Goal: Information Seeking & Learning: Learn about a topic

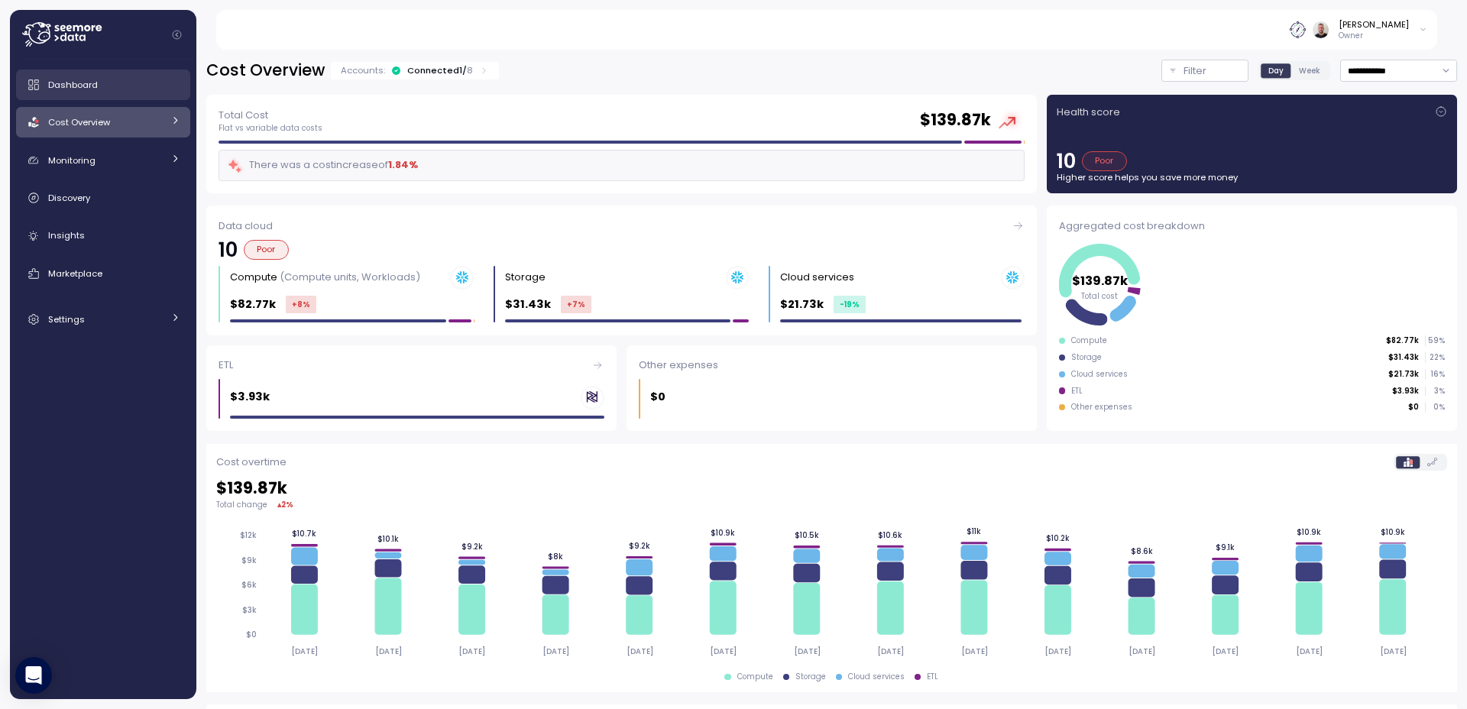
click at [117, 87] on div "Dashboard" at bounding box center [114, 84] width 132 height 15
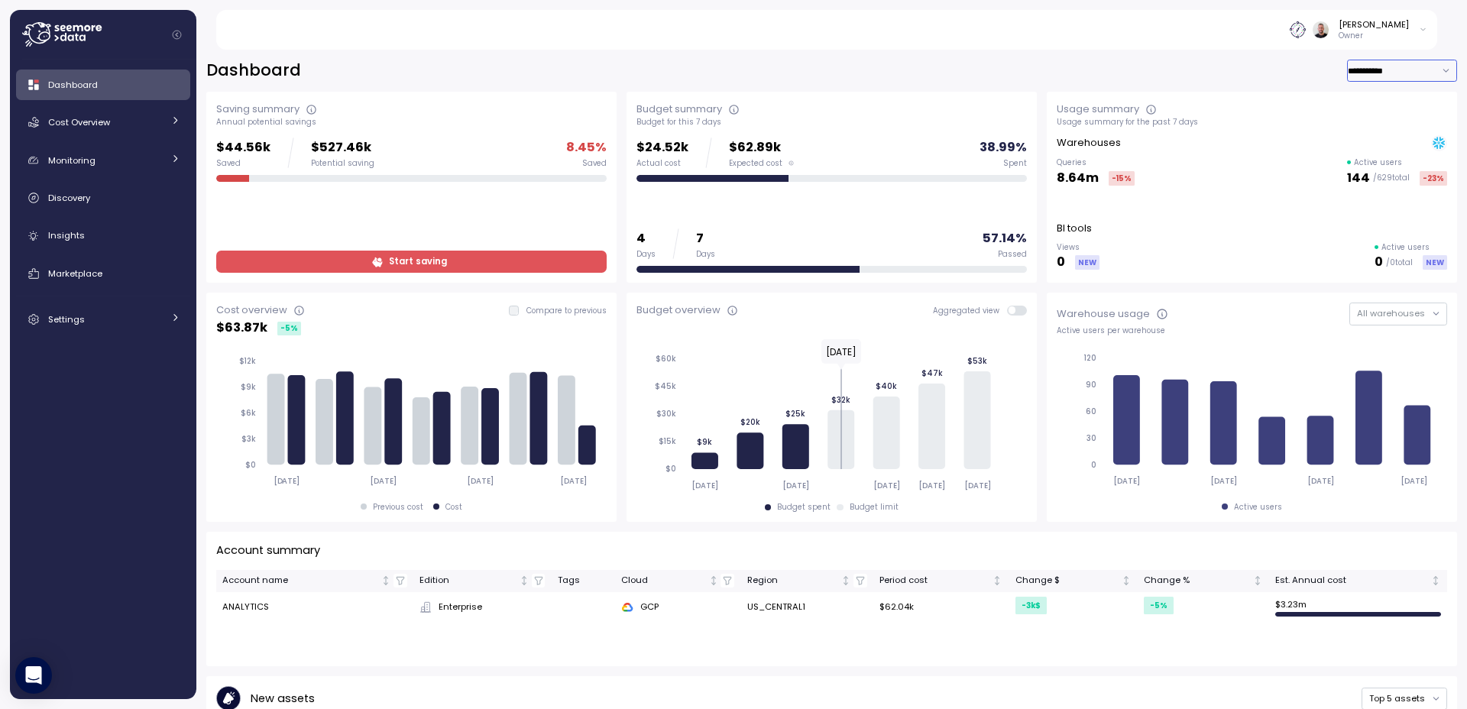
click at [1430, 73] on input "**********" at bounding box center [1402, 71] width 110 height 22
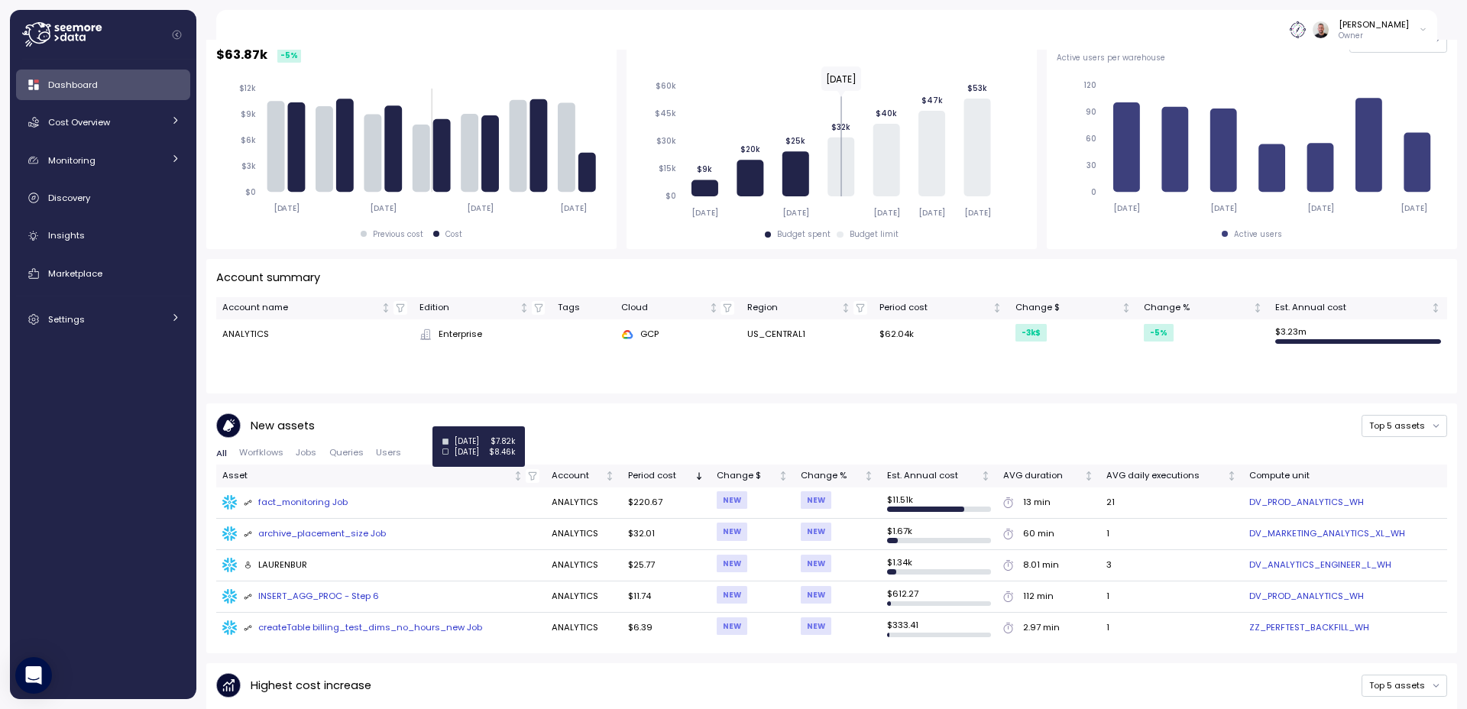
scroll to position [275, 0]
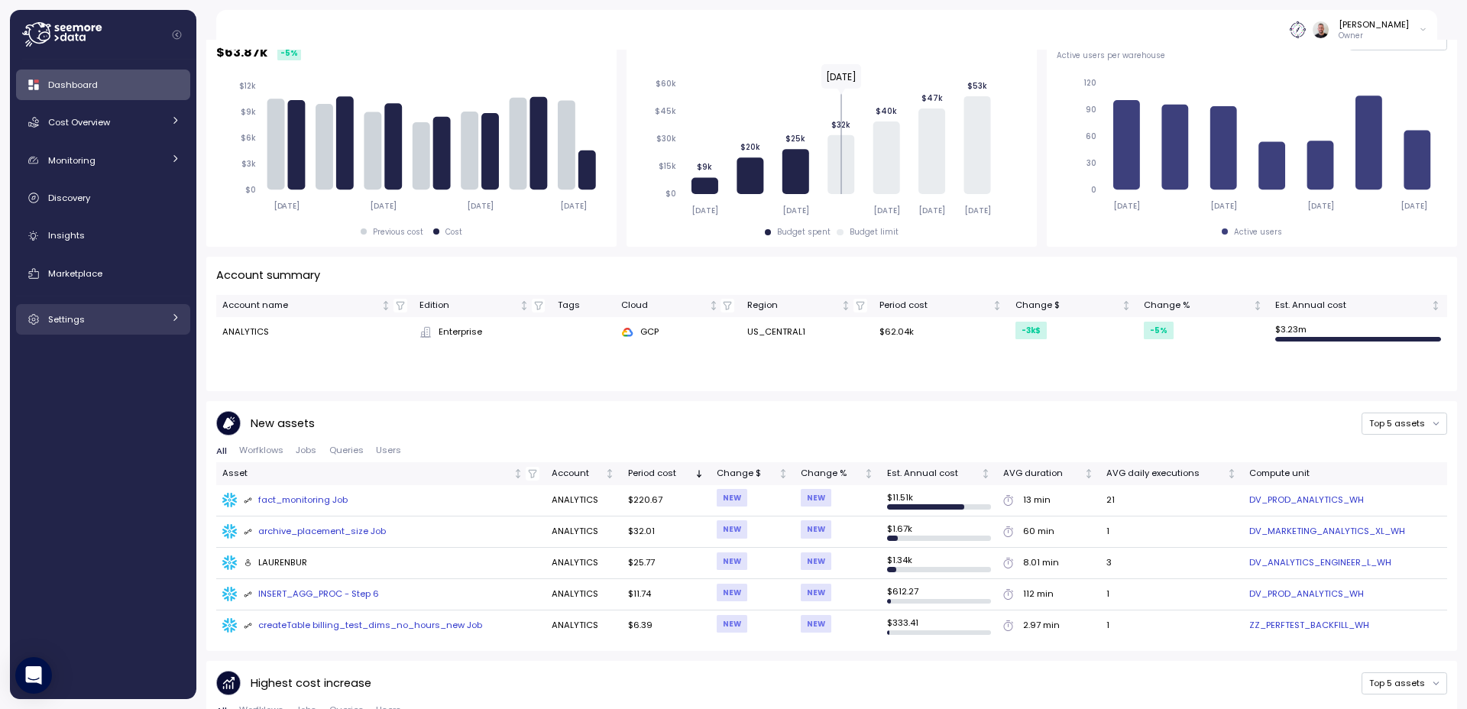
click at [159, 320] on div "Settings" at bounding box center [105, 319] width 115 height 15
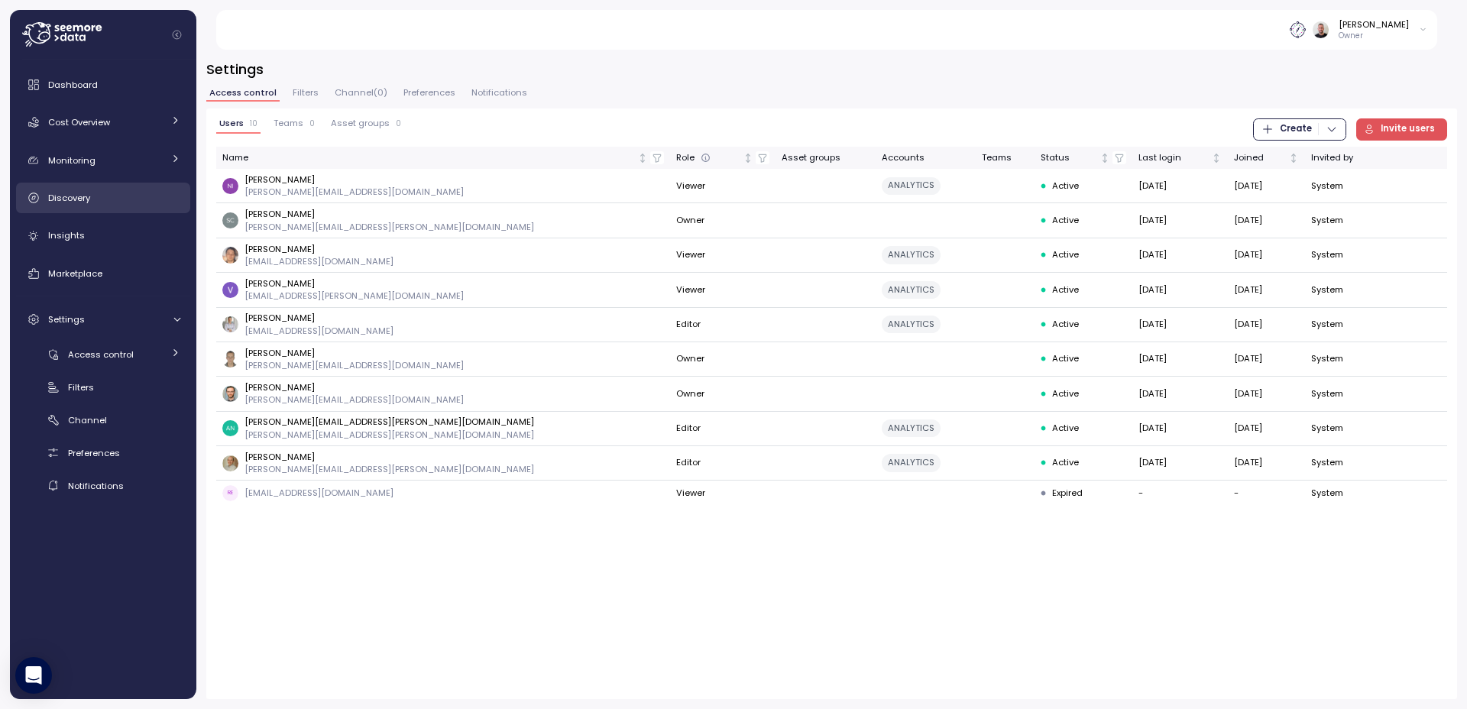
click at [122, 202] on div "Discovery" at bounding box center [114, 197] width 132 height 15
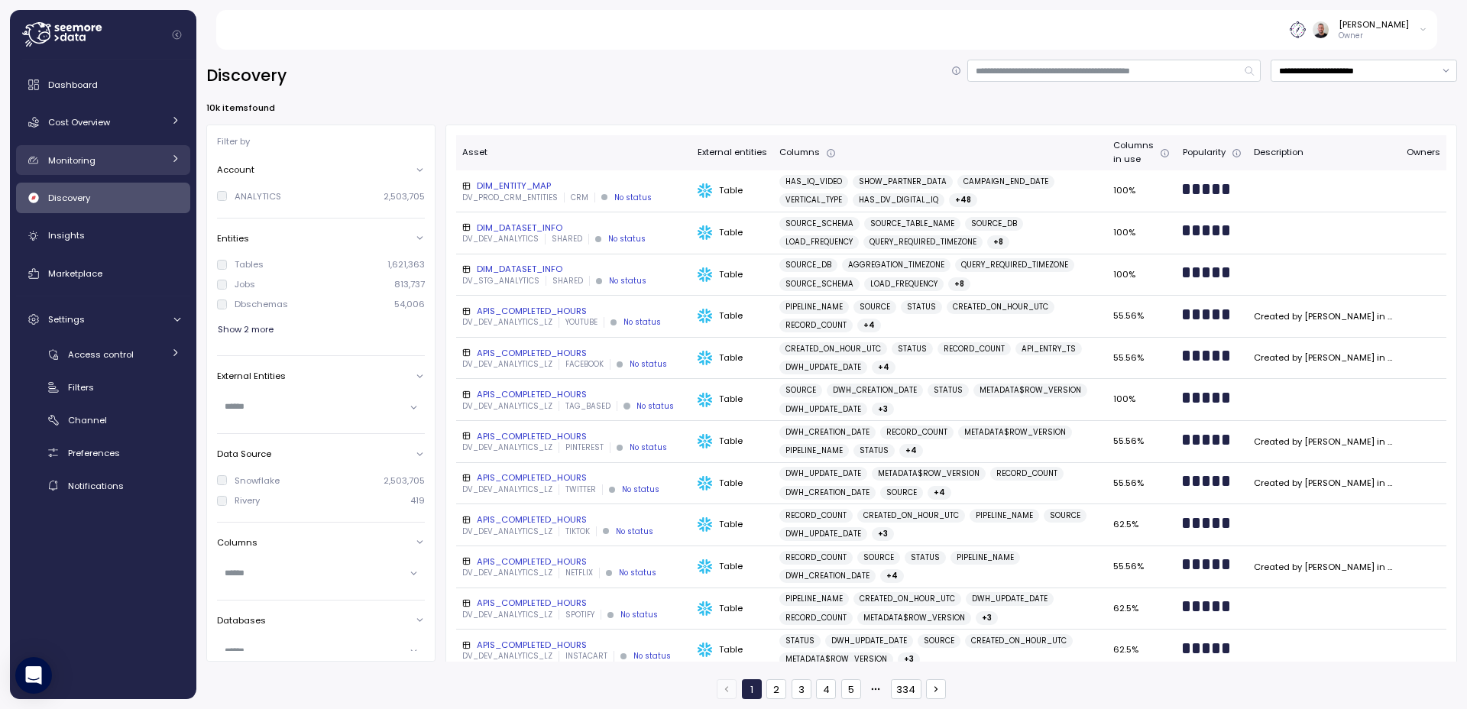
click at [77, 173] on link "Monitoring" at bounding box center [103, 160] width 174 height 31
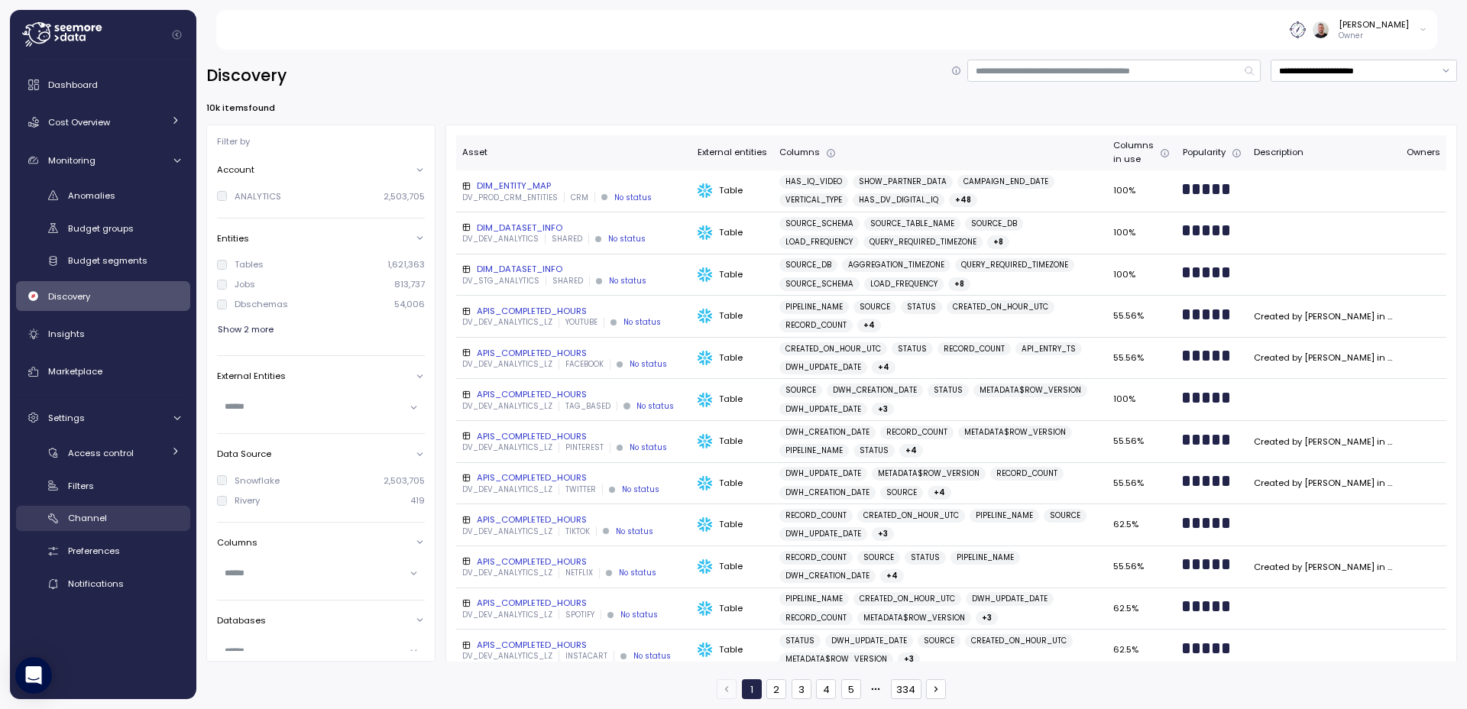
click at [151, 523] on div "Channel" at bounding box center [124, 517] width 112 height 15
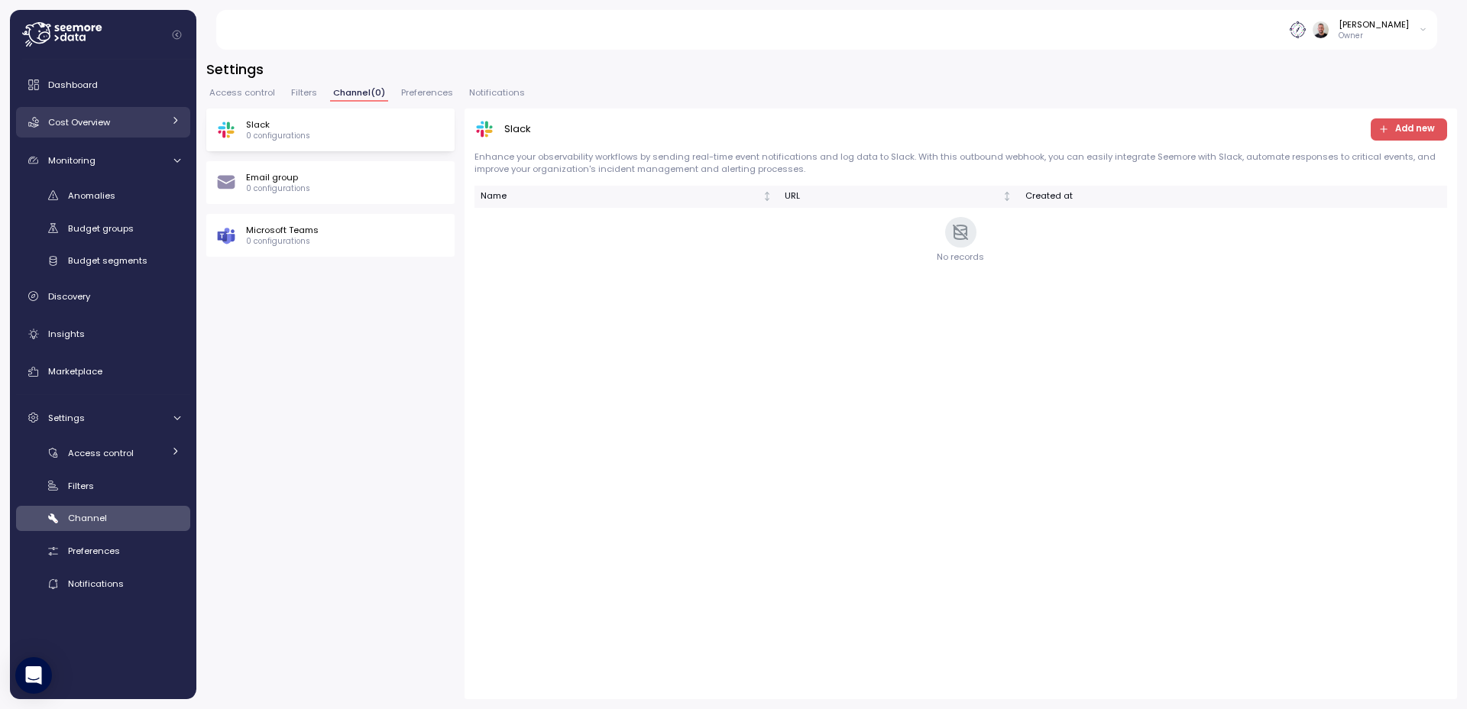
click at [107, 120] on span "Cost Overview" at bounding box center [79, 122] width 62 height 12
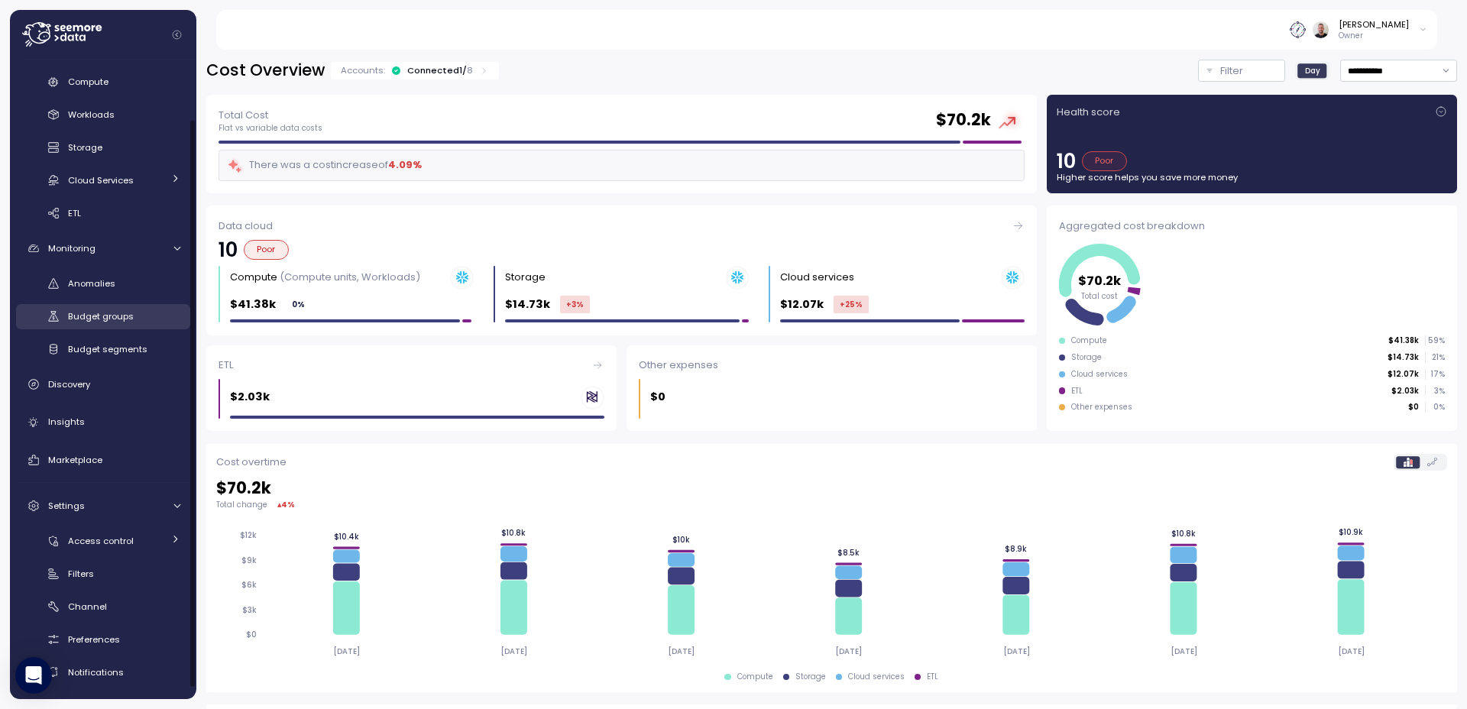
scroll to position [79, 0]
click at [92, 425] on div "Insights" at bounding box center [114, 418] width 132 height 15
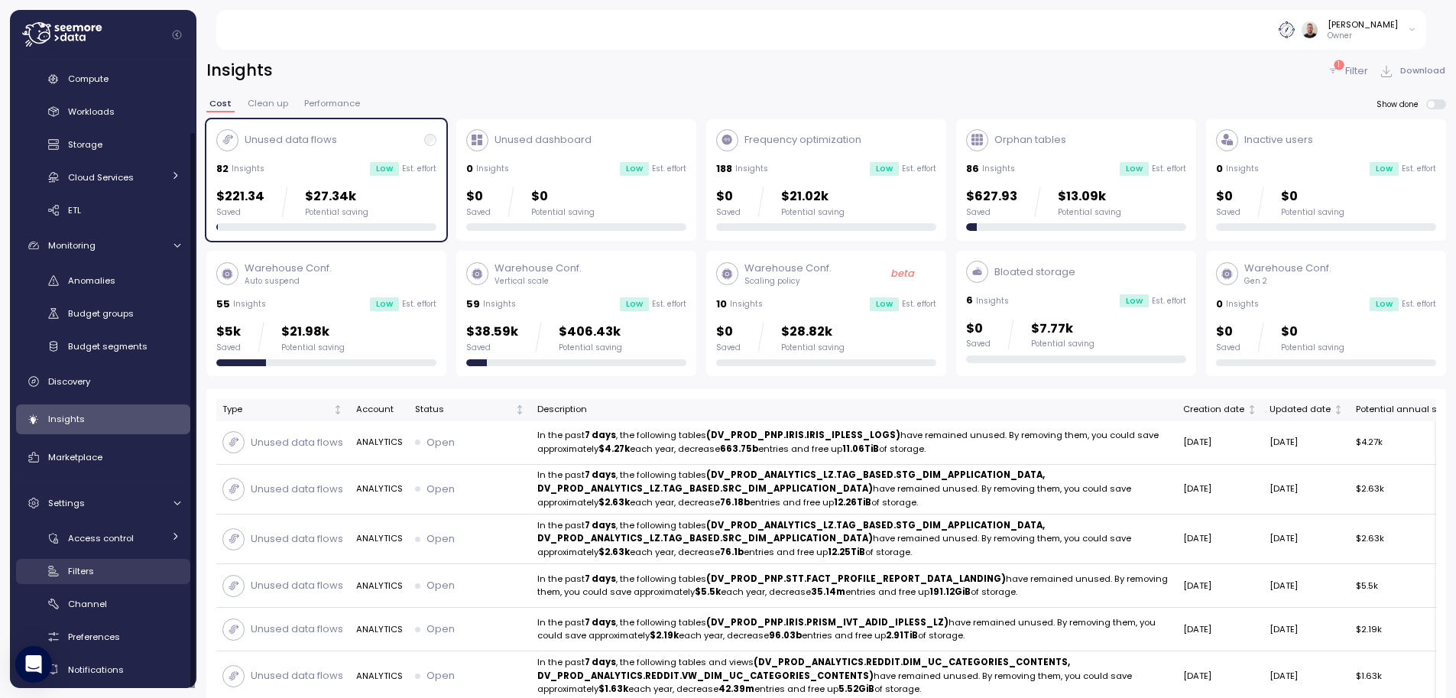
click at [93, 572] on div "Filters" at bounding box center [124, 570] width 112 height 15
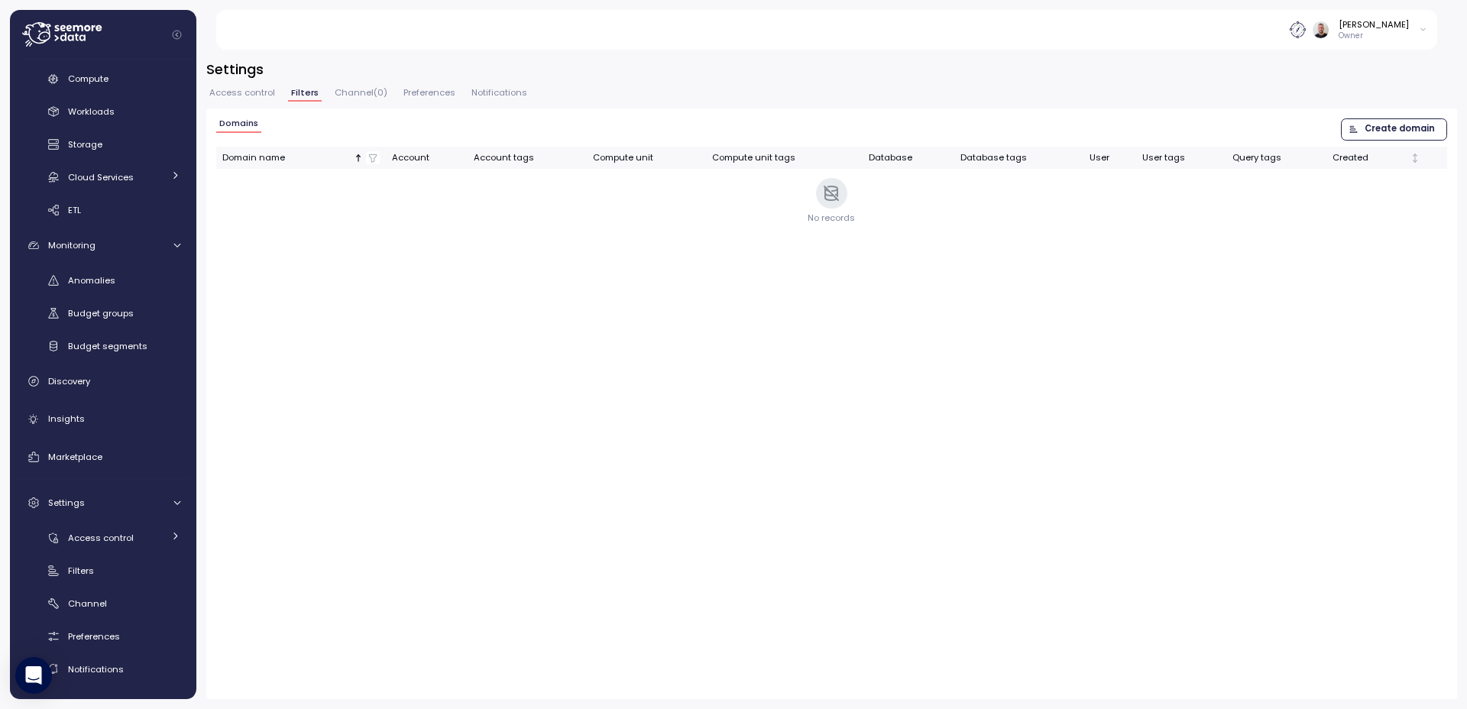
click at [1364, 128] on span "Create domain" at bounding box center [1392, 129] width 86 height 21
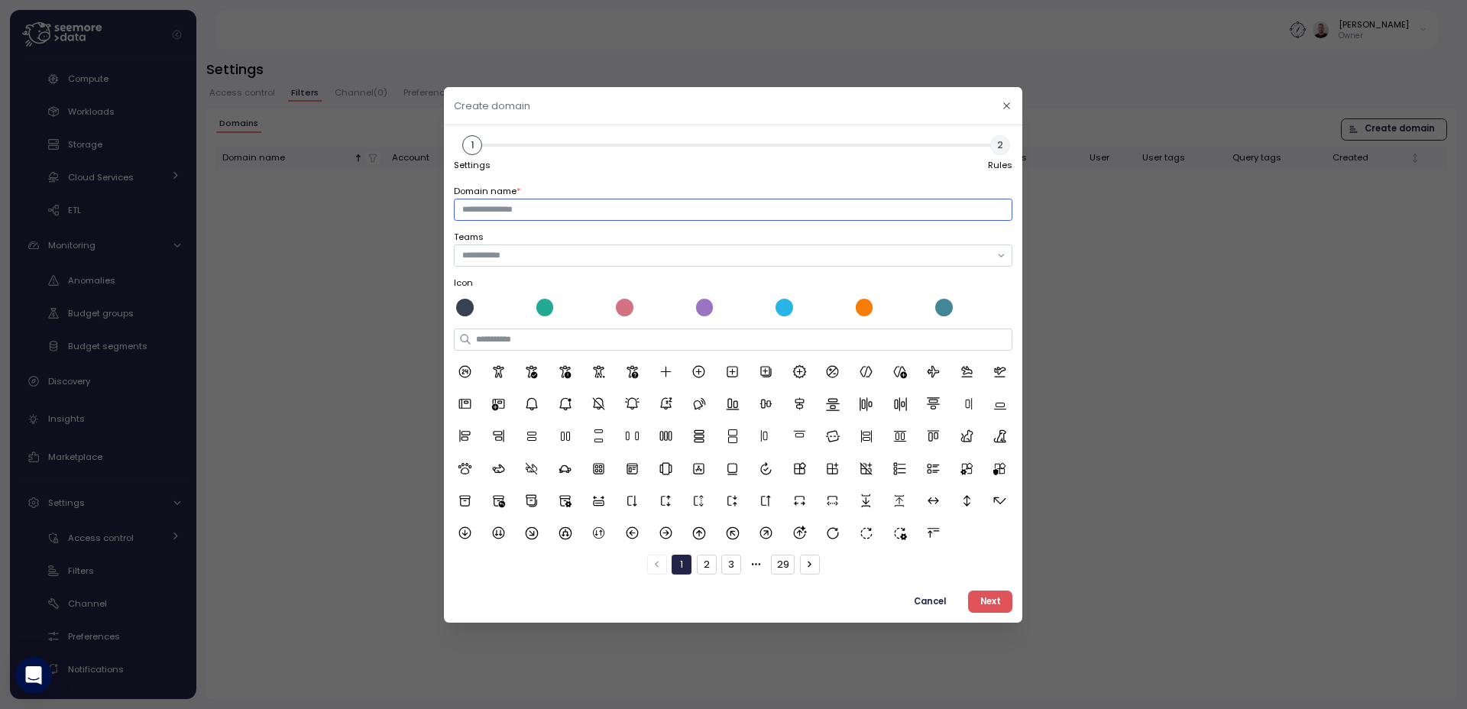
click at [640, 218] on input "Domain name *" at bounding box center [733, 209] width 559 height 22
click at [525, 207] on input "Domain name *" at bounding box center [733, 209] width 559 height 22
type input "**********"
click at [873, 256] on input "text" at bounding box center [726, 255] width 529 height 14
click at [1004, 258] on div at bounding box center [733, 255] width 559 height 22
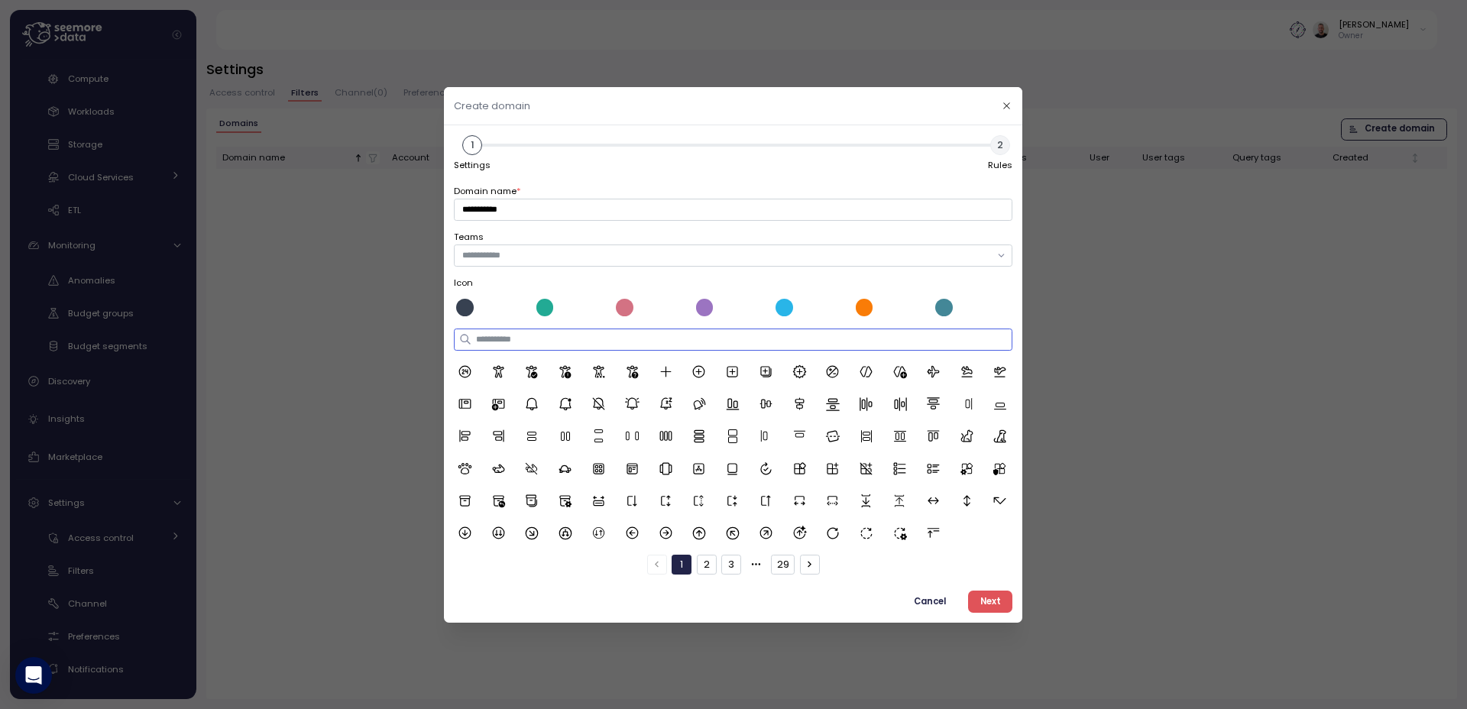
click at [507, 344] on input at bounding box center [733, 339] width 559 height 22
click at [706, 306] on div at bounding box center [705, 307] width 18 height 18
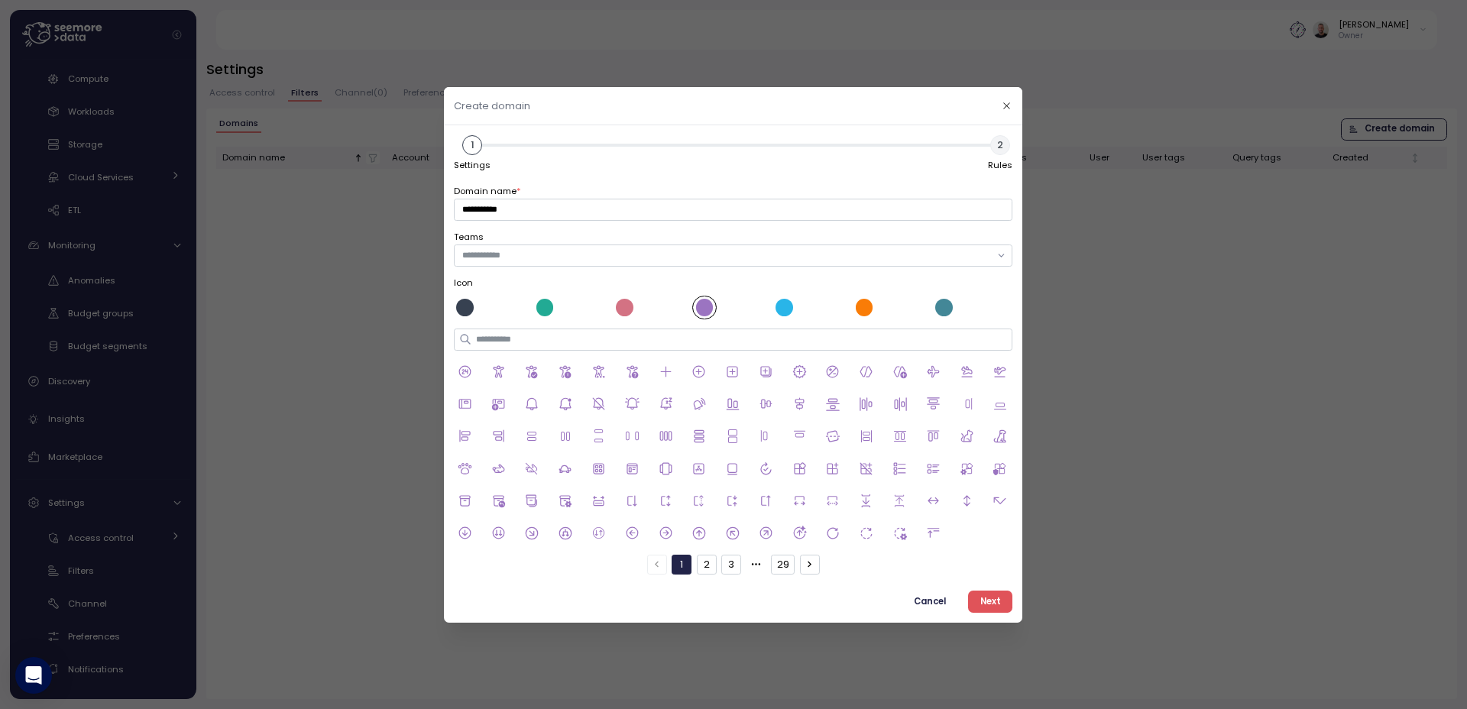
click at [815, 568] on button "button" at bounding box center [810, 564] width 20 height 20
click at [812, 568] on icon "button" at bounding box center [810, 564] width 11 height 11
click at [558, 343] on input at bounding box center [733, 339] width 559 height 22
type input "*"
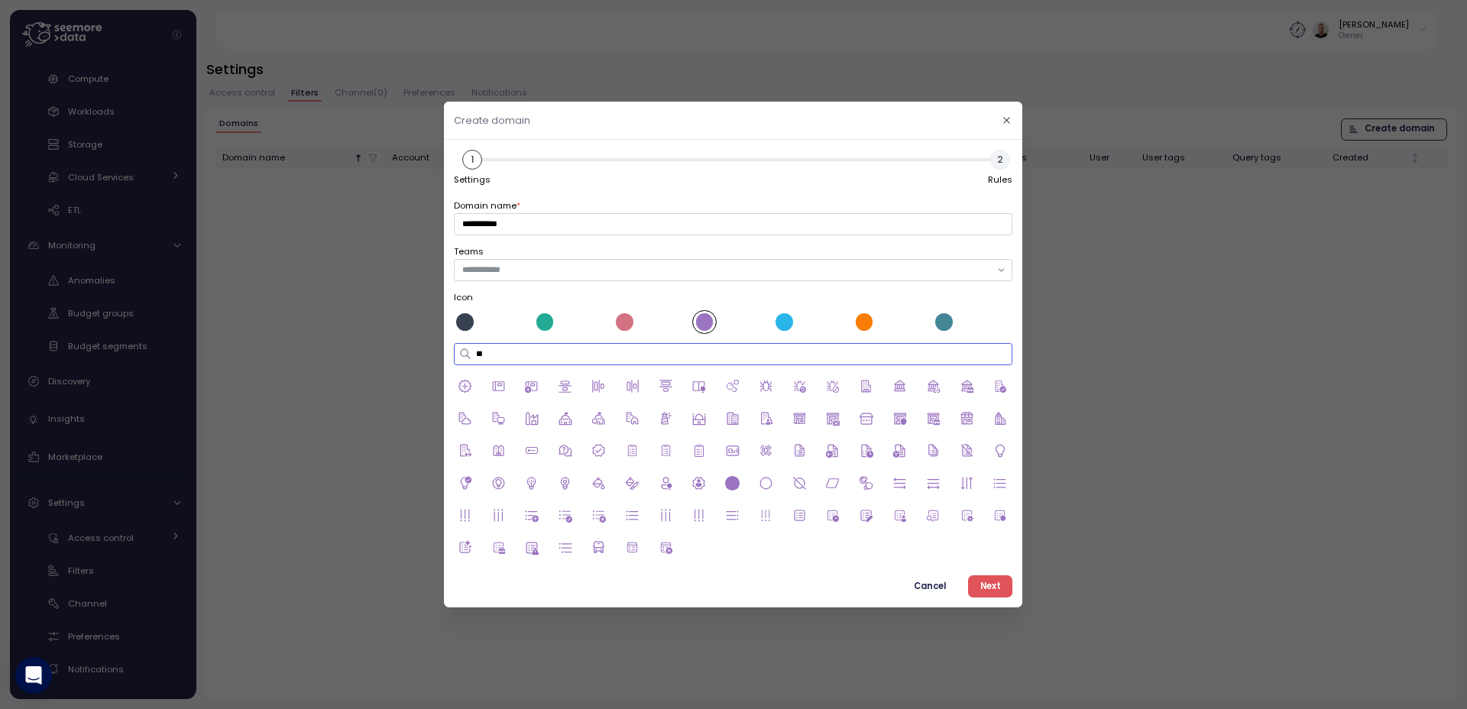
type input "*"
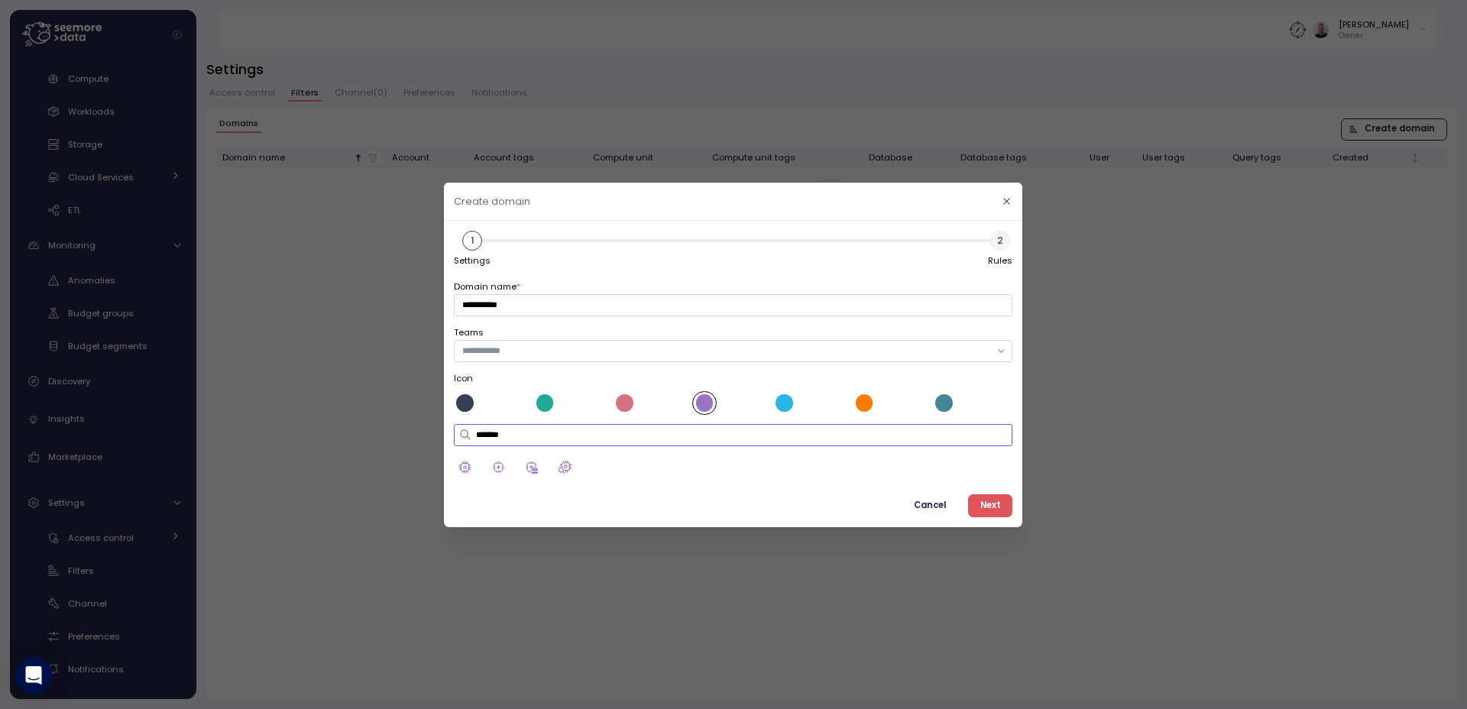
drag, startPoint x: 537, startPoint y: 436, endPoint x: 338, endPoint y: 437, distance: 199.4
click at [338, 708] on div "**********" at bounding box center [733, 709] width 1467 height 0
click at [553, 426] on input "*******" at bounding box center [733, 434] width 559 height 22
click at [555, 437] on input "*******" at bounding box center [733, 434] width 559 height 22
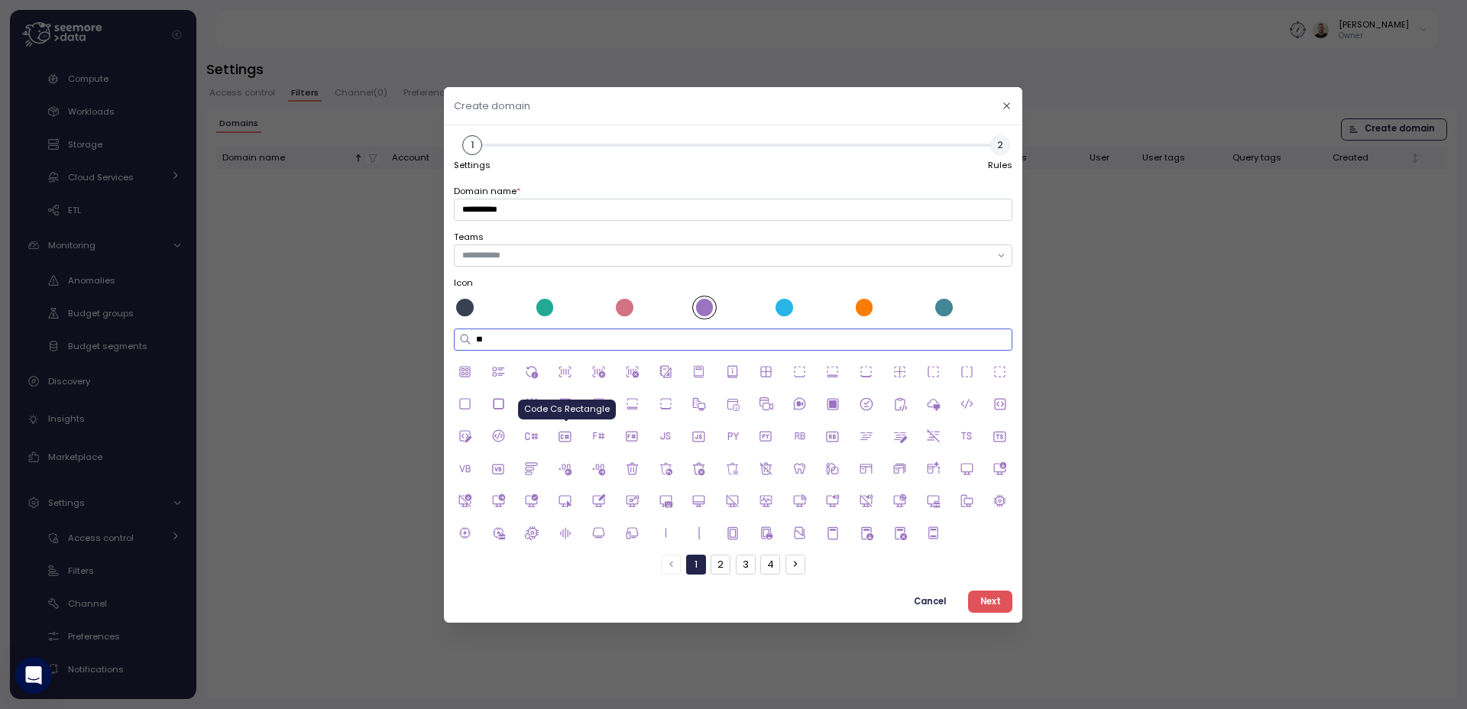
type input "*"
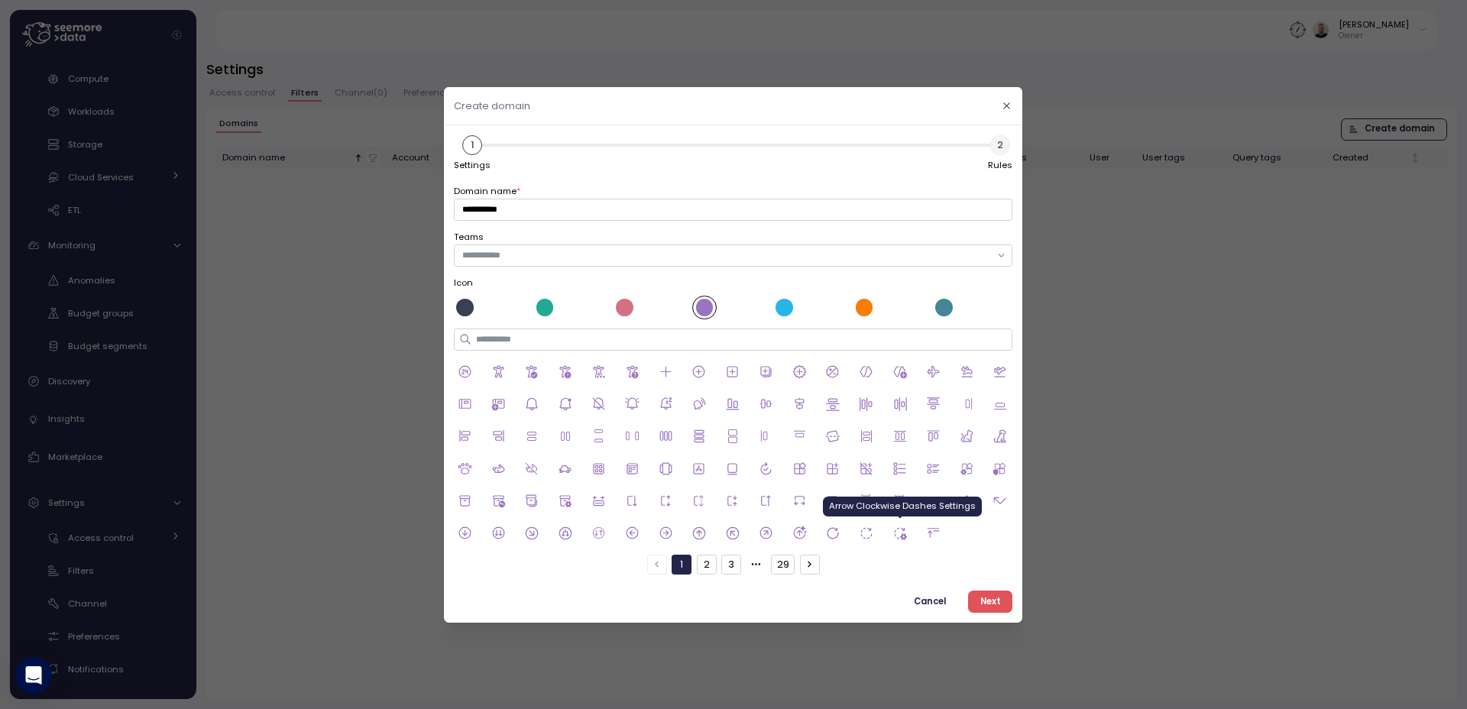
click at [899, 533] on icon at bounding box center [899, 533] width 15 height 15
click at [980, 594] on span "Next" at bounding box center [990, 601] width 21 height 21
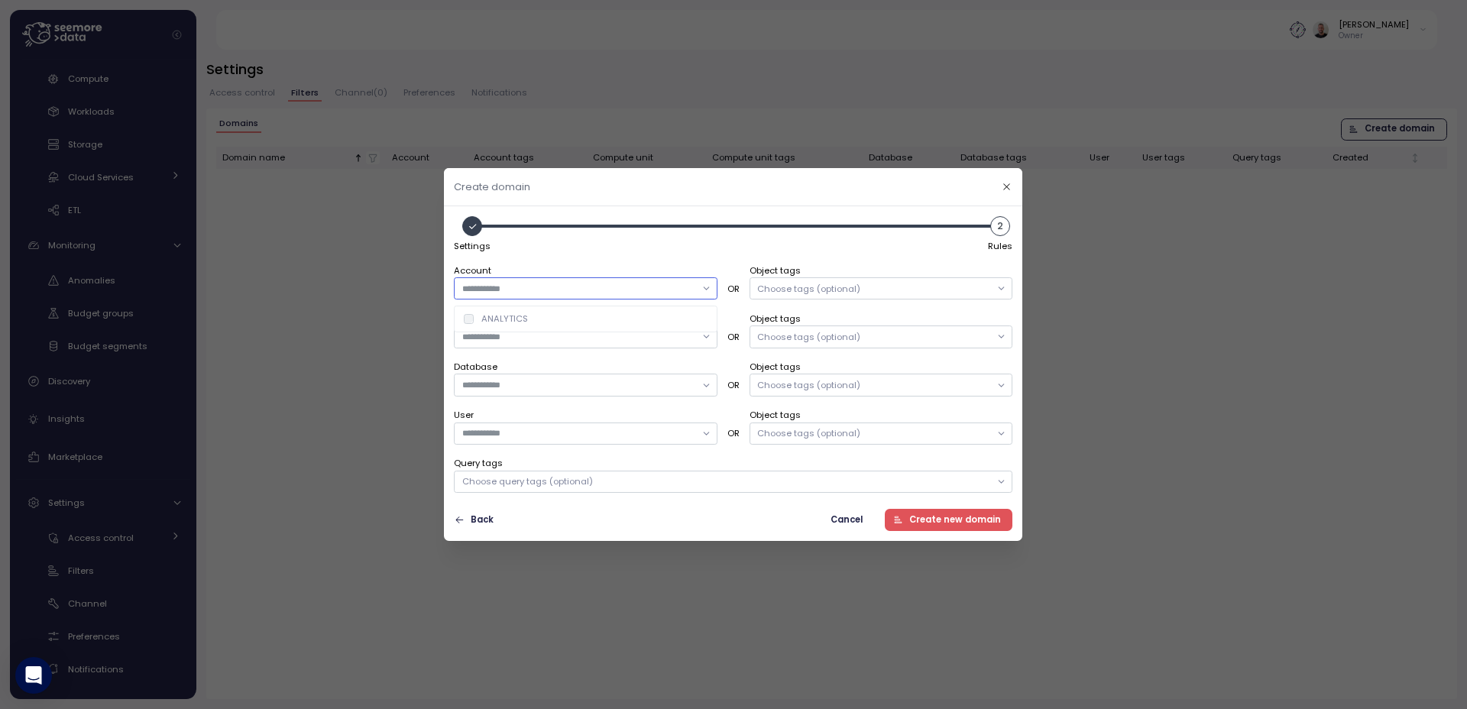
click at [630, 294] on input "text" at bounding box center [578, 289] width 233 height 14
click at [504, 347] on div at bounding box center [586, 337] width 264 height 22
type input "***"
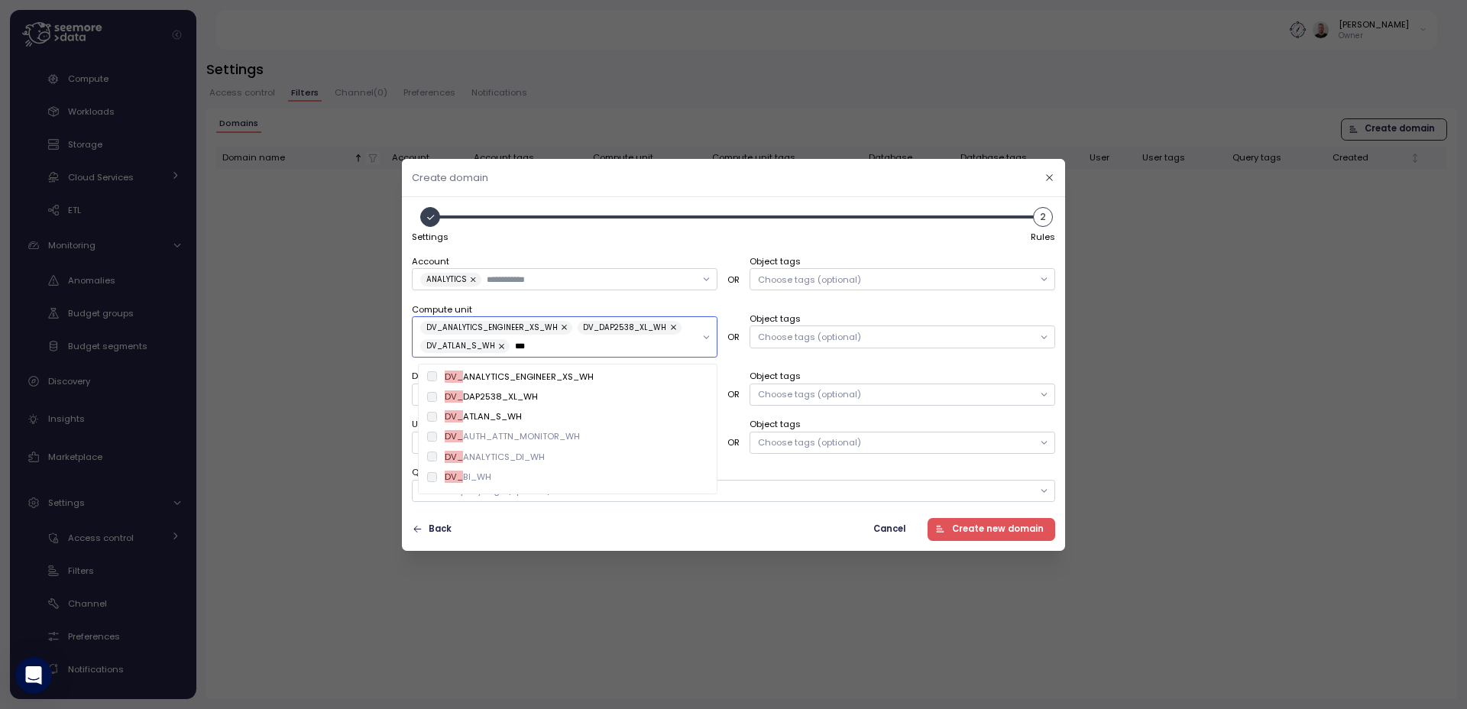
click at [438, 437] on div "DV_ AUTH_ATTN_MONITOR_WH" at bounding box center [567, 436] width 281 height 12
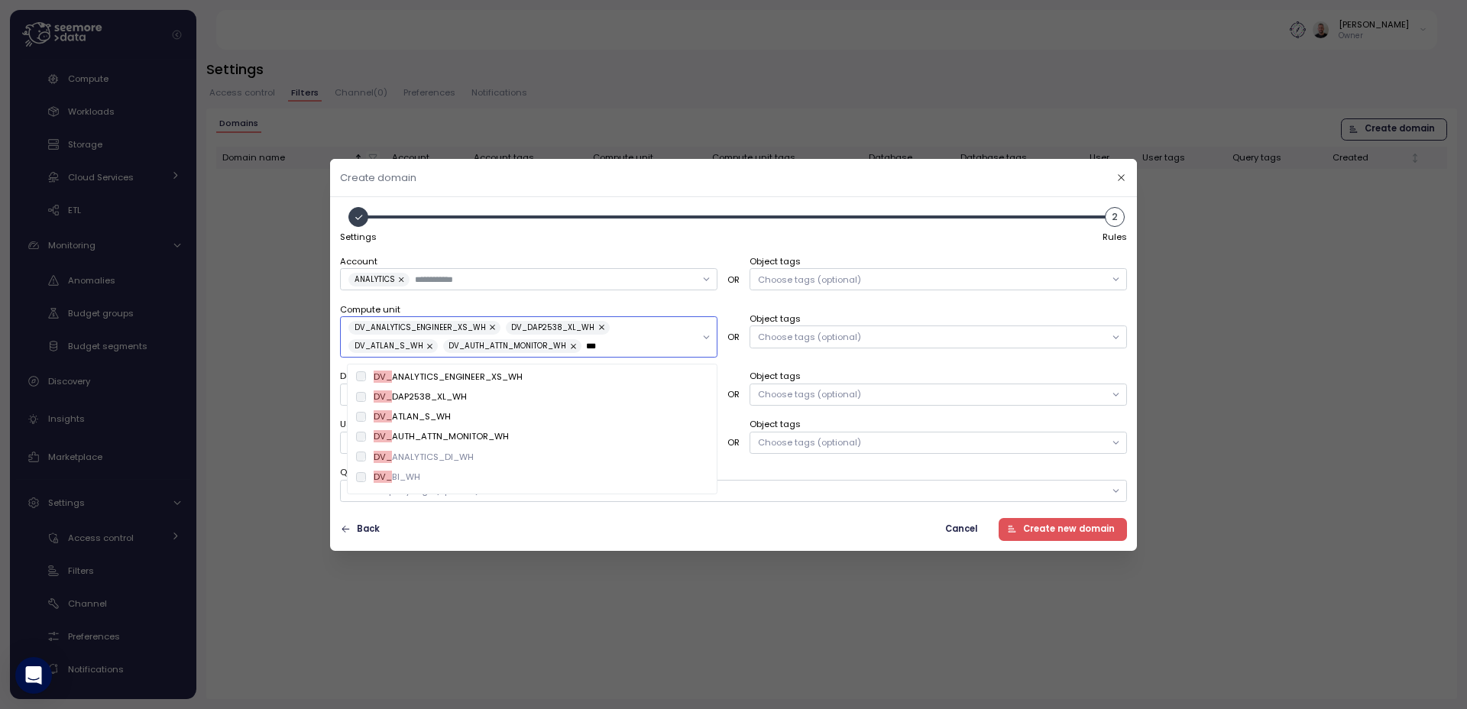
click at [410, 460] on div "DV_ ANALYTICS_DI_WH" at bounding box center [424, 457] width 100 height 12
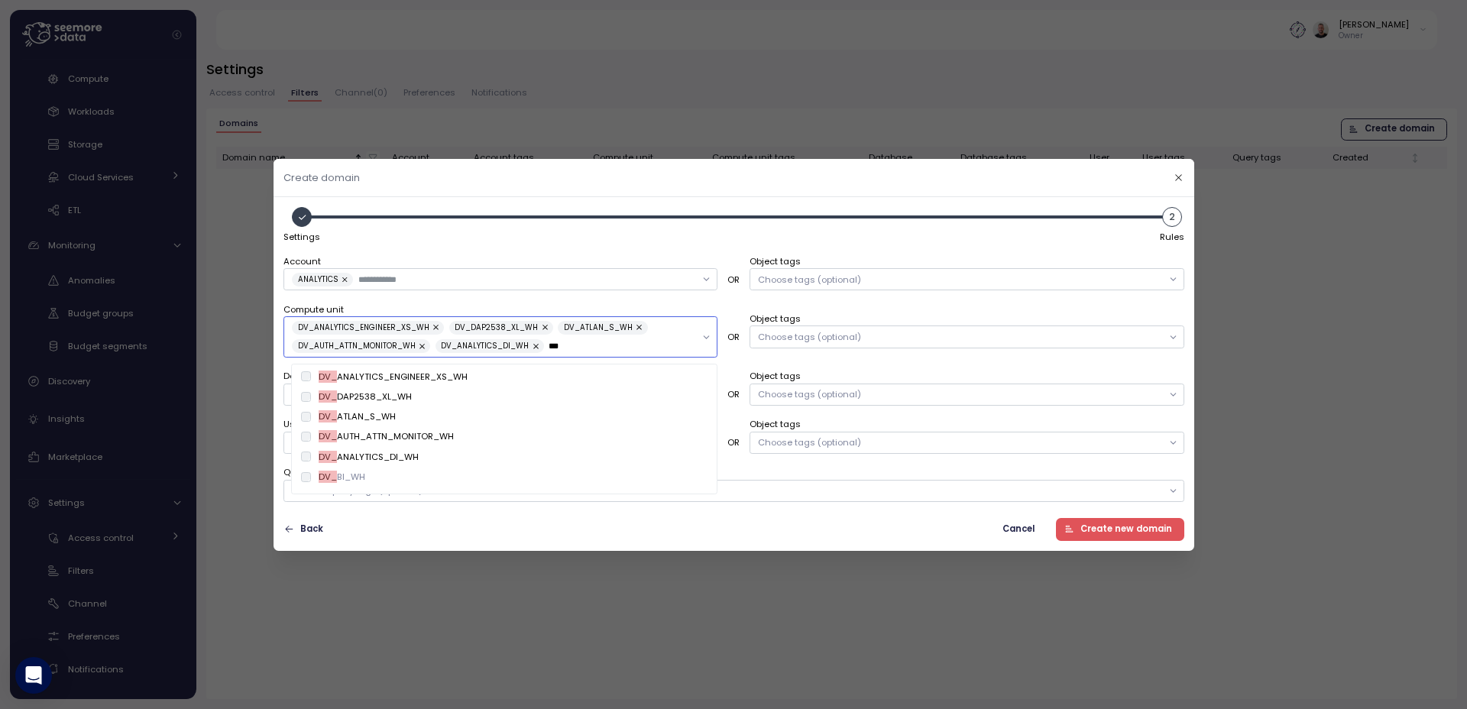
click at [413, 475] on div "DV_ BI_WH" at bounding box center [504, 477] width 407 height 12
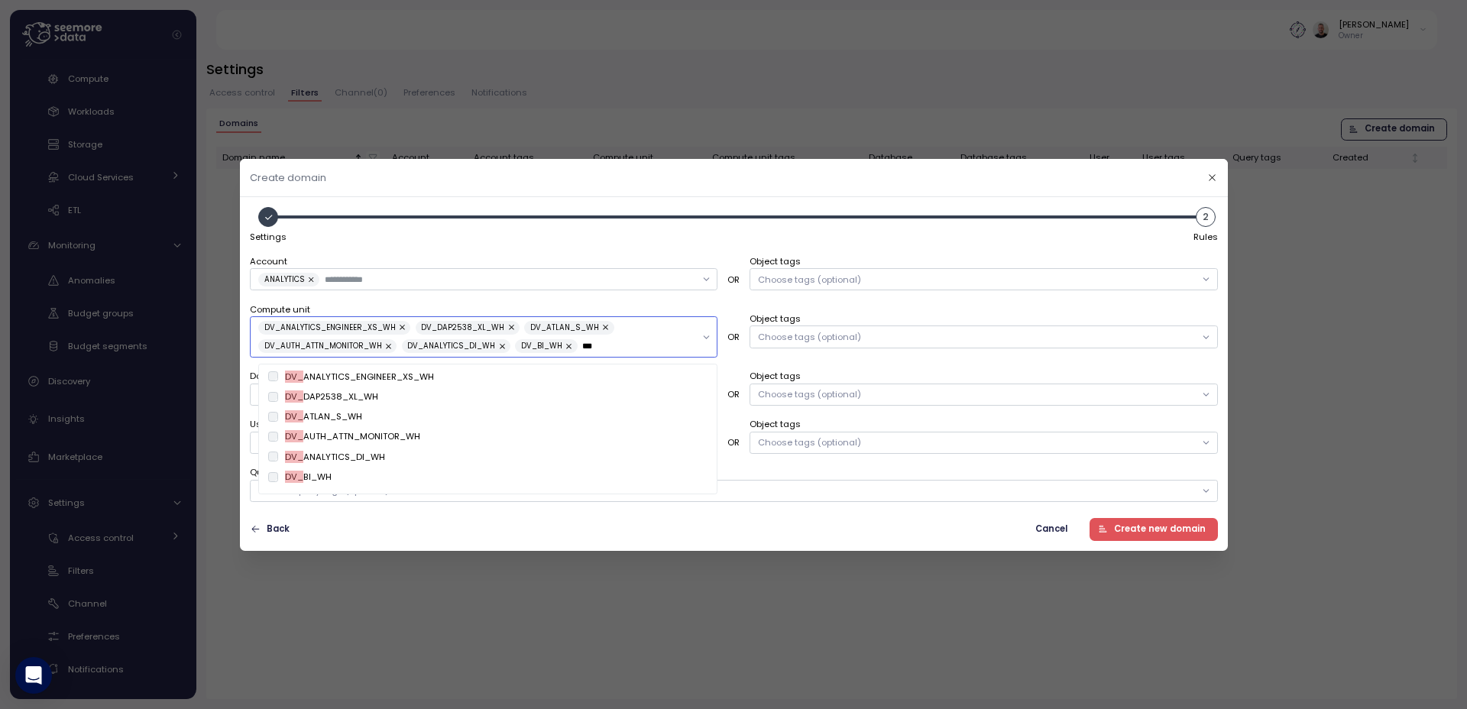
click at [523, 346] on span "DV_BI_WH" at bounding box center [546, 346] width 62 height 14
click at [529, 346] on span "DV_BI_WH" at bounding box center [541, 346] width 41 height 14
click at [555, 346] on span "DV_BI_WH" at bounding box center [541, 346] width 41 height 14
drag, startPoint x: 630, startPoint y: 349, endPoint x: 278, endPoint y: 320, distance: 353.5
click at [278, 321] on div "DV_ANALYTICS_ENGINEER_XS_WH DV_DAP2538_XL_WH DV_ATLAN_S_WH DV_AUTH_ATTN_MONITOR…" at bounding box center [477, 337] width 438 height 33
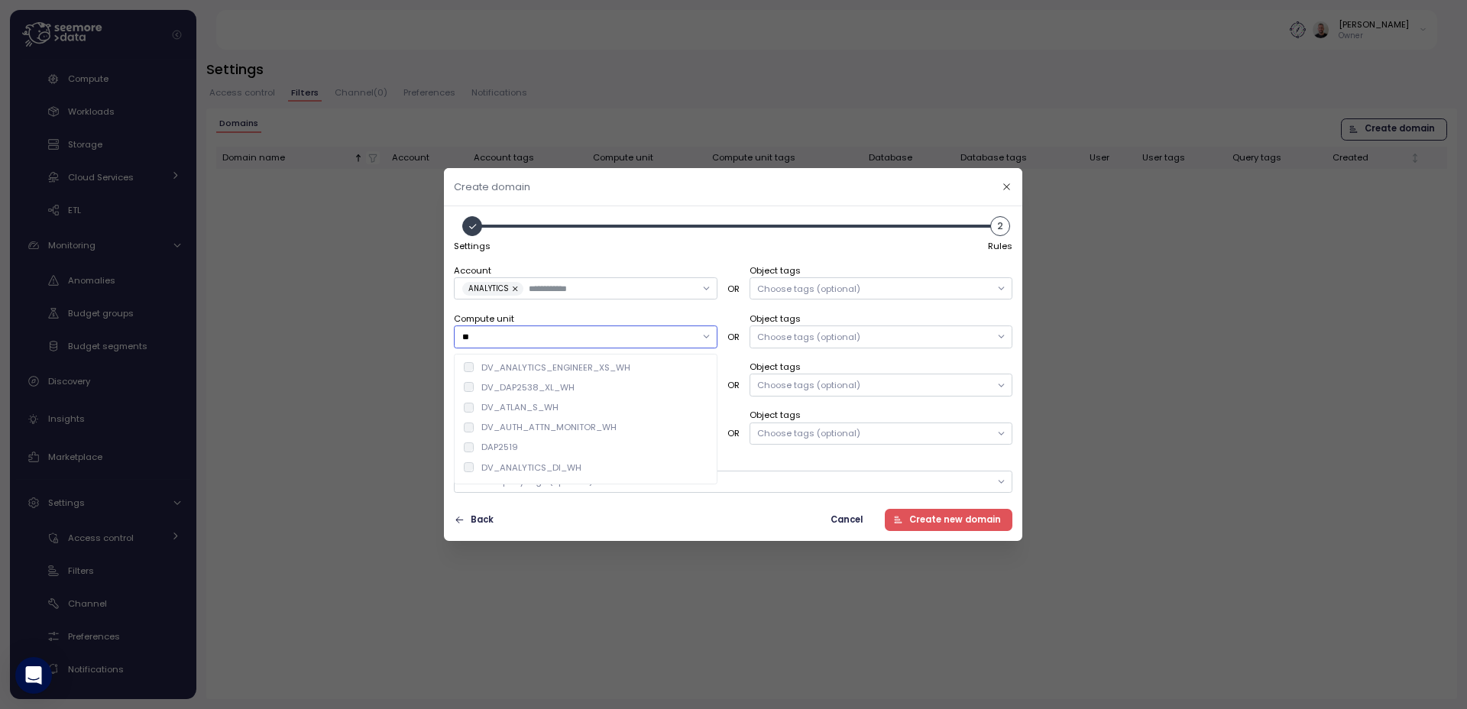
type input "*"
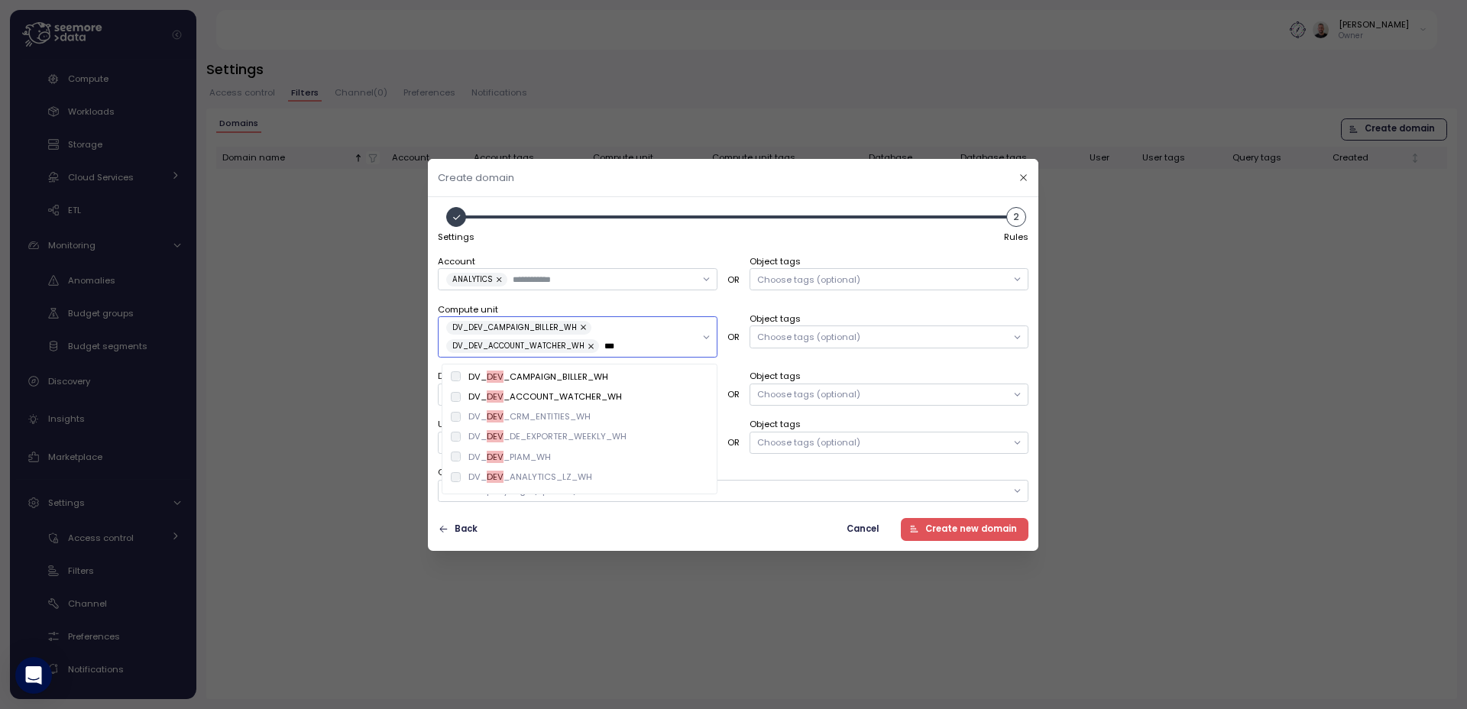
click at [461, 419] on div at bounding box center [456, 417] width 10 height 10
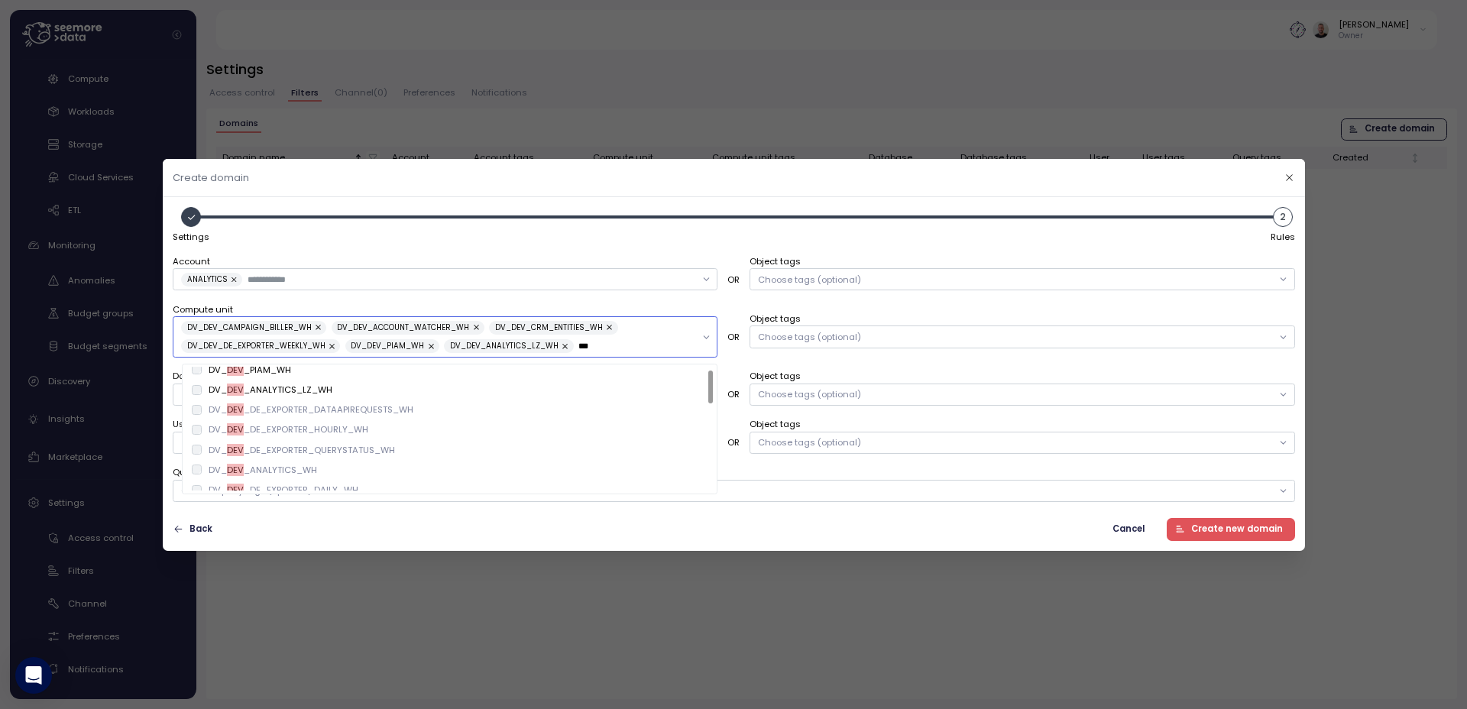
scroll to position [92, 0]
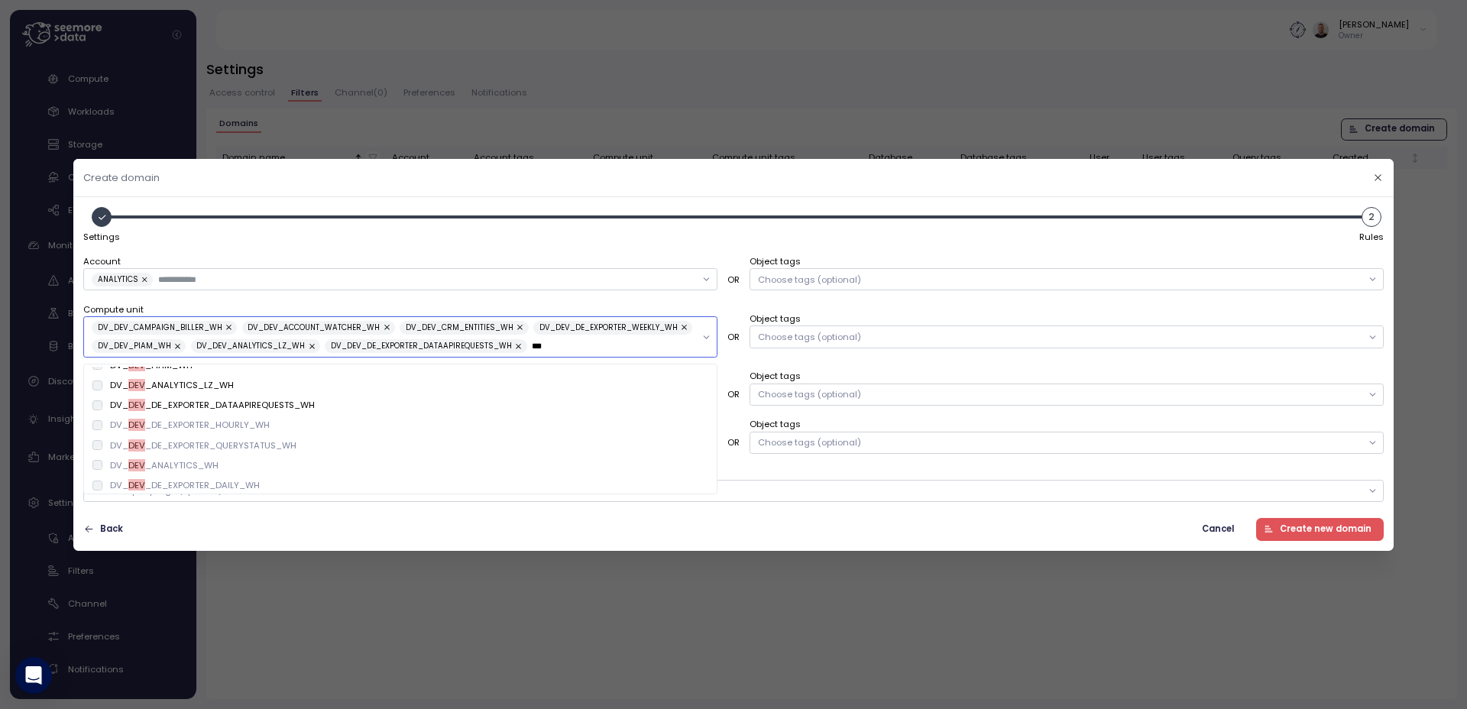
click at [205, 430] on div "DV_ DEV _DE_EXPORTER_HOURLY_WH" at bounding box center [190, 425] width 160 height 12
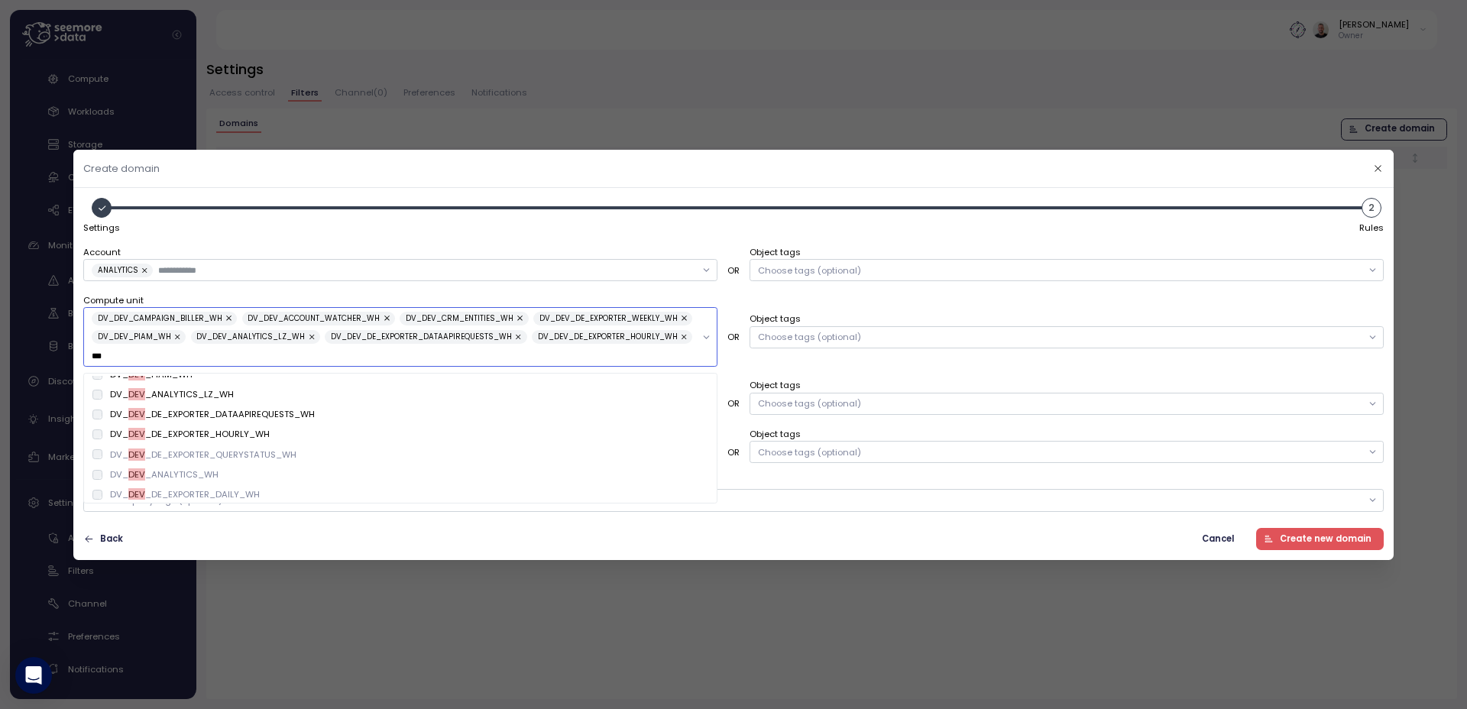
click at [315, 452] on div "DV_ DEV _DE_EXPORTER_QUERYSTATUS_WH" at bounding box center [399, 455] width 615 height 12
click at [305, 471] on div "DV_ DEV _ANALYTICS_WH" at bounding box center [399, 474] width 615 height 12
click at [301, 486] on div "DV_ DEV _DE_EXPORTER_DAILY_WH" at bounding box center [400, 494] width 628 height 20
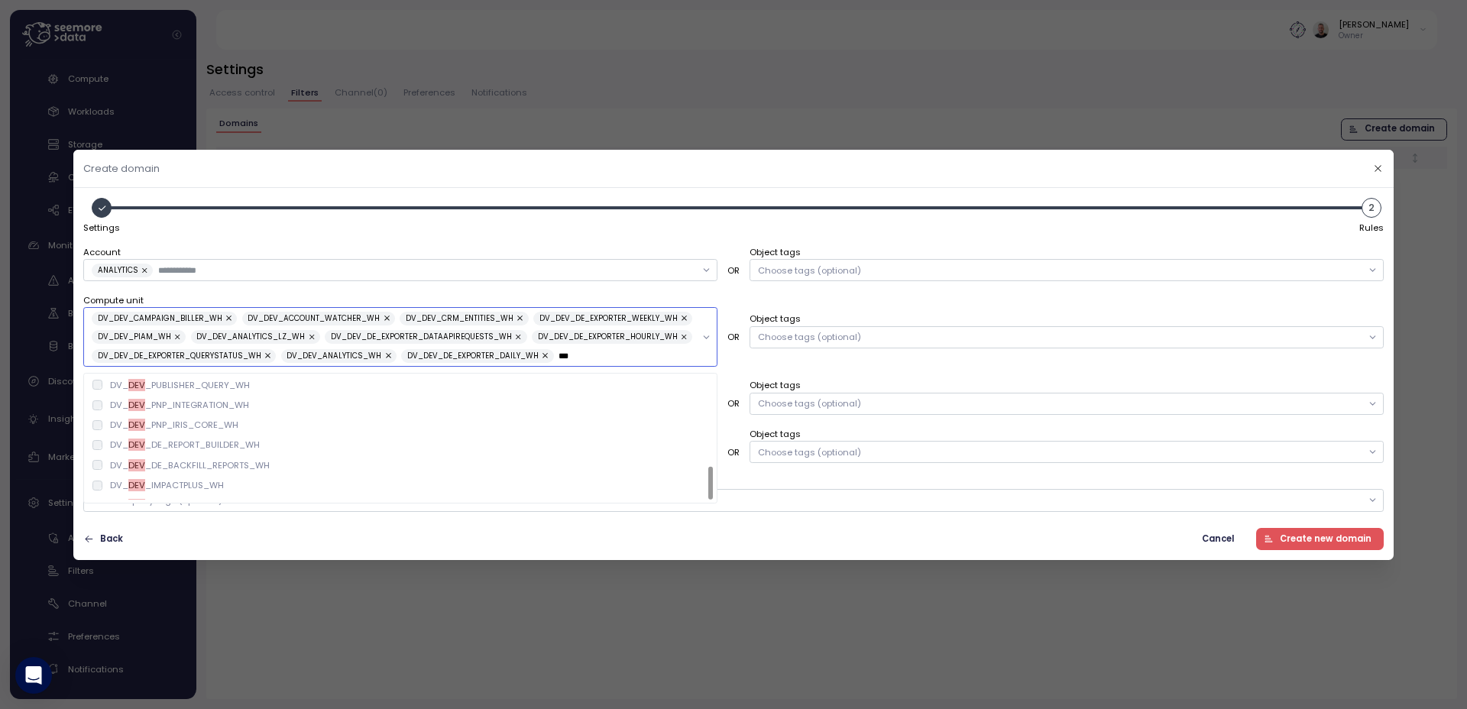
scroll to position [336, 0]
click at [293, 488] on div "DV_ DEV _SPHON_AIRBYTE_WH" at bounding box center [399, 490] width 615 height 12
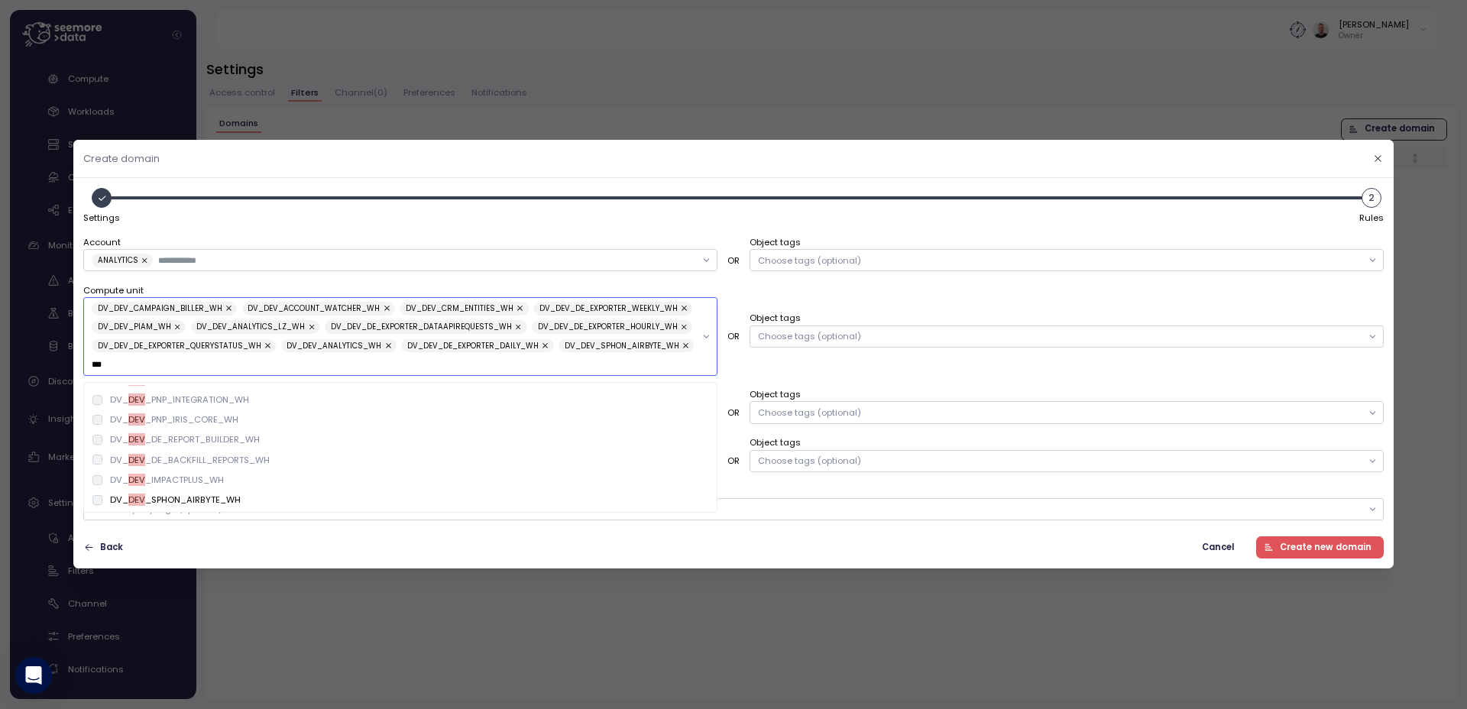
click at [290, 474] on div "DV_ DEV _IMPACTPLUS_WH" at bounding box center [399, 480] width 615 height 12
click at [290, 461] on div "DV_ DEV _DE_BACKFILL_REPORTS_WH" at bounding box center [399, 460] width 615 height 12
click at [287, 434] on div "DV_ DEV _DE_REPORT_BUILDER_WH" at bounding box center [399, 439] width 615 height 12
click at [284, 418] on div "DV_ DEV _PNP_IRIS_CORE_WH" at bounding box center [399, 419] width 615 height 12
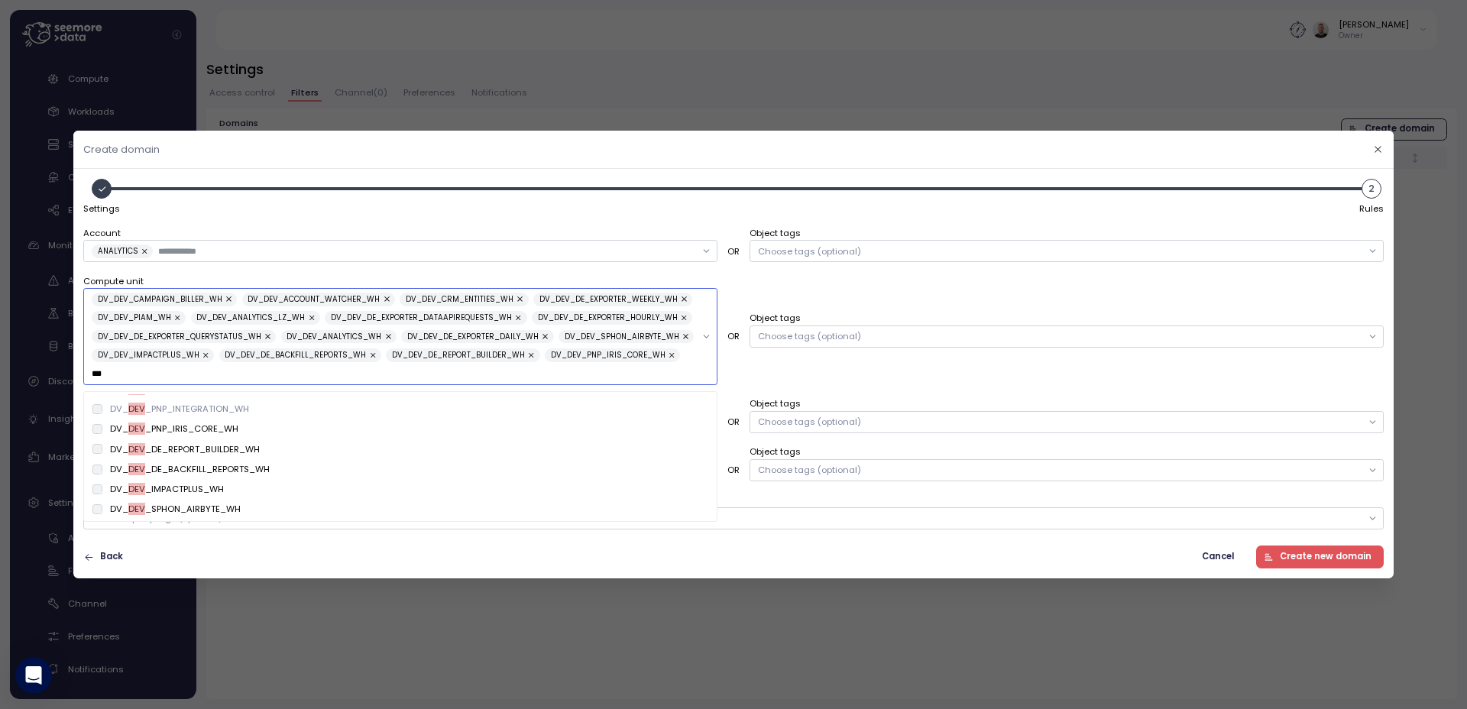
click at [283, 407] on div "DV_ DEV _PNP_INTEGRATION_WH" at bounding box center [399, 409] width 615 height 12
click at [255, 475] on div "DV_ DEV _PUBLISHER_QUERY_WH" at bounding box center [399, 481] width 615 height 12
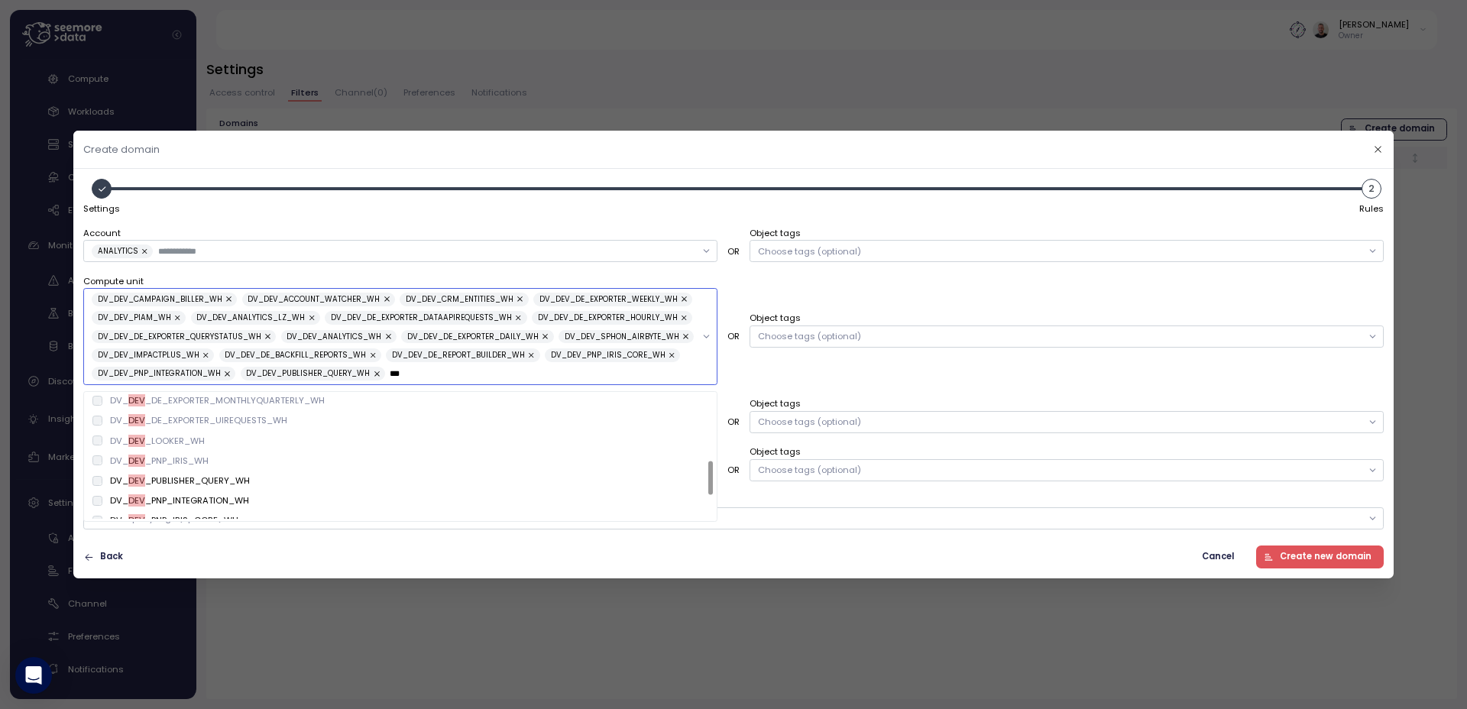
click at [253, 461] on div "DV_ DEV _PNP_IRIS_WH" at bounding box center [399, 461] width 615 height 12
click at [250, 445] on div "DV_ DEV _LOOKER_WH" at bounding box center [399, 441] width 615 height 12
click at [251, 425] on div "DV_ DEV _DE_EXPORTER_UIREQUESTS_WH" at bounding box center [198, 420] width 177 height 12
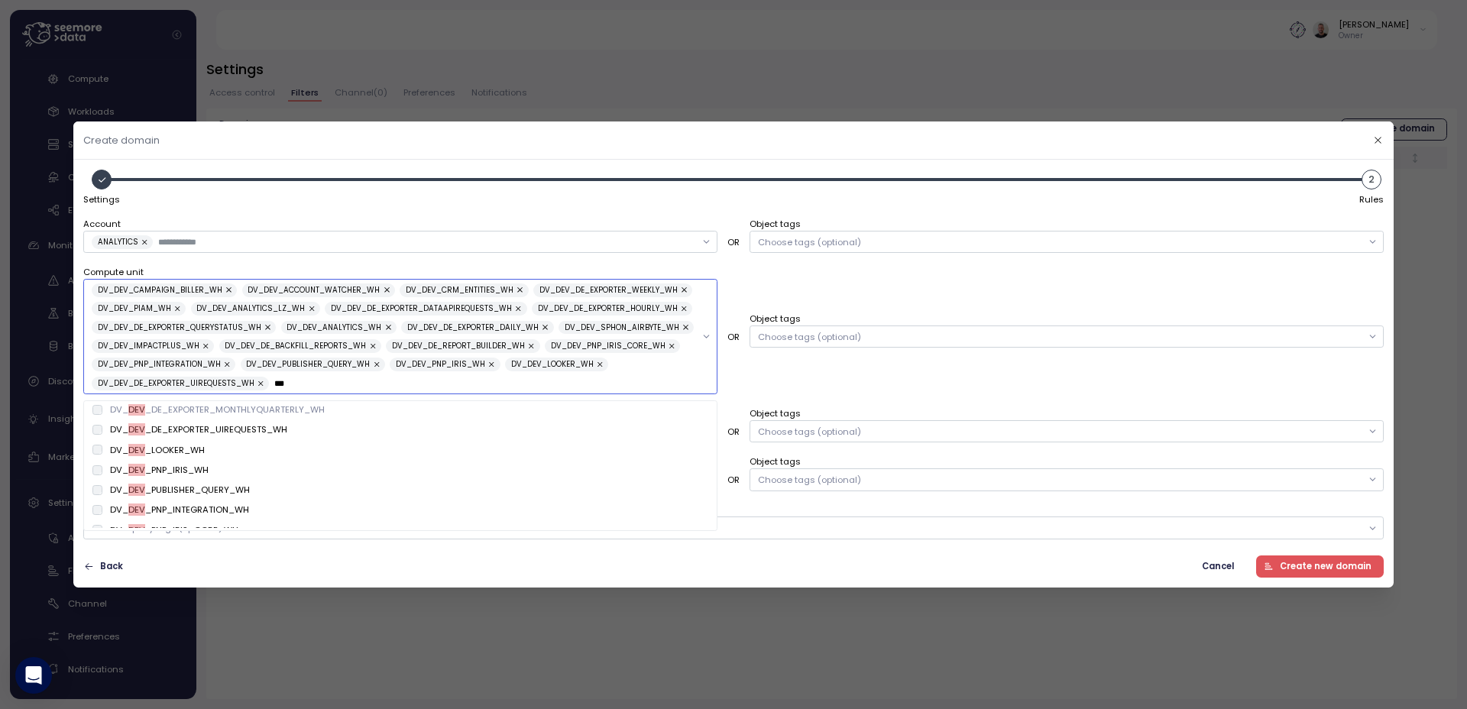
type input "***"
click at [252, 708] on div "Create domain Settings 2 Rules Account ANALYTICS OR Object tags Choose tags (op…" at bounding box center [733, 709] width 1467 height 0
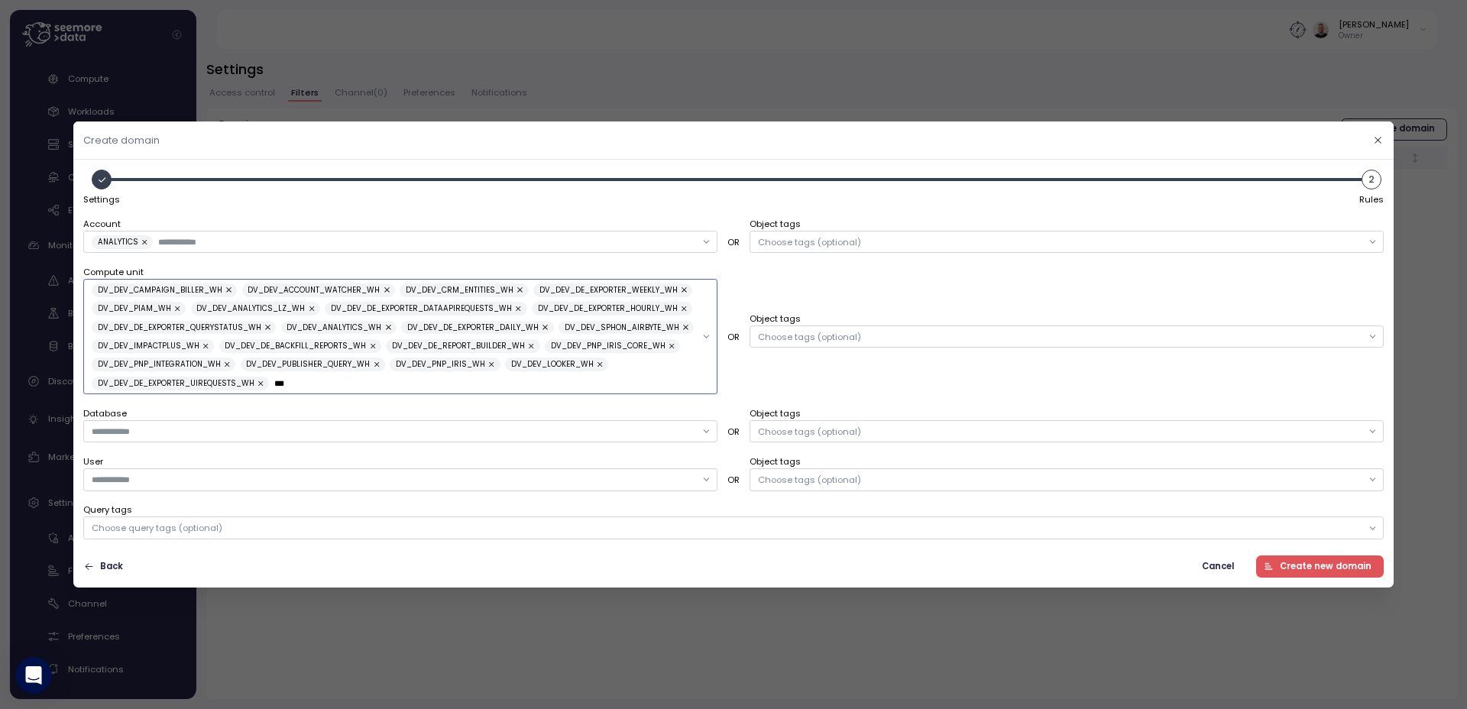
click at [300, 385] on input "***" at bounding box center [485, 384] width 422 height 14
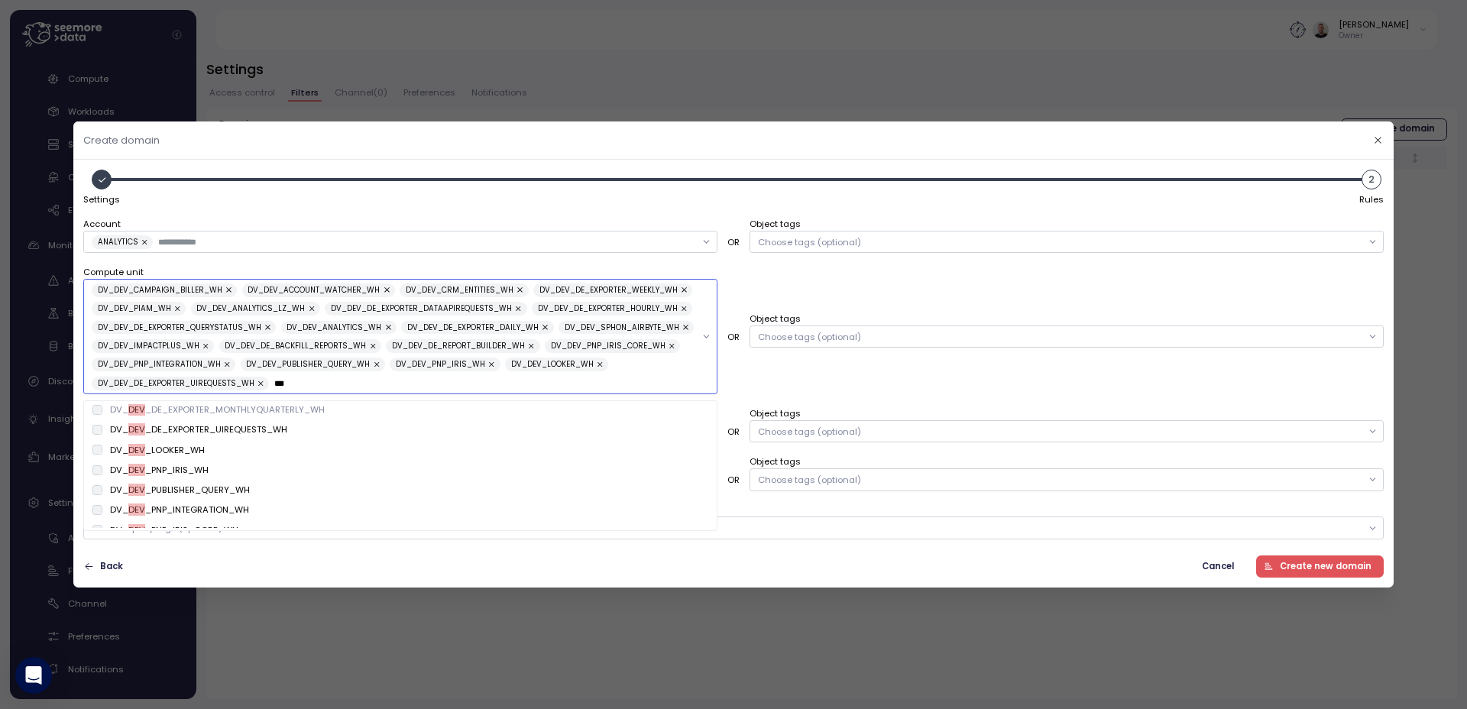
click at [228, 416] on div "DV_ DEV _DE_EXPORTER_MONTHLYQUARTERLY_WH" at bounding box center [217, 409] width 215 height 12
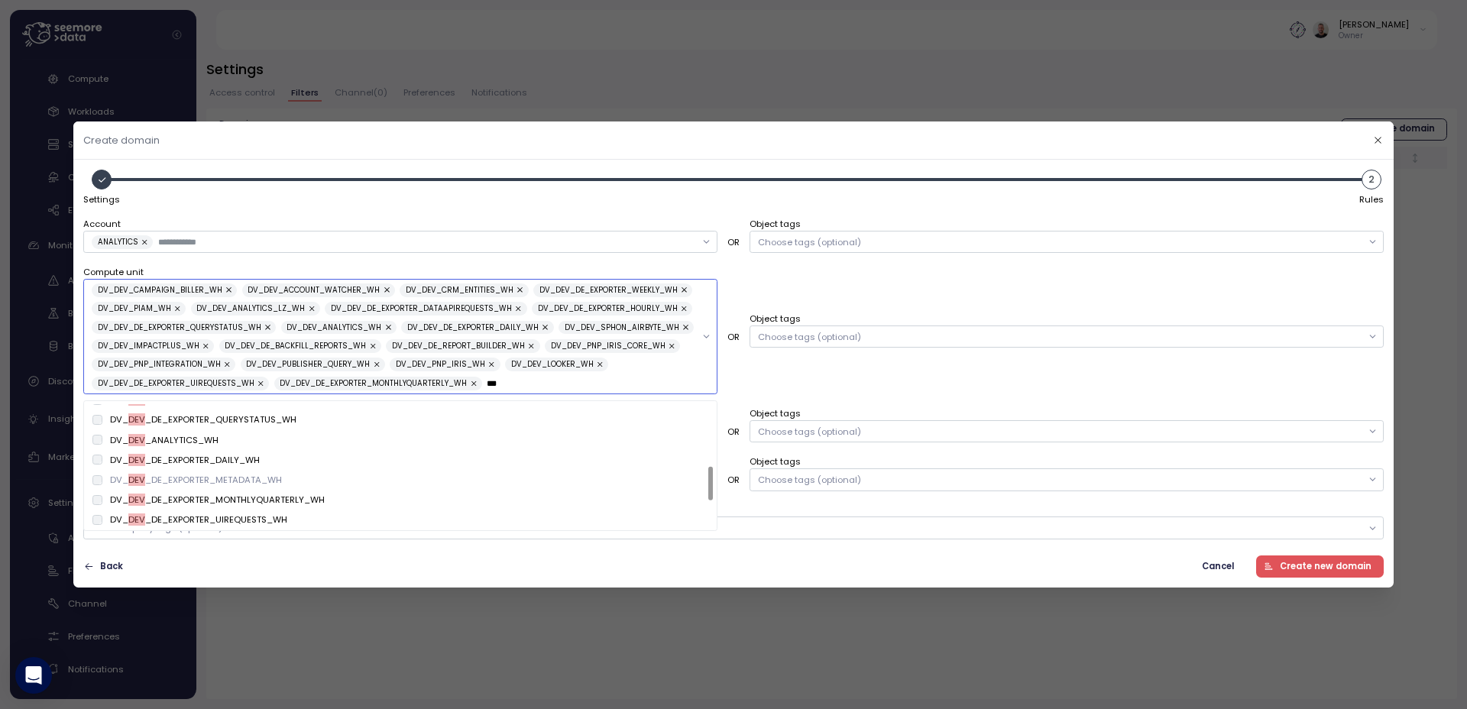
scroll to position [153, 0]
click at [212, 480] on div "DV_ DEV _DE_EXPORTER_METADATA_WH" at bounding box center [196, 481] width 172 height 12
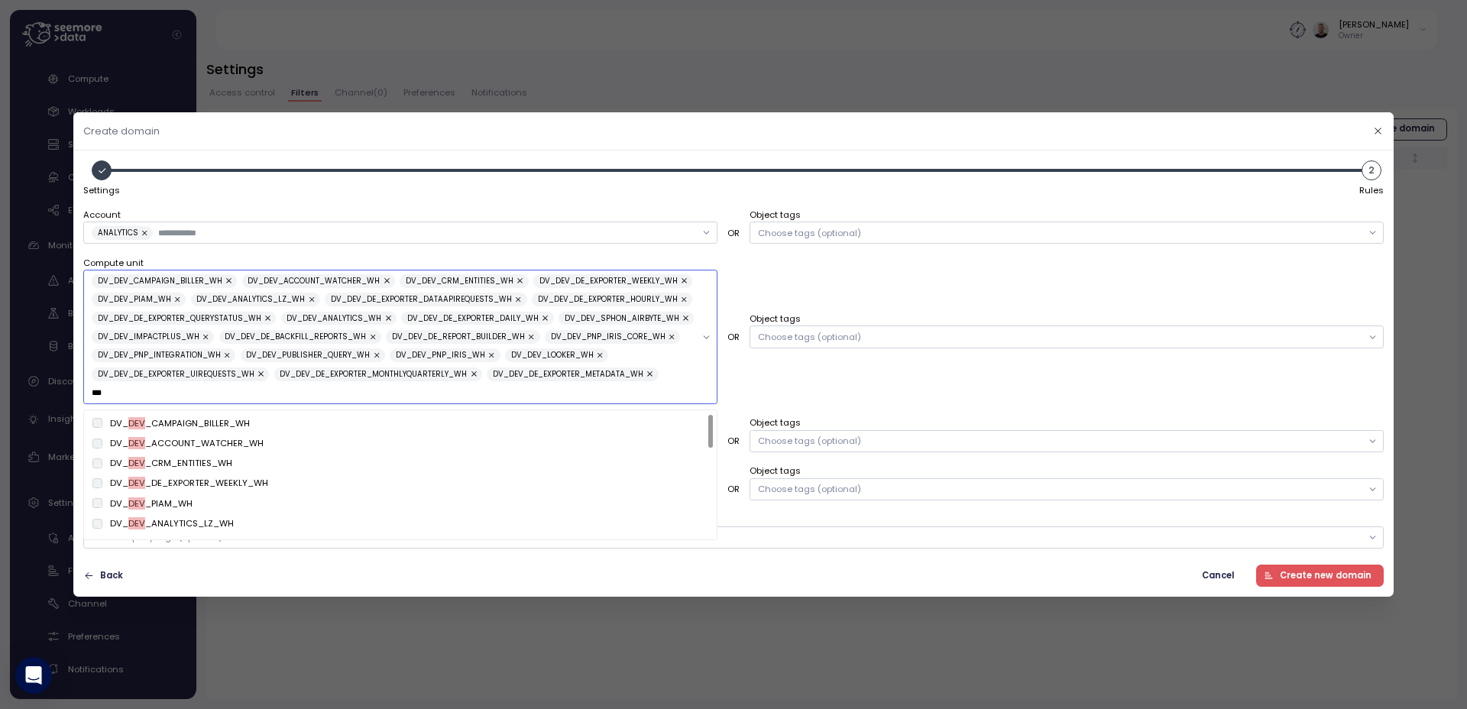
scroll to position [336, 0]
drag, startPoint x: 170, startPoint y: 385, endPoint x: 160, endPoint y: 390, distance: 10.9
click at [170, 386] on input "***" at bounding box center [394, 393] width 604 height 14
drag, startPoint x: 126, startPoint y: 393, endPoint x: 68, endPoint y: 392, distance: 58.1
click at [68, 708] on div "Create domain Settings 2 Rules Account ANALYTICS OR Object tags Choose tags (op…" at bounding box center [733, 709] width 1467 height 0
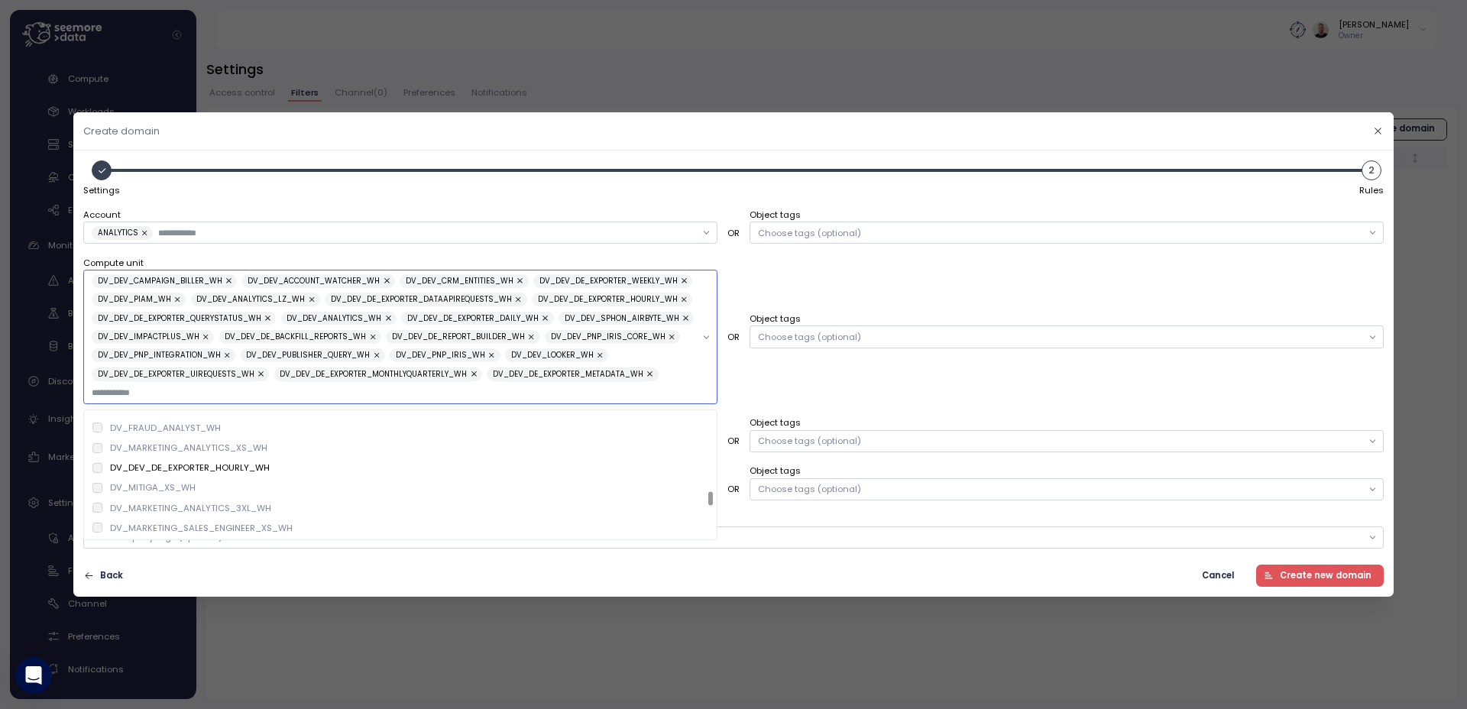
scroll to position [1759, 0]
click at [303, 191] on div "Settings 2 Rules" at bounding box center [733, 179] width 1301 height 38
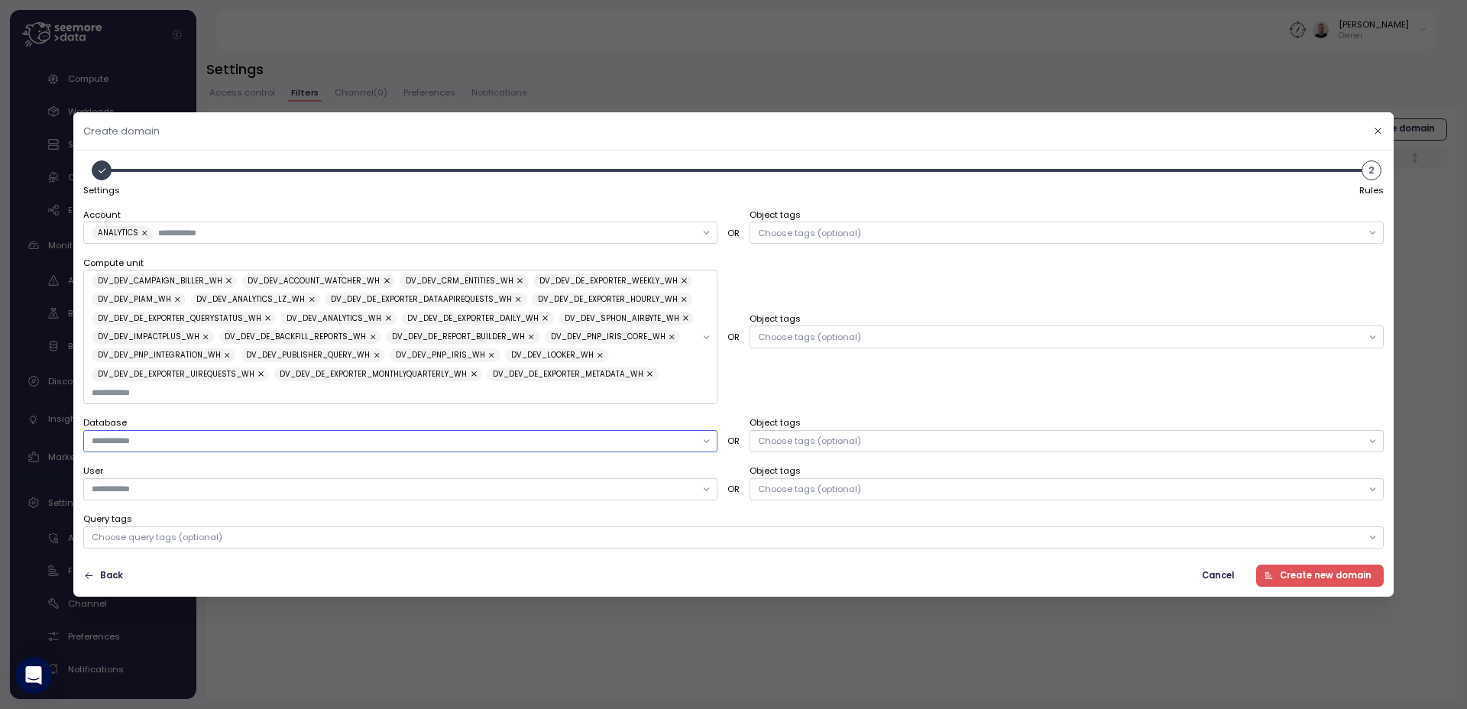
click at [247, 448] on div at bounding box center [400, 440] width 634 height 22
click at [245, 448] on div at bounding box center [400, 440] width 634 height 22
click at [197, 392] on input "text" at bounding box center [394, 393] width 604 height 14
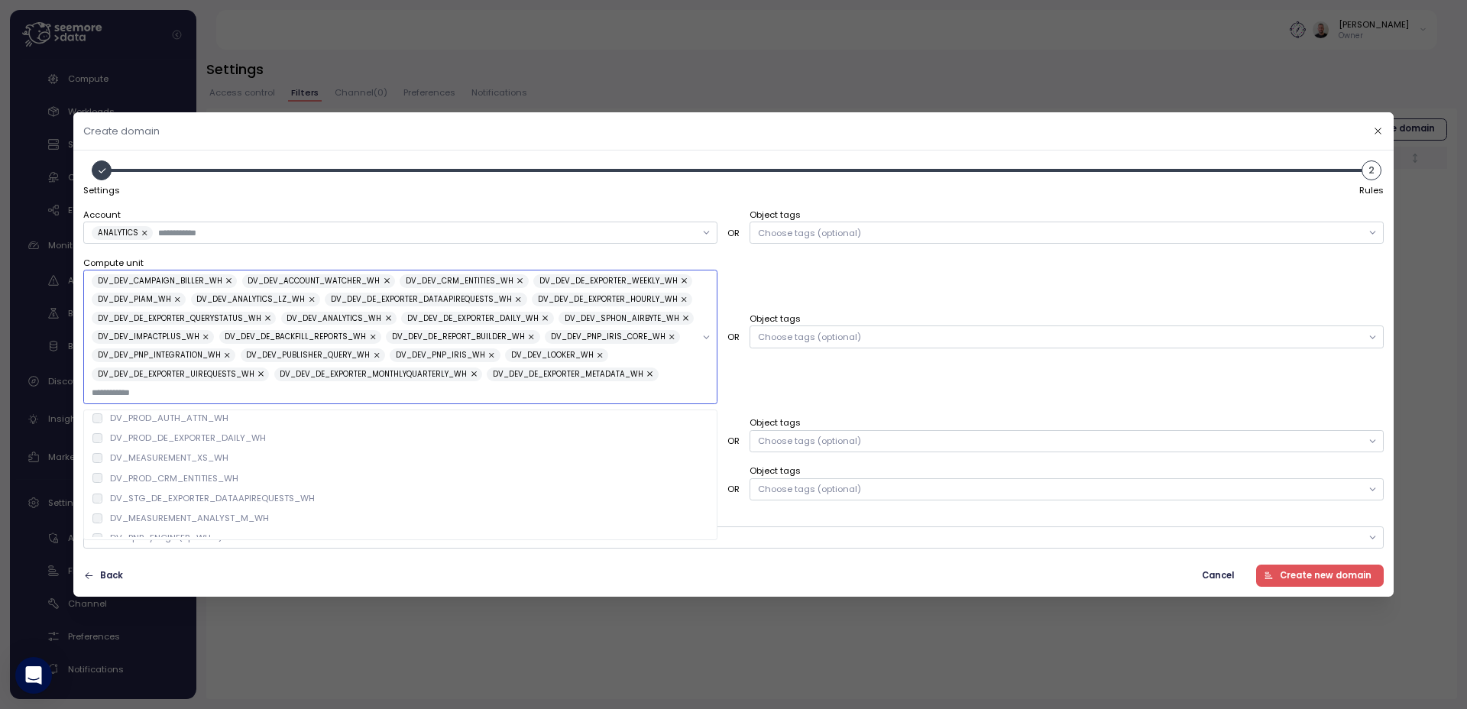
scroll to position [1942, 0]
click at [617, 180] on div "Settings 2 Rules" at bounding box center [733, 179] width 1301 height 38
click at [864, 224] on div "Choose tags (optional)" at bounding box center [1067, 233] width 634 height 22
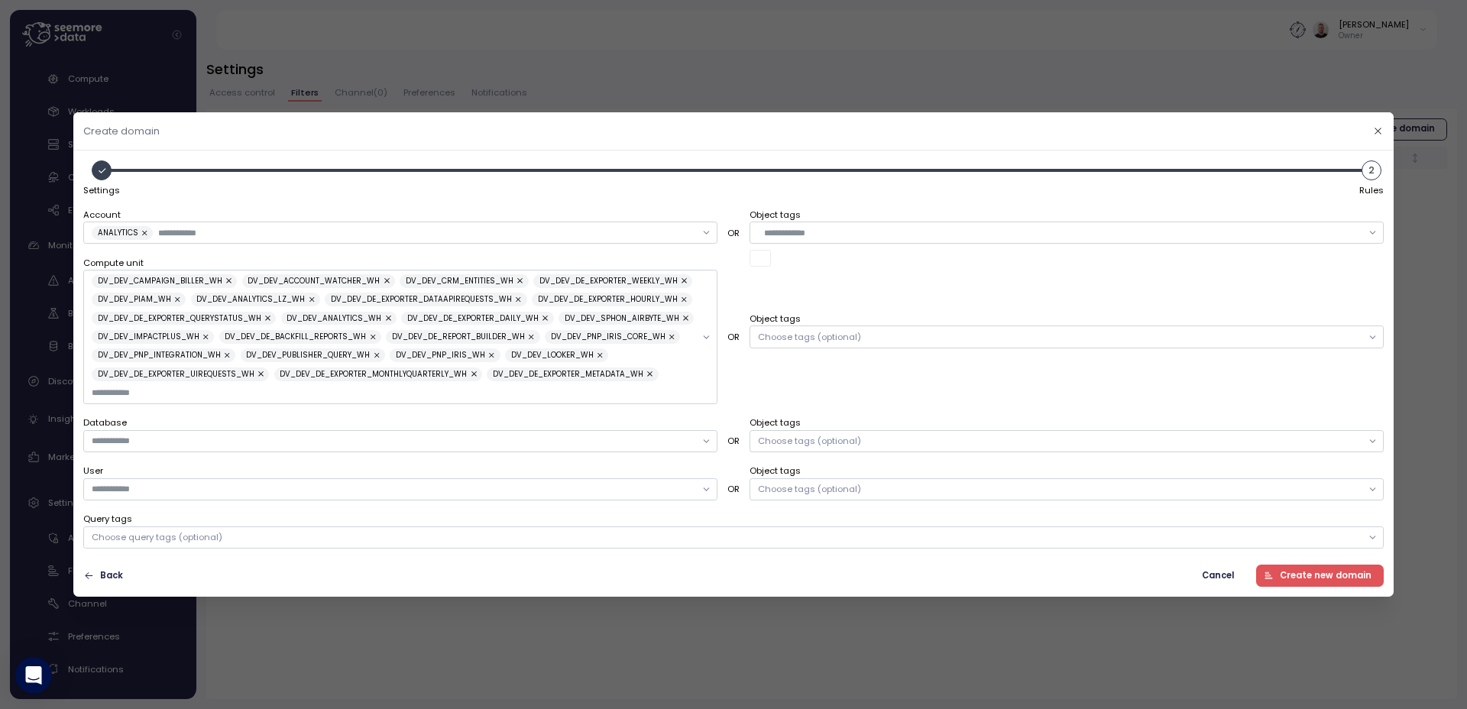
click at [862, 232] on input "text" at bounding box center [1063, 233] width 598 height 14
click at [836, 486] on div "Choose tags (optional)" at bounding box center [809, 489] width 103 height 12
click at [820, 395] on div "Compute unit DV_DEV_CAMPAIGN_BILLER_WH DV_DEV_ACCOUNT_WATCHER_WH DV_DEV_CRM_ENT…" at bounding box center [733, 329] width 1301 height 147
click at [1287, 575] on span "Create new domain" at bounding box center [1326, 575] width 92 height 21
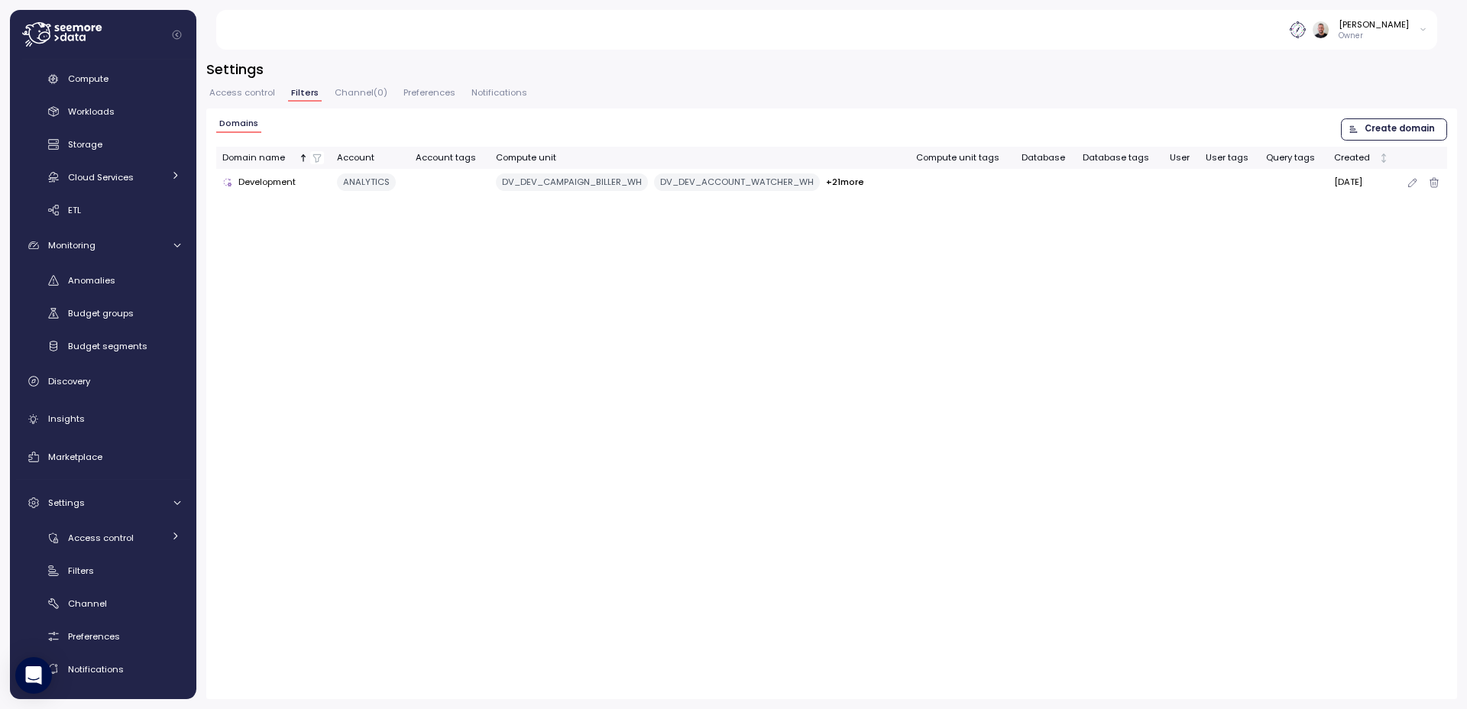
click at [359, 187] on div "ANALYTICS" at bounding box center [366, 182] width 59 height 18
click at [241, 96] on span "Access control" at bounding box center [242, 93] width 66 height 8
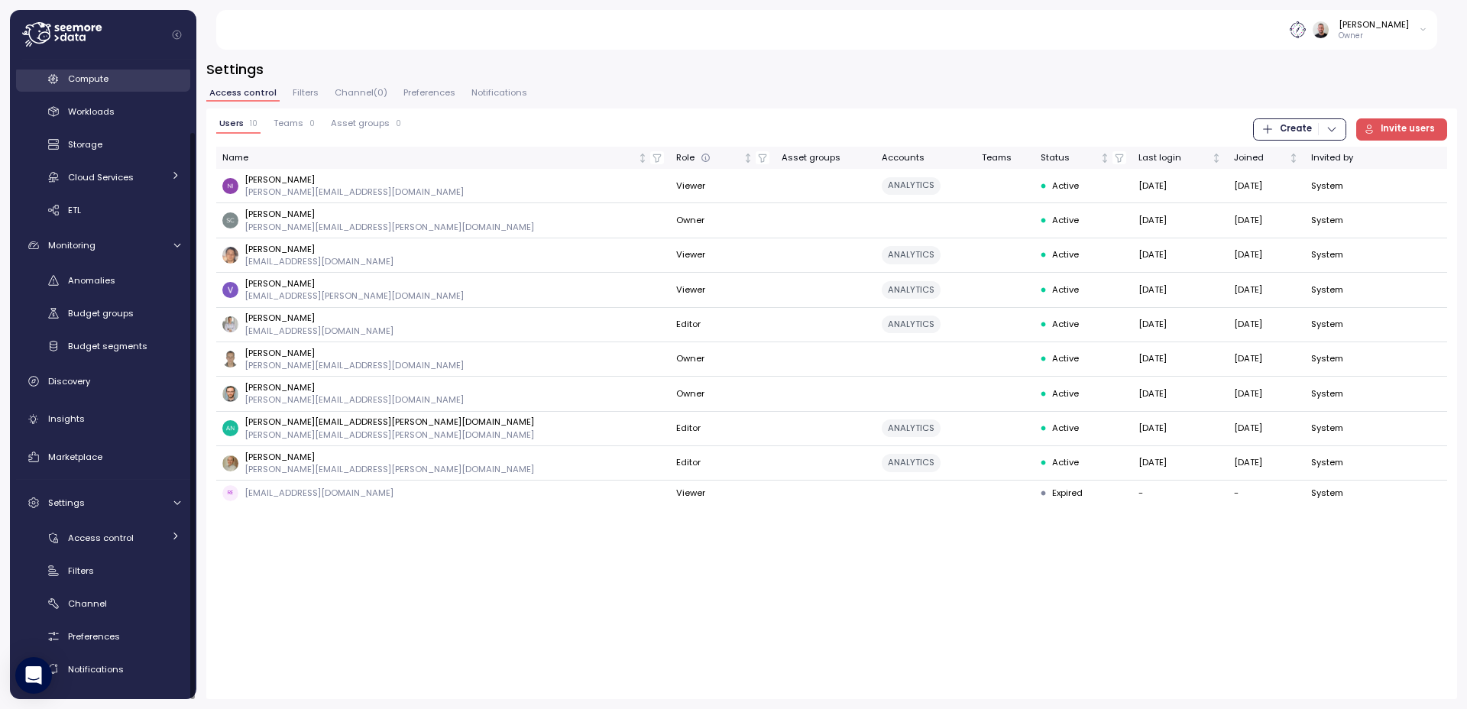
click at [102, 82] on span "Compute" at bounding box center [88, 79] width 40 height 12
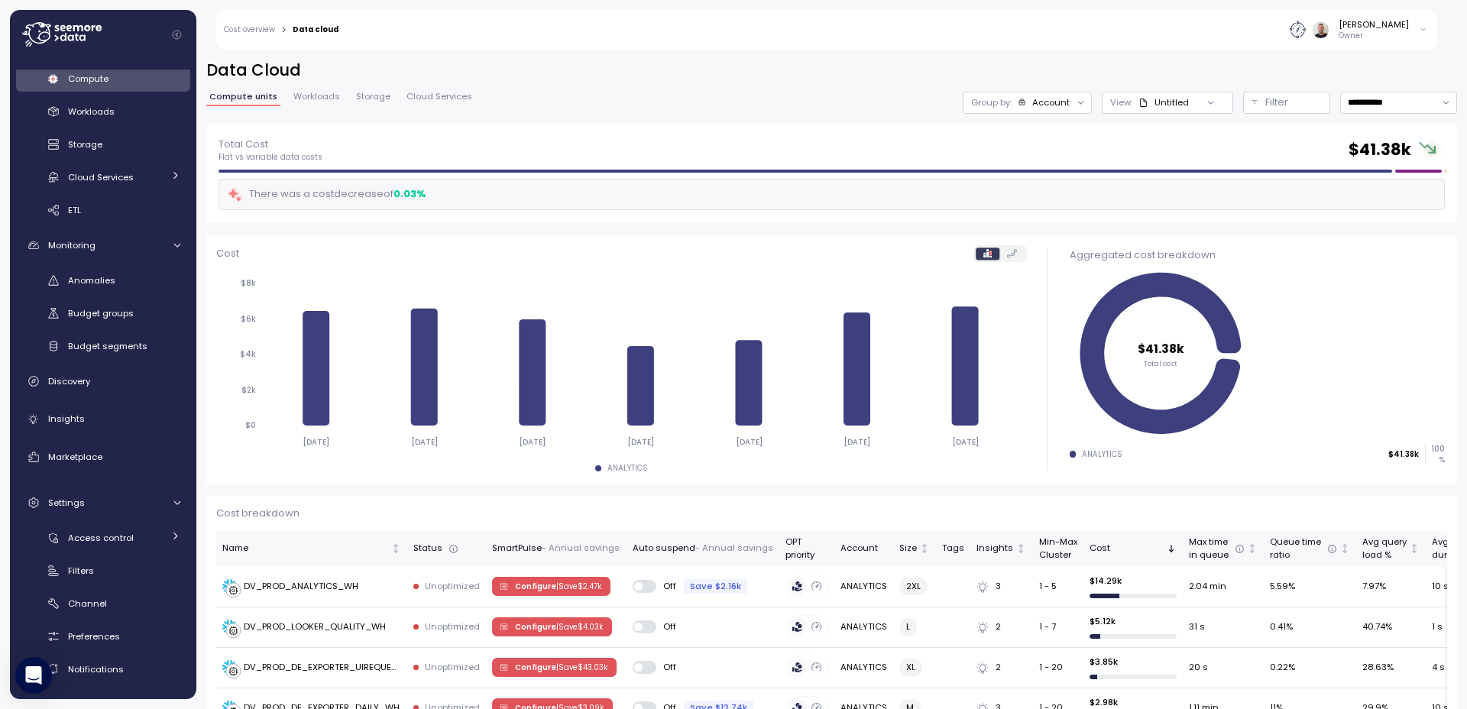
click at [1057, 103] on div "Account" at bounding box center [1050, 102] width 37 height 12
click at [1042, 215] on div "Tags" at bounding box center [1016, 213] width 105 height 18
click at [1041, 215] on div "Tags" at bounding box center [1016, 213] width 105 height 18
click at [1243, 103] on button "Filter" at bounding box center [1286, 103] width 87 height 22
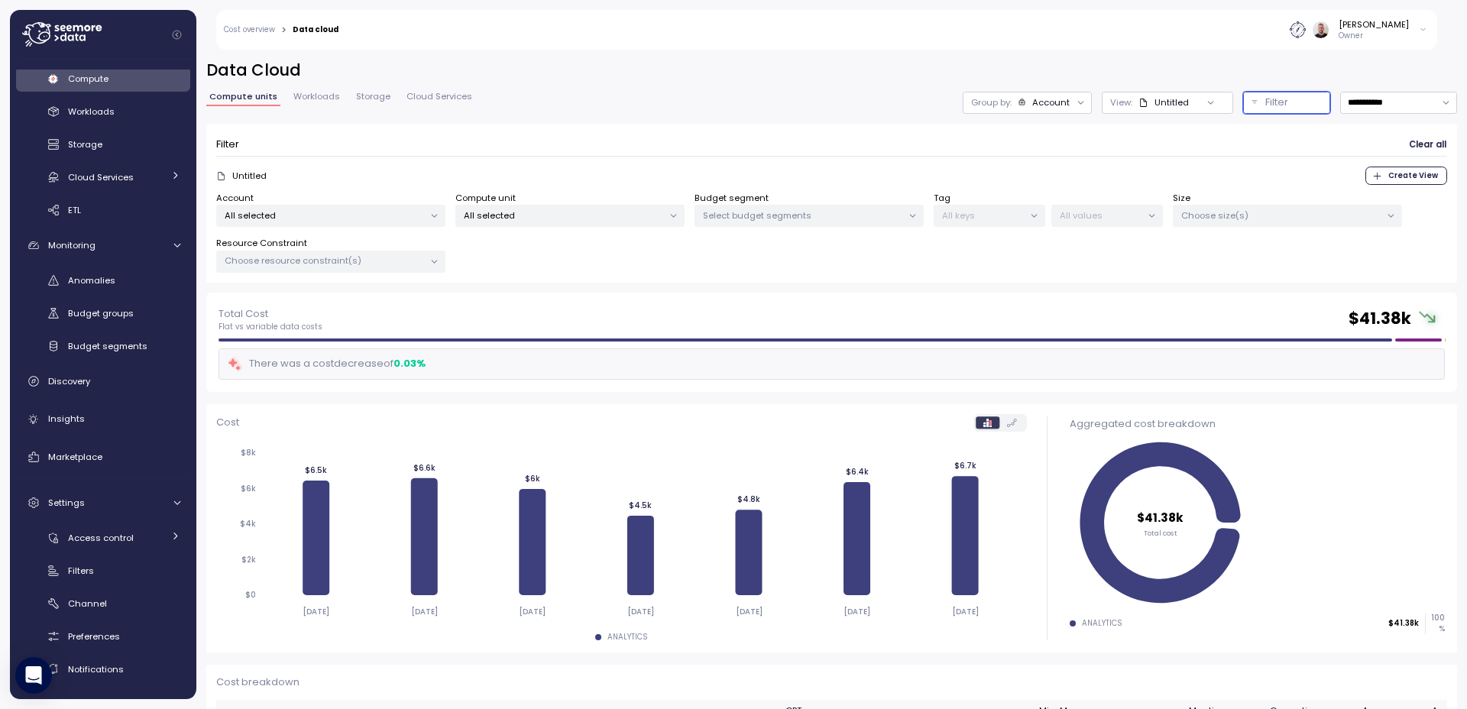
click at [389, 214] on p "All selected" at bounding box center [324, 215] width 199 height 12
click at [389, 213] on p "All selected" at bounding box center [324, 215] width 199 height 12
click at [255, 31] on link "Cost overview" at bounding box center [249, 30] width 51 height 8
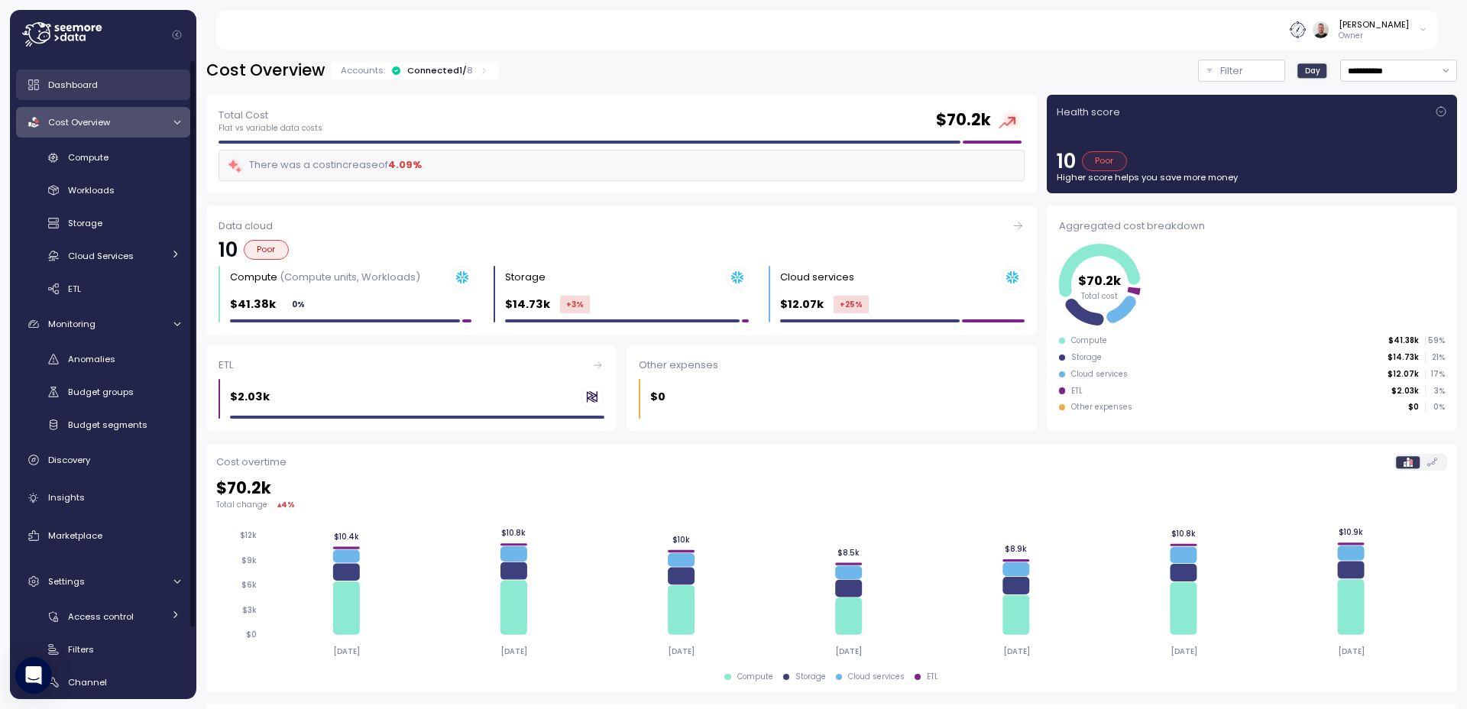
click at [97, 90] on div "Dashboard" at bounding box center [114, 84] width 132 height 15
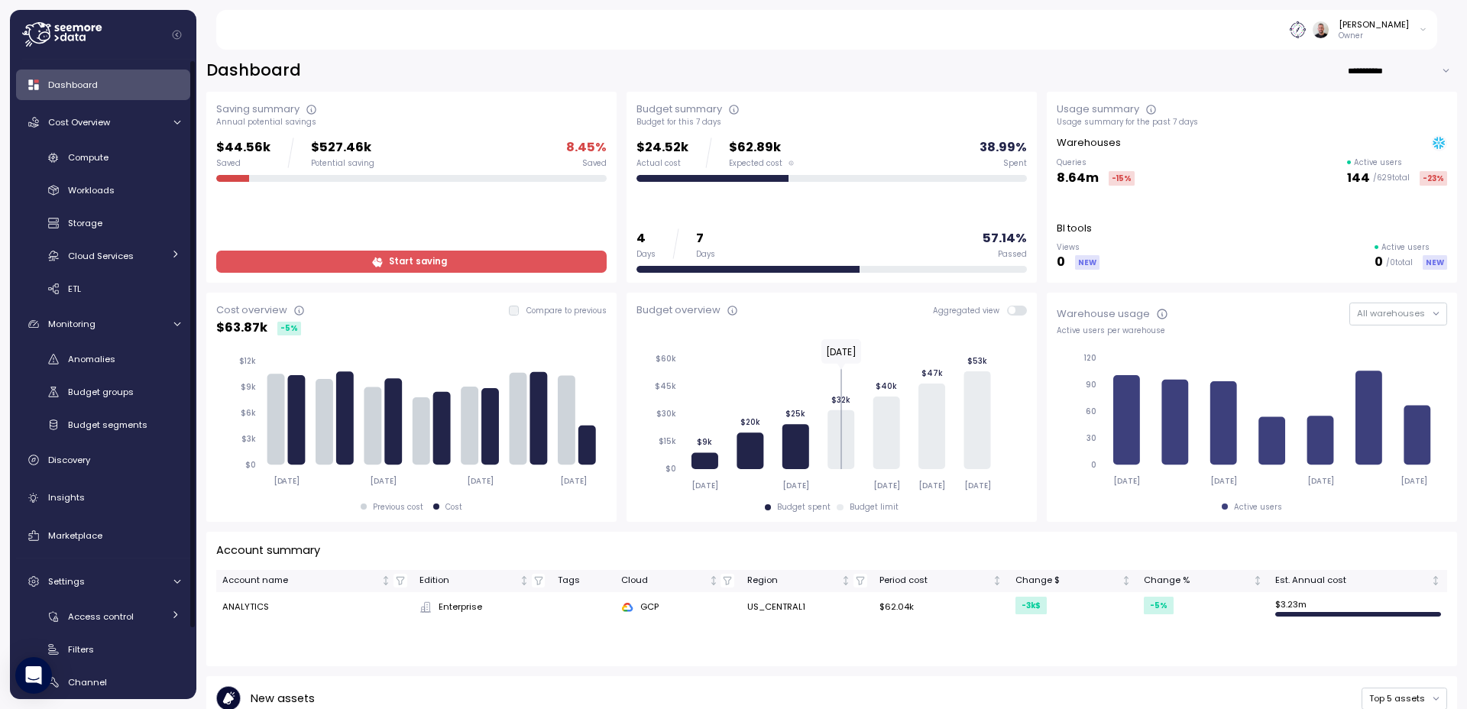
click at [1408, 31] on p "Owner" at bounding box center [1374, 36] width 70 height 11
click at [1402, 34] on p "Owner" at bounding box center [1374, 36] width 70 height 11
click at [1401, 66] on div "User settings" at bounding box center [1390, 62] width 59 height 14
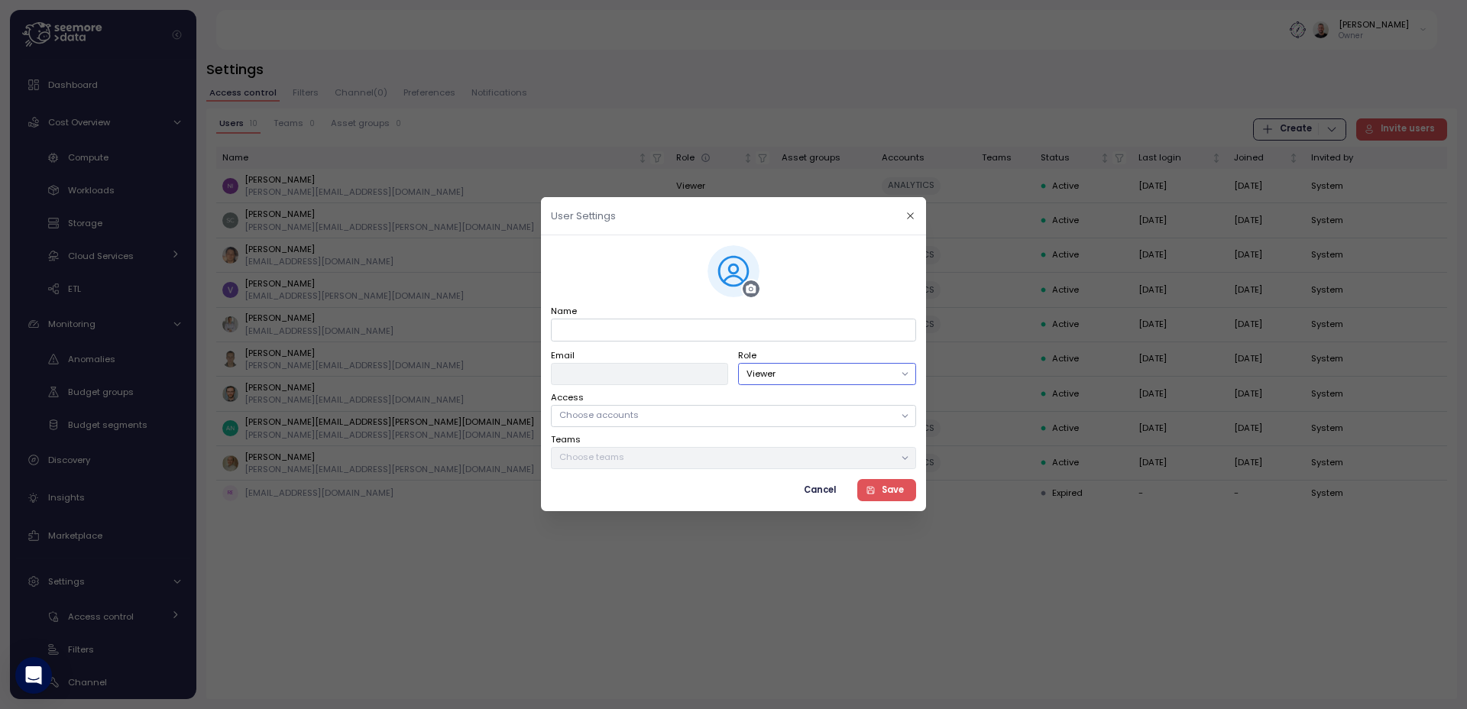
click at [870, 383] on button "Viewer" at bounding box center [827, 374] width 177 height 22
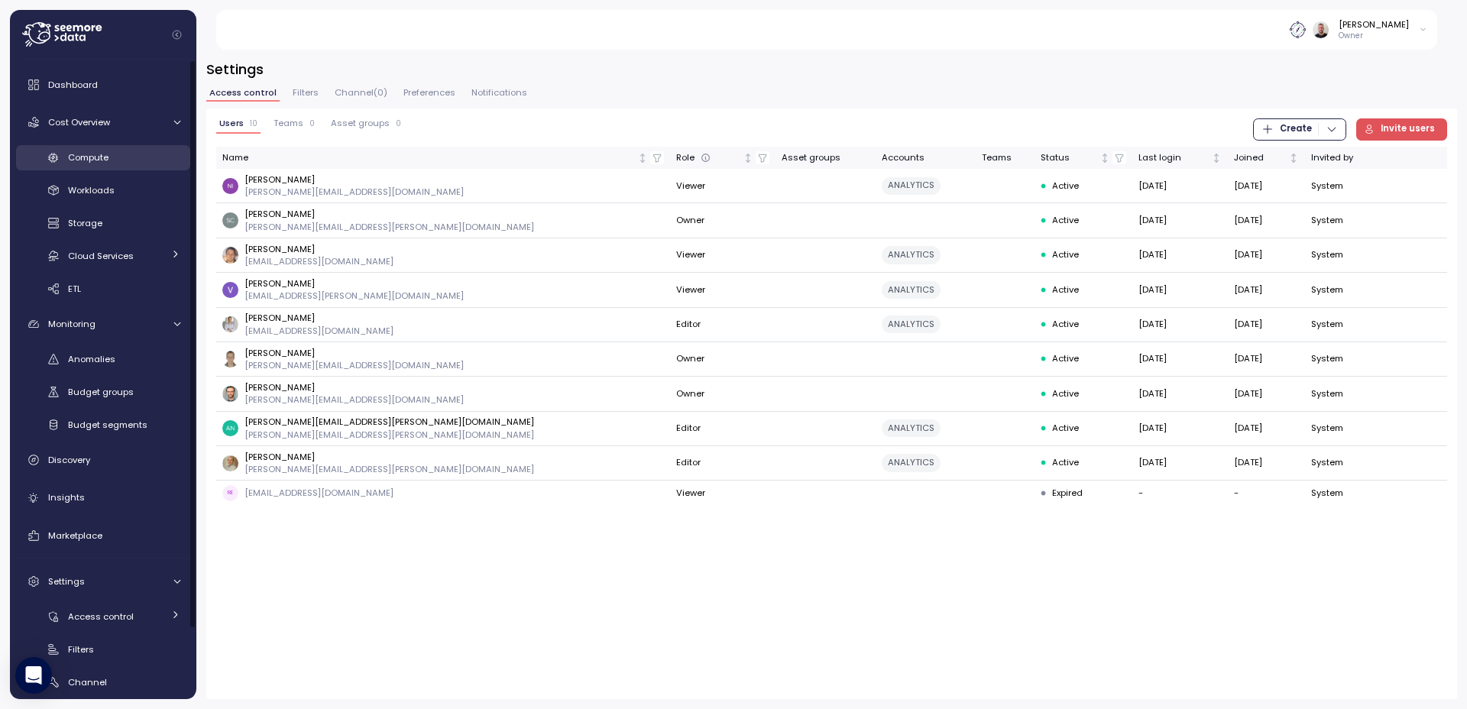
click at [94, 155] on span "Compute" at bounding box center [88, 157] width 40 height 12
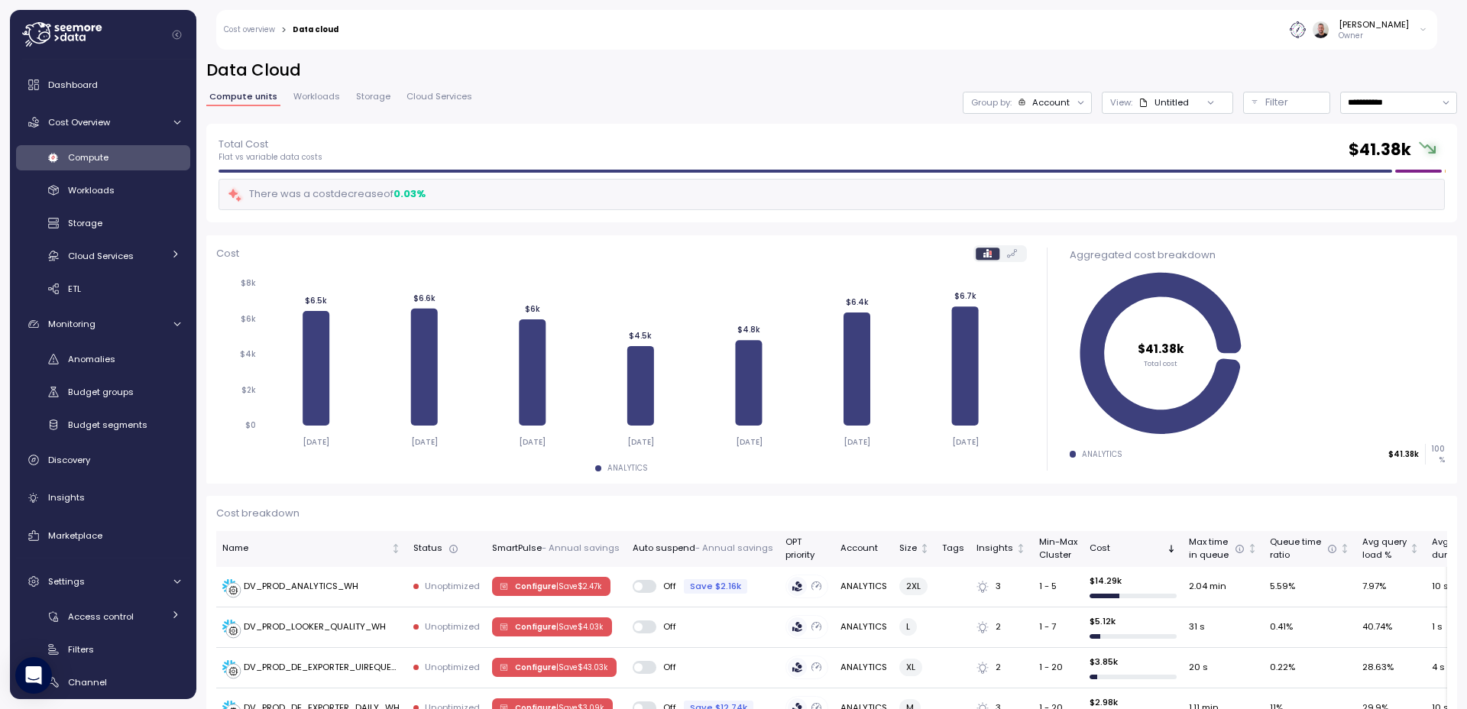
click at [1192, 100] on div at bounding box center [1211, 102] width 44 height 21
click at [1206, 105] on icon at bounding box center [1211, 103] width 10 height 10
click at [1139, 101] on div "Untitled" at bounding box center [1164, 102] width 50 height 12
click at [1112, 105] on p "View :" at bounding box center [1121, 102] width 22 height 12
click at [1036, 108] on div "Account" at bounding box center [1050, 102] width 37 height 12
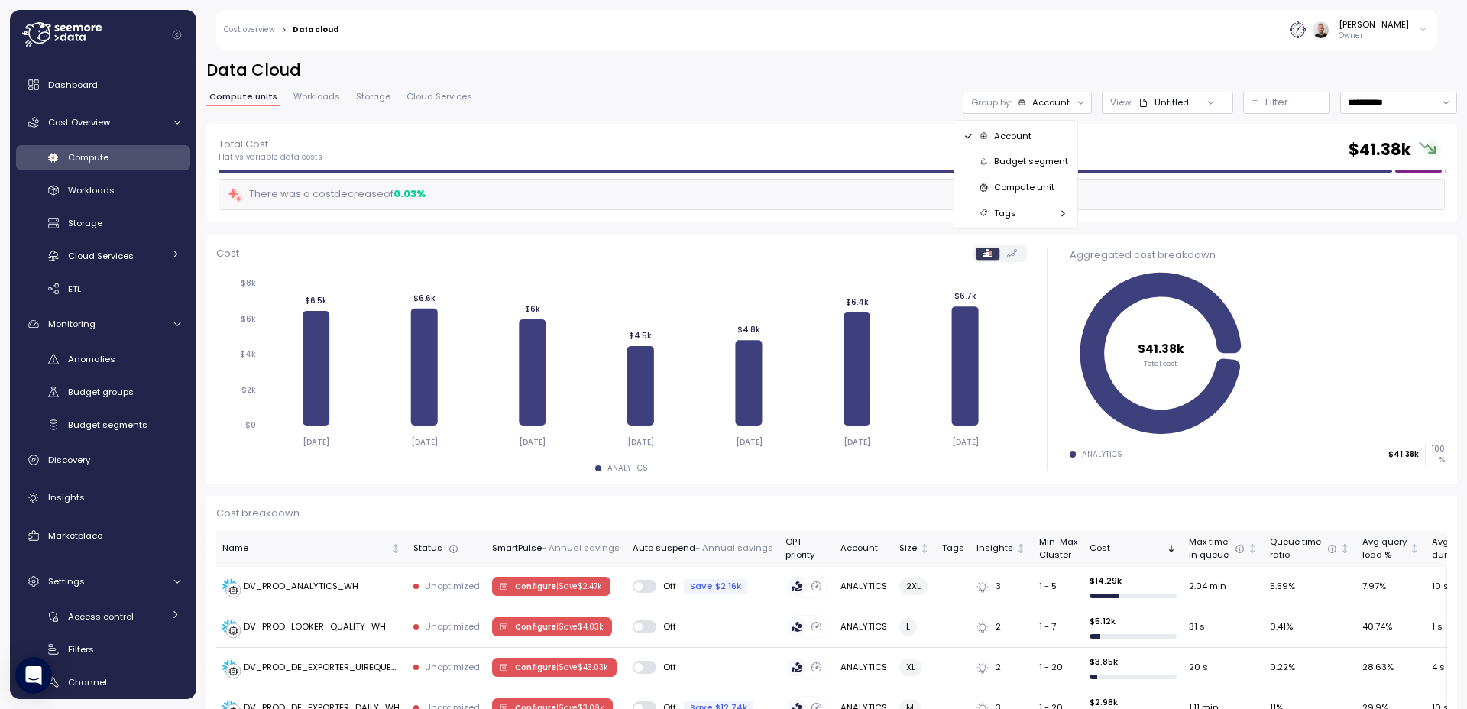
click at [248, 29] on link "Cost overview" at bounding box center [249, 30] width 51 height 8
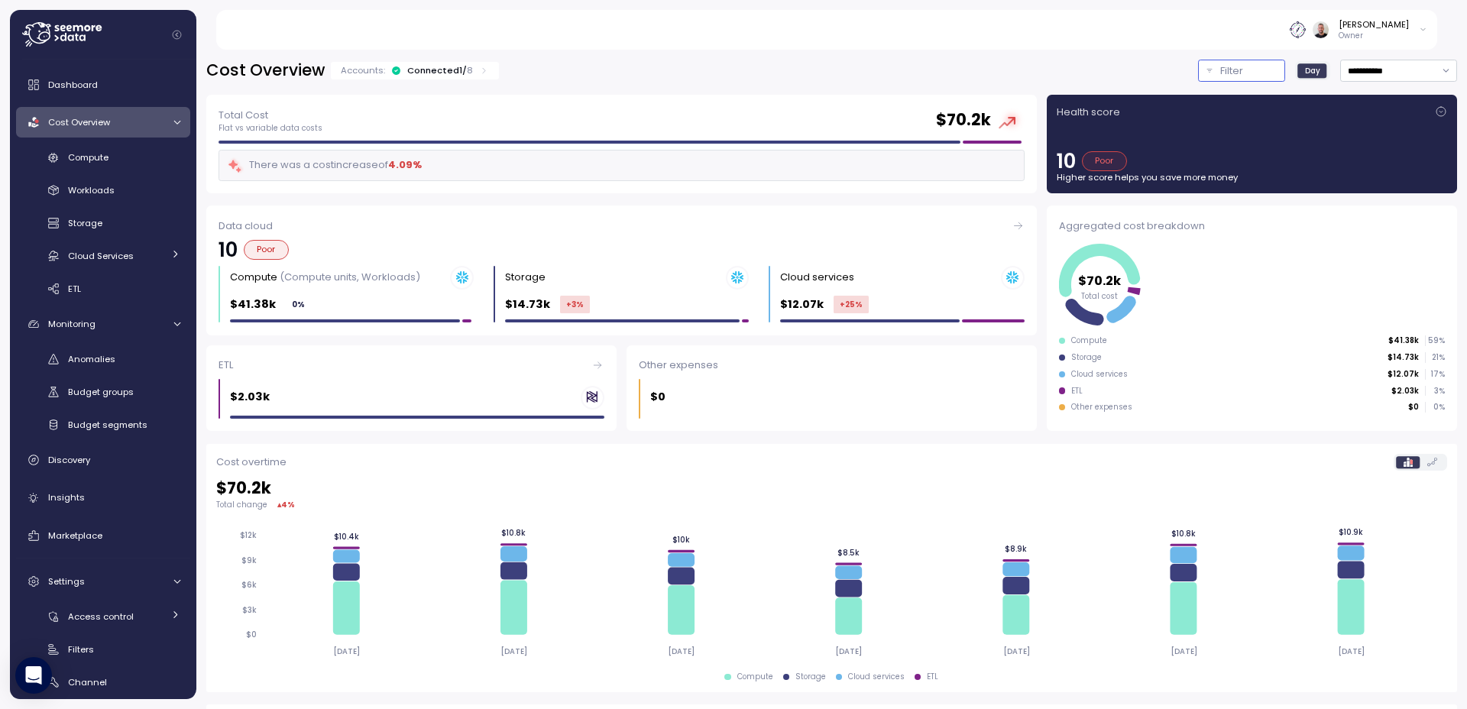
click at [1205, 67] on button "Filter" at bounding box center [1241, 71] width 87 height 22
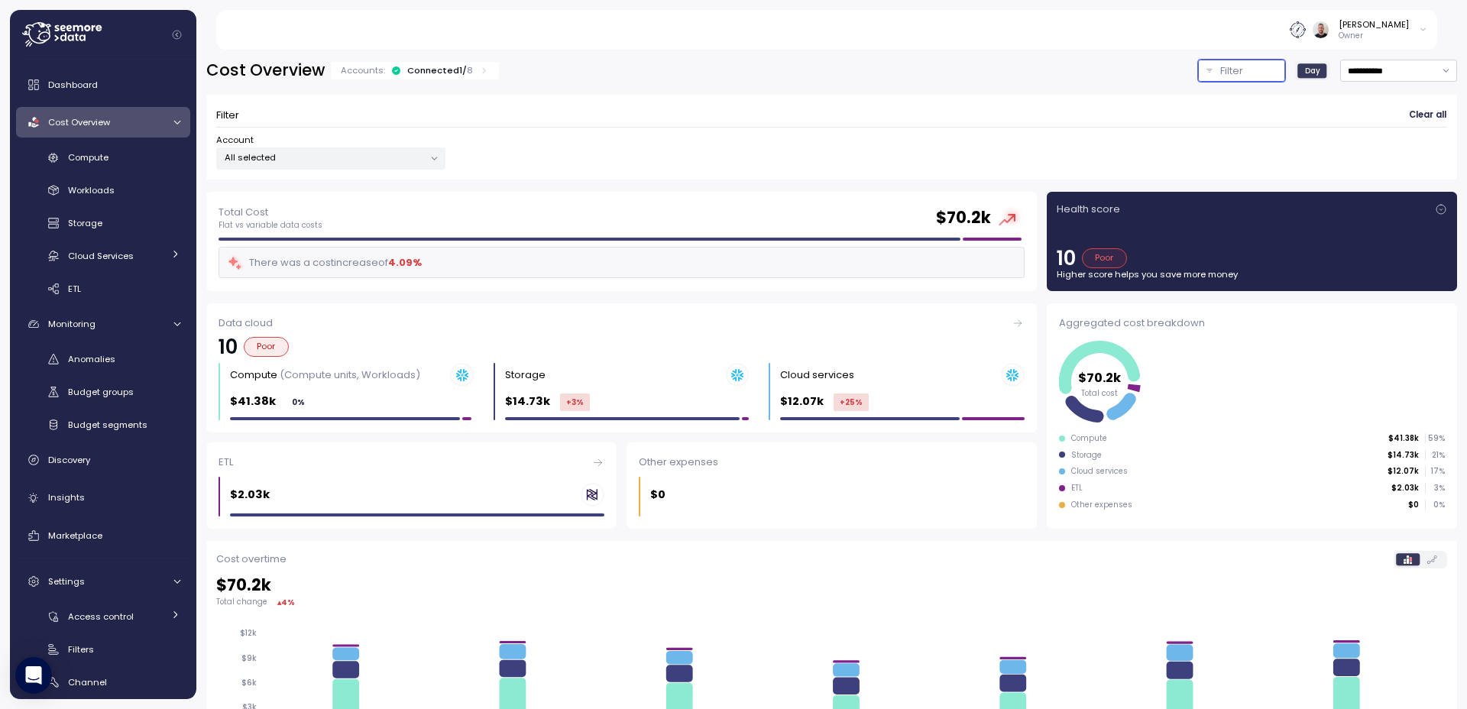
click at [384, 155] on p "All selected" at bounding box center [324, 157] width 199 height 12
click at [373, 245] on span "only" at bounding box center [369, 240] width 18 height 17
click at [522, 159] on div "Account All selected" at bounding box center [831, 152] width 1231 height 36
click at [89, 166] on link "Compute" at bounding box center [103, 157] width 174 height 25
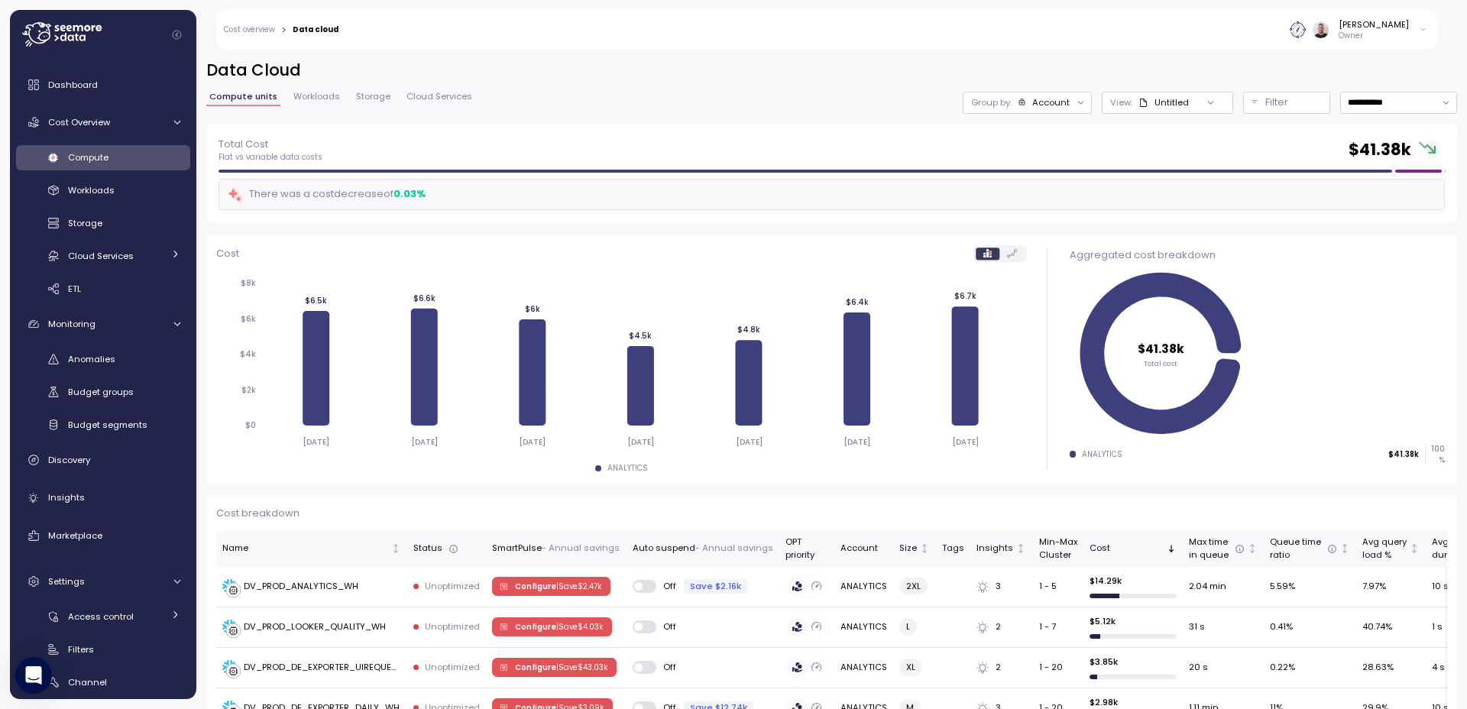
click at [1206, 100] on icon at bounding box center [1211, 103] width 10 height 10
click at [1139, 102] on div "Untitled" at bounding box center [1164, 102] width 50 height 12
click at [1144, 163] on div "No results found" at bounding box center [1152, 161] width 115 height 21
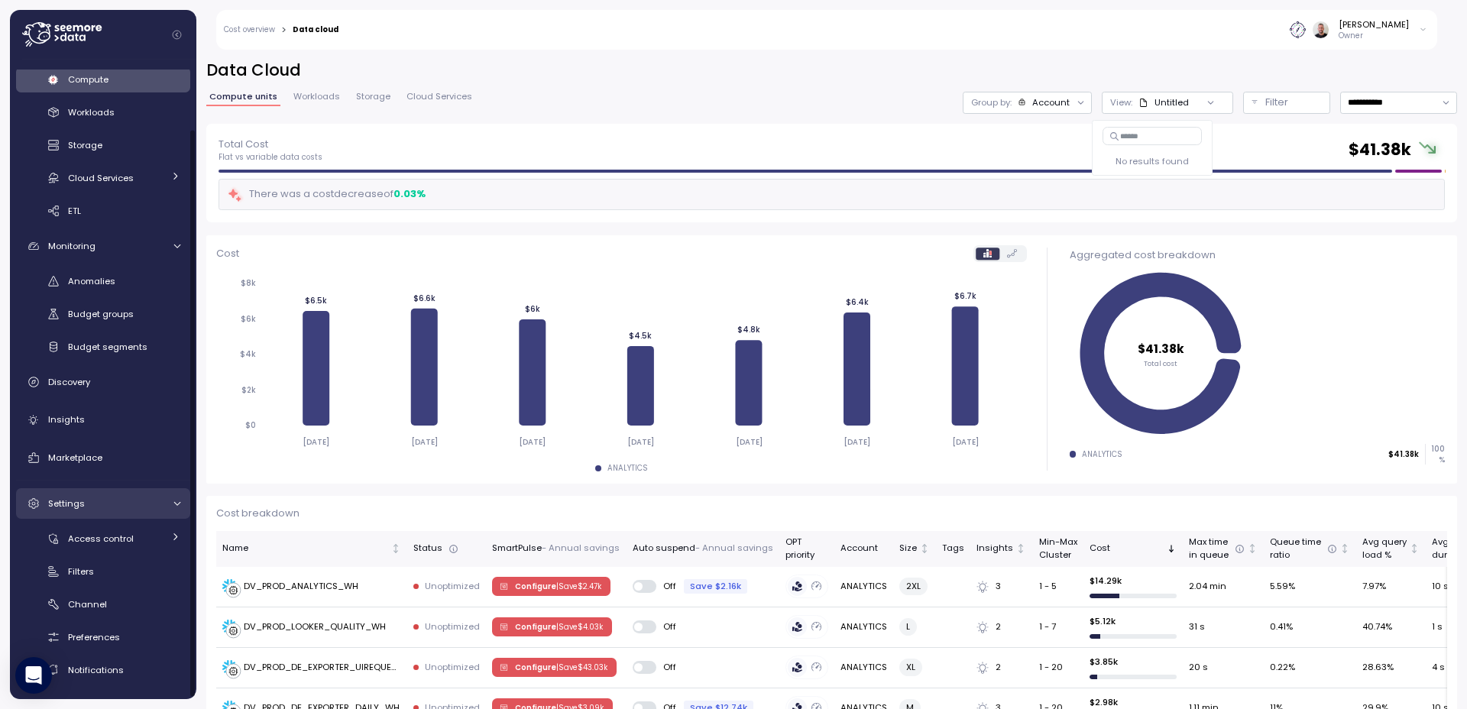
scroll to position [79, 0]
click at [170, 502] on div at bounding box center [174, 503] width 15 height 10
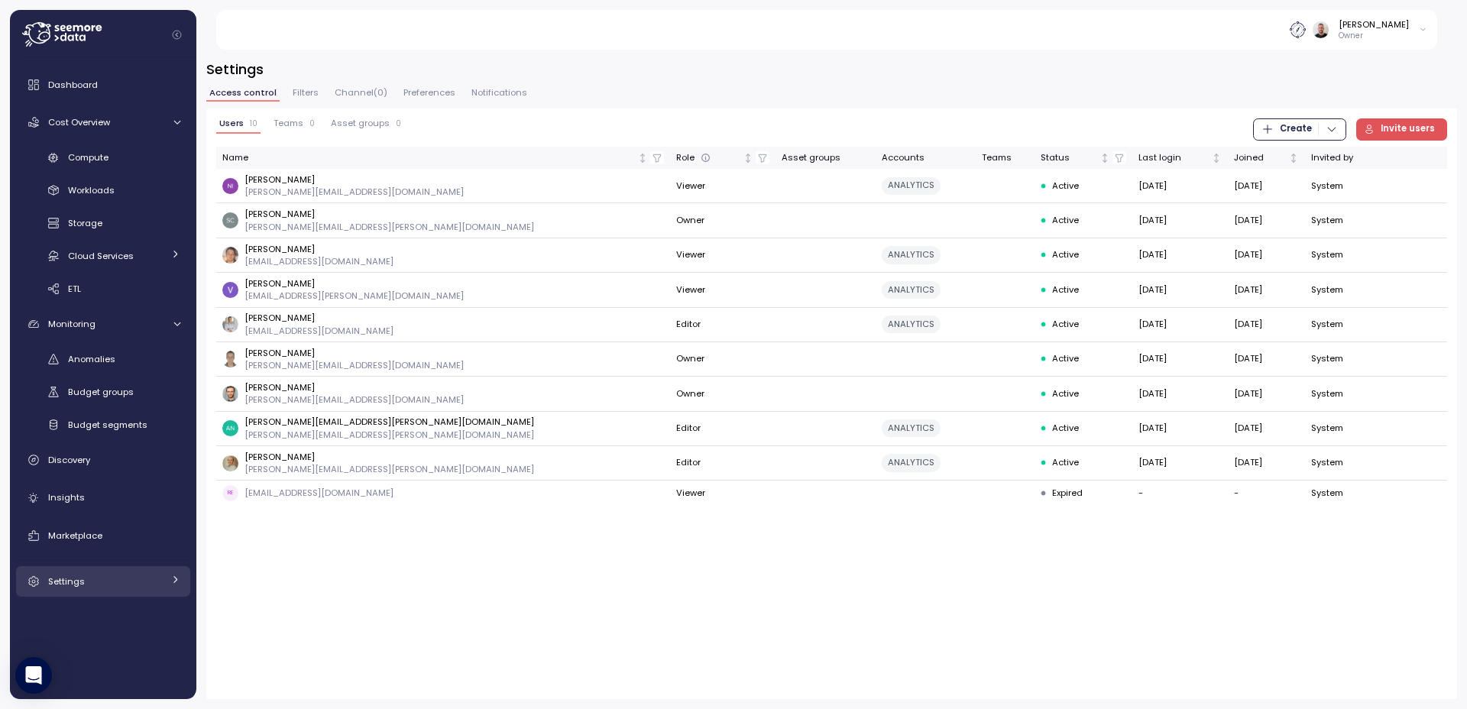
click at [165, 587] on link "Settings" at bounding box center [103, 581] width 174 height 31
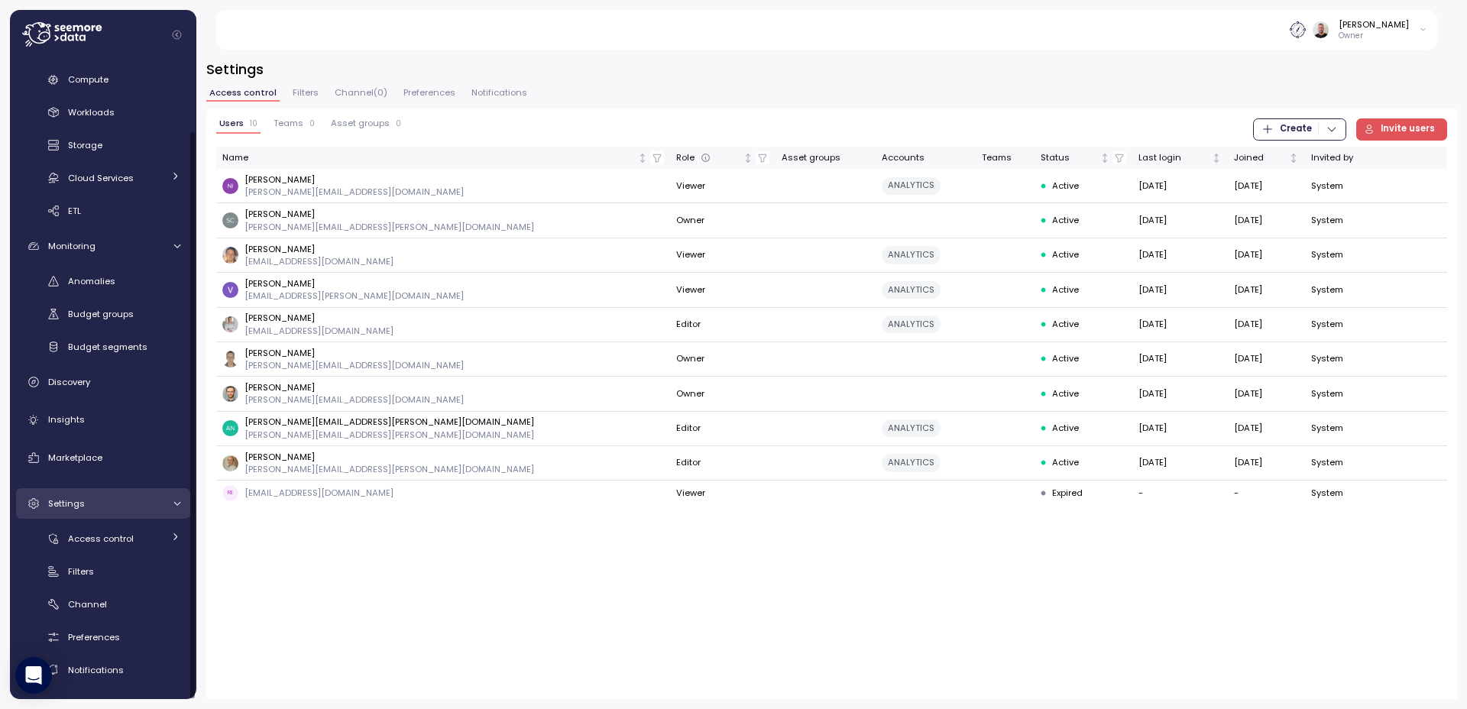
scroll to position [79, 0]
click at [90, 566] on span "Filters" at bounding box center [81, 571] width 26 height 12
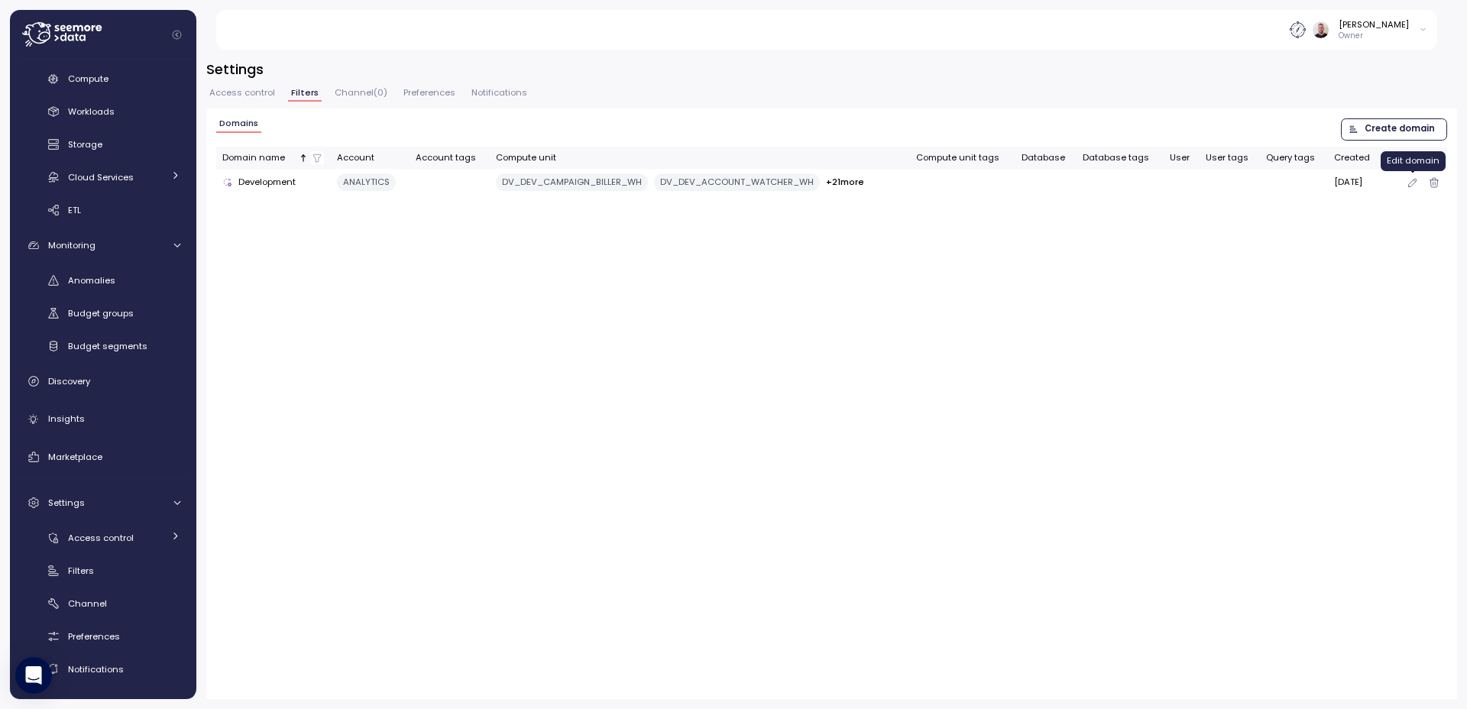
click at [1414, 183] on icon "button" at bounding box center [1413, 182] width 12 height 18
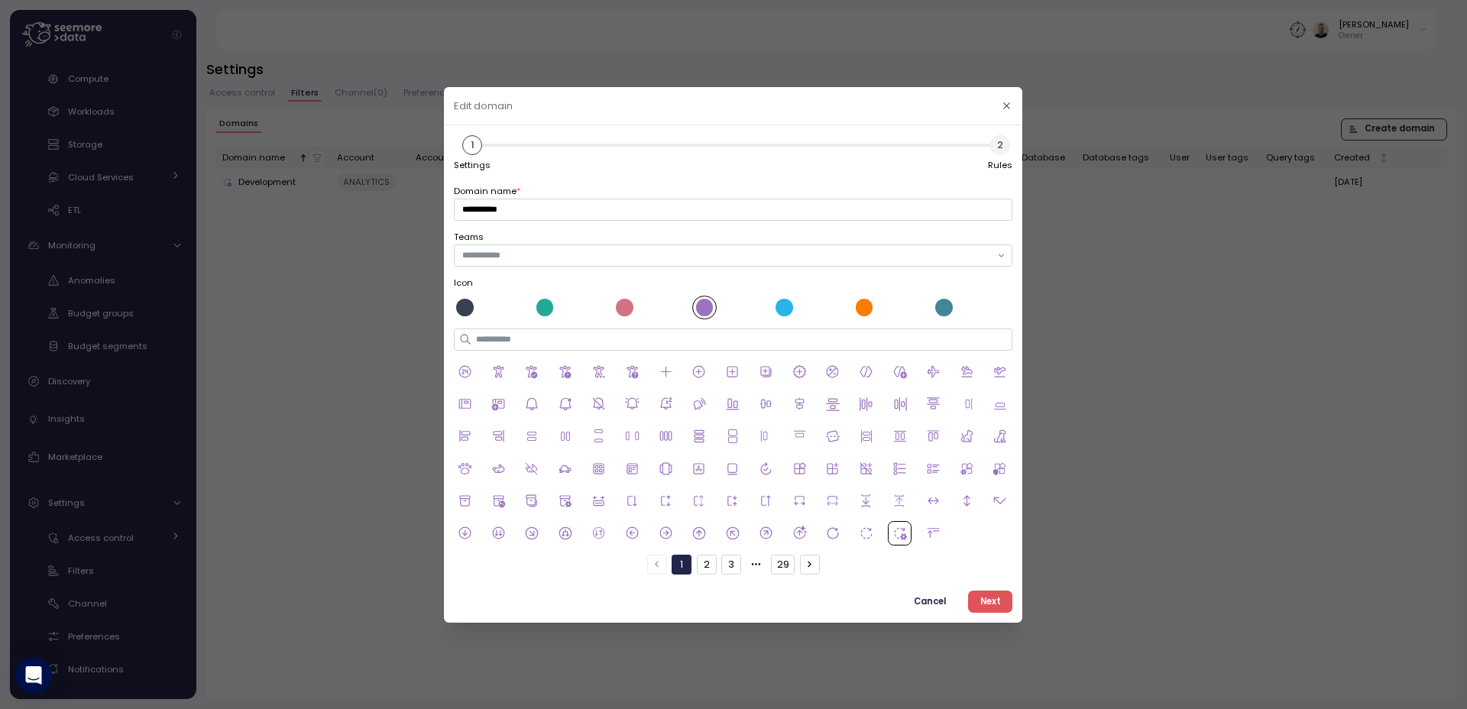
click at [999, 604] on span "Next" at bounding box center [990, 601] width 21 height 21
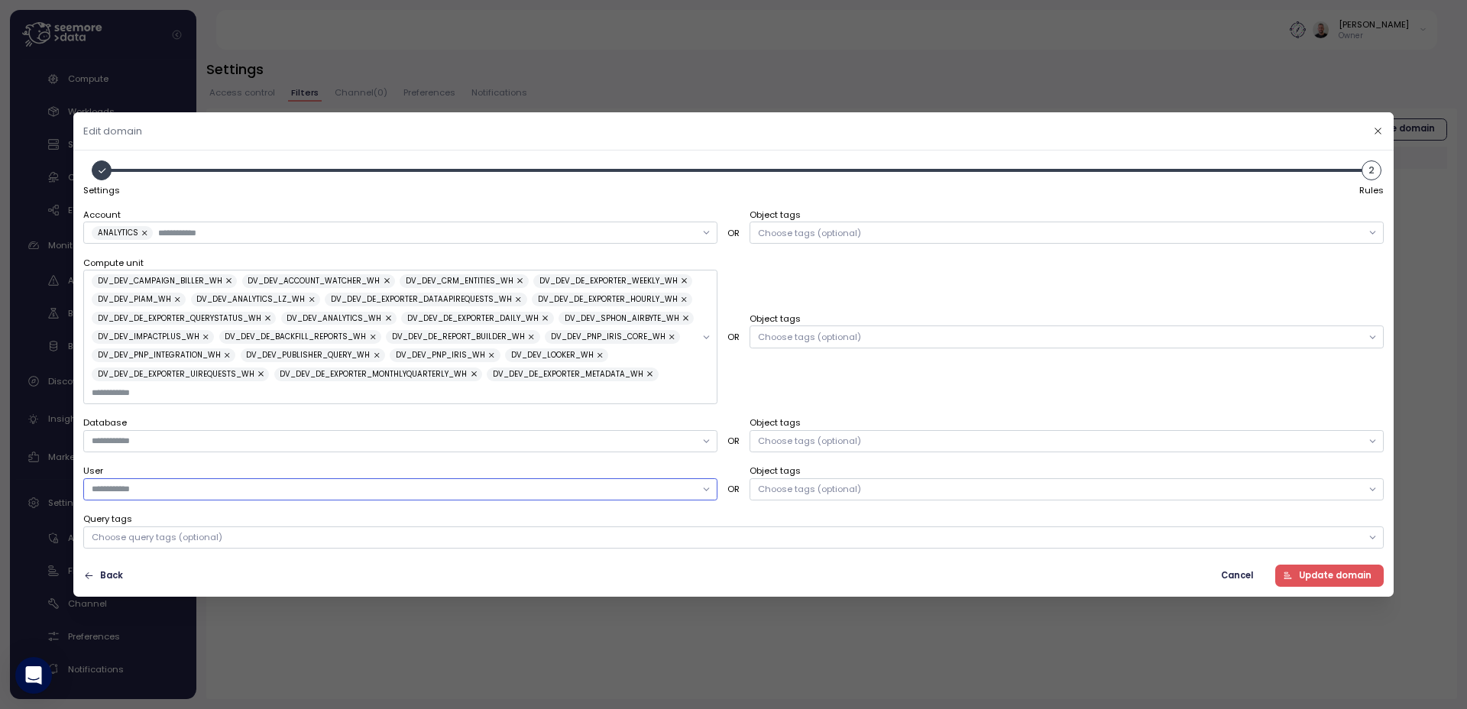
click at [331, 494] on input "text" at bounding box center [394, 489] width 604 height 14
click at [160, 517] on div "GILAD W" at bounding box center [399, 519] width 615 height 12
type input "*****"
click at [1349, 578] on span "Update domain" at bounding box center [1335, 575] width 73 height 21
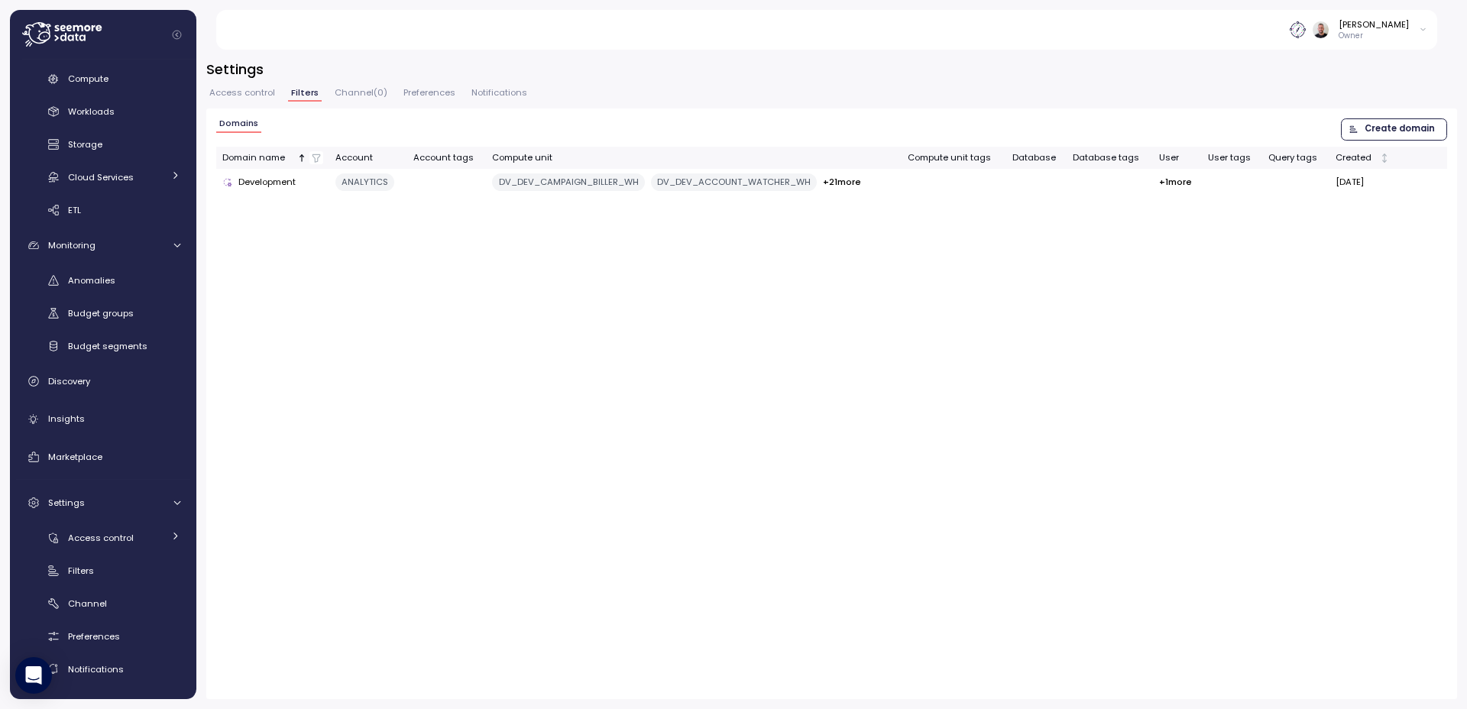
click at [1401, 34] on p "Owner" at bounding box center [1374, 36] width 70 height 11
click at [1400, 34] on p "Owner" at bounding box center [1374, 36] width 70 height 11
click at [132, 504] on div "Settings" at bounding box center [105, 502] width 115 height 15
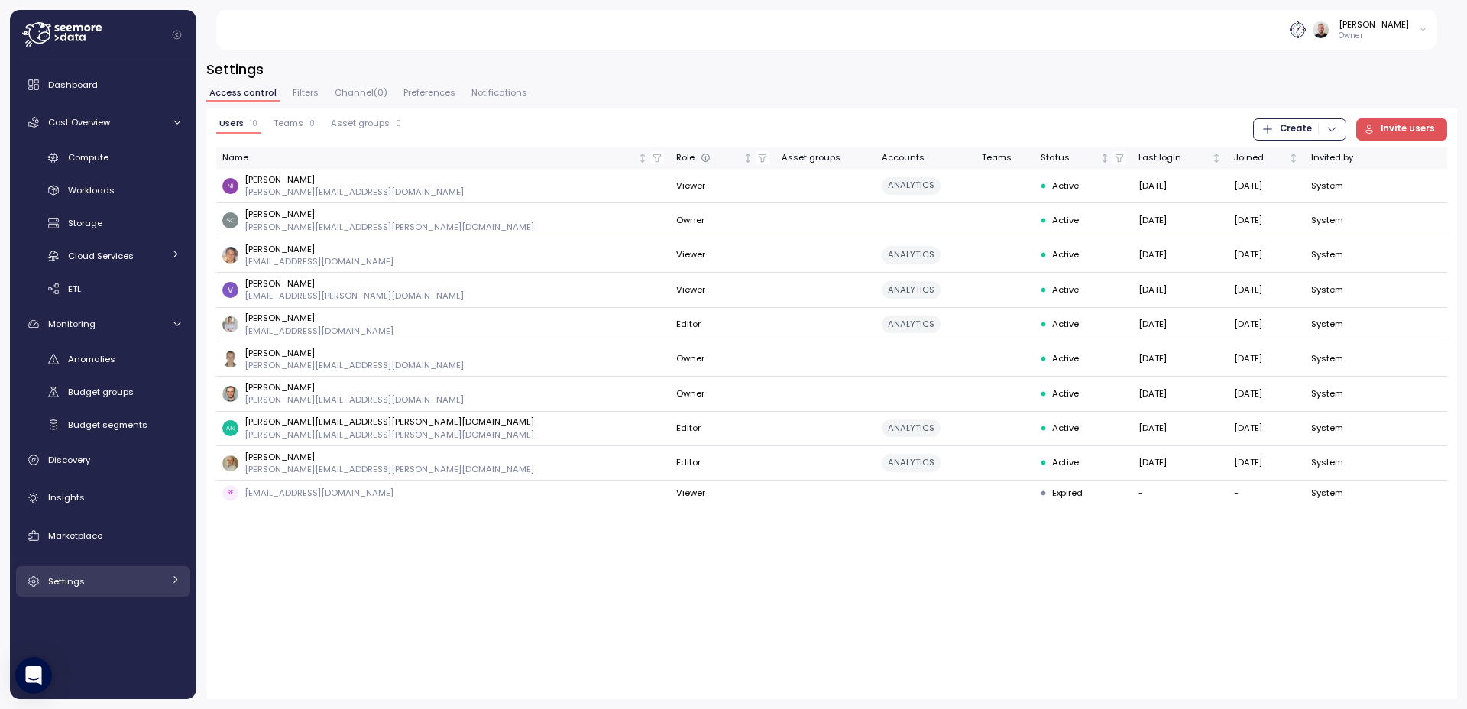
click at [90, 591] on link "Settings" at bounding box center [103, 581] width 174 height 31
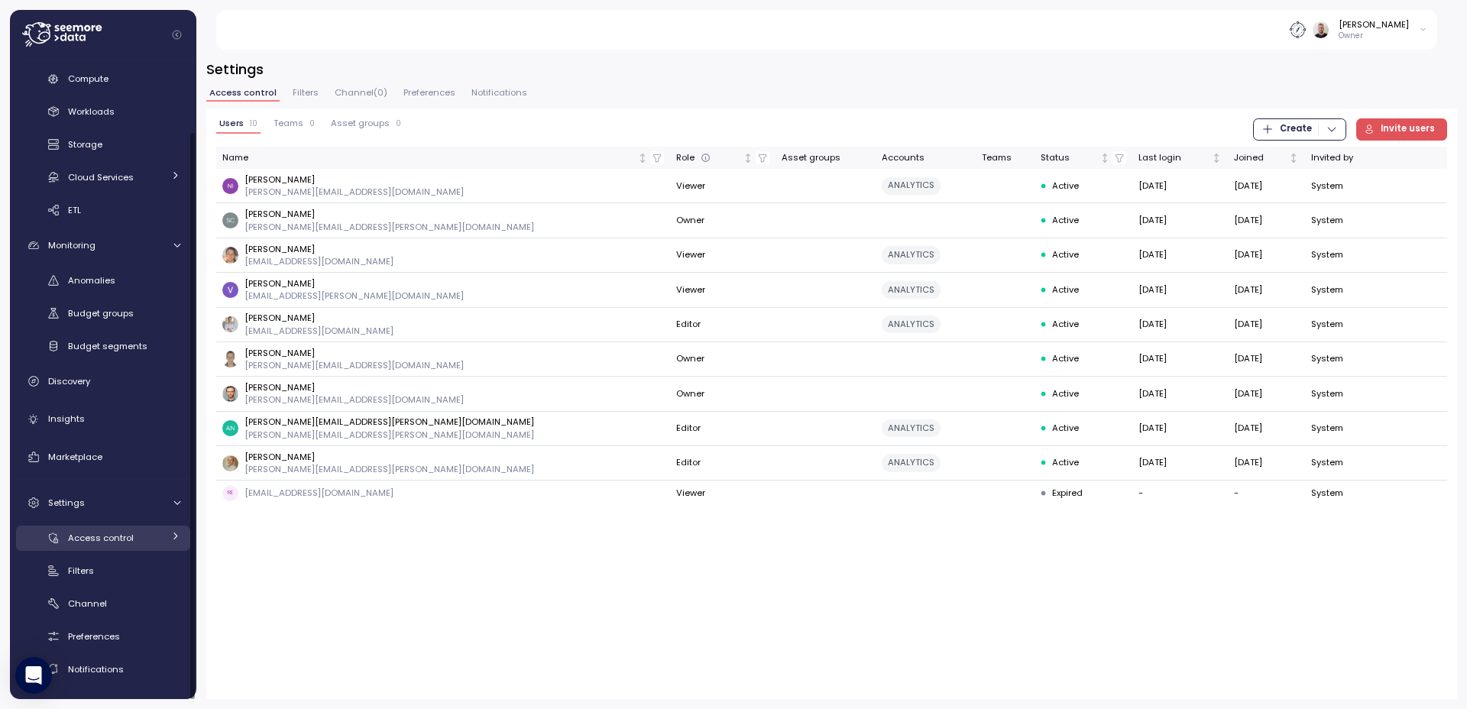
click at [146, 539] on div "Access control" at bounding box center [115, 537] width 95 height 15
click at [287, 636] on div "Users 10 Teams 0 Asset groups 0 Create Invite users Name Role Asset groups Acco…" at bounding box center [831, 404] width 1251 height 591
click at [310, 105] on div "Access control Filters Channel ( 0 ) Preferences Notifications" at bounding box center [831, 99] width 1251 height 20
click at [307, 96] on span "Filters" at bounding box center [306, 93] width 26 height 8
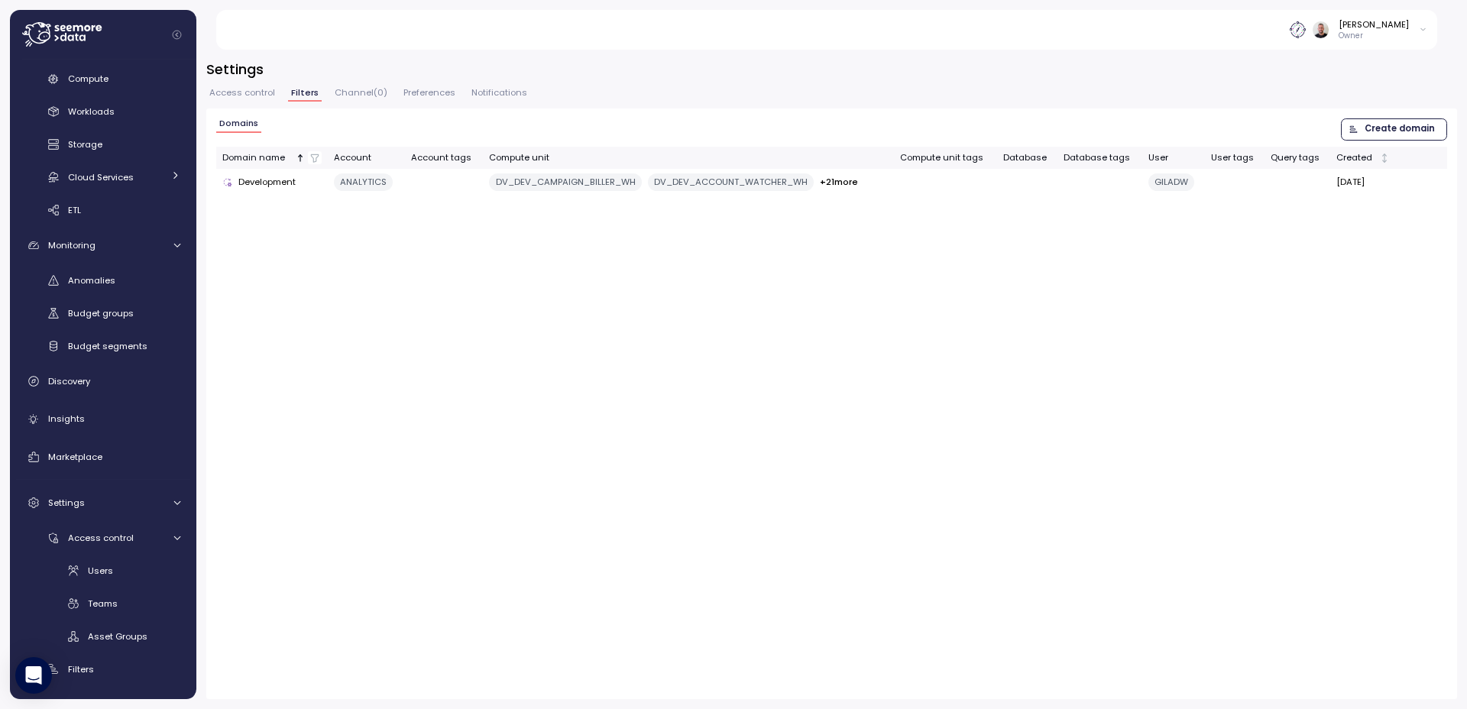
click at [260, 92] on span "Access control" at bounding box center [242, 93] width 66 height 8
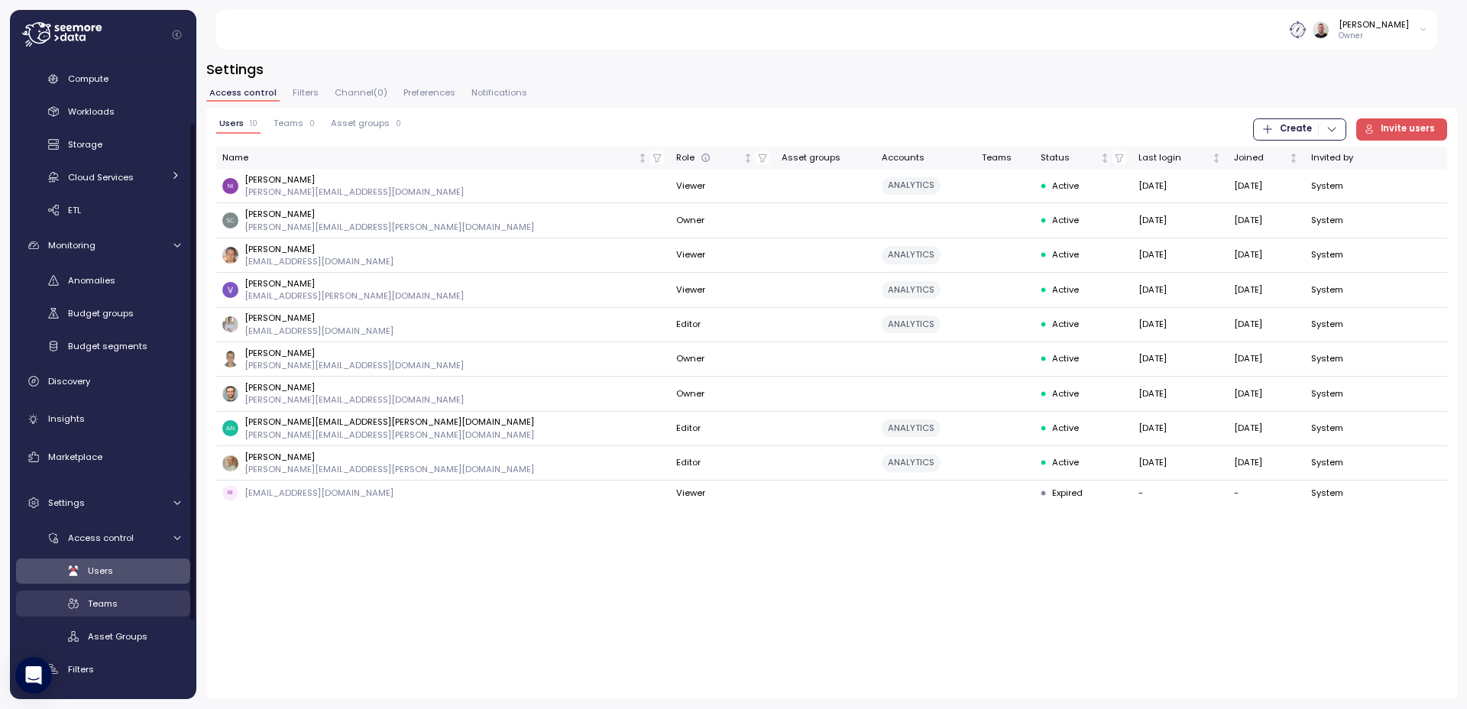
click at [144, 600] on div "Teams" at bounding box center [134, 603] width 92 height 15
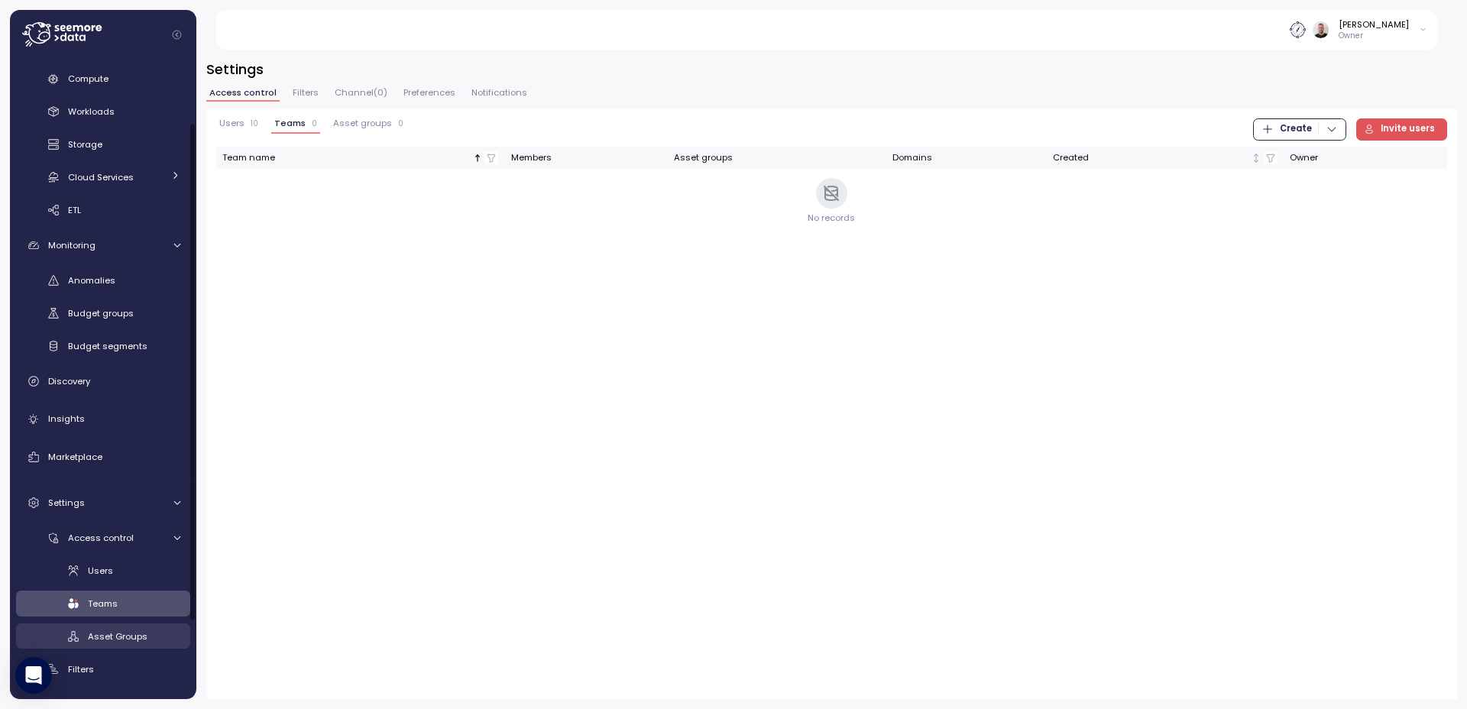
click at [100, 633] on span "Asset Groups" at bounding box center [118, 636] width 60 height 12
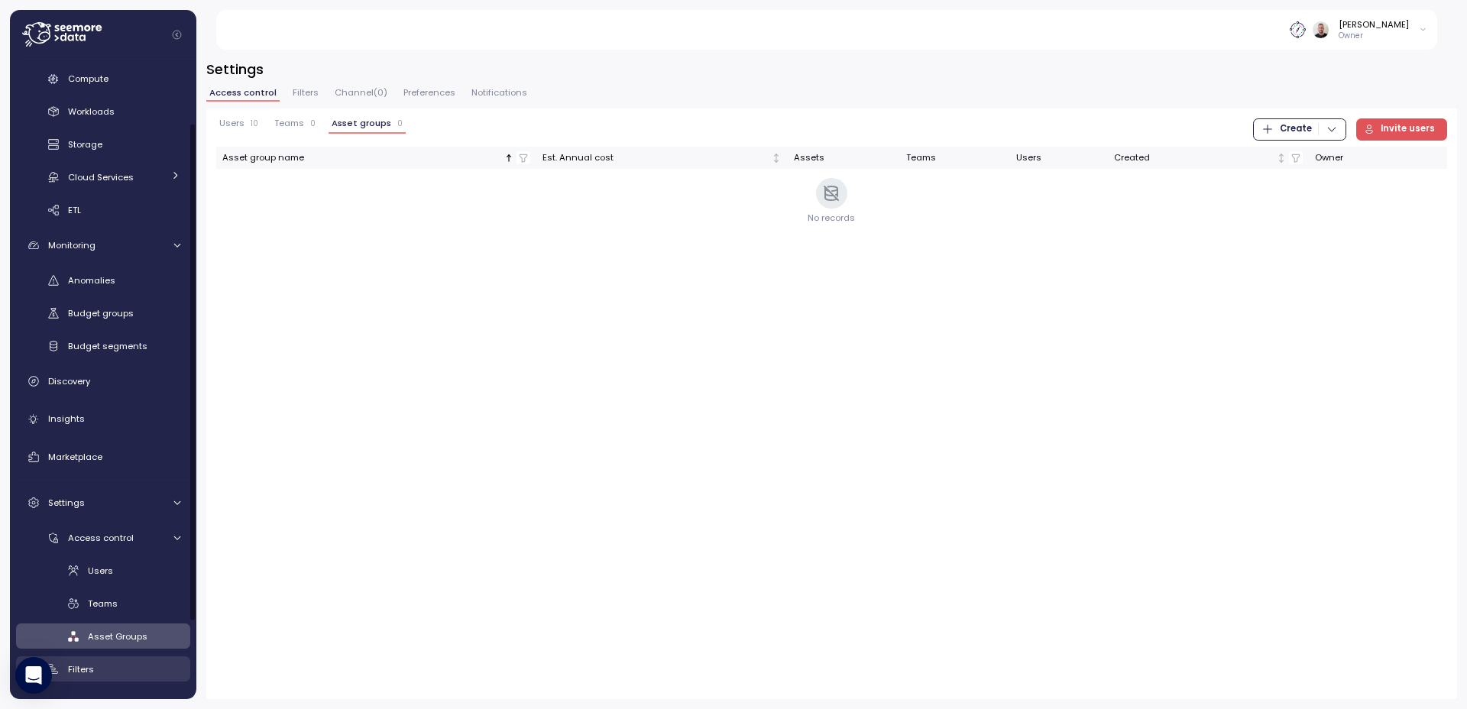
click at [91, 674] on span "Filters" at bounding box center [81, 669] width 26 height 12
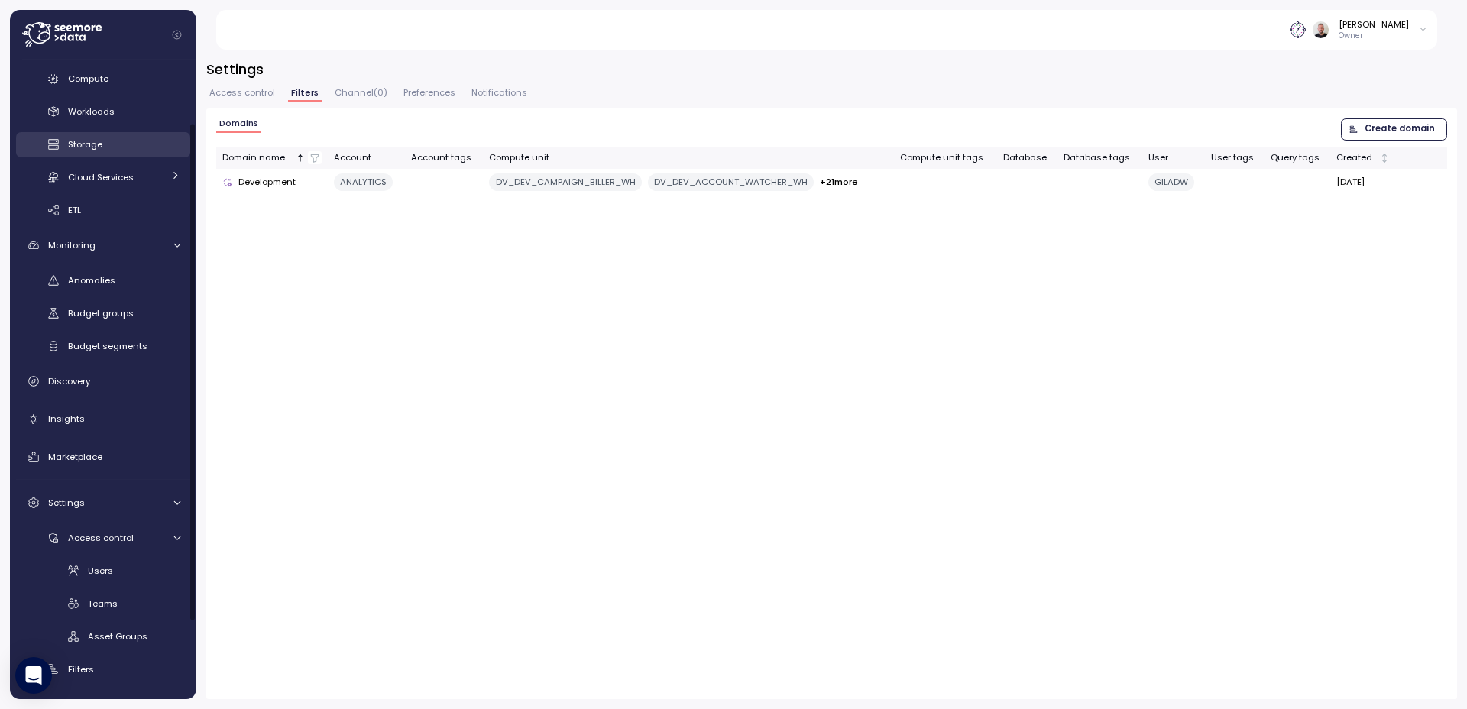
click at [92, 139] on span "Storage" at bounding box center [85, 144] width 34 height 12
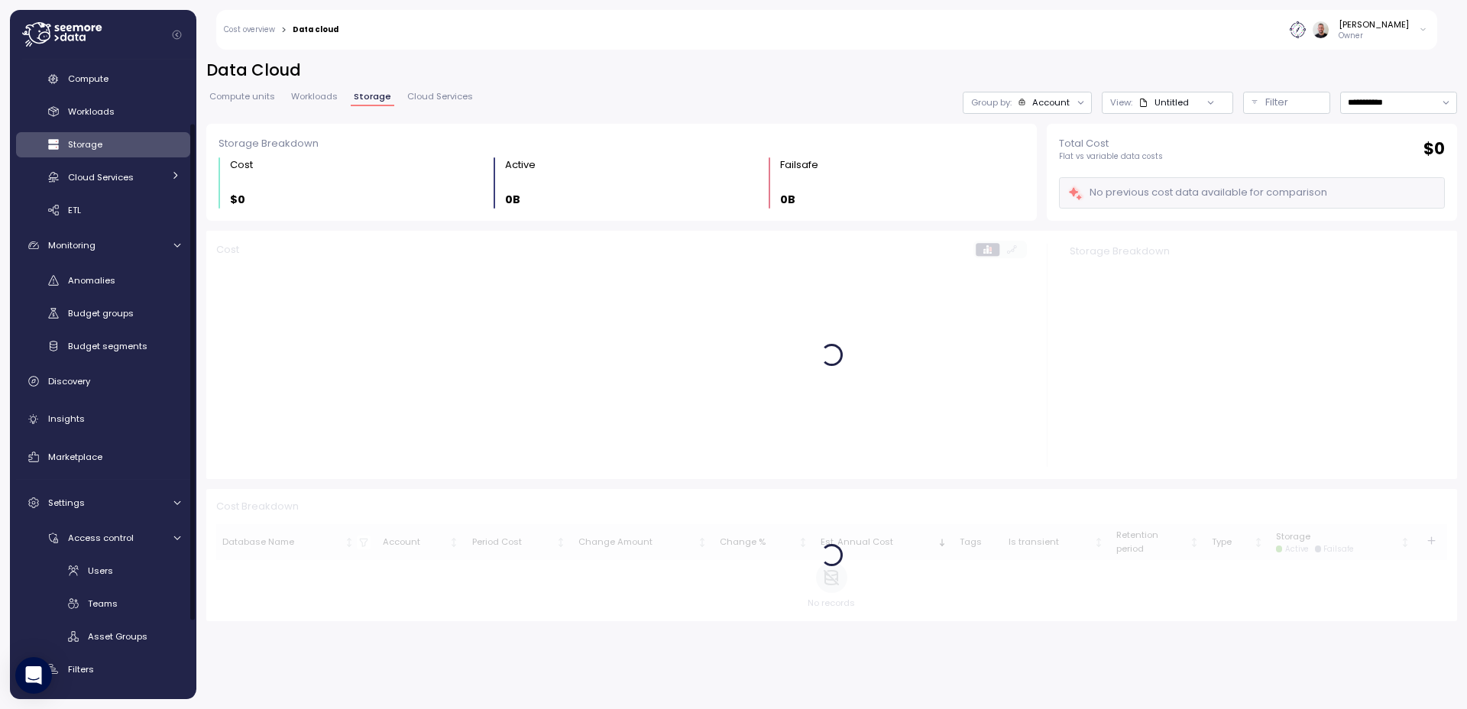
click at [1190, 100] on div at bounding box center [1211, 102] width 44 height 21
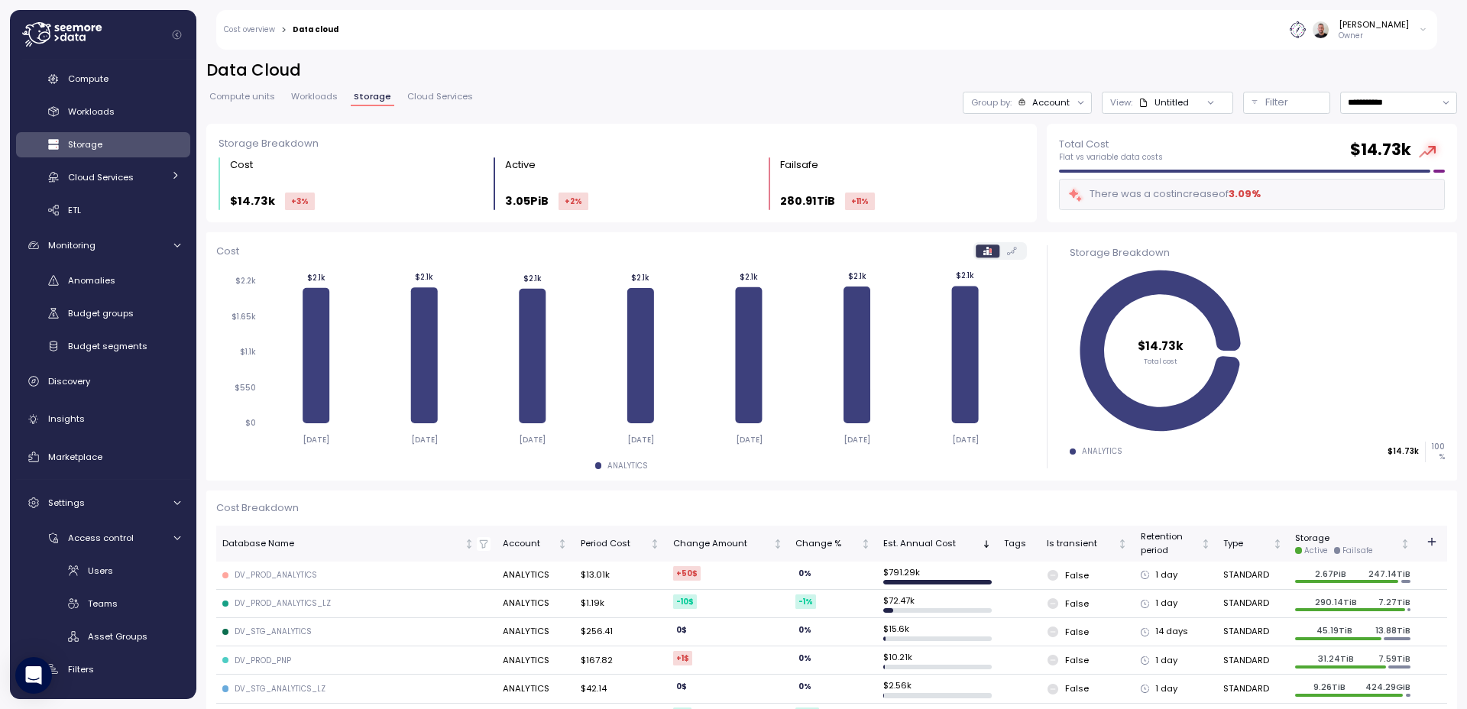
click at [1158, 98] on div "Untitled" at bounding box center [1172, 102] width 34 height 12
click at [95, 128] on div "Compute Workloads Storage Cloud Services Clustering columns Pipes AI Services S…" at bounding box center [103, 144] width 174 height 157
click at [91, 200] on link "ETL" at bounding box center [103, 209] width 174 height 25
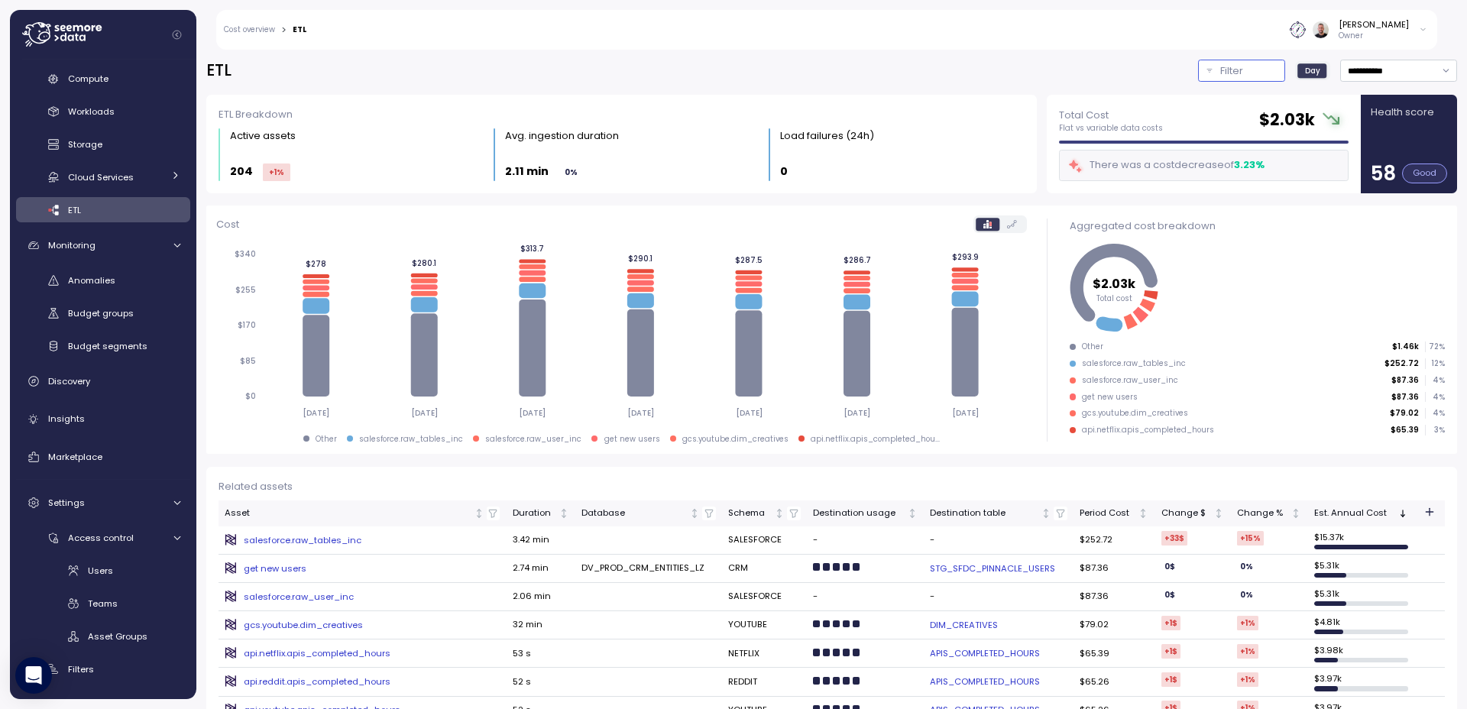
click at [1220, 73] on p "Filter" at bounding box center [1231, 70] width 23 height 15
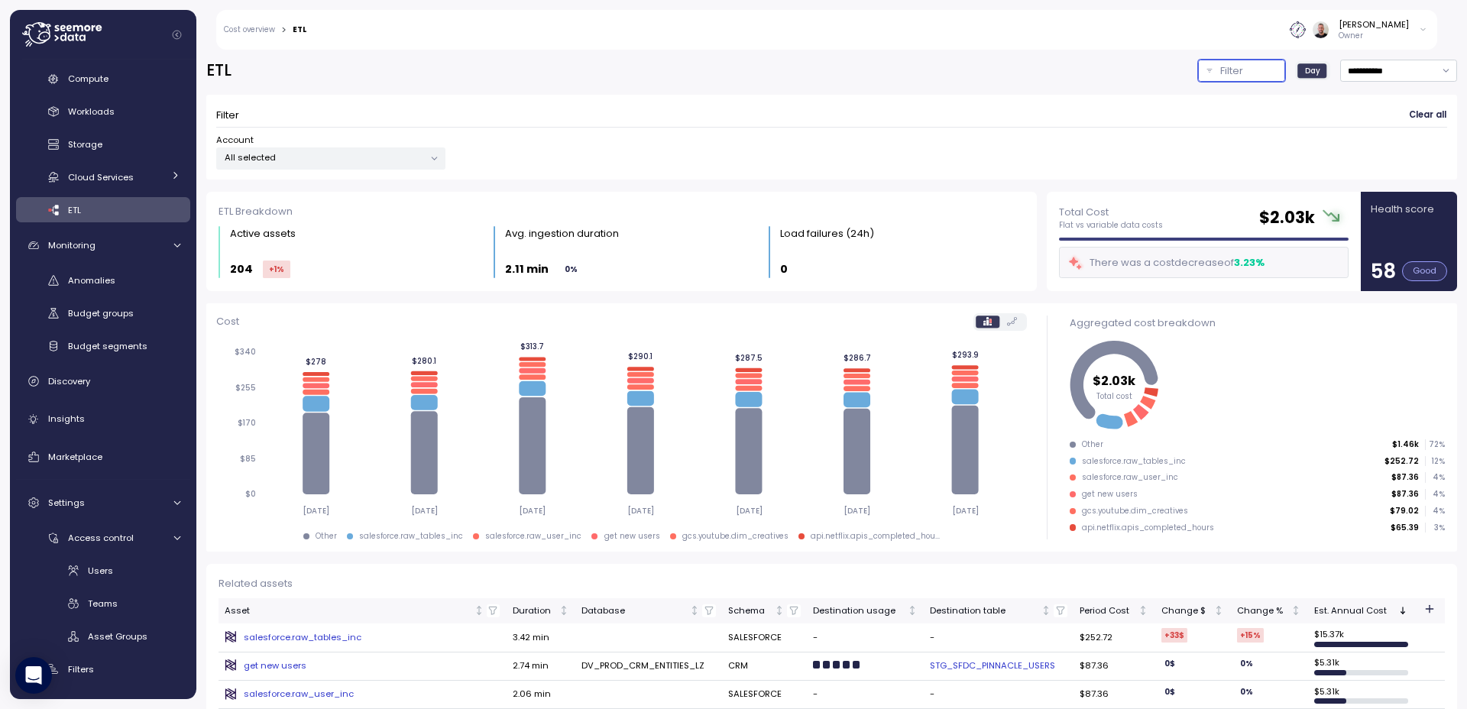
click at [348, 163] on p "All selected" at bounding box center [324, 157] width 199 height 12
click at [329, 158] on p "All selected" at bounding box center [324, 157] width 199 height 12
click at [1388, 35] on p "Owner" at bounding box center [1374, 36] width 70 height 11
click at [1386, 60] on div "User settings" at bounding box center [1390, 62] width 59 height 14
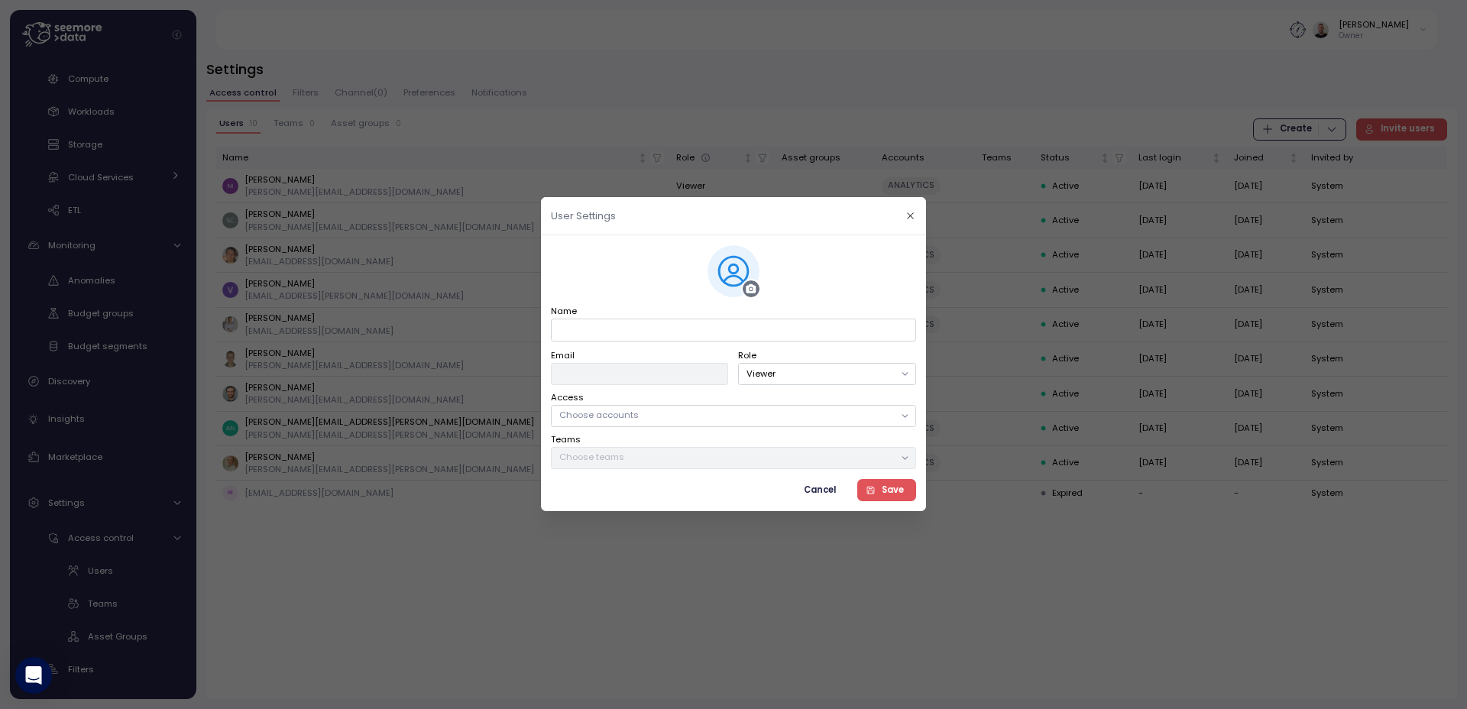
click at [705, 417] on p "Choose accounts" at bounding box center [726, 416] width 335 height 12
click at [704, 415] on p "Choose accounts" at bounding box center [726, 416] width 335 height 12
click at [685, 468] on div "Select All" at bounding box center [734, 475] width 123 height 20
click at [610, 455] on p "Choose teams" at bounding box center [726, 458] width 335 height 12
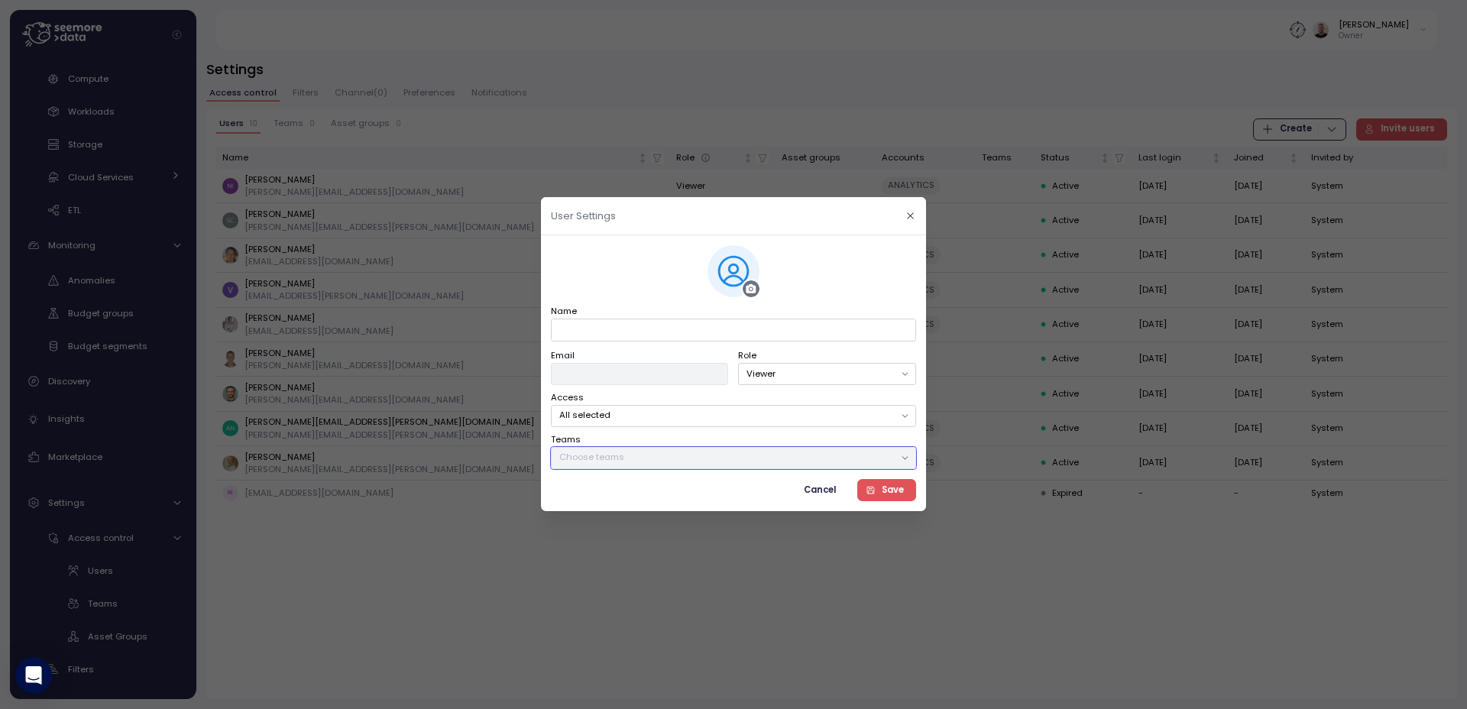
click at [727, 468] on div "Choose teams" at bounding box center [733, 458] width 365 height 22
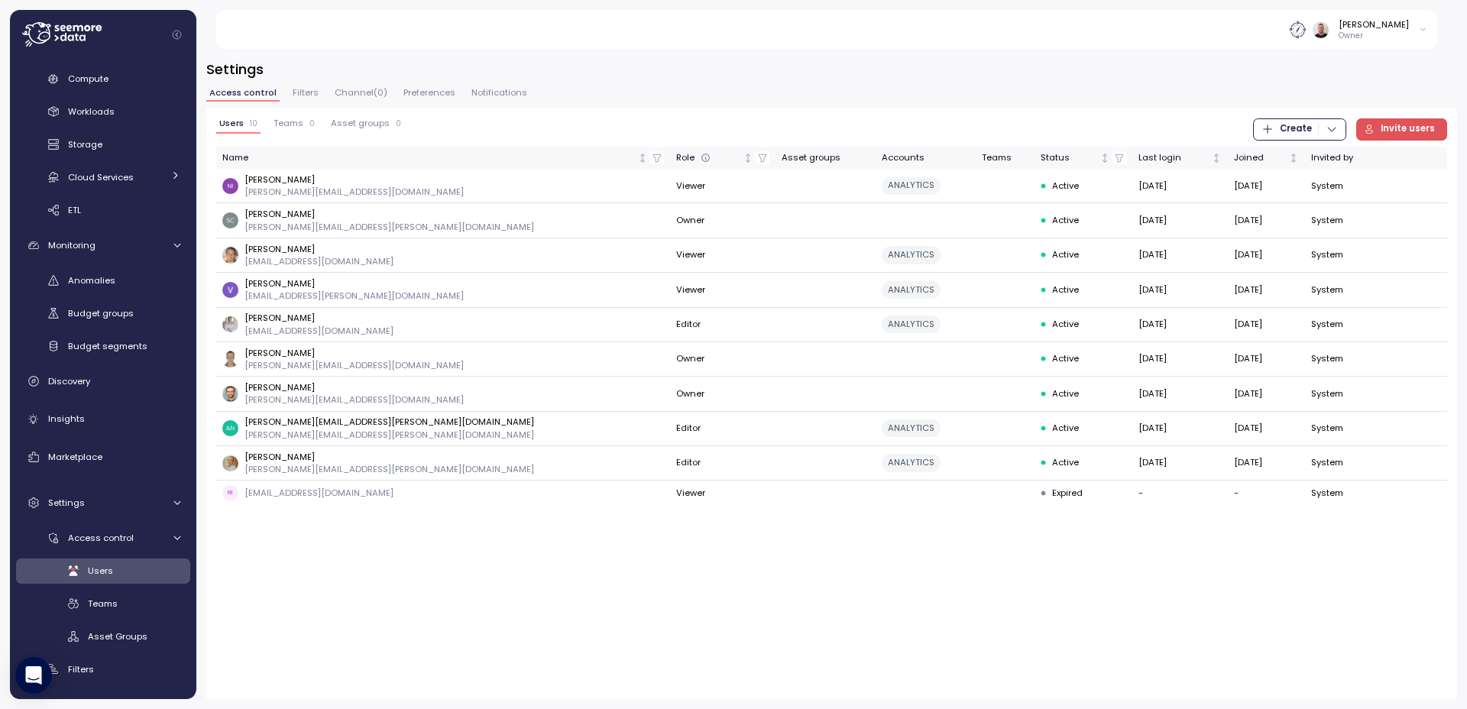
click at [300, 130] on button "Teams 0" at bounding box center [293, 125] width 47 height 15
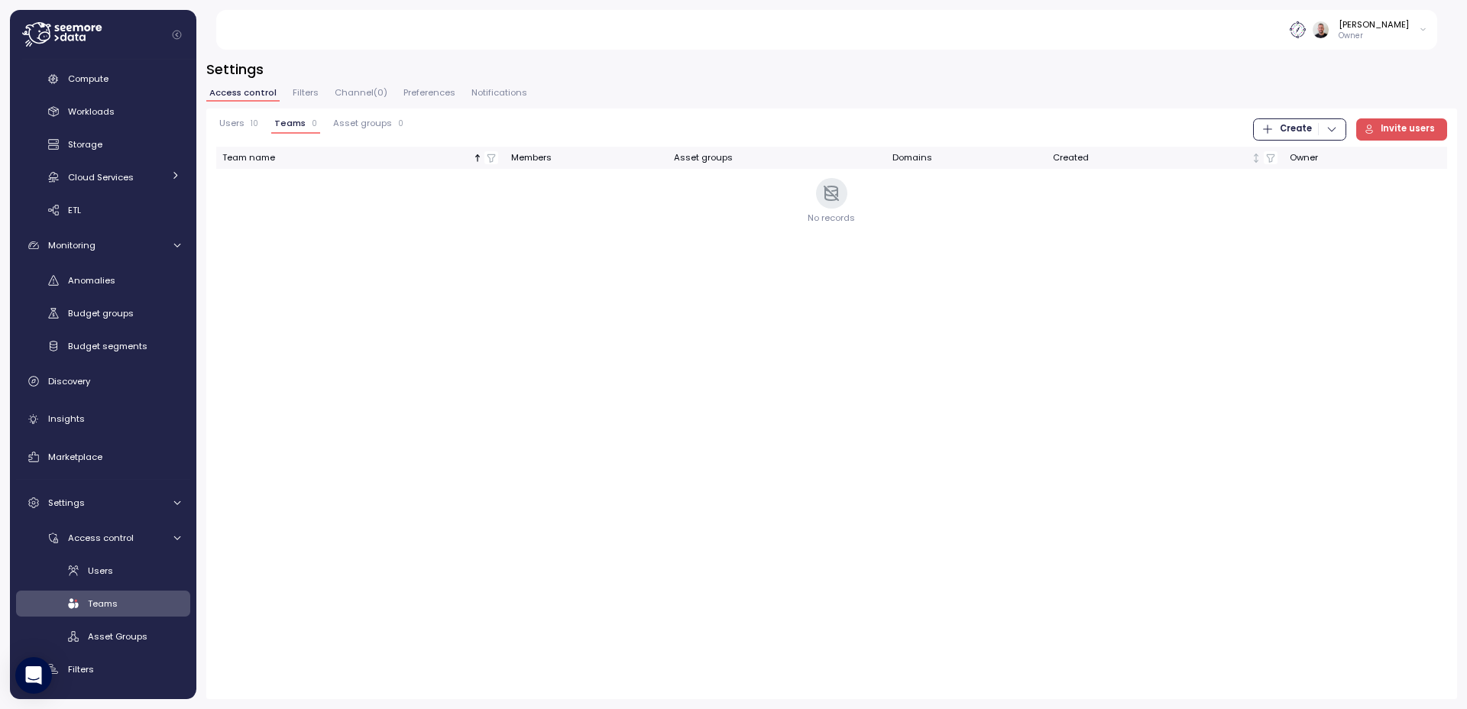
click at [1298, 124] on span "Create" at bounding box center [1296, 129] width 32 height 21
click at [1300, 155] on div "Team" at bounding box center [1313, 161] width 54 height 14
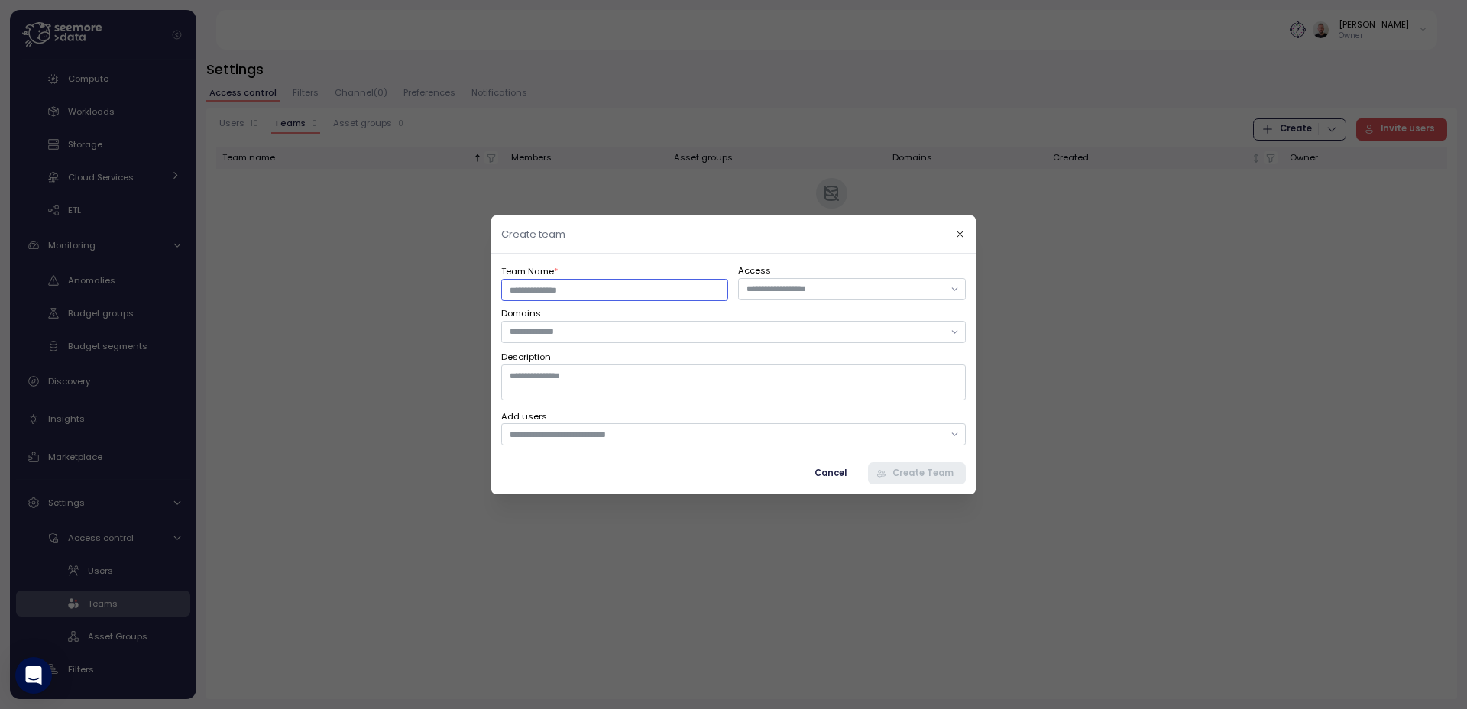
click at [675, 285] on input "Team Name *" at bounding box center [614, 289] width 227 height 22
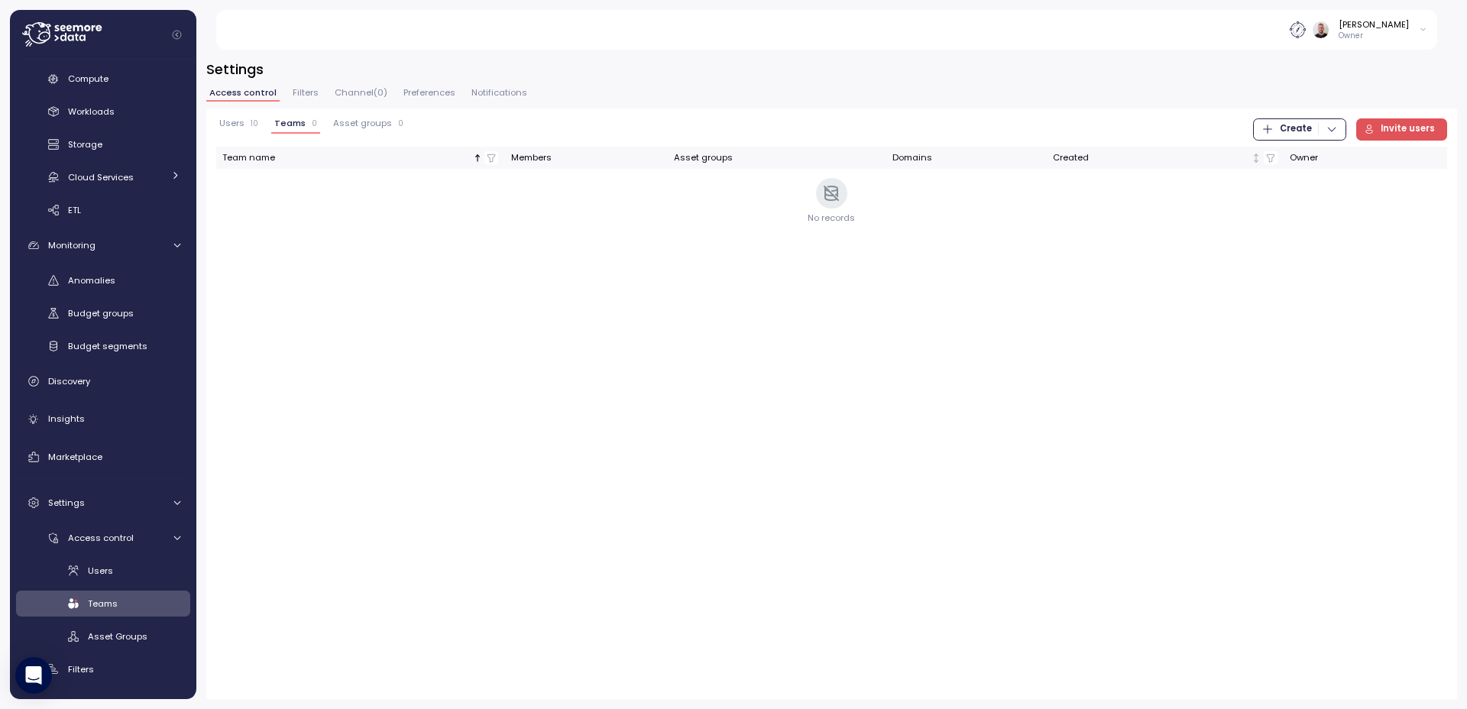
click at [1294, 130] on span "Create" at bounding box center [1296, 129] width 32 height 21
click at [1303, 180] on div "Asset Group" at bounding box center [1313, 183] width 54 height 14
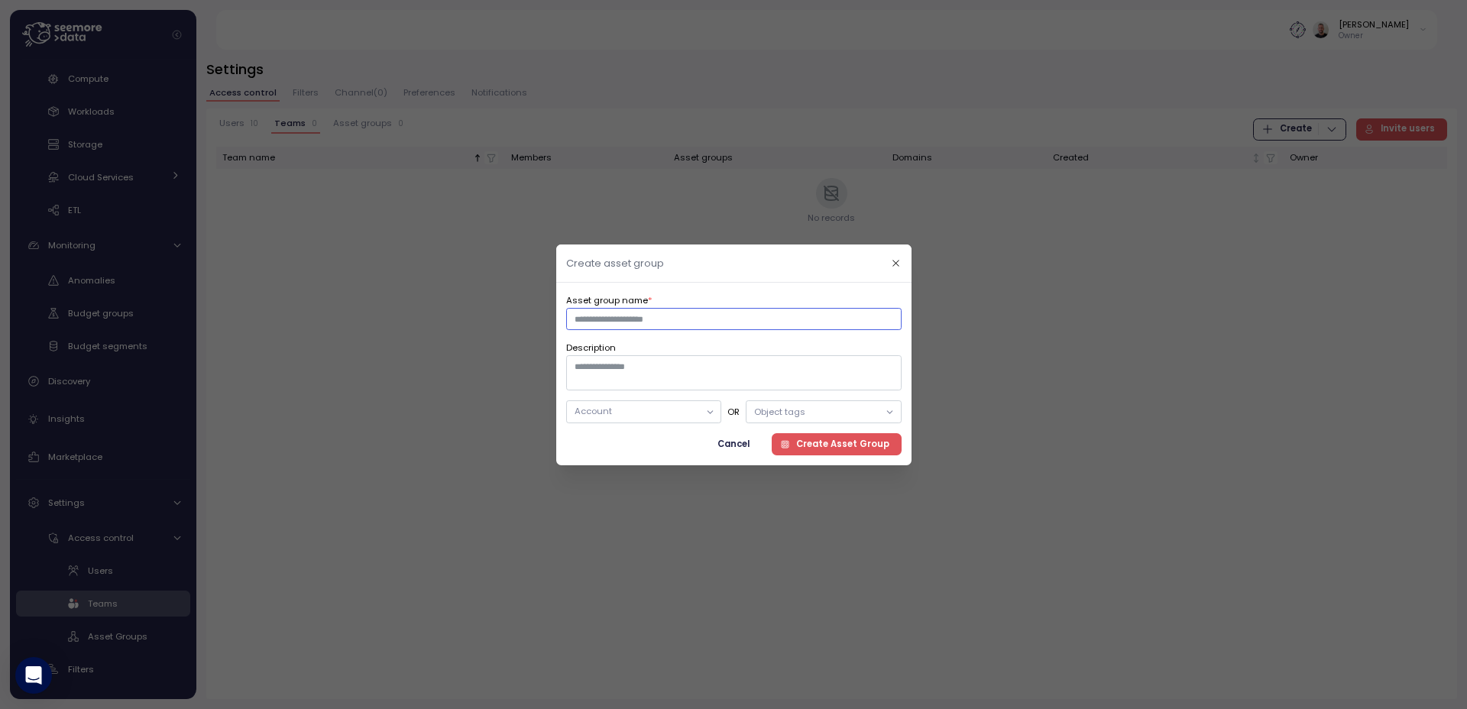
click at [750, 318] on input "Asset group name *" at bounding box center [733, 318] width 335 height 22
type input "*"
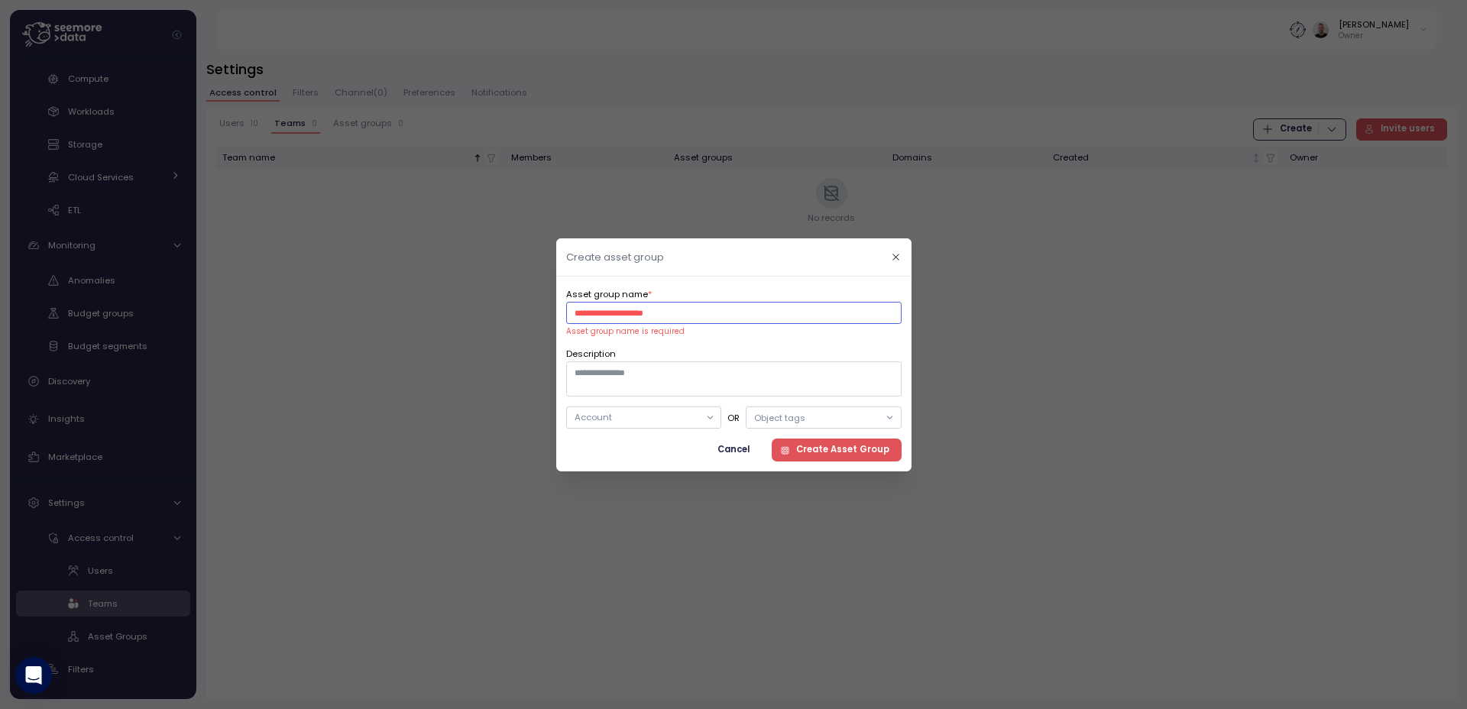
type input "*"
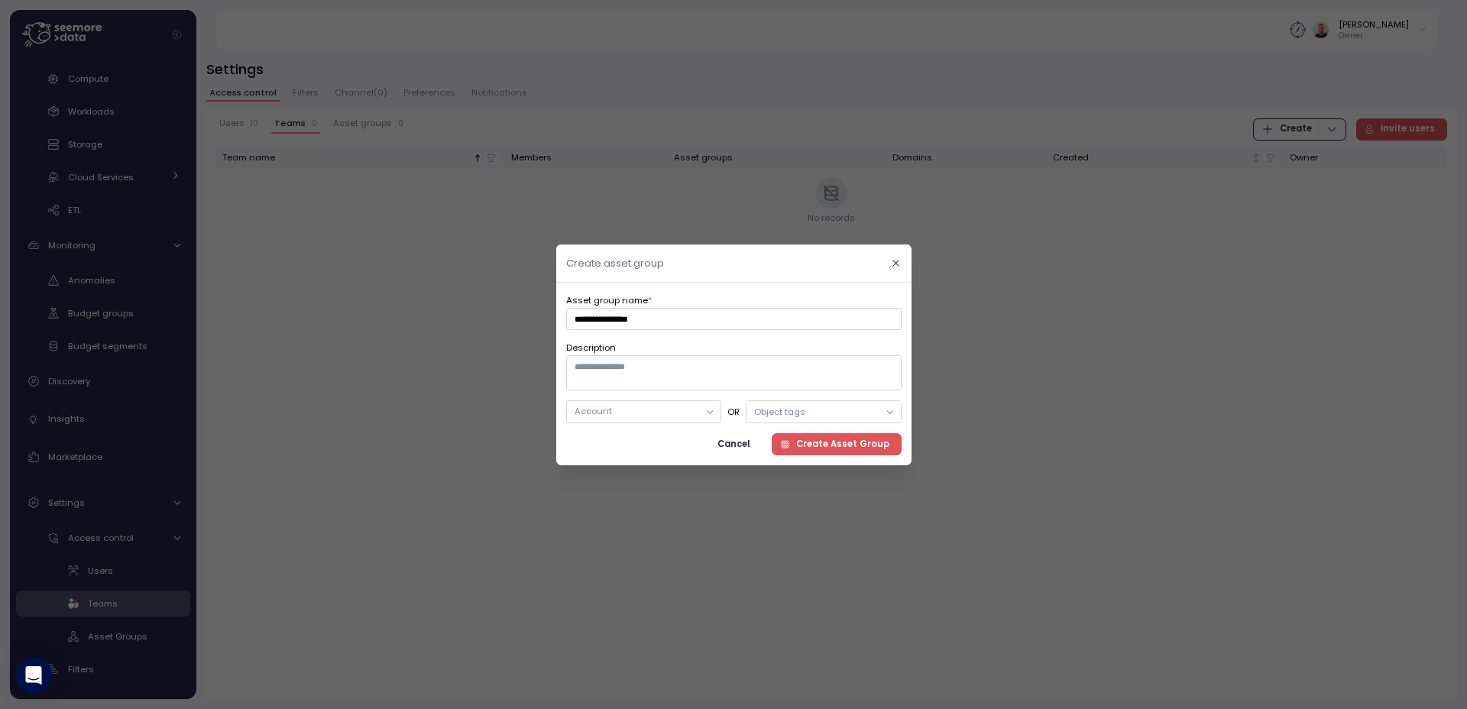
click at [713, 419] on div at bounding box center [709, 411] width 21 height 21
click at [702, 409] on div at bounding box center [709, 411] width 21 height 21
click at [664, 383] on textarea "Description" at bounding box center [733, 372] width 335 height 35
click at [702, 325] on input "**********" at bounding box center [733, 318] width 335 height 22
click at [779, 413] on div "Object tags" at bounding box center [779, 411] width 51 height 12
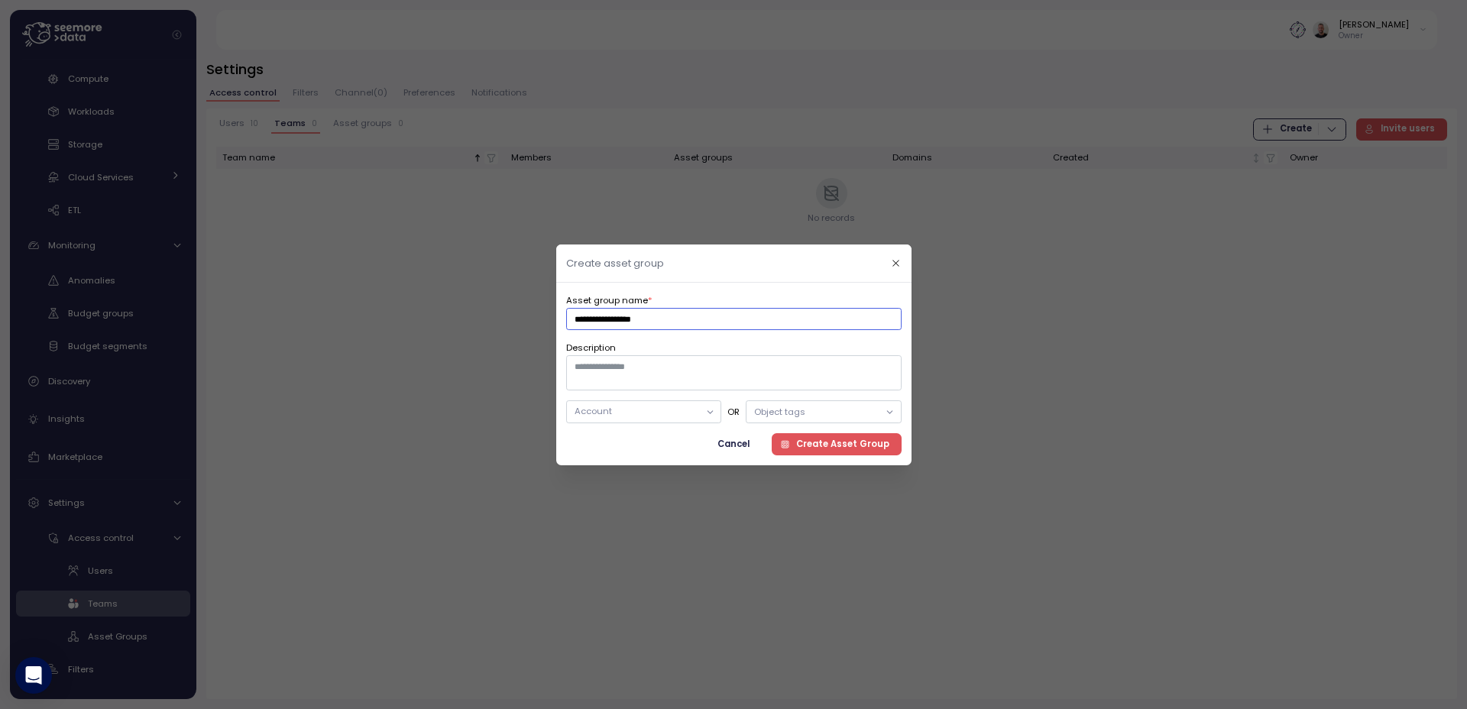
type input "**********"
click at [698, 413] on p "Account" at bounding box center [637, 410] width 125 height 12
click at [652, 463] on div "Select All" at bounding box center [645, 471] width 123 height 20
click at [622, 501] on div at bounding box center [641, 504] width 115 height 8
click at [764, 416] on div "Object tags" at bounding box center [779, 411] width 51 height 12
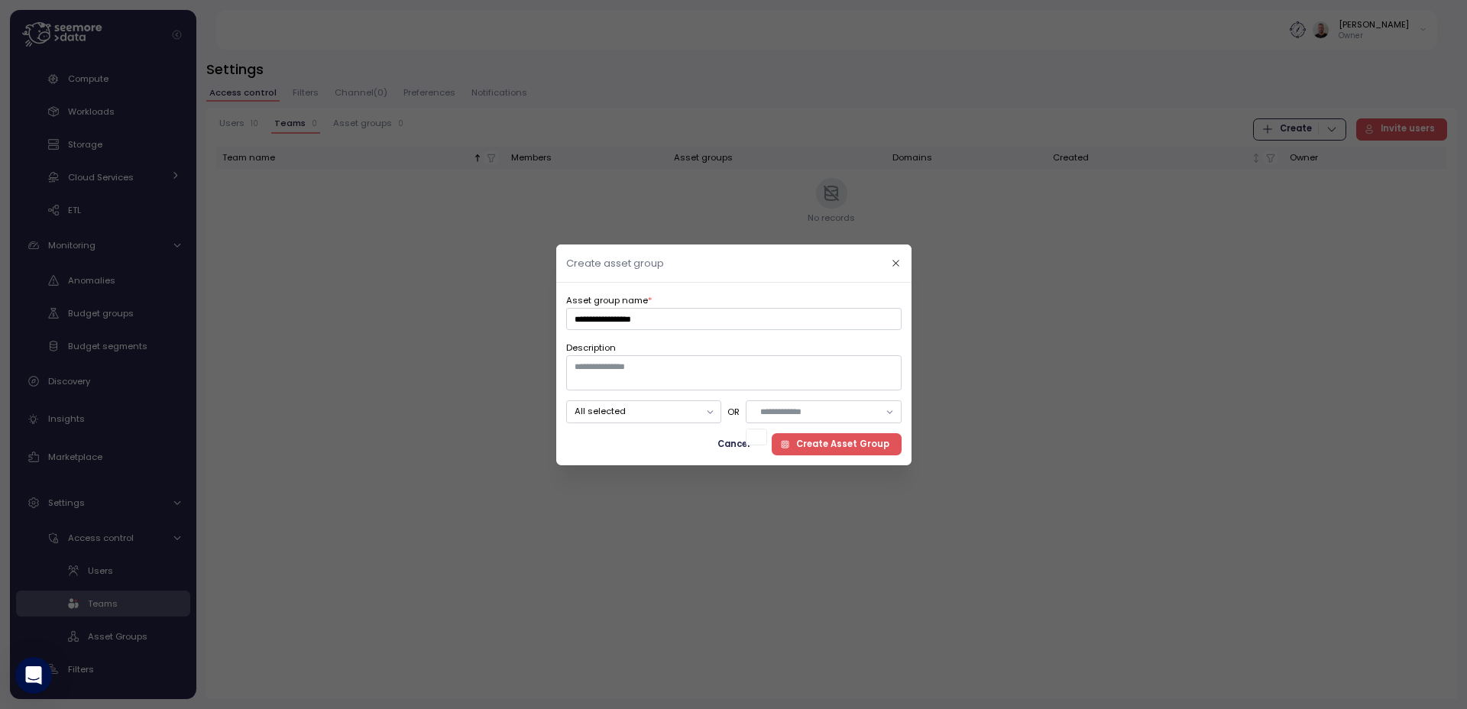
click at [754, 439] on div at bounding box center [756, 437] width 21 height 17
click at [767, 371] on textarea "Description" at bounding box center [733, 372] width 335 height 35
click at [843, 451] on span "Create Asset Group" at bounding box center [842, 443] width 93 height 21
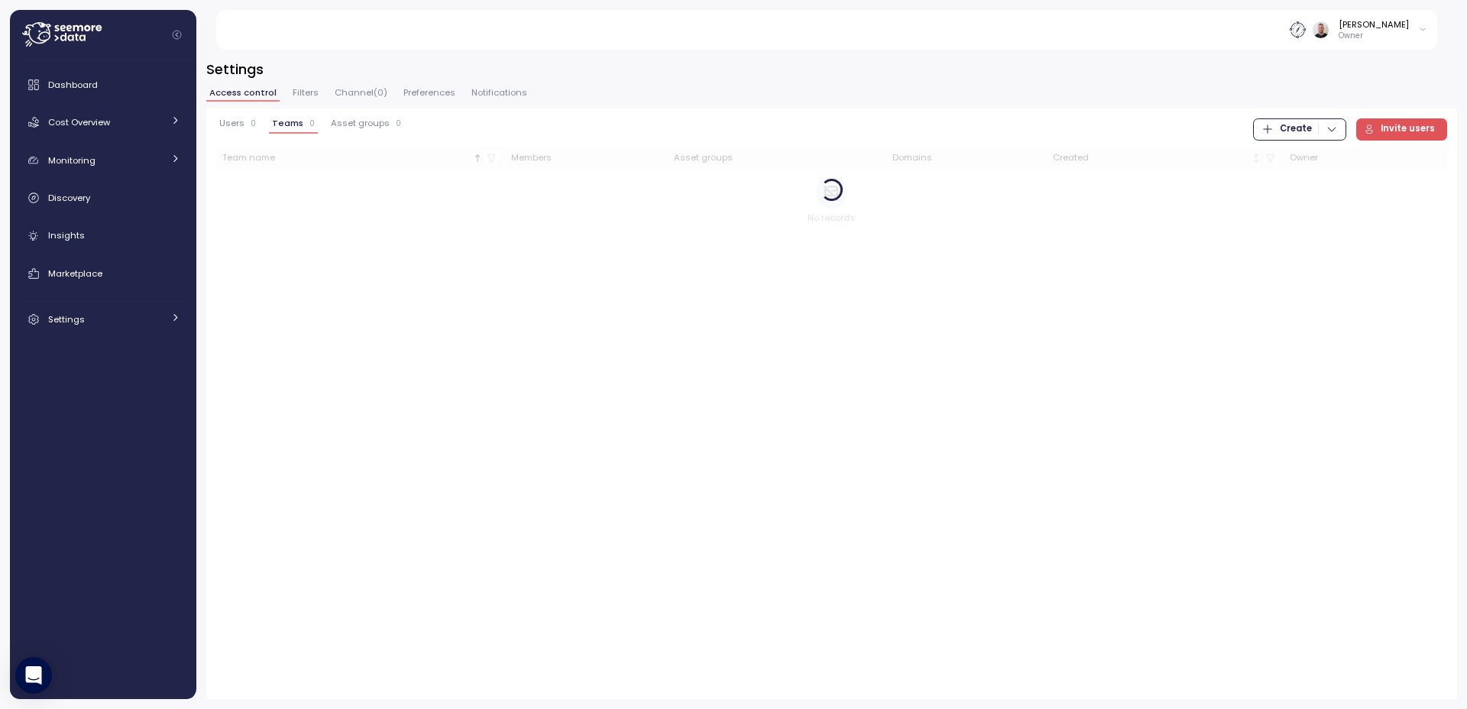
click at [351, 126] on span "Asset groups" at bounding box center [360, 123] width 59 height 8
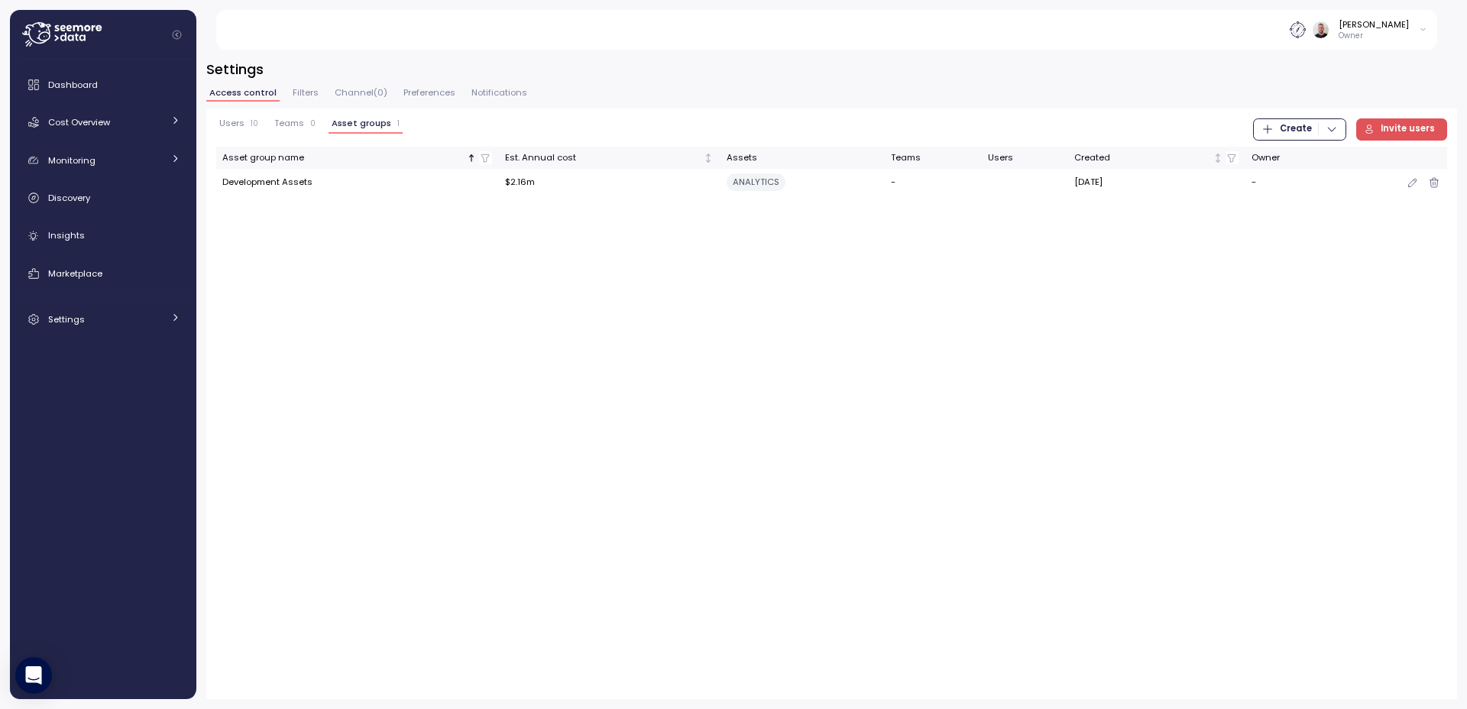
click at [367, 181] on td "Development Assets" at bounding box center [357, 182] width 283 height 27
click at [362, 174] on td "Development Assets" at bounding box center [357, 182] width 283 height 27
click at [1411, 186] on icon "button" at bounding box center [1413, 182] width 12 height 18
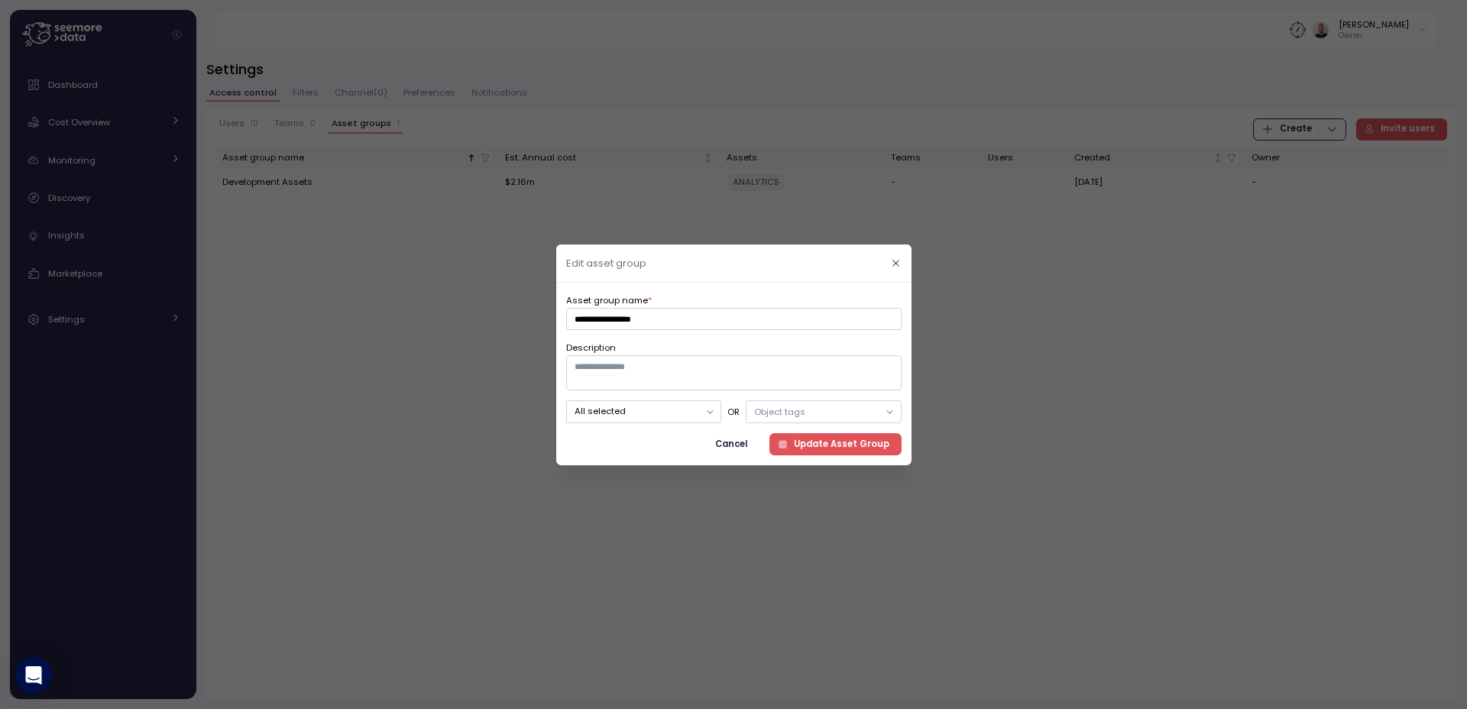
click at [885, 414] on icon at bounding box center [890, 412] width 10 height 10
click at [889, 412] on icon at bounding box center [889, 411] width 5 height 2
click at [870, 413] on div "Object tags" at bounding box center [823, 411] width 155 height 22
click at [712, 416] on icon at bounding box center [710, 412] width 10 height 10
click at [743, 449] on span "Cancel" at bounding box center [731, 443] width 32 height 21
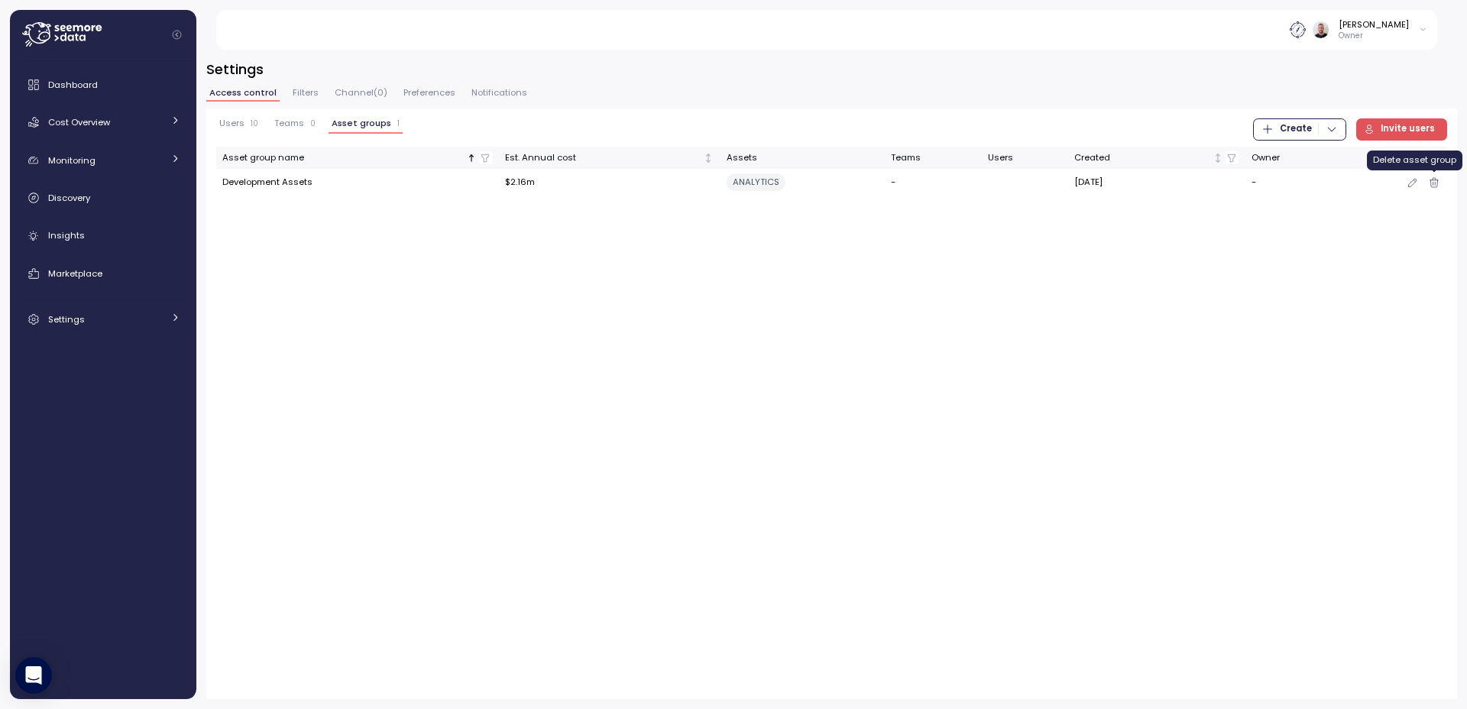
click at [1435, 183] on icon "button" at bounding box center [1435, 183] width 0 height 3
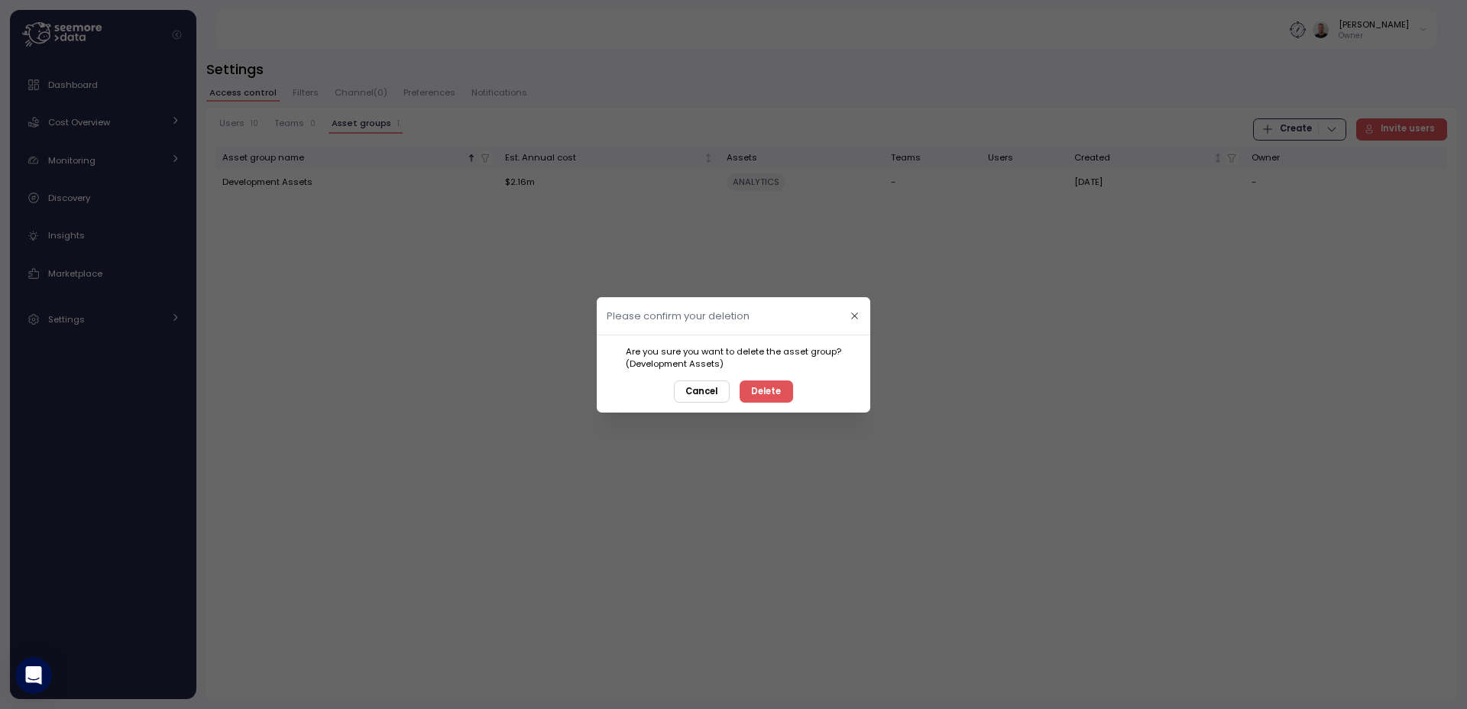
click at [780, 394] on button "Delete" at bounding box center [766, 391] width 53 height 22
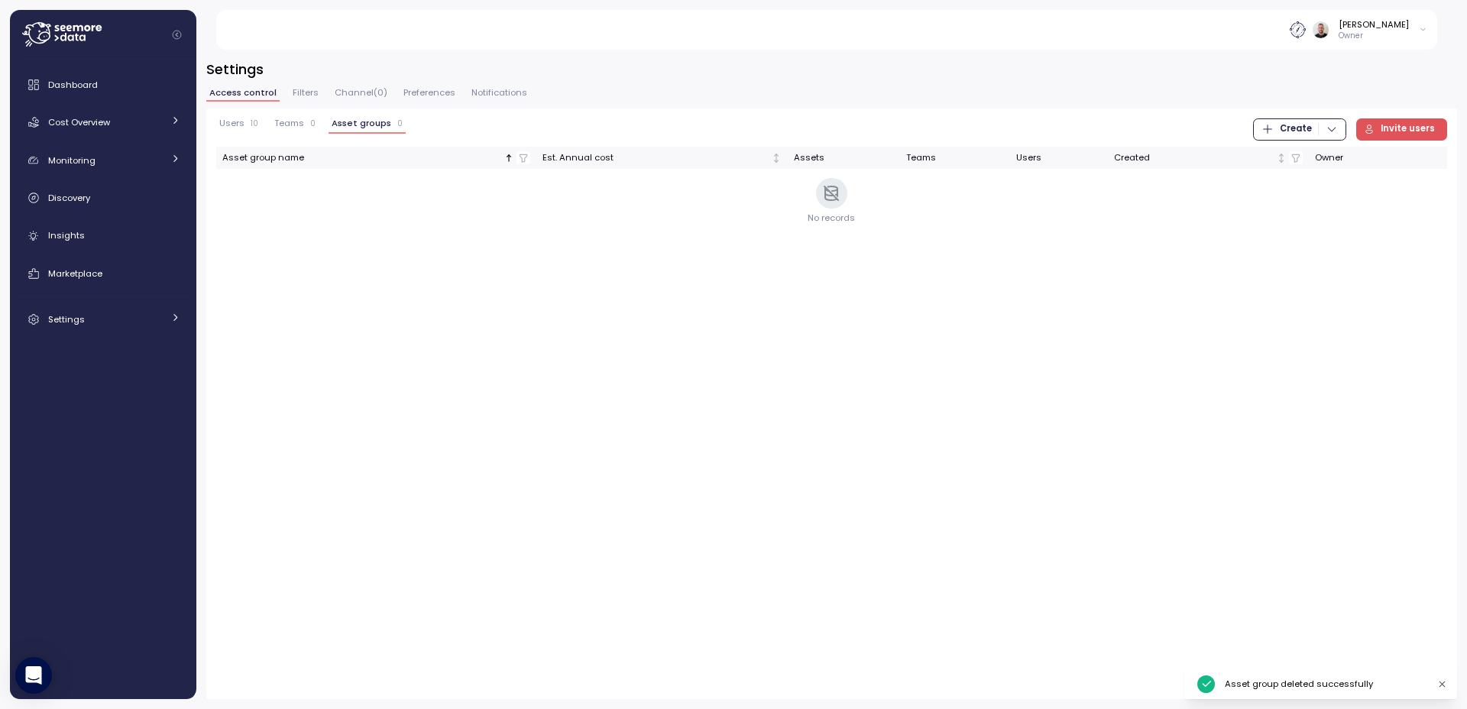
click at [280, 121] on span "Teams" at bounding box center [289, 123] width 30 height 8
click at [1295, 131] on span "Create" at bounding box center [1296, 129] width 32 height 21
click at [1318, 159] on div "Team" at bounding box center [1313, 161] width 54 height 14
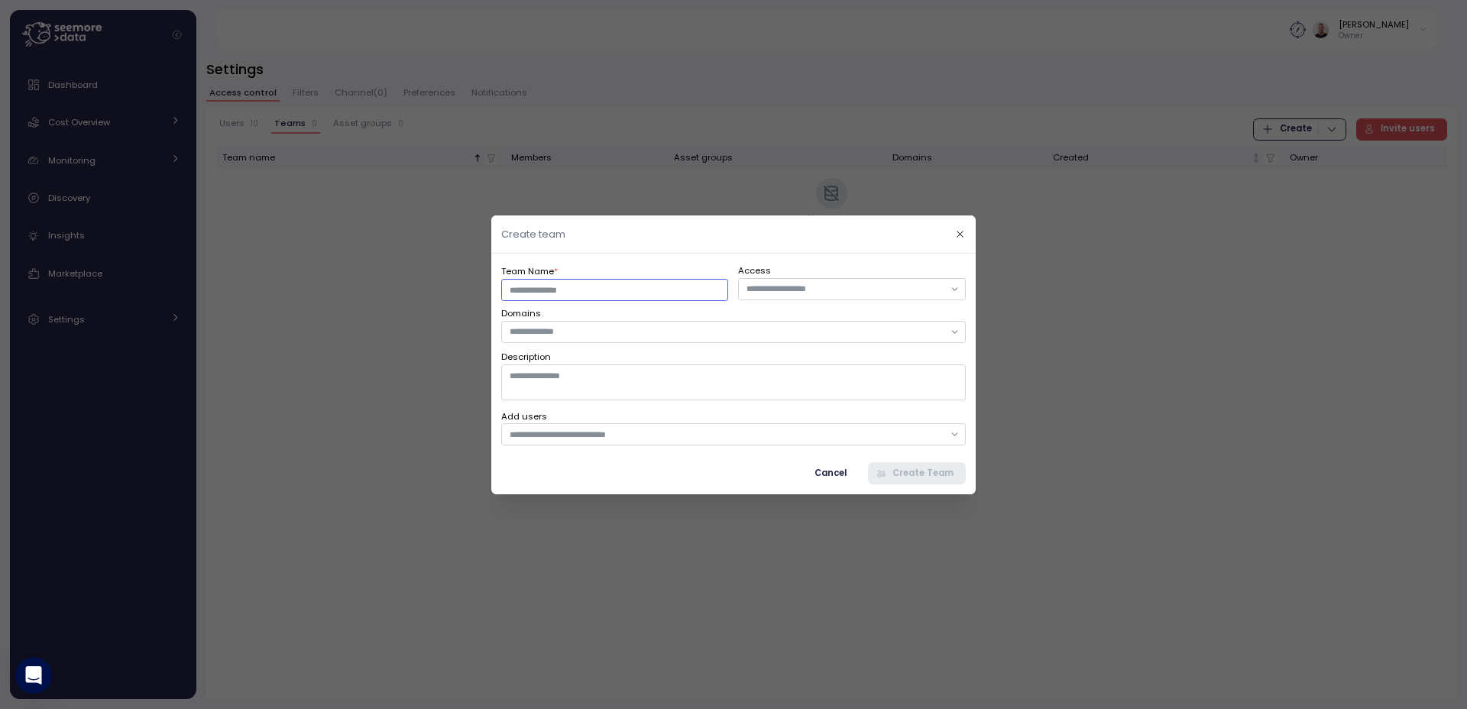
click at [664, 291] on input "Team Name *" at bounding box center [614, 289] width 227 height 22
type input "*****"
click at [875, 278] on div at bounding box center [852, 288] width 227 height 22
click at [950, 290] on div at bounding box center [852, 288] width 227 height 22
click at [694, 334] on input "text" at bounding box center [727, 332] width 434 height 14
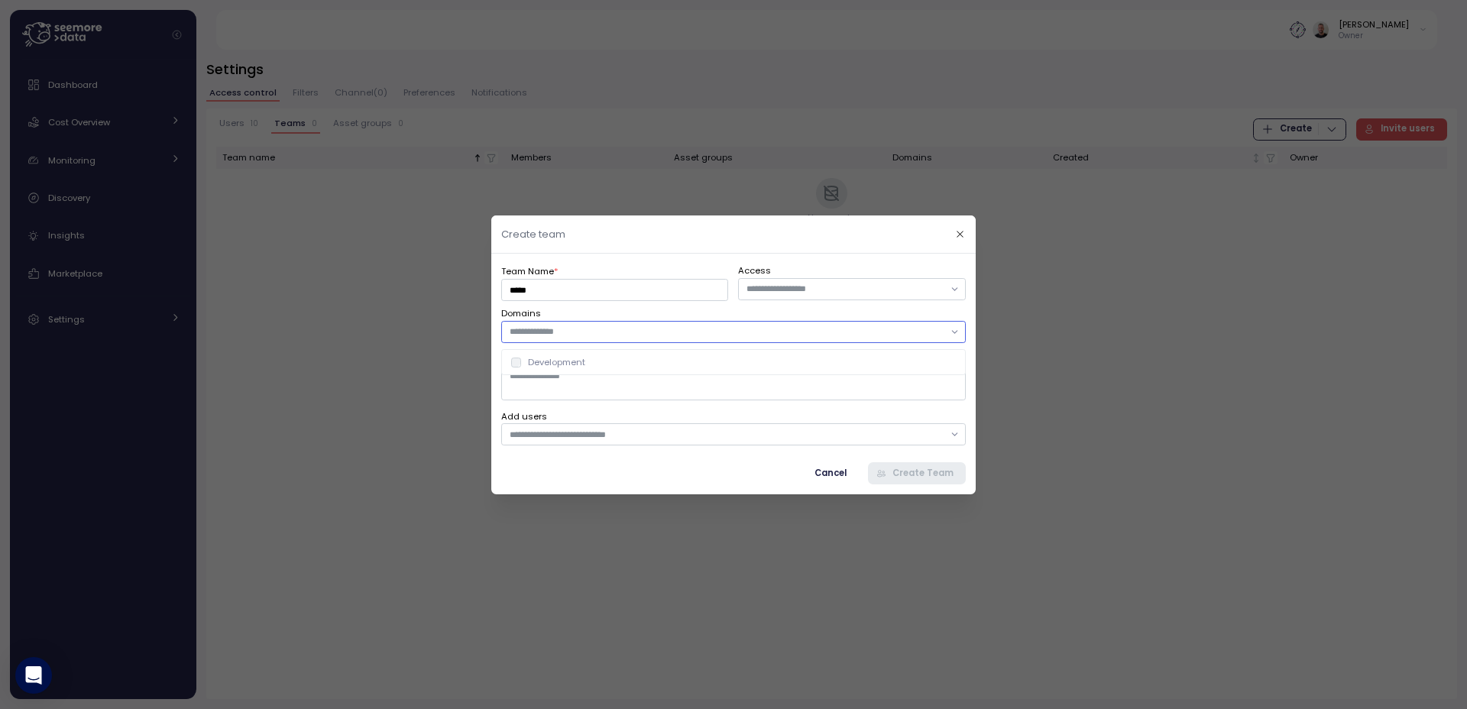
click at [558, 367] on div "Development" at bounding box center [556, 362] width 57 height 12
click at [583, 395] on textarea "Description" at bounding box center [733, 381] width 465 height 35
click at [581, 436] on input "text" at bounding box center [727, 434] width 434 height 14
click at [661, 410] on label "Add users" at bounding box center [733, 417] width 465 height 14
click at [899, 293] on input "text" at bounding box center [845, 289] width 197 height 14
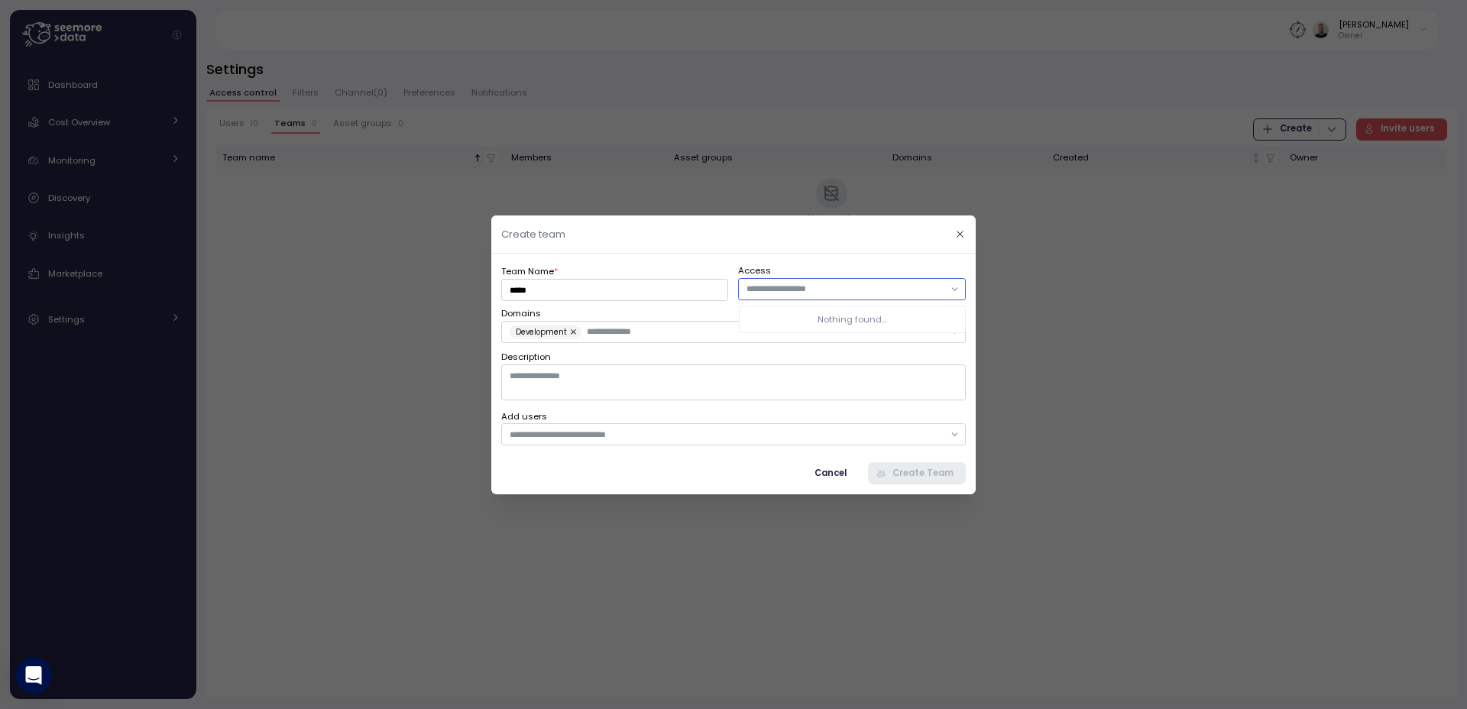
click at [896, 292] on input "text" at bounding box center [845, 289] width 197 height 14
click at [956, 234] on icon "button" at bounding box center [960, 233] width 10 height 10
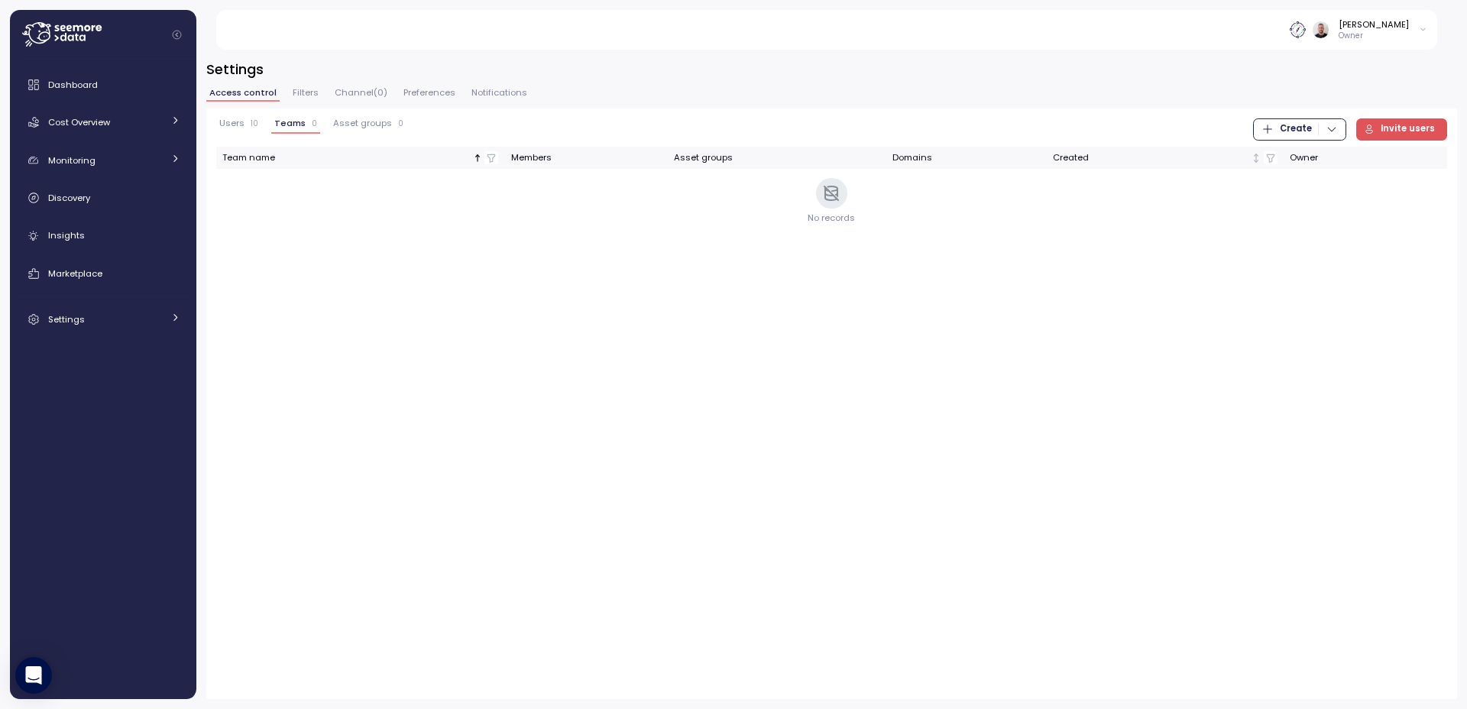
click at [351, 124] on span "Asset groups" at bounding box center [362, 123] width 59 height 8
click at [1429, 123] on span "Invite users" at bounding box center [1408, 129] width 54 height 21
click at [1297, 125] on span "Create" at bounding box center [1296, 129] width 32 height 21
click at [1327, 181] on div "Asset Group" at bounding box center [1313, 183] width 54 height 14
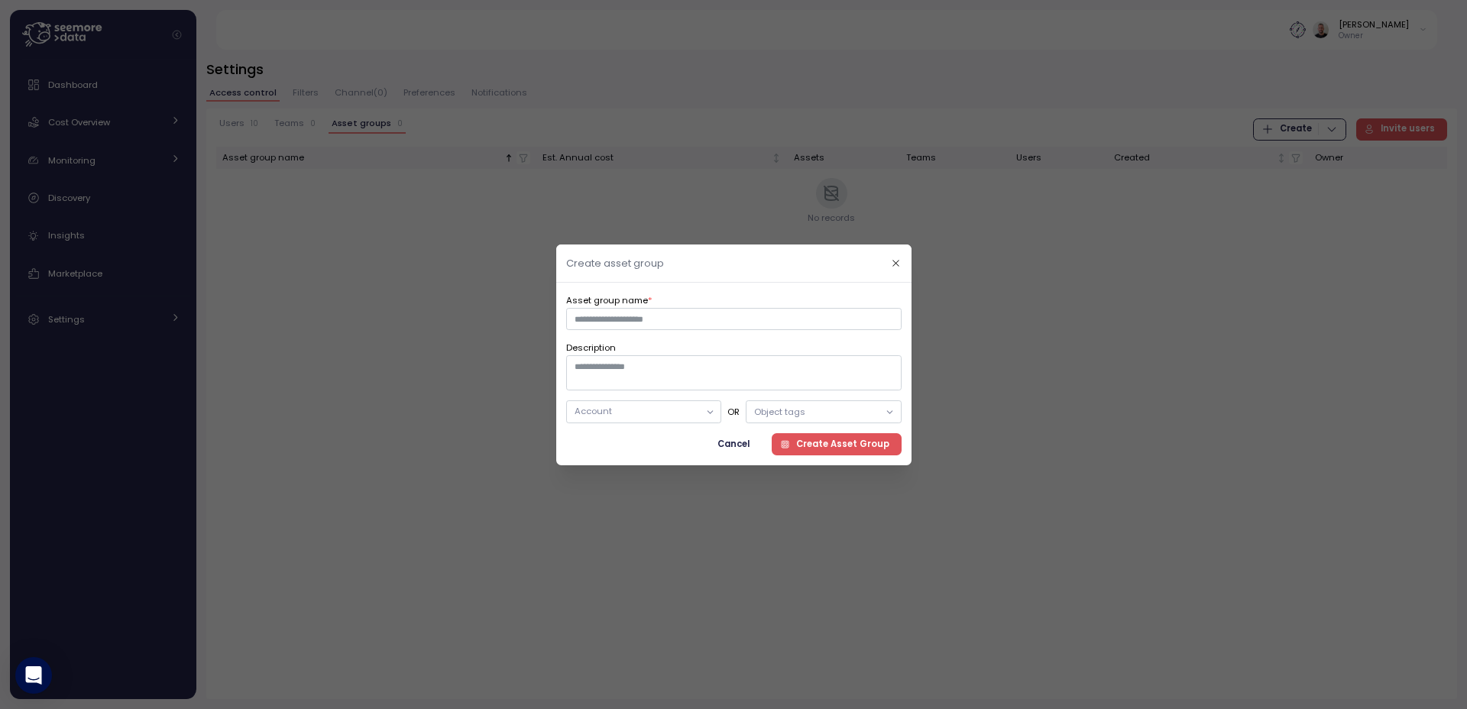
click at [678, 418] on div "Account" at bounding box center [643, 411] width 155 height 22
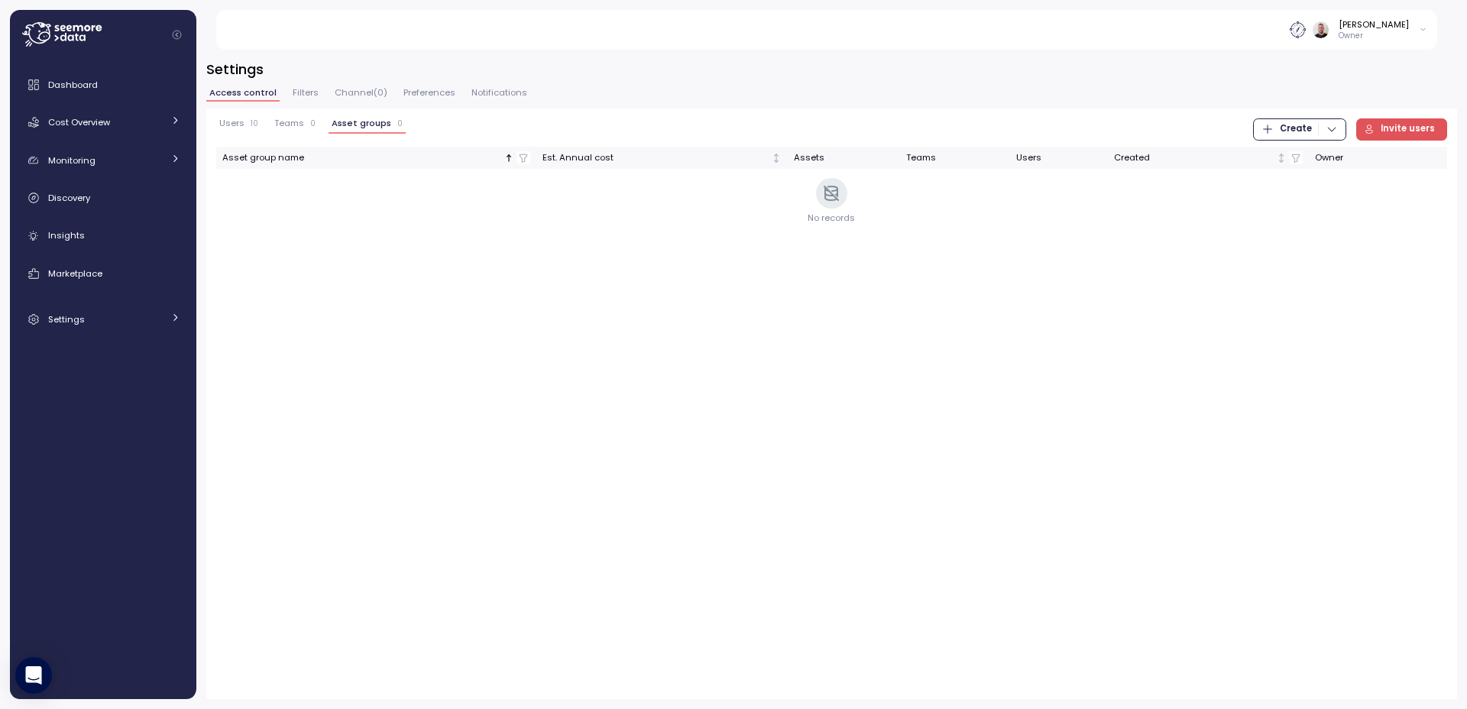
click at [1312, 129] on span "Create" at bounding box center [1296, 129] width 32 height 21
click at [1331, 179] on div "Asset Group" at bounding box center [1313, 183] width 54 height 14
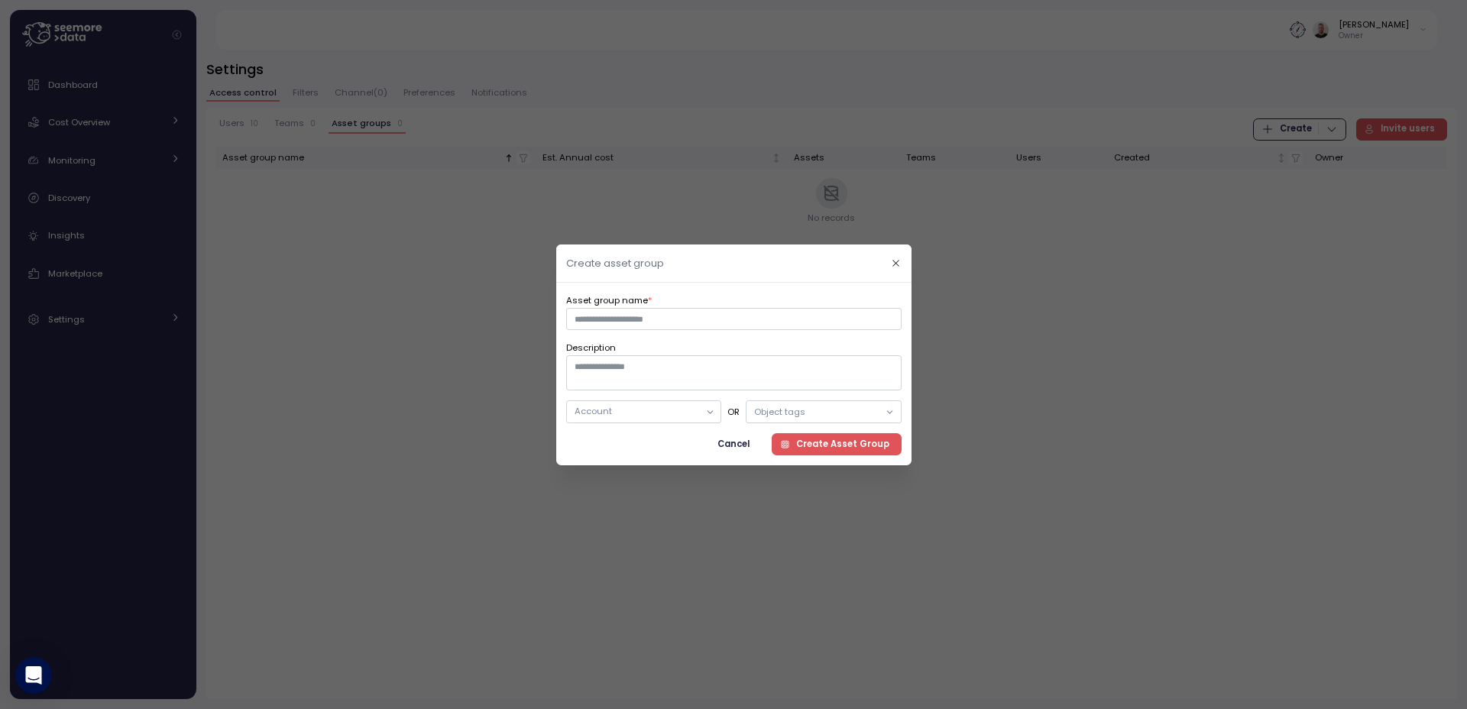
click at [316, 377] on div at bounding box center [733, 354] width 1467 height 709
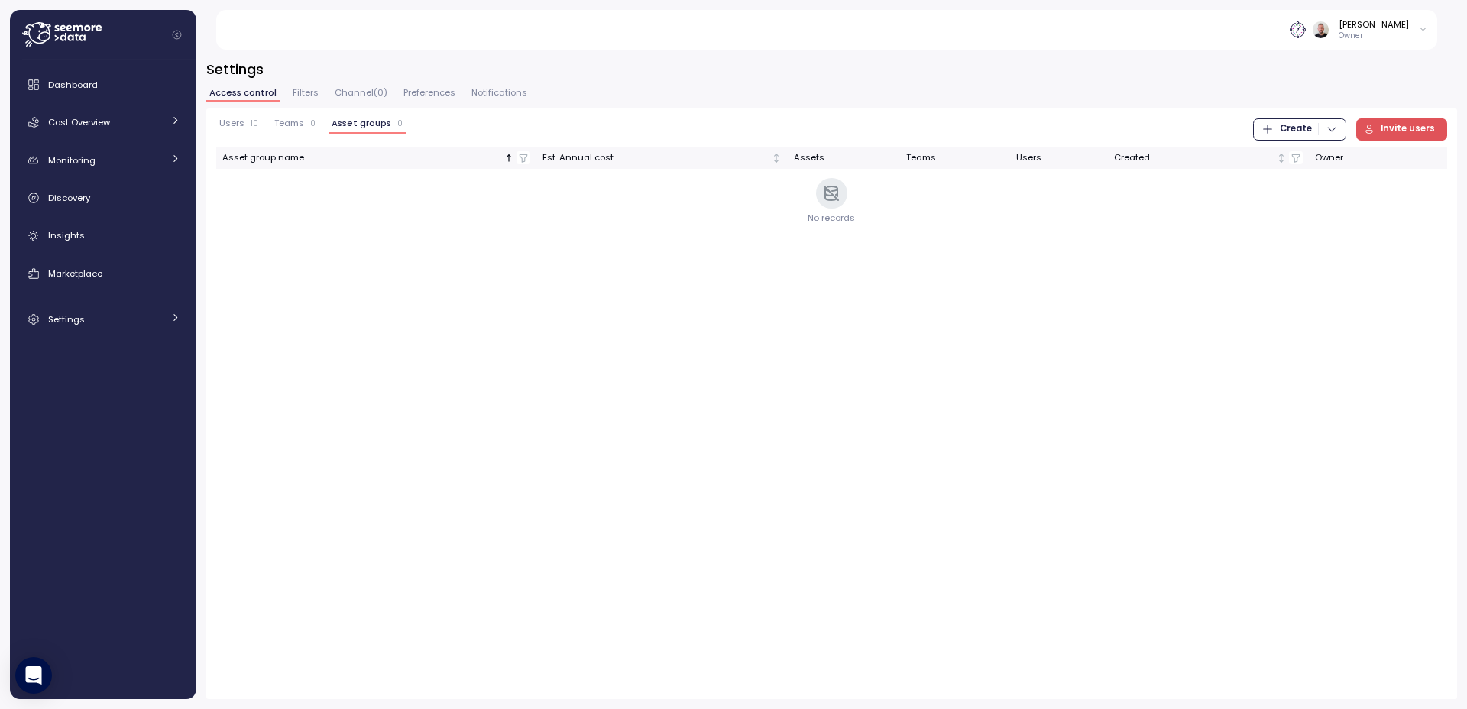
click at [300, 96] on span "Filters" at bounding box center [306, 93] width 26 height 8
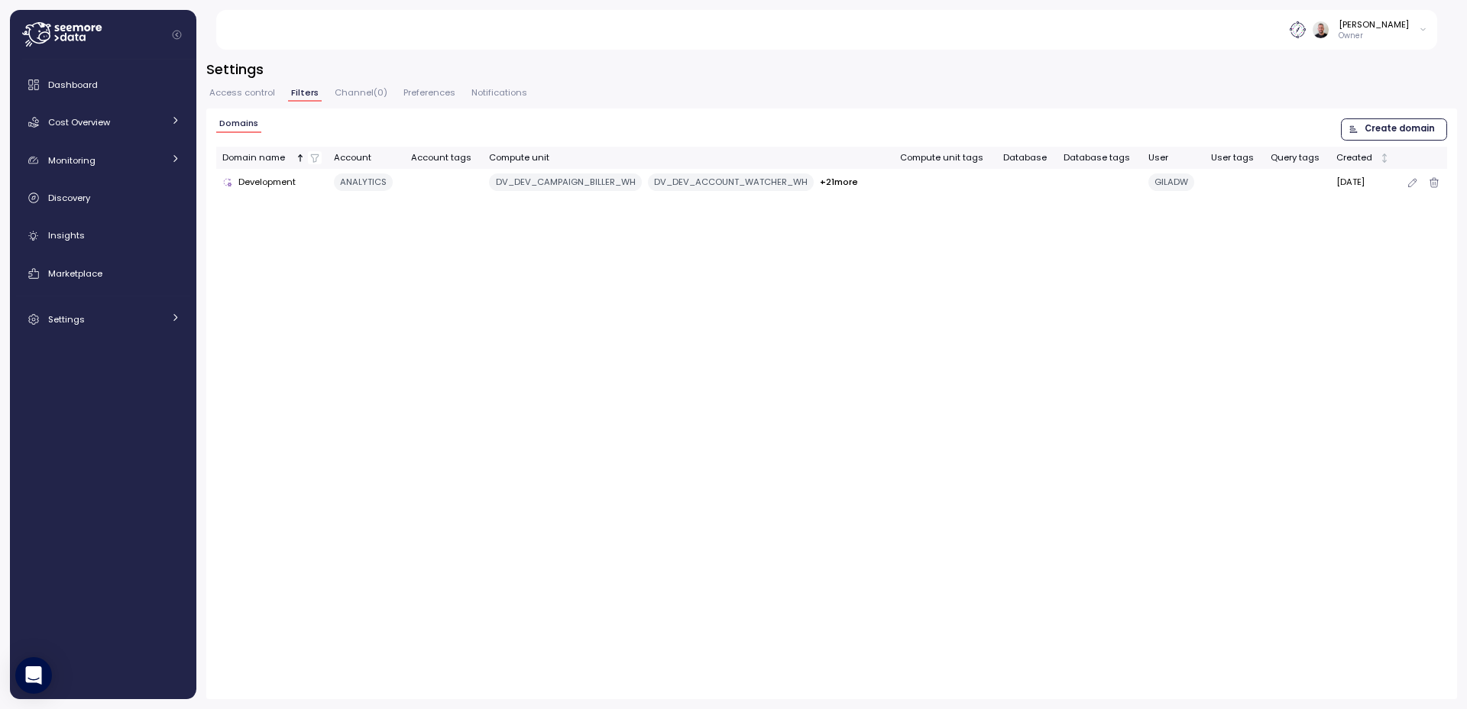
click at [924, 180] on td at bounding box center [945, 182] width 103 height 27
click at [1177, 180] on div "GILADW" at bounding box center [1171, 182] width 46 height 18
click at [1416, 182] on icon "button" at bounding box center [1413, 182] width 12 height 18
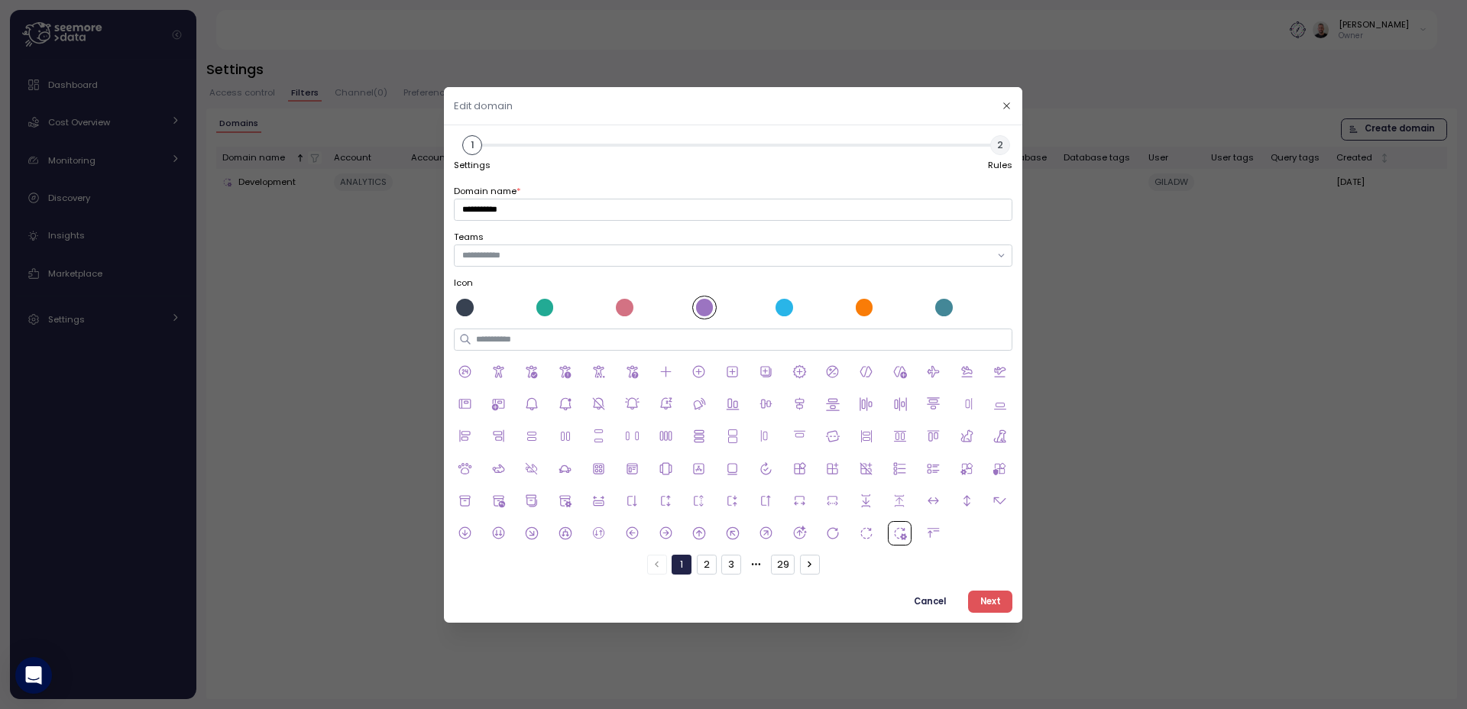
click at [593, 183] on div "**********" at bounding box center [733, 201] width 559 height 37
click at [928, 607] on span "Cancel" at bounding box center [931, 601] width 32 height 21
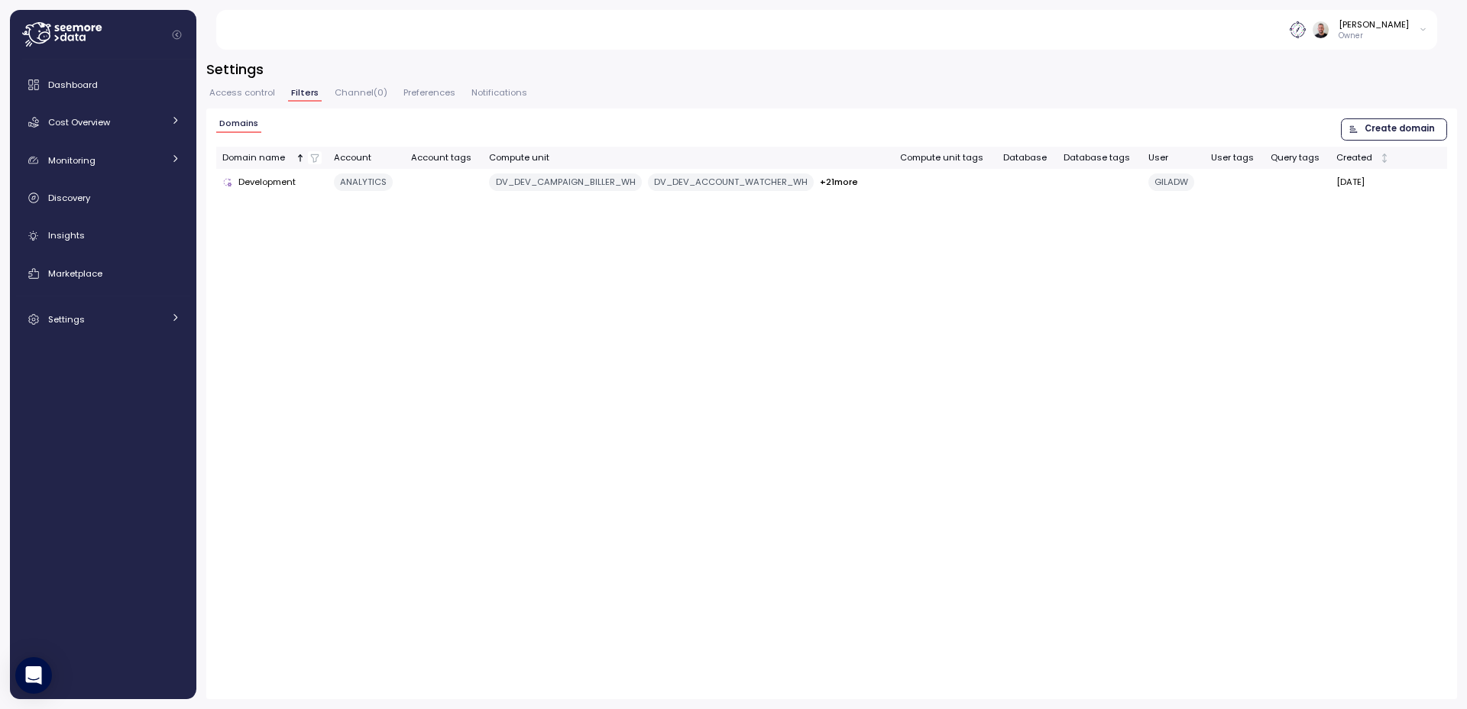
click at [364, 95] on span "Channel ( 0 )" at bounding box center [361, 93] width 53 height 8
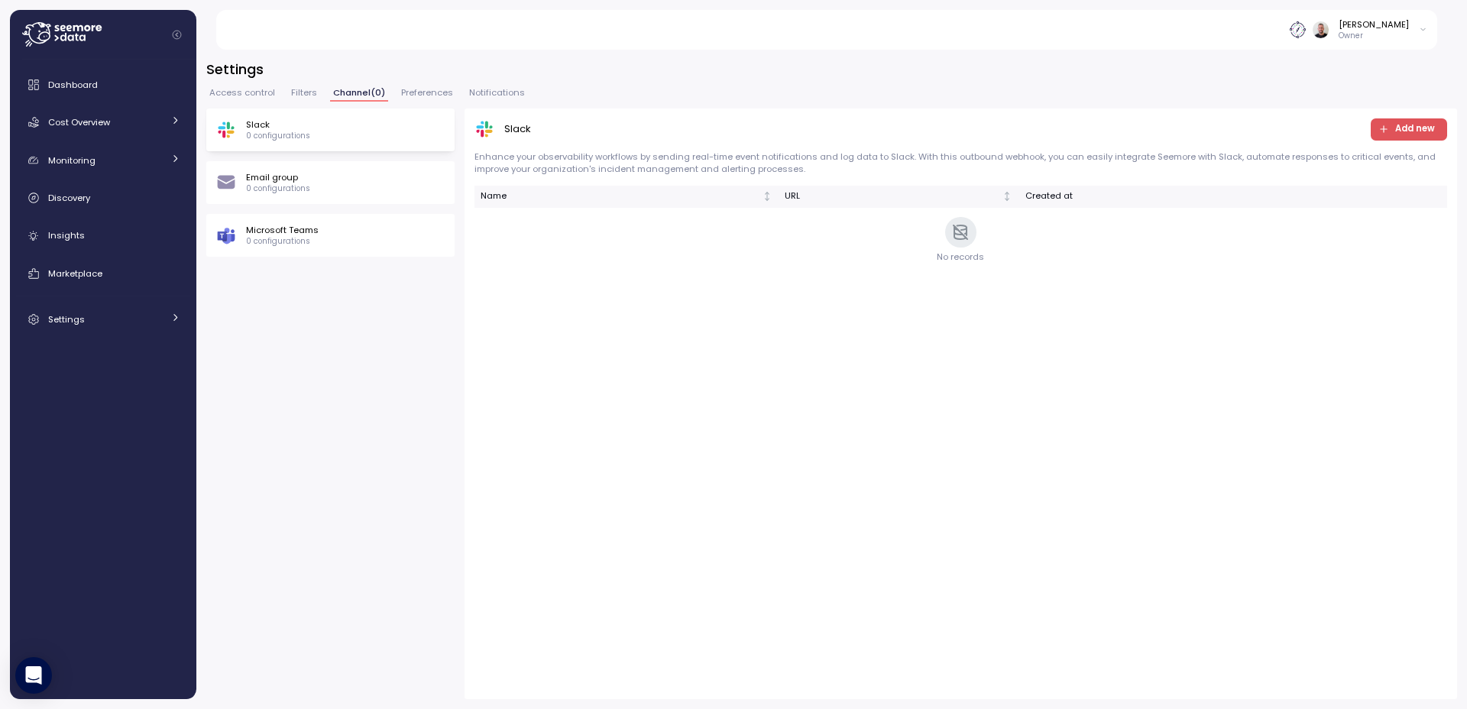
click at [240, 92] on span "Access control" at bounding box center [242, 93] width 66 height 8
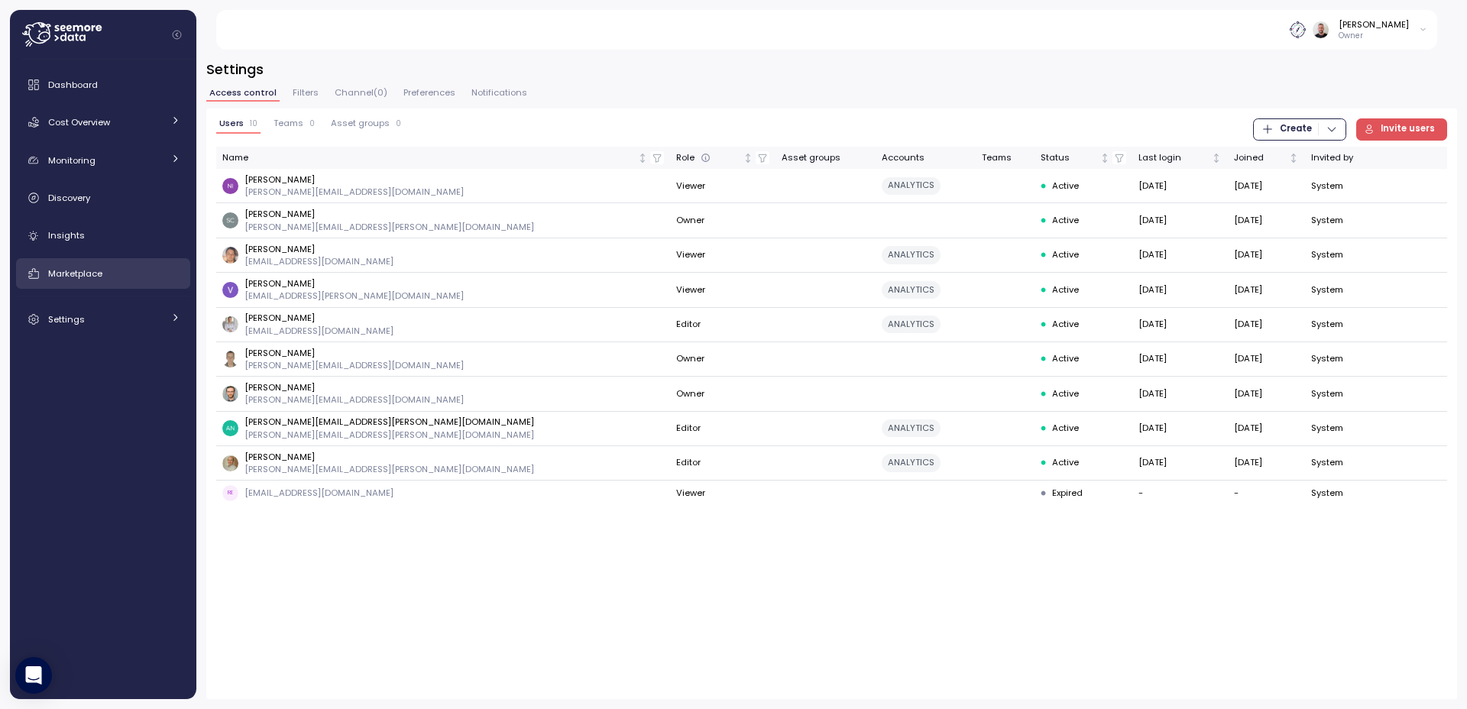
click at [94, 270] on span "Marketplace" at bounding box center [75, 273] width 54 height 12
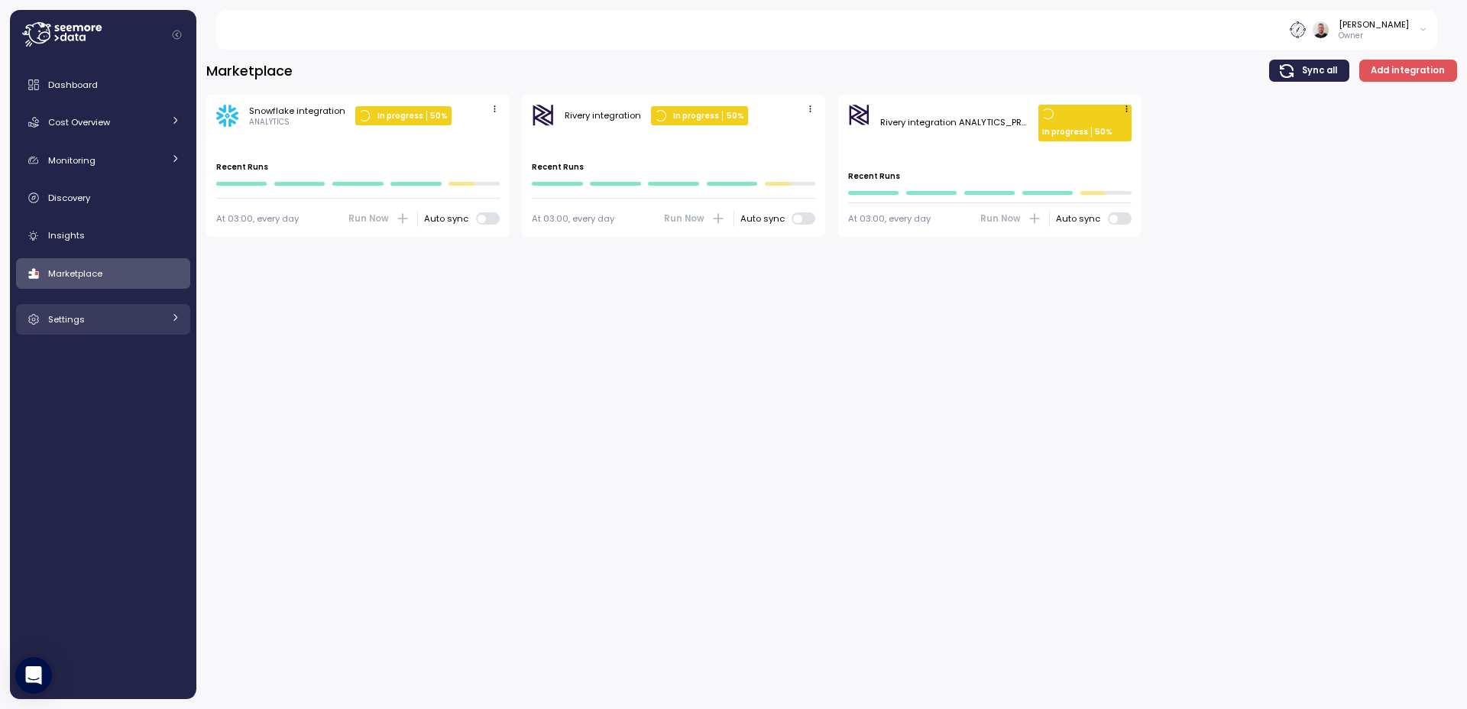
click at [81, 322] on span "Settings" at bounding box center [66, 319] width 37 height 12
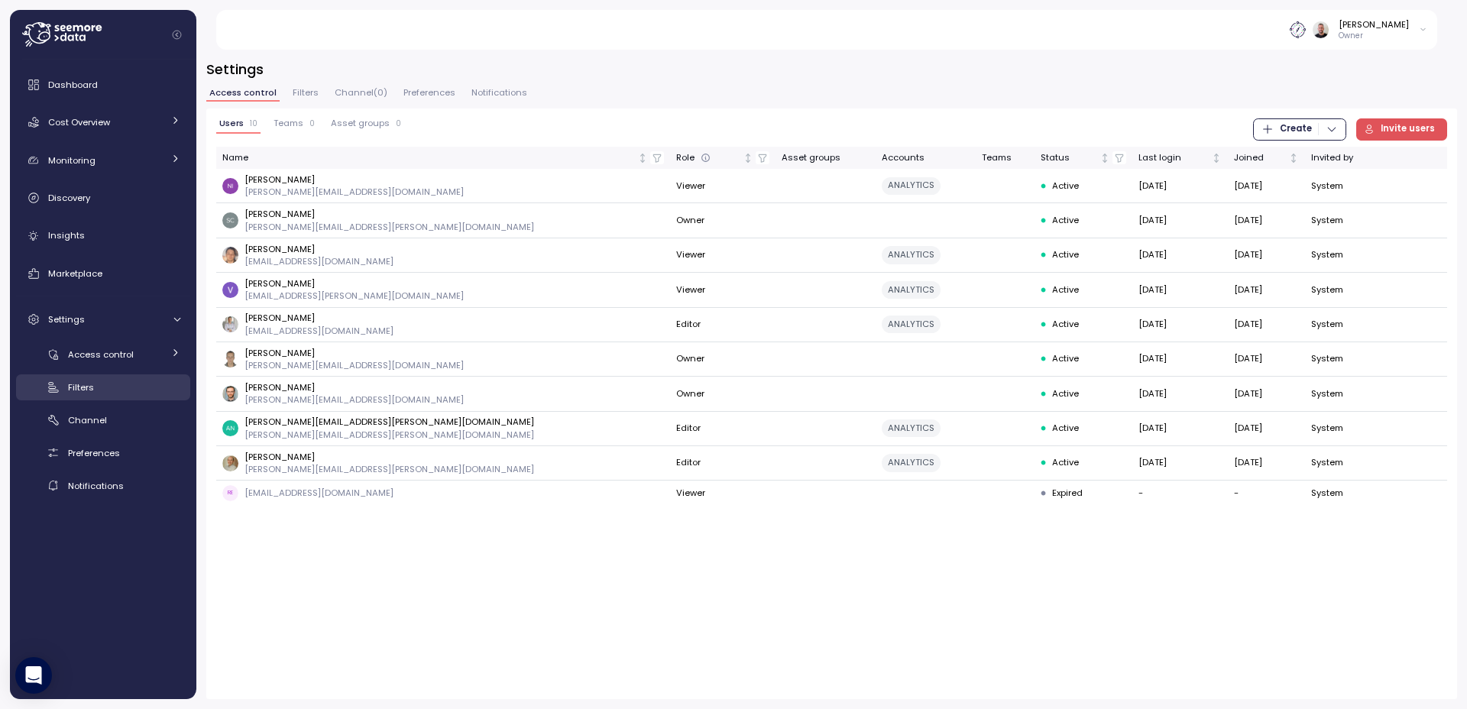
click at [109, 393] on div "Filters" at bounding box center [124, 387] width 112 height 15
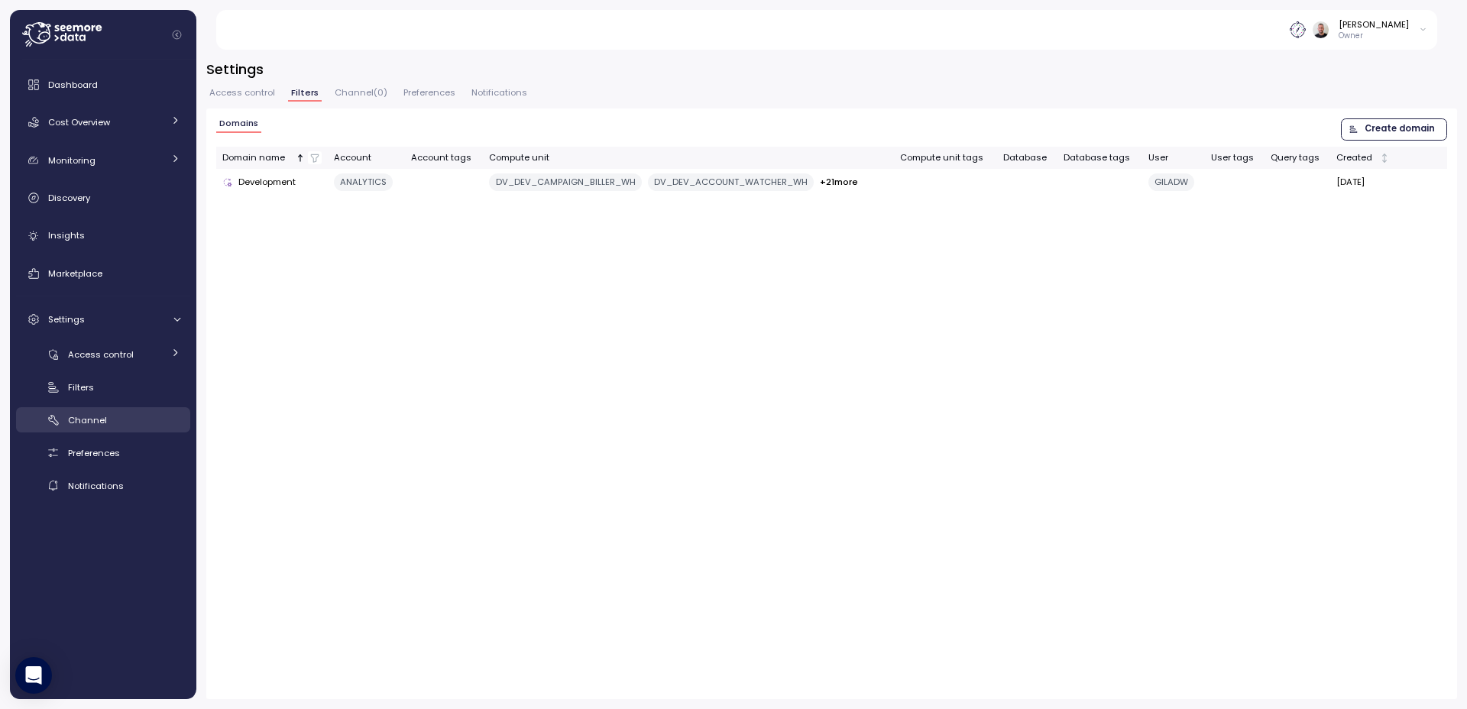
click at [132, 426] on div "Channel" at bounding box center [124, 420] width 112 height 15
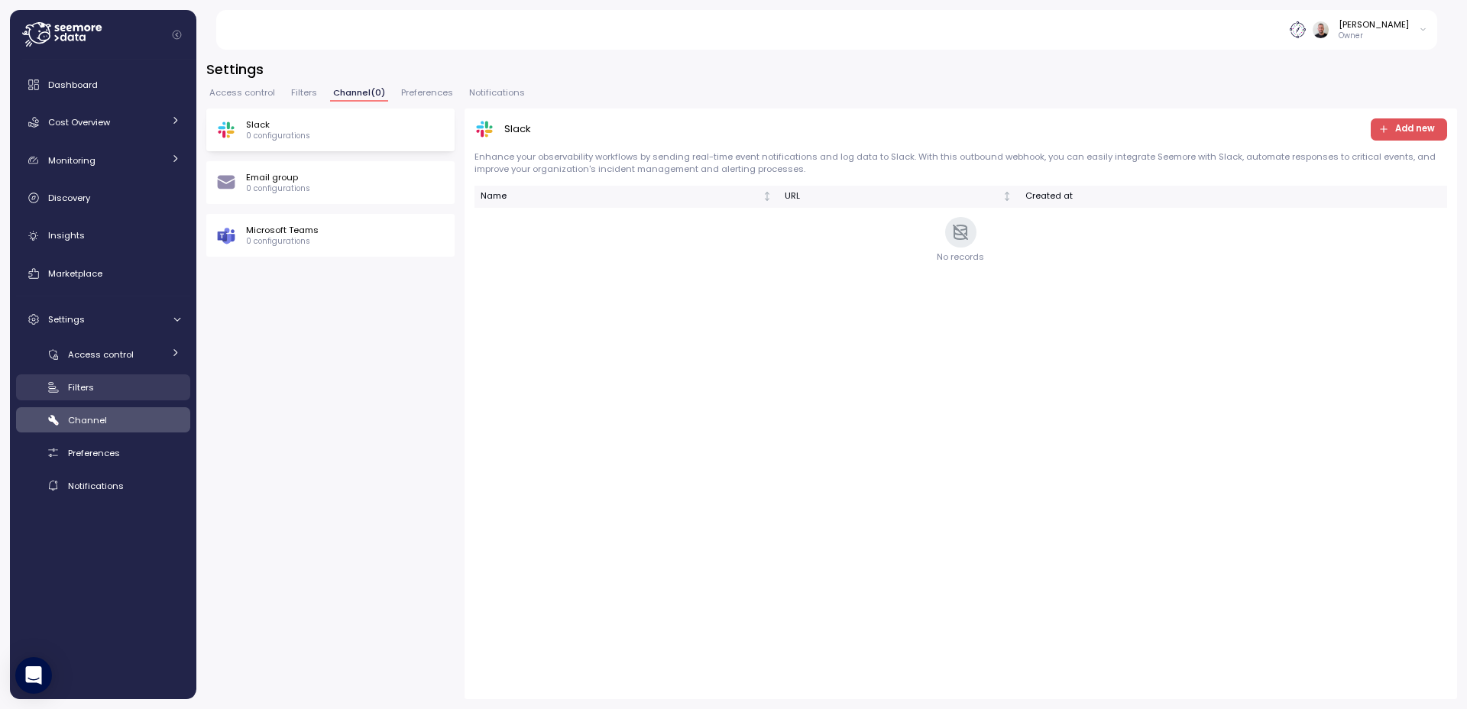
click at [115, 391] on div "Filters" at bounding box center [124, 387] width 112 height 15
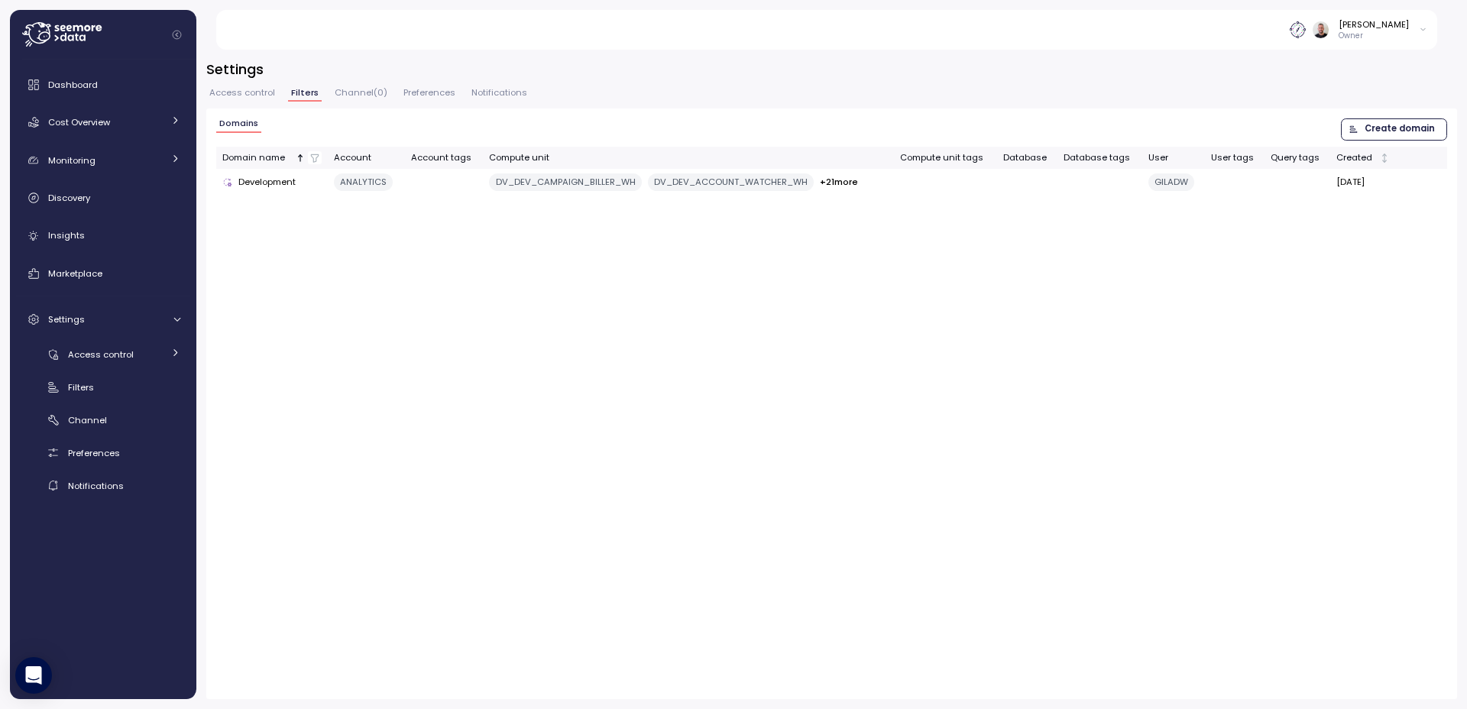
click at [434, 97] on span "Preferences" at bounding box center [429, 93] width 52 height 8
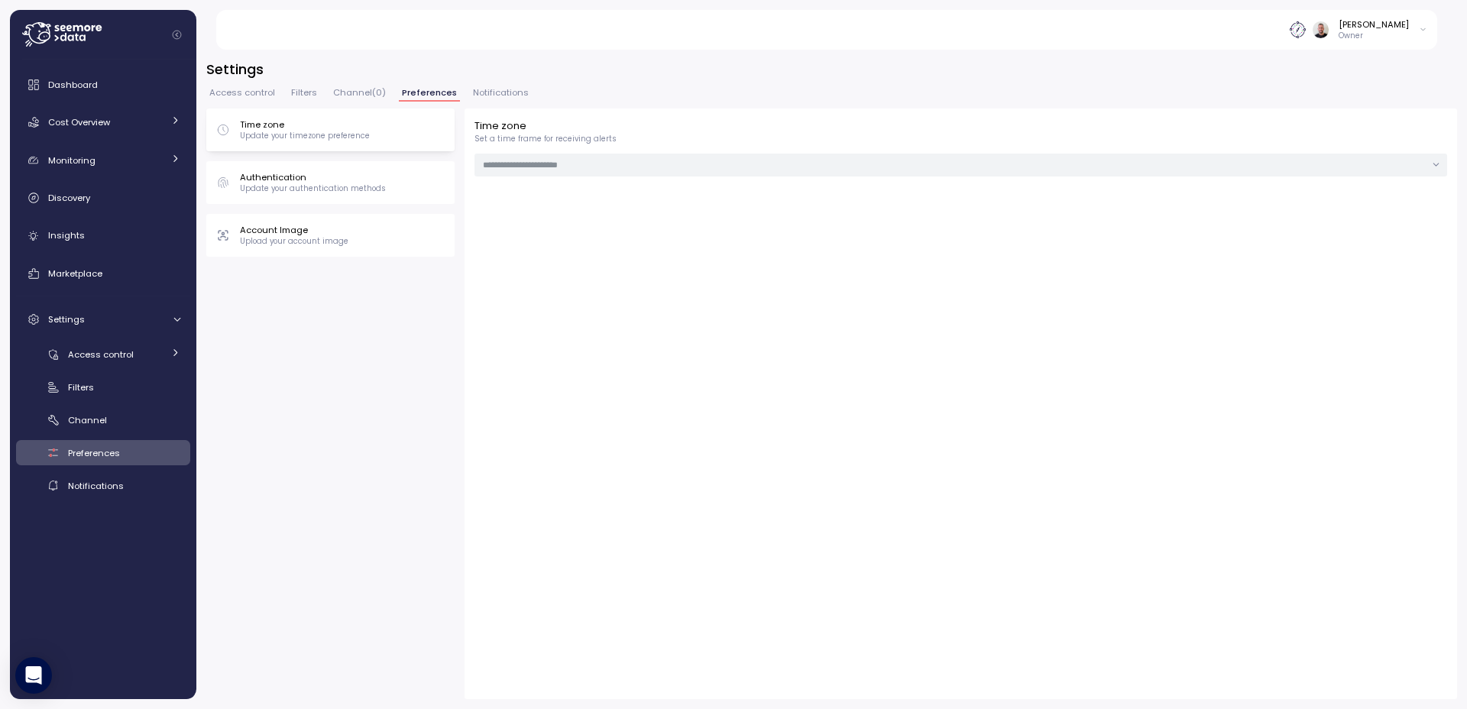
type input "**********"
click at [195, 95] on div "Dashboard Cost Overview Compute Workloads Storage Cloud Services Clustering col…" at bounding box center [103, 380] width 186 height 640
click at [126, 380] on div "Filters" at bounding box center [124, 387] width 112 height 15
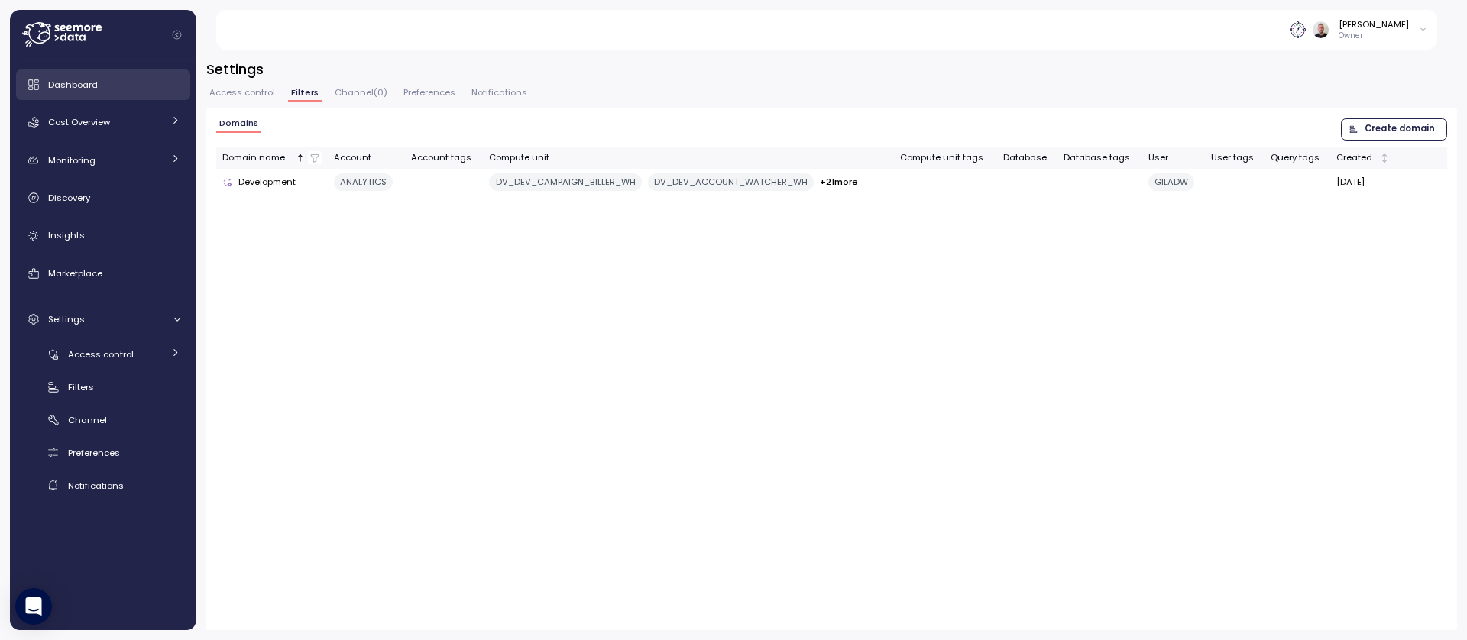
click at [87, 85] on span "Dashboard" at bounding box center [73, 85] width 50 height 12
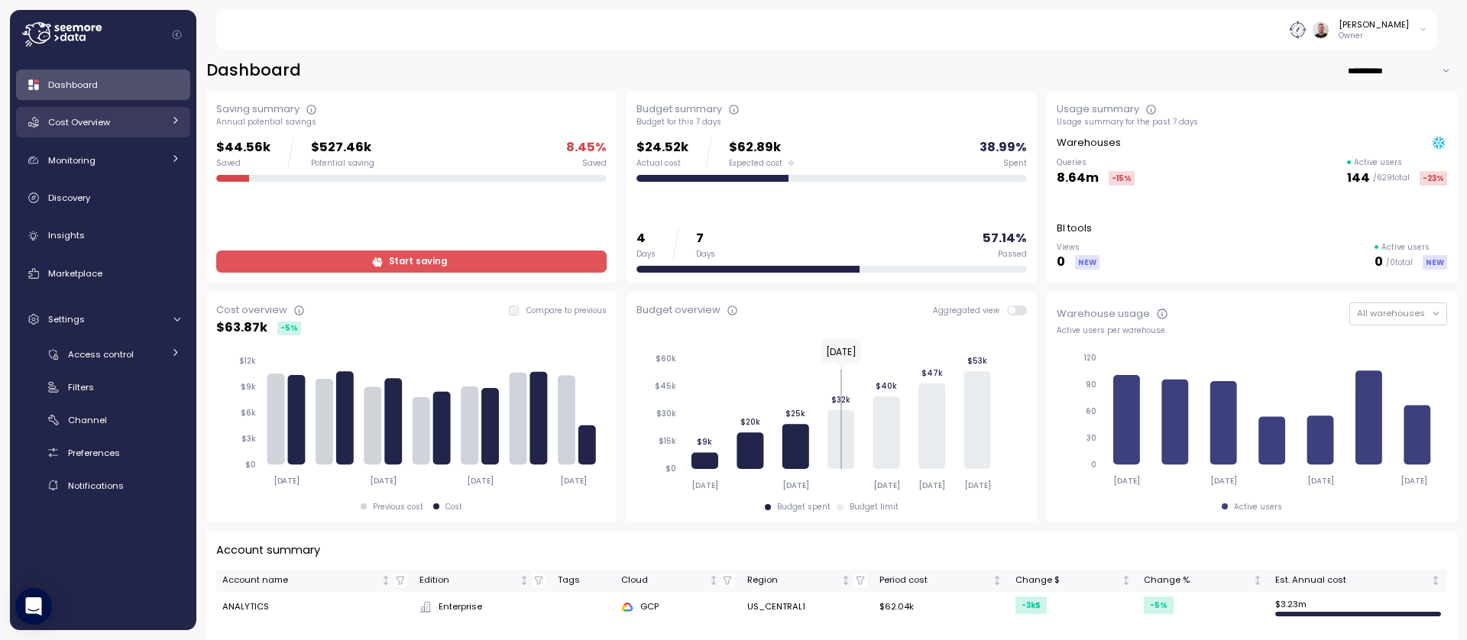
click at [99, 134] on link "Cost Overview" at bounding box center [103, 122] width 174 height 31
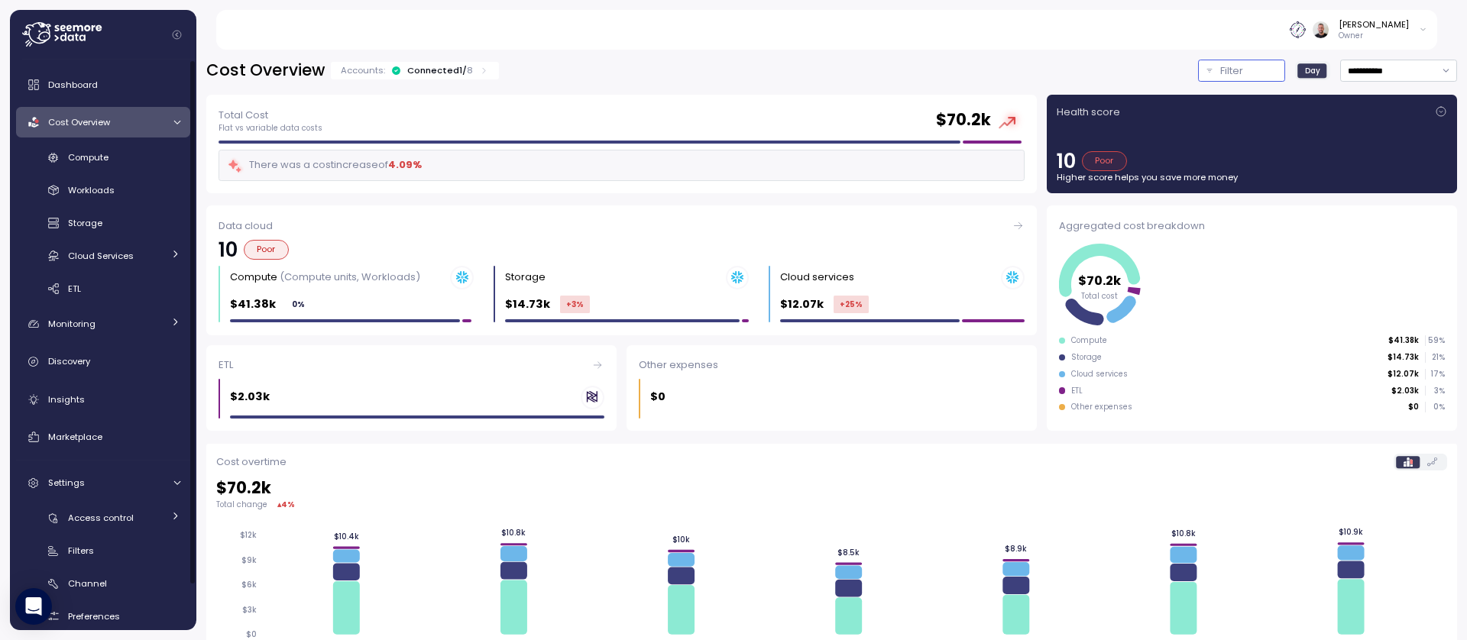
click at [1233, 60] on button "Filter" at bounding box center [1241, 71] width 87 height 22
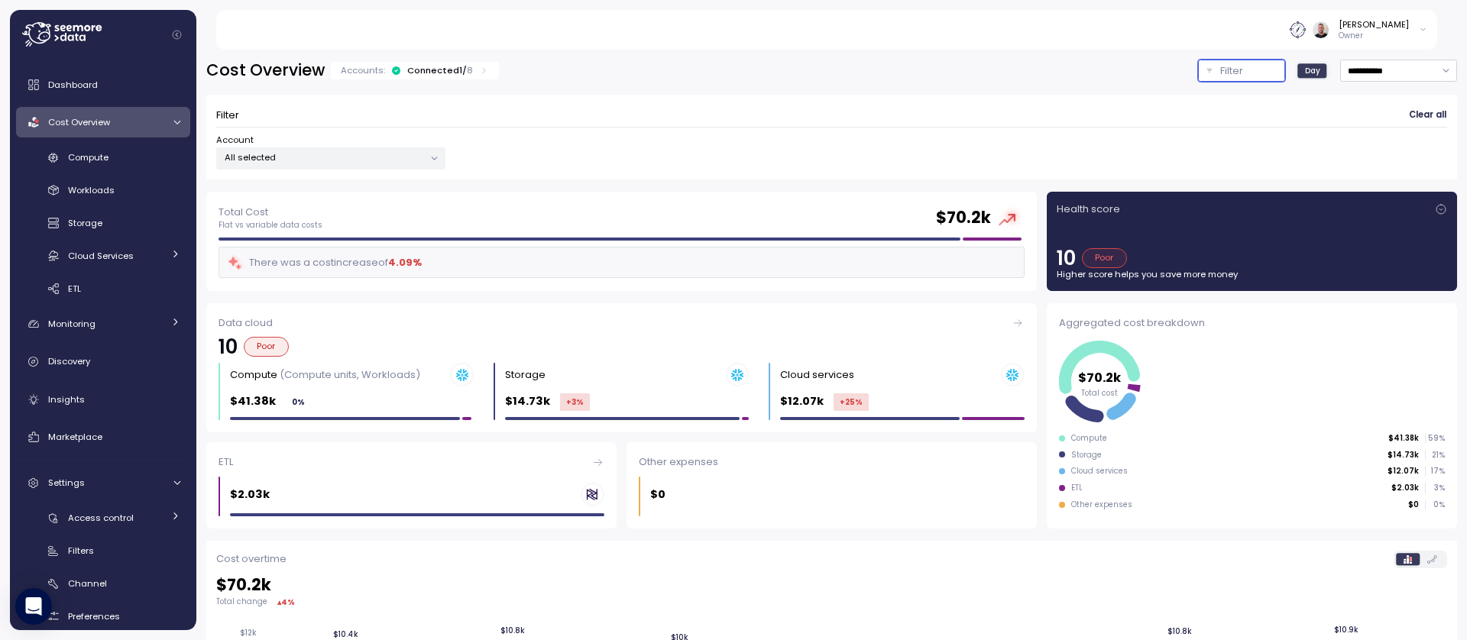
click at [309, 160] on p "All selected" at bounding box center [324, 157] width 199 height 12
click at [588, 169] on div "Account All selected" at bounding box center [831, 152] width 1231 height 36
click at [100, 157] on span "Compute" at bounding box center [88, 157] width 40 height 12
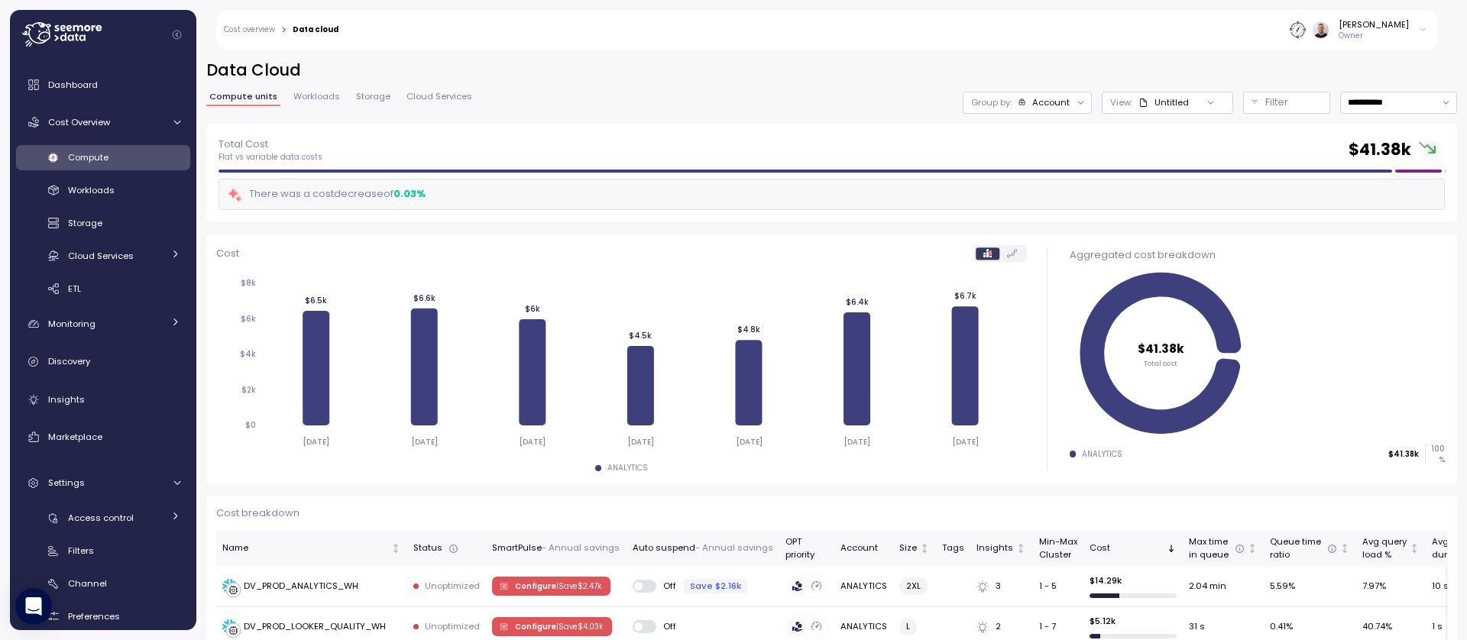
click at [1076, 102] on icon at bounding box center [1081, 103] width 10 height 10
click at [1048, 166] on p "Budget segment" at bounding box center [1031, 161] width 74 height 12
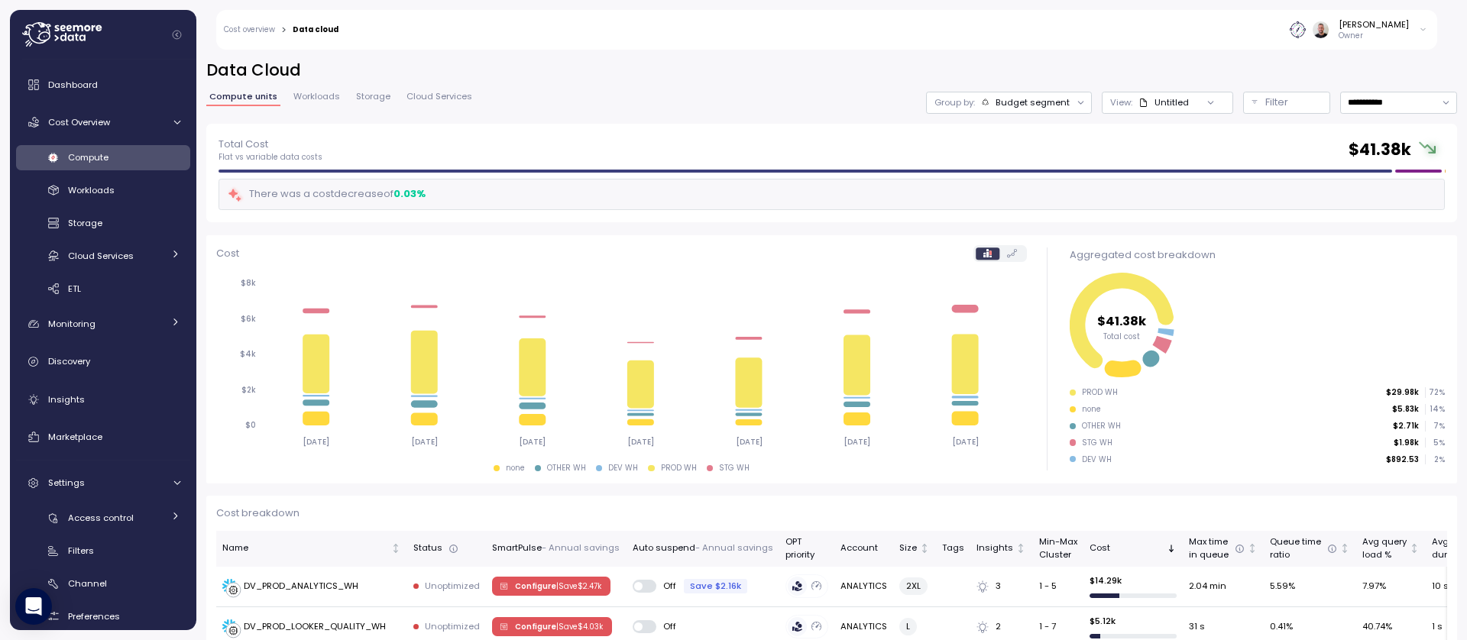
click at [1189, 101] on div at bounding box center [1211, 102] width 44 height 21
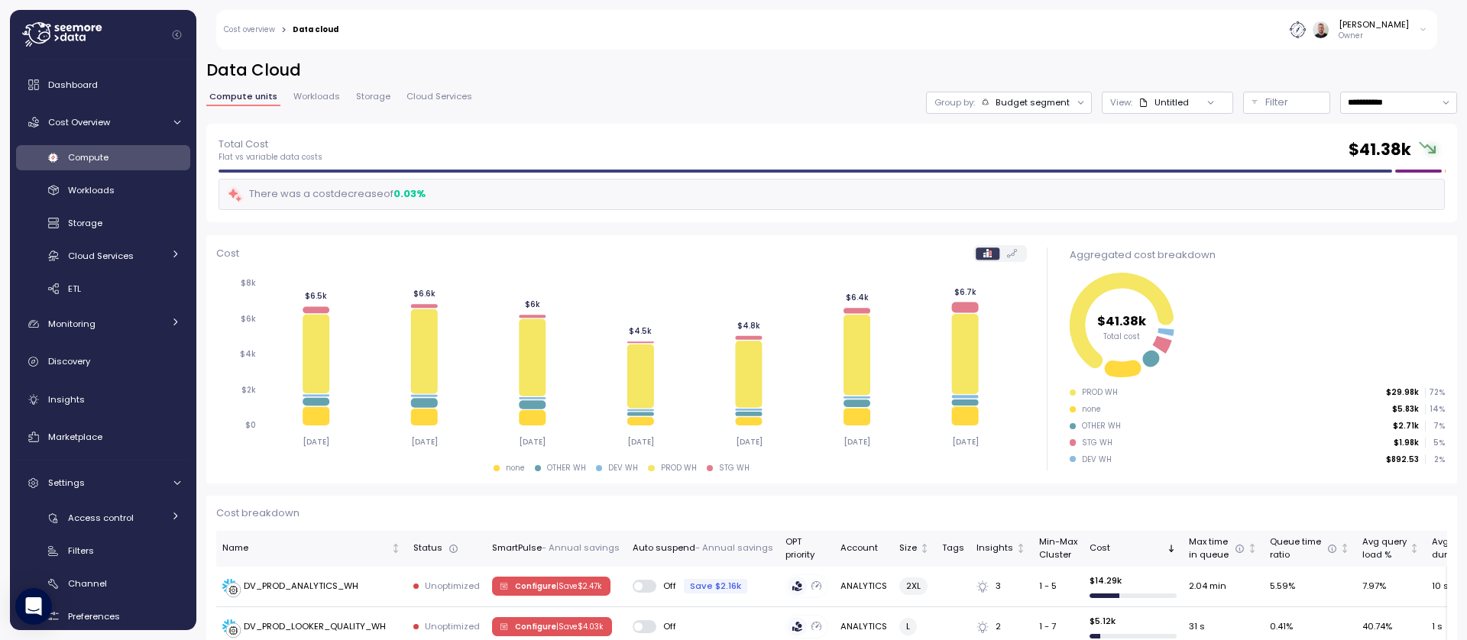
click at [1206, 103] on icon at bounding box center [1211, 103] width 10 height 10
click at [1206, 105] on icon at bounding box center [1211, 103] width 10 height 10
click at [1076, 106] on icon at bounding box center [1081, 103] width 10 height 10
click at [1004, 208] on div "Tags" at bounding box center [997, 213] width 105 height 18
drag, startPoint x: 1126, startPoint y: 134, endPoint x: 1174, endPoint y: 103, distance: 57.7
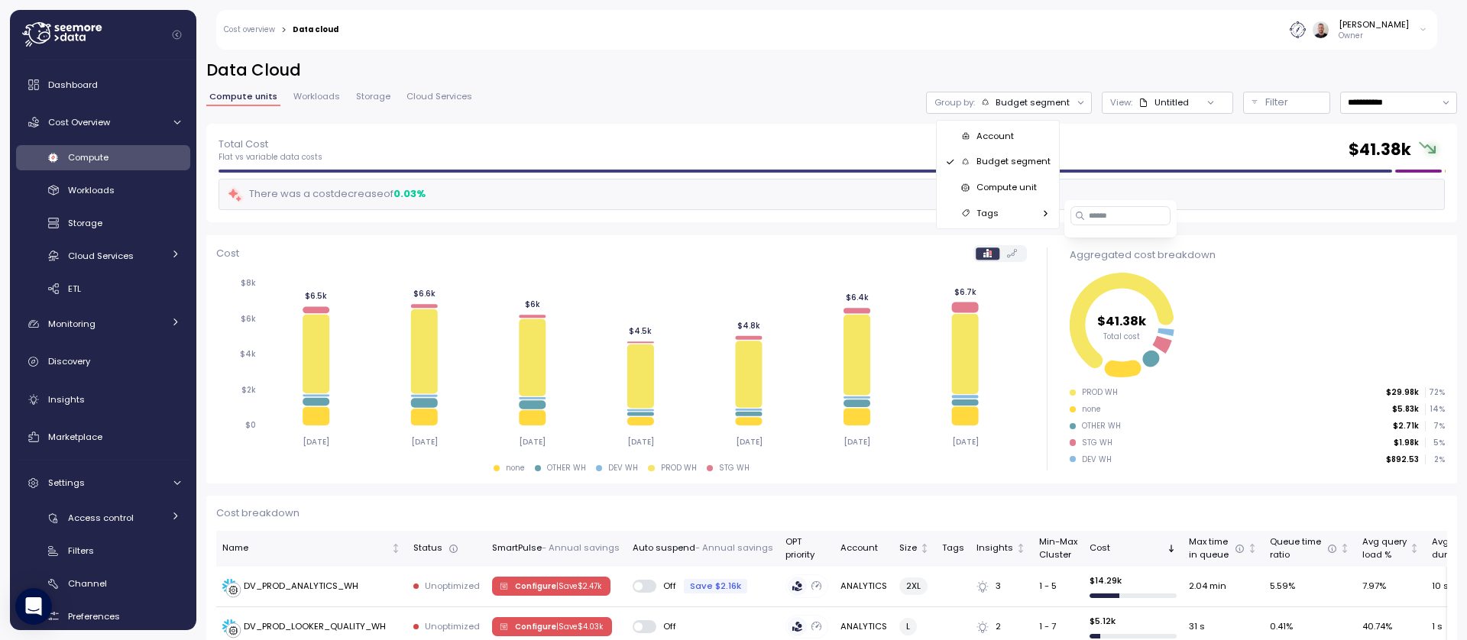
click at [1127, 133] on div "Total Cost Flat vs variable data costs $ 41.38k There was a cost decrease of 0.…" at bounding box center [831, 173] width 1251 height 99
click at [1175, 102] on div "Untitled" at bounding box center [1172, 102] width 34 height 12
click at [1227, 120] on div "**********" at bounding box center [831, 92] width 1251 height 64
click at [1265, 108] on p "Filter" at bounding box center [1276, 102] width 23 height 15
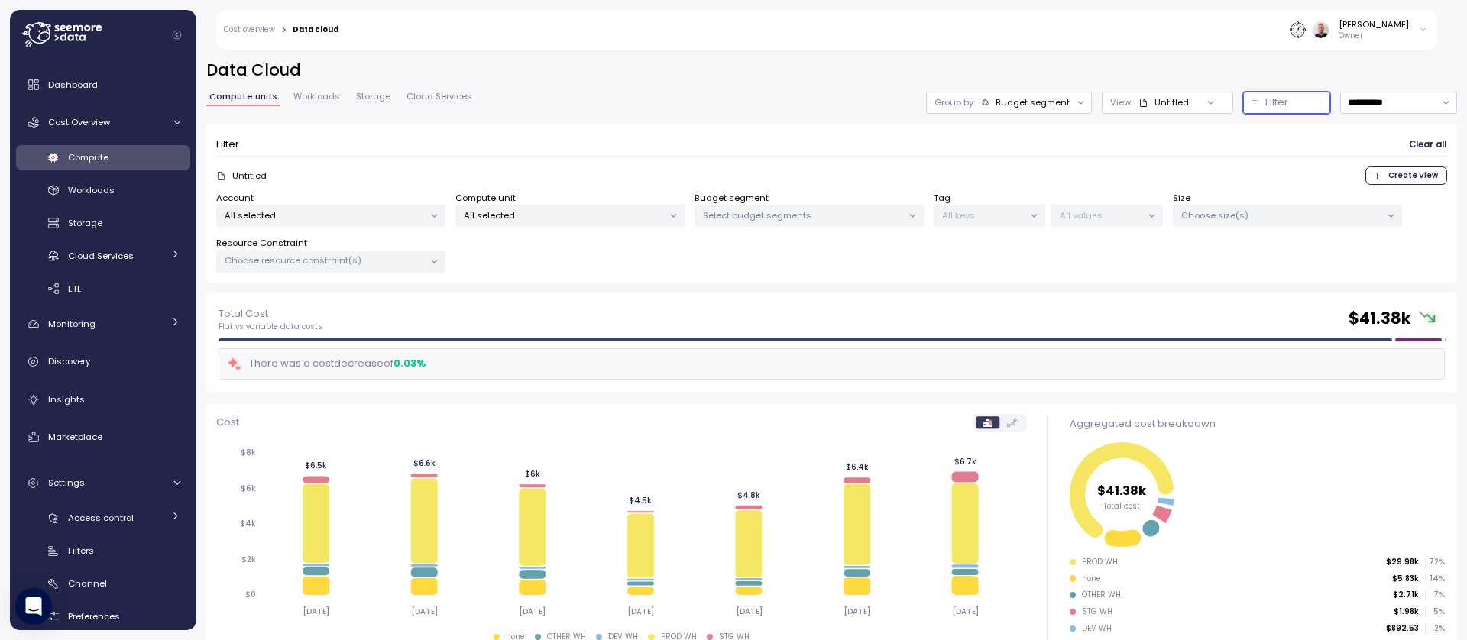
click at [545, 217] on p "All selected" at bounding box center [563, 215] width 199 height 12
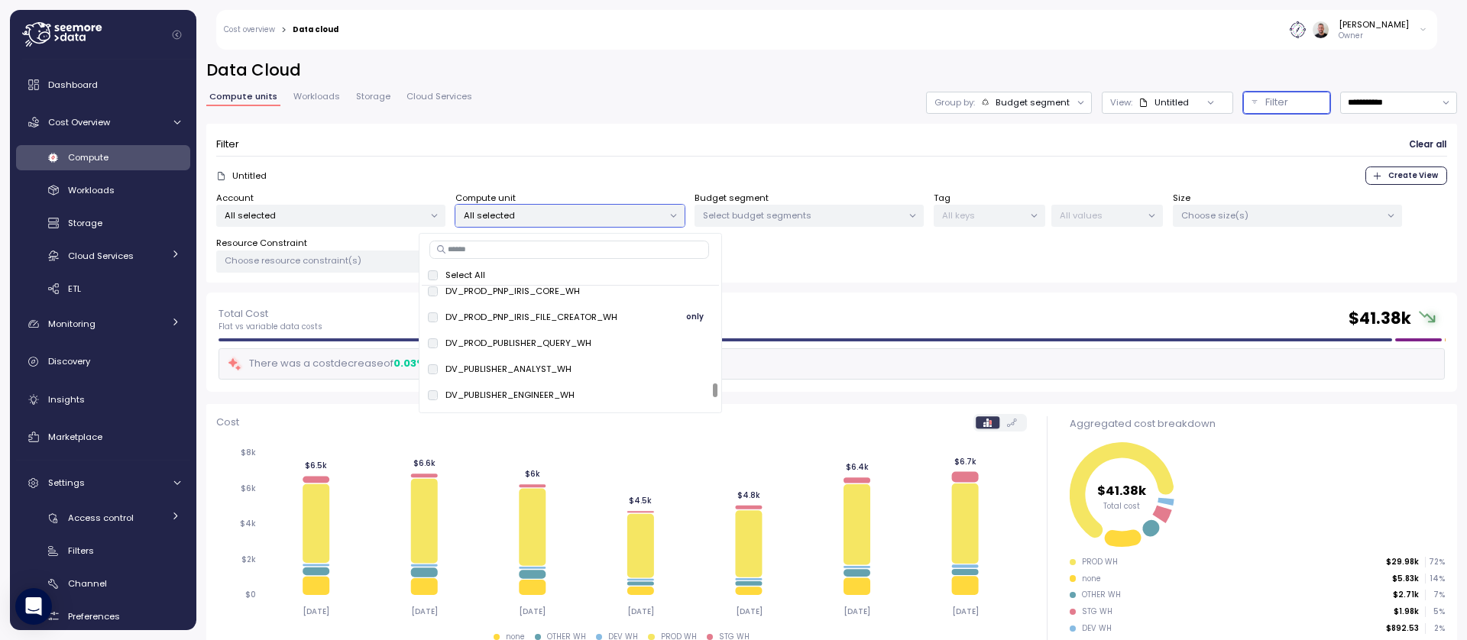
scroll to position [2374, 0]
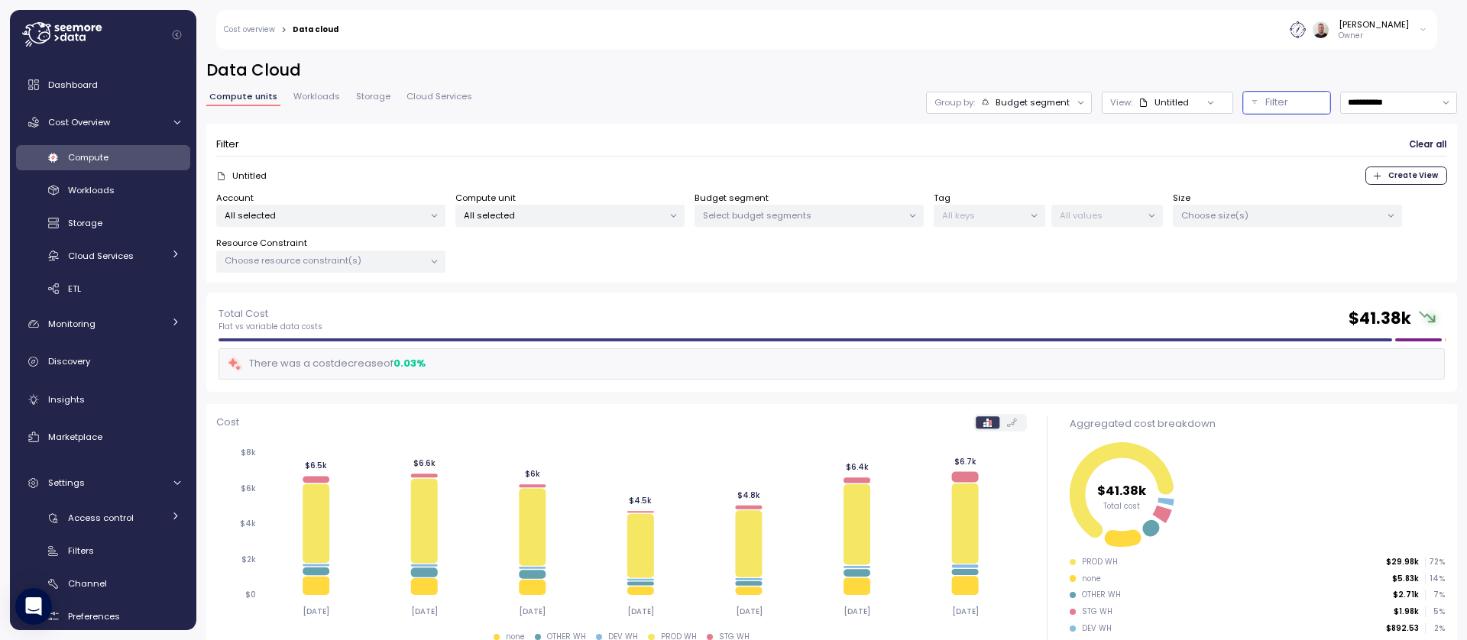
click at [378, 282] on div "Filter Clear all Untitled Create View Account All selected Compute unit All sel…" at bounding box center [831, 204] width 1251 height 160
click at [409, 261] on p "Choose resource constraint(s)" at bounding box center [324, 260] width 199 height 12
click at [585, 277] on div "Filter Clear all Untitled Create View Account All selected Compute unit All sel…" at bounding box center [831, 204] width 1251 height 160
click at [440, 216] on div at bounding box center [433, 216] width 21 height 21
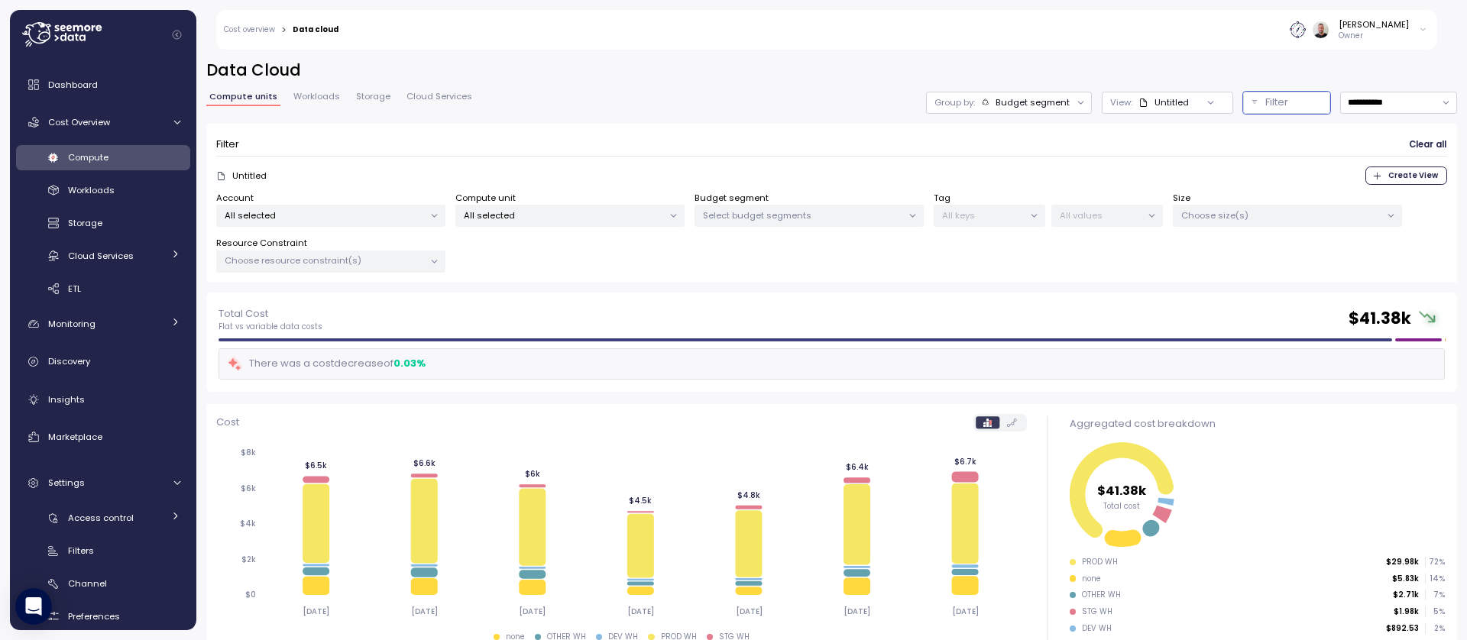
click at [428, 213] on div at bounding box center [433, 216] width 21 height 21
click at [418, 214] on p "All selected" at bounding box center [324, 215] width 199 height 12
click at [361, 300] on span "only" at bounding box center [369, 298] width 18 height 17
click at [364, 294] on span "only" at bounding box center [369, 298] width 18 height 17
click at [569, 231] on div "Account All selected Compute unit All selected Budget segment Select budget seg…" at bounding box center [831, 233] width 1231 height 82
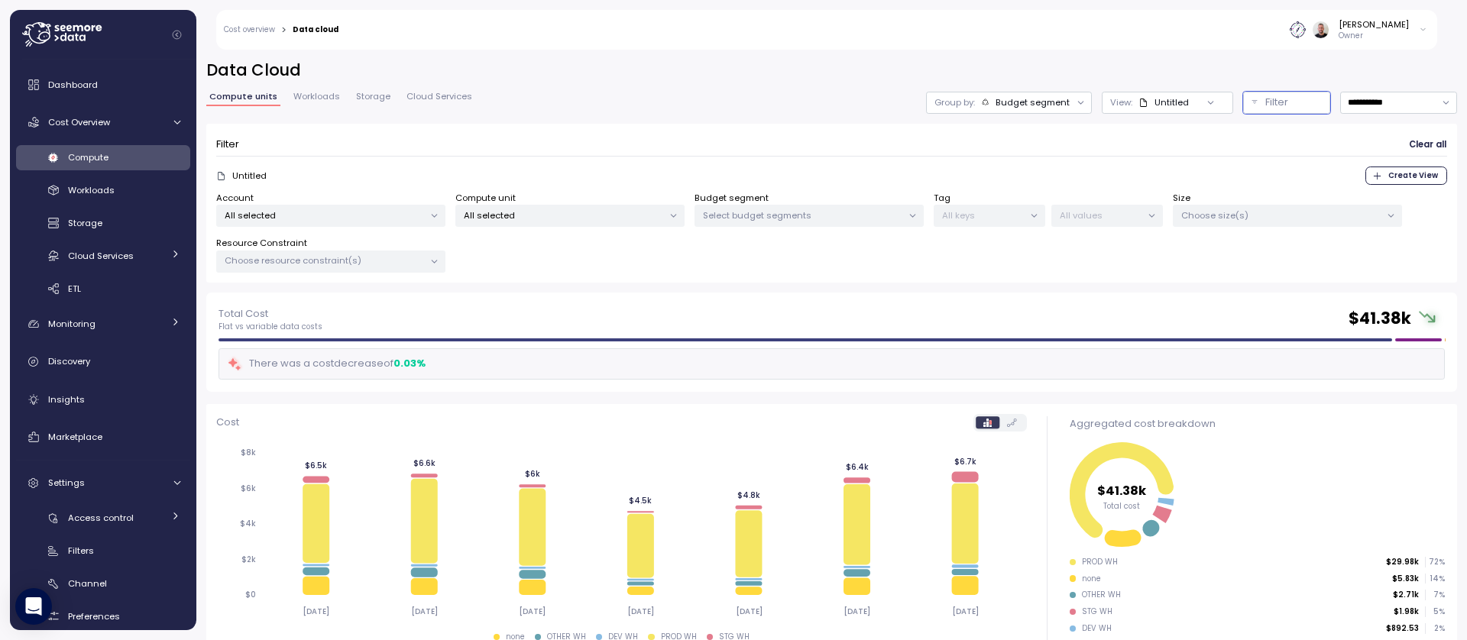
click at [1049, 106] on div "Budget segment" at bounding box center [1033, 102] width 74 height 12
click at [546, 125] on div "Filter Clear all Untitled Create View Account All selected Compute unit All sel…" at bounding box center [831, 204] width 1251 height 160
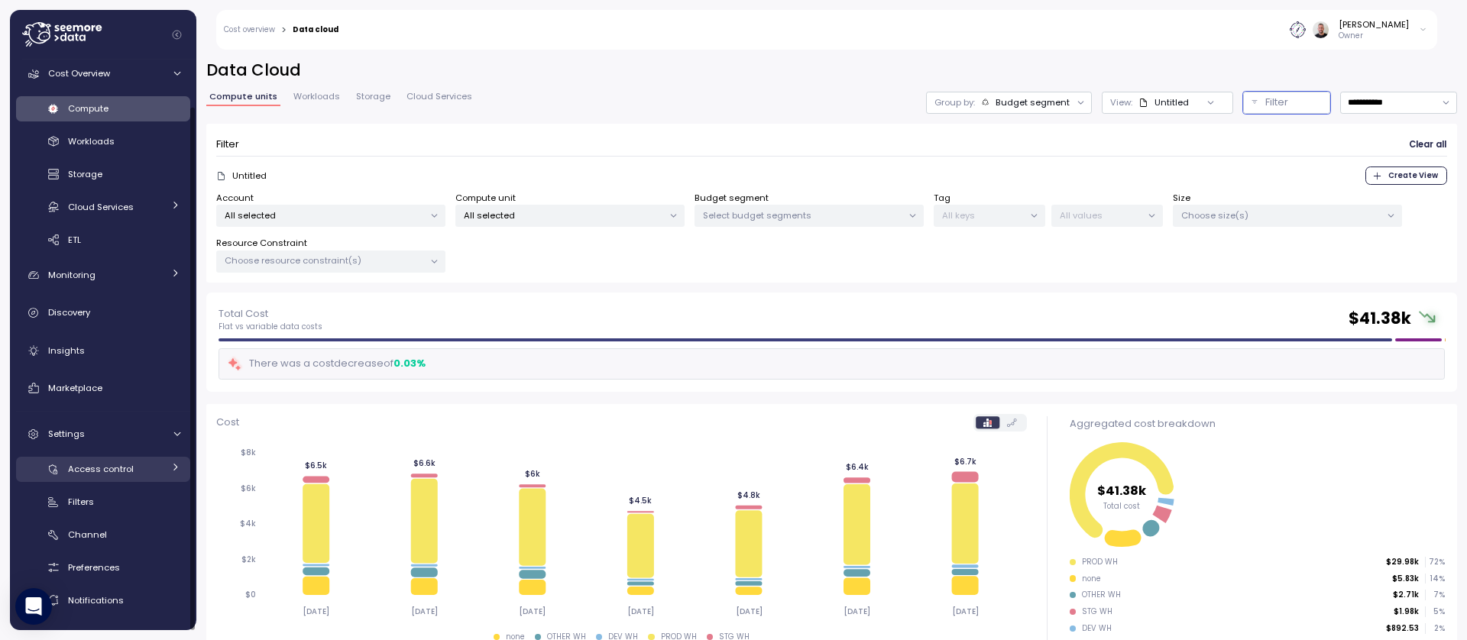
click at [149, 468] on div "Access control" at bounding box center [115, 469] width 95 height 15
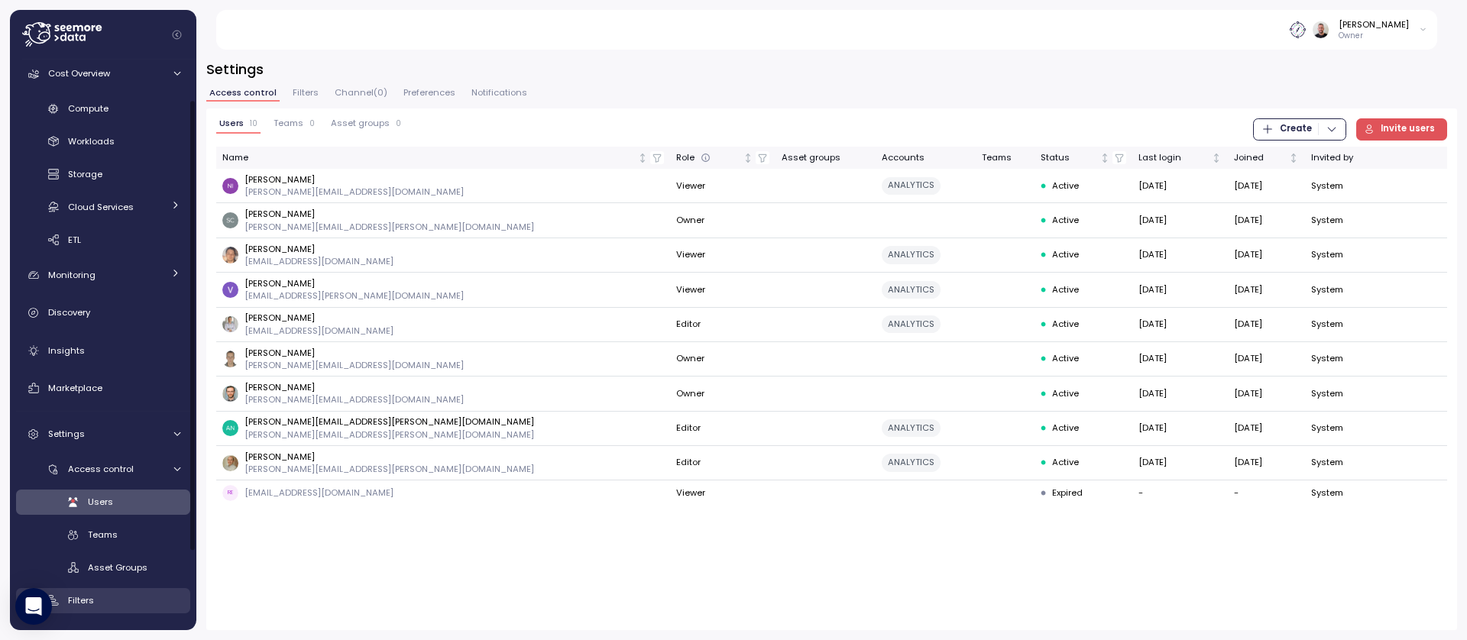
click at [113, 599] on div "Filters" at bounding box center [124, 600] width 112 height 15
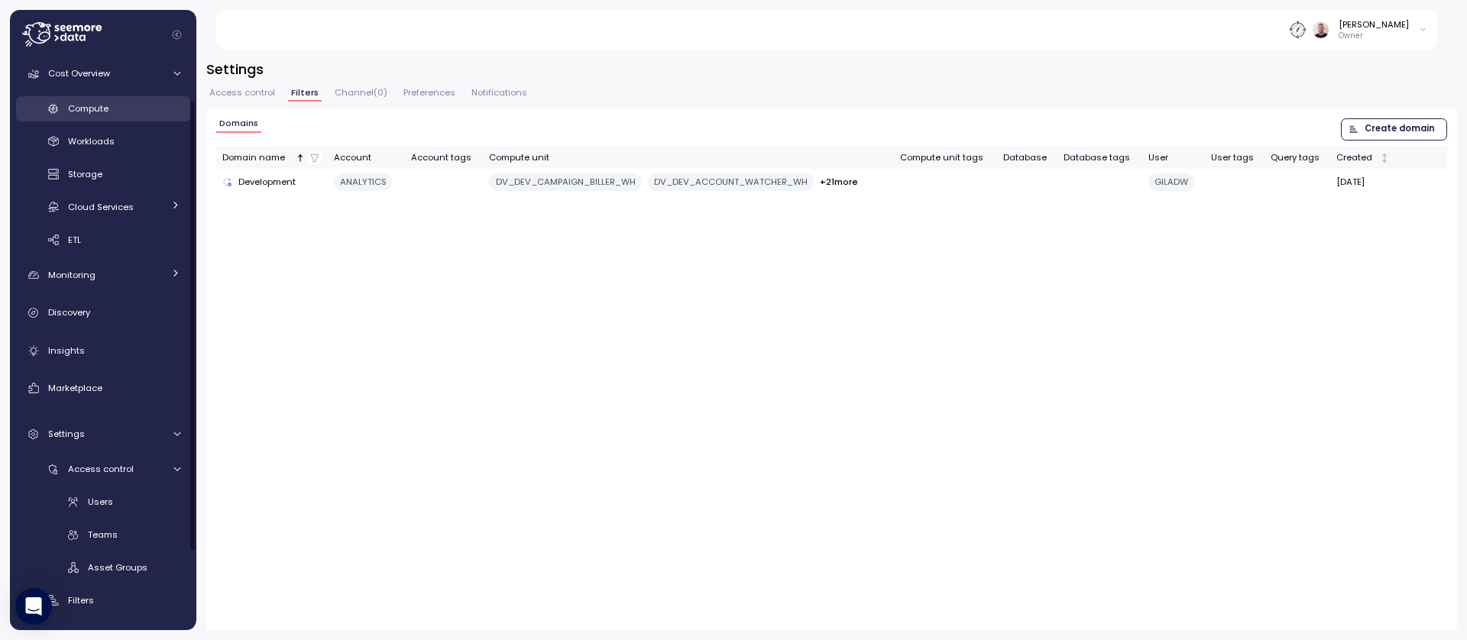
click at [116, 109] on div "Compute" at bounding box center [124, 108] width 112 height 15
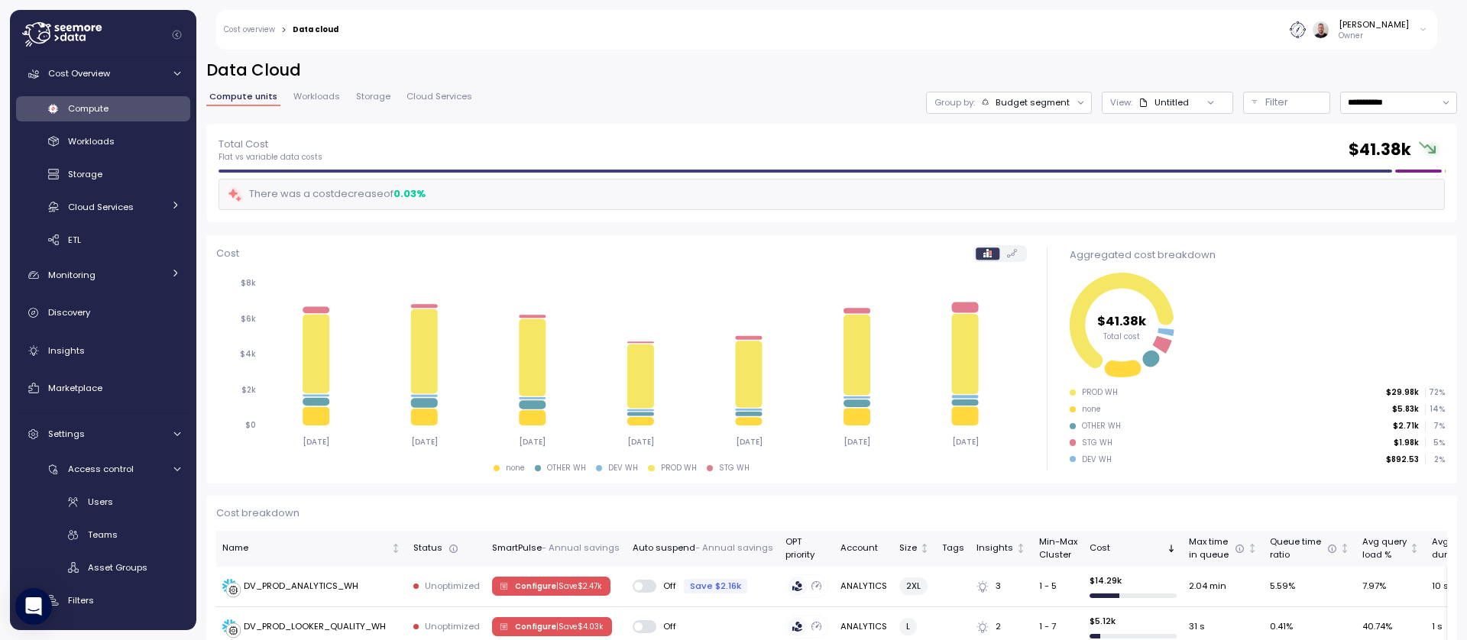
click at [1078, 102] on icon at bounding box center [1080, 103] width 5 height 2
click at [1026, 209] on div "Tags" at bounding box center [997, 213] width 105 height 18
type input "**"
click at [1028, 213] on div "Tags" at bounding box center [997, 213] width 105 height 18
click at [840, 84] on div "**********" at bounding box center [831, 92] width 1251 height 64
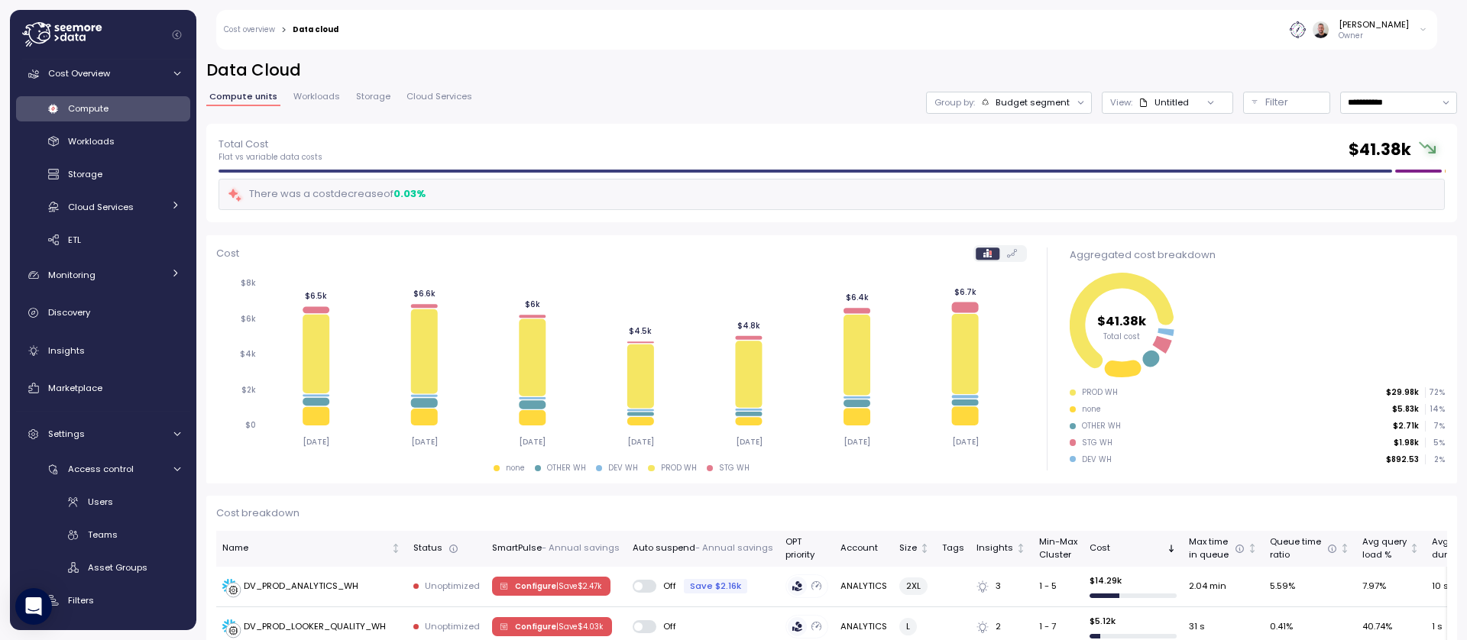
click at [1155, 100] on div "Untitled" at bounding box center [1172, 102] width 34 height 12
click at [1110, 70] on h2 "Data Cloud" at bounding box center [831, 71] width 1251 height 22
click at [1045, 102] on div "Budget segment" at bounding box center [1033, 102] width 74 height 12
click at [1035, 186] on p "Compute unit" at bounding box center [1007, 187] width 60 height 12
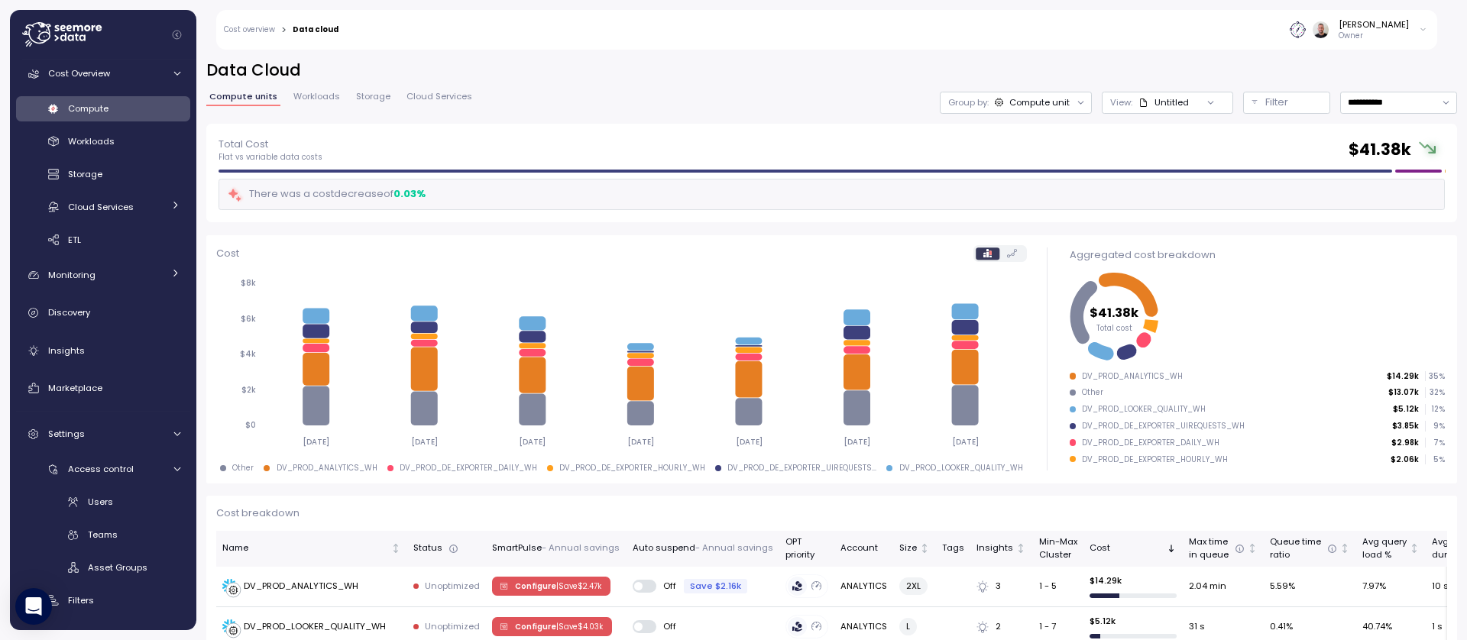
click at [1139, 98] on icon at bounding box center [1144, 103] width 10 height 10
click at [1111, 66] on h2 "Data Cloud" at bounding box center [831, 71] width 1251 height 22
click at [1071, 95] on div at bounding box center [1081, 102] width 21 height 21
click at [1076, 100] on icon at bounding box center [1081, 103] width 10 height 10
click at [935, 70] on h2 "Data Cloud" at bounding box center [831, 71] width 1251 height 22
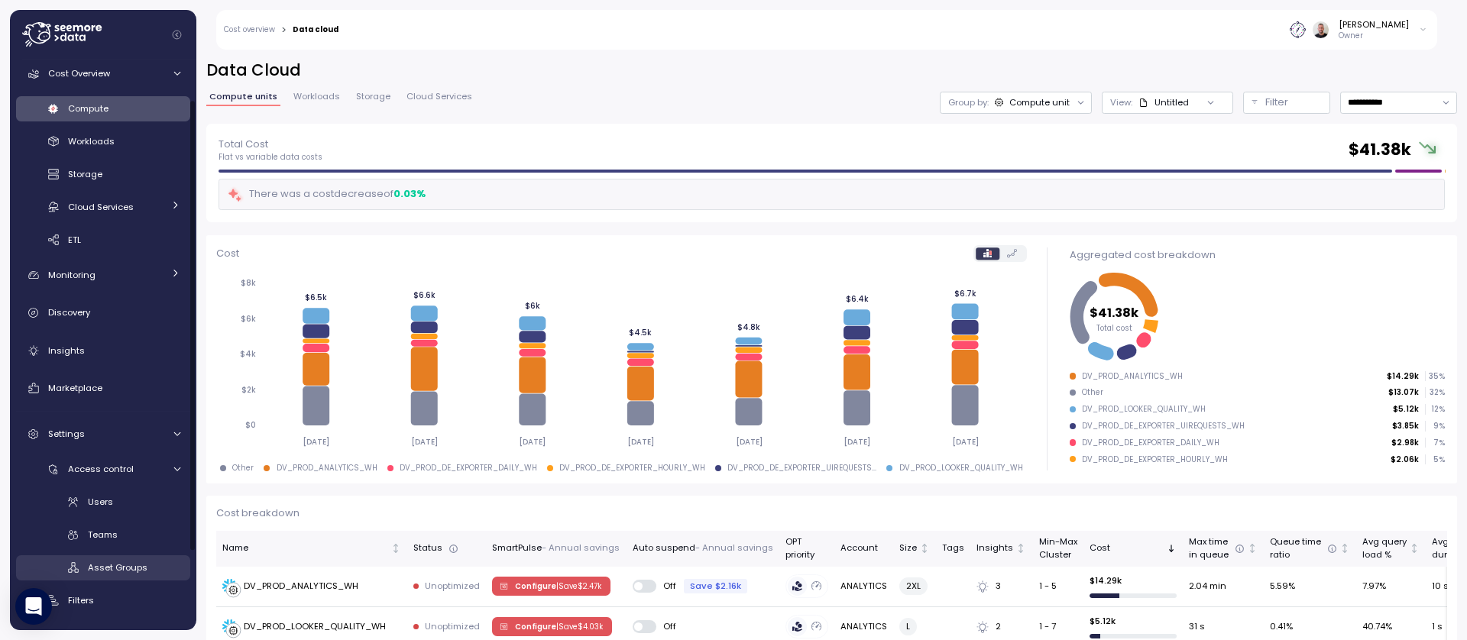
click at [153, 564] on div "Asset Groups" at bounding box center [134, 567] width 92 height 15
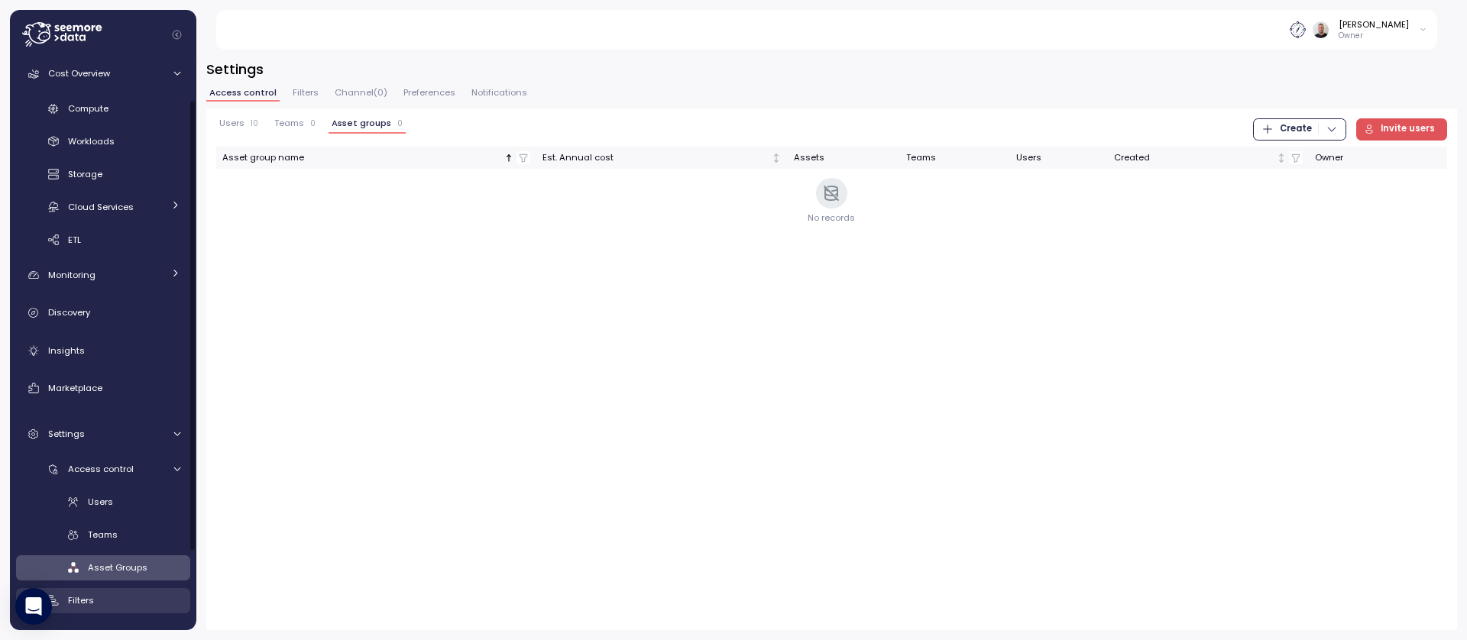
click at [111, 601] on div "Filters" at bounding box center [124, 600] width 112 height 15
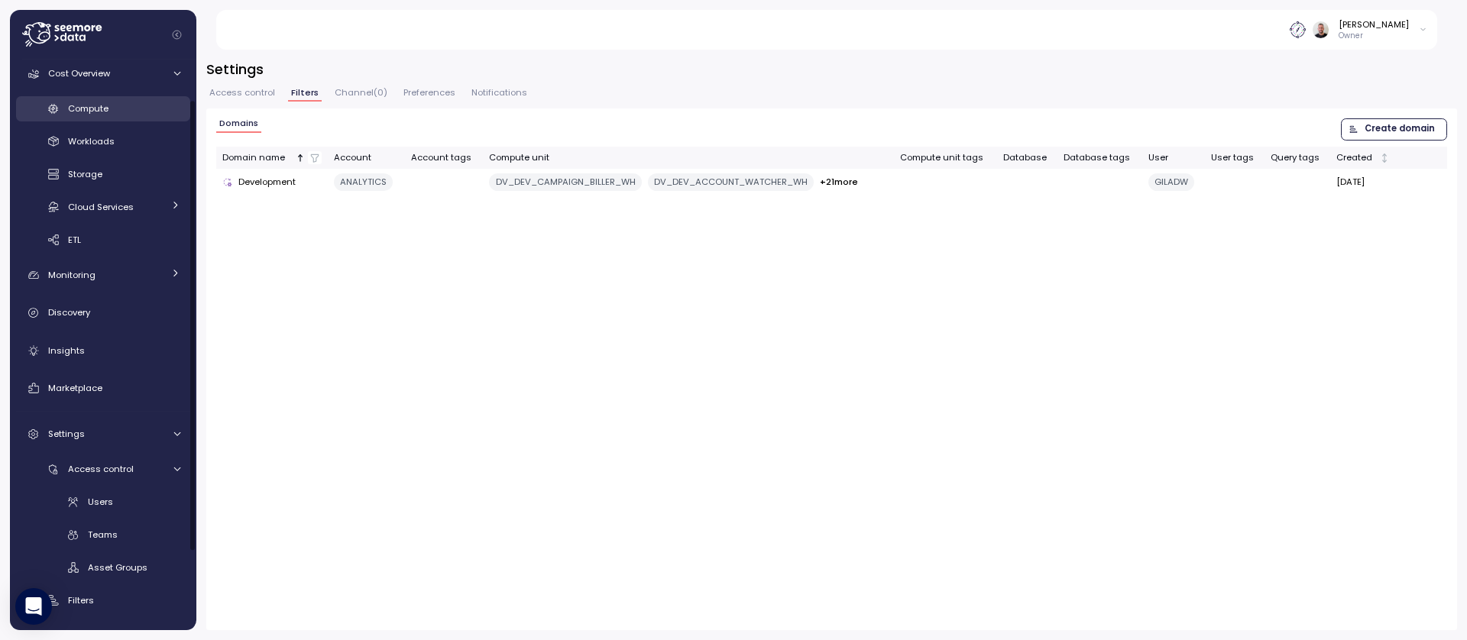
click at [121, 113] on div "Compute" at bounding box center [124, 108] width 112 height 15
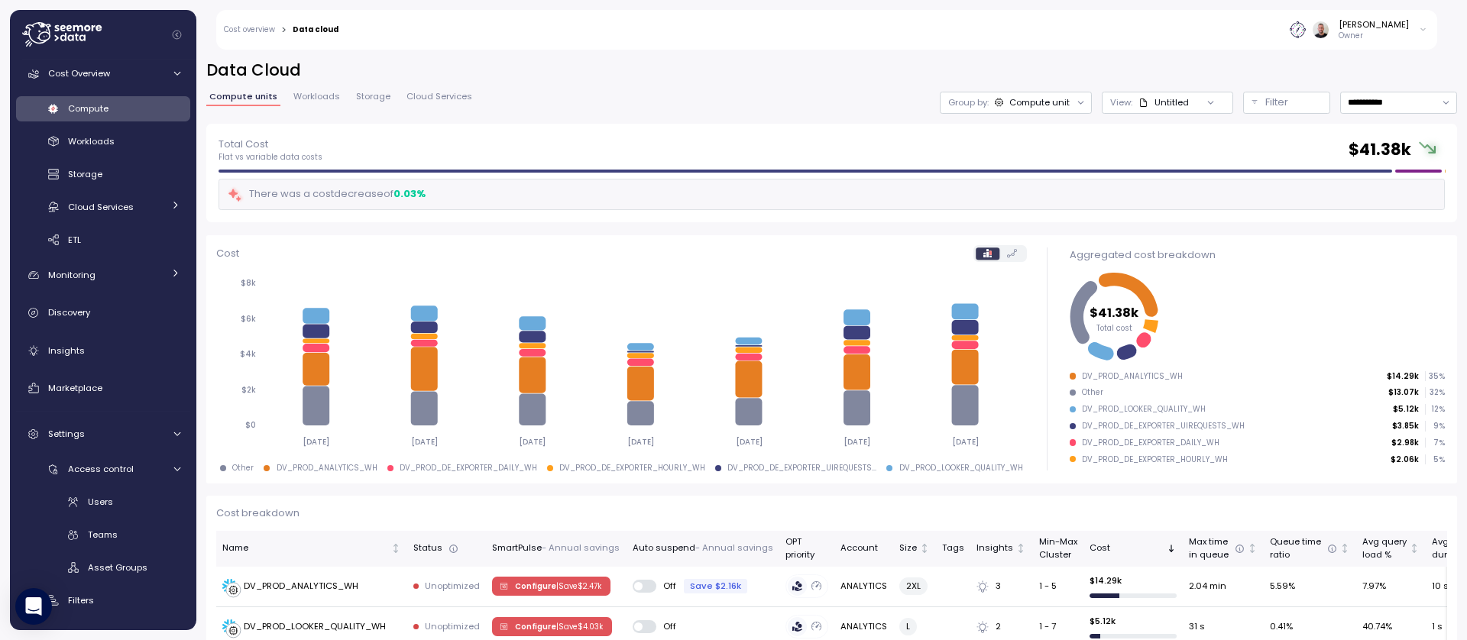
click at [1306, 31] on img at bounding box center [1298, 29] width 16 height 16
click at [1274, 32] on div "Gilad Shay Owner" at bounding box center [892, 30] width 1089 height 40
click at [59, 35] on icon at bounding box center [61, 34] width 79 height 24
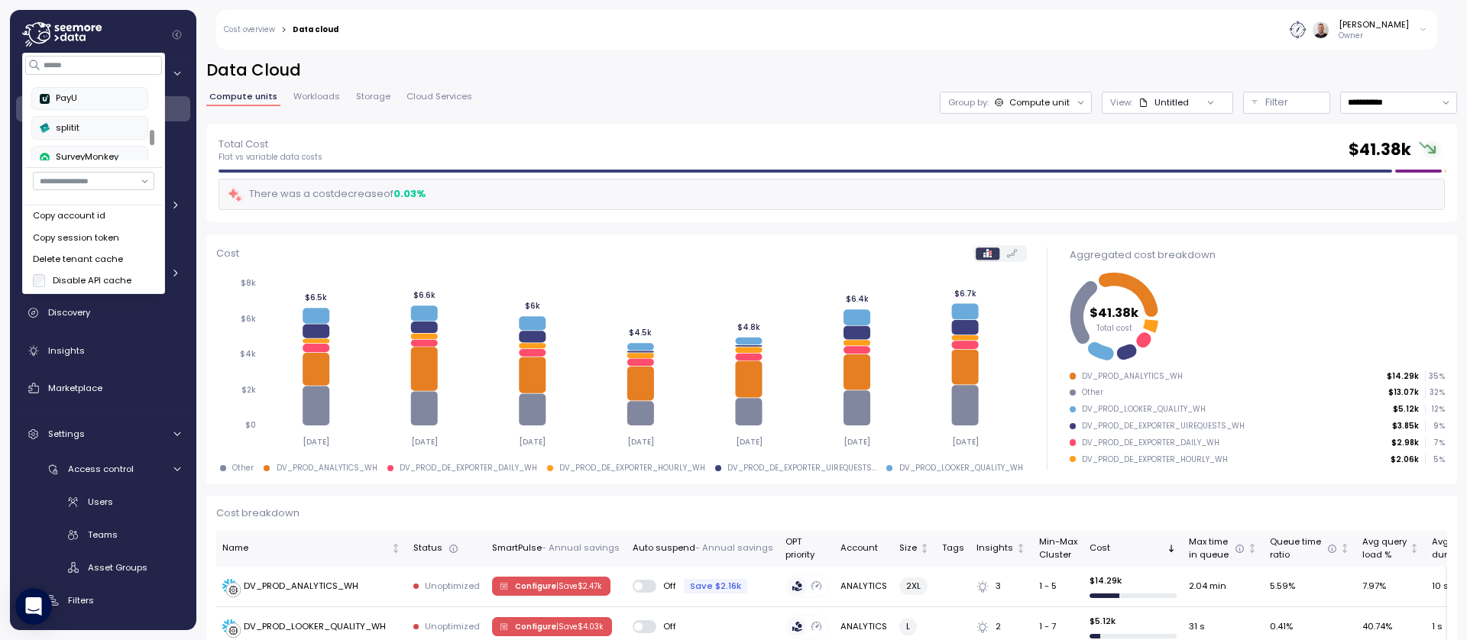
scroll to position [326, 0]
click at [790, 52] on div "**********" at bounding box center [831, 340] width 1271 height 601
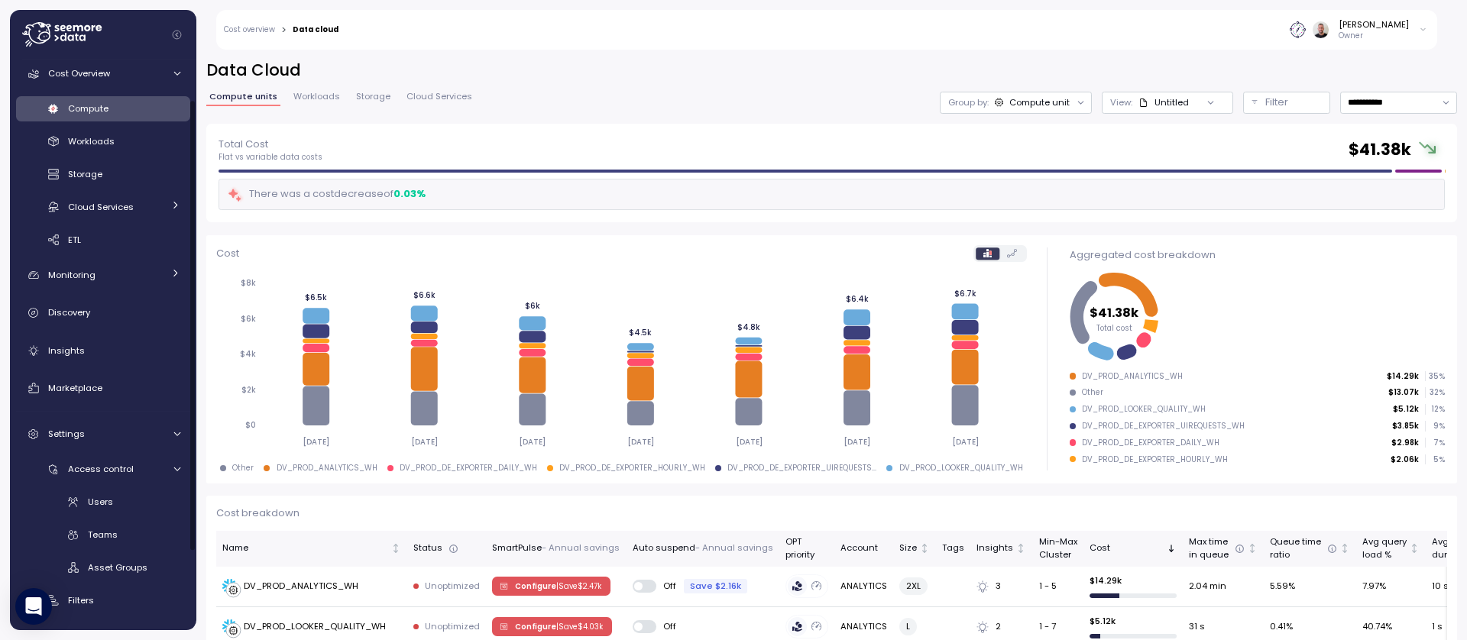
click at [70, 40] on icon at bounding box center [61, 34] width 79 height 24
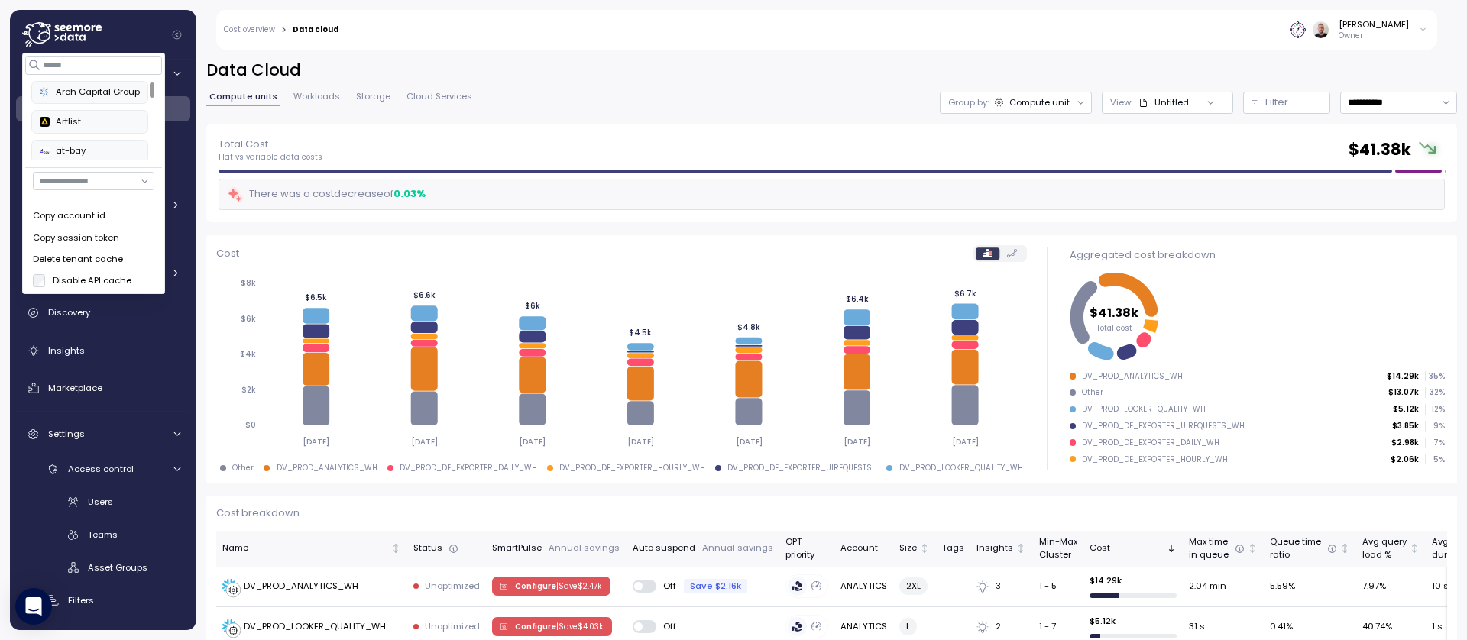
click at [90, 179] on input "button" at bounding box center [93, 181] width 121 height 18
click at [86, 229] on div "[PERSON_NAME]" at bounding box center [94, 226] width 70 height 12
type input "**********"
click at [784, 96] on div "**********" at bounding box center [831, 103] width 1251 height 22
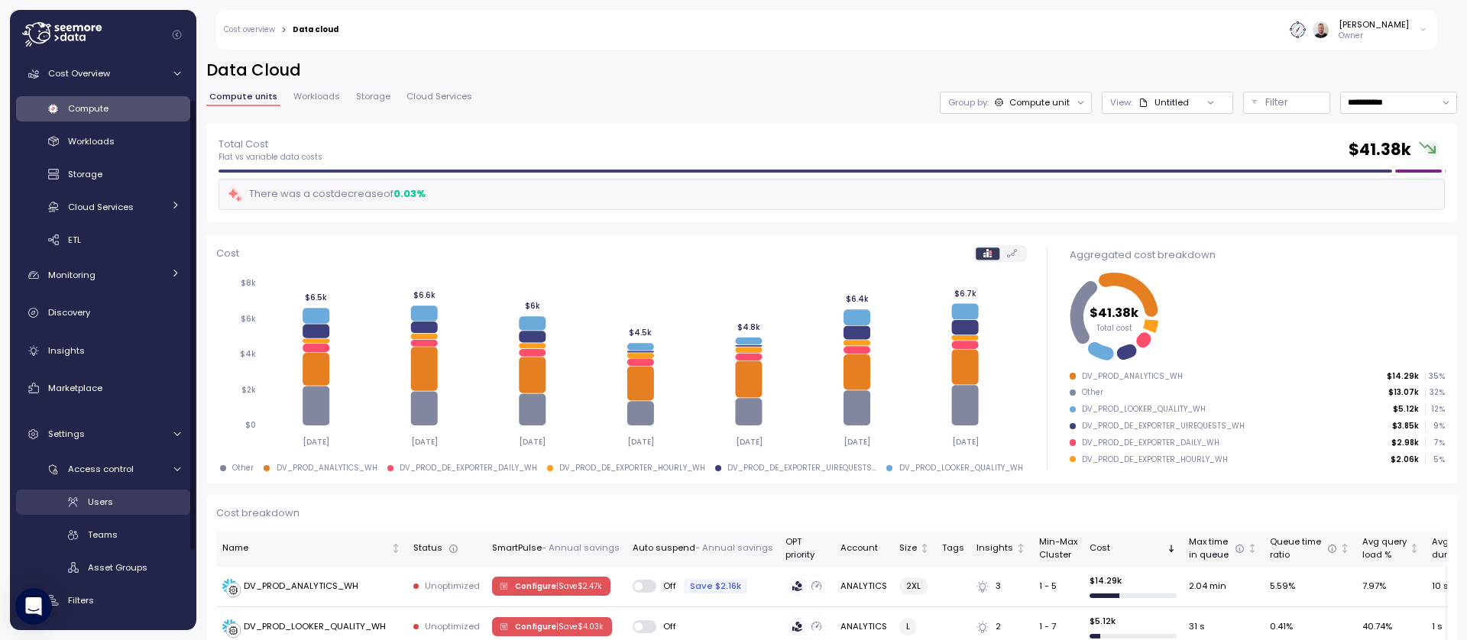
click at [99, 500] on span "Users" at bounding box center [100, 502] width 25 height 12
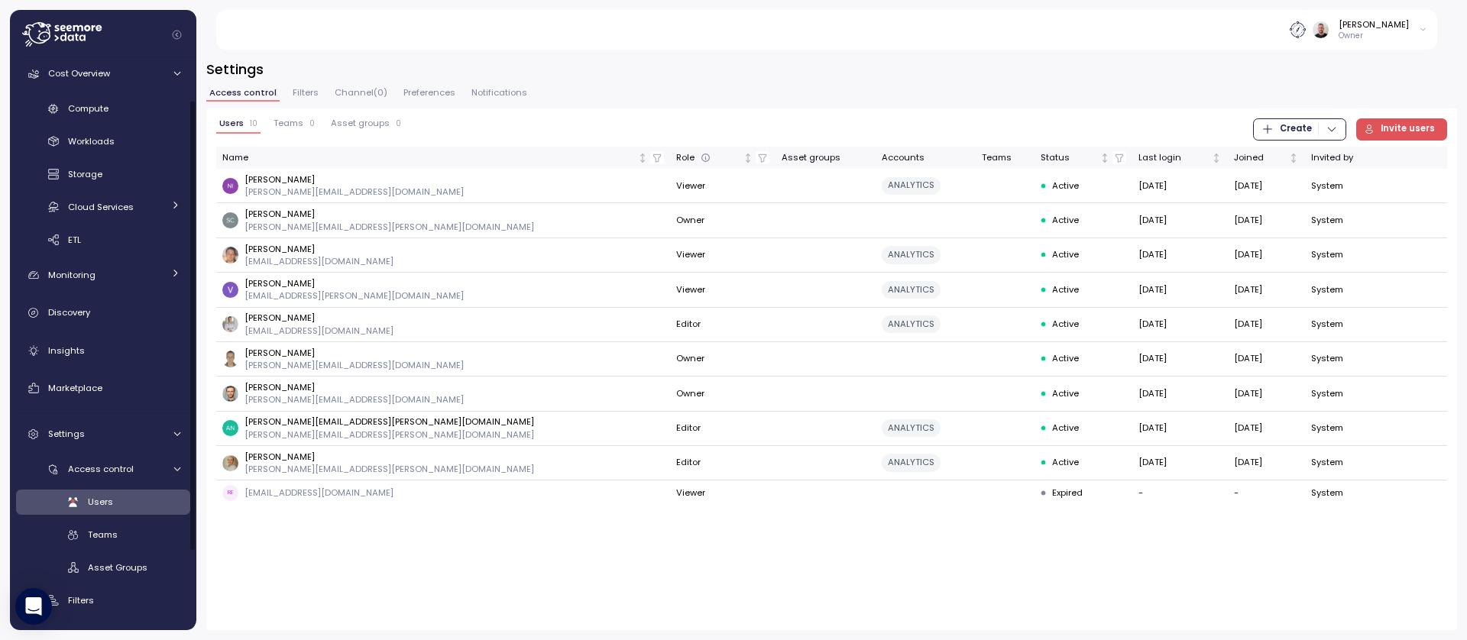
click at [85, 43] on icon at bounding box center [61, 34] width 79 height 24
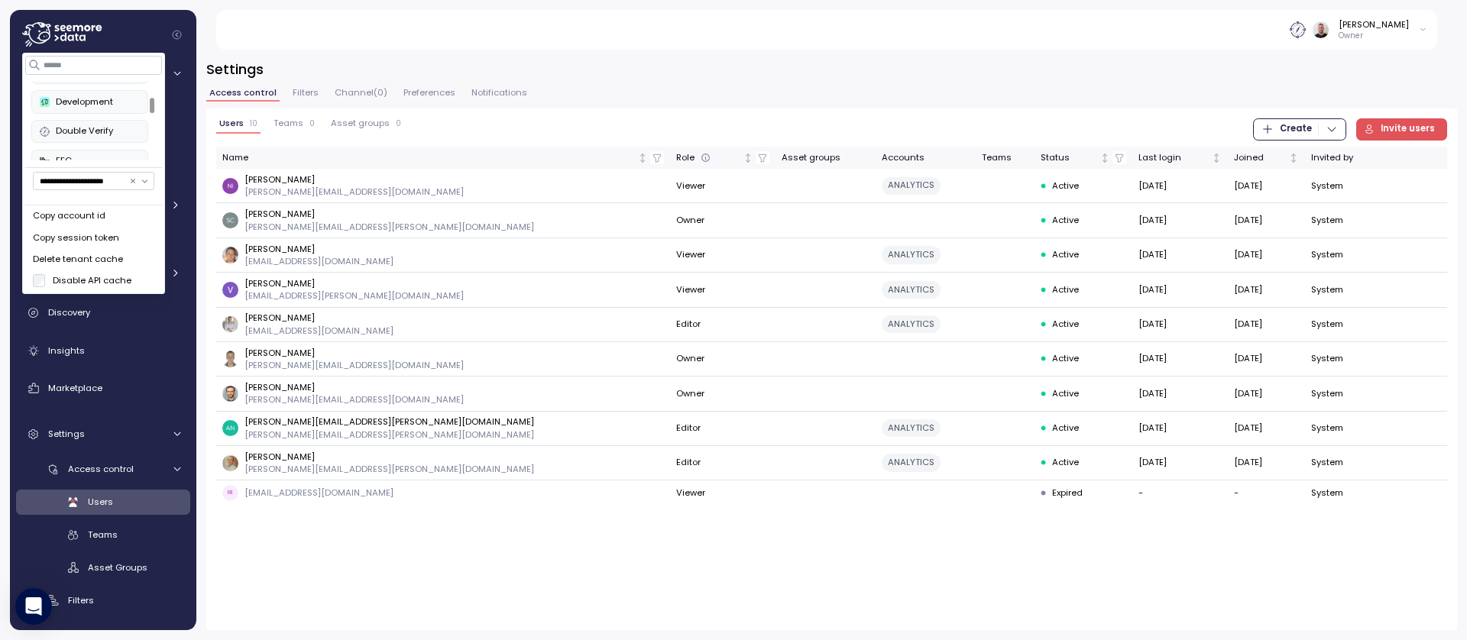
scroll to position [79, 0]
click at [96, 103] on div "Development" at bounding box center [90, 102] width 100 height 14
click at [895, 48] on div "Gilad Shay Owner" at bounding box center [836, 30] width 1204 height 40
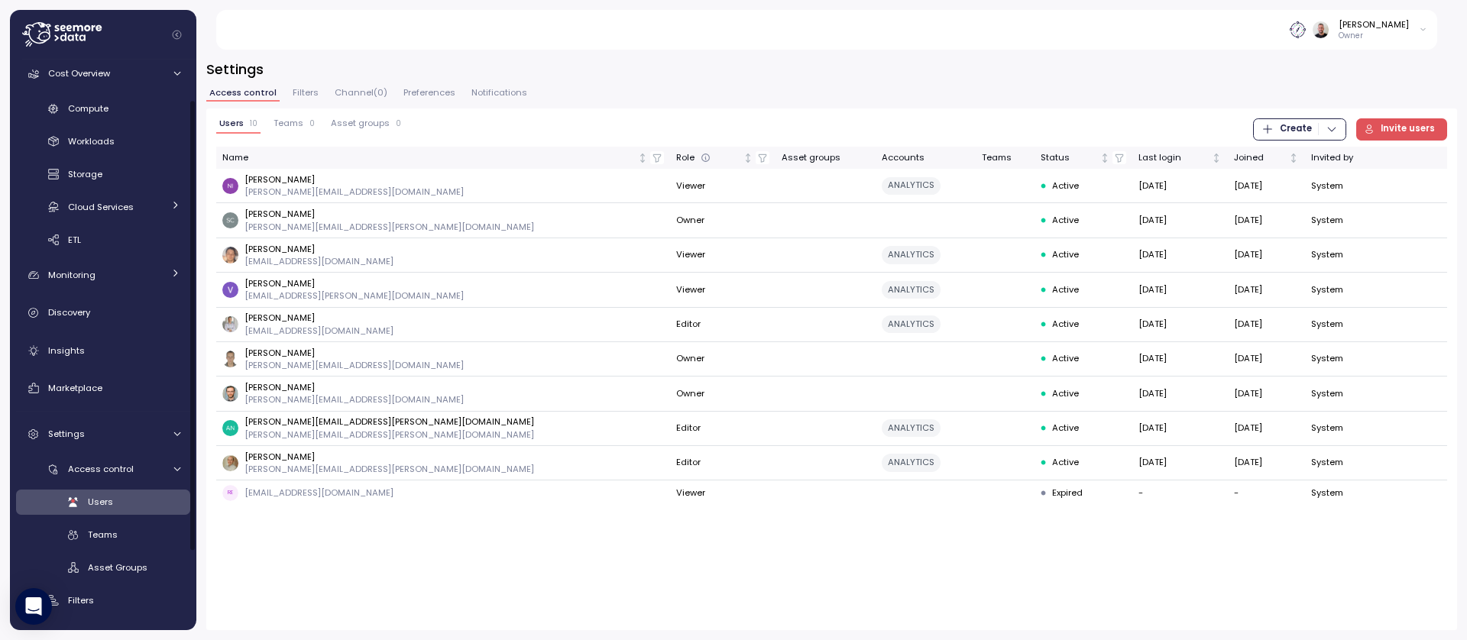
click at [65, 39] on icon at bounding box center [63, 37] width 6 height 8
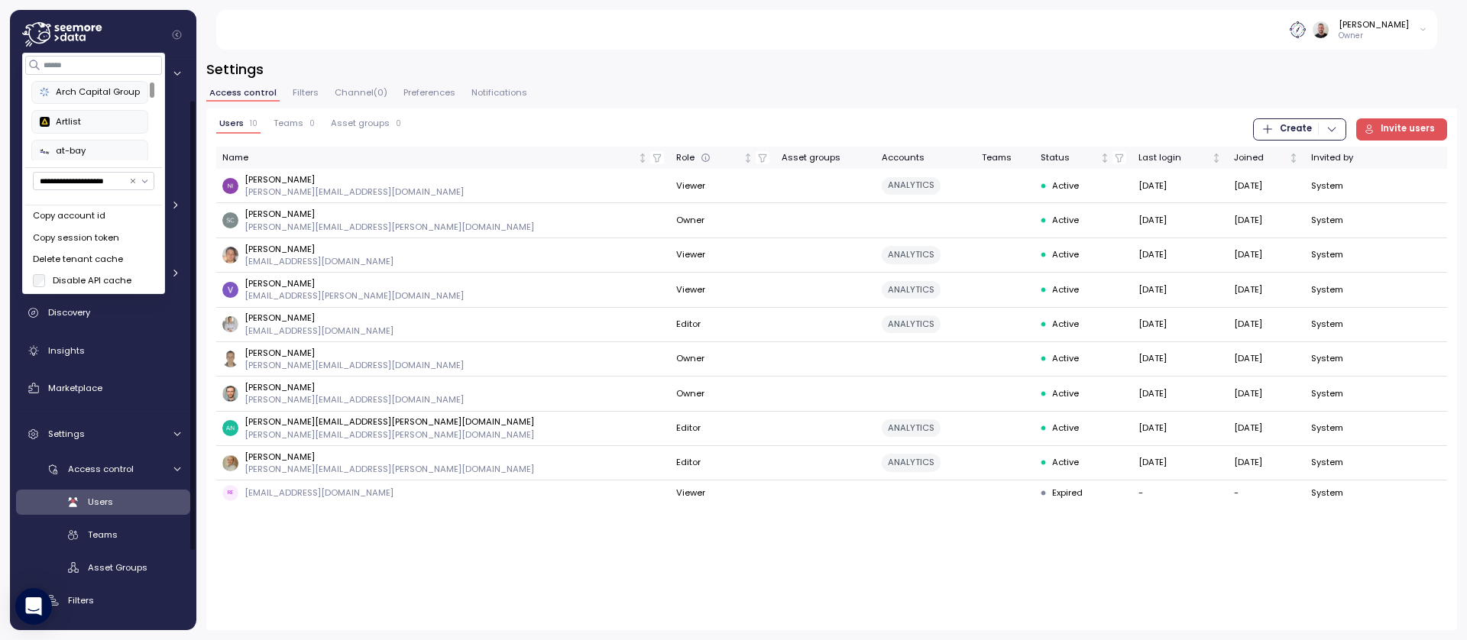
click at [397, 55] on div "Settings Access control Filters Channel ( 0 ) Preferences Notifications Users 1…" at bounding box center [831, 340] width 1271 height 601
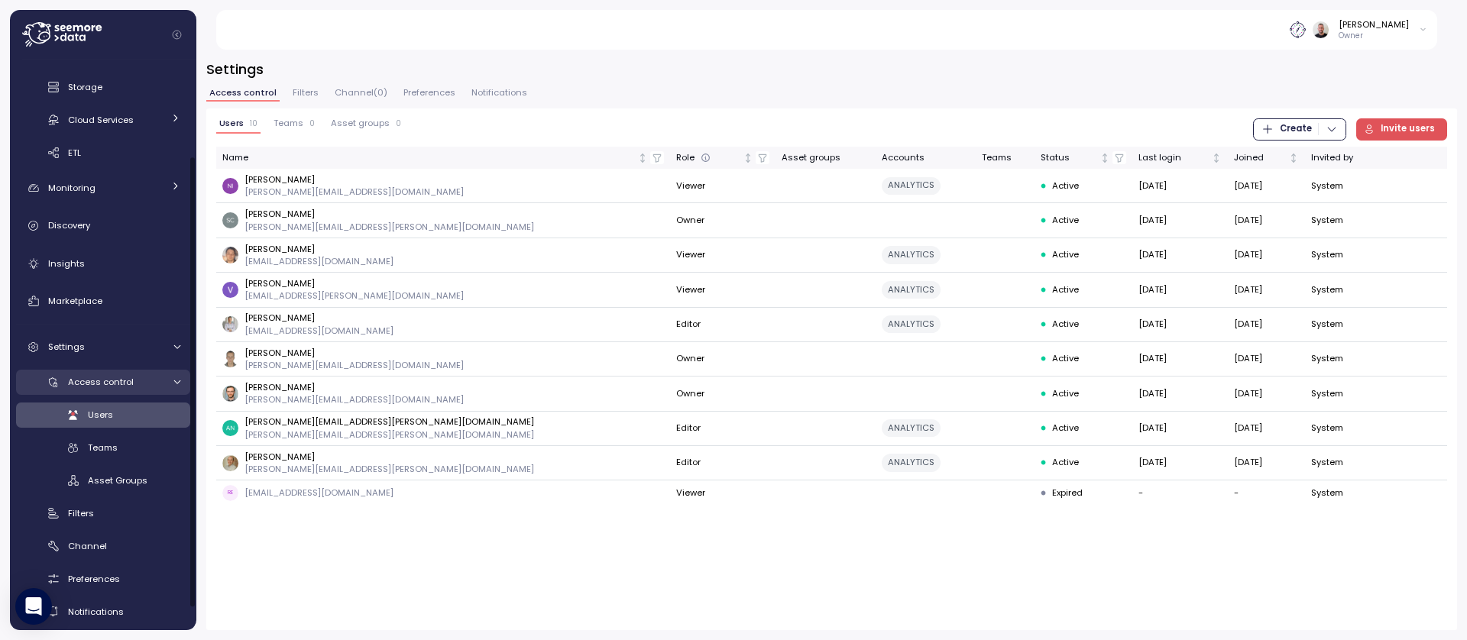
scroll to position [147, 0]
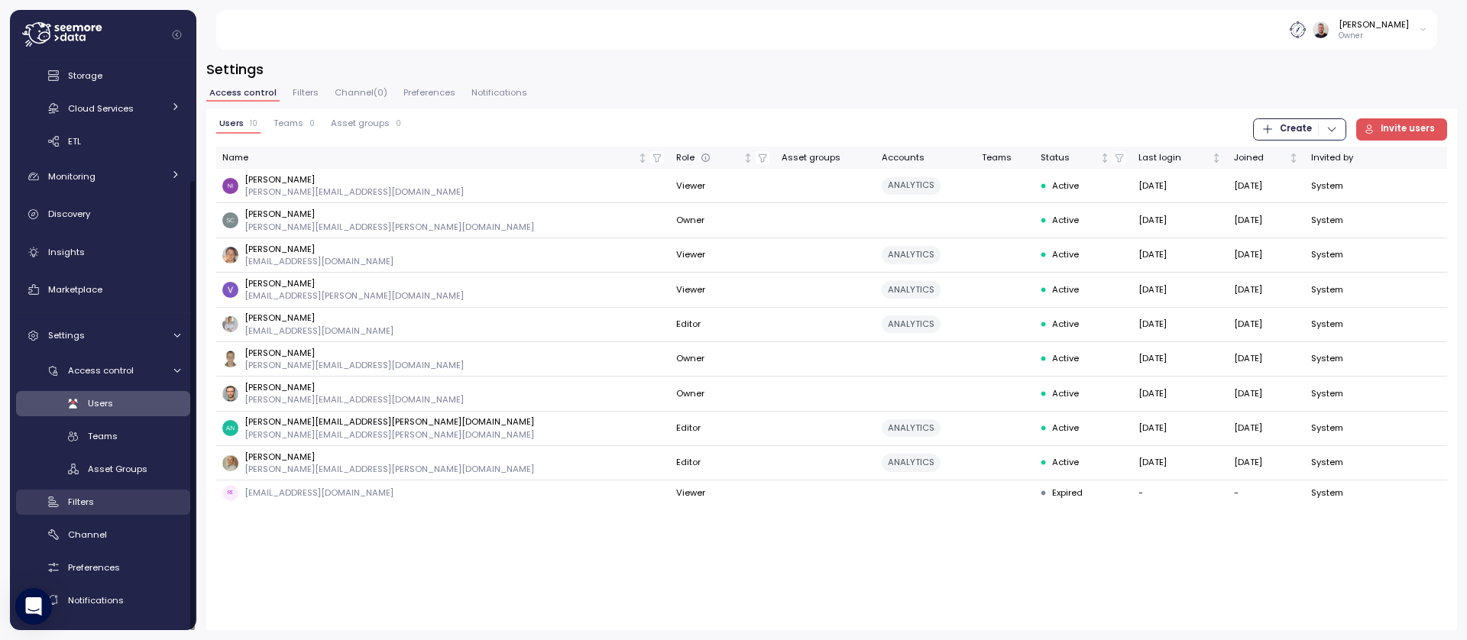
click at [96, 504] on div "Filters" at bounding box center [124, 501] width 112 height 15
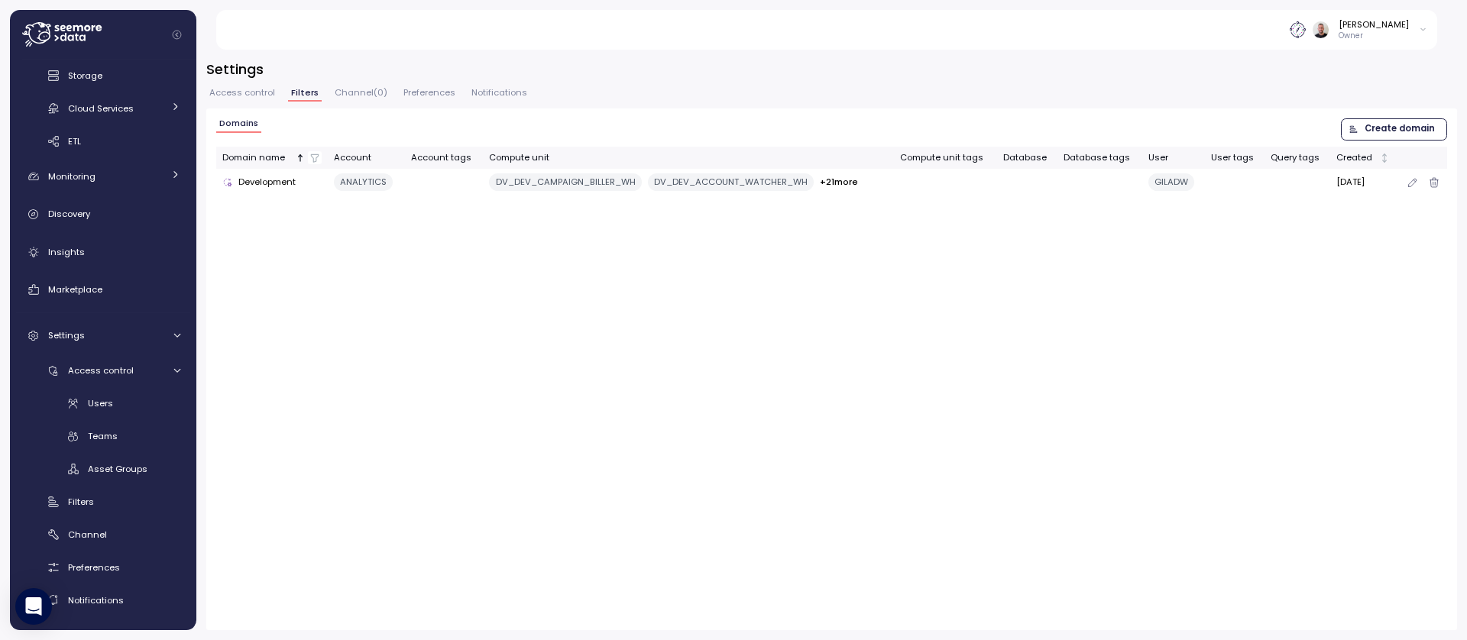
click at [1156, 184] on div "GILADW" at bounding box center [1171, 182] width 46 height 18
click at [1414, 184] on icon "button" at bounding box center [1413, 182] width 12 height 18
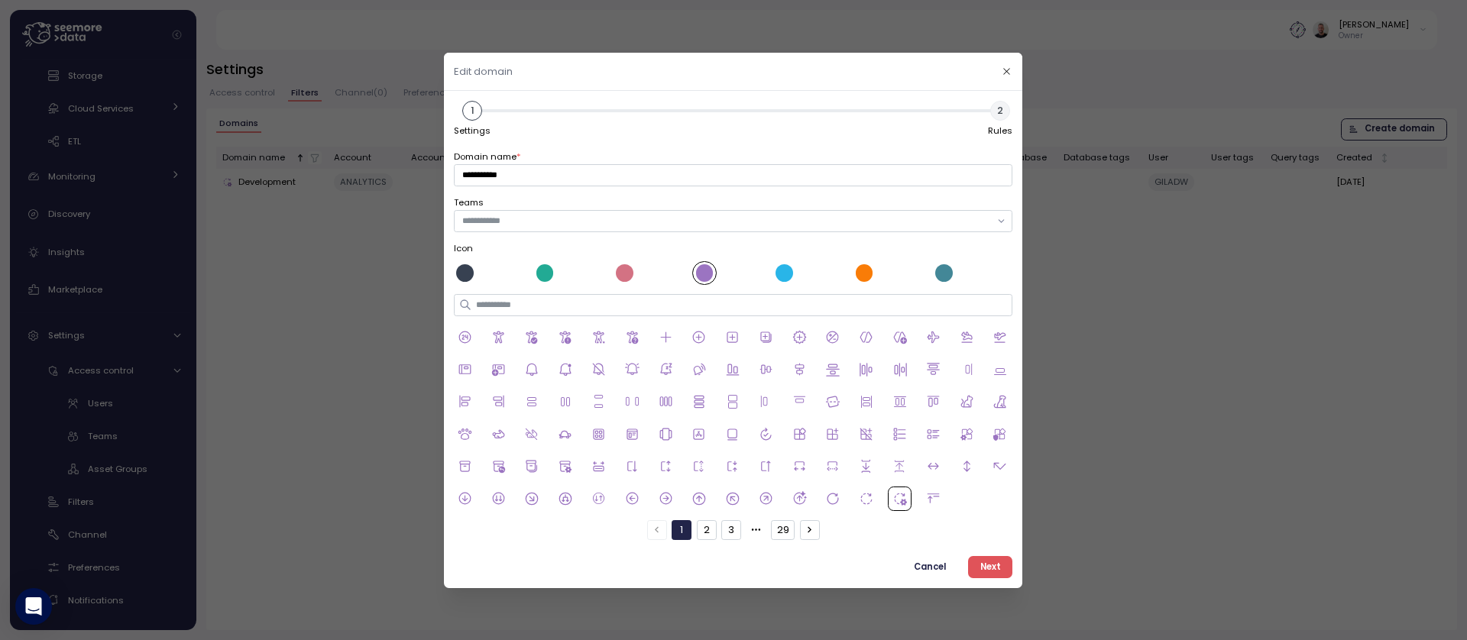
click at [983, 567] on span "Next" at bounding box center [990, 566] width 21 height 21
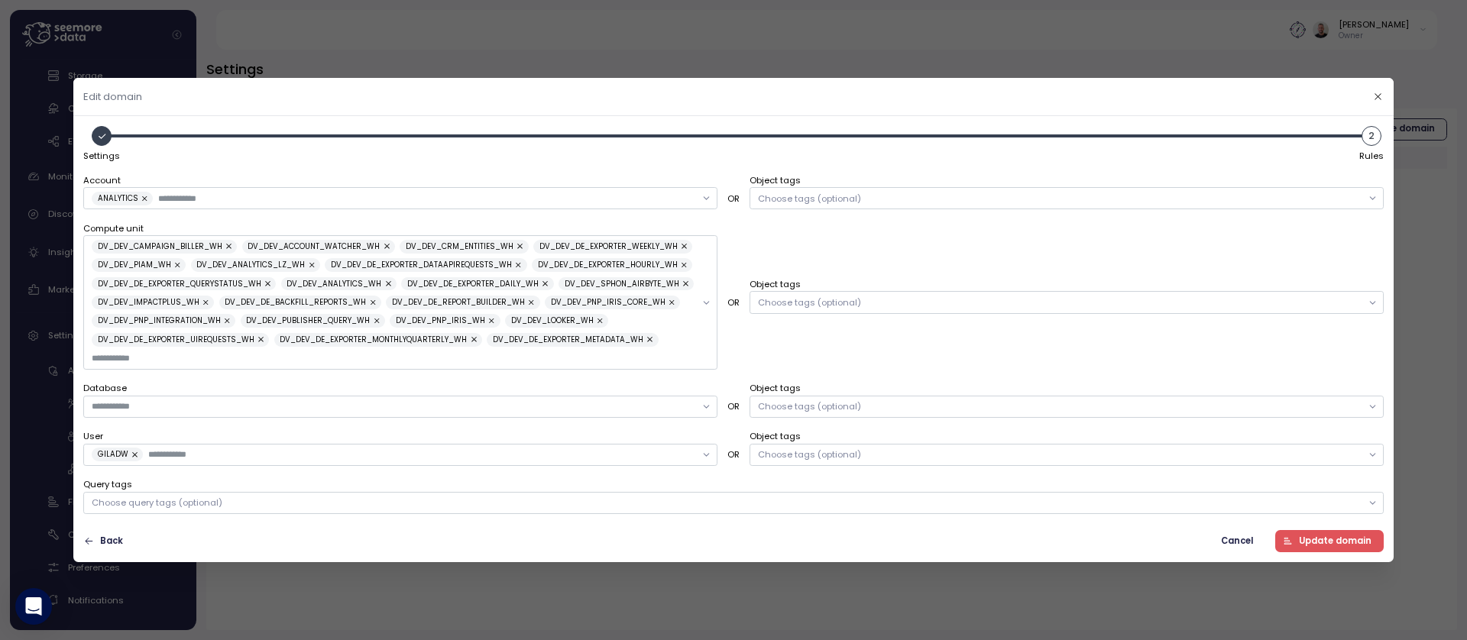
click at [130, 456] on button "button" at bounding box center [135, 455] width 15 height 14
click at [1226, 543] on span "Cancel" at bounding box center [1237, 541] width 32 height 21
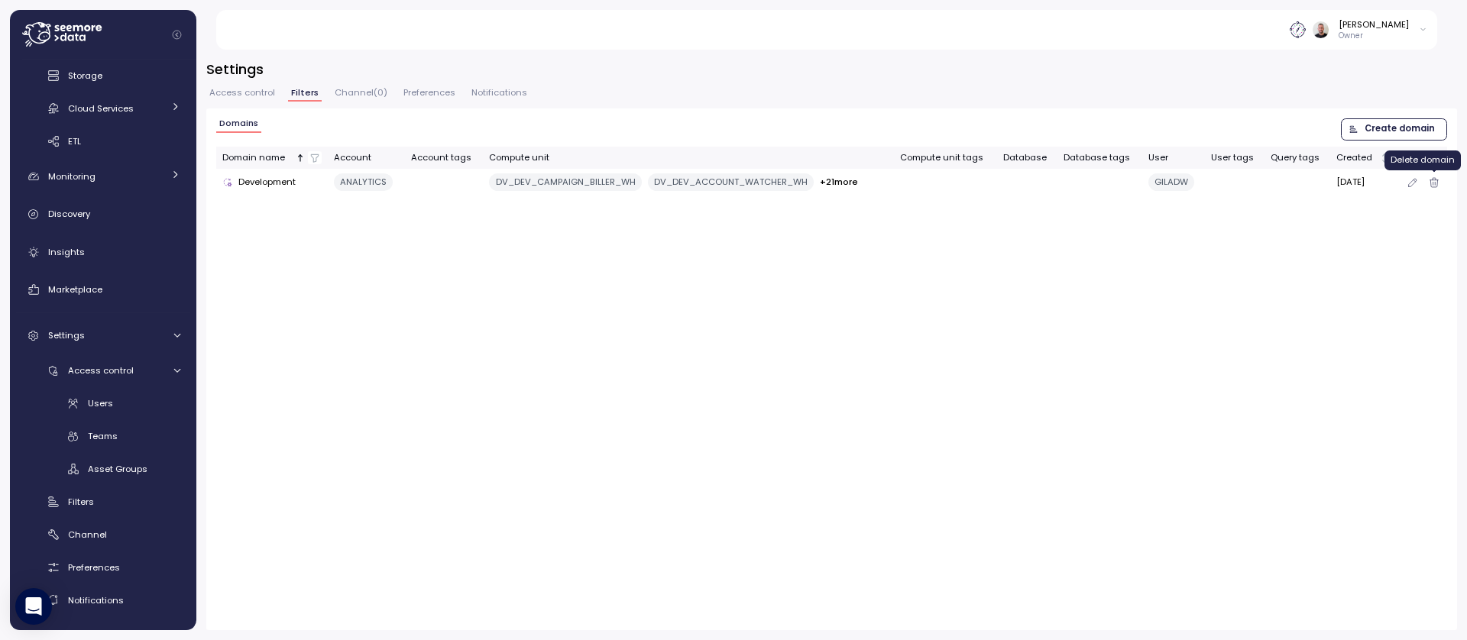
click at [1437, 183] on icon "button" at bounding box center [1434, 182] width 12 height 18
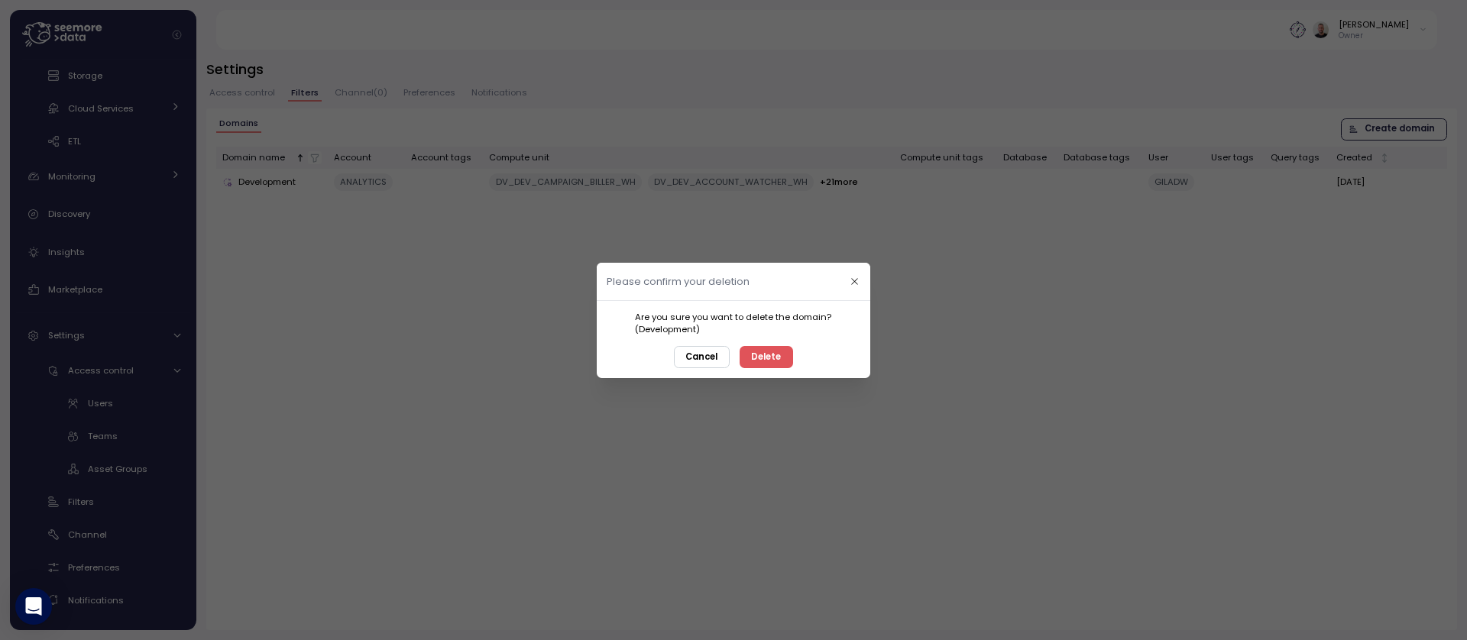
click at [805, 355] on div "Are you sure you want to delete the domain? ( Development ) Cancel Delete" at bounding box center [734, 338] width 274 height 77
click at [776, 358] on span "Delete" at bounding box center [767, 356] width 30 height 21
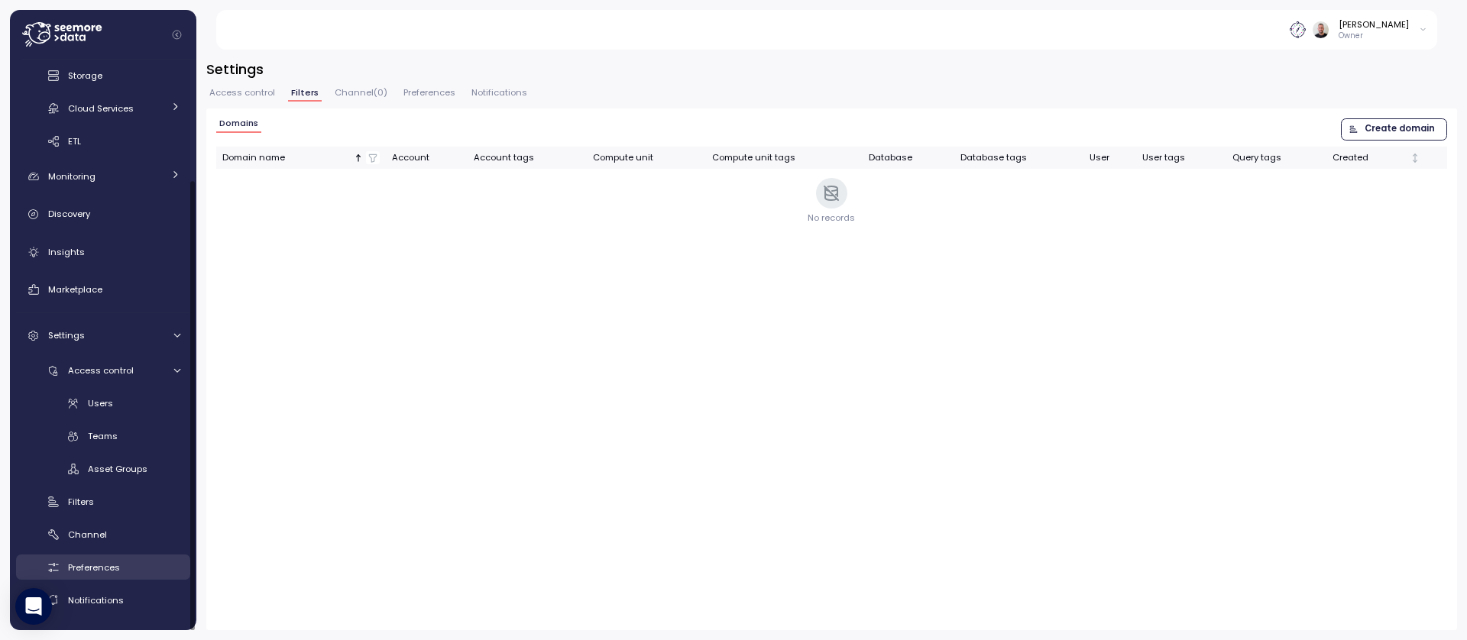
click at [105, 564] on span "Preferences" at bounding box center [94, 568] width 52 height 12
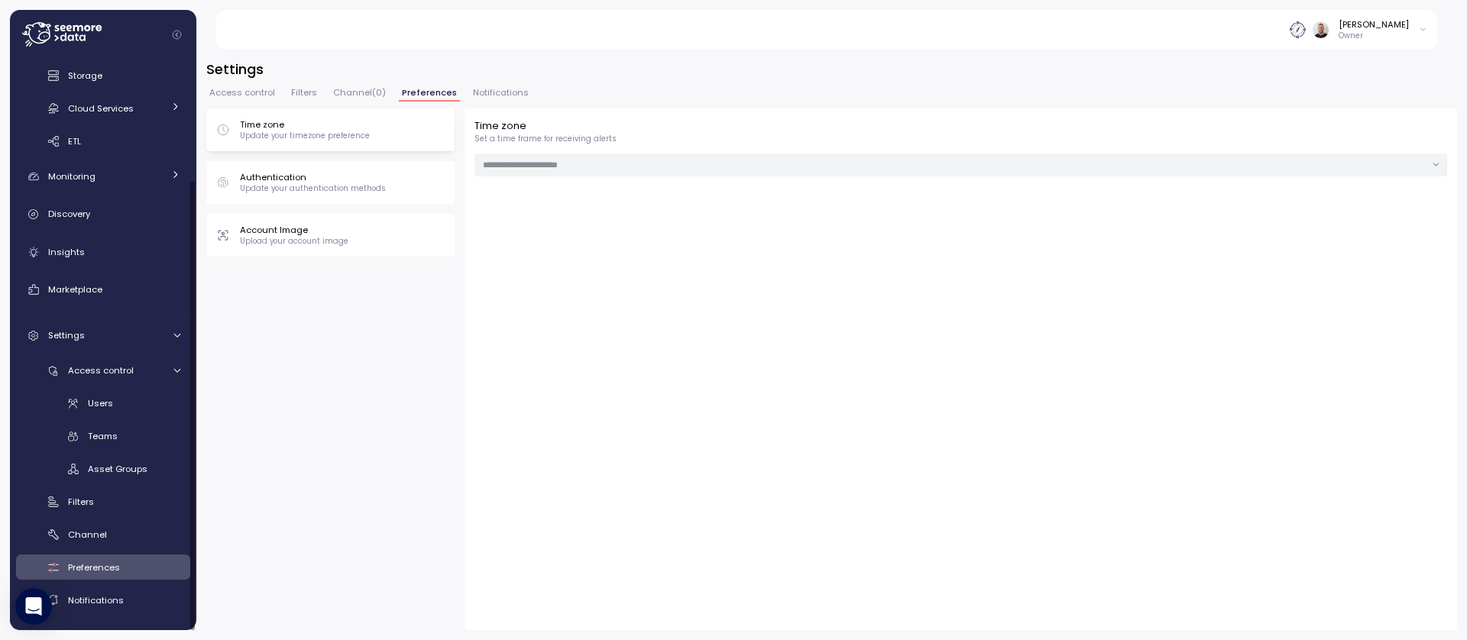
type input "**********"
click at [98, 542] on div "Channel" at bounding box center [124, 534] width 112 height 15
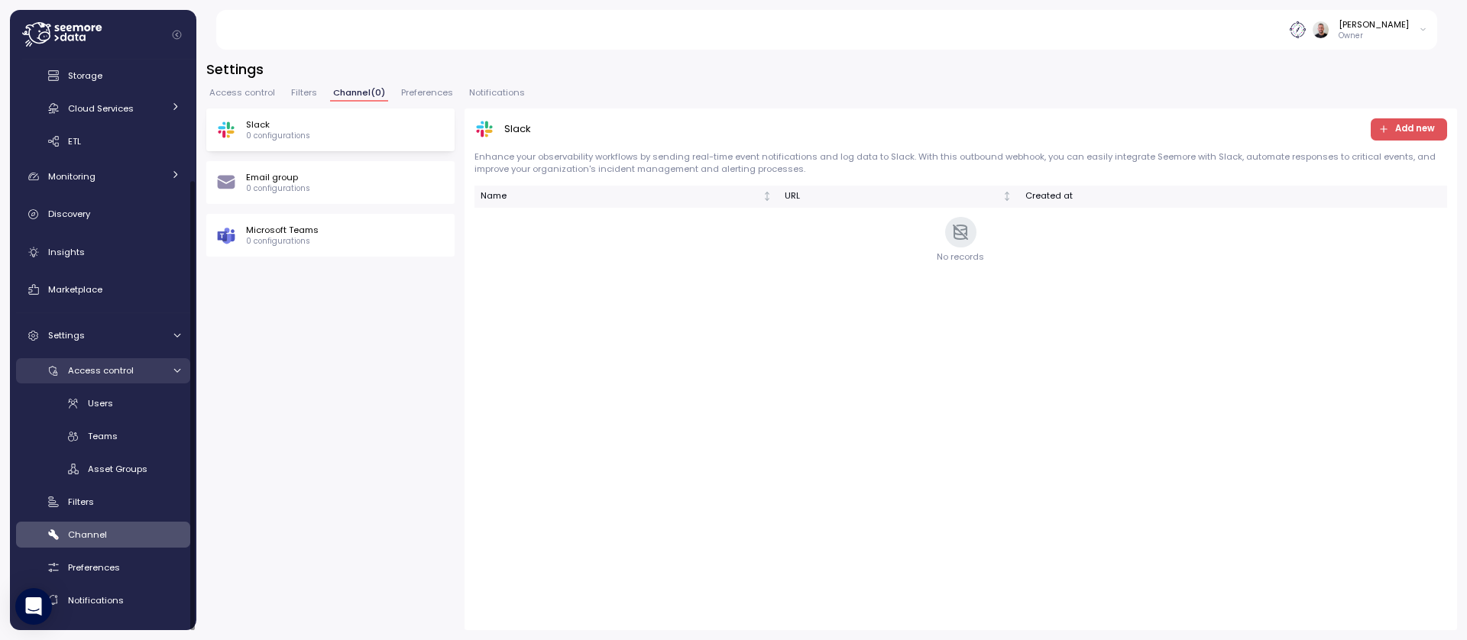
click at [175, 369] on icon at bounding box center [177, 371] width 10 height 10
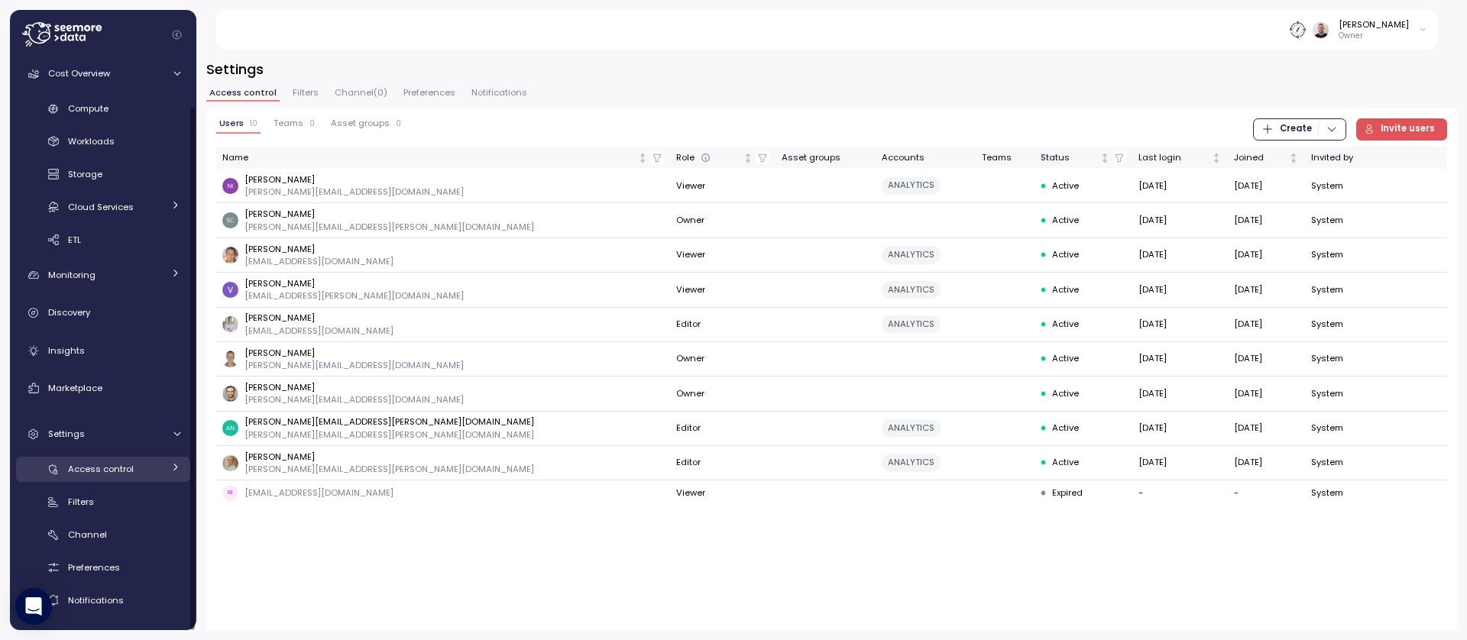
scroll to position [49, 0]
click at [97, 350] on div "Insights" at bounding box center [114, 350] width 132 height 15
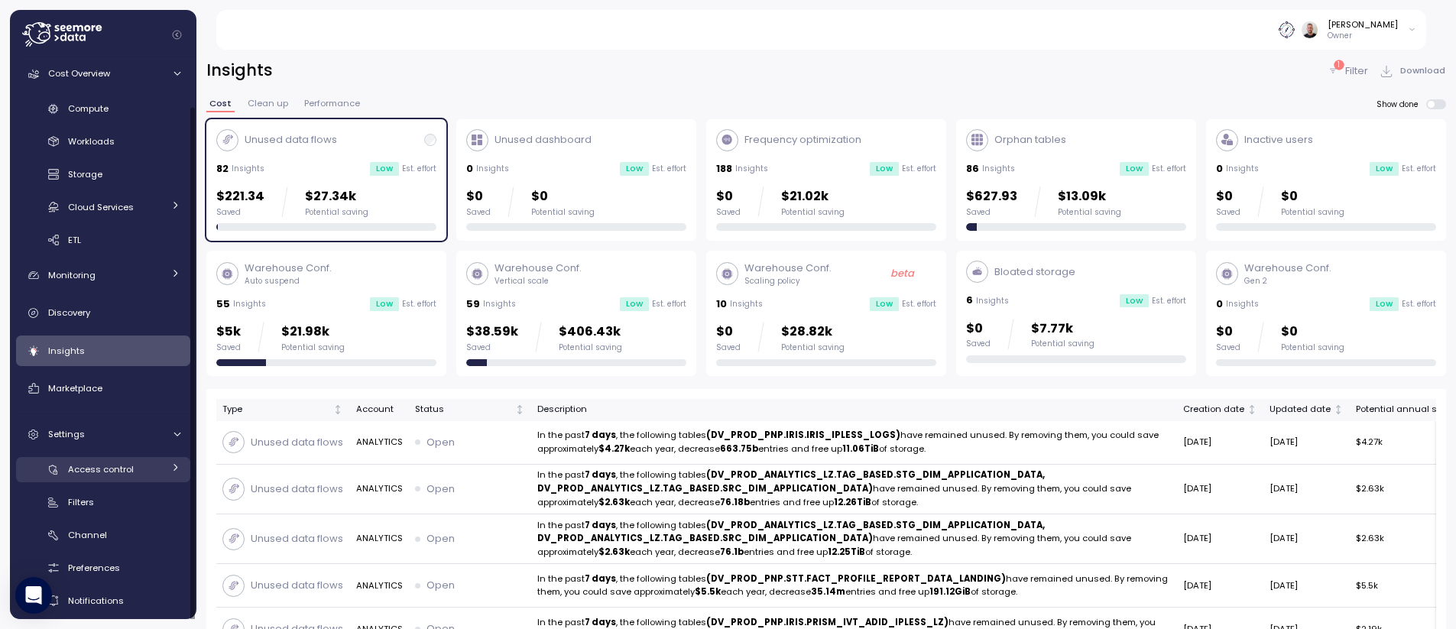
click at [178, 466] on icon at bounding box center [175, 467] width 10 height 10
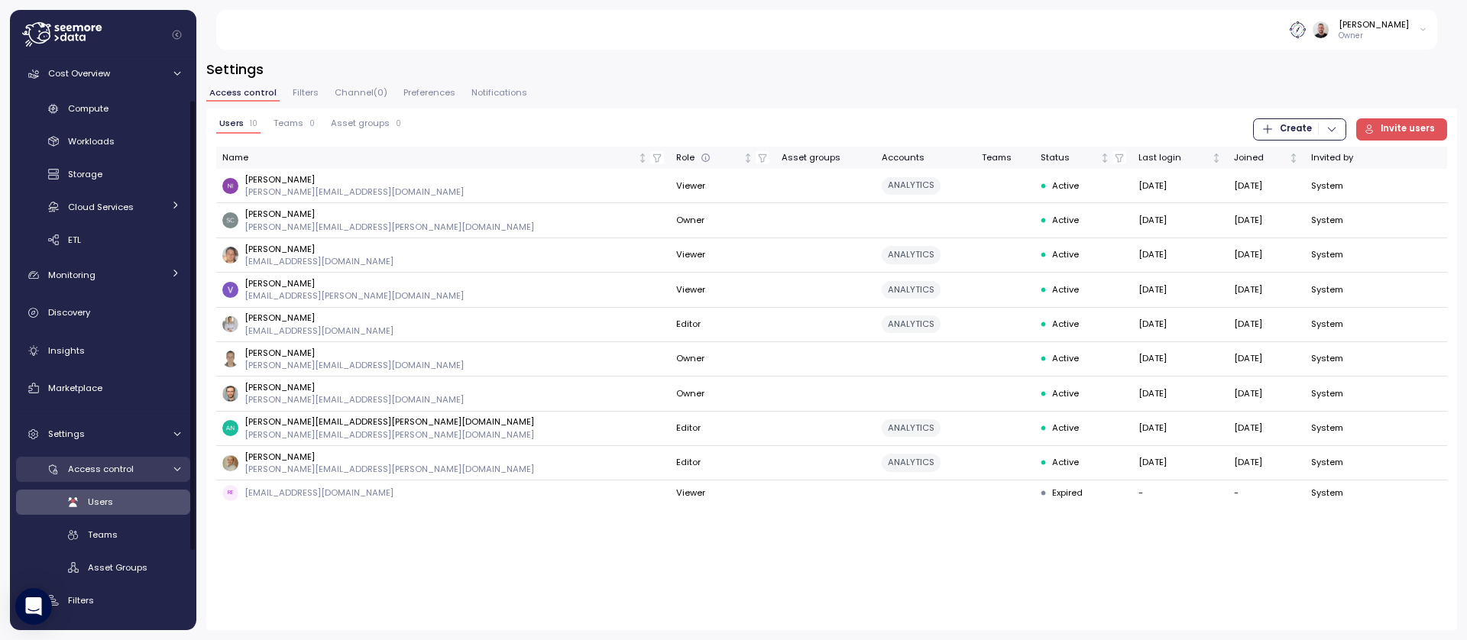
click at [177, 473] on icon at bounding box center [177, 470] width 10 height 10
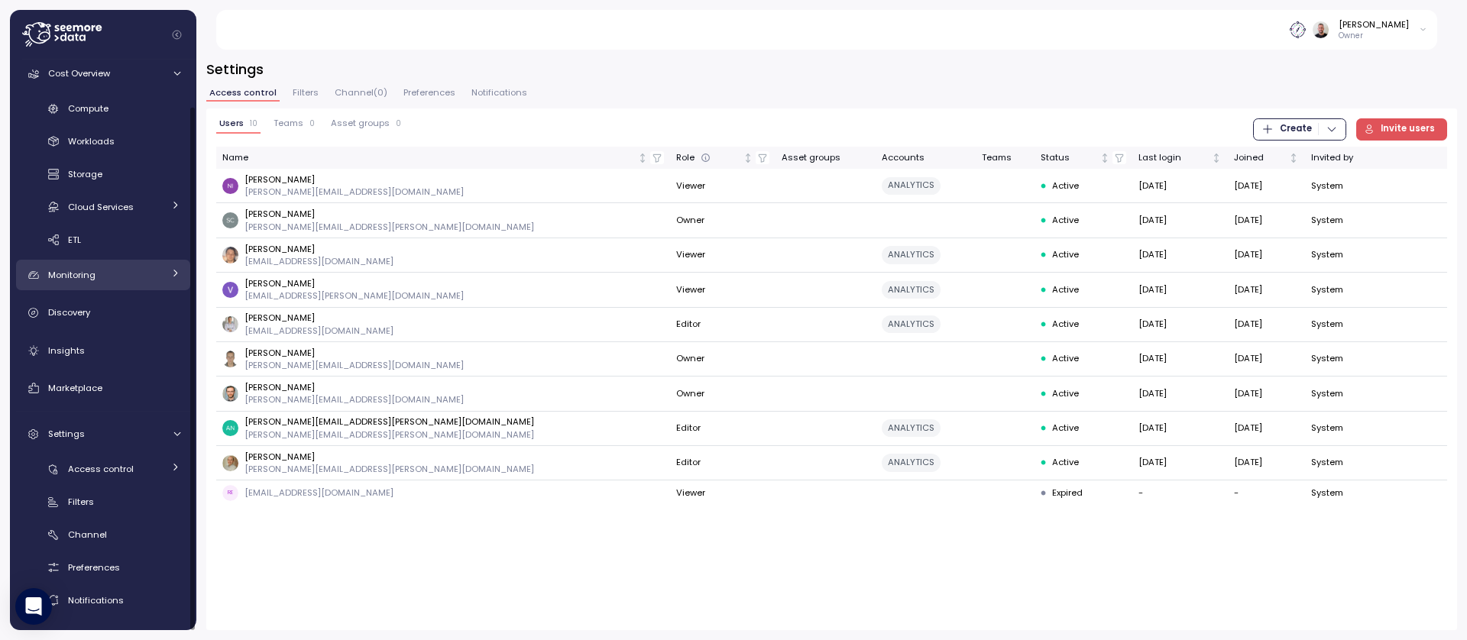
click at [63, 280] on span "Monitoring" at bounding box center [71, 275] width 47 height 12
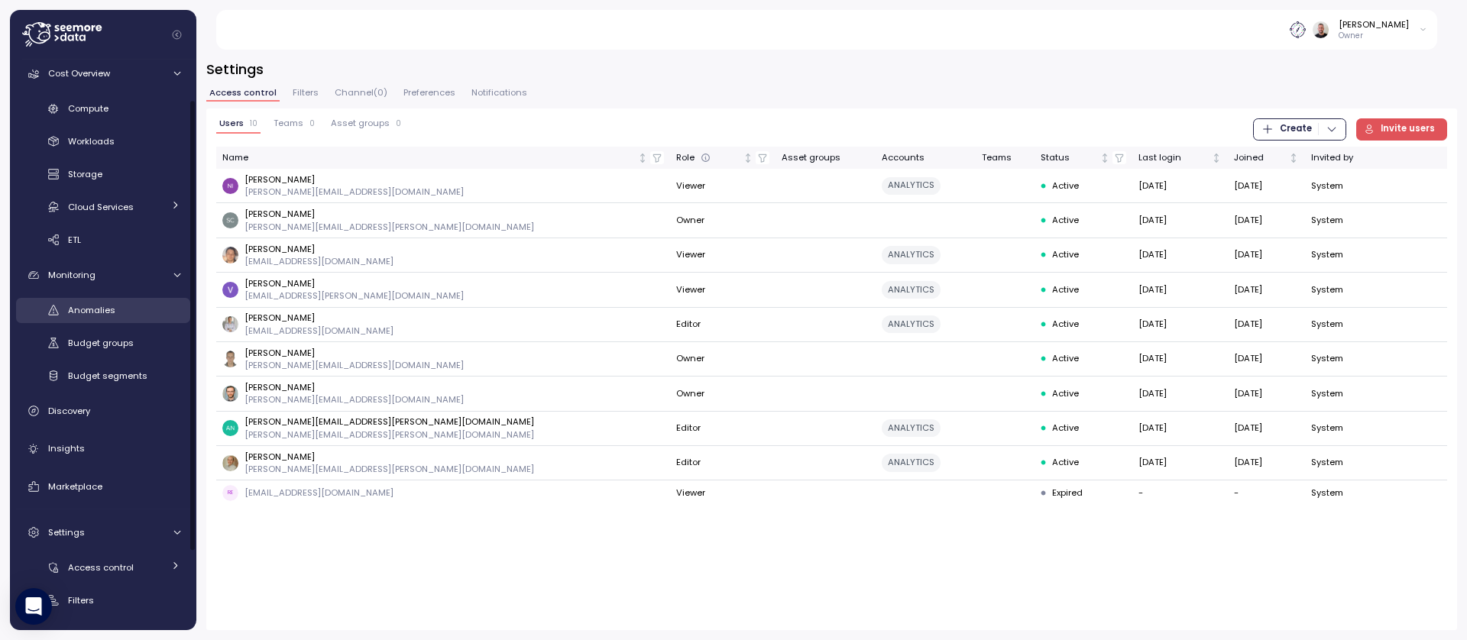
click at [83, 311] on span "Anomalies" at bounding box center [91, 310] width 47 height 12
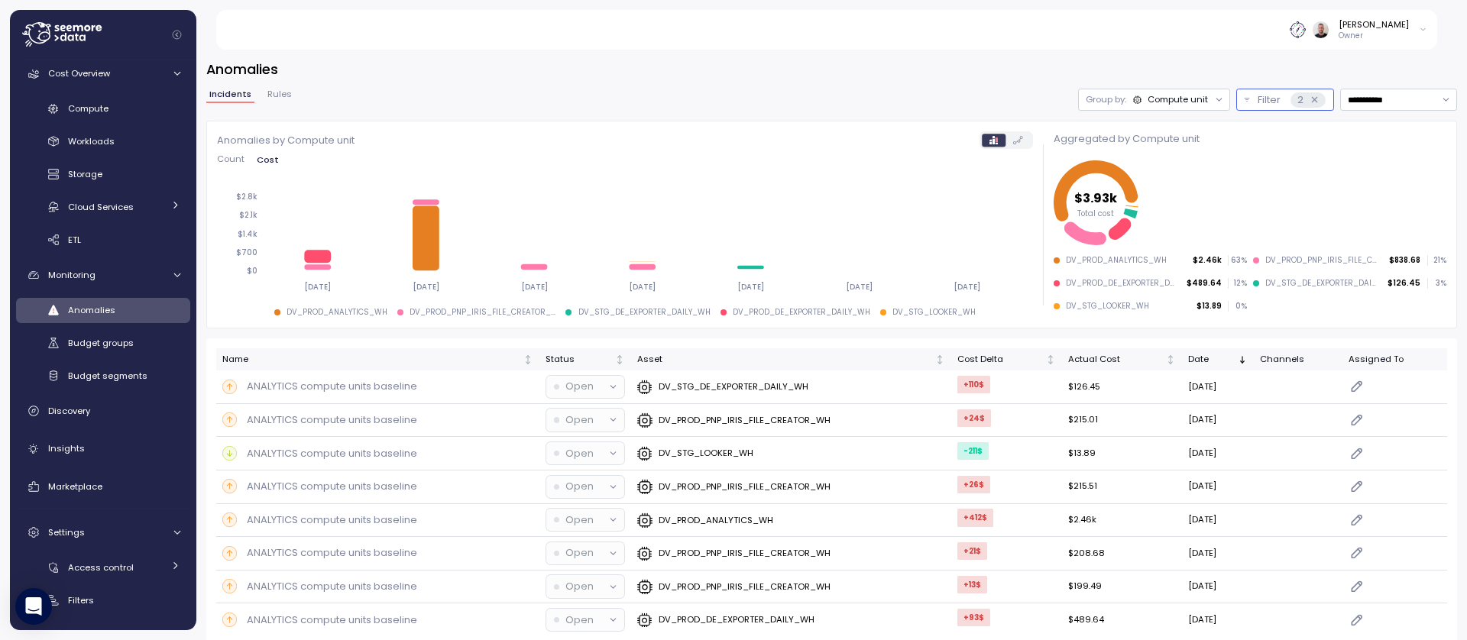
click at [1261, 98] on p "Filter" at bounding box center [1269, 99] width 23 height 15
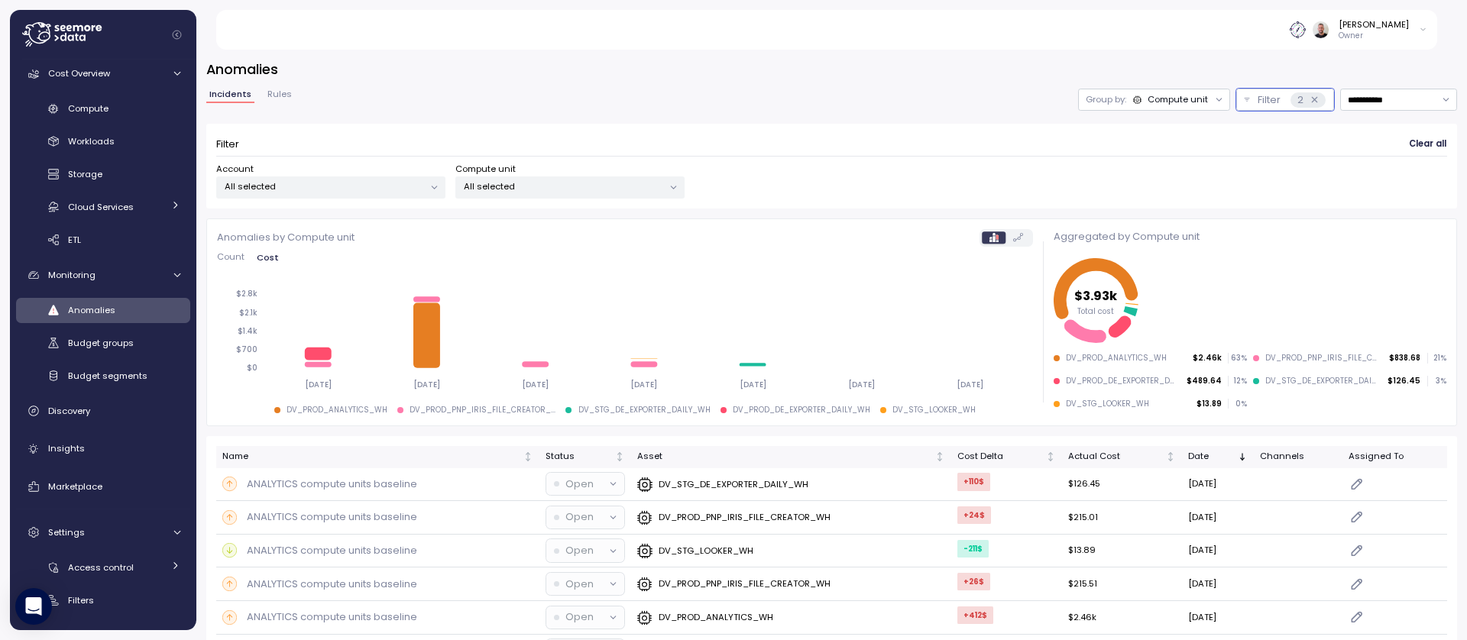
click at [407, 173] on div "Account All selected" at bounding box center [330, 181] width 229 height 36
click at [408, 190] on p "All selected" at bounding box center [324, 186] width 199 height 12
click at [587, 198] on div "All selected" at bounding box center [569, 188] width 229 height 22
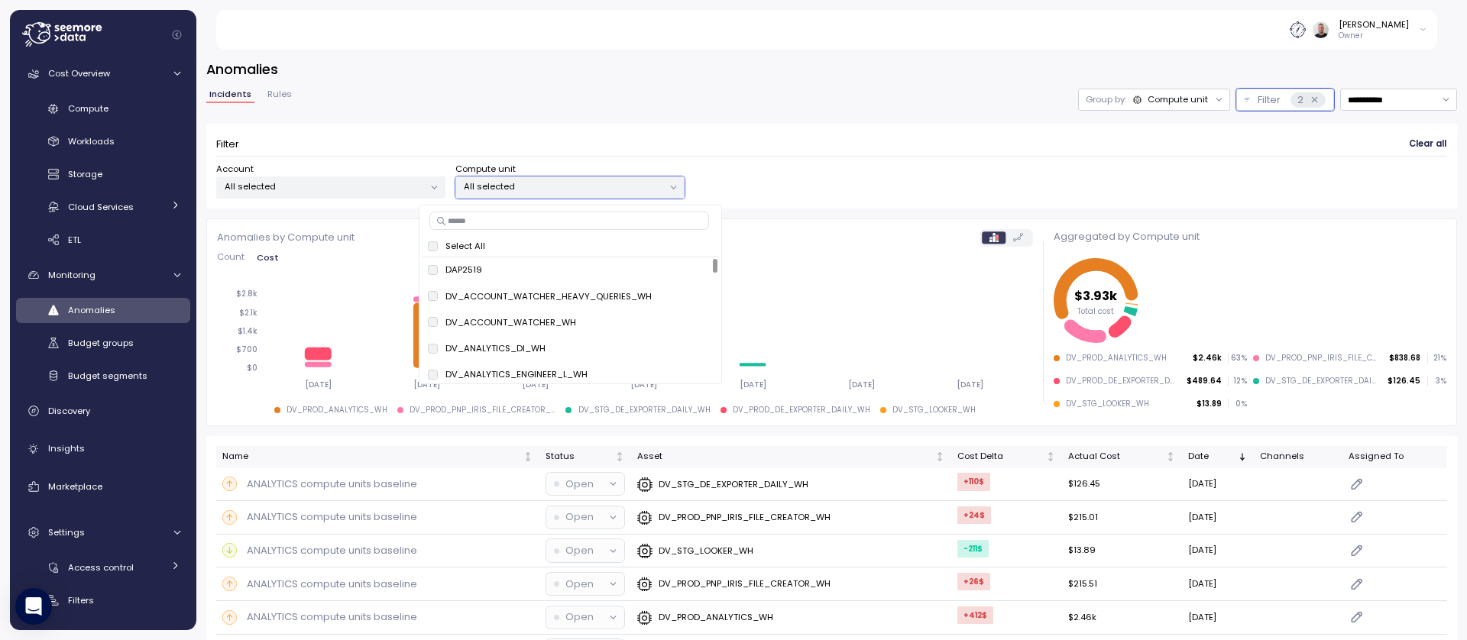
click at [579, 180] on p "All selected" at bounding box center [563, 186] width 199 height 12
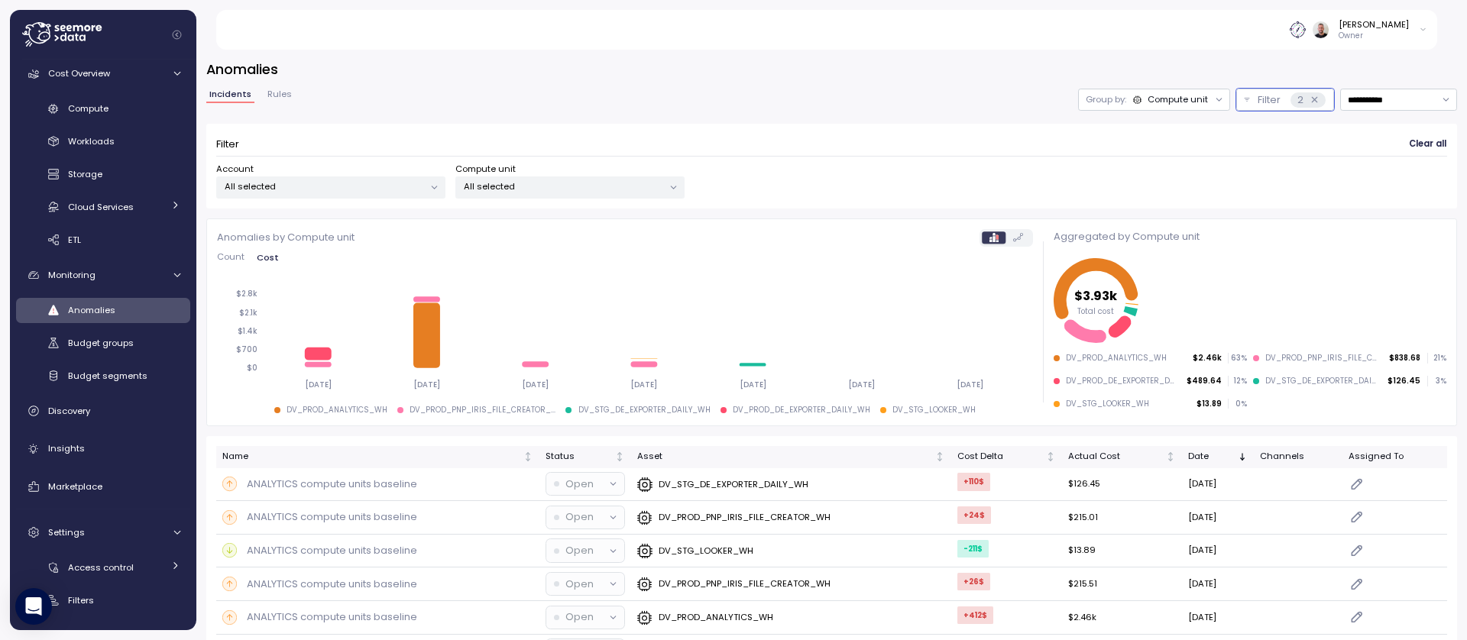
click at [578, 186] on p "All selected" at bounding box center [563, 186] width 199 height 12
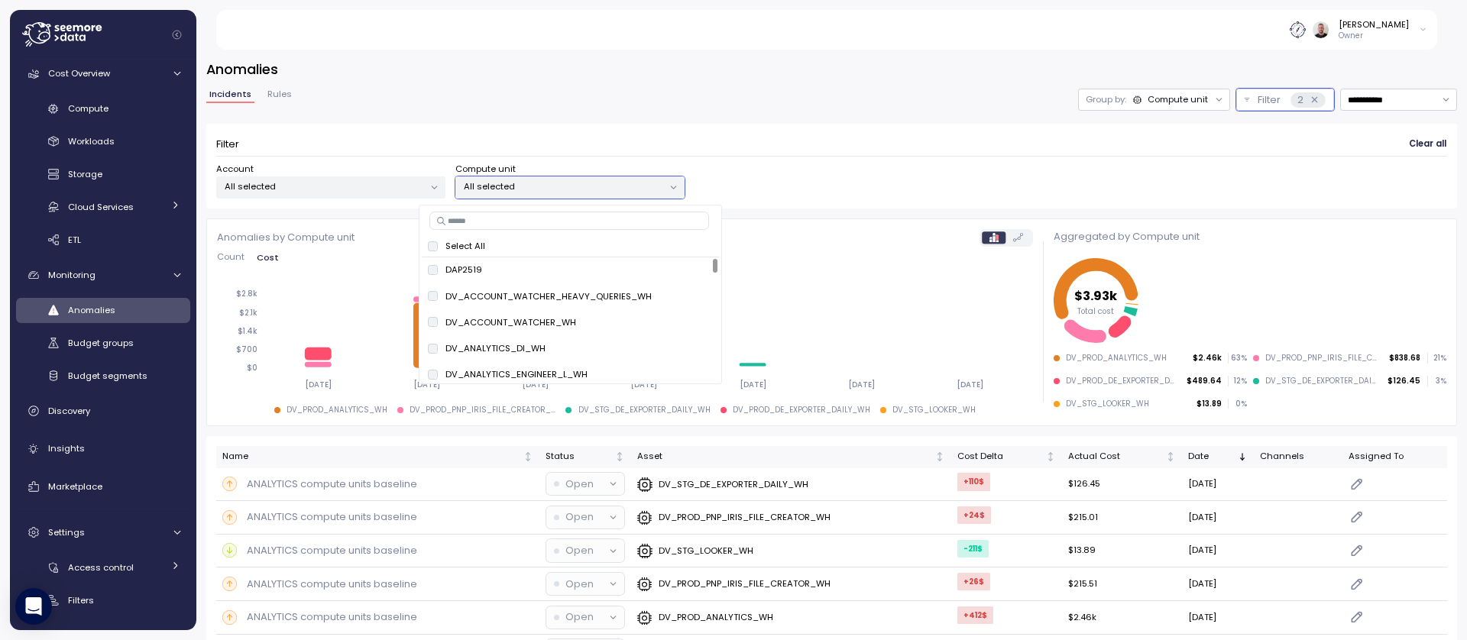
click at [518, 219] on input at bounding box center [569, 221] width 280 height 18
type input "****"
click at [505, 126] on div "Filter Clear all Account All selected Compute unit All selected" at bounding box center [831, 166] width 1251 height 85
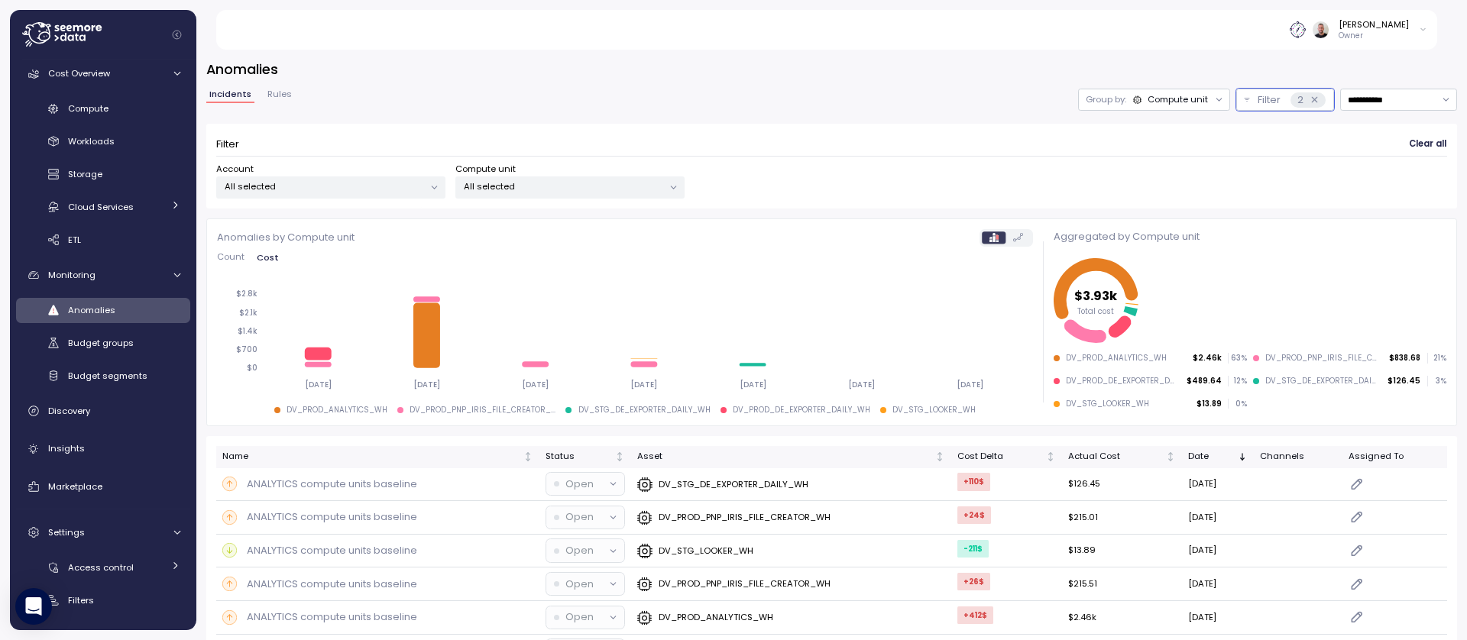
click at [551, 190] on p "All selected" at bounding box center [563, 186] width 199 height 12
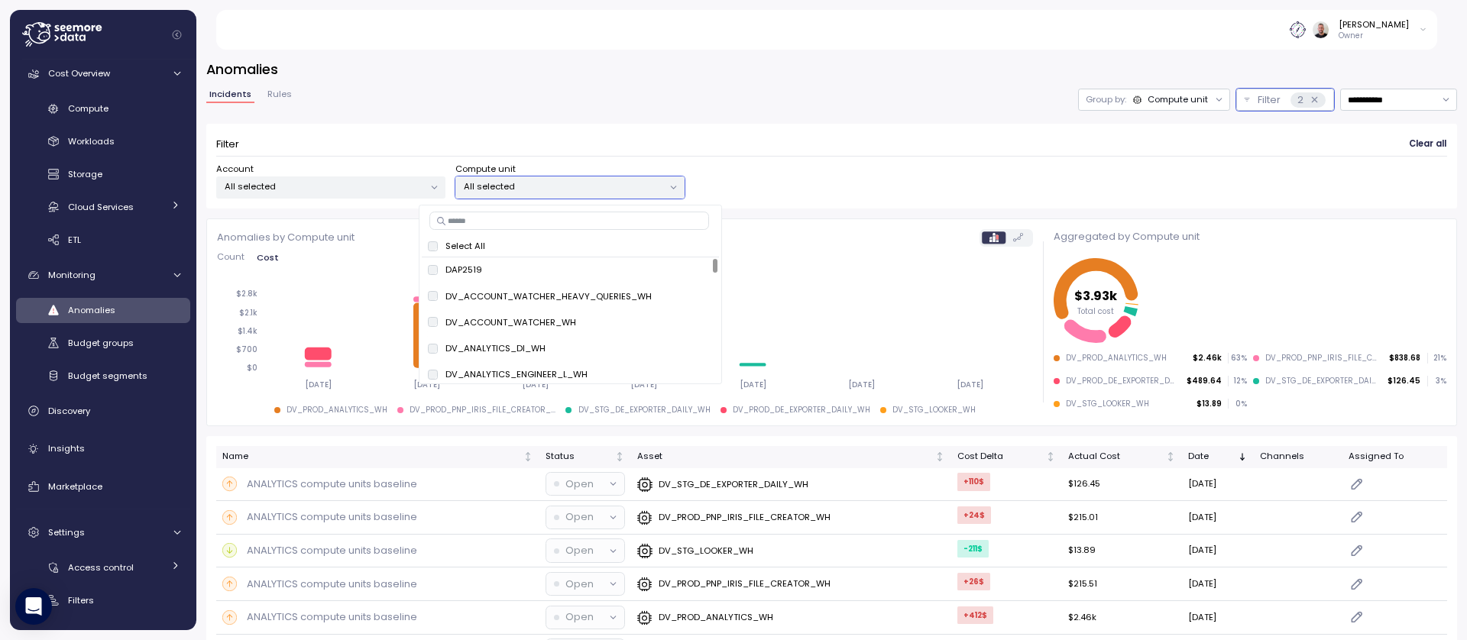
click at [490, 225] on input at bounding box center [569, 221] width 280 height 18
type input "****"
drag, startPoint x: 484, startPoint y: 226, endPoint x: 392, endPoint y: 225, distance: 92.5
click at [392, 225] on body "**********" at bounding box center [733, 320] width 1467 height 640
click at [452, 248] on p "Select All" at bounding box center [465, 246] width 40 height 12
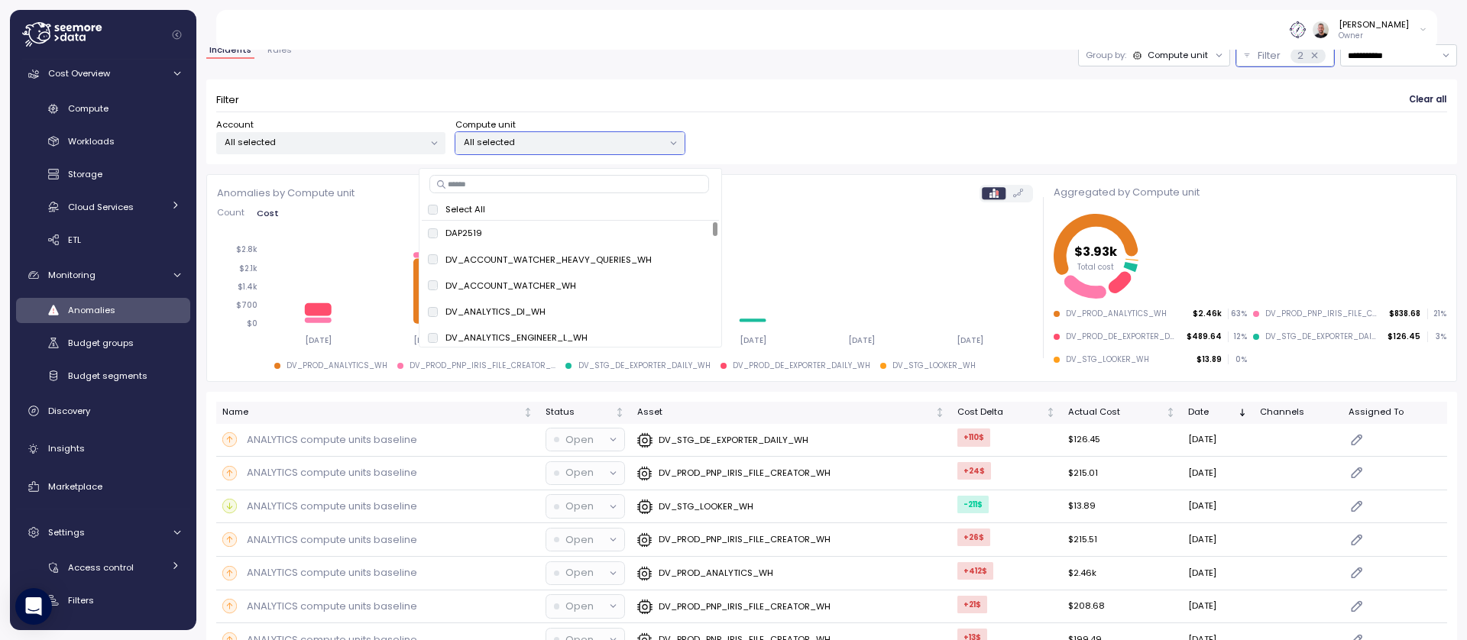
scroll to position [114, 0]
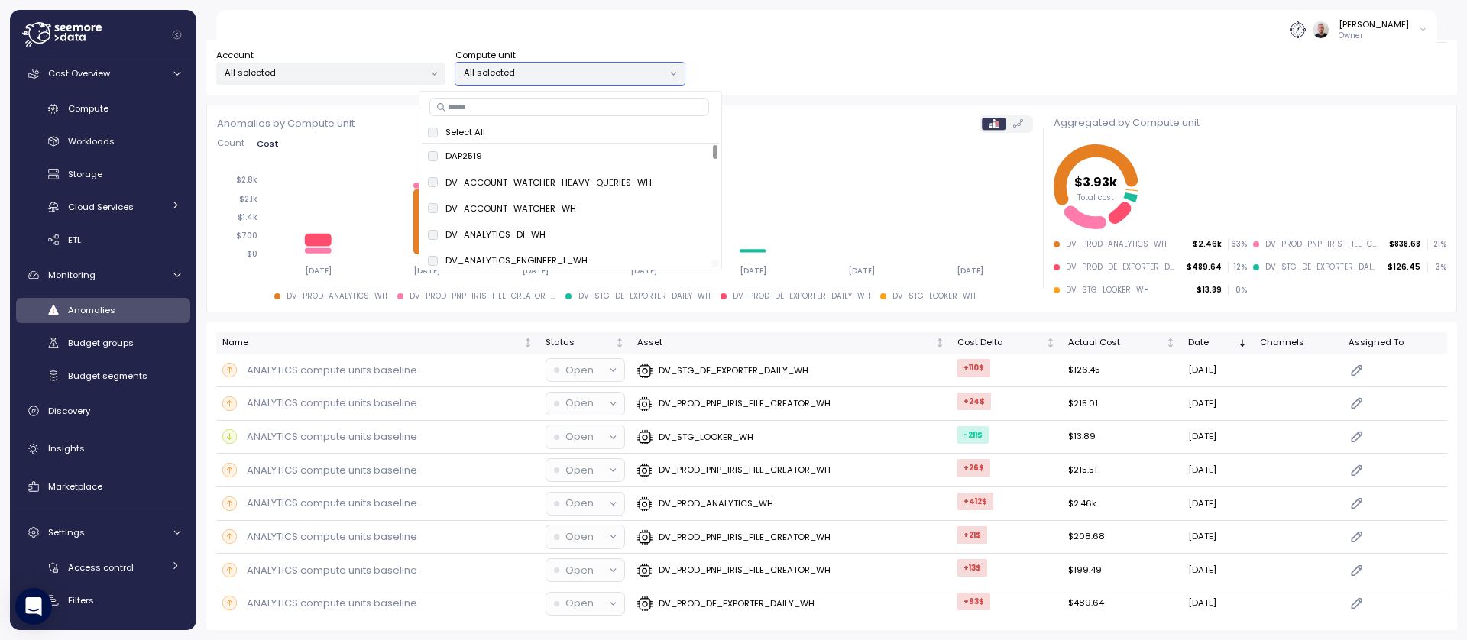
click at [689, 262] on div at bounding box center [567, 264] width 290 height 8
click at [692, 228] on span "only" at bounding box center [695, 234] width 18 height 17
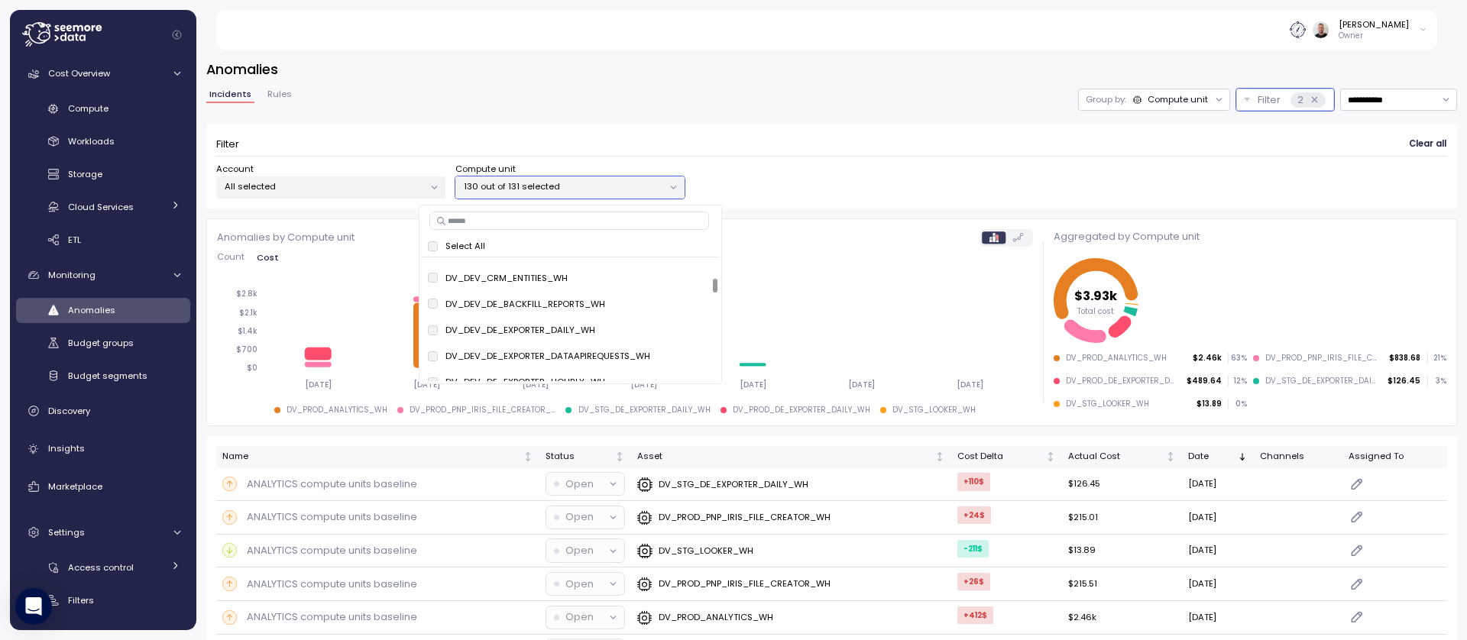
scroll to position [642, 0]
click at [686, 334] on span "only" at bounding box center [695, 332] width 18 height 17
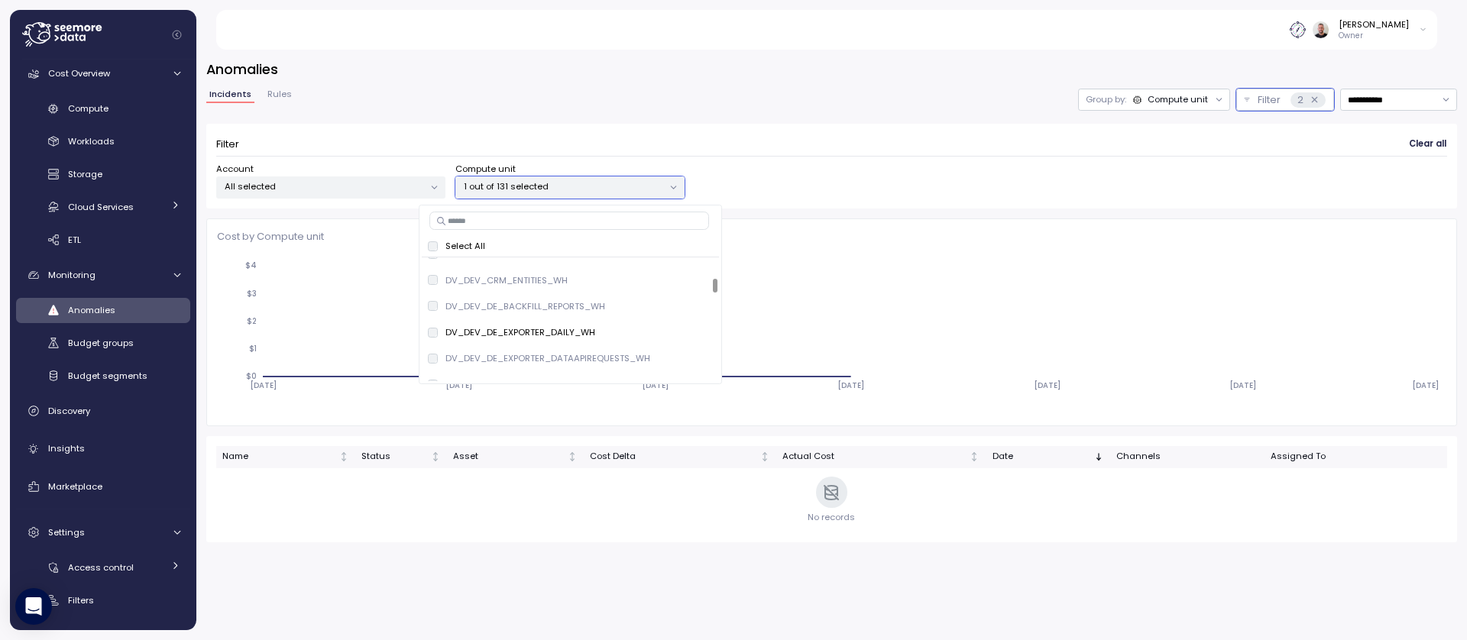
click at [547, 215] on input at bounding box center [569, 221] width 280 height 18
type input "****"
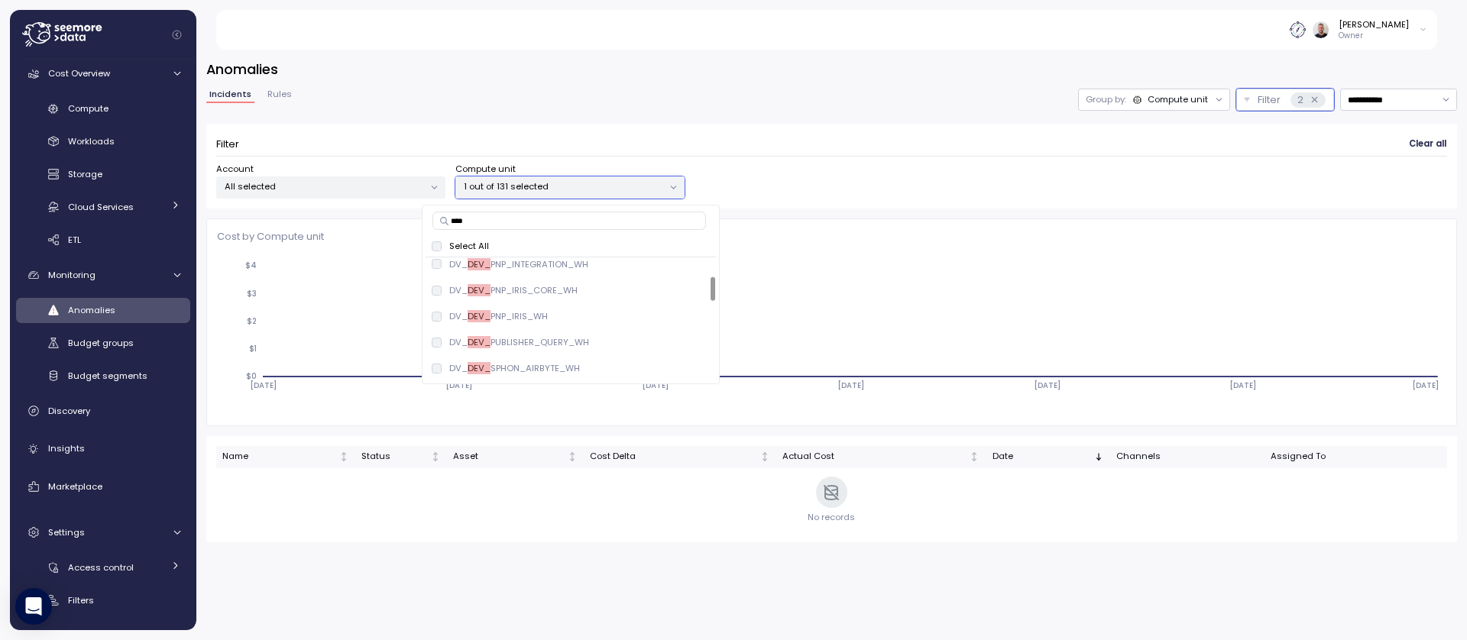
scroll to position [94, 0]
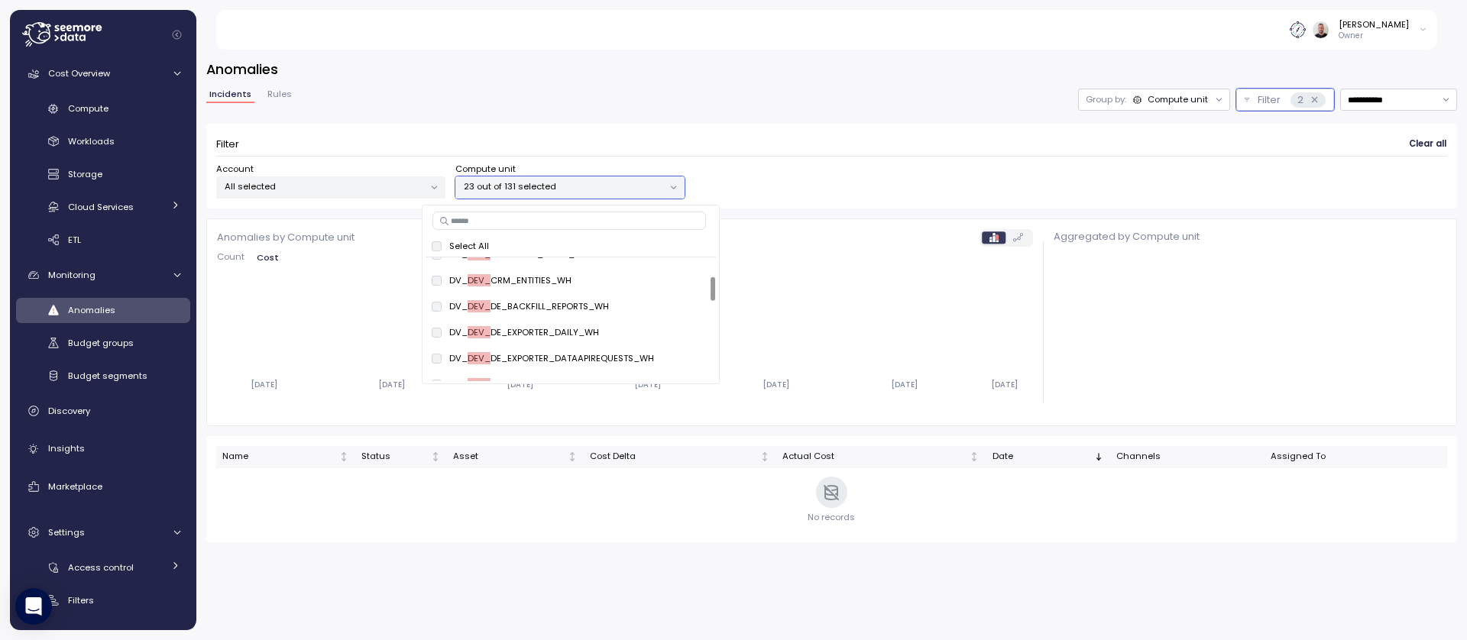
click at [441, 86] on div "**********" at bounding box center [831, 301] width 1251 height 483
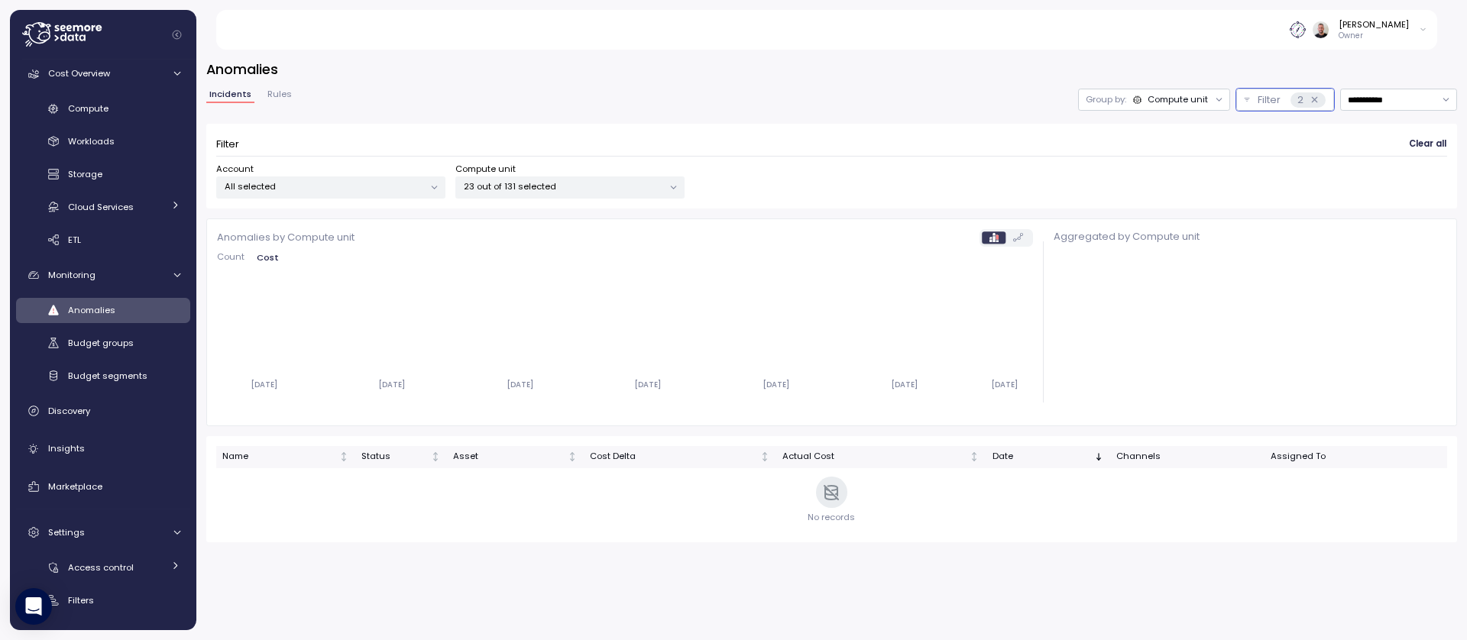
click at [598, 191] on p "23 out of 131 selected" at bounding box center [563, 186] width 199 height 12
click at [329, 108] on div "**********" at bounding box center [831, 100] width 1251 height 22
click at [1214, 102] on icon at bounding box center [1219, 100] width 10 height 10
click at [1167, 130] on p "Account" at bounding box center [1155, 133] width 37 height 12
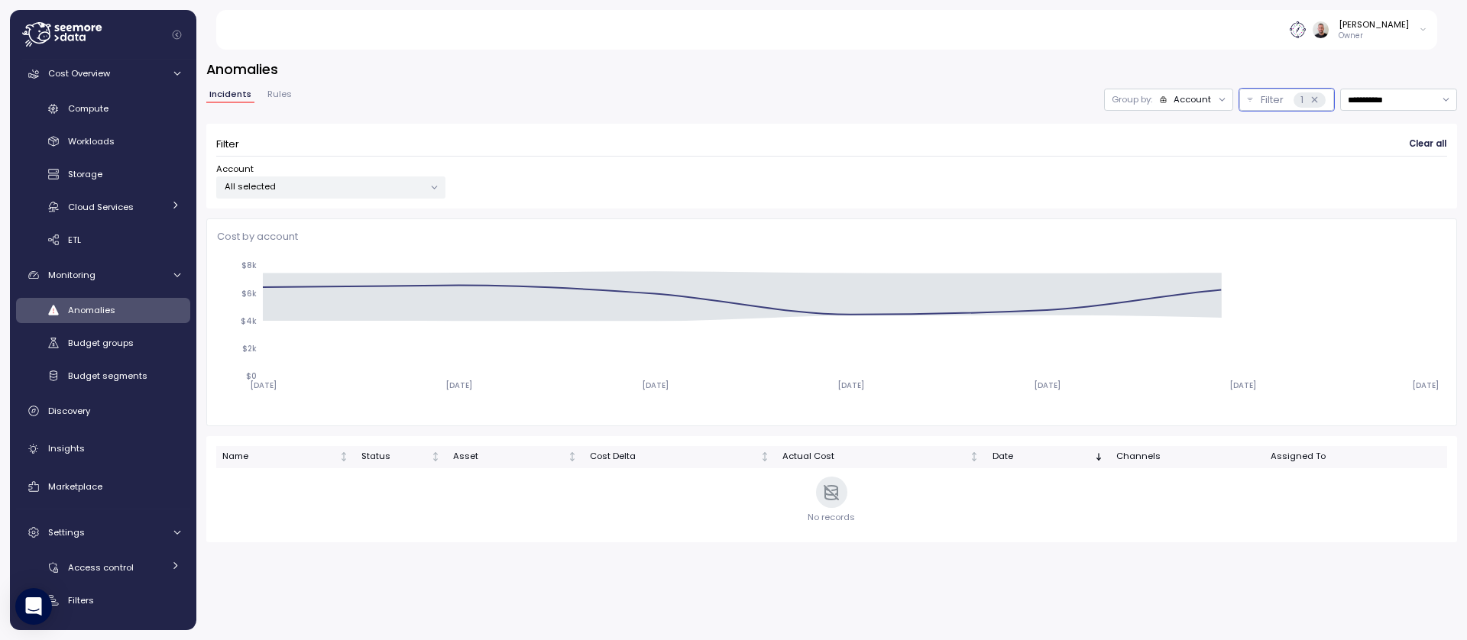
click at [333, 202] on div "Filter Clear all Account All selected" at bounding box center [831, 166] width 1251 height 85
click at [335, 191] on p "All selected" at bounding box center [324, 186] width 199 height 12
click at [1197, 104] on div "Account" at bounding box center [1192, 99] width 37 height 12
click at [1170, 157] on p "Compute unit" at bounding box center [1182, 159] width 60 height 12
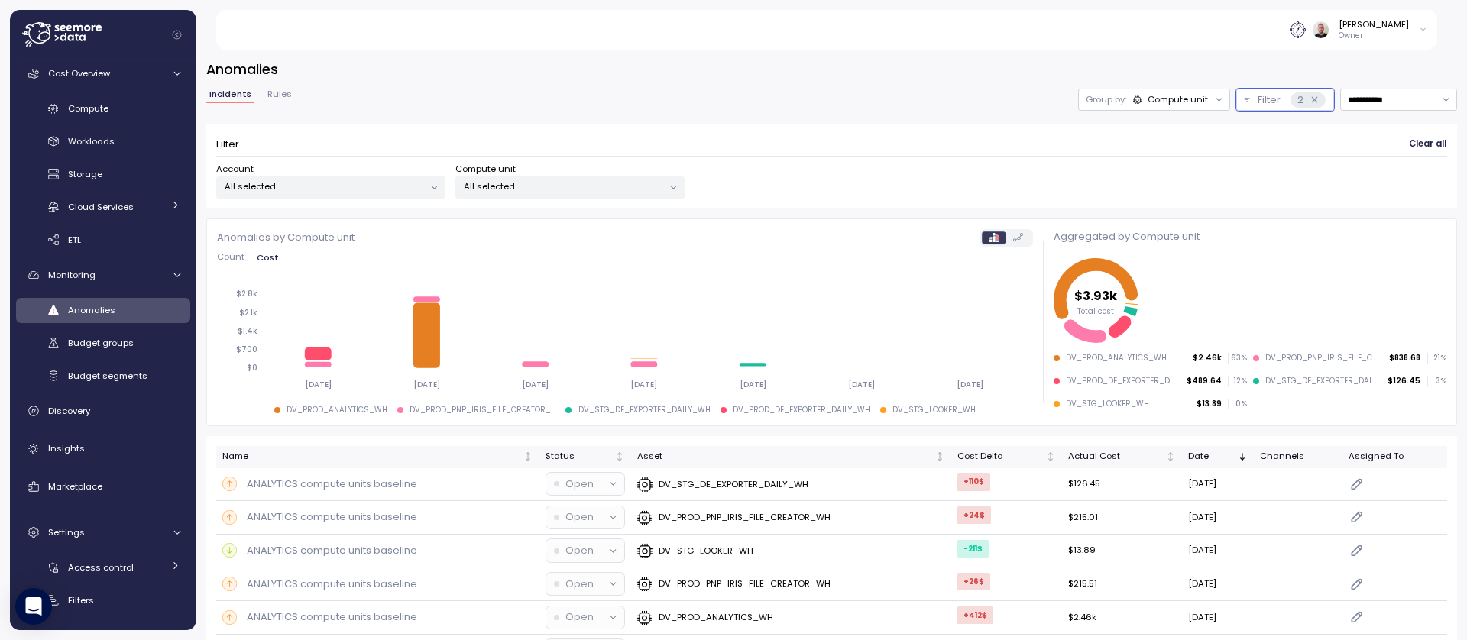
click at [298, 190] on p "All selected" at bounding box center [324, 186] width 199 height 12
click at [616, 191] on p "All selected" at bounding box center [563, 186] width 199 height 12
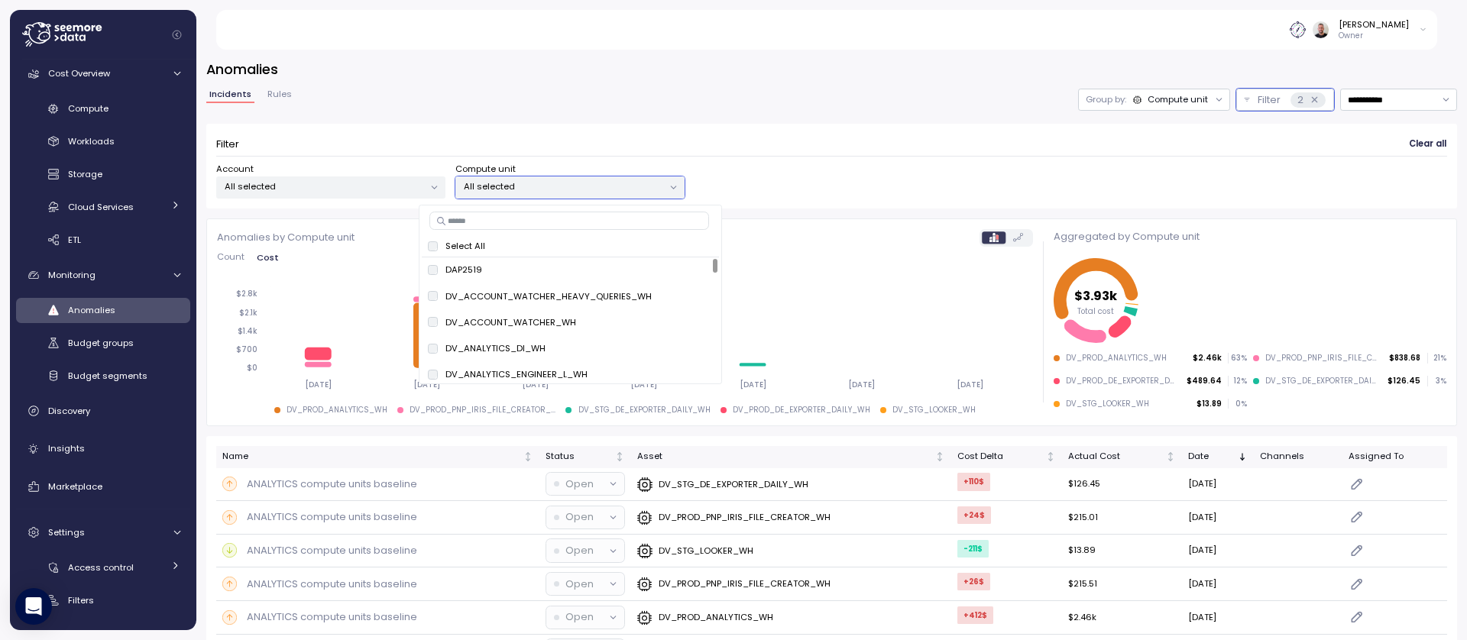
click at [544, 222] on input at bounding box center [569, 221] width 280 height 18
paste input "****"
type input "****"
click at [687, 294] on span "only" at bounding box center [692, 296] width 18 height 17
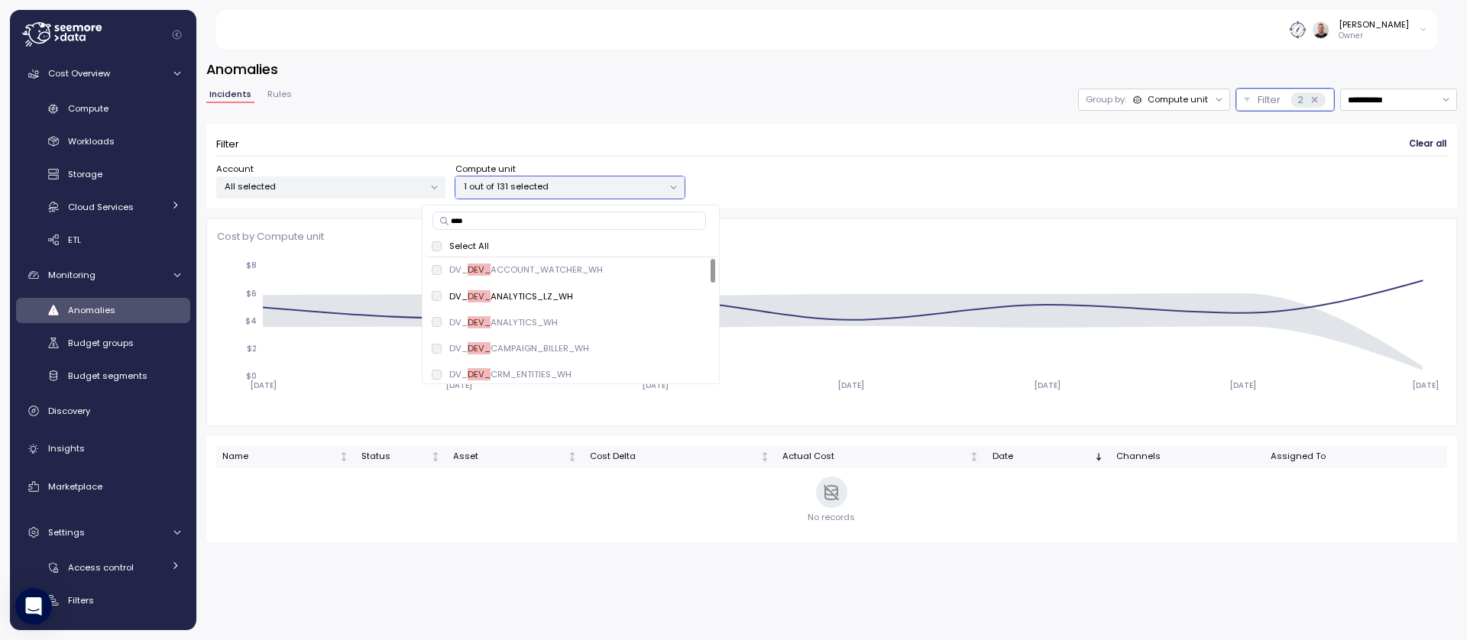
click at [442, 249] on div "Select All" at bounding box center [571, 246] width 279 height 12
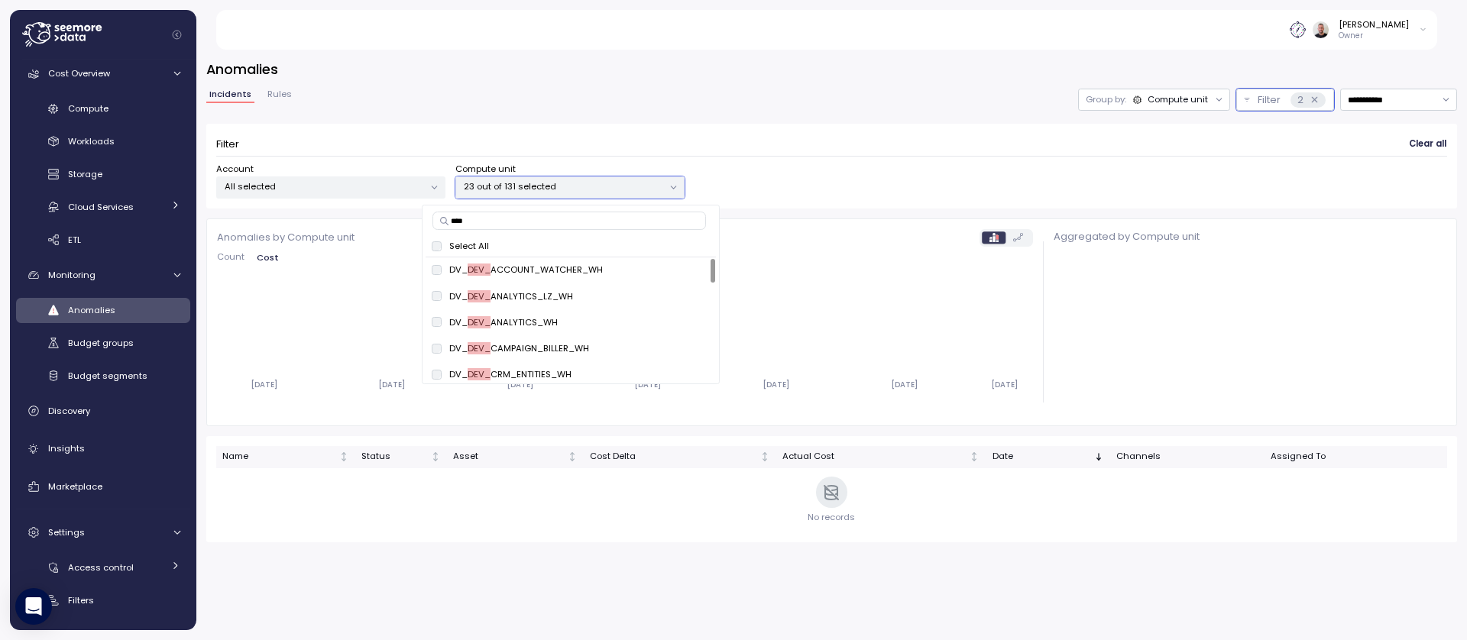
click at [555, 126] on div "Filter Clear all Account All selected Compute unit 23 out of 131 selected" at bounding box center [831, 166] width 1251 height 85
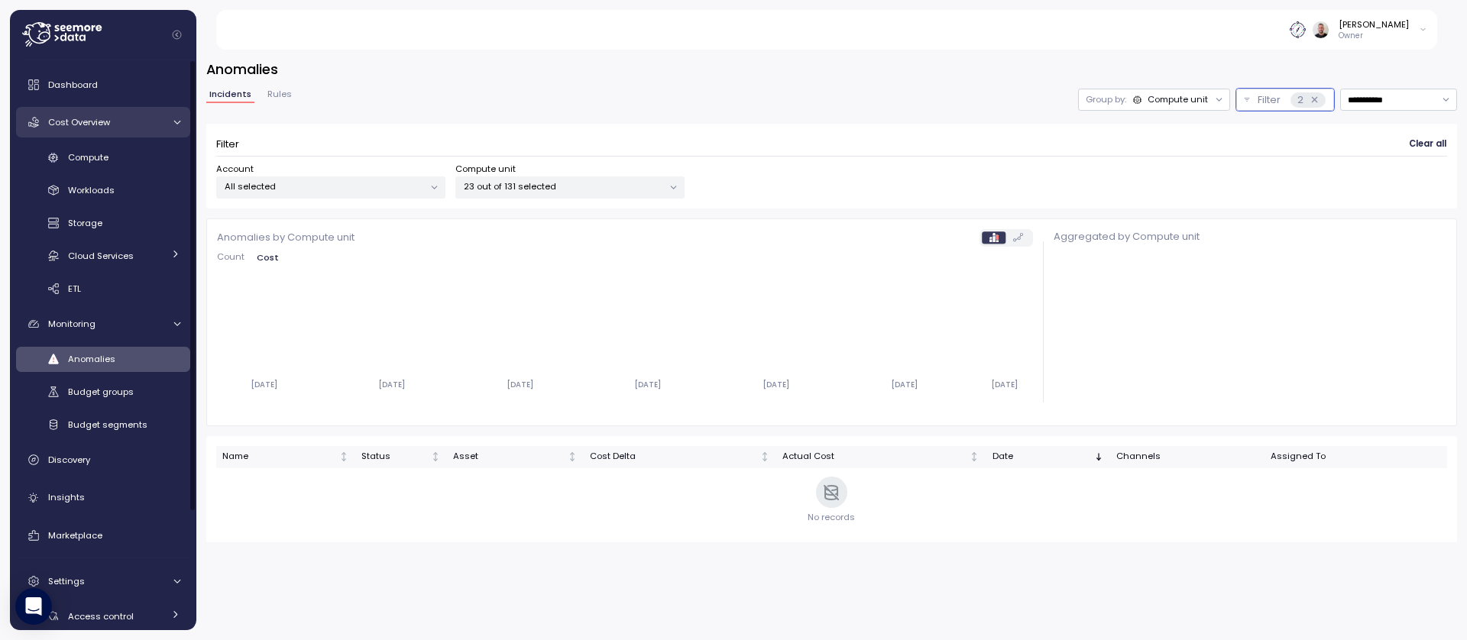
click at [105, 116] on span "Cost Overview" at bounding box center [79, 122] width 62 height 12
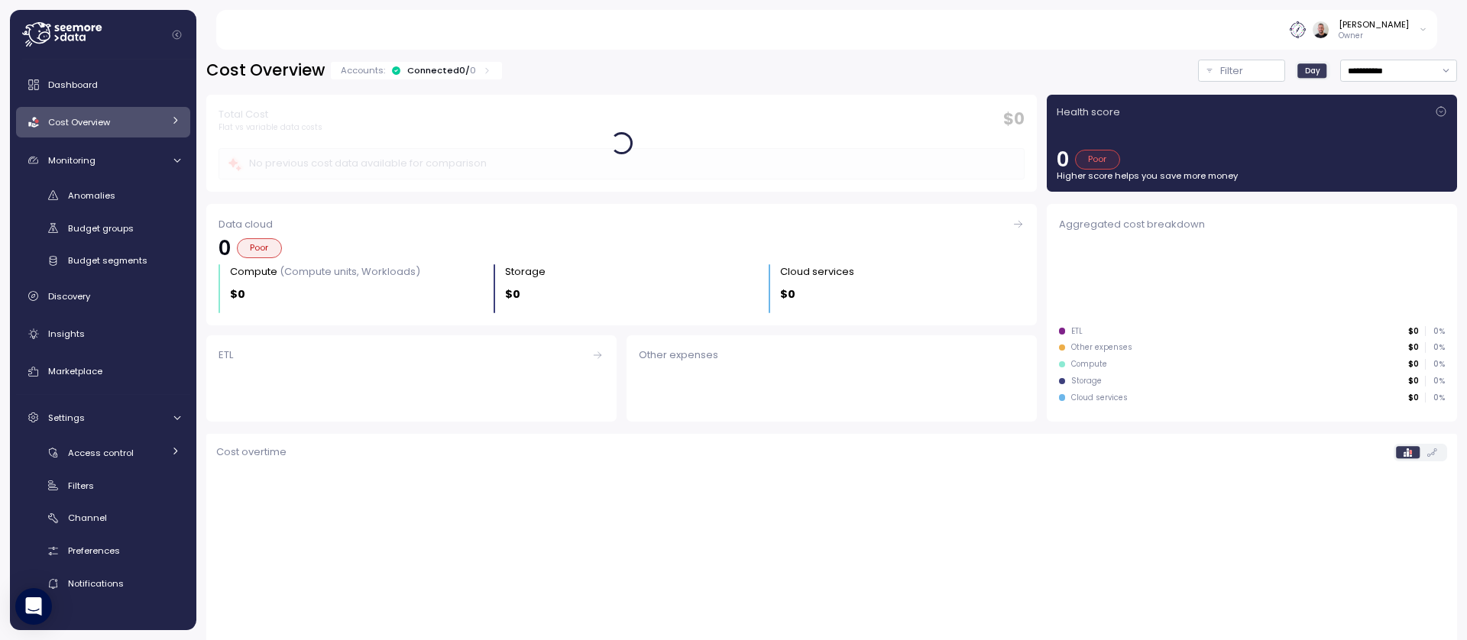
click at [423, 70] on div "Connected 0 / 0" at bounding box center [441, 70] width 69 height 12
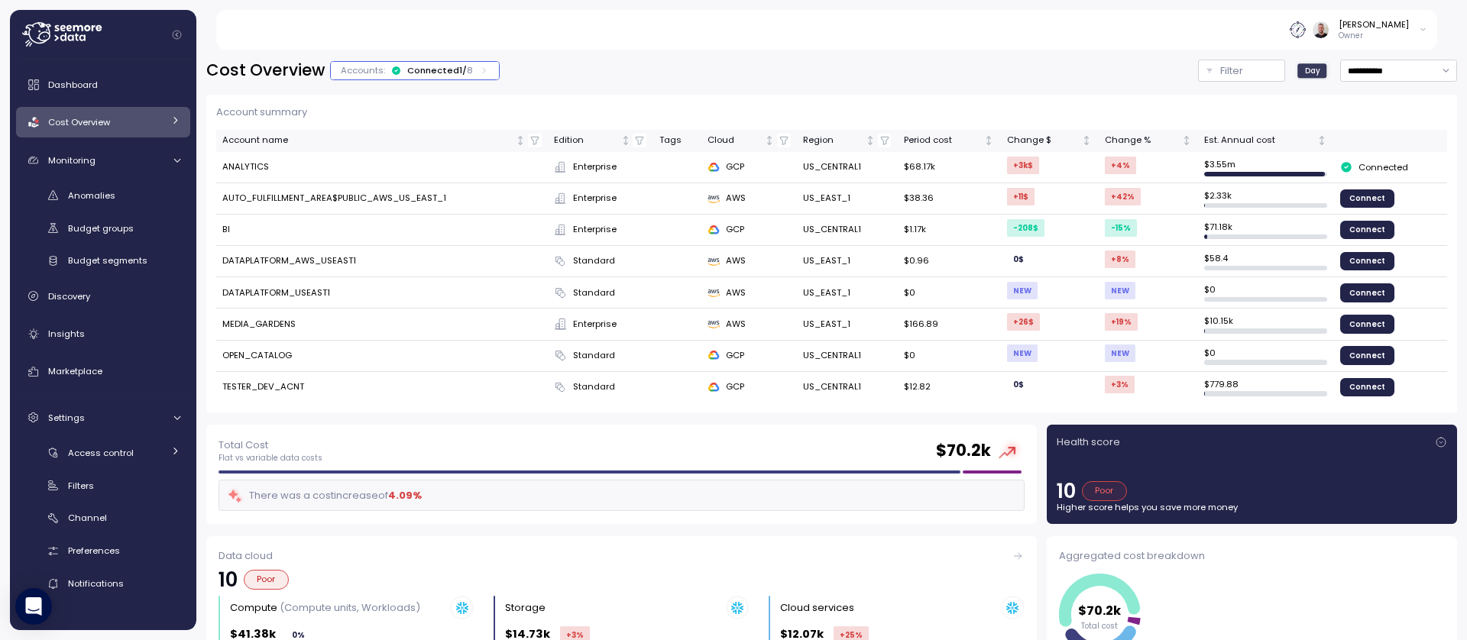
click at [411, 72] on div "Connected 1 / 8" at bounding box center [440, 70] width 66 height 12
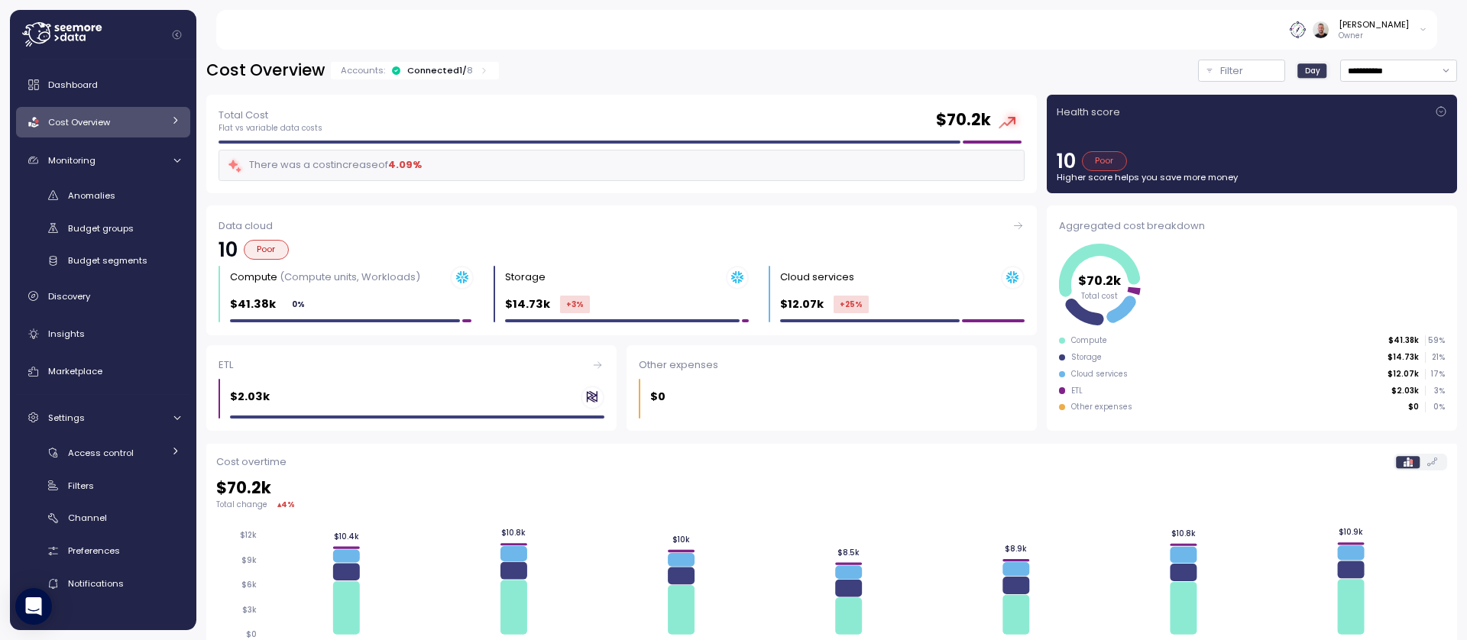
click at [410, 73] on div "Connected 1 / 8" at bounding box center [440, 70] width 66 height 12
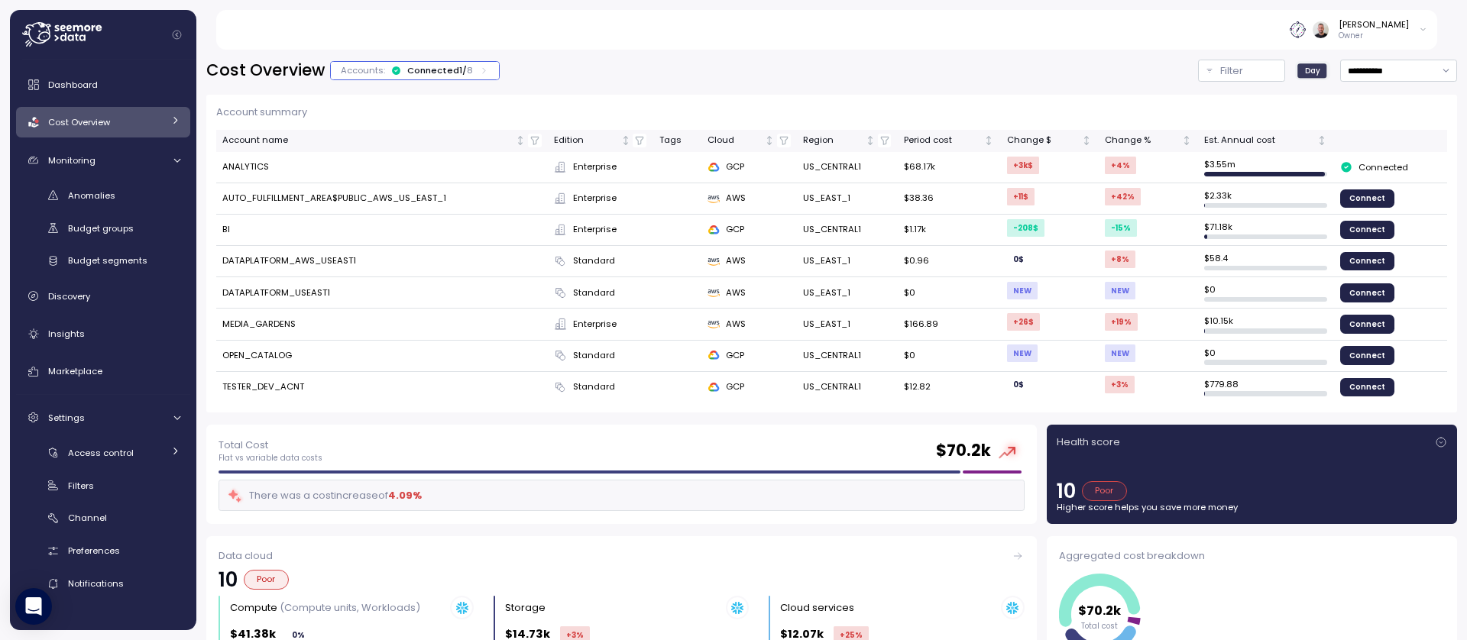
click at [453, 73] on div "Connected 1 / 8" at bounding box center [440, 70] width 66 height 12
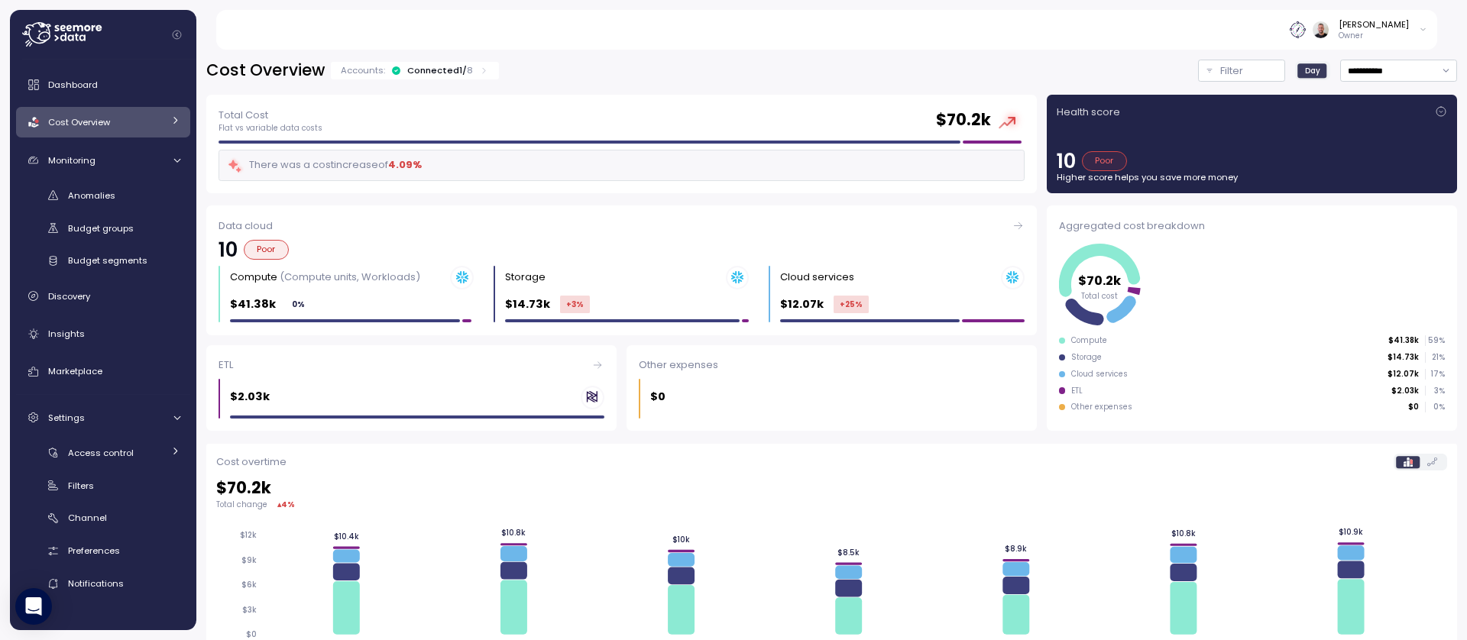
click at [450, 74] on div "Connected 1 / 8" at bounding box center [440, 70] width 66 height 12
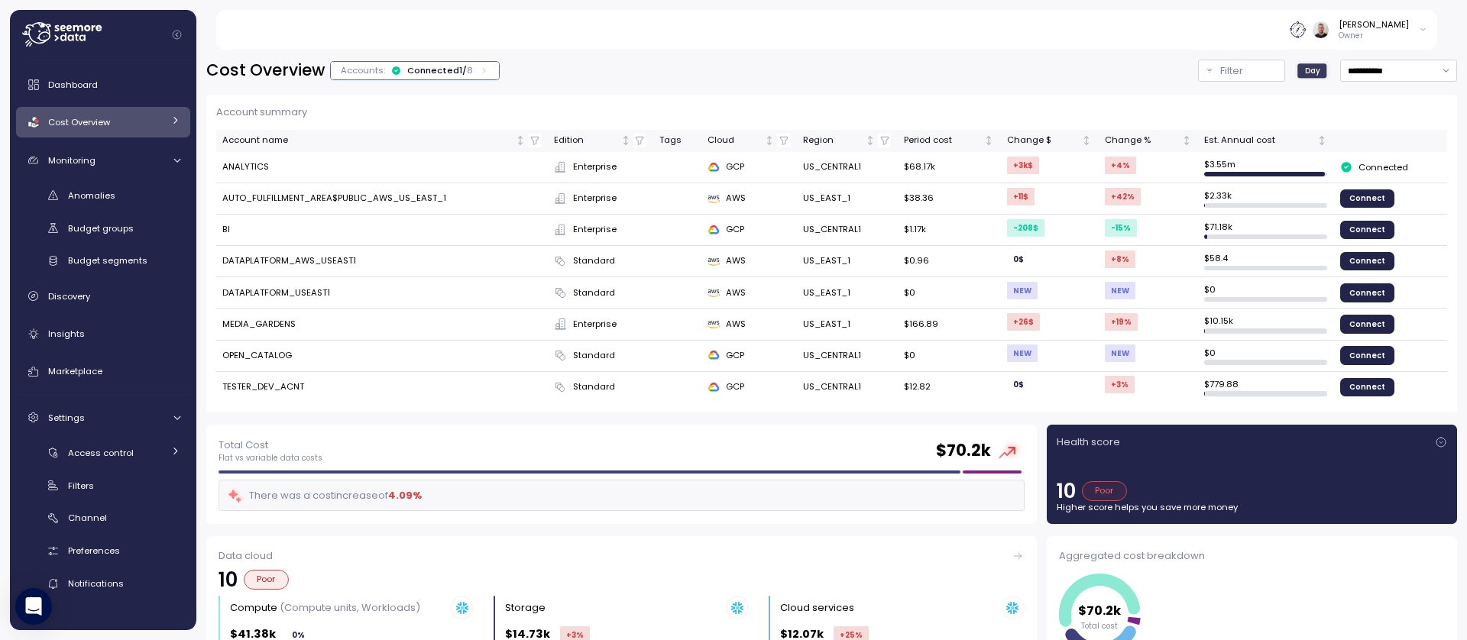
click at [260, 171] on td "ANALYTICS" at bounding box center [382, 167] width 332 height 31
drag, startPoint x: 1387, startPoint y: 167, endPoint x: 1353, endPoint y: 166, distance: 33.6
click at [1387, 167] on p "Connected" at bounding box center [1384, 167] width 50 height 12
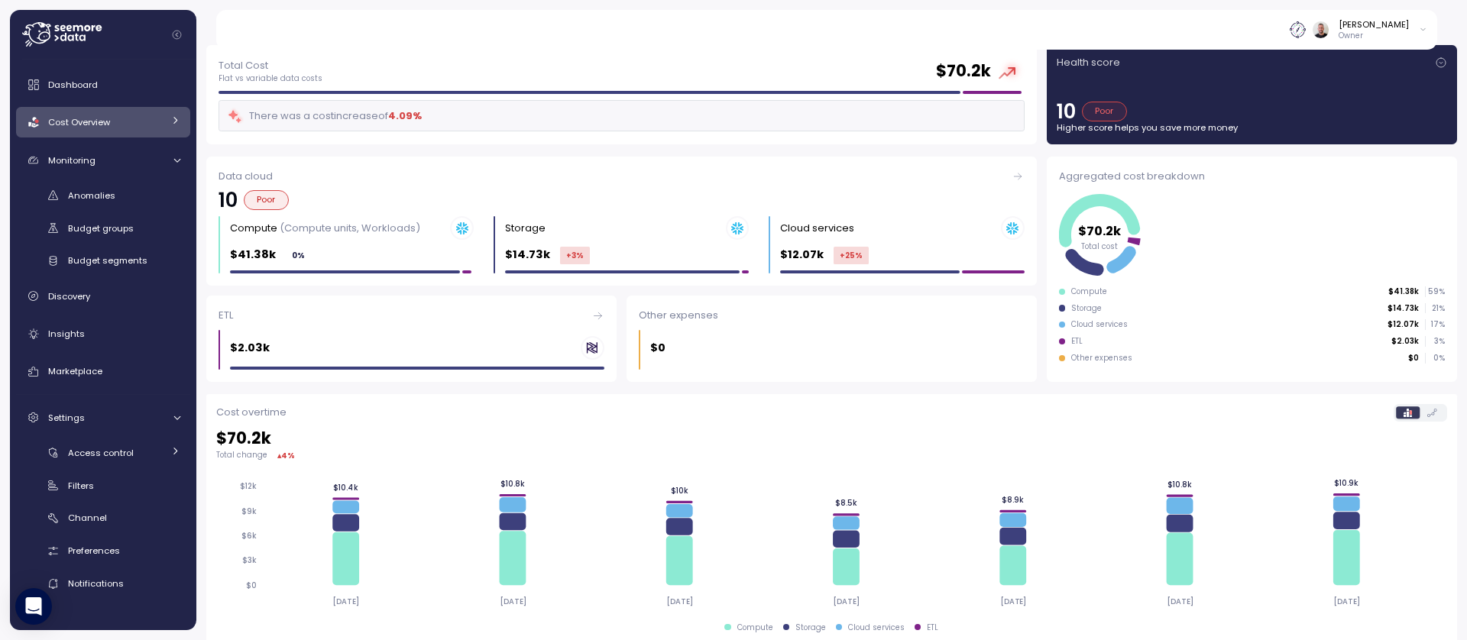
scroll to position [102, 0]
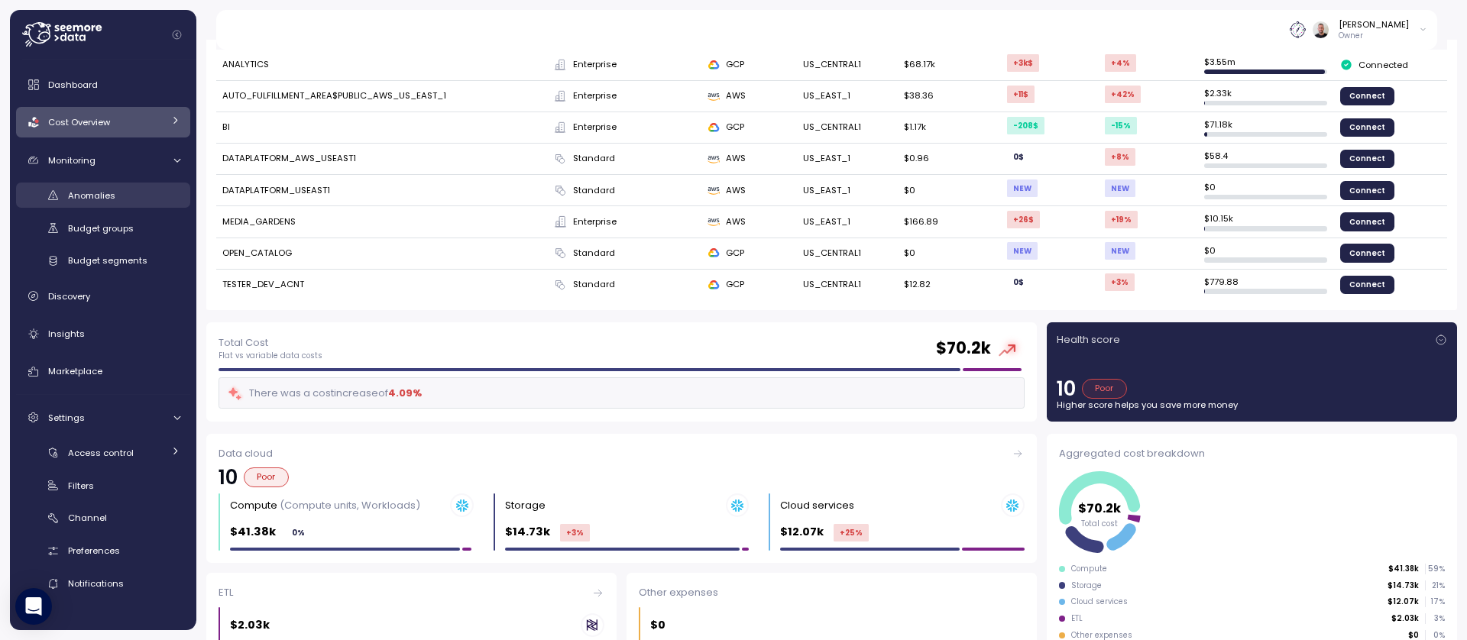
click at [114, 202] on div "Anomalies" at bounding box center [124, 195] width 112 height 15
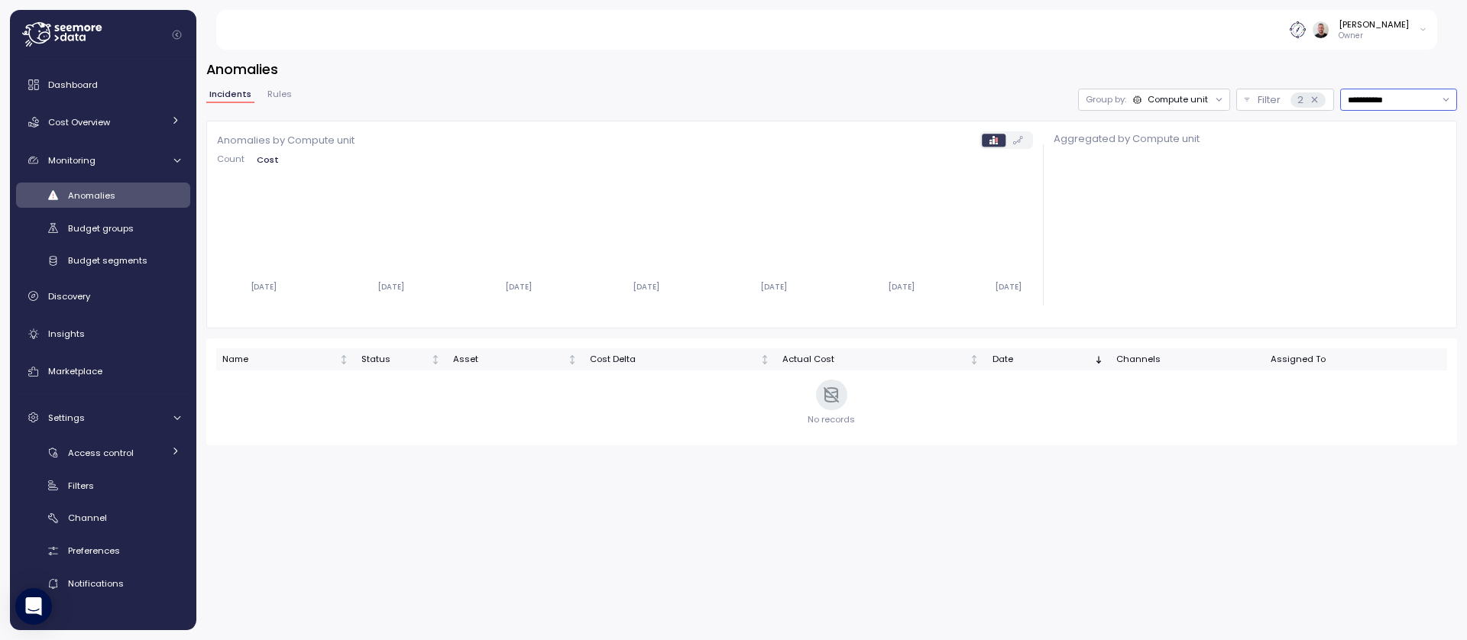
click at [1391, 105] on input "**********" at bounding box center [1398, 100] width 117 height 22
click at [1400, 190] on div "Last 14 days" at bounding box center [1391, 190] width 53 height 12
type input "**********"
click at [1299, 101] on p "2" at bounding box center [1300, 99] width 6 height 15
click at [1278, 102] on p "Filter" at bounding box center [1272, 99] width 23 height 15
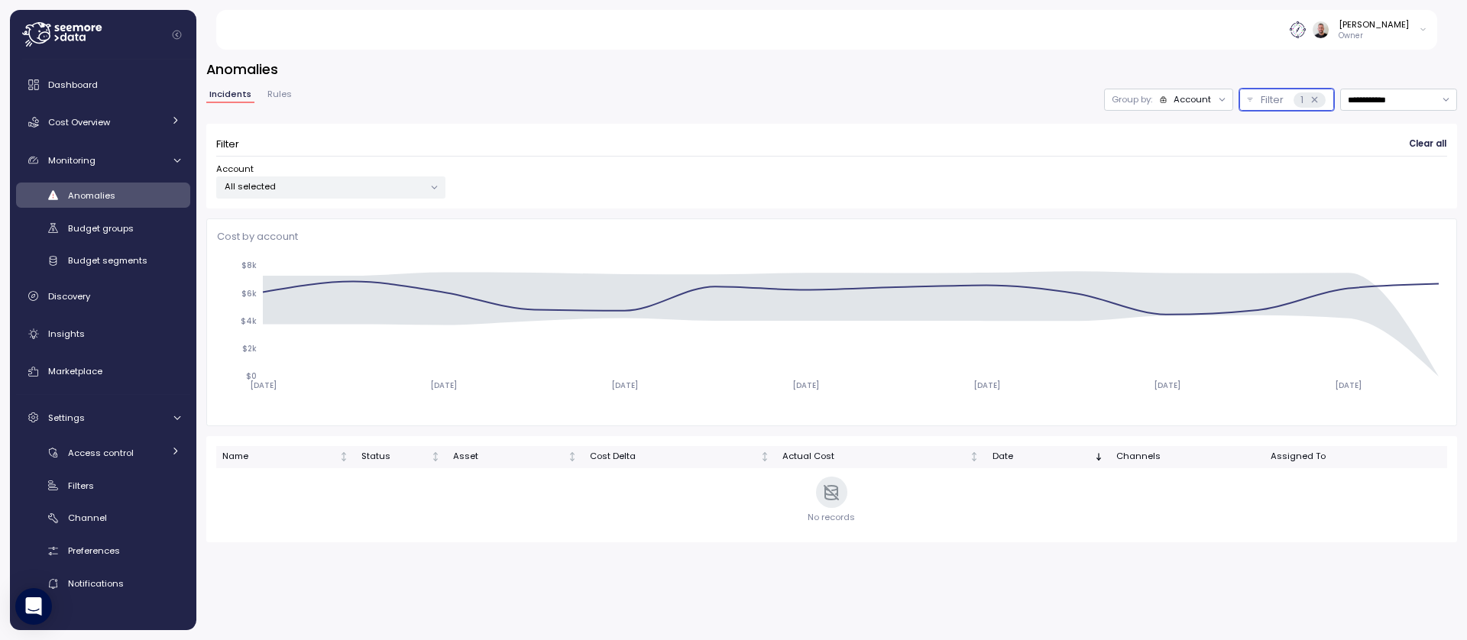
click at [296, 188] on p "All selected" at bounding box center [324, 186] width 199 height 12
click at [375, 271] on button "only" at bounding box center [369, 270] width 37 height 18
click at [1197, 108] on div "Group by: Account" at bounding box center [1168, 100] width 129 height 22
click at [1188, 164] on p "Compute unit" at bounding box center [1182, 159] width 60 height 12
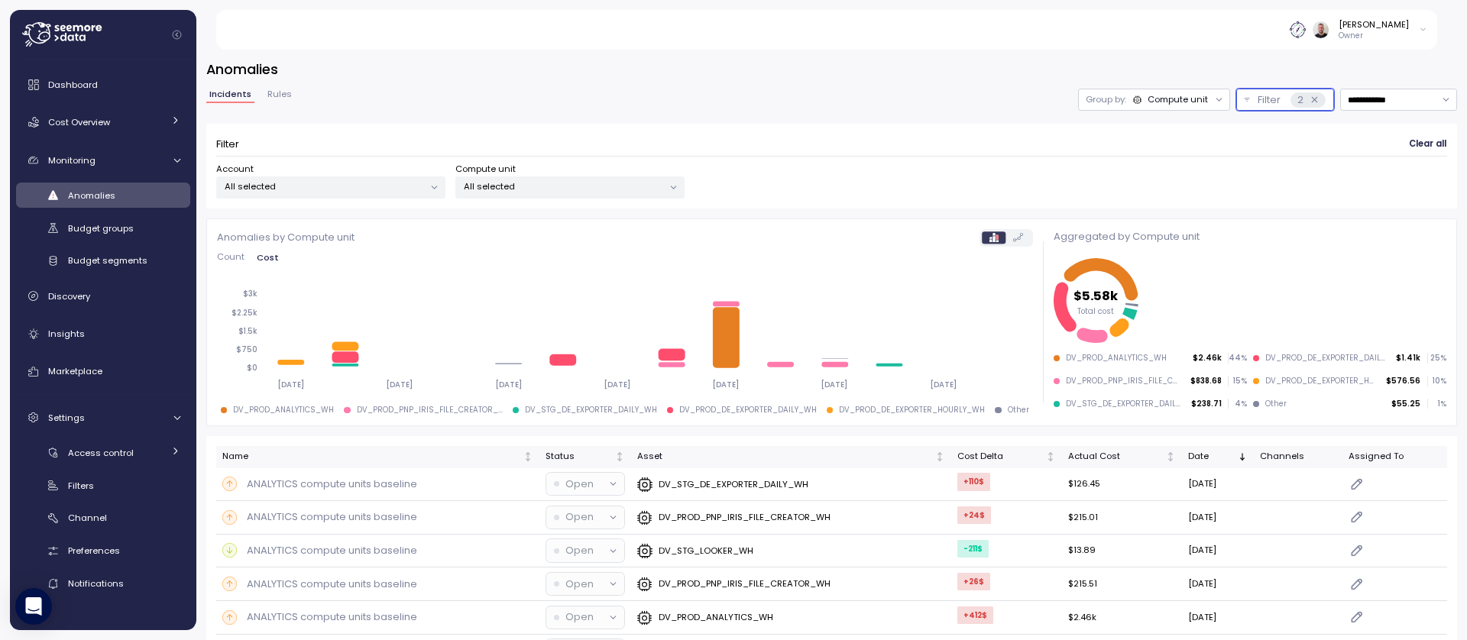
click at [591, 180] on p "All selected" at bounding box center [563, 186] width 199 height 12
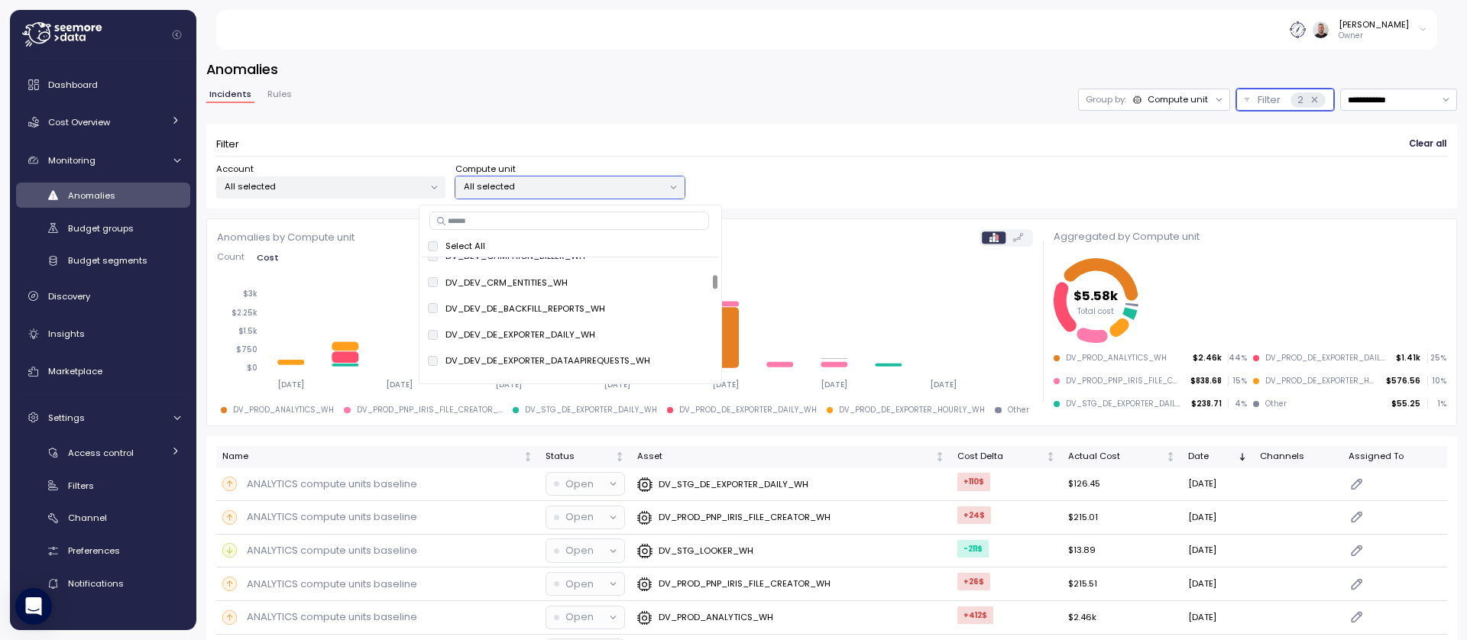
scroll to position [642, 0]
click at [691, 334] on span "only" at bounding box center [695, 332] width 18 height 17
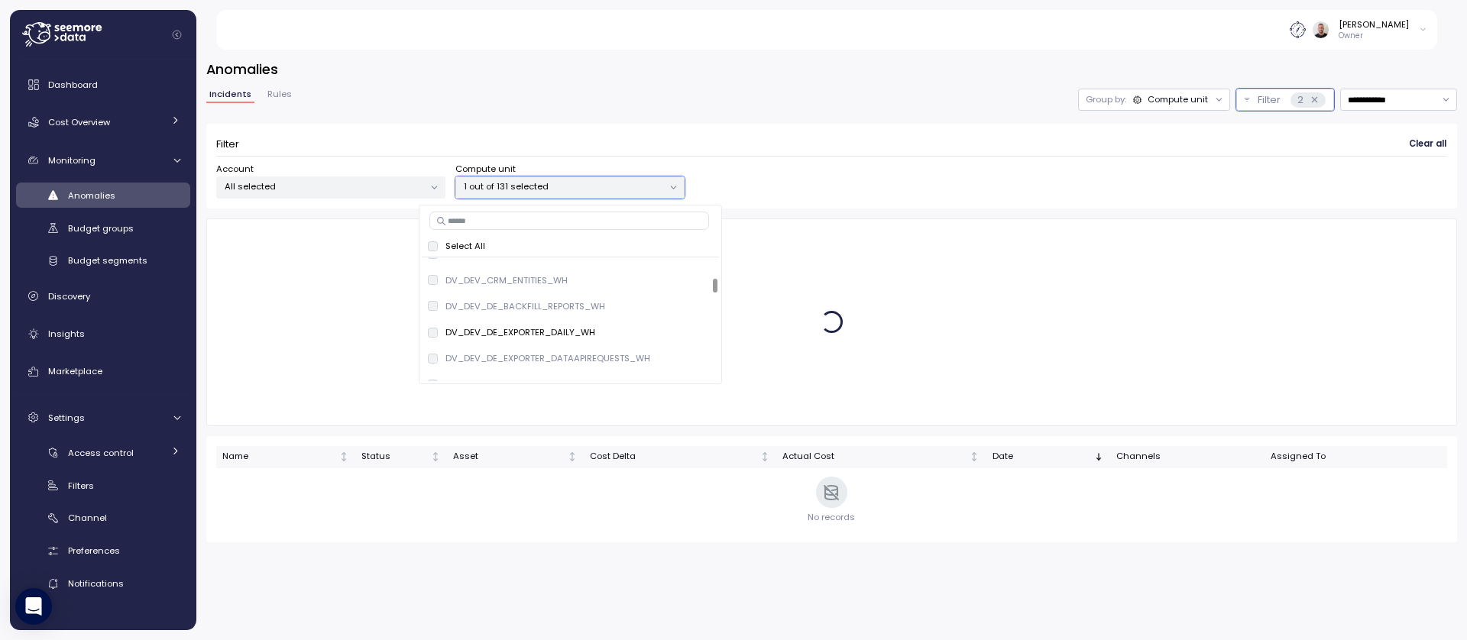
click at [491, 225] on input at bounding box center [569, 221] width 280 height 18
paste input "****"
type input "****"
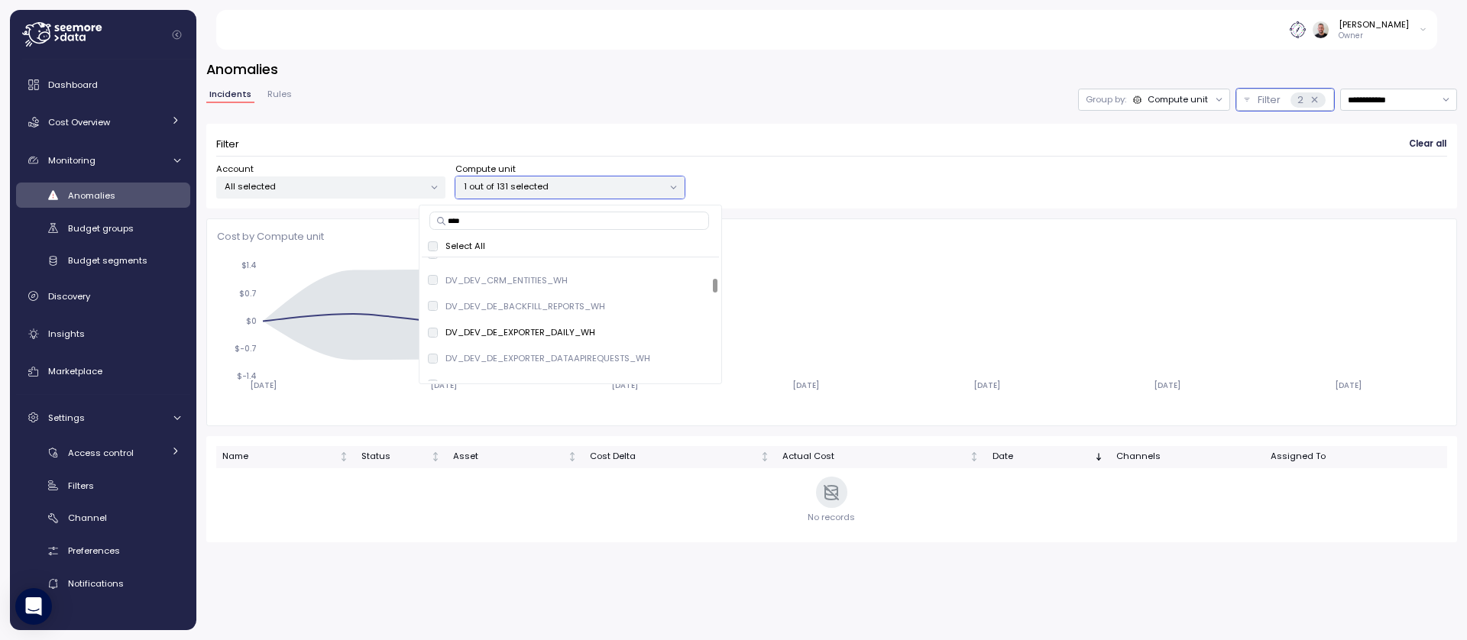
scroll to position [94, 0]
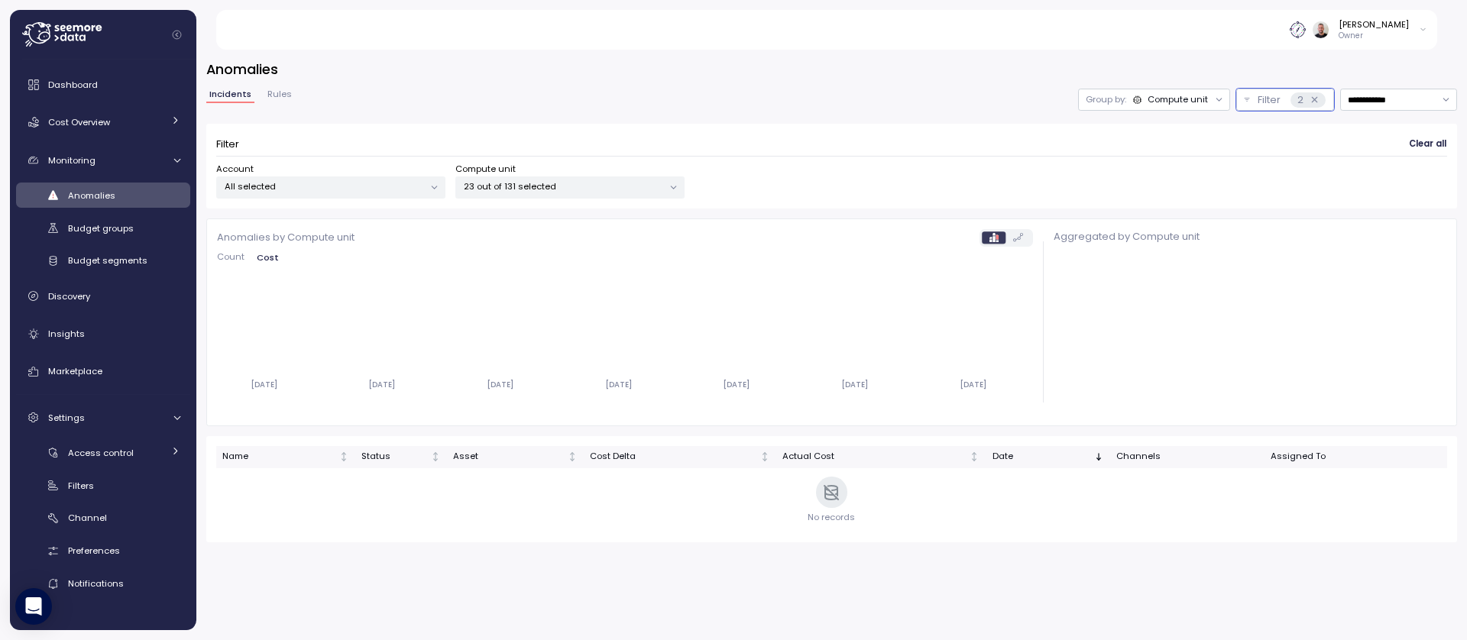
click at [760, 99] on div "**********" at bounding box center [831, 100] width 1251 height 22
click at [1431, 119] on div "**********" at bounding box center [831, 149] width 1251 height 120
click at [1420, 105] on input "**********" at bounding box center [1398, 100] width 117 height 22
click at [1403, 232] on div "Last 6 months" at bounding box center [1396, 231] width 63 height 12
type input "**********"
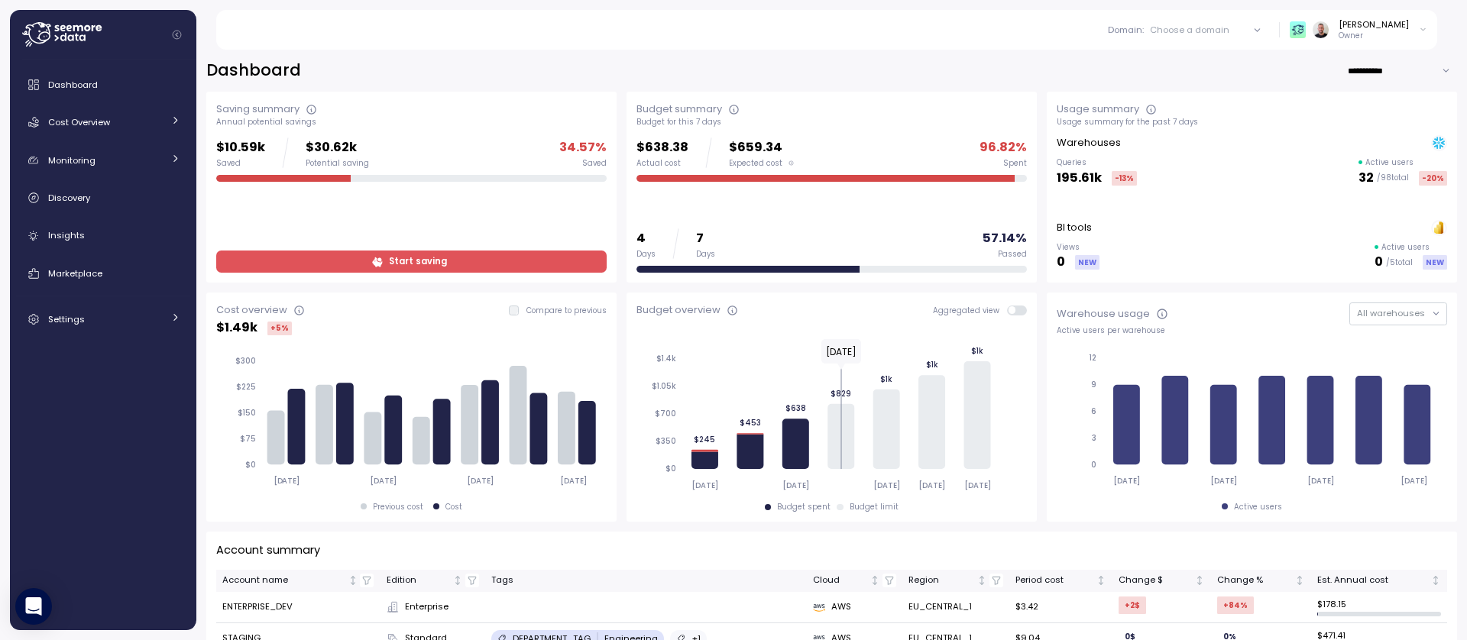
click at [1200, 32] on div "Choose a domain" at bounding box center [1189, 30] width 79 height 12
click at [1239, 139] on div "Dev" at bounding box center [1213, 138] width 155 height 18
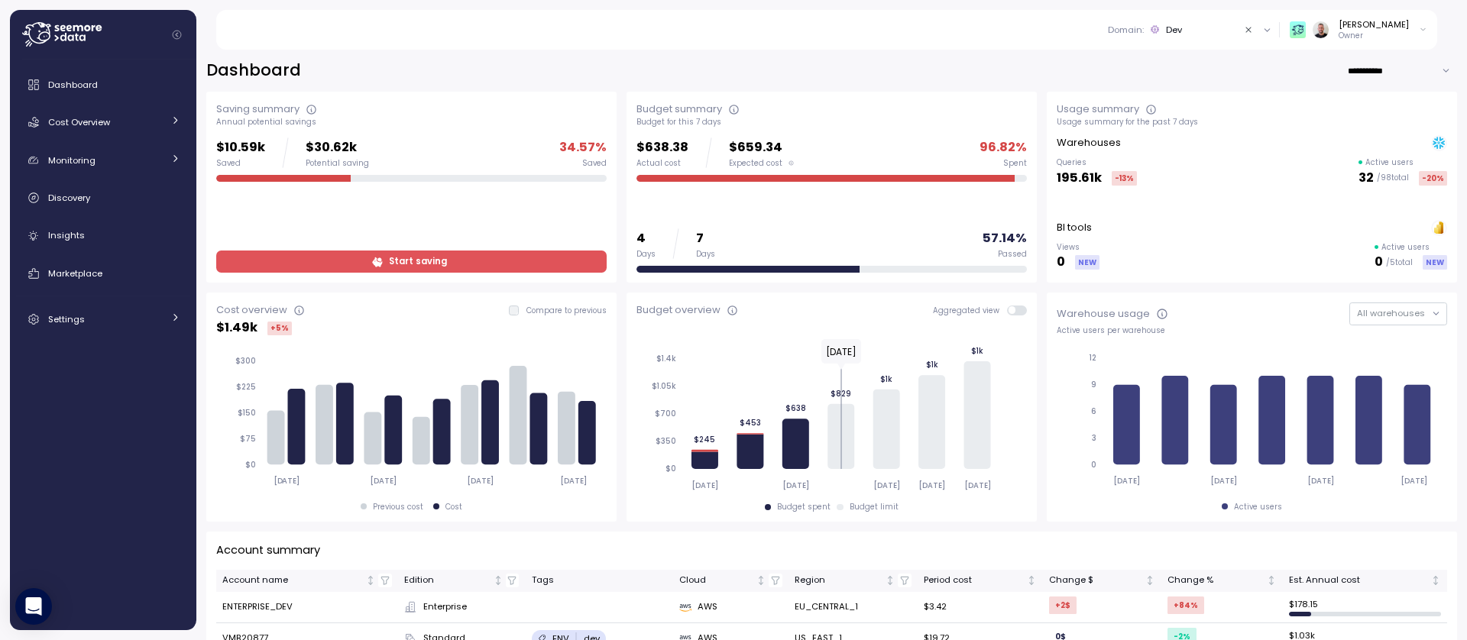
click at [1210, 28] on div "Domain : Dev" at bounding box center [1172, 30] width 128 height 12
click at [1199, 160] on div "Production" at bounding box center [1175, 164] width 47 height 14
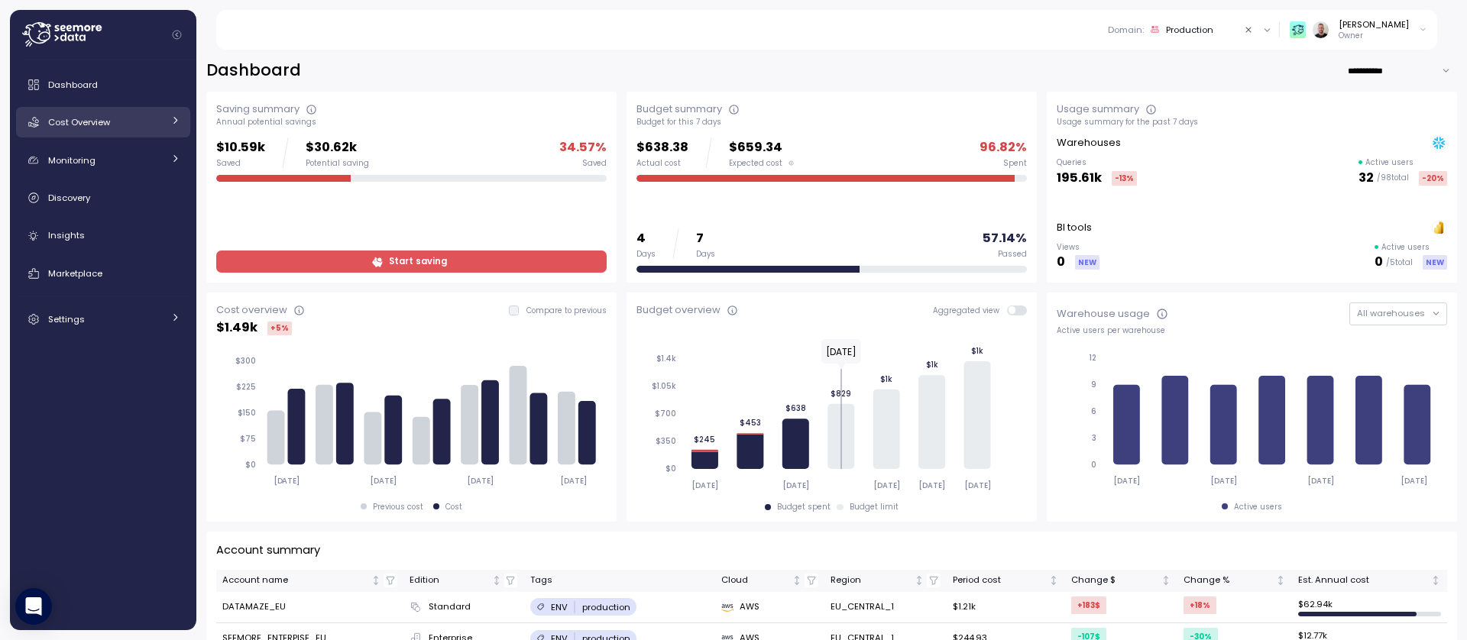
click at [110, 113] on link "Cost Overview" at bounding box center [103, 122] width 174 height 31
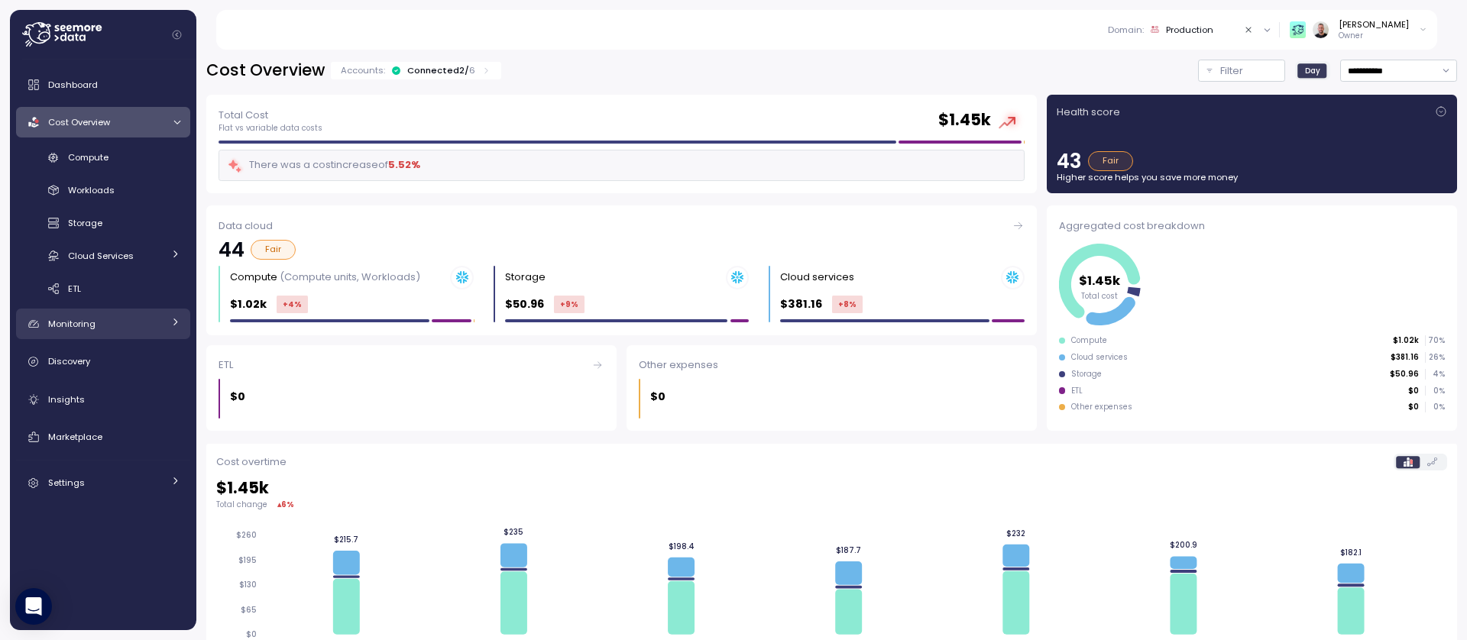
click at [102, 325] on div "Monitoring" at bounding box center [105, 323] width 115 height 15
click at [102, 324] on div "Monitoring" at bounding box center [105, 323] width 115 height 15
click at [93, 432] on span "Marketplace" at bounding box center [75, 437] width 54 height 12
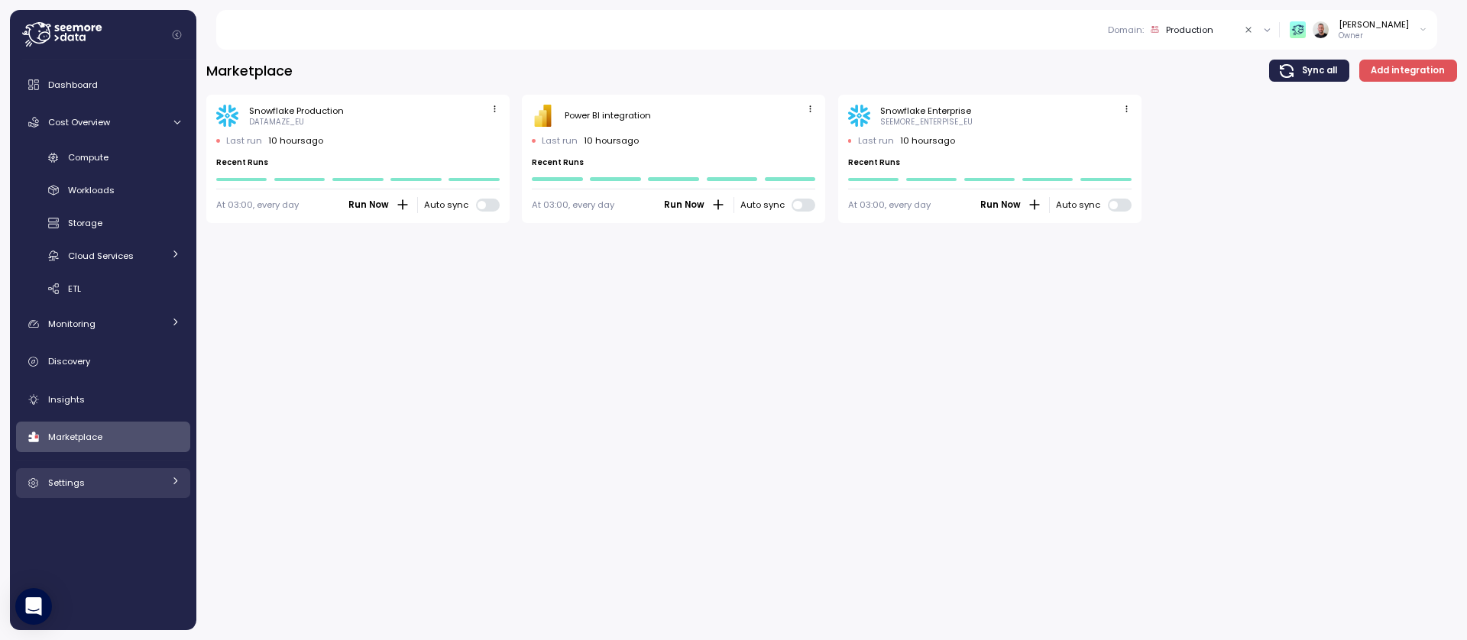
click at [70, 483] on span "Settings" at bounding box center [66, 483] width 37 height 12
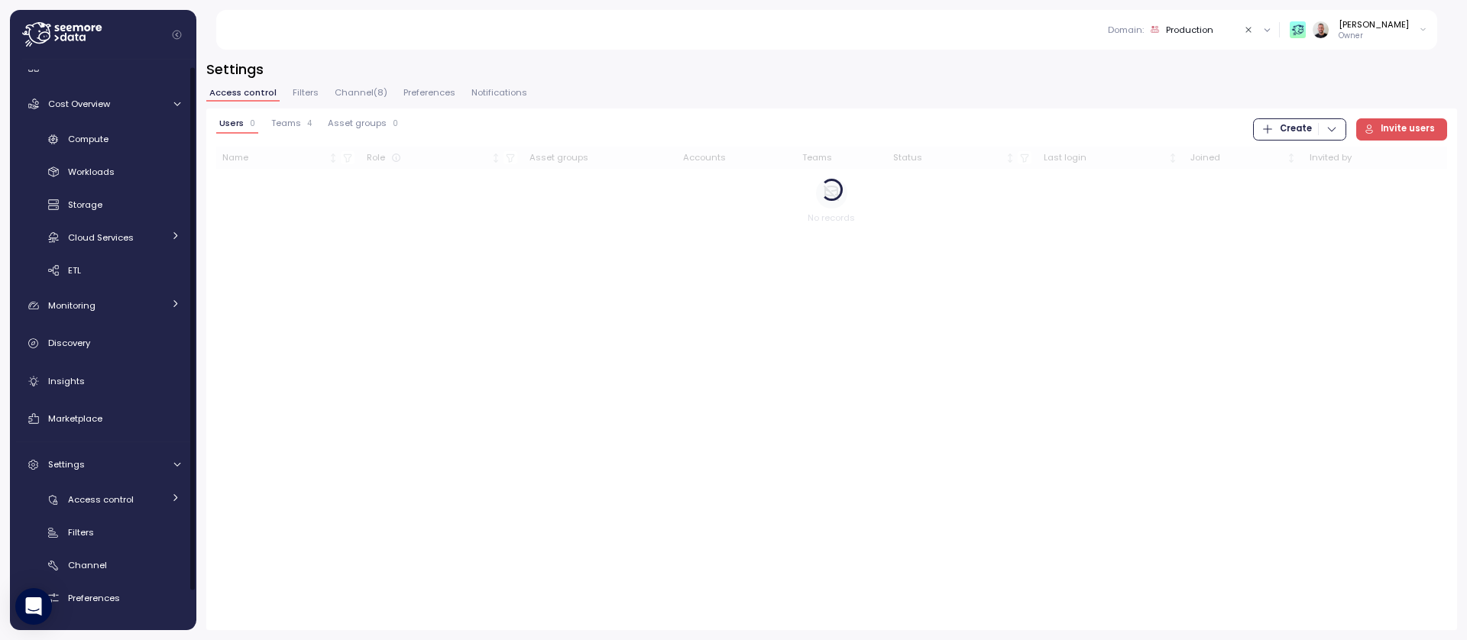
scroll to position [49, 0]
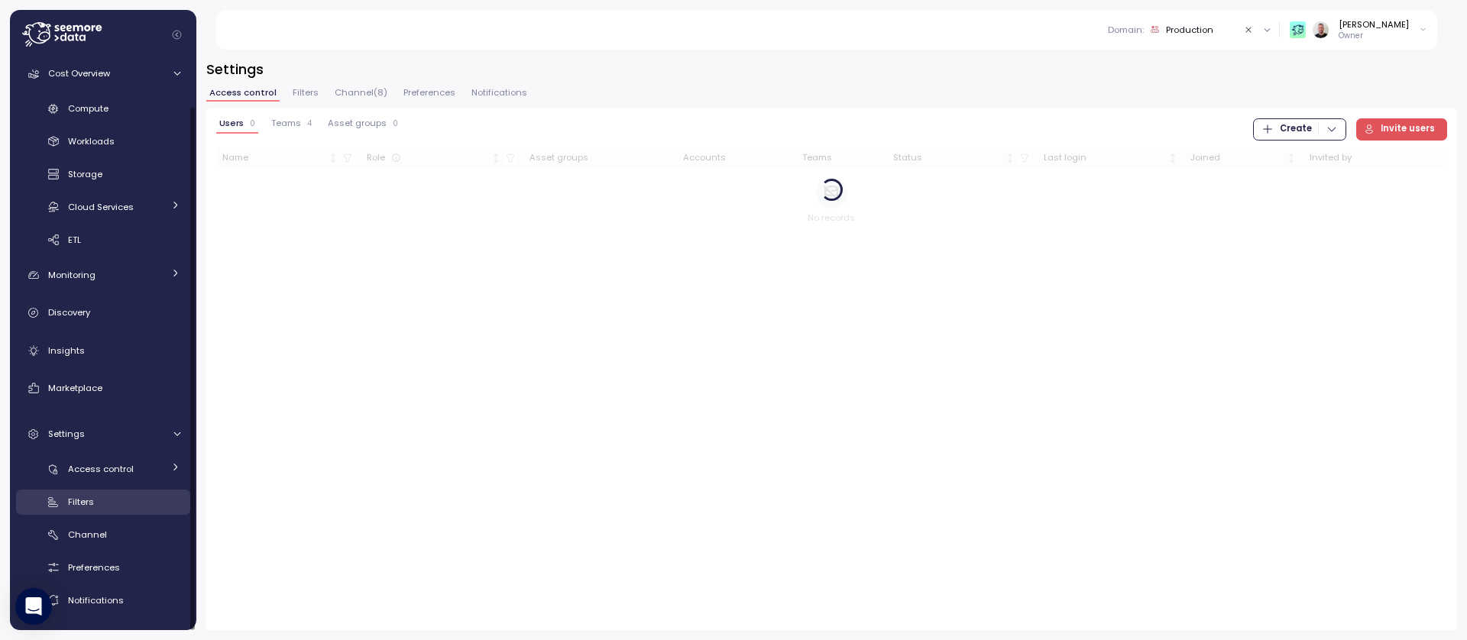
click at [96, 497] on div "Filters" at bounding box center [124, 501] width 112 height 15
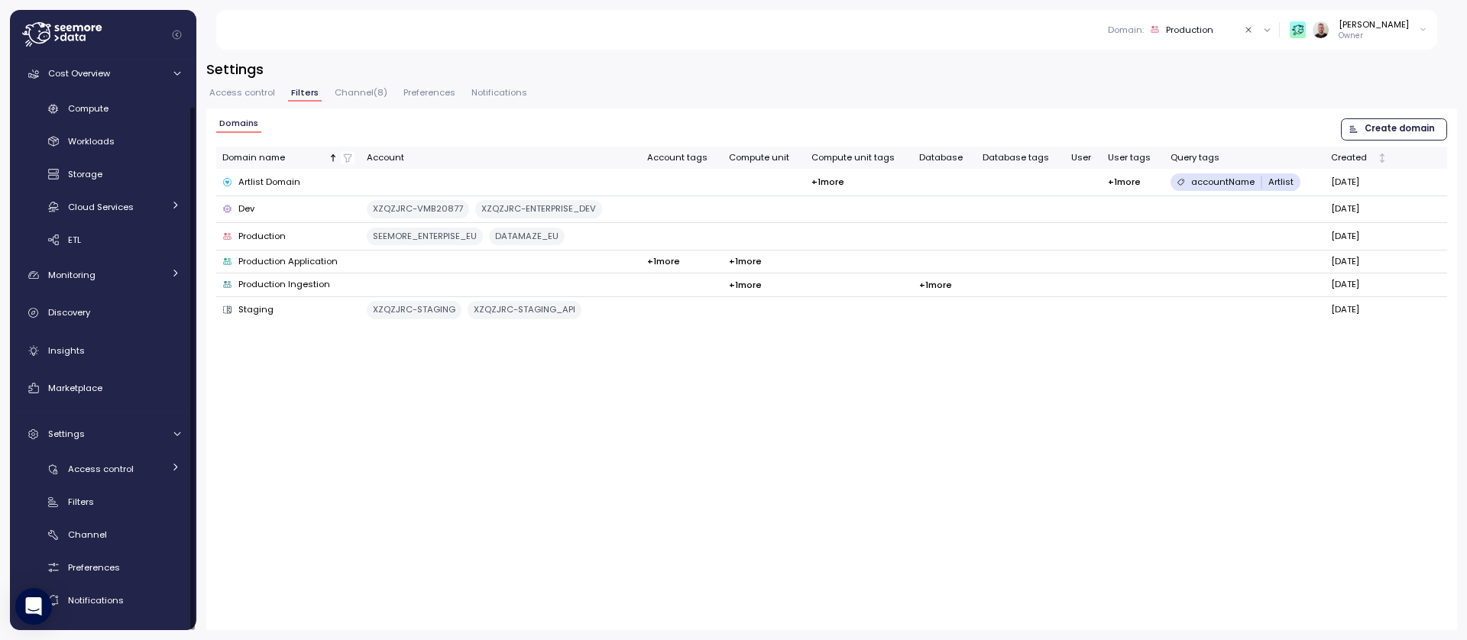
click at [85, 66] on div "Dashboard Cost Overview Compute Workloads Storage Cloud Services Clustering col…" at bounding box center [103, 345] width 186 height 571
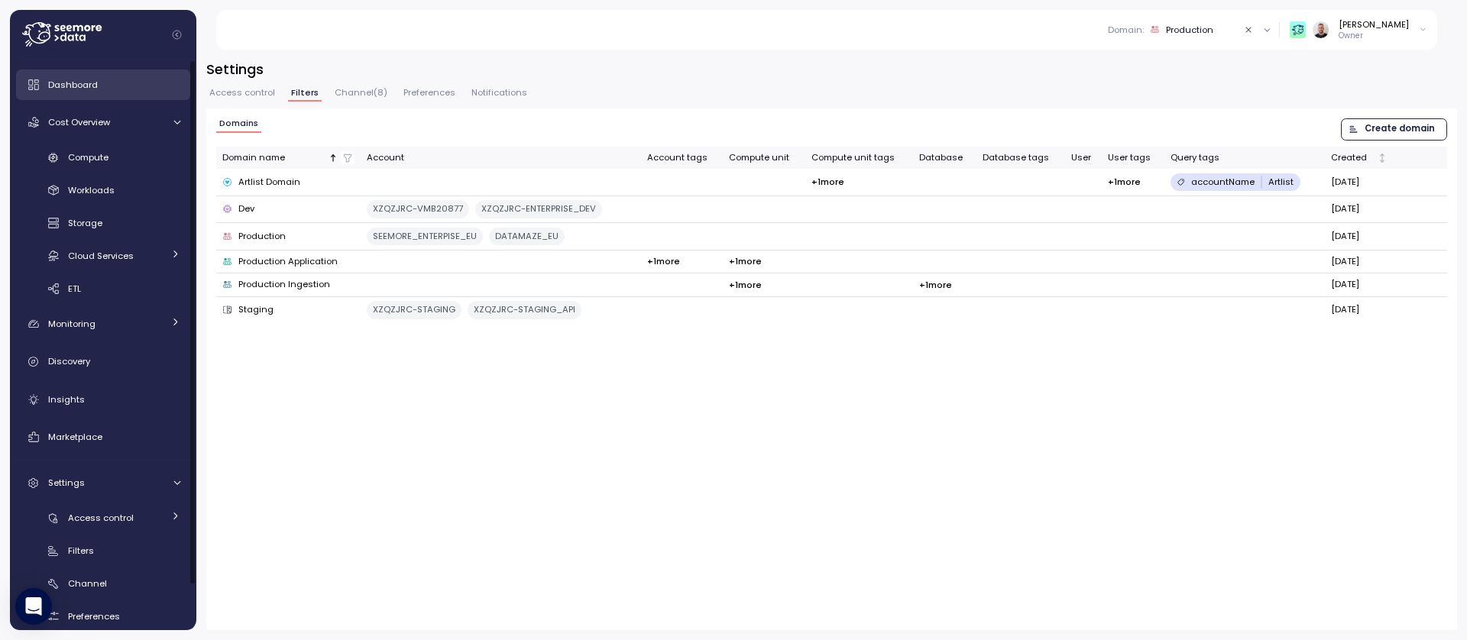
click at [87, 91] on div "Dashboard" at bounding box center [114, 84] width 132 height 15
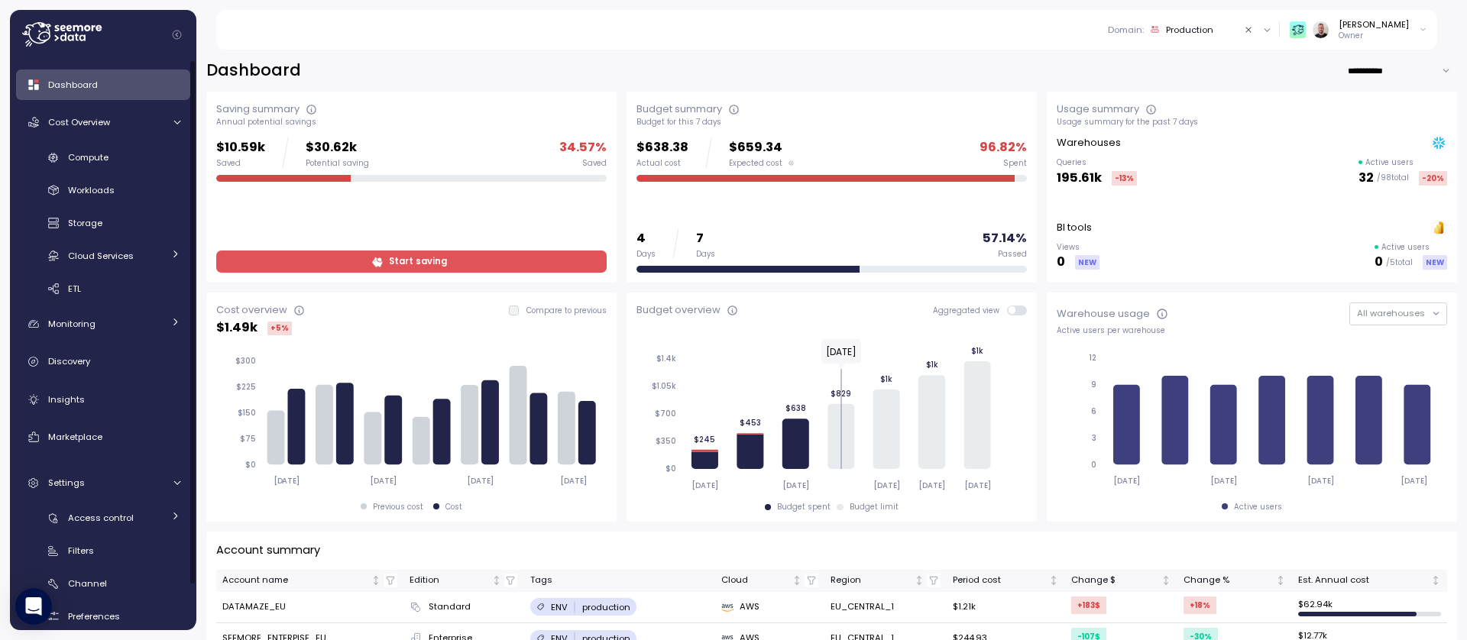
click at [1191, 33] on div "Production" at bounding box center [1189, 30] width 47 height 12
click at [1203, 119] on div "Staging" at bounding box center [1213, 113] width 155 height 18
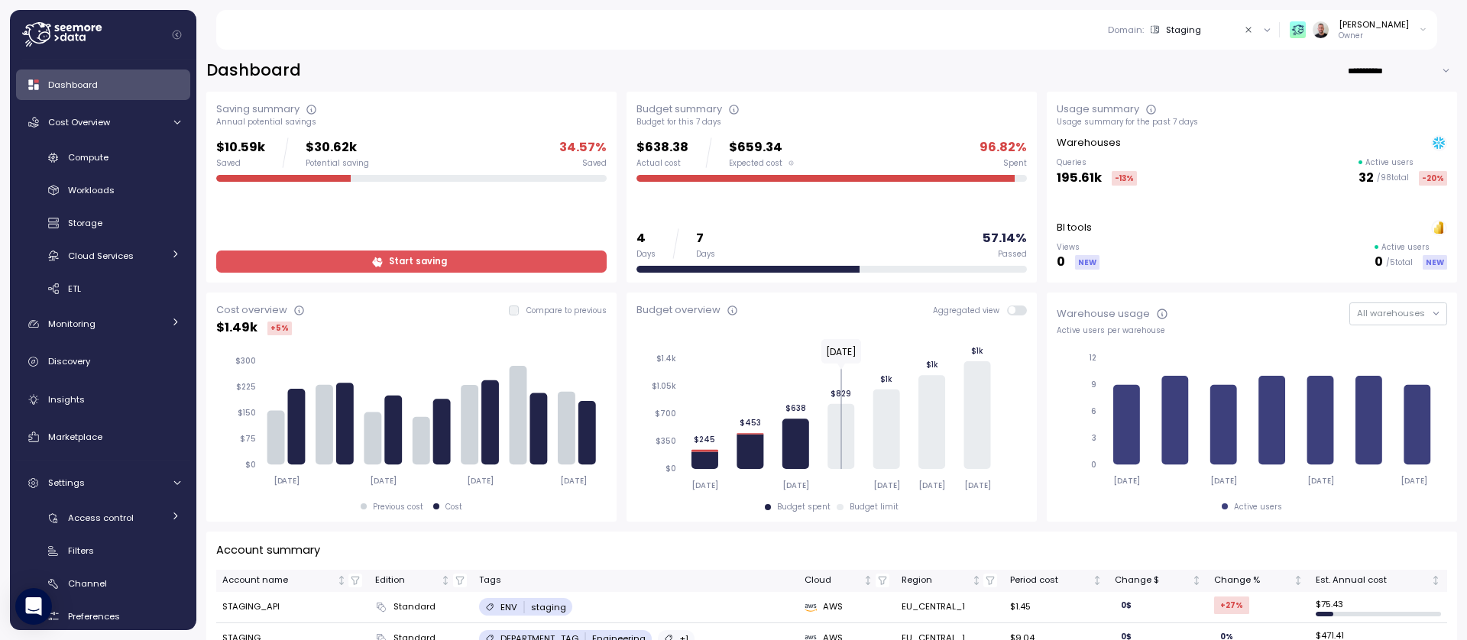
click at [1223, 36] on div "Domain : Staging" at bounding box center [1189, 29] width 179 height 22
click at [1191, 135] on div "Dev" at bounding box center [1213, 138] width 155 height 18
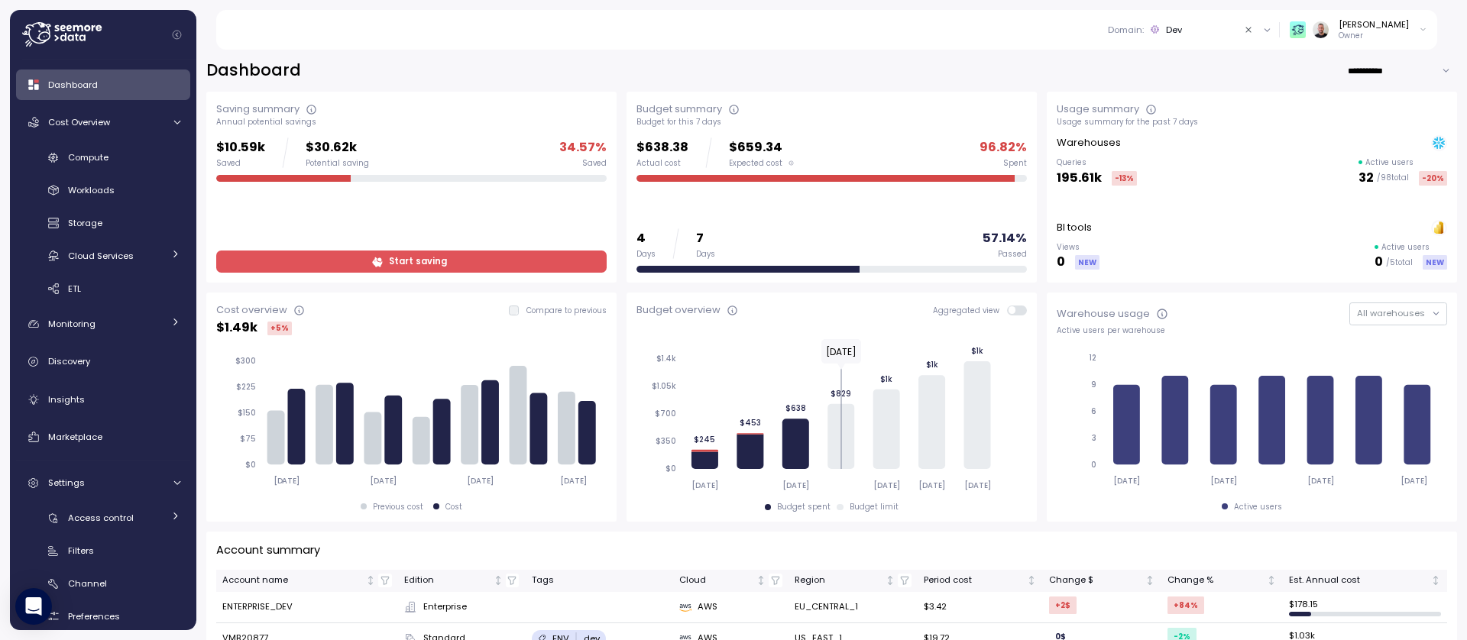
click at [1160, 25] on icon at bounding box center [1155, 29] width 10 height 10
click at [993, 63] on div "**********" at bounding box center [831, 71] width 1251 height 22
click at [1182, 28] on div "Dev" at bounding box center [1174, 30] width 16 height 12
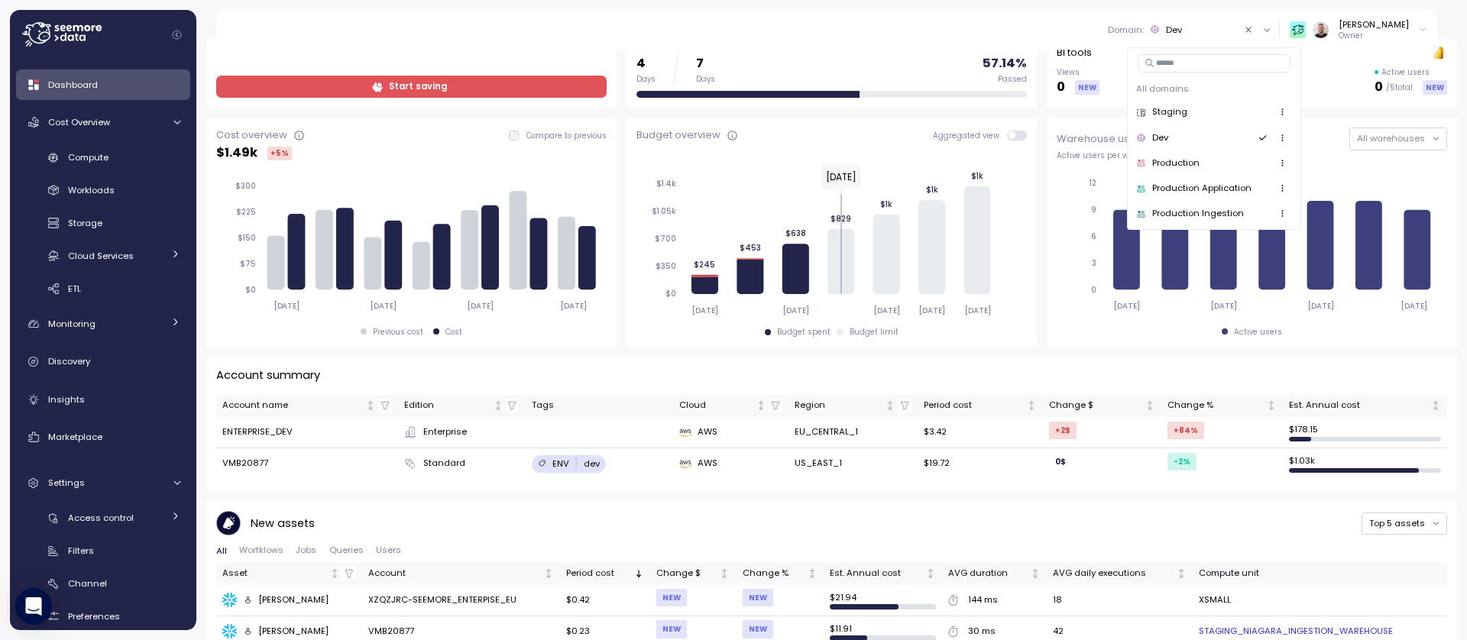
scroll to position [183, 0]
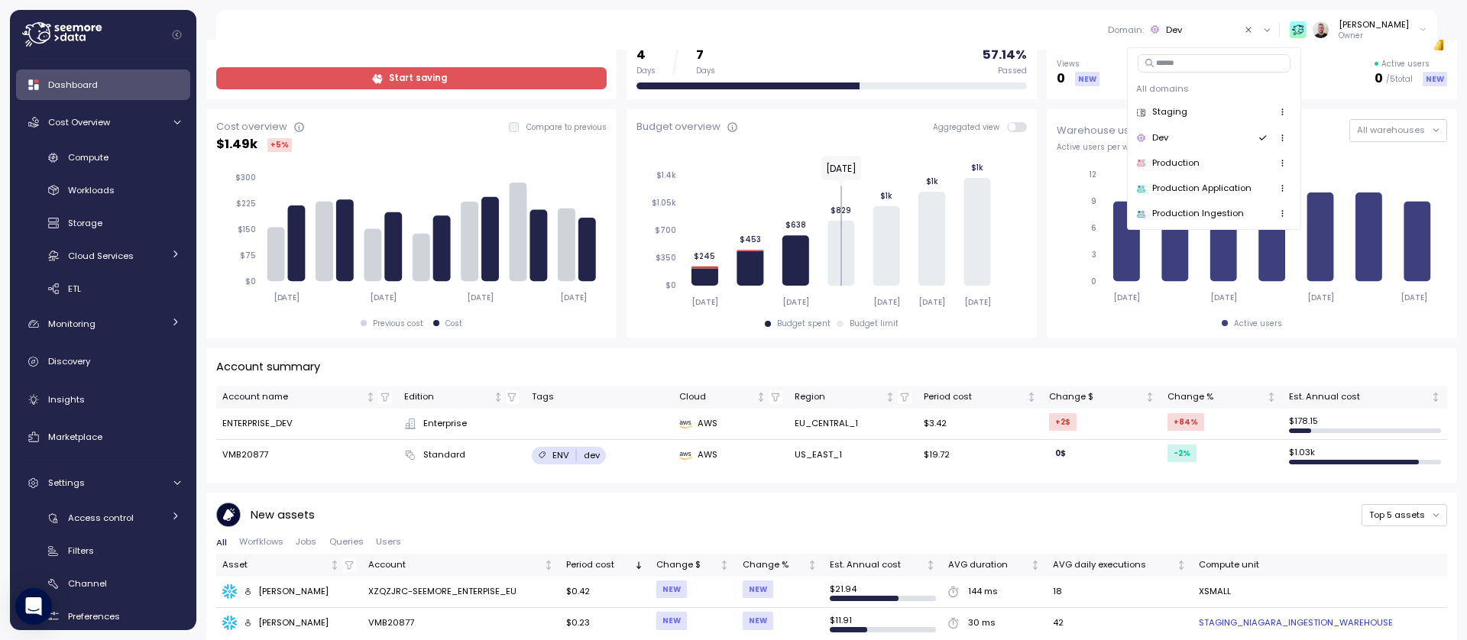
click at [1200, 166] on div "Production" at bounding box center [1213, 163] width 155 height 18
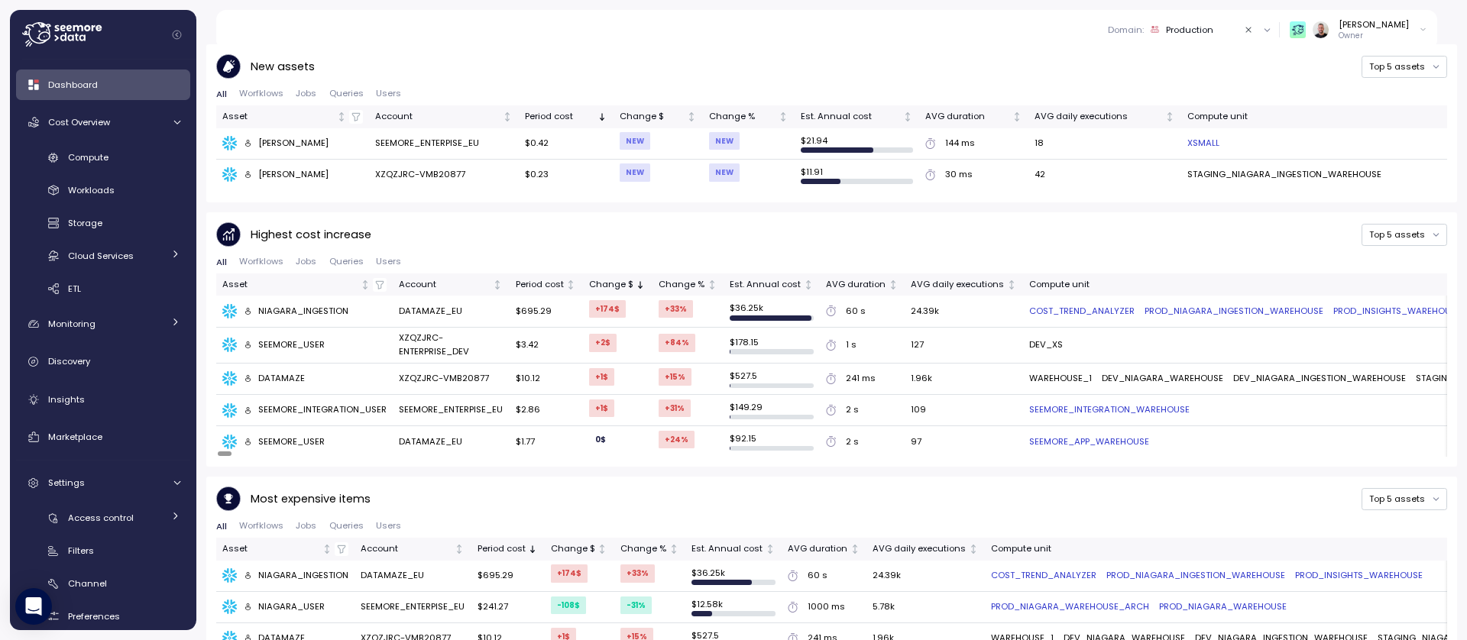
scroll to position [728, 0]
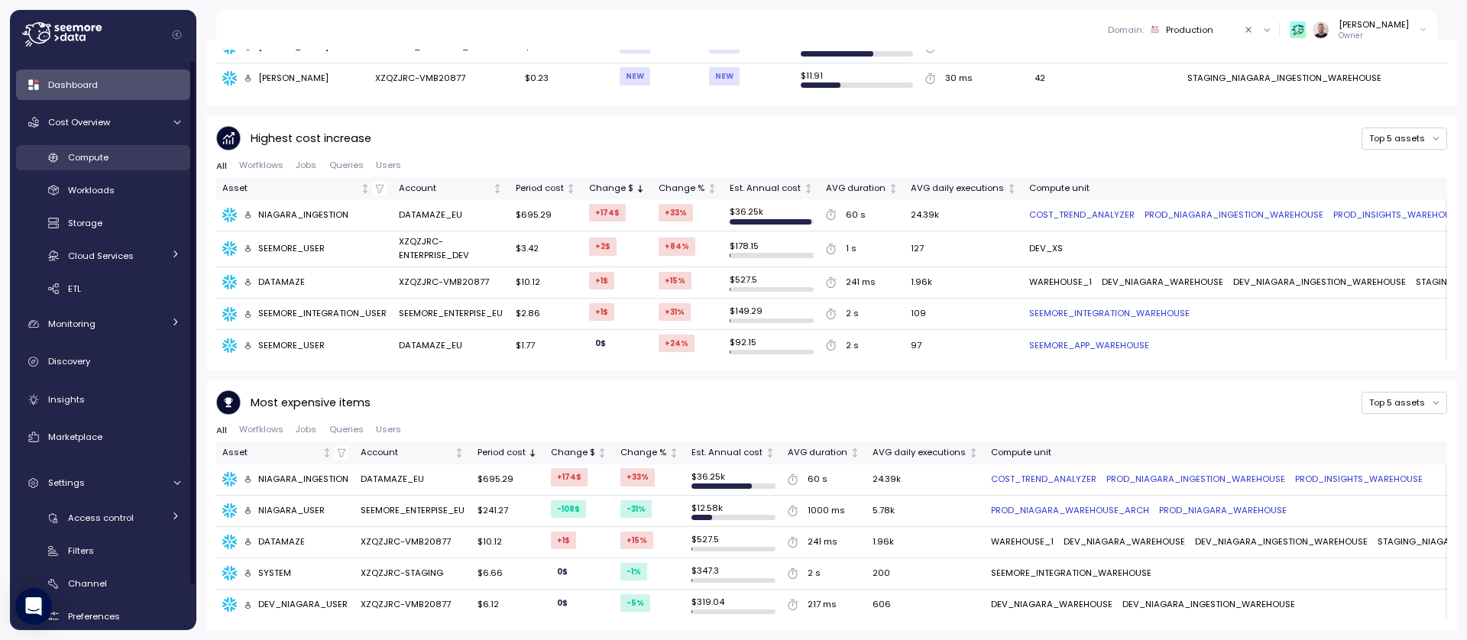
click at [109, 164] on div "Compute" at bounding box center [124, 157] width 112 height 15
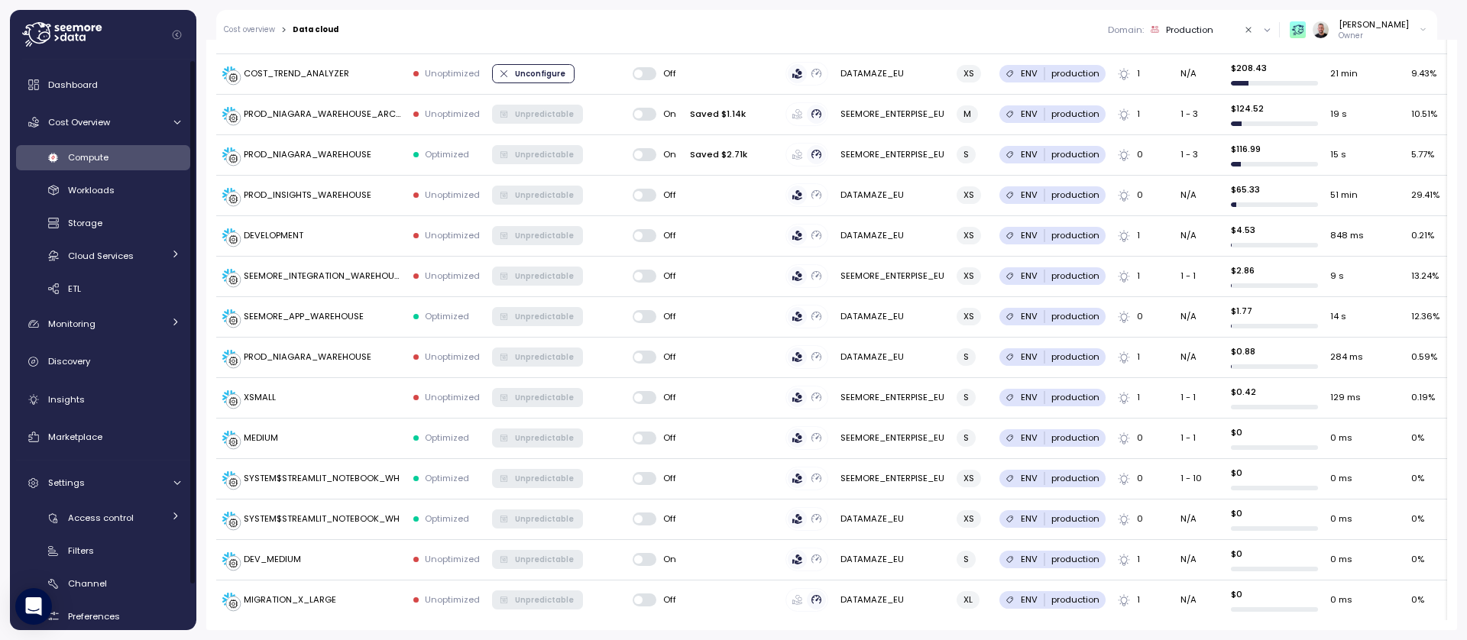
scroll to position [553, 0]
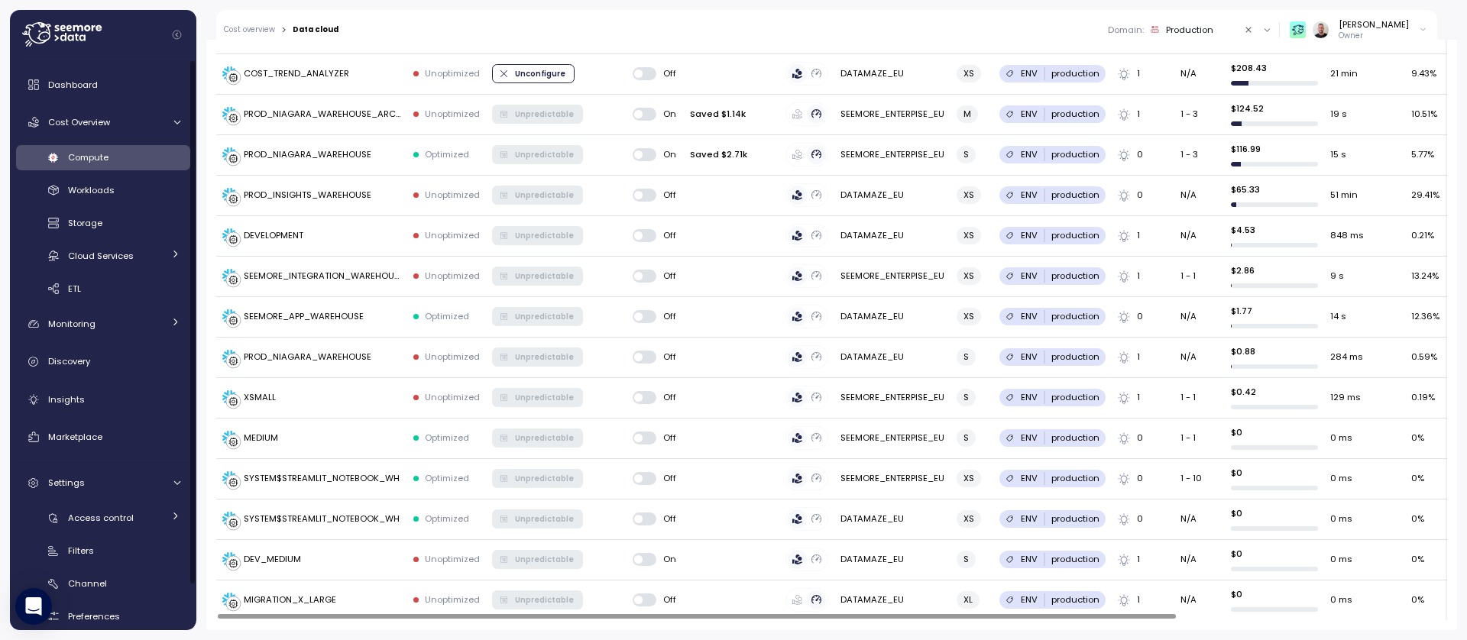
click at [1213, 25] on div "Production" at bounding box center [1189, 30] width 47 height 12
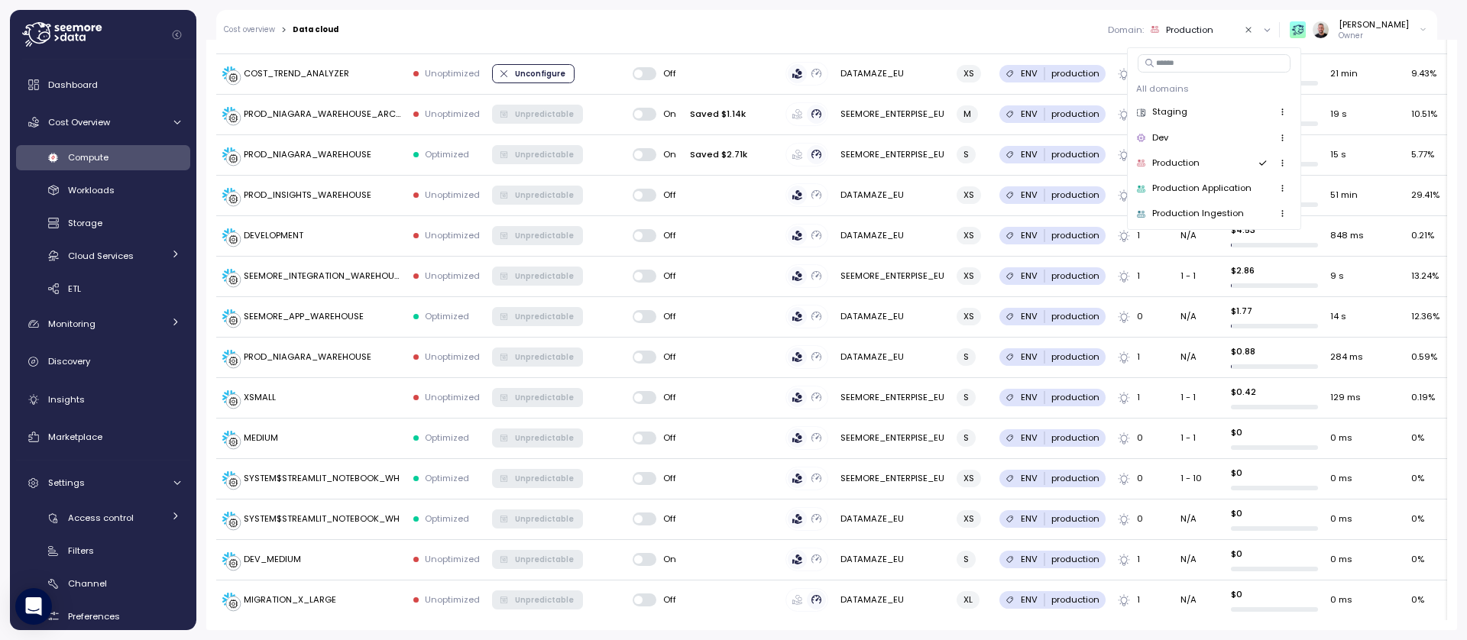
click at [1192, 144] on div "Dev" at bounding box center [1213, 138] width 155 height 18
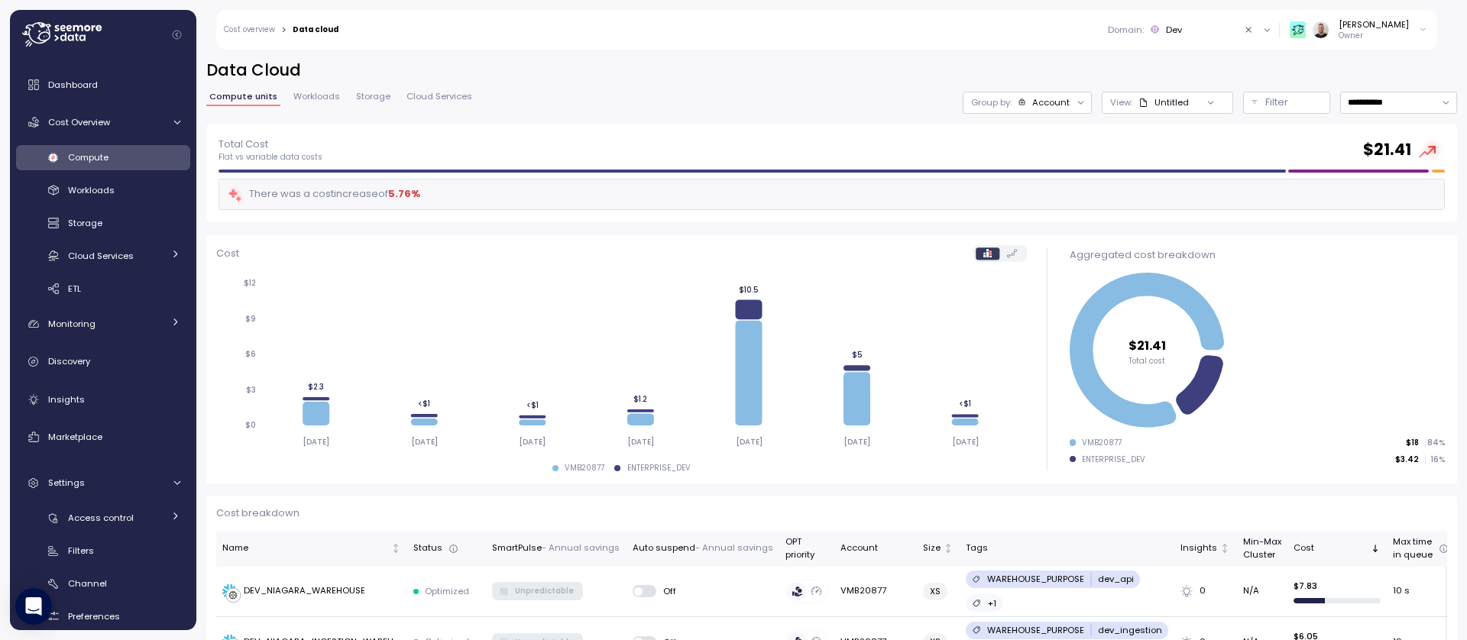
click at [1207, 34] on div "Domain : Dev" at bounding box center [1172, 30] width 128 height 12
click at [1172, 115] on div "Staging" at bounding box center [1169, 112] width 35 height 14
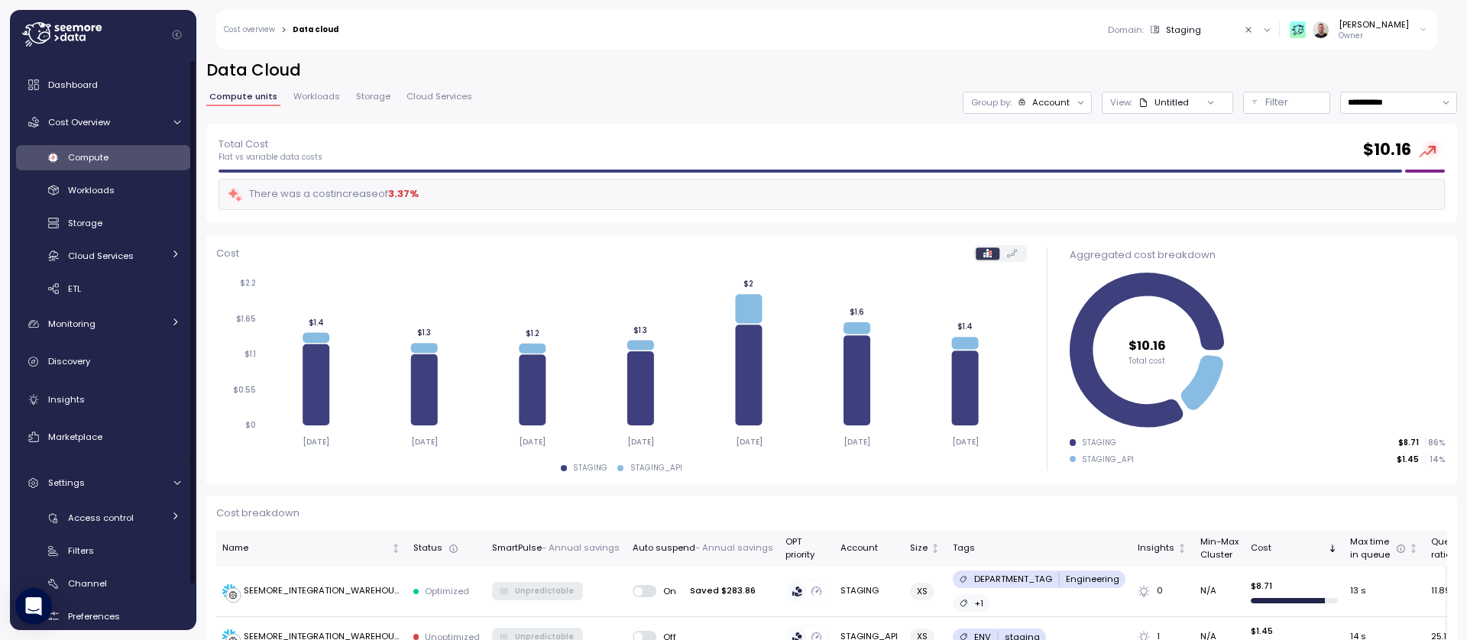
click at [1189, 28] on div "Staging" at bounding box center [1175, 30] width 51 height 12
drag, startPoint x: 773, startPoint y: 95, endPoint x: 542, endPoint y: 141, distance: 236.0
click at [773, 95] on div "**********" at bounding box center [831, 103] width 1251 height 22
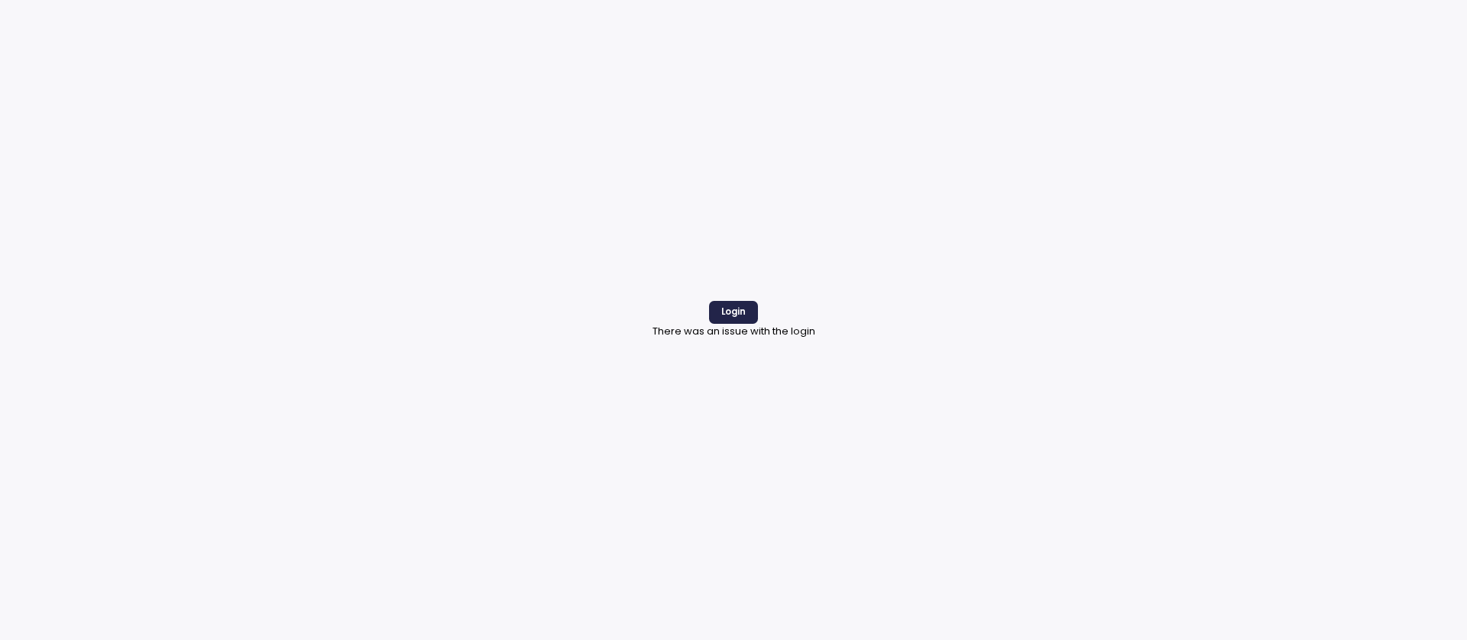
click at [733, 316] on span "Login" at bounding box center [733, 312] width 24 height 21
click at [733, 307] on span "Login" at bounding box center [733, 312] width 24 height 21
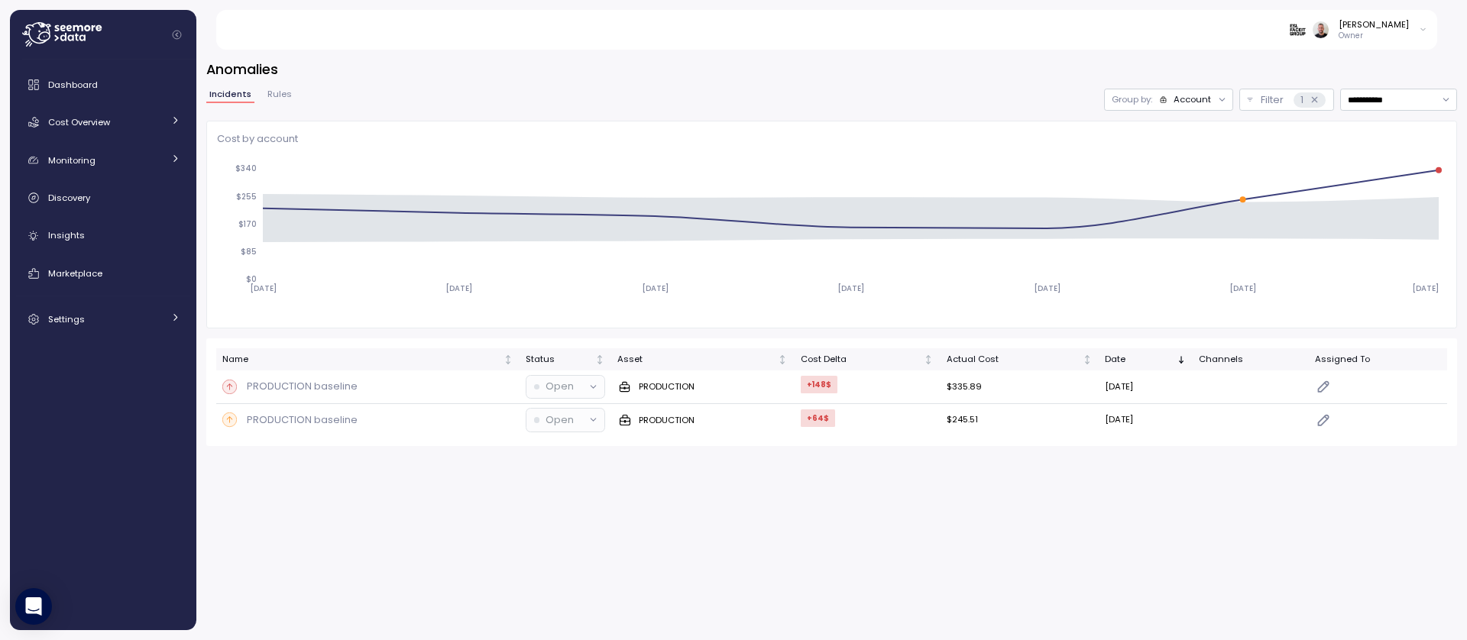
click at [1184, 96] on div "Account" at bounding box center [1192, 99] width 37 height 12
click at [1181, 153] on p "Compute unit" at bounding box center [1182, 159] width 60 height 12
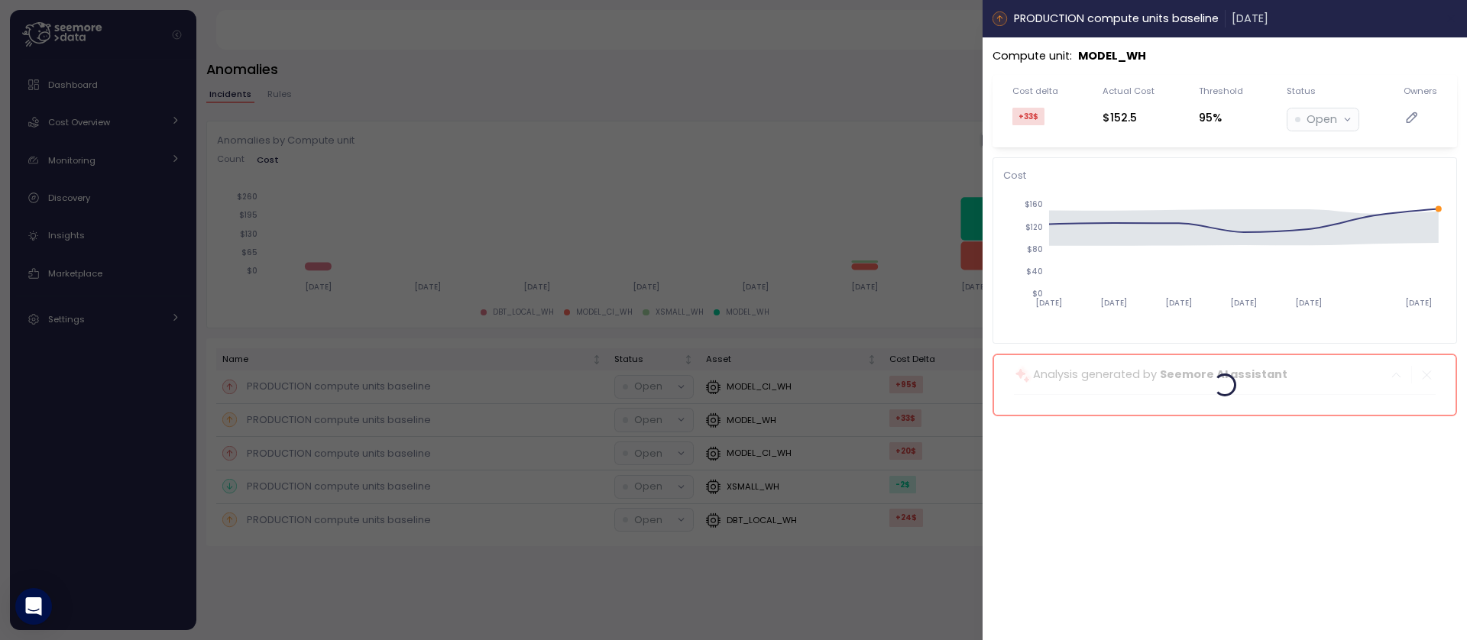
click at [1450, 21] on icon "button" at bounding box center [1452, 18] width 12 height 12
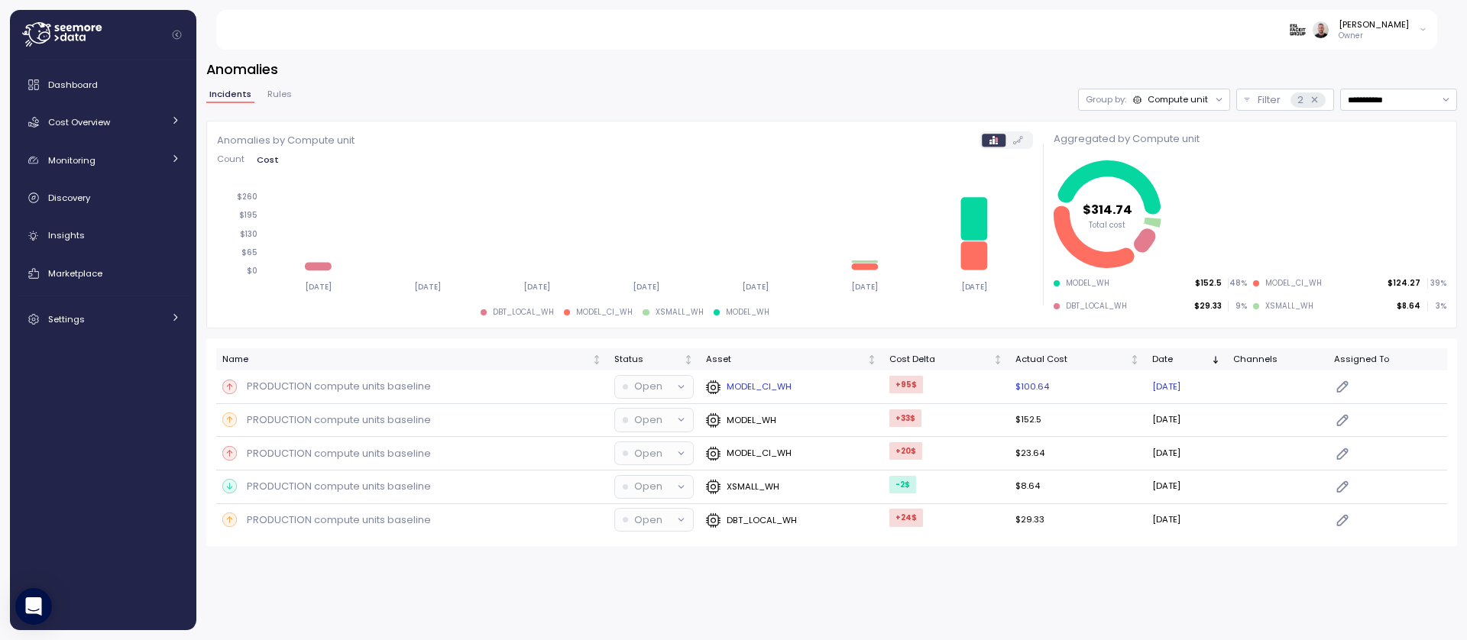
click at [361, 386] on p "PRODUCTION compute units baseline" at bounding box center [339, 386] width 184 height 15
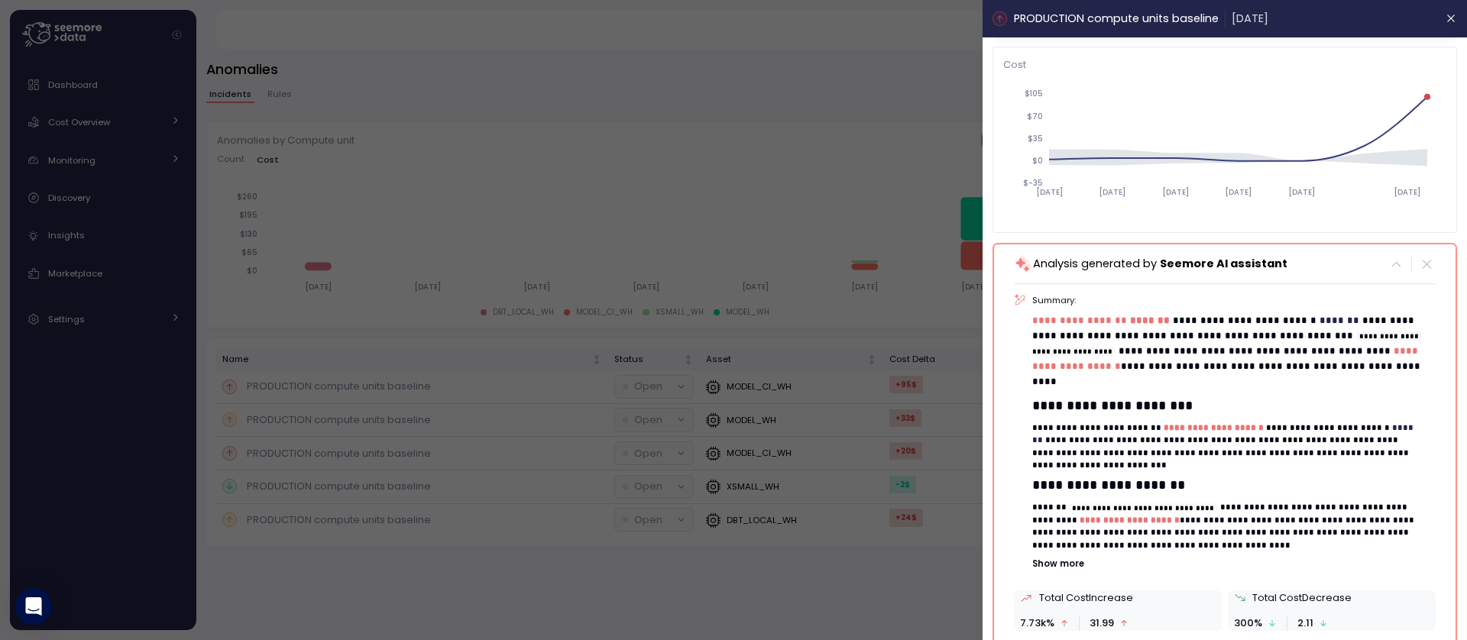
scroll to position [183, 0]
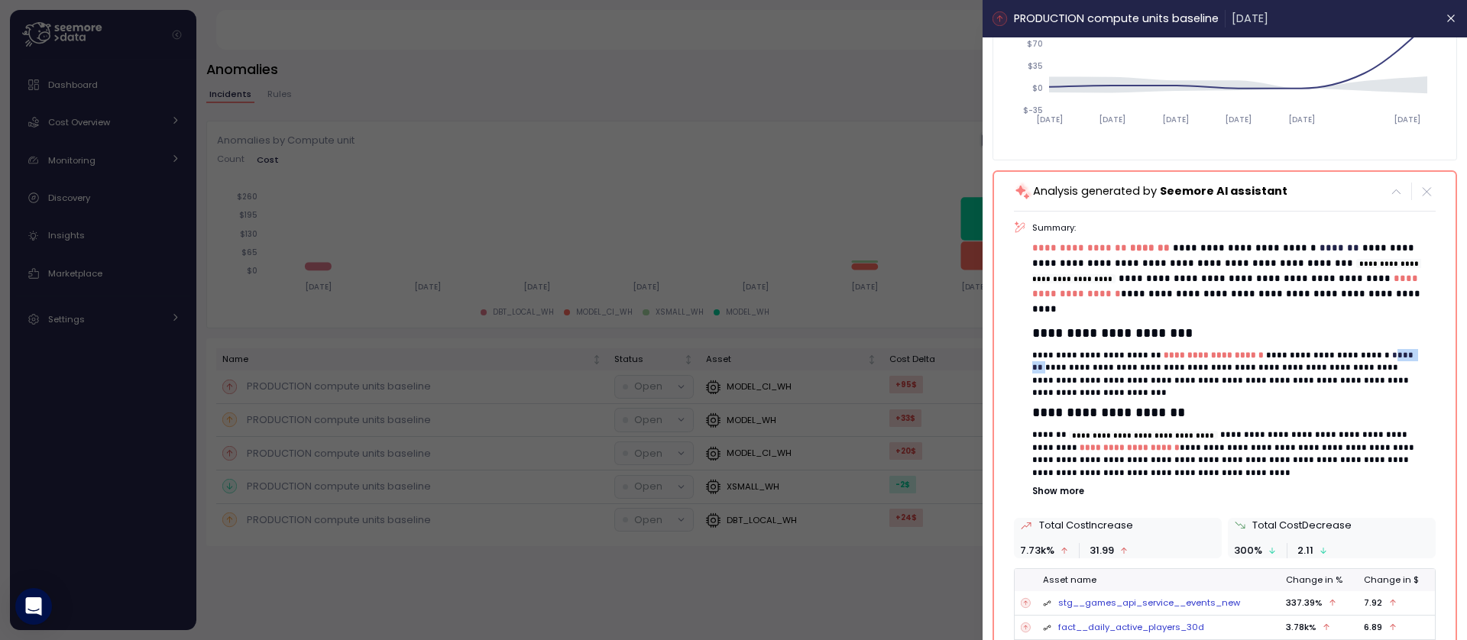
drag, startPoint x: 1381, startPoint y: 360, endPoint x: 1414, endPoint y: 361, distance: 32.9
click at [1414, 361] on p "**********" at bounding box center [1228, 374] width 391 height 50
drag, startPoint x: 1108, startPoint y: 368, endPoint x: 1246, endPoint y: 372, distance: 137.6
click at [1246, 372] on p "**********" at bounding box center [1228, 374] width 391 height 50
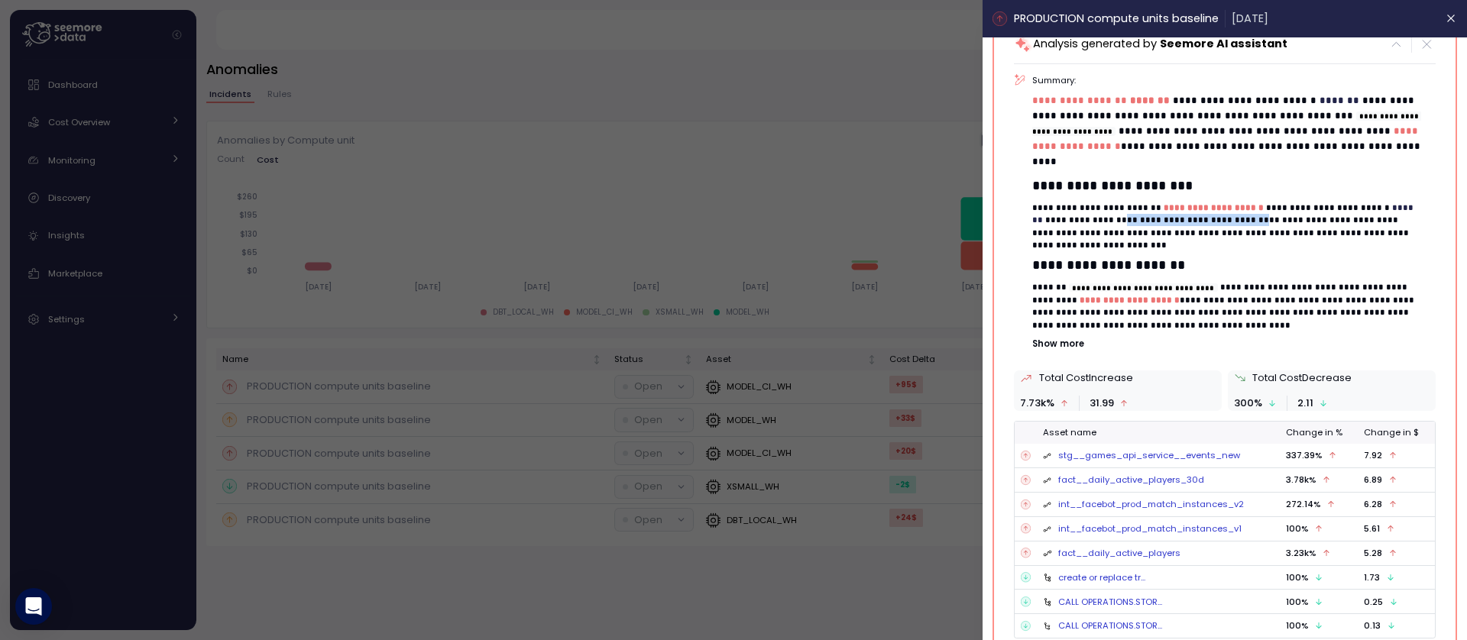
scroll to position [376, 0]
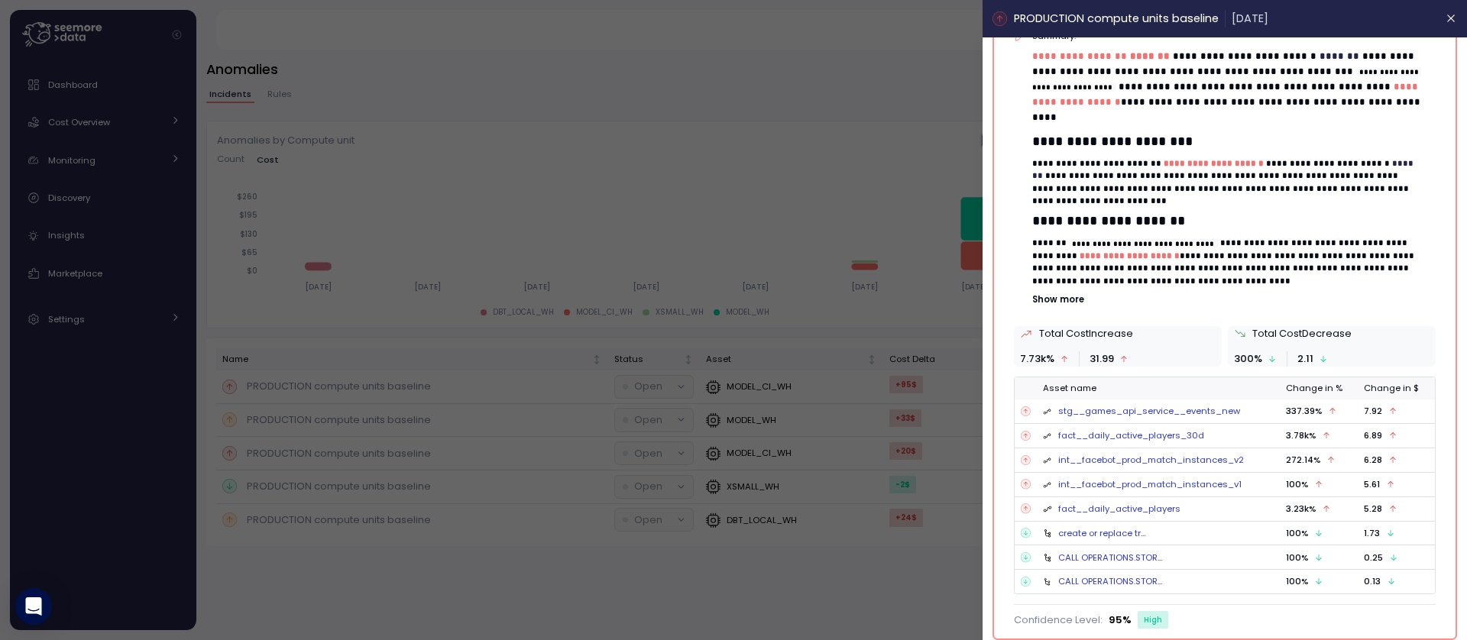
click at [549, 208] on div at bounding box center [733, 320] width 1467 height 640
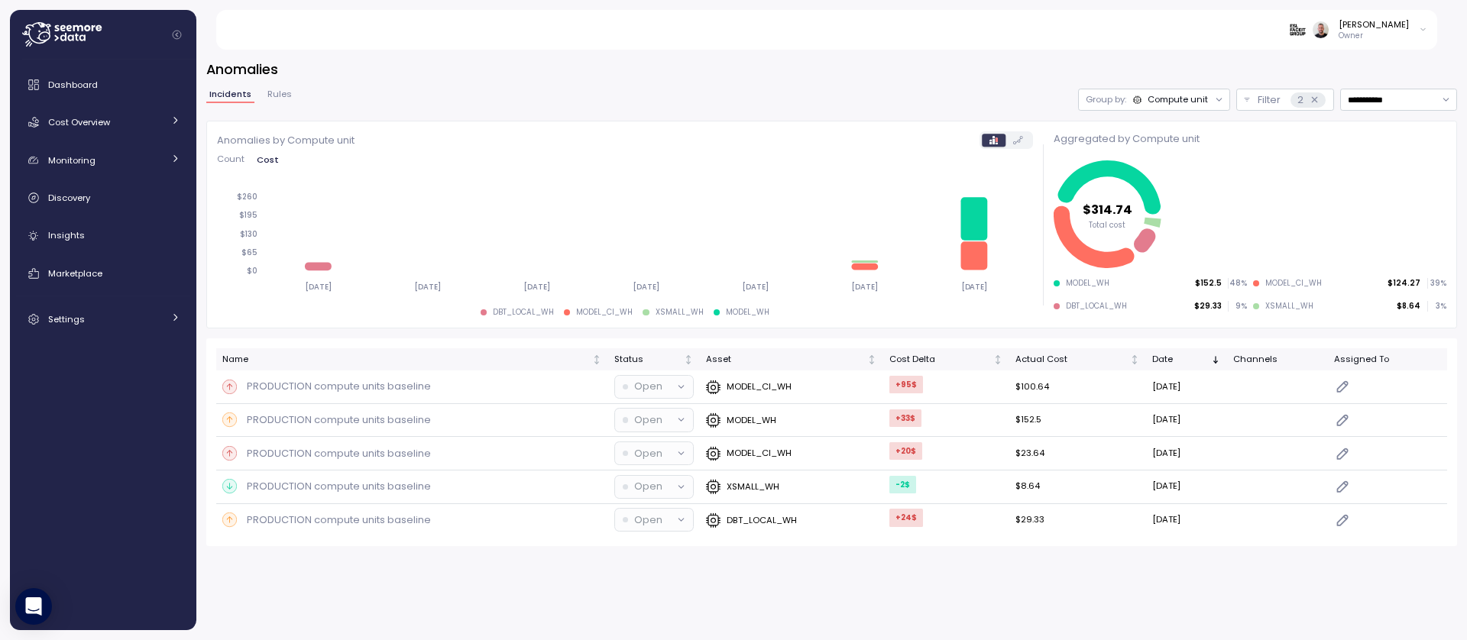
click at [67, 40] on icon at bounding box center [61, 34] width 79 height 24
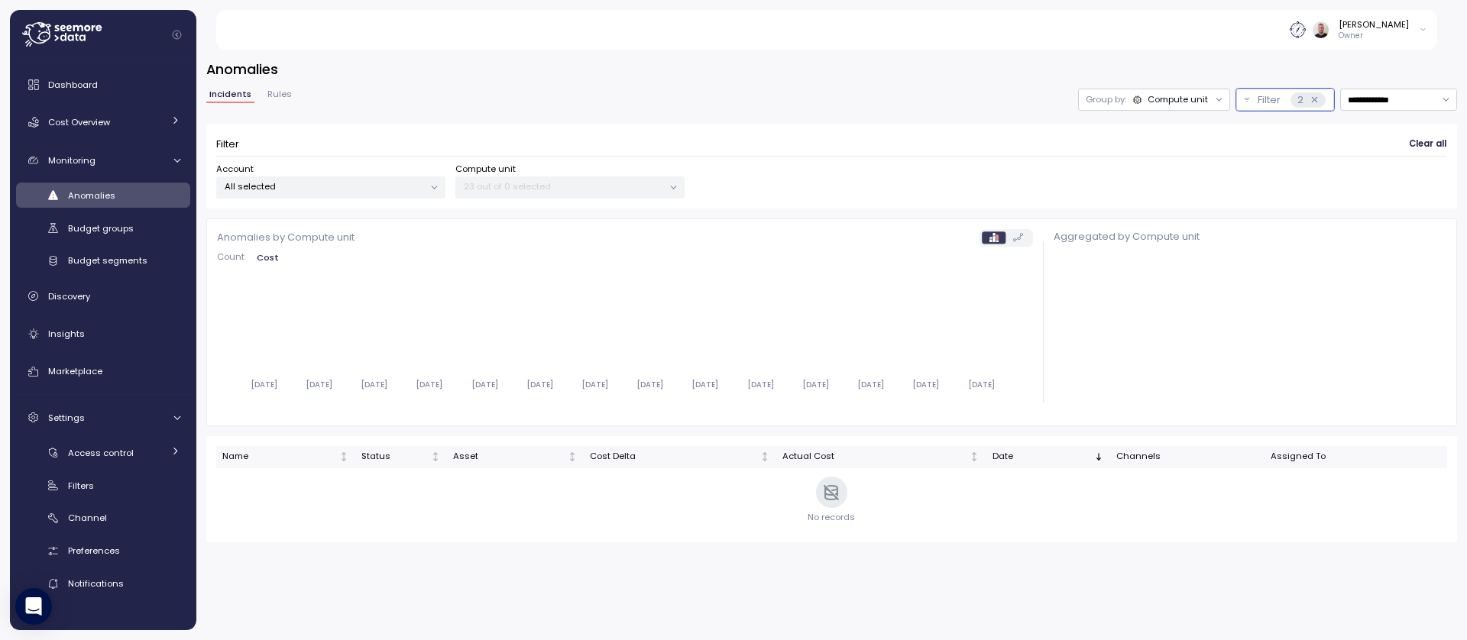
click at [1388, 105] on input "**********" at bounding box center [1398, 100] width 117 height 22
click at [1404, 172] on div "Last 7 days" at bounding box center [1390, 170] width 50 height 12
type input "**********"
click at [91, 334] on div "Insights" at bounding box center [114, 333] width 132 height 15
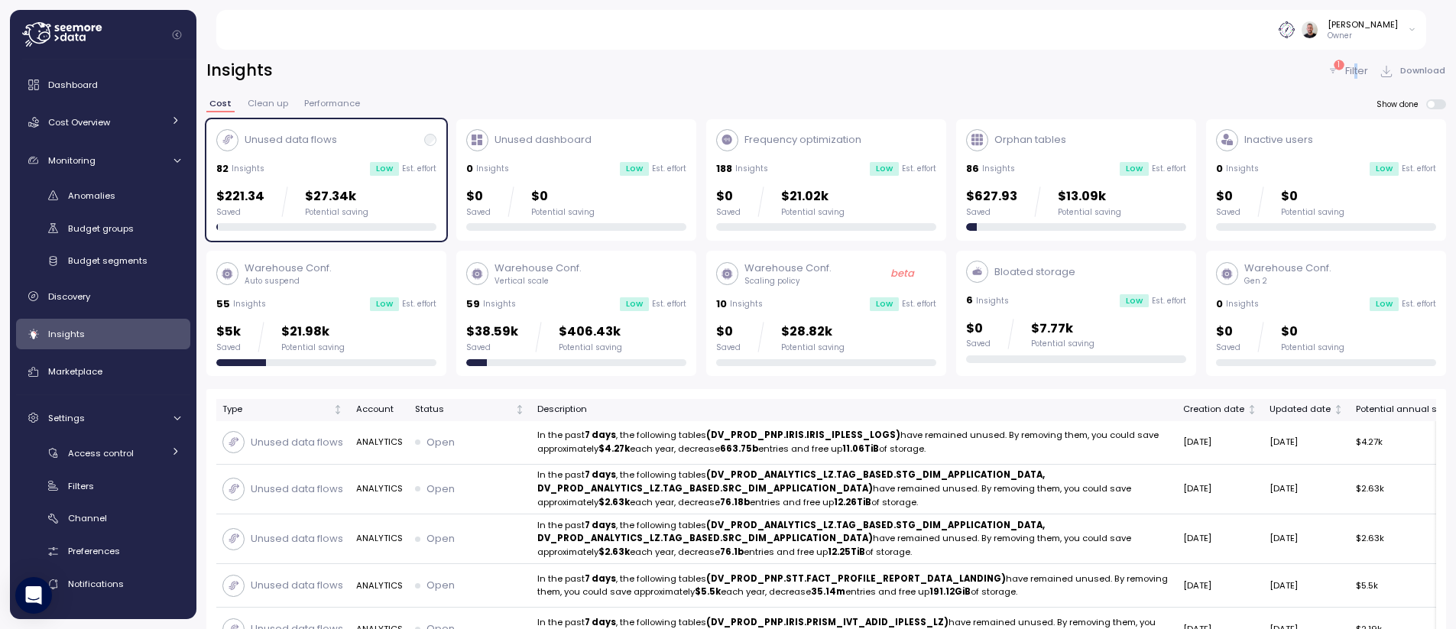
click at [1356, 68] on p "Filter" at bounding box center [1356, 70] width 23 height 15
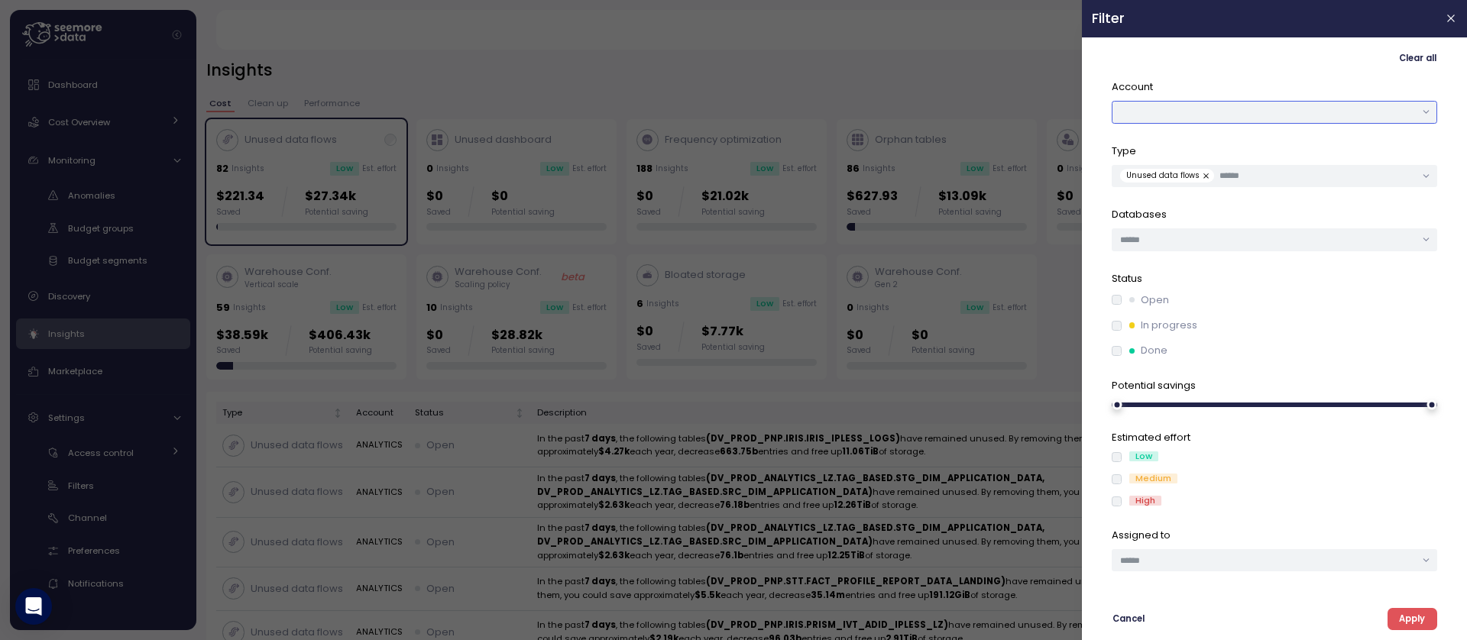
click at [1281, 107] on button "button" at bounding box center [1275, 112] width 326 height 22
click at [1286, 145] on div "ANALYTICS" at bounding box center [1284, 143] width 47 height 12
click at [1272, 178] on input "text" at bounding box center [1318, 176] width 196 height 14
click at [1228, 148] on p "Type" at bounding box center [1275, 151] width 326 height 15
click at [1223, 246] on input "text" at bounding box center [1267, 240] width 295 height 14
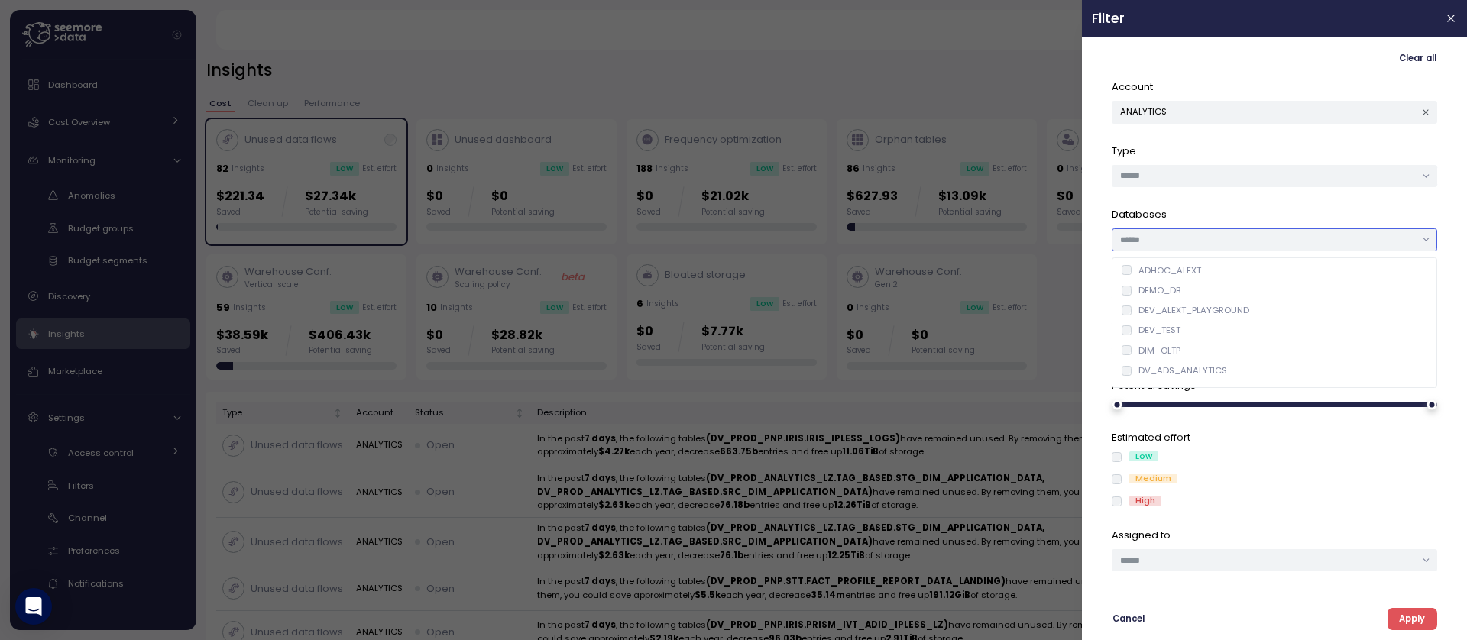
paste input "****"
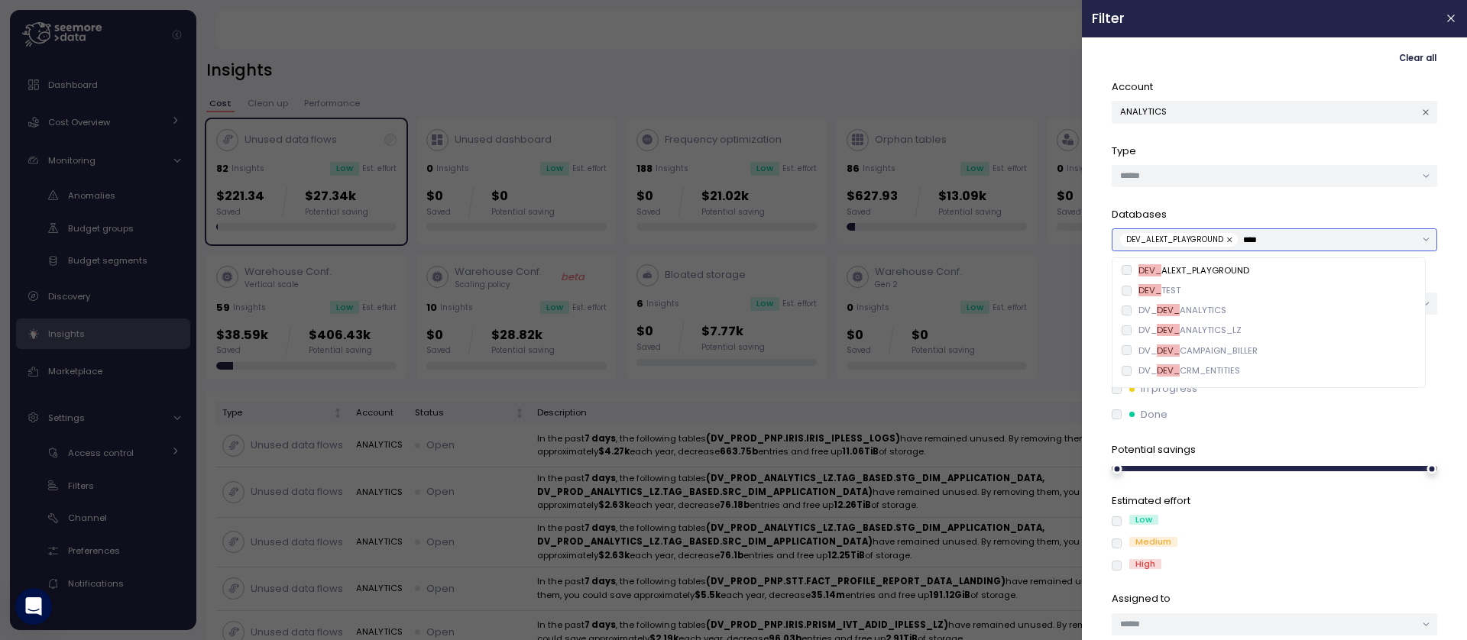
click at [1125, 297] on div "DEV_ TEST" at bounding box center [1269, 290] width 307 height 20
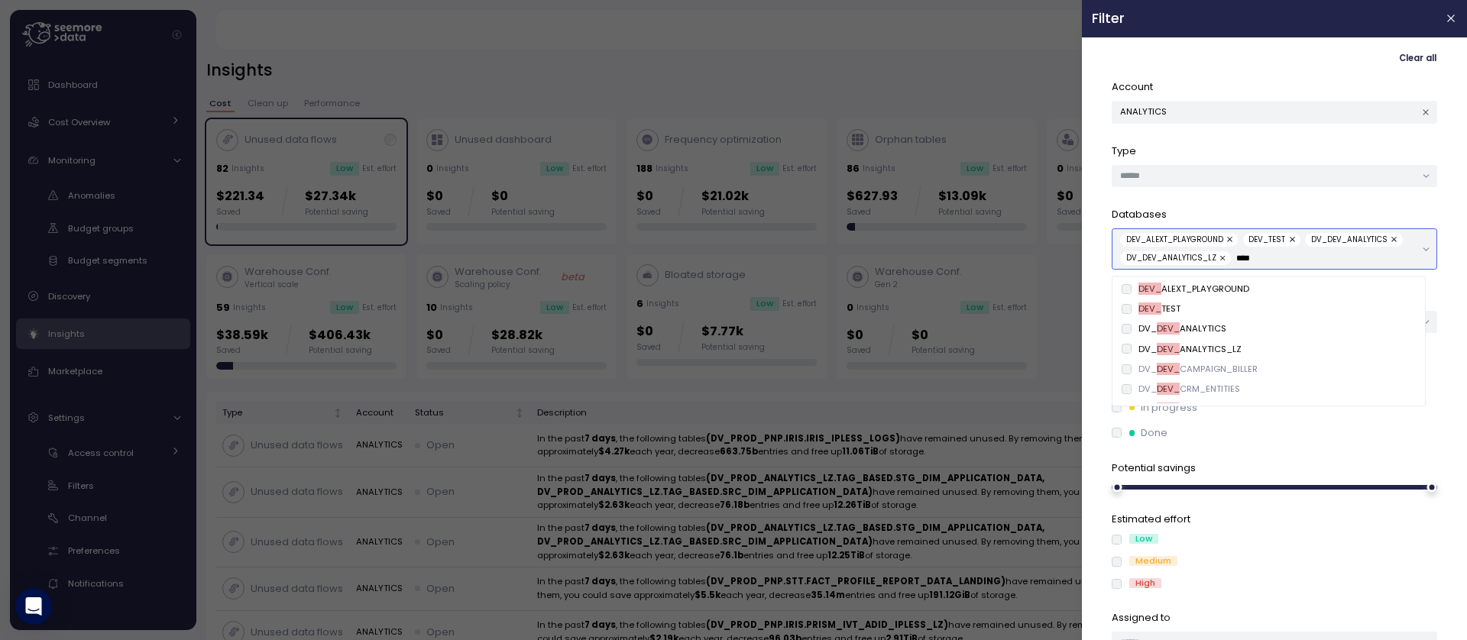
click at [1132, 372] on div "DV_ DEV_ CAMPAIGN_BILLER" at bounding box center [1269, 369] width 295 height 12
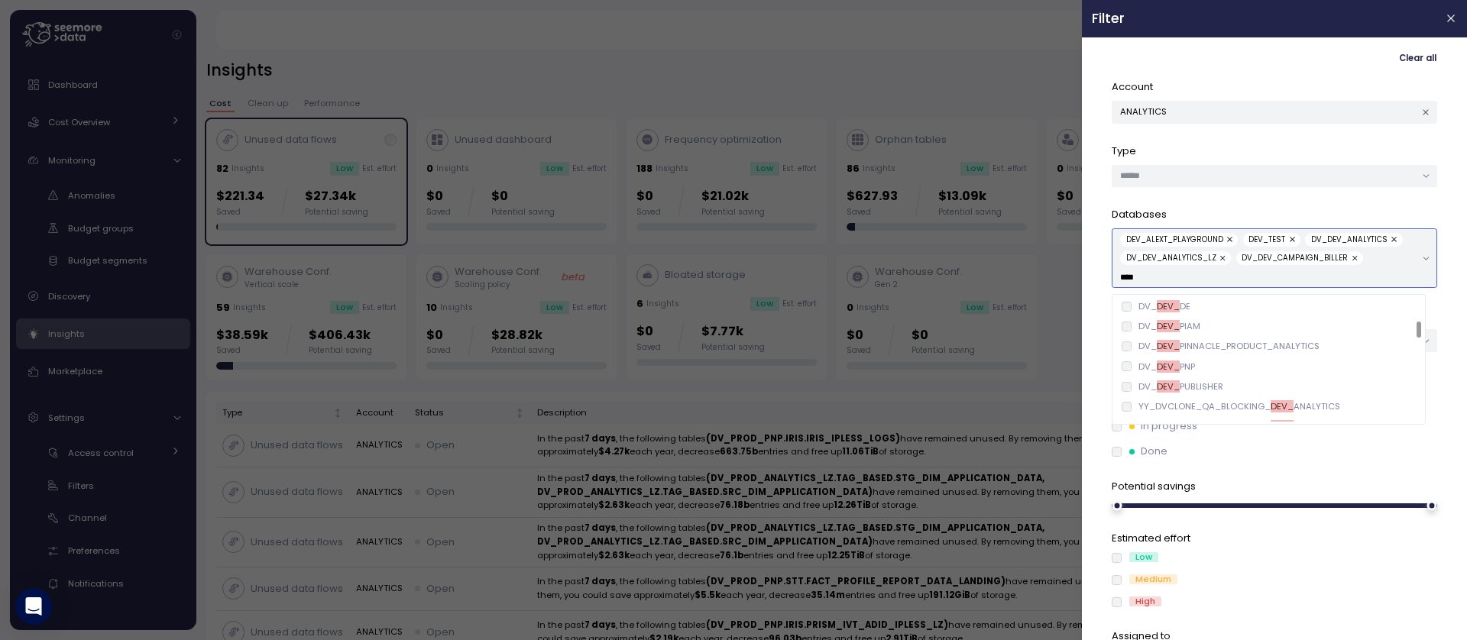
scroll to position [92, 0]
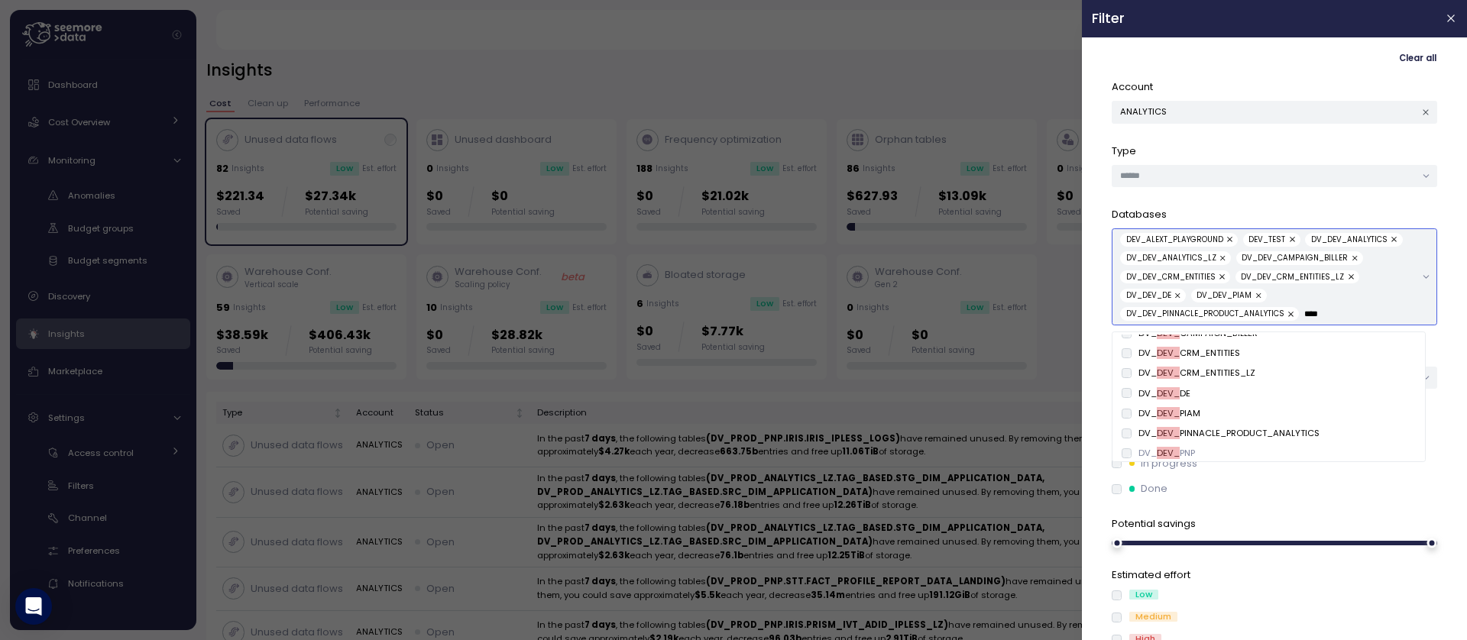
click at [1129, 445] on div "DV_ DEV_ PNP" at bounding box center [1269, 454] width 307 height 20
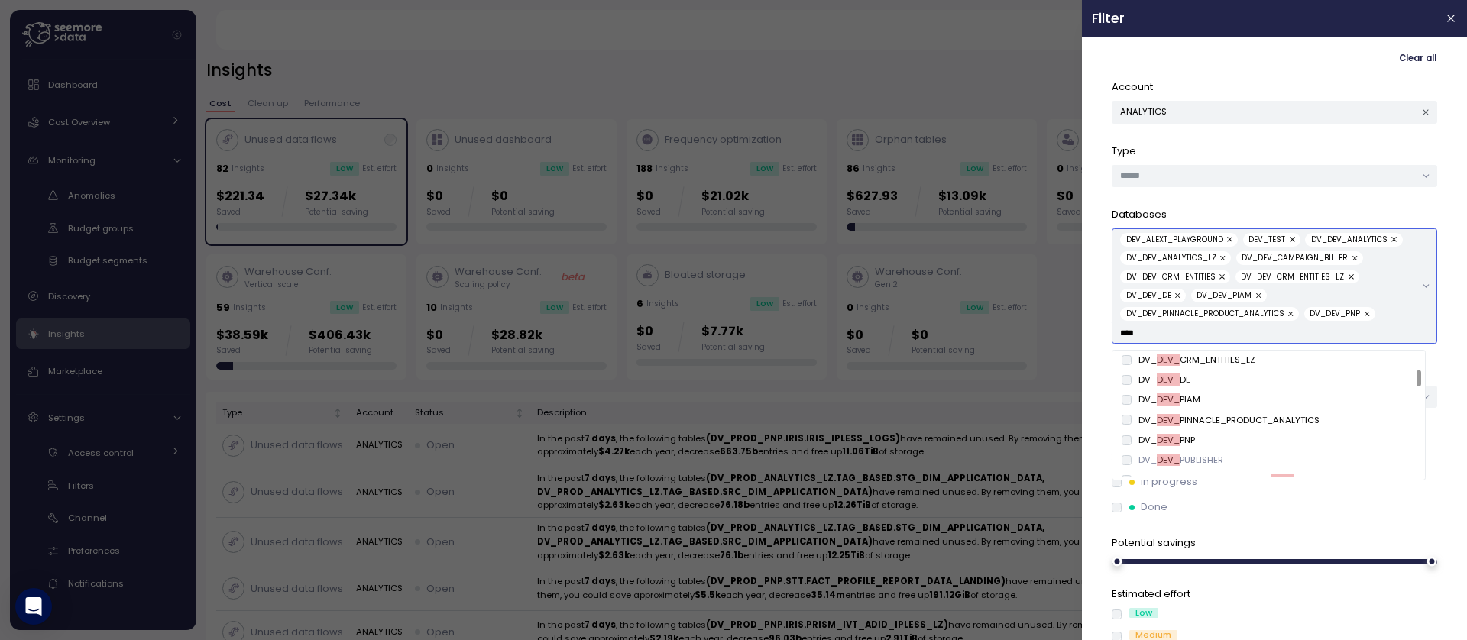
scroll to position [183, 0]
click at [1132, 400] on div "DV_ DEV_ PUBLISHER" at bounding box center [1269, 400] width 295 height 12
click at [1131, 429] on div "YY_DVCLONE_QA_BLOCKING_ DEV_ ANALYTICS" at bounding box center [1269, 420] width 307 height 20
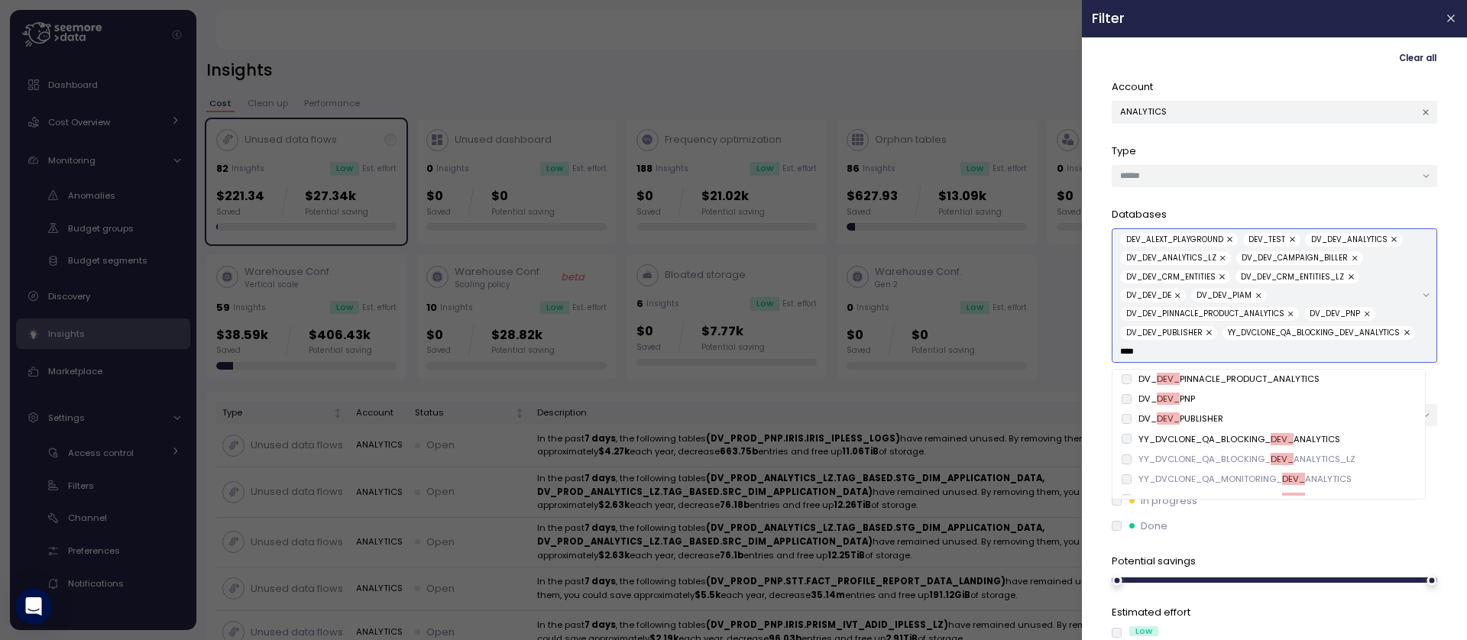
click at [1143, 451] on div "YY_DVCLONE_QA_BLOCKING_ DEV_ ANALYTICS_LZ" at bounding box center [1269, 459] width 307 height 20
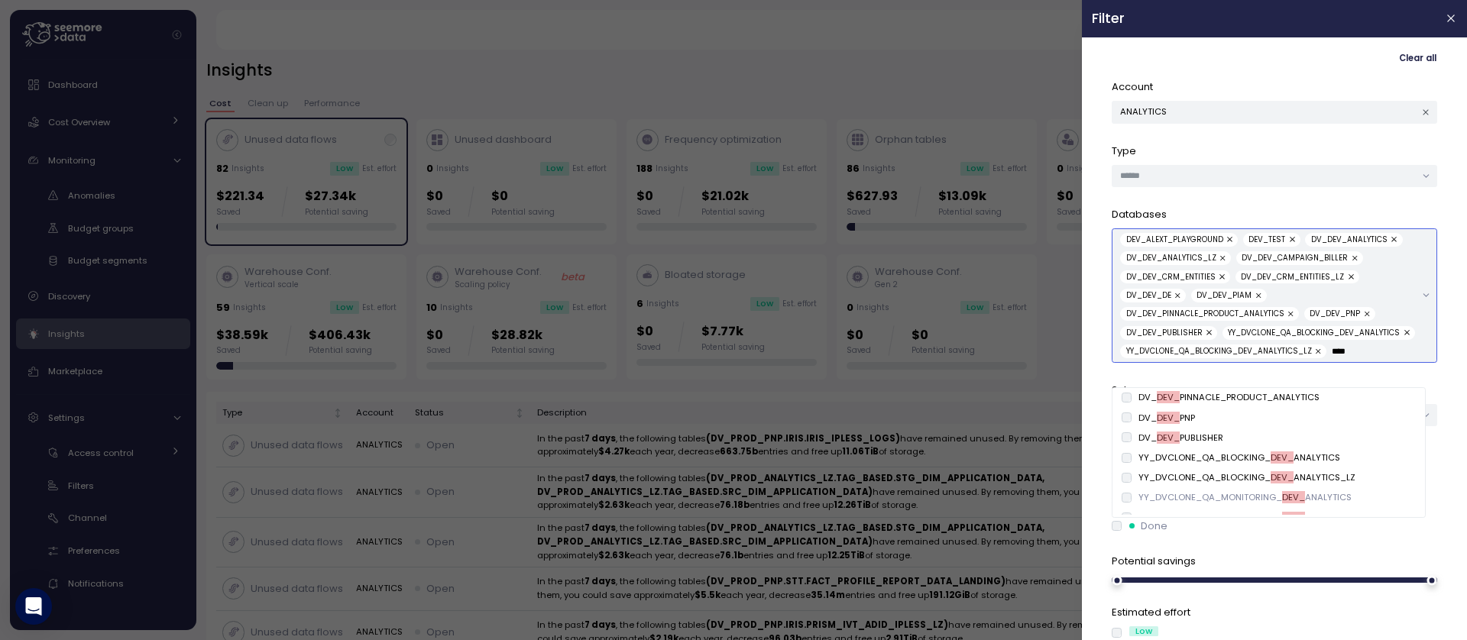
click at [1155, 491] on div "YY_DVCLONE_QA_MONITORING_ DEV_ ANALYTICS" at bounding box center [1245, 497] width 213 height 12
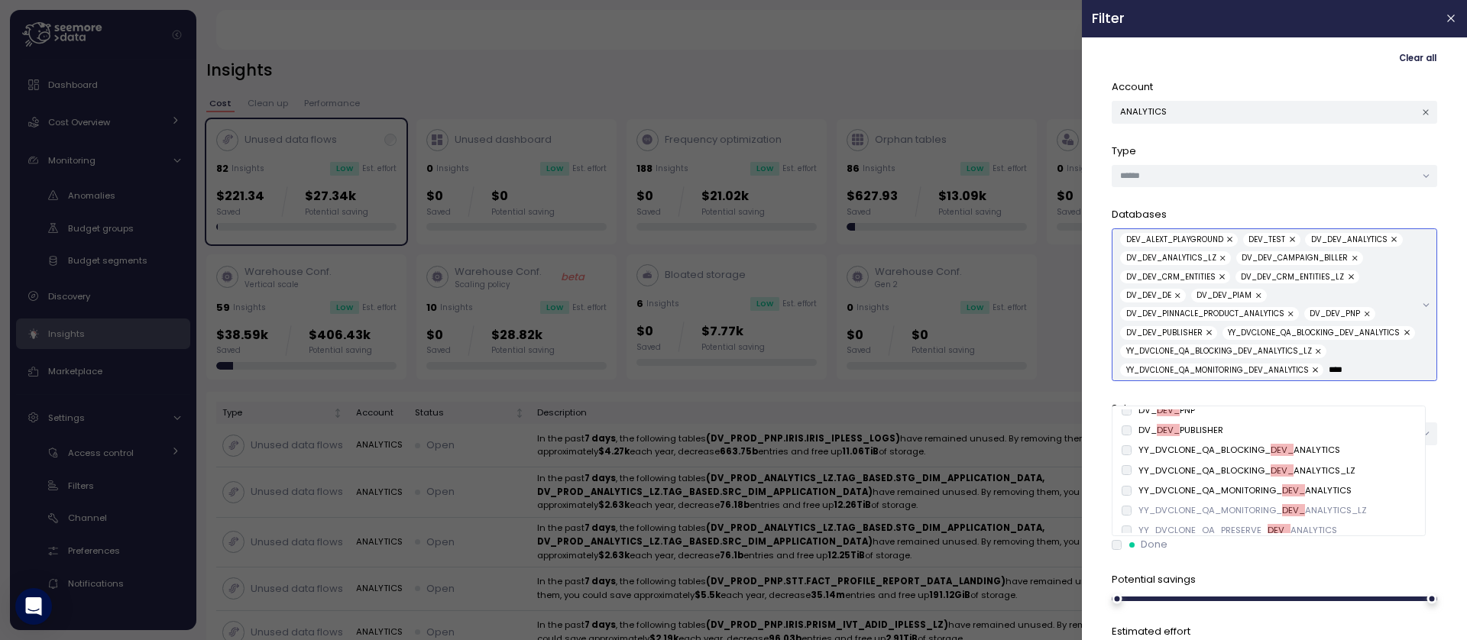
scroll to position [367, 0]
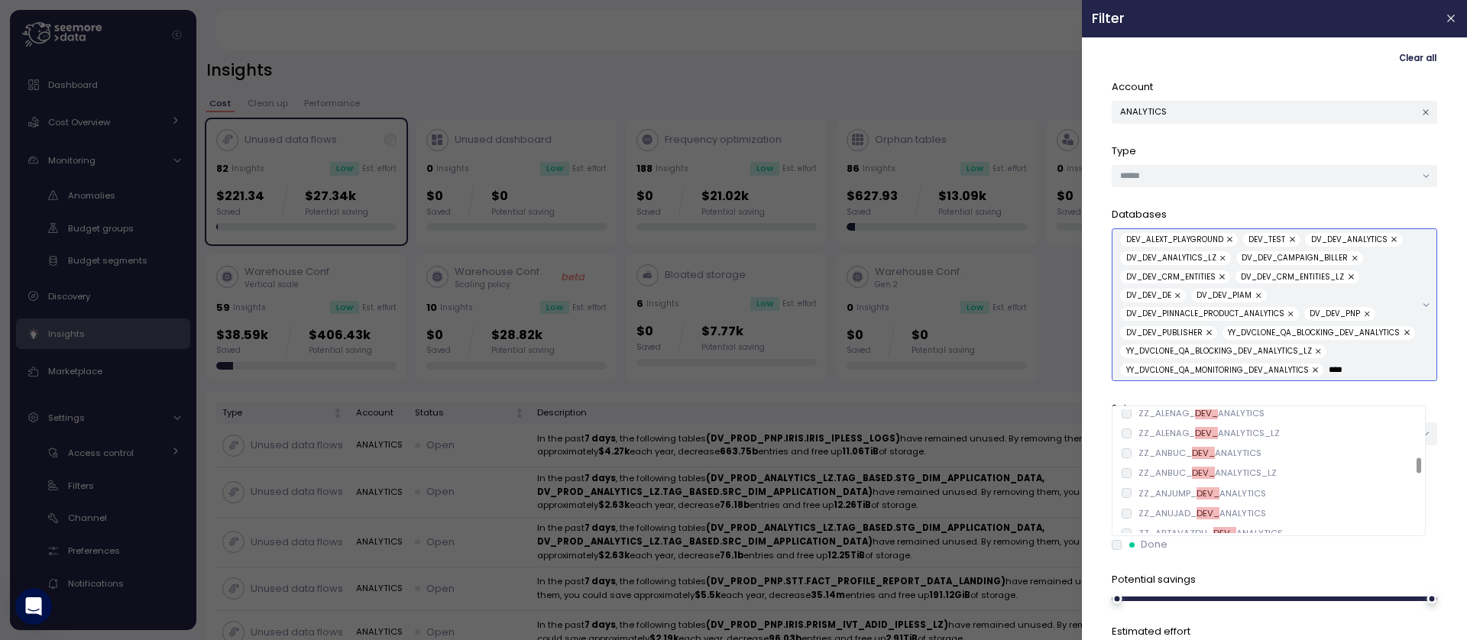
click at [1157, 432] on div "ZZ_ALENAG_ DEV_ ANALYTICS_LZ" at bounding box center [1209, 433] width 141 height 12
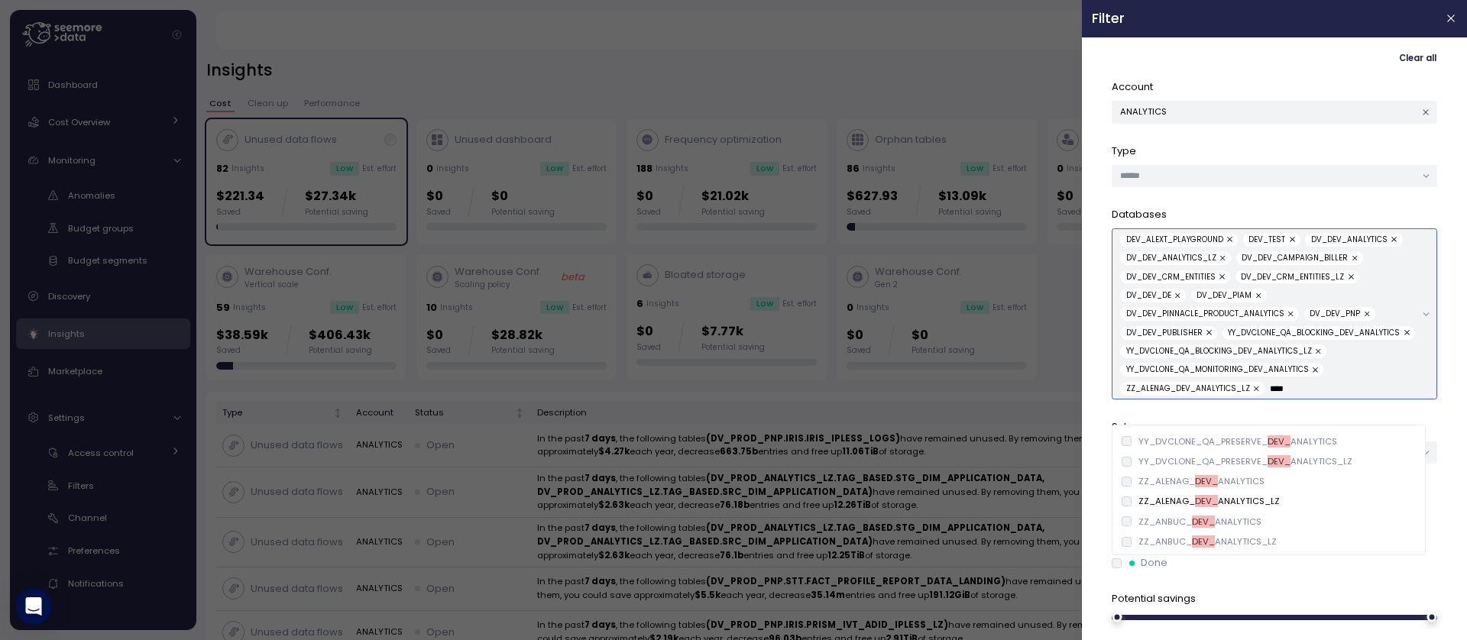
scroll to position [275, 0]
click at [1161, 517] on div "ZZ_ALENAG_ DEV_ ANALYTICS" at bounding box center [1202, 523] width 126 height 12
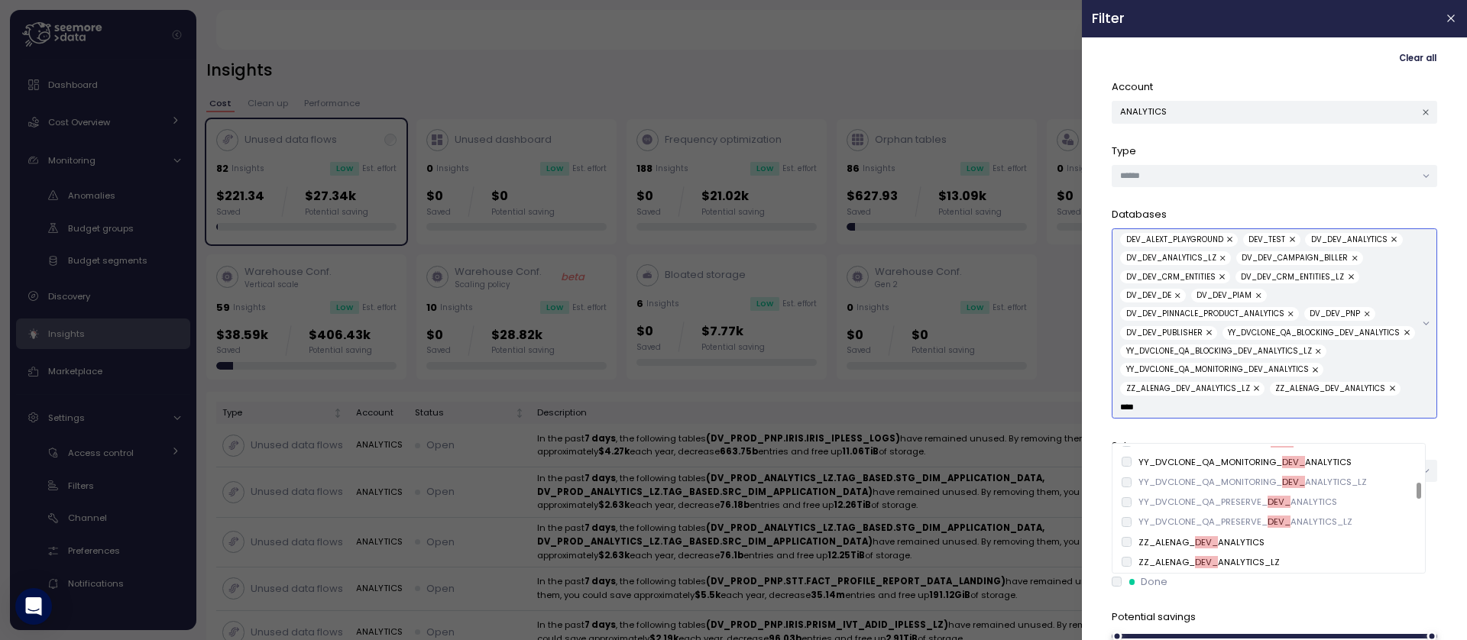
click at [1160, 506] on div "YY_DVCLONE_QA_PRESERVE_ DEV_ ANALYTICS" at bounding box center [1238, 502] width 199 height 12
click at [1155, 517] on div "YY_DVCLONE_QA_PRESERVE_ DEV_ ANALYTICS_LZ" at bounding box center [1246, 522] width 214 height 12
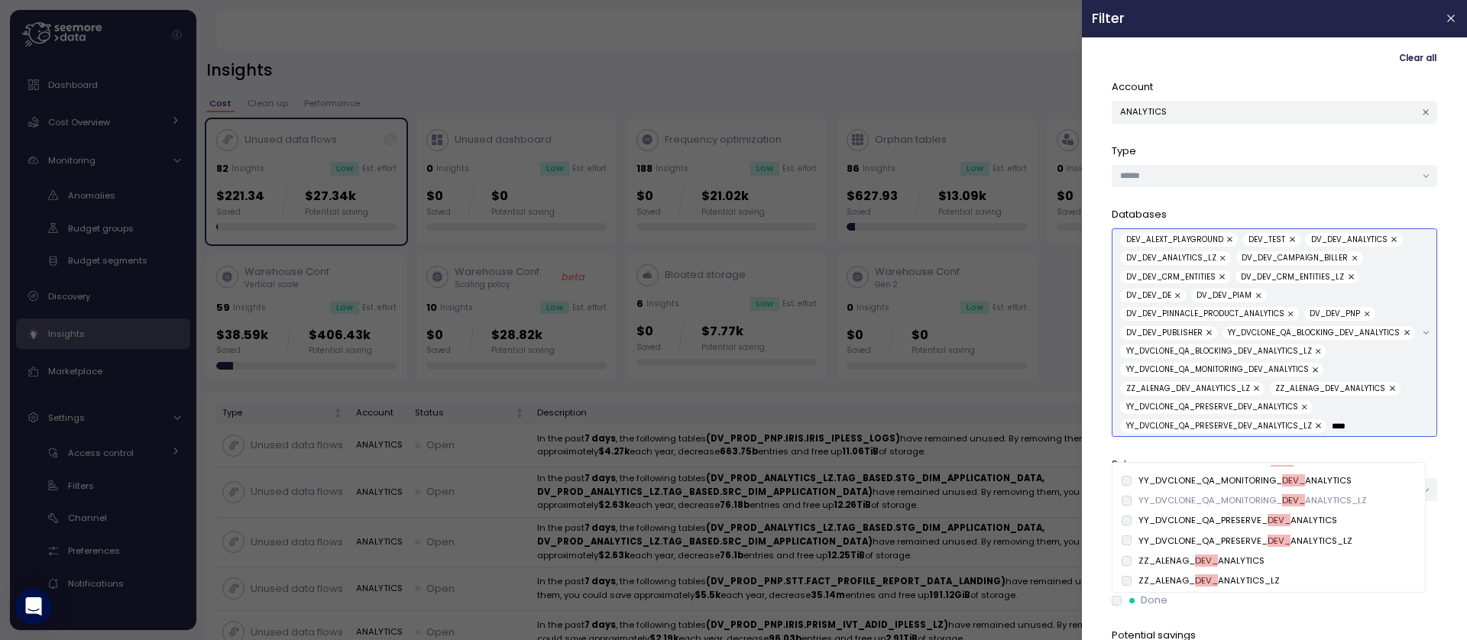
click at [1154, 503] on div "YY_DVCLONE_QA_MONITORING_ DEV_ ANALYTICS_LZ" at bounding box center [1253, 500] width 228 height 12
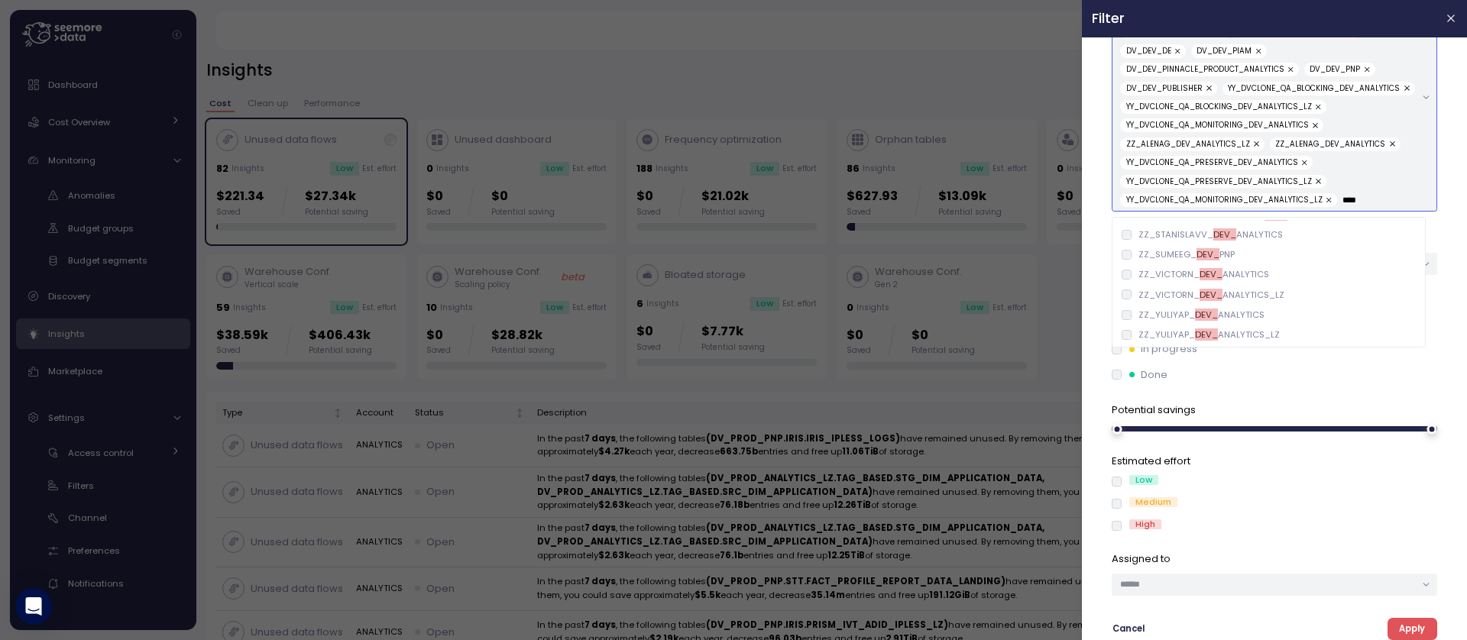
scroll to position [264, 0]
click at [1148, 331] on div "ZZ_YULIYAP_ DEV_ ANALYTICS_LZ" at bounding box center [1209, 335] width 141 height 12
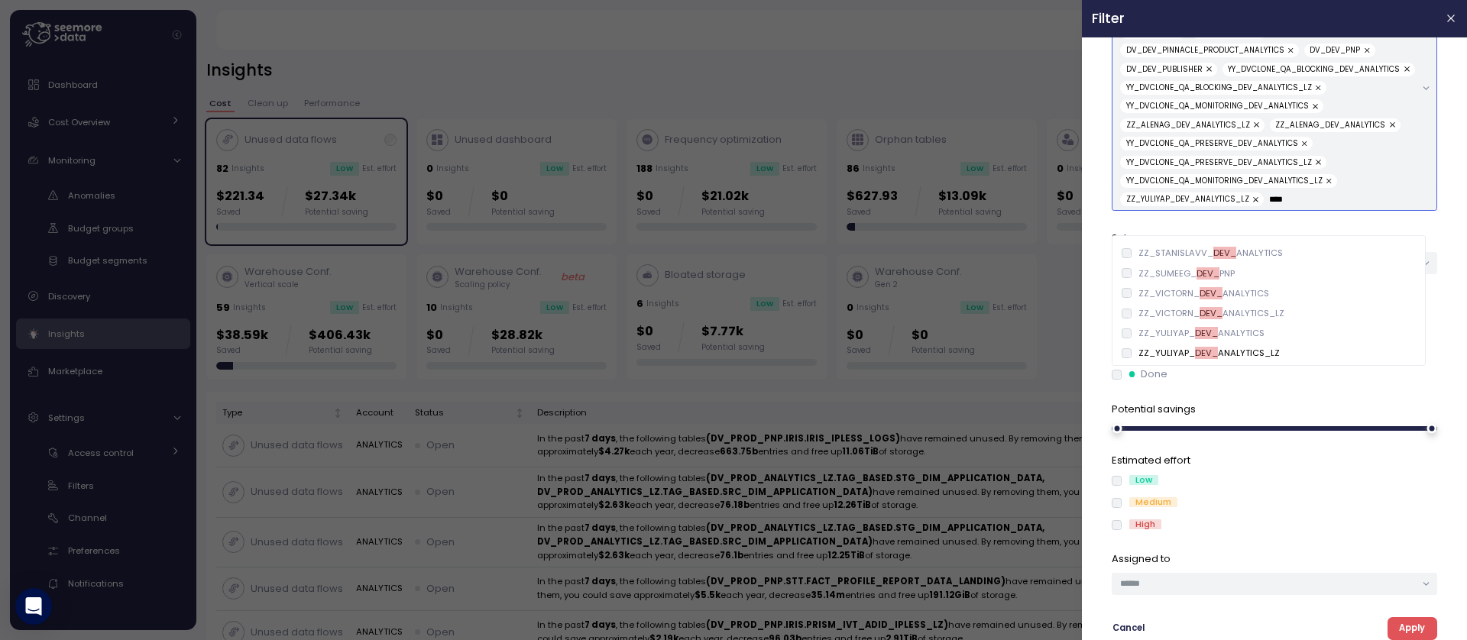
click at [1147, 324] on div "ZZ_YULIYAP_ DEV_ ANALYTICS" at bounding box center [1269, 333] width 307 height 20
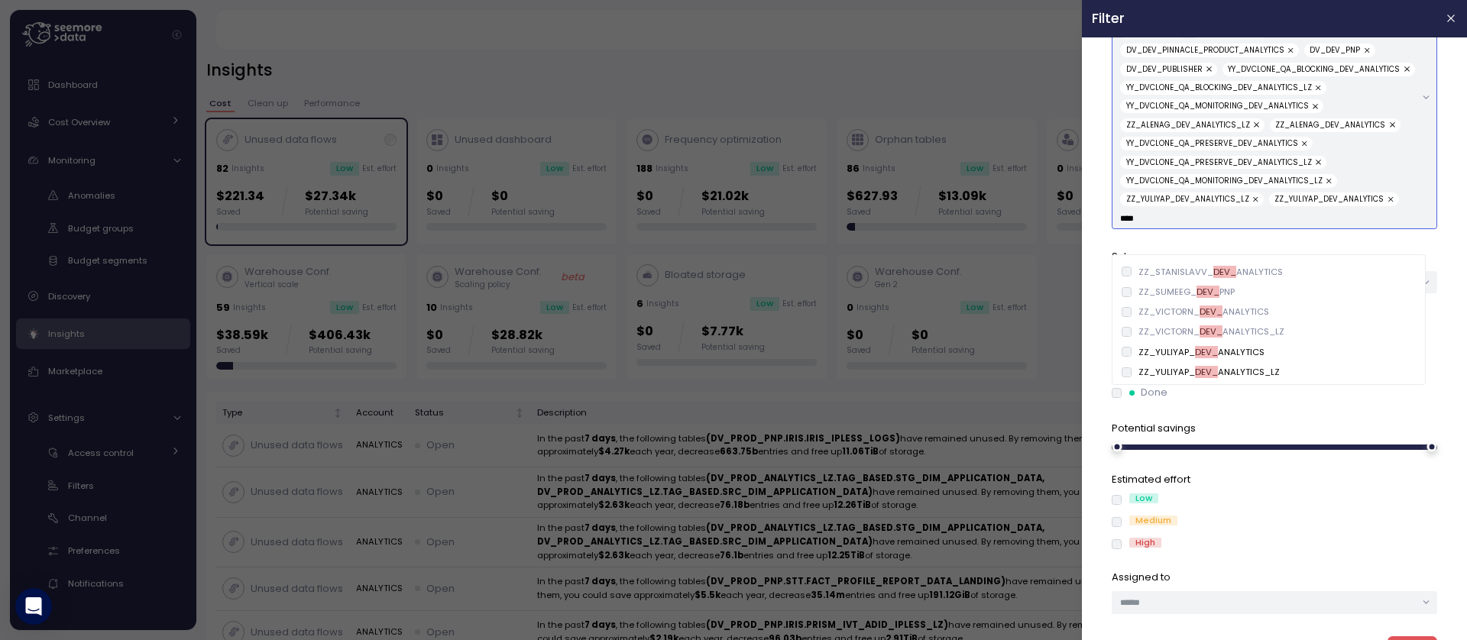
click at [1146, 329] on div "ZZ_VICTORN_ DEV_ ANALYTICS_LZ" at bounding box center [1212, 332] width 146 height 12
click at [1146, 316] on div "ZZ_VICTORN_ DEV_ ANALYTICS" at bounding box center [1204, 312] width 131 height 12
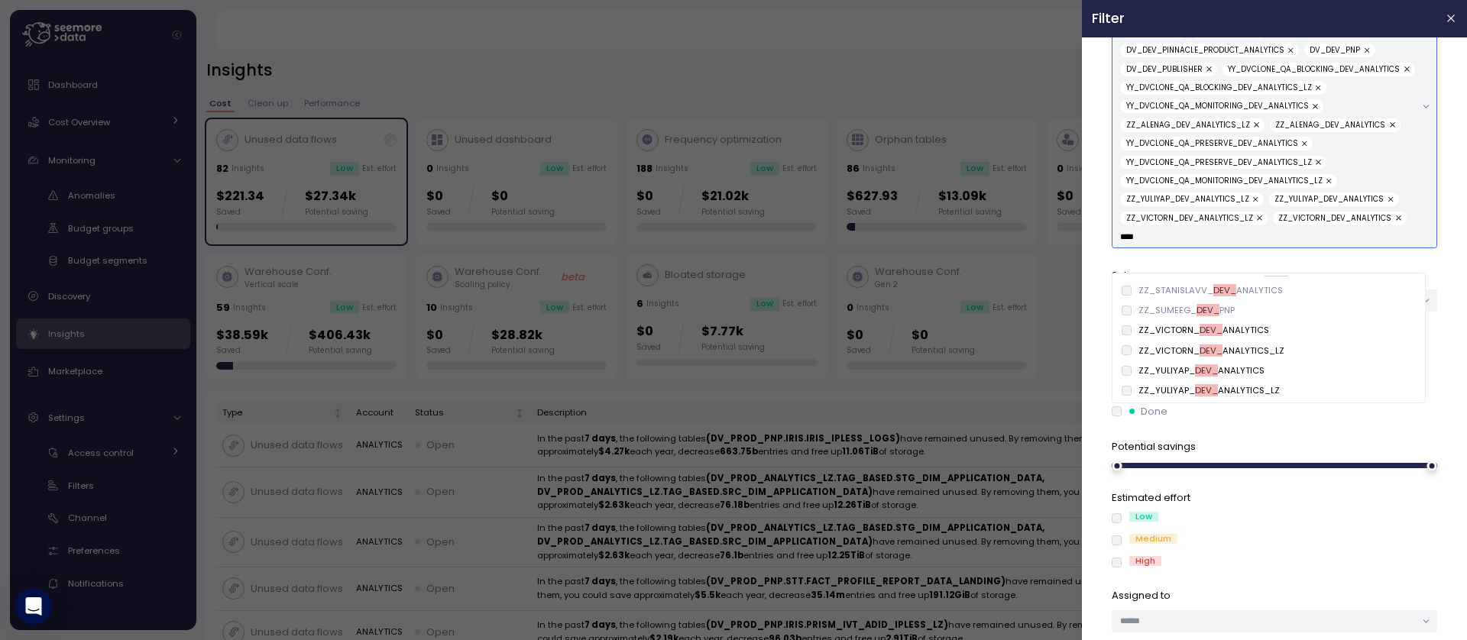
click at [1145, 306] on div "ZZ_SUMEEG_ DEV_ PNP" at bounding box center [1187, 310] width 96 height 12
click at [1145, 291] on div "ZZ_STANISLAVV_ DEV_ ANALYTICS" at bounding box center [1211, 290] width 144 height 12
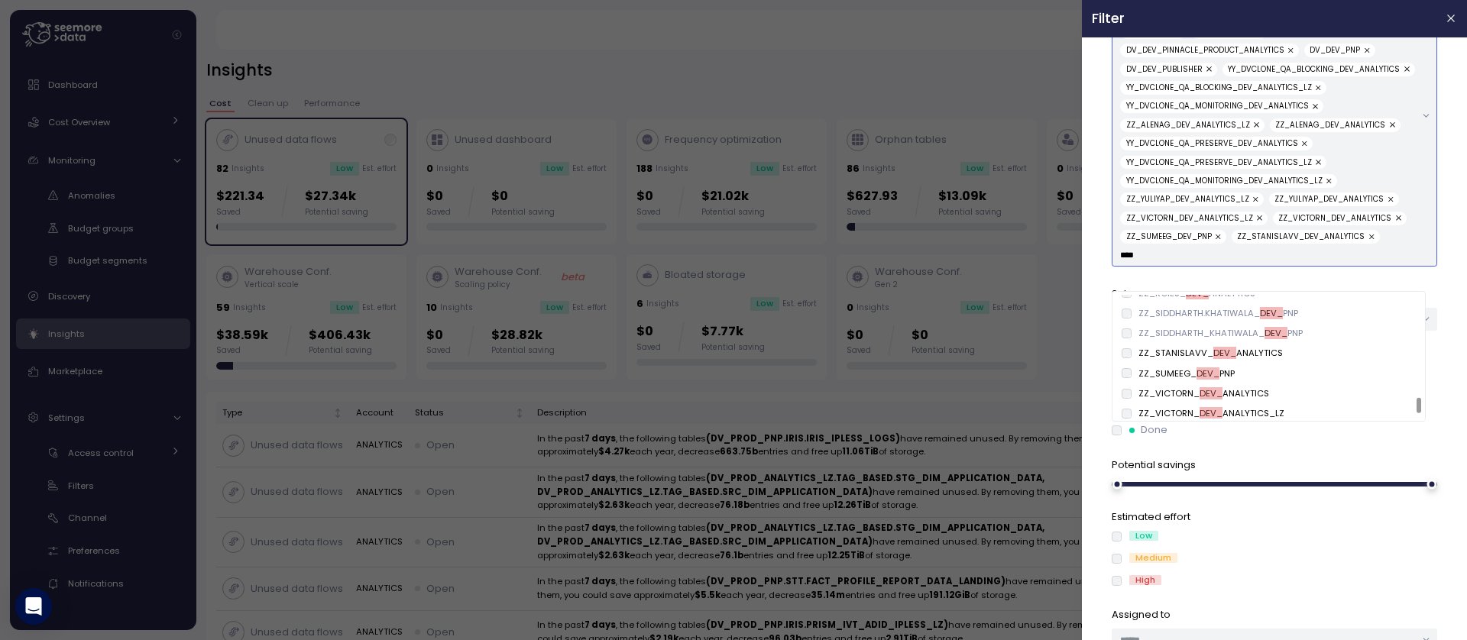
scroll to position [746, 0]
click at [1171, 380] on div "ZZ_SIDDHARTH_KHATIWALA_ DEV_ PNP" at bounding box center [1221, 380] width 164 height 12
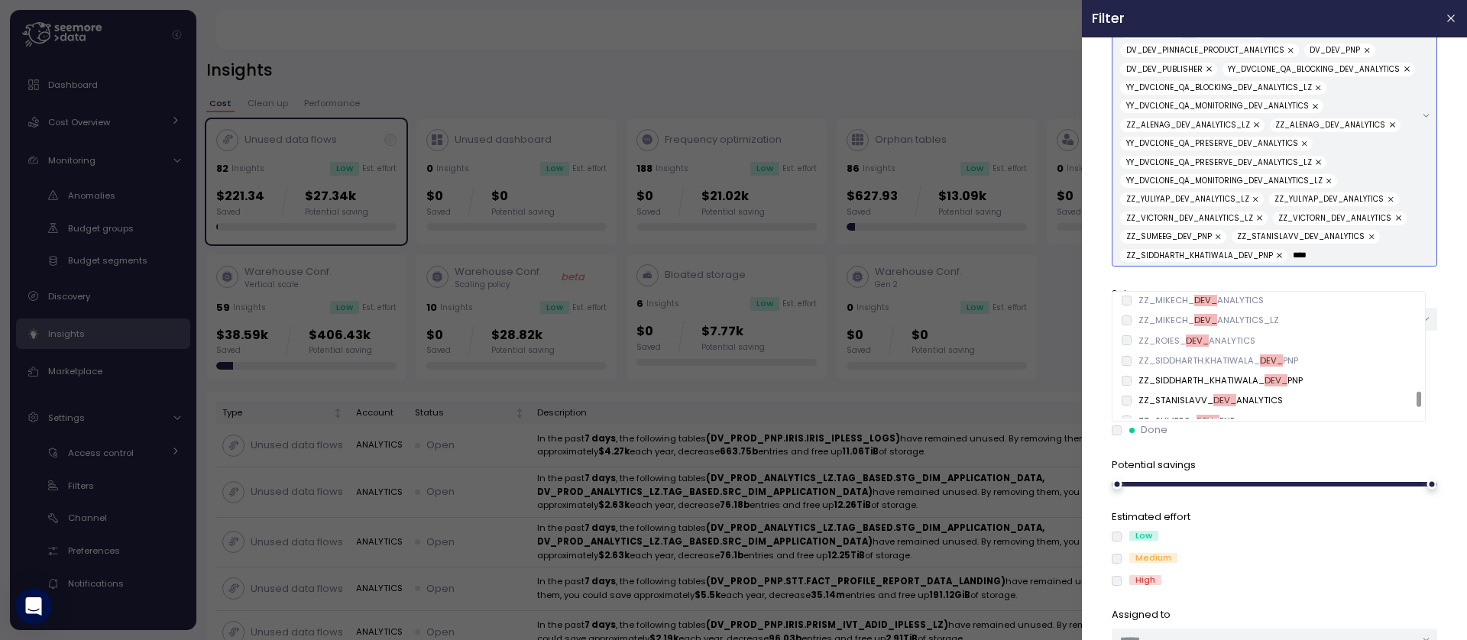
click at [1168, 364] on div "ZZ_SIDDHARTH.KHATIWALA_ DEV_ PNP" at bounding box center [1219, 361] width 160 height 12
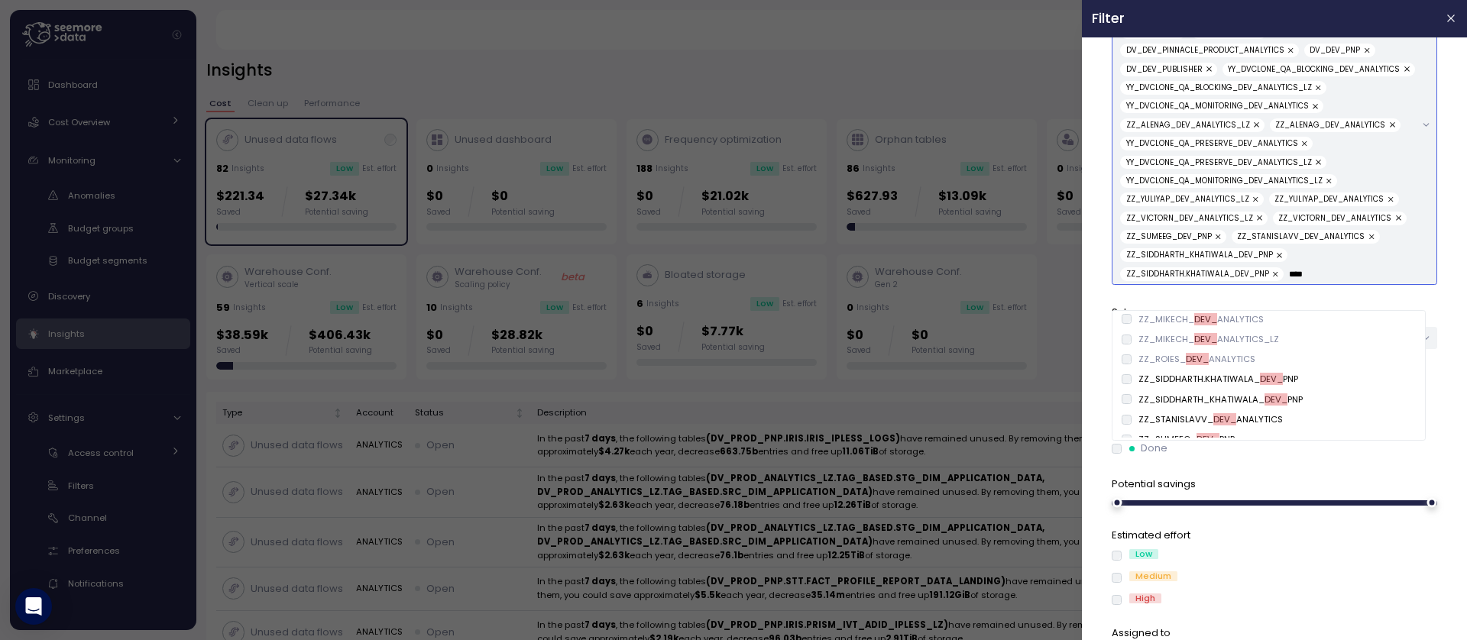
click at [1162, 345] on div "ZZ_MIKECH_ DEV_ ANALYTICS_LZ" at bounding box center [1209, 339] width 141 height 12
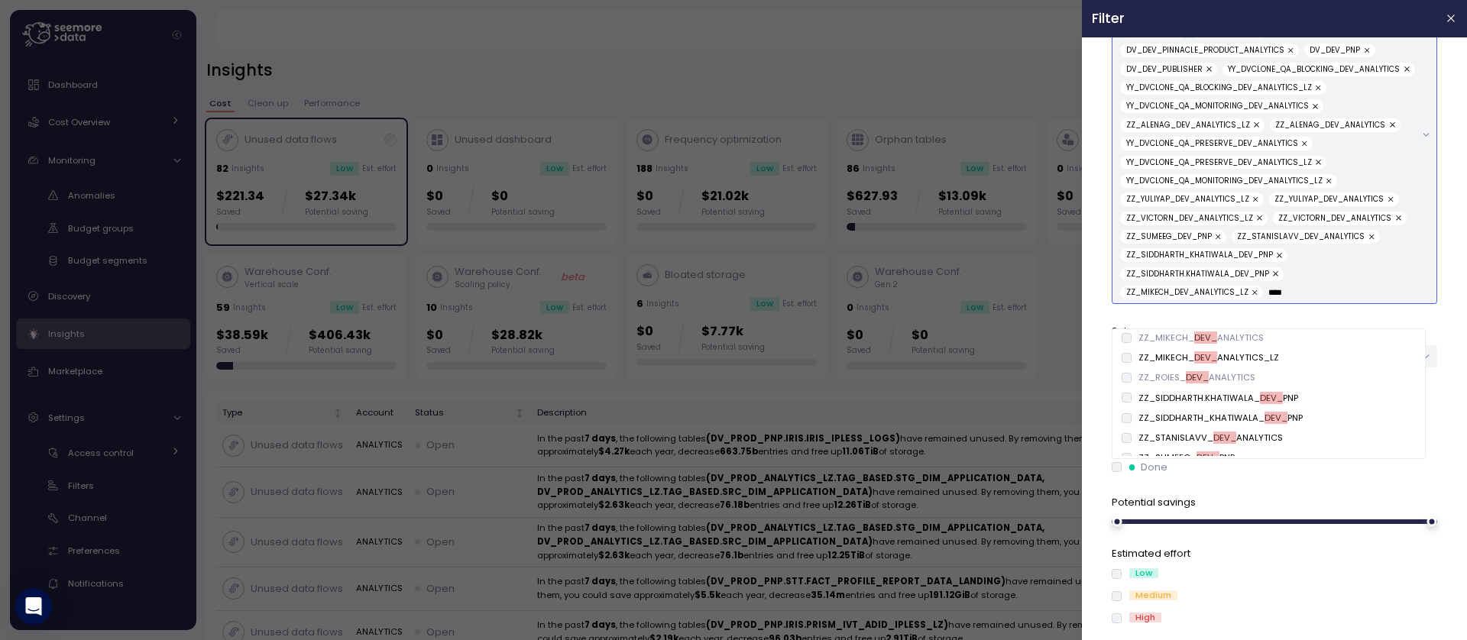
click at [1158, 371] on div "ZZ_ROIES_ DEV_ ANALYTICS" at bounding box center [1197, 377] width 117 height 12
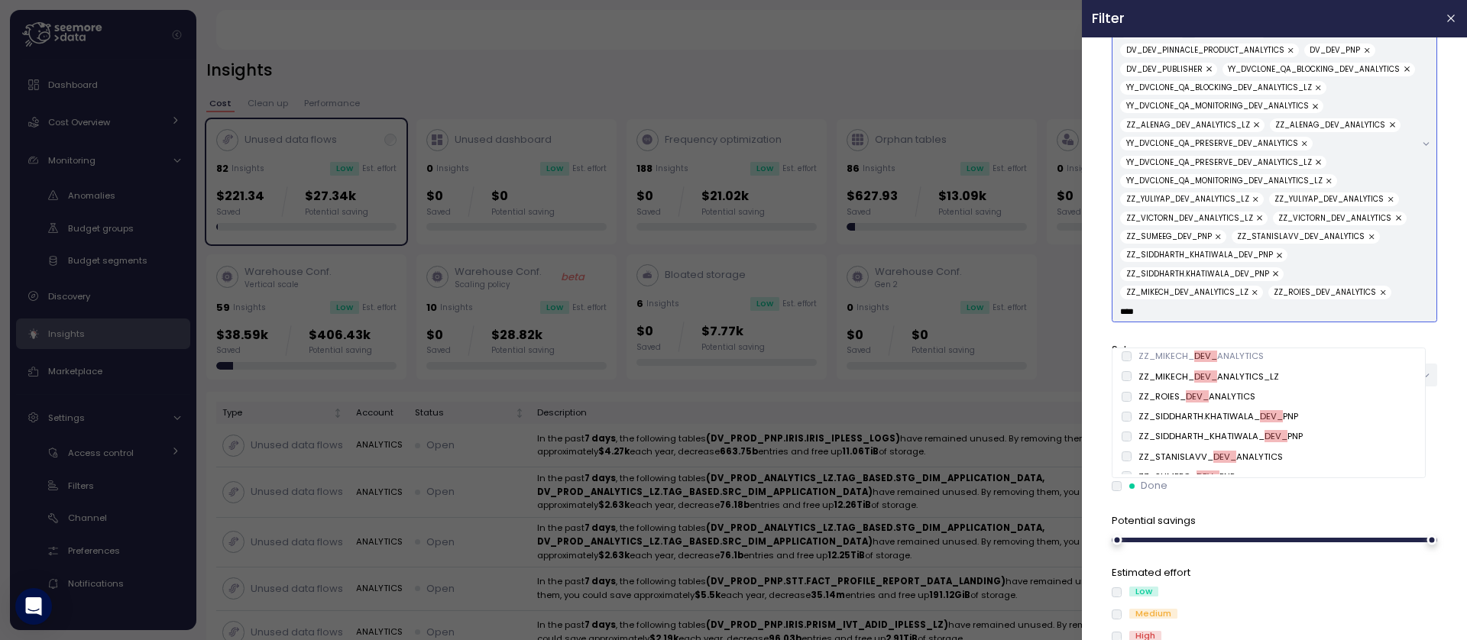
type input "****"
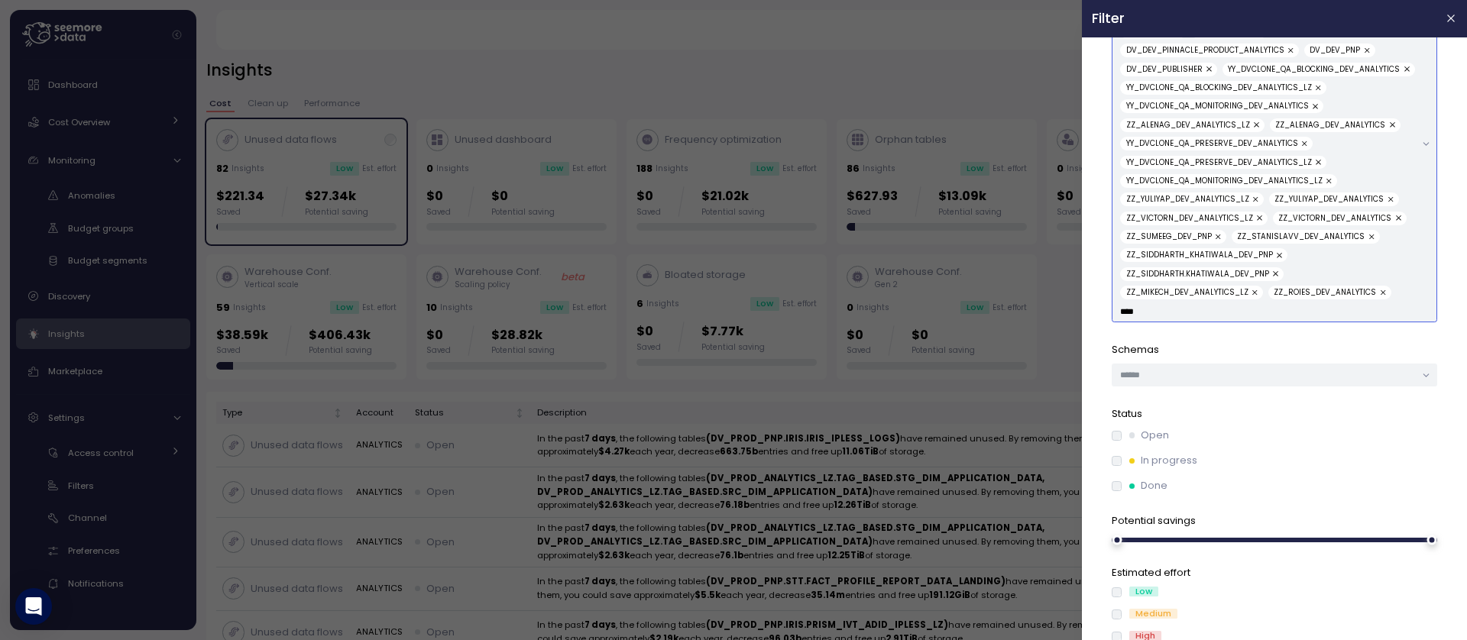
click at [1155, 319] on input "****" at bounding box center [1267, 312] width 295 height 14
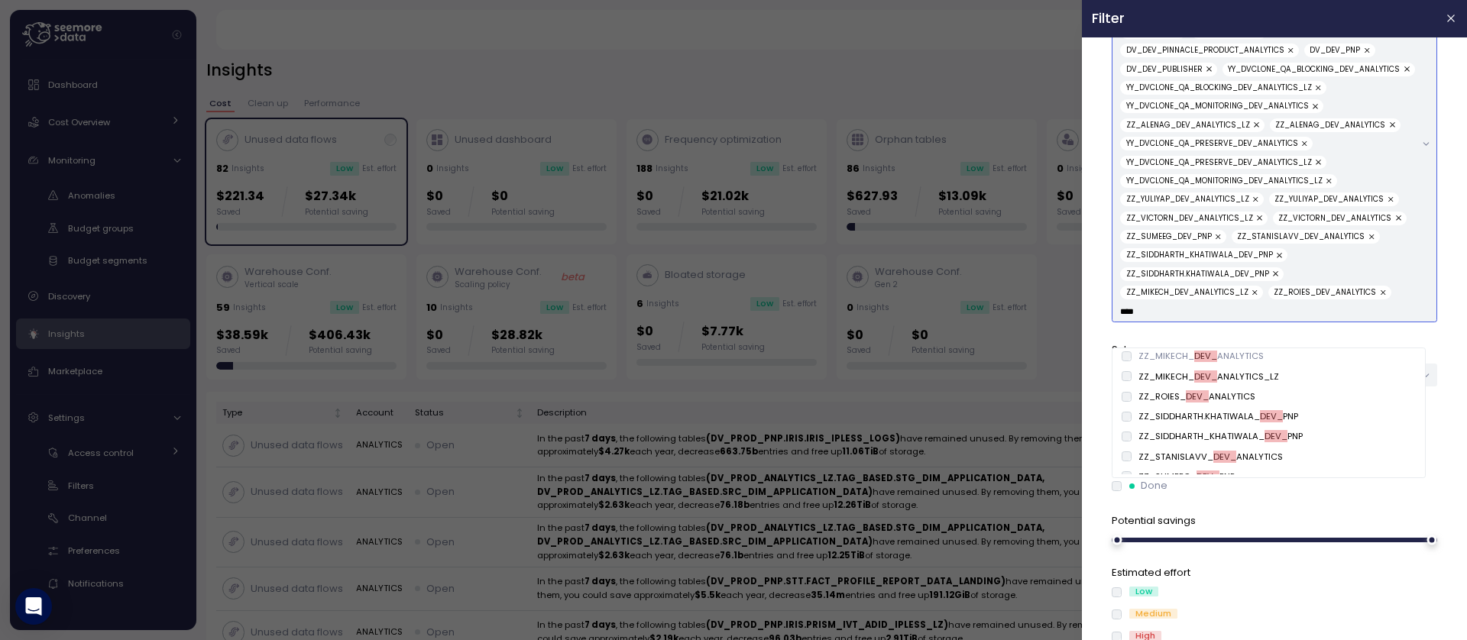
click at [1156, 362] on div "ZZ_MIKECH_ DEV_ ANALYTICS" at bounding box center [1201, 356] width 125 height 12
click at [1164, 419] on div "ZZ_MARUTHAS_ DEV_ ANALYTICS_LZ" at bounding box center [1269, 428] width 307 height 20
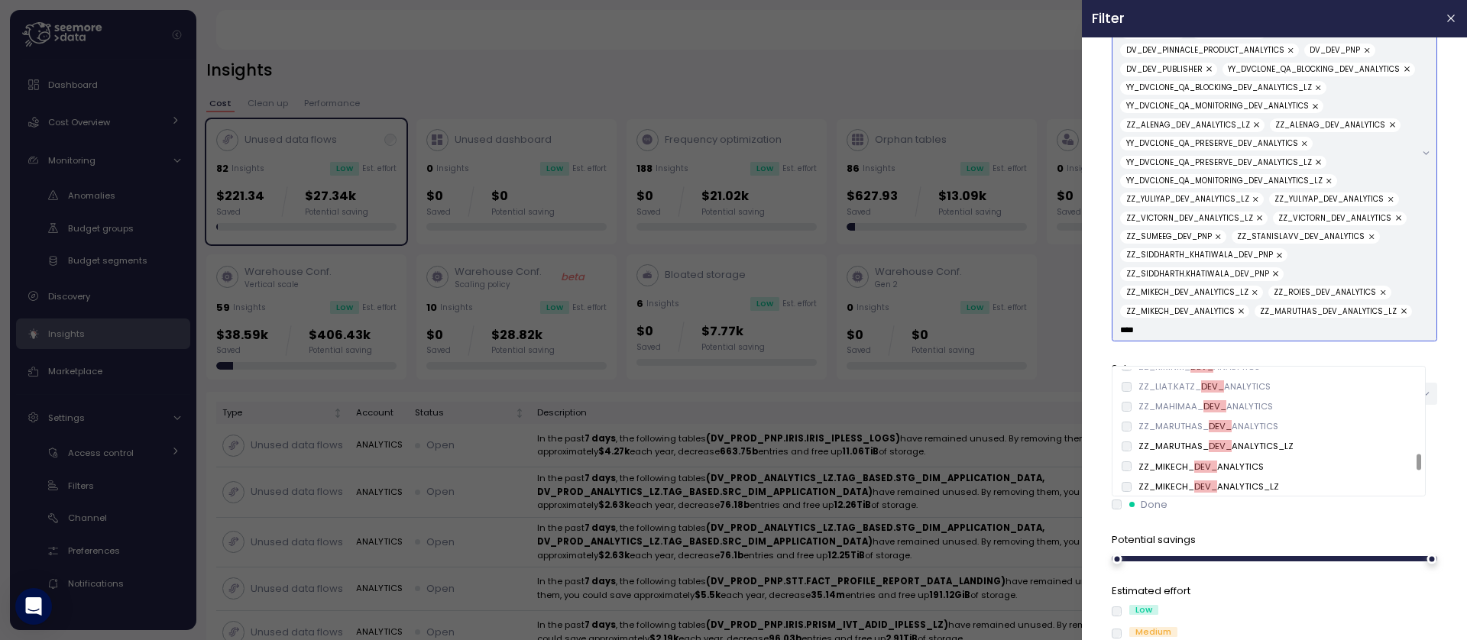
click at [1157, 420] on div "ZZ_MARUTHAS_ DEV_ ANALYTICS" at bounding box center [1209, 426] width 140 height 12
click at [1157, 409] on div "ZZ_MAHIMAA_ DEV_ ANALYTICS" at bounding box center [1206, 406] width 134 height 12
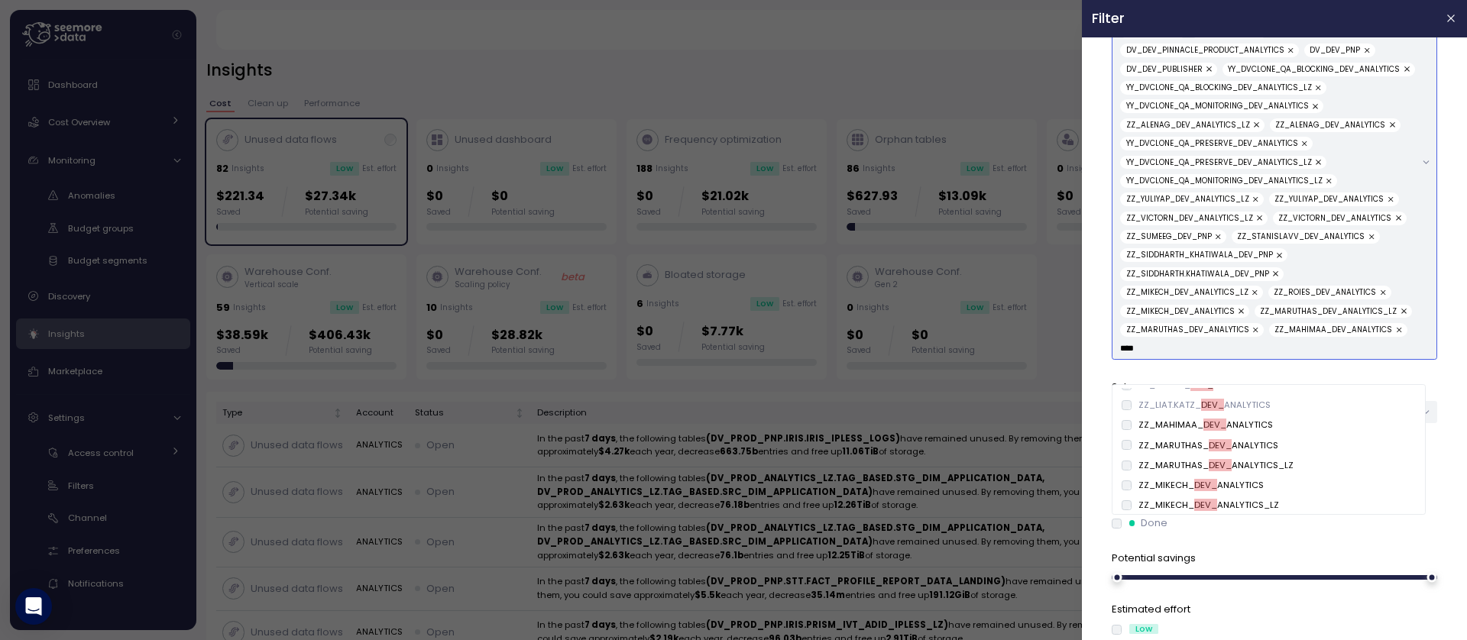
click at [1156, 403] on div "ZZ_LIAT.KATZ_ DEV_ ANALYTICS" at bounding box center [1205, 405] width 132 height 12
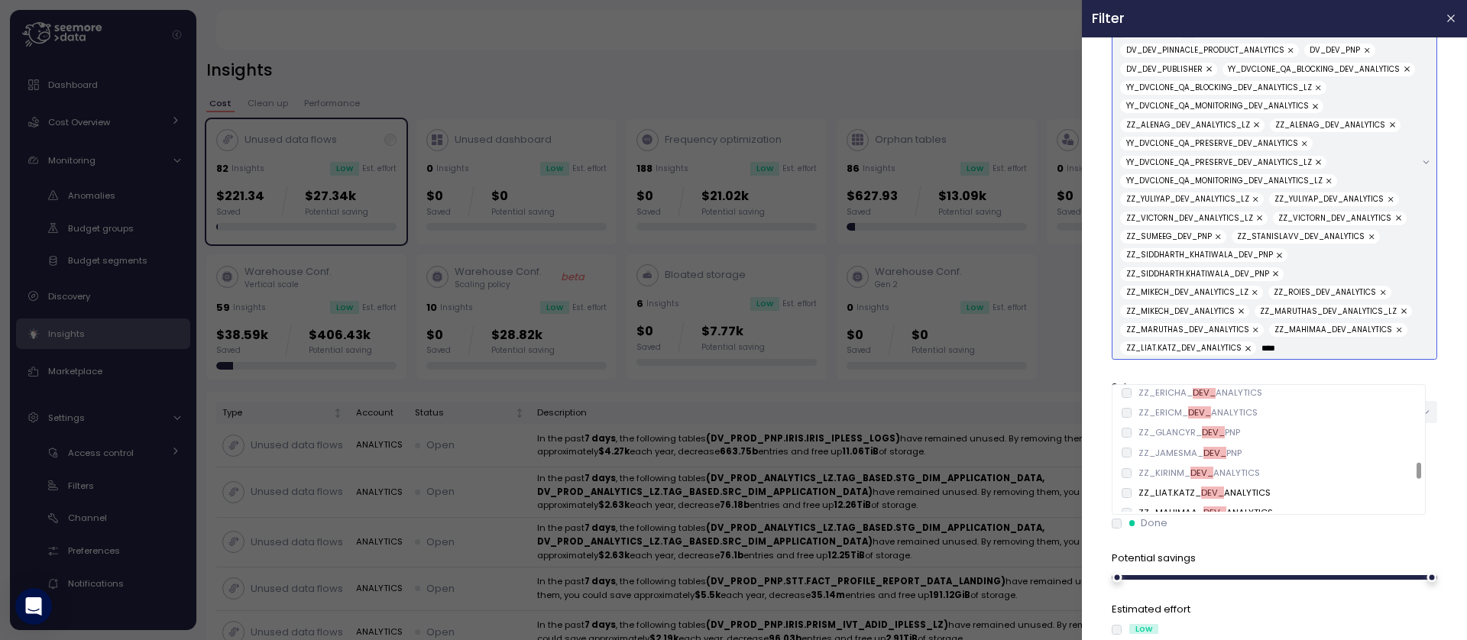
scroll to position [562, 0]
click at [1163, 478] on div "ZZ_KIRINM_ DEV_ ANALYTICS" at bounding box center [1199, 477] width 121 height 12
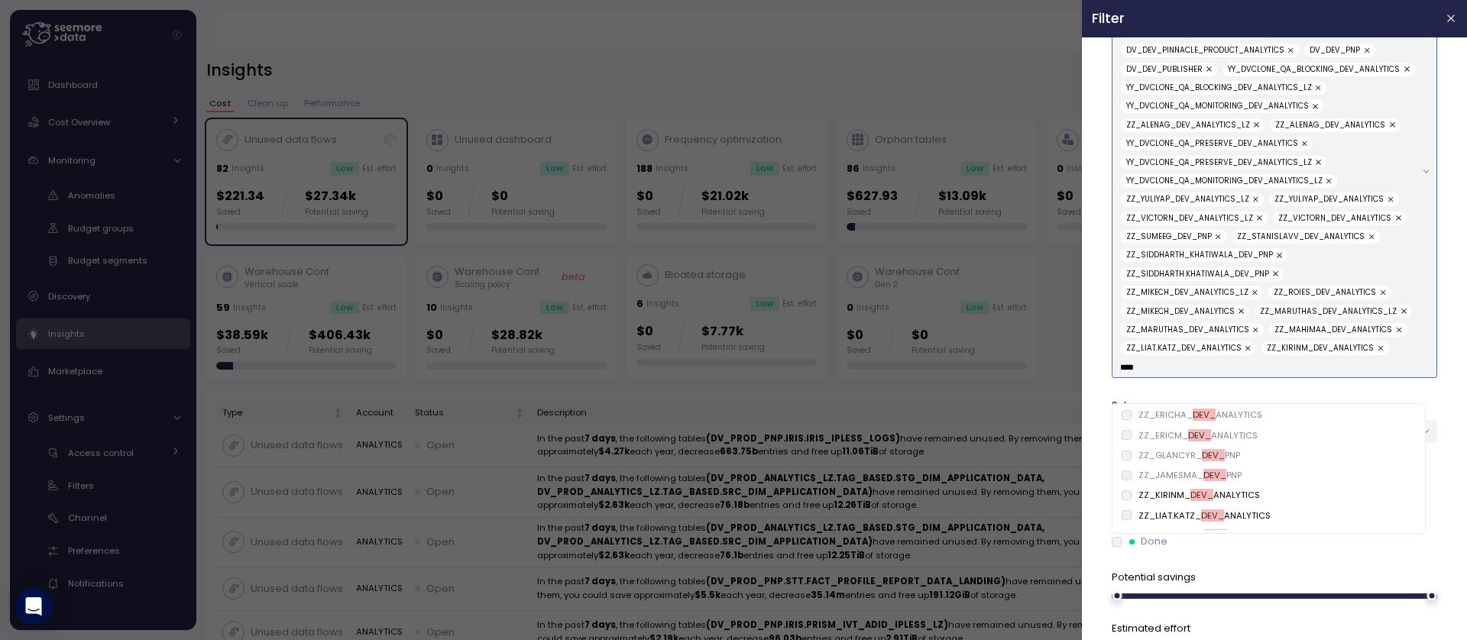
click at [1162, 475] on div "ZZ_JAMESMA_ DEV_ PNP" at bounding box center [1190, 475] width 103 height 12
click at [1158, 457] on div "ZZ_GLANCYR_ DEV_ PNP" at bounding box center [1190, 455] width 102 height 12
click at [1155, 452] on div "ZZ_ERICM_ DEV_ ANALYTICS" at bounding box center [1198, 454] width 119 height 12
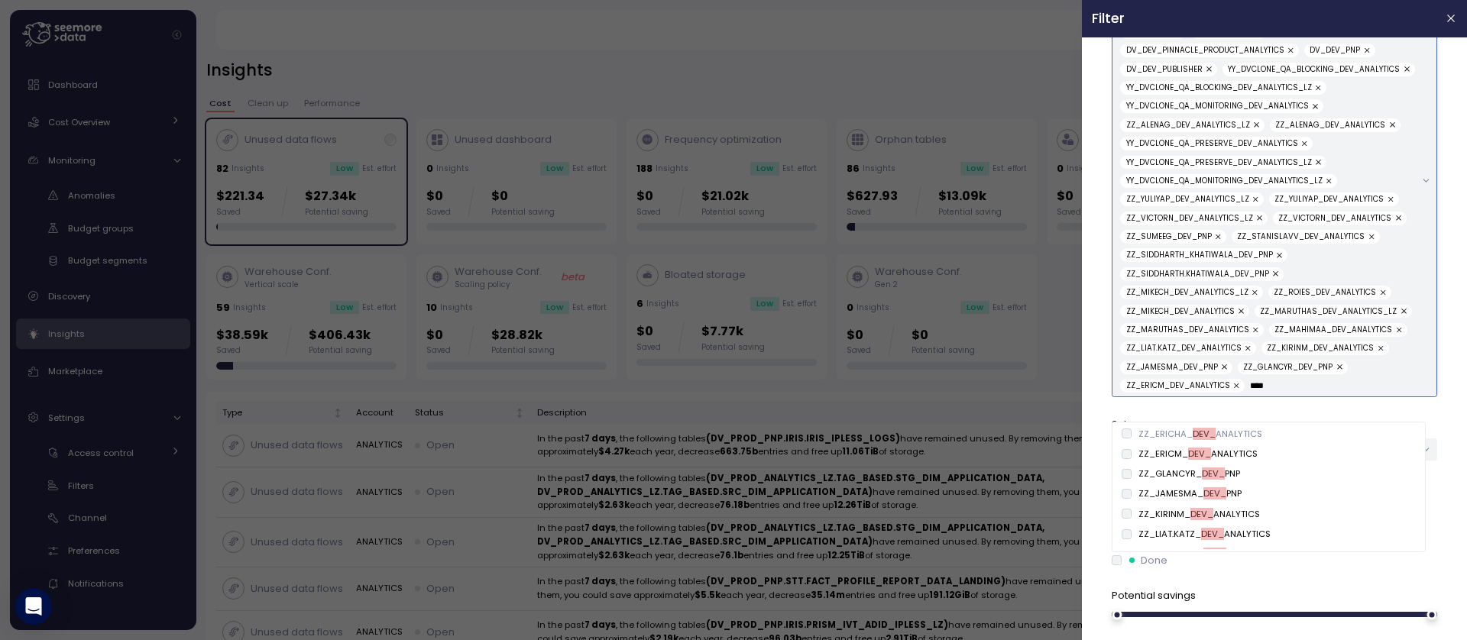
click at [1156, 440] on div "ZZ_ERICHA_ DEV_ ANALYTICS" at bounding box center [1269, 434] width 307 height 20
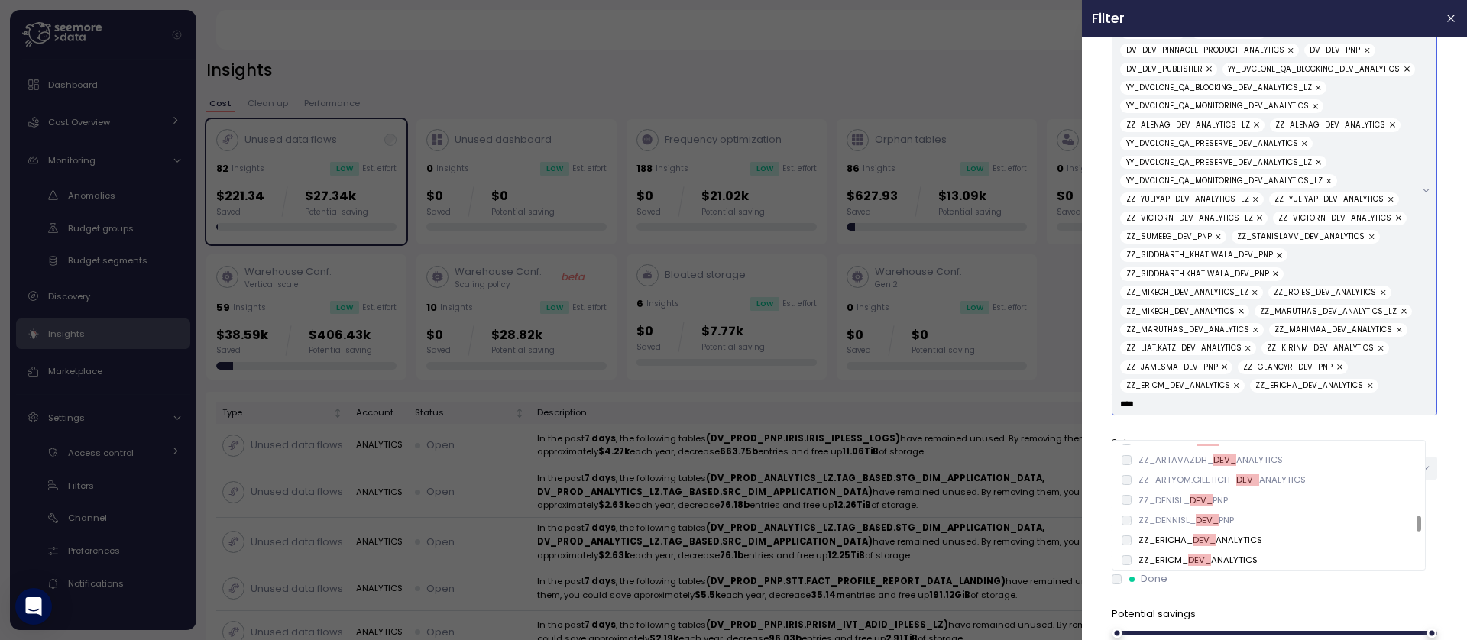
scroll to position [471, 0]
click at [1159, 529] on div "ZZ_DENNISL_ DEV_ PNP" at bounding box center [1187, 524] width 96 height 12
click at [1156, 508] on div "ZZ_DENISL_ DEV_ PNP" at bounding box center [1183, 504] width 89 height 12
click at [1156, 490] on div "ZZ_ARTYOM.GILETICH_ DEV_ ANALYTICS" at bounding box center [1222, 484] width 167 height 12
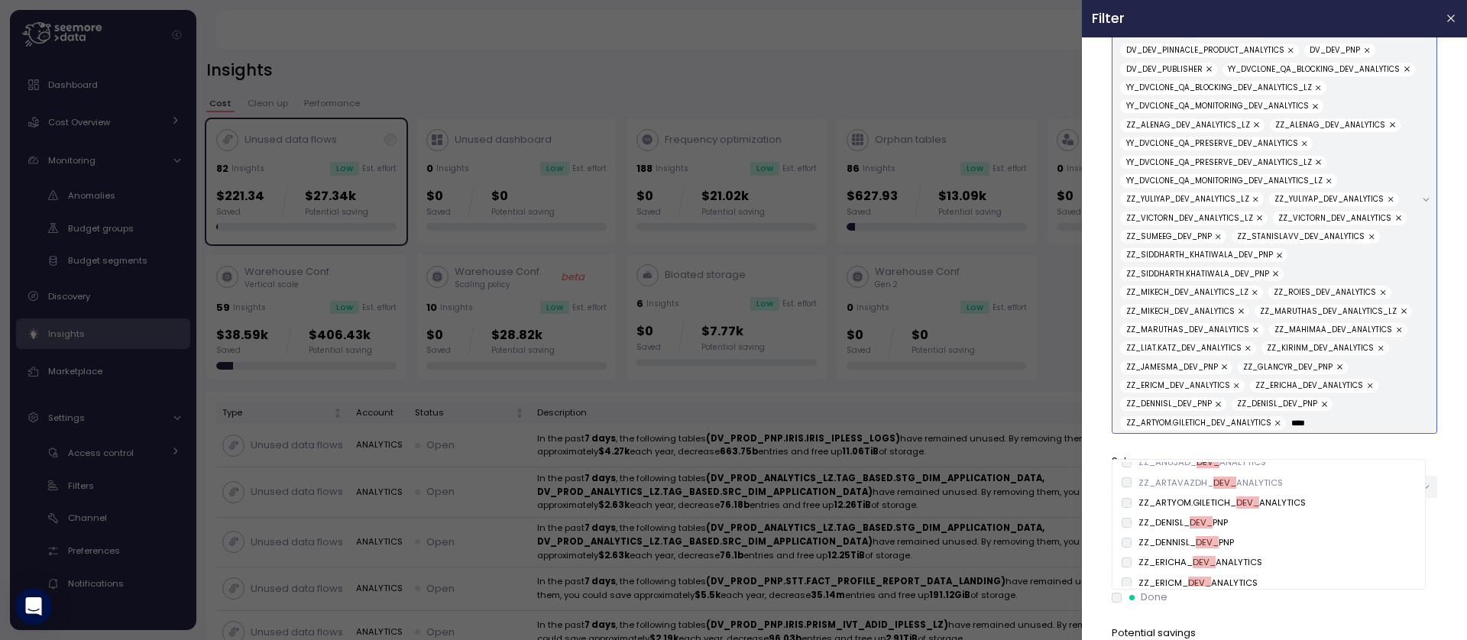
click at [1153, 484] on div "ZZ_ARTAVAZDH_ DEV_ ANALYTICS" at bounding box center [1211, 483] width 144 height 12
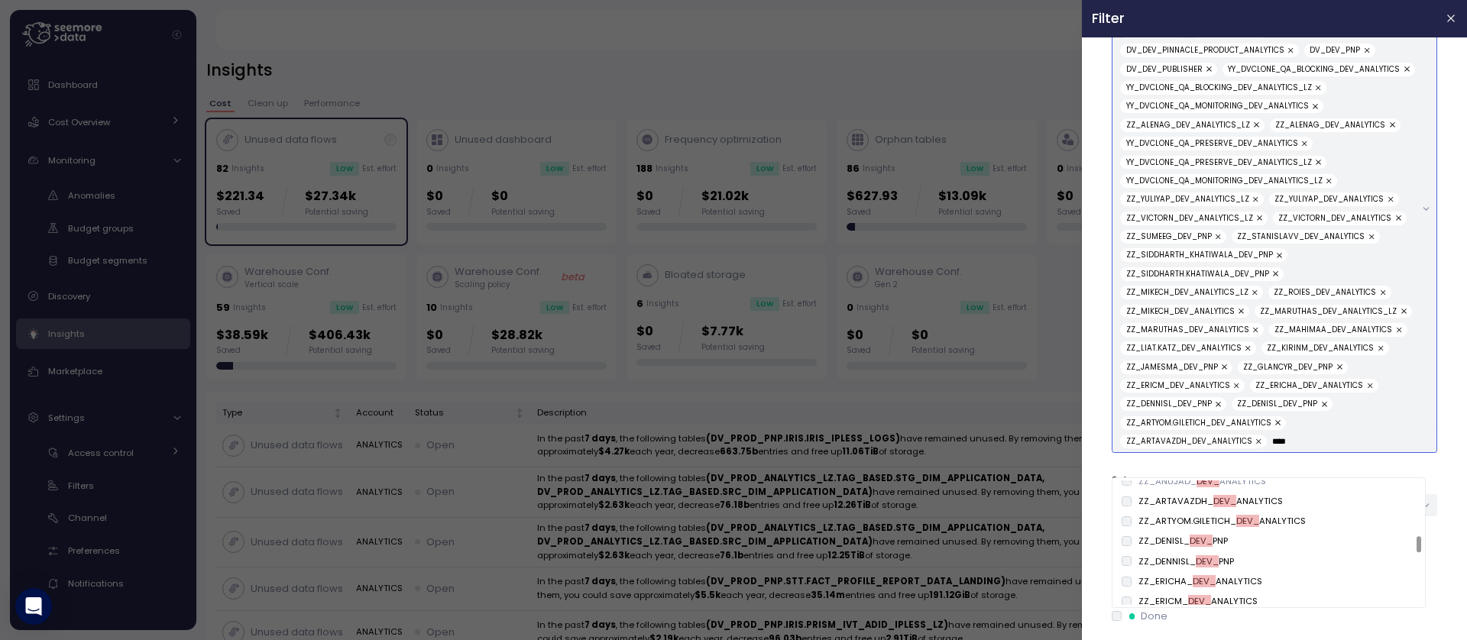
scroll to position [379, 0]
click at [1169, 569] on div "ZZ_ANUJAD_ DEV_ ANALYTICS" at bounding box center [1203, 573] width 128 height 12
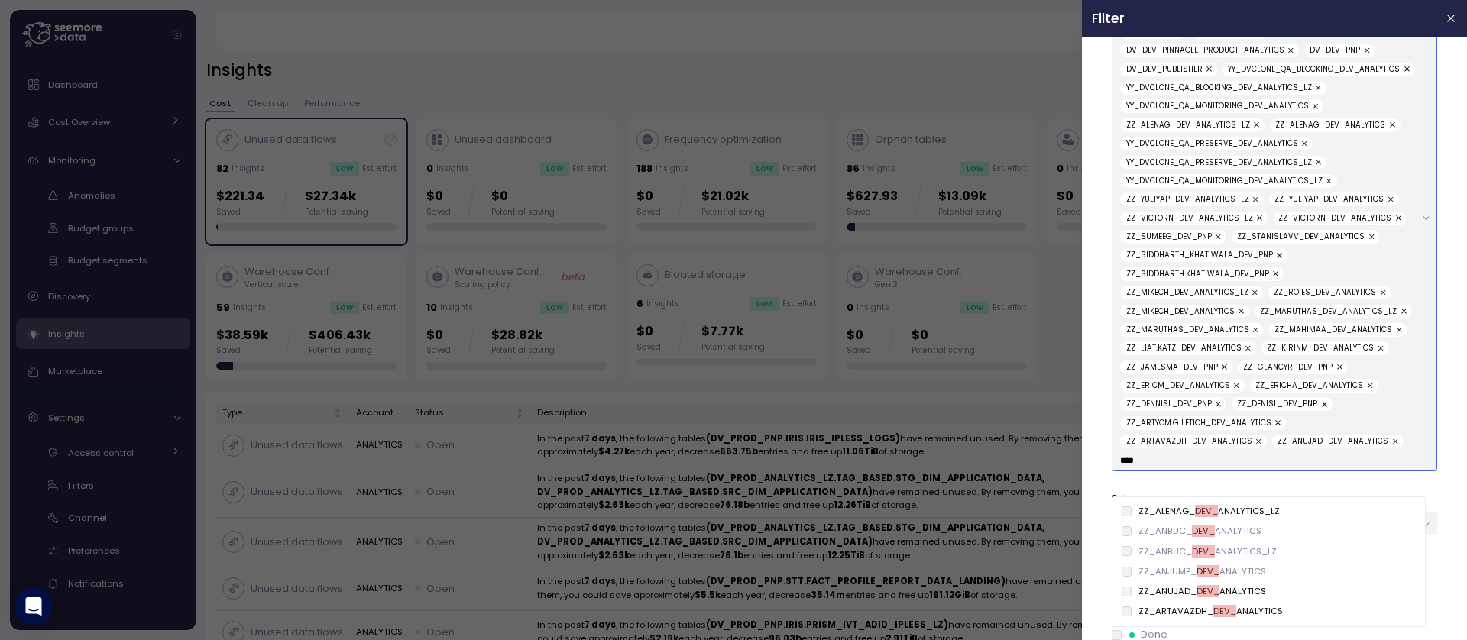
click at [1165, 564] on div "ZZ_ANJUMP_ DEV_ ANALYTICS" at bounding box center [1269, 572] width 307 height 20
click at [1163, 551] on div "ZZ_ANBUC_ DEV_ ANALYTICS_LZ" at bounding box center [1208, 552] width 138 height 12
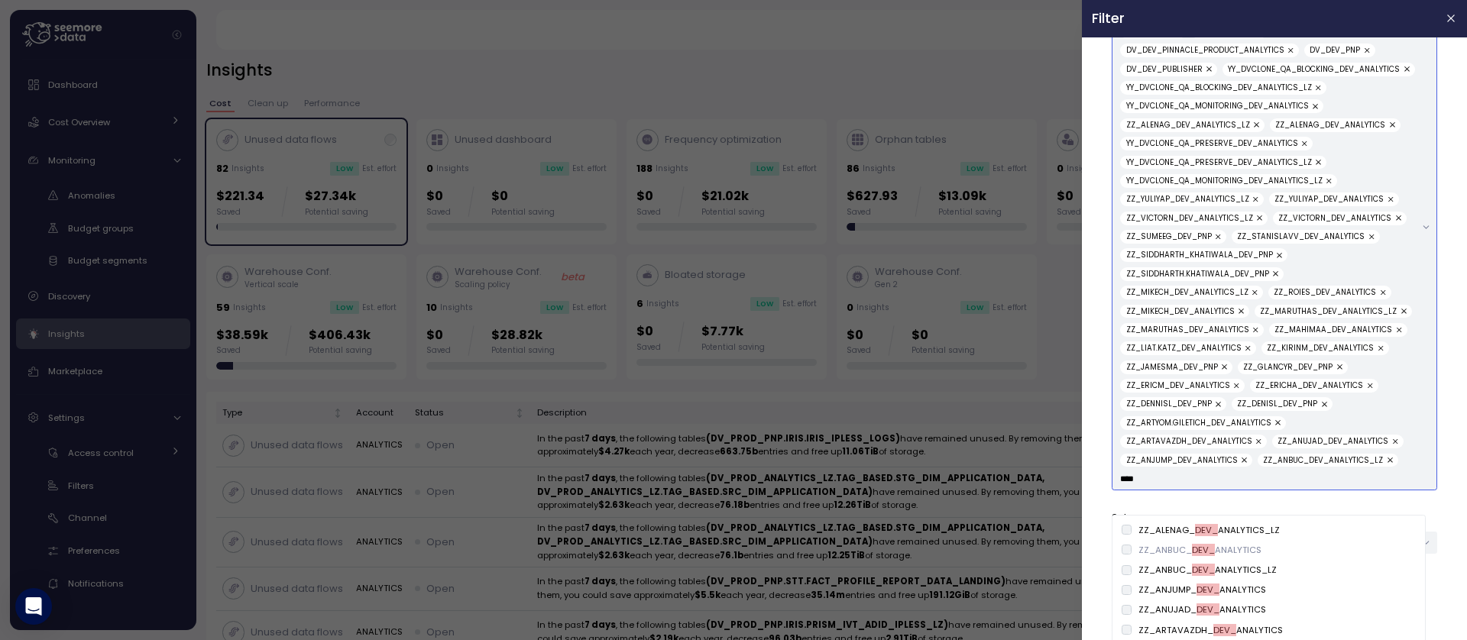
click at [1160, 536] on div "ZZ_ALENAG_ DEV_ ANALYTICS_LZ" at bounding box center [1209, 530] width 141 height 12
click at [1159, 537] on div "ZZ_ALENAG_ DEV_ ANALYTICS_LZ" at bounding box center [1269, 530] width 307 height 20
click at [1158, 550] on div "ZZ_ANBUC_ DEV_ ANALYTICS" at bounding box center [1200, 550] width 123 height 12
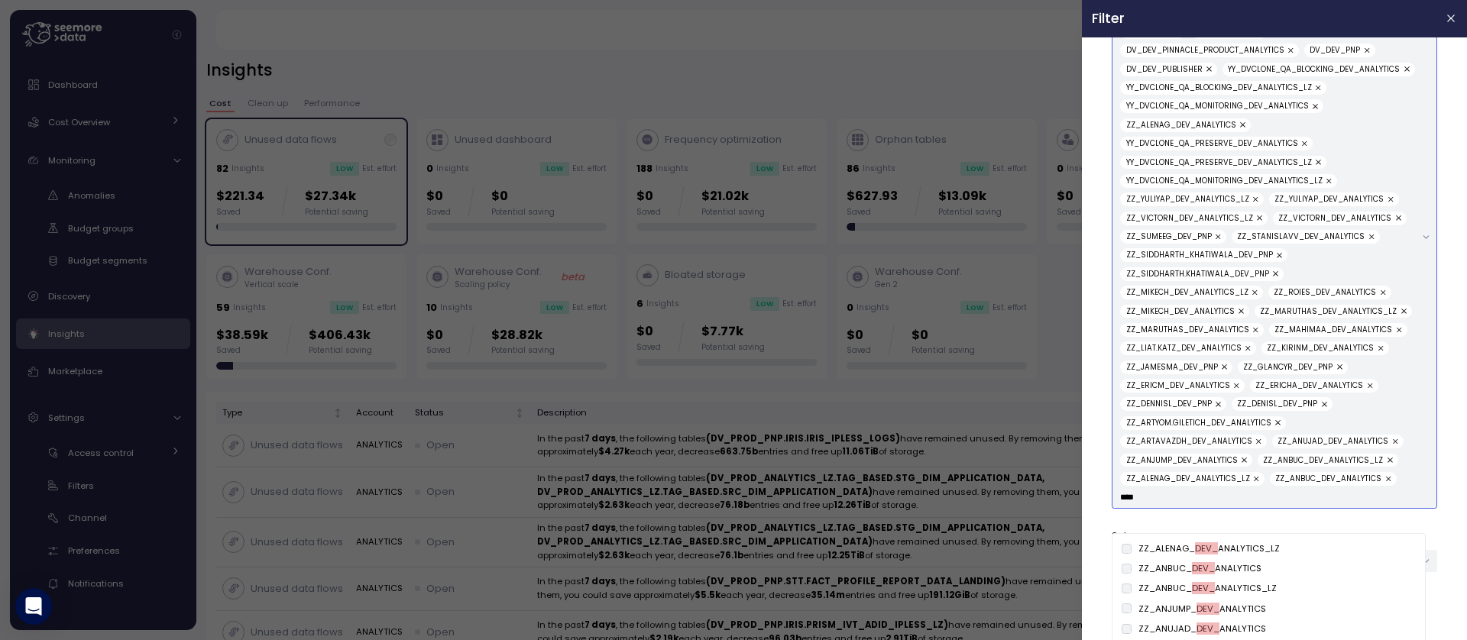
click at [1173, 504] on input "****" at bounding box center [1267, 498] width 295 height 14
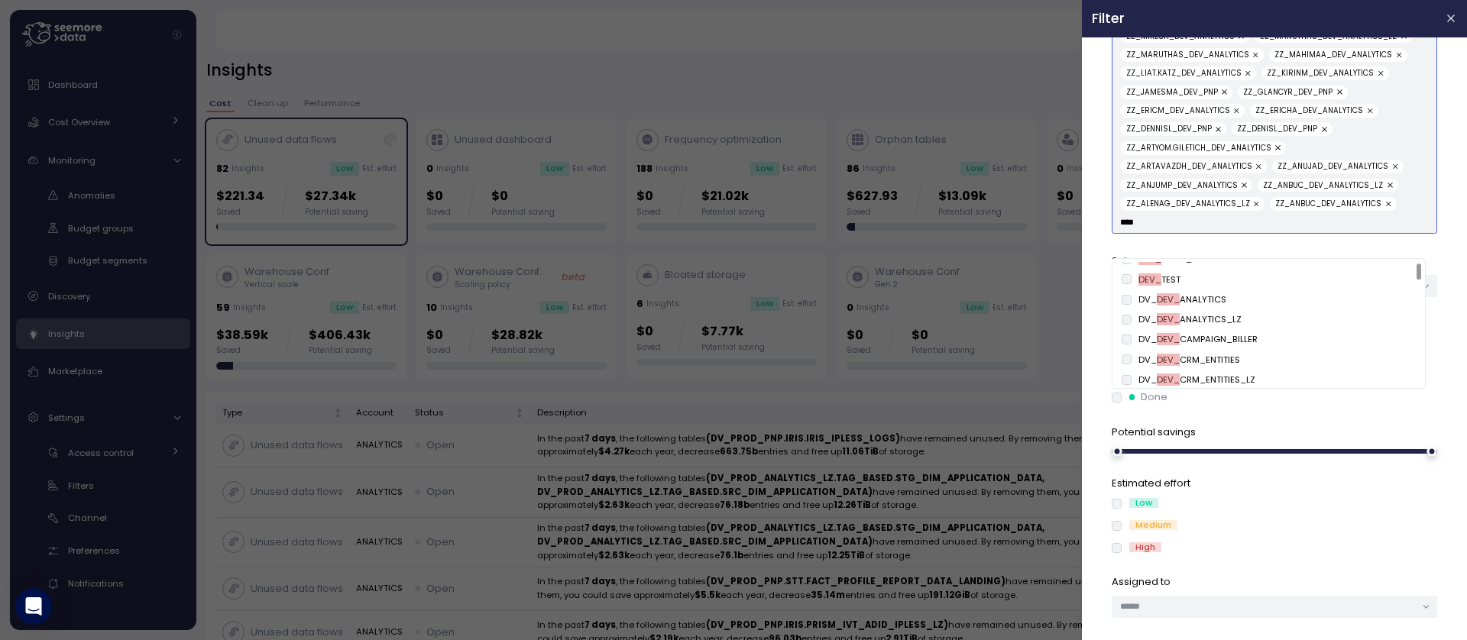
scroll to position [0, 0]
drag, startPoint x: 1150, startPoint y: 243, endPoint x: 1076, endPoint y: 244, distance: 74.1
click at [1091, 319] on section "Filter Clear all Account ANALYTICS Type Databases DEV_ALEXT_PLAYGROUND DEV_TEST…" at bounding box center [1274, 320] width 385 height 640
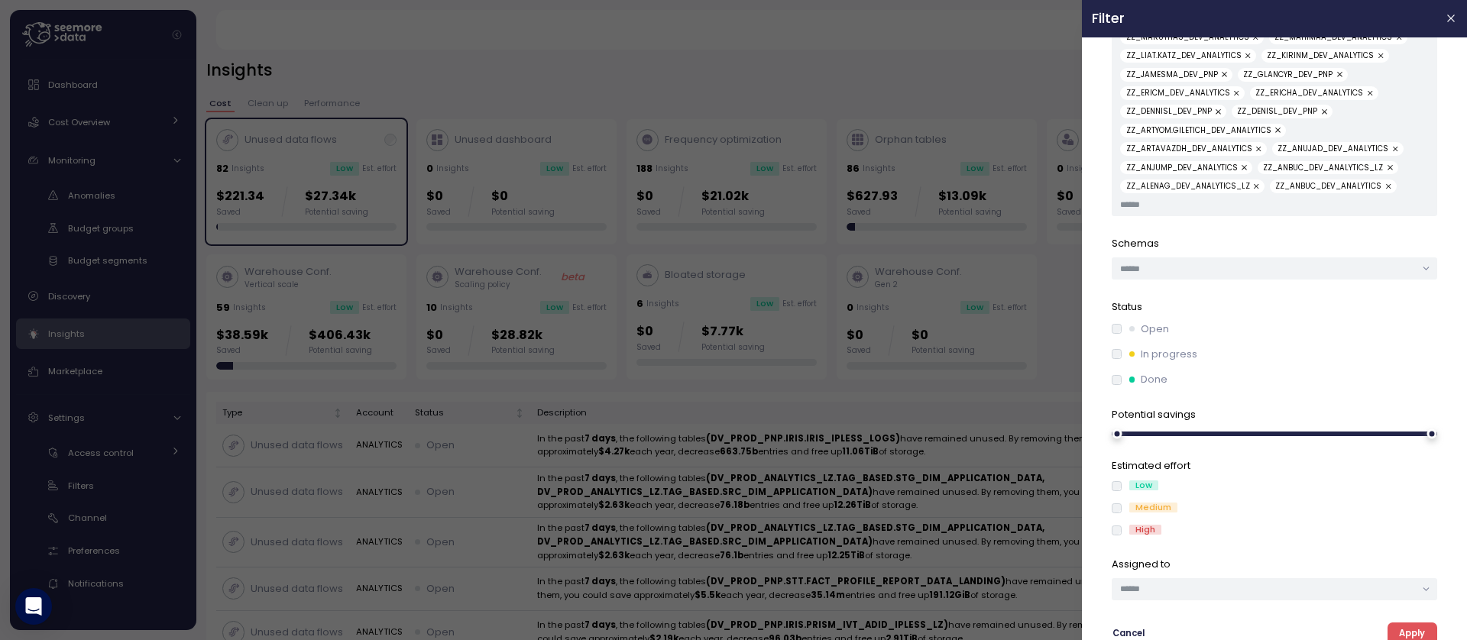
scroll to position [580, 0]
click at [1399, 628] on span "Apply" at bounding box center [1412, 628] width 26 height 21
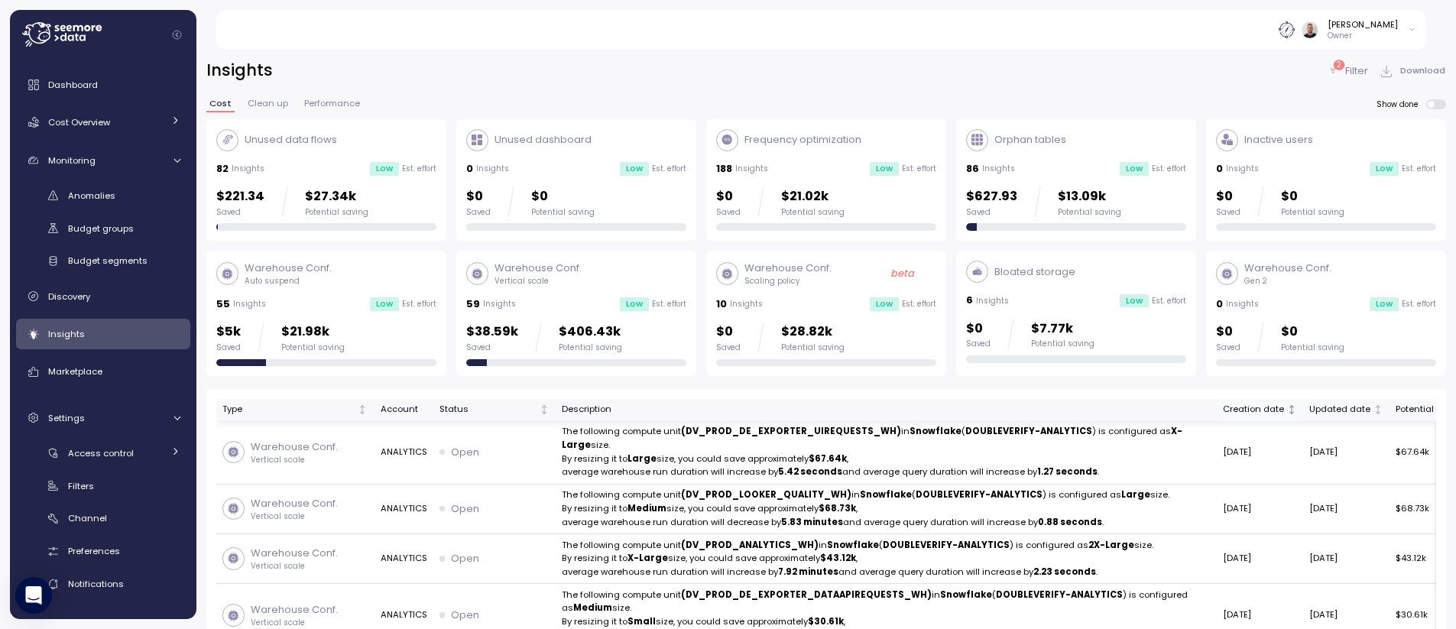
click at [1223, 408] on div "Creation date" at bounding box center [1253, 410] width 61 height 14
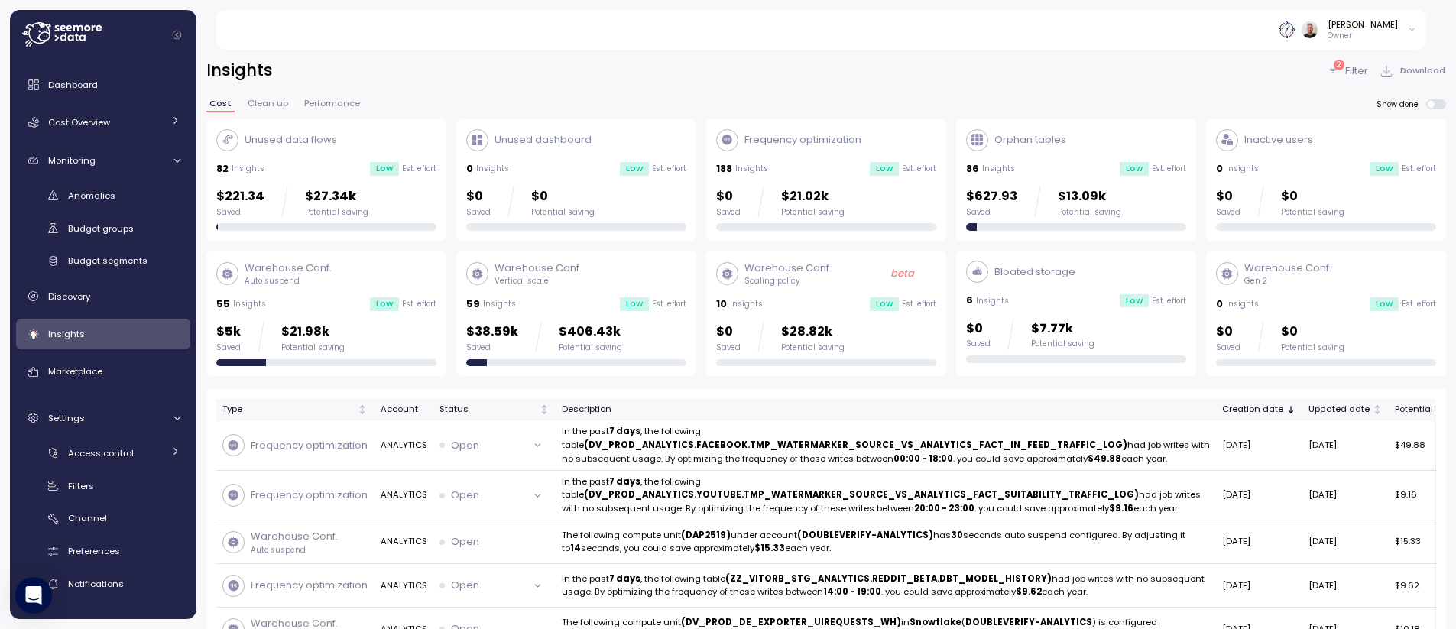
click at [1354, 73] on p "Filter" at bounding box center [1356, 70] width 23 height 15
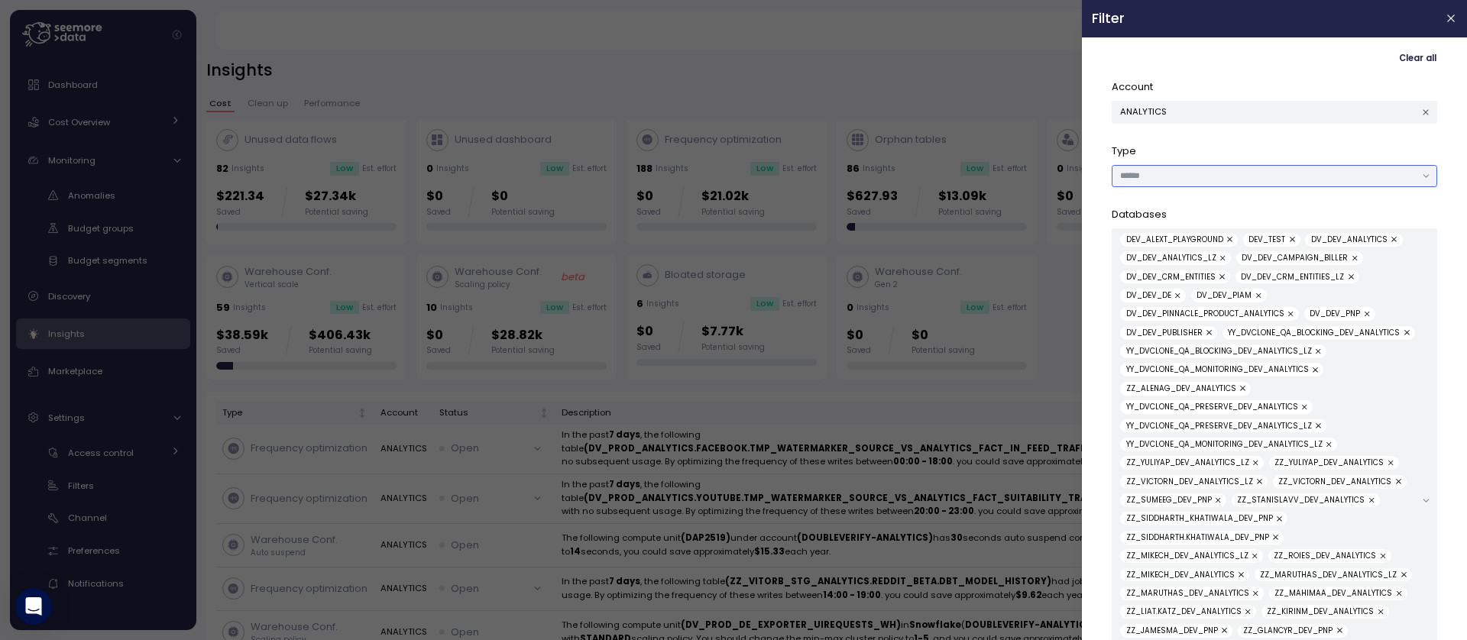
click at [1291, 174] on input "text" at bounding box center [1267, 176] width 295 height 14
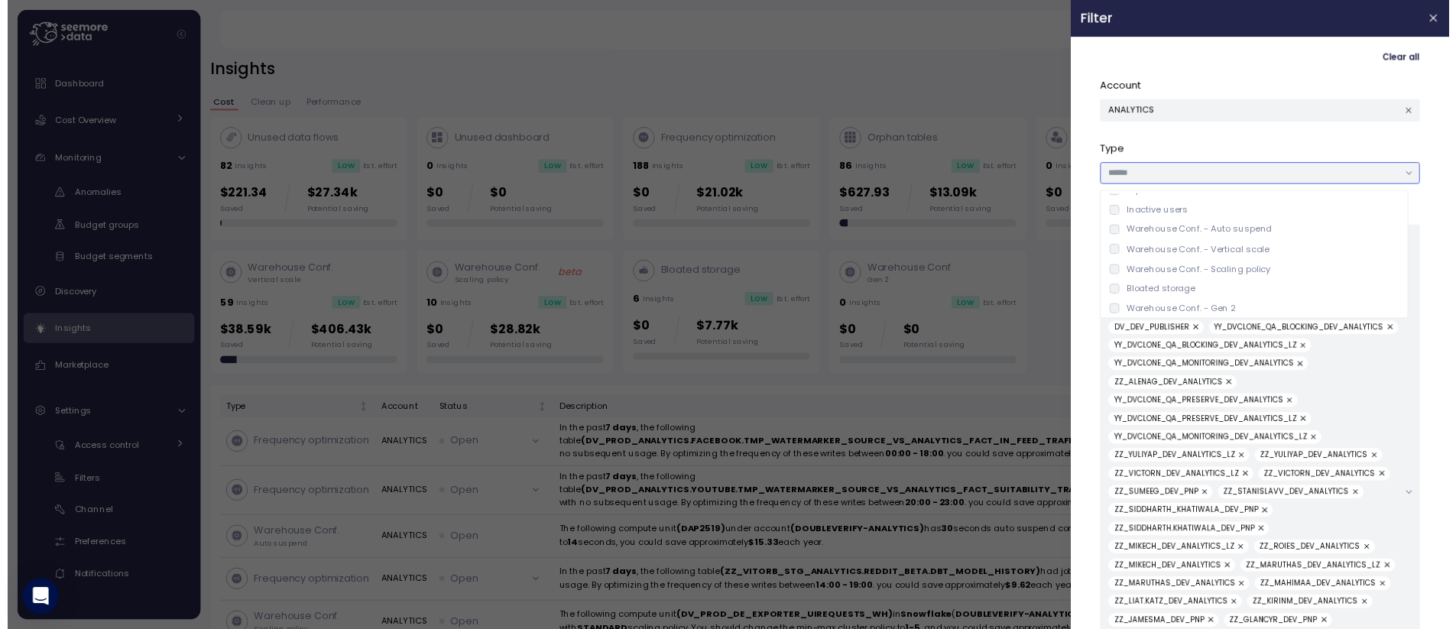
scroll to position [76, 0]
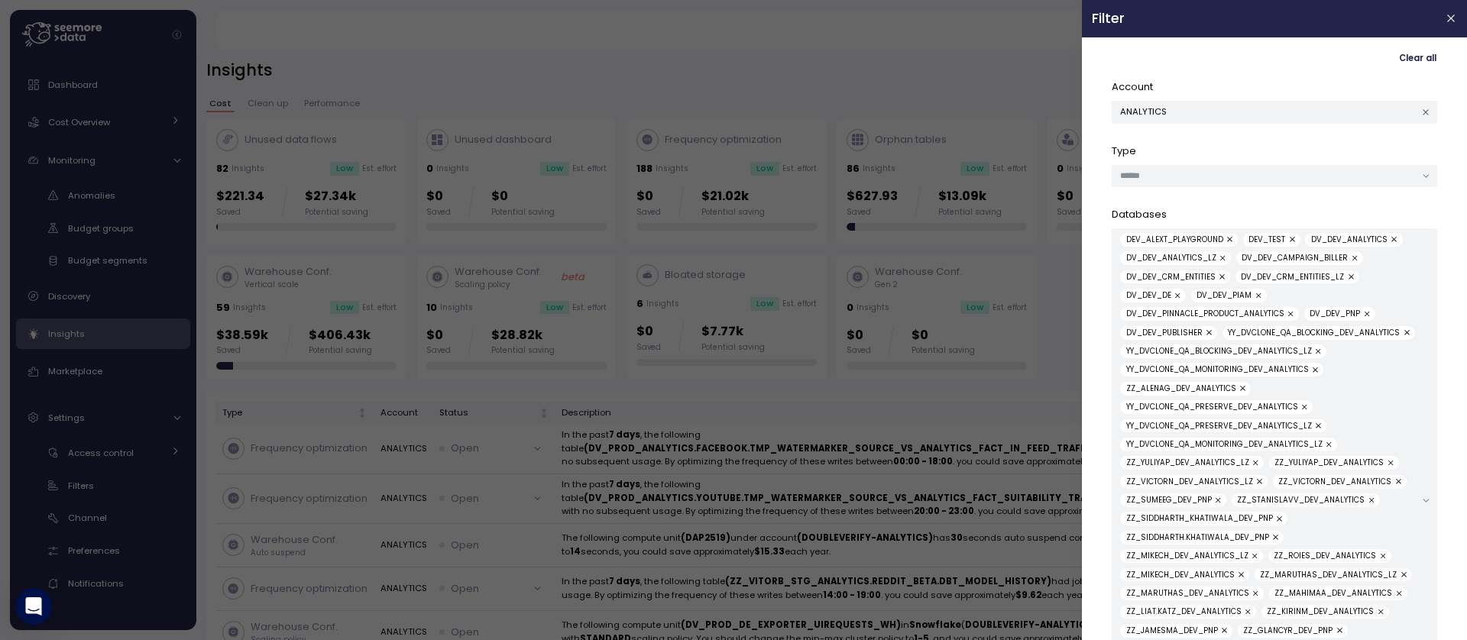
click at [911, 83] on div at bounding box center [733, 320] width 1467 height 640
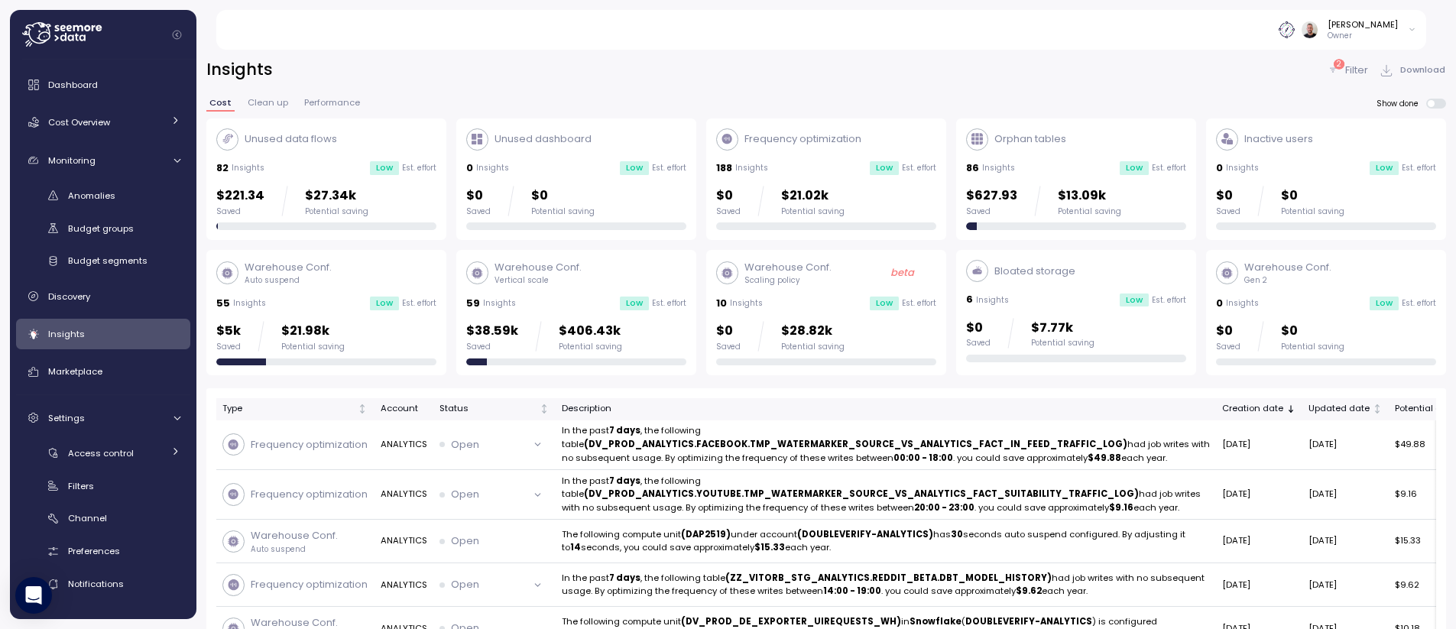
scroll to position [0, 0]
click at [582, 279] on div "Warehouse Conf. Vertical scale" at bounding box center [576, 274] width 220 height 26
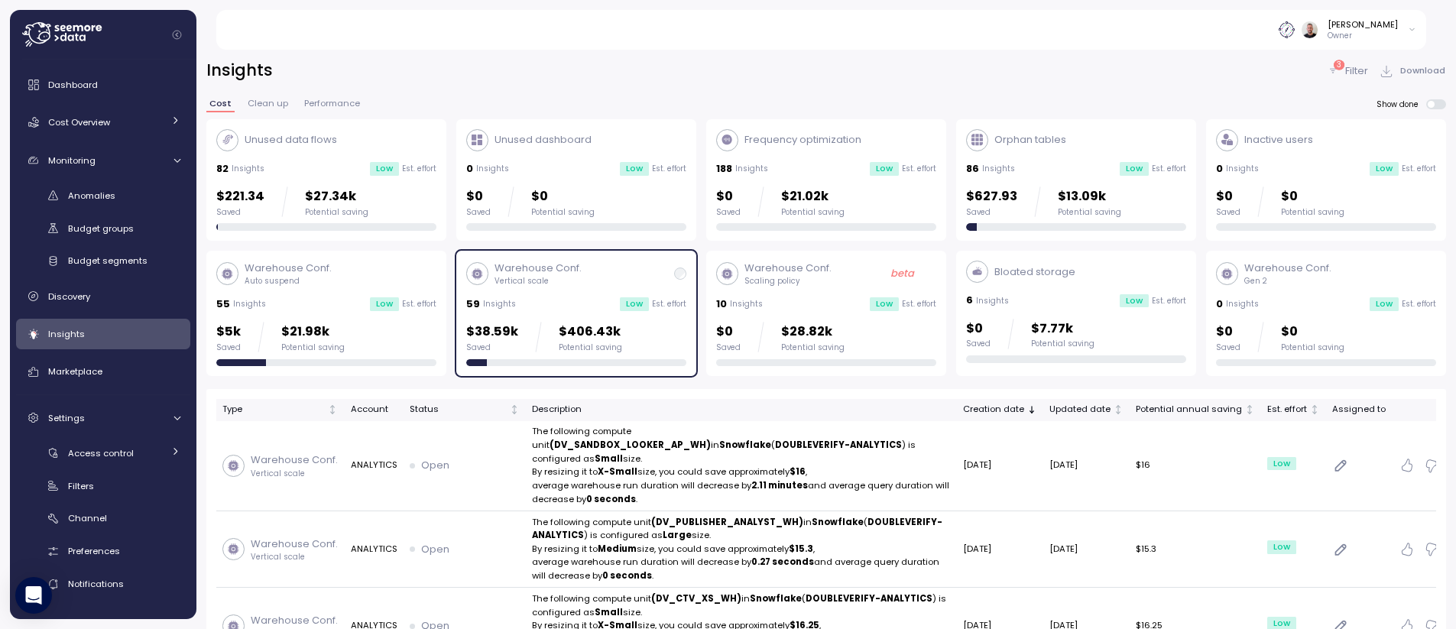
click at [1346, 71] on p "Filter" at bounding box center [1356, 70] width 23 height 15
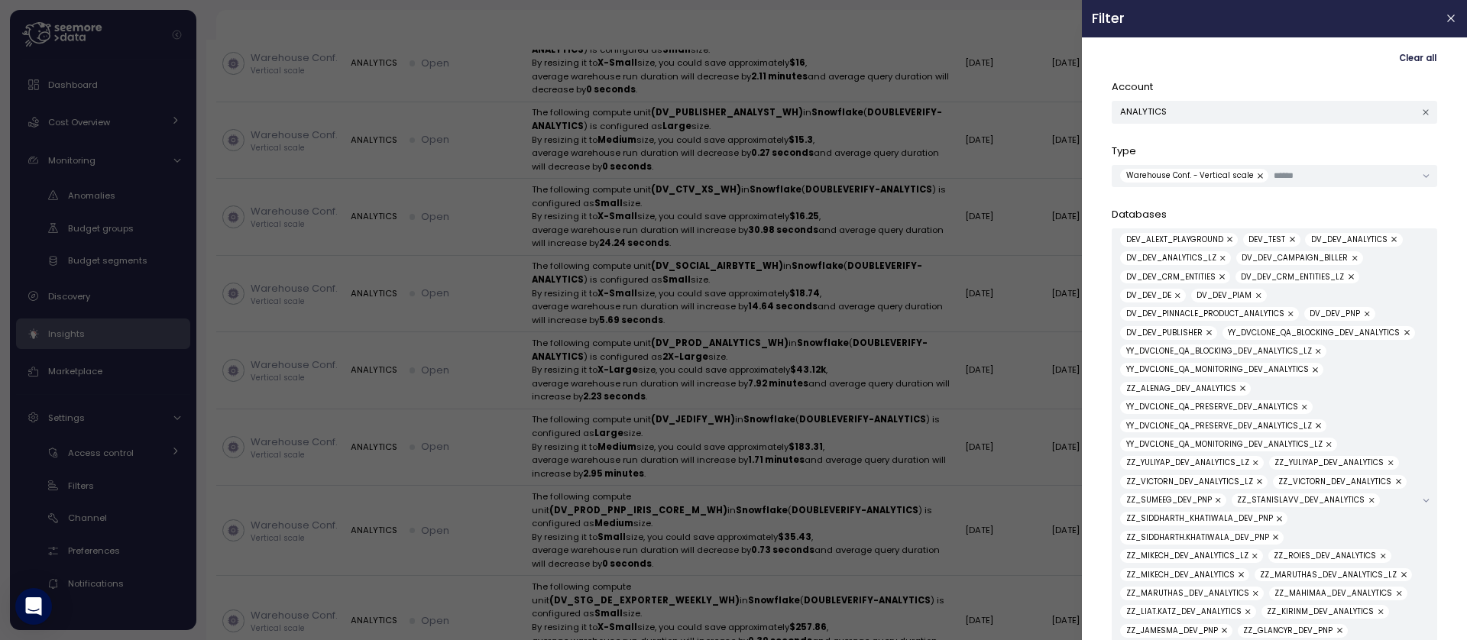
click at [1012, 92] on div at bounding box center [733, 320] width 1467 height 640
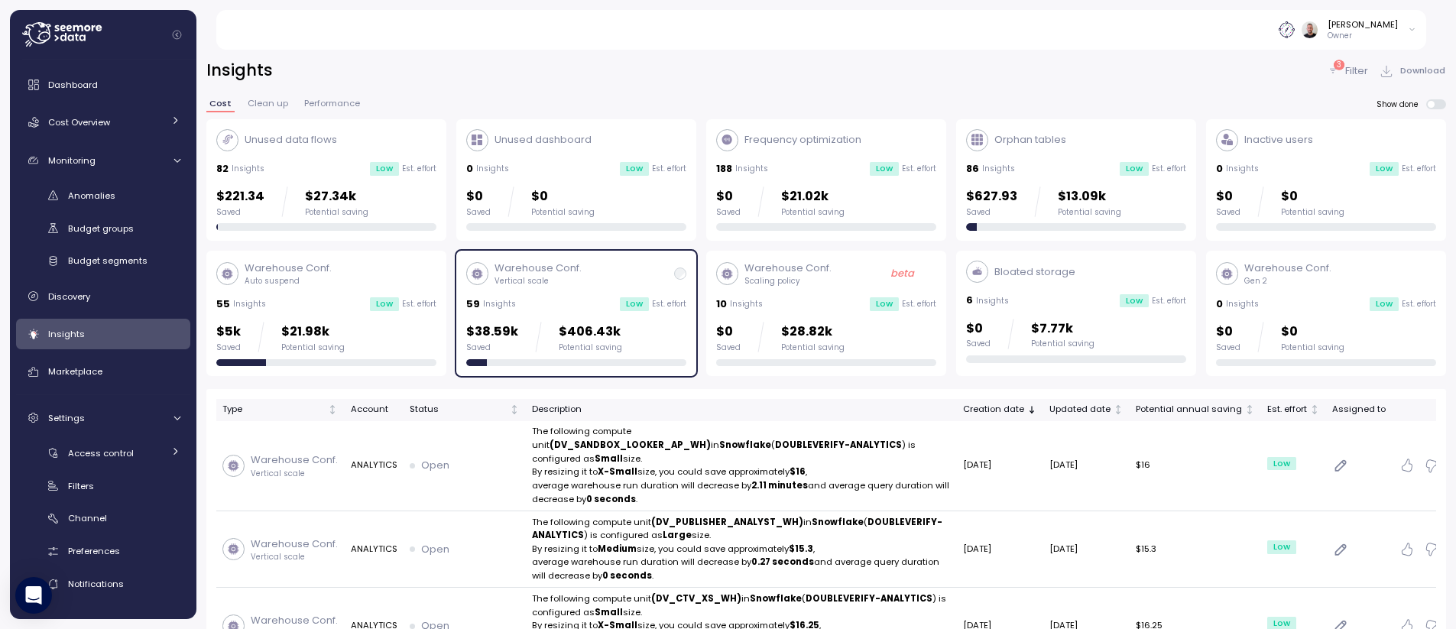
click at [1352, 66] on p "Filter" at bounding box center [1356, 70] width 23 height 15
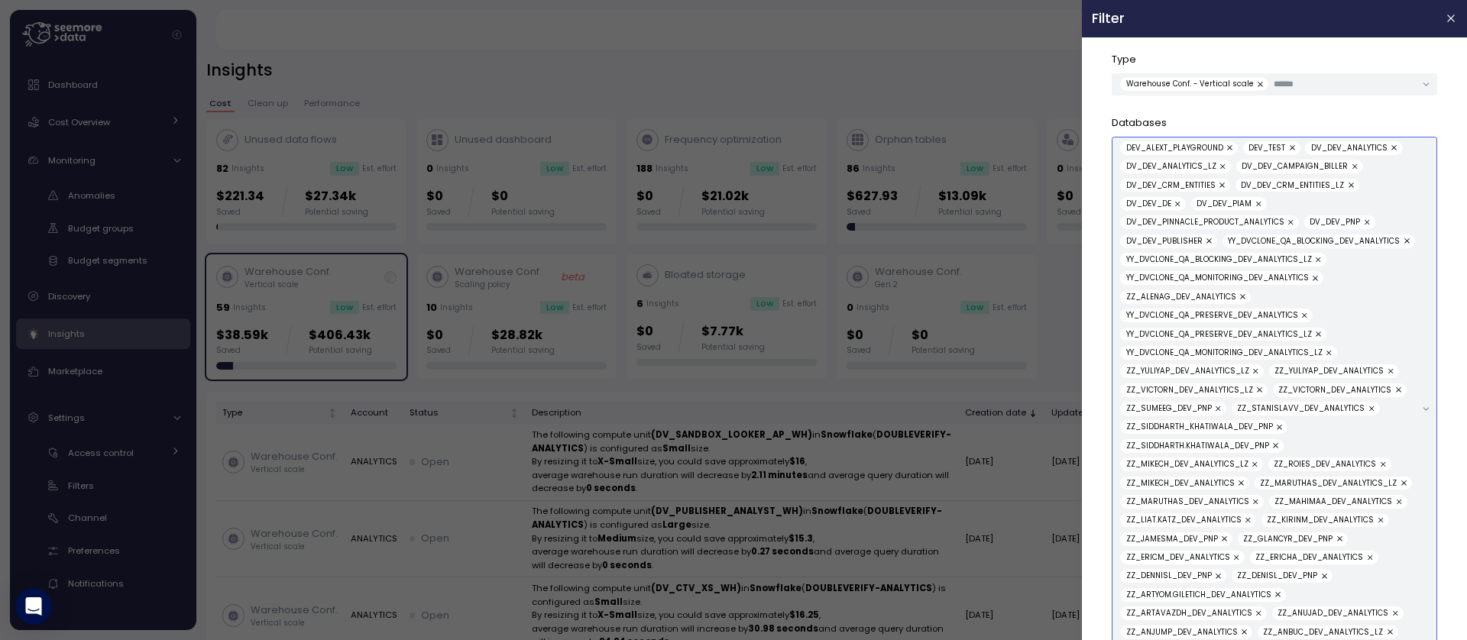
scroll to position [460, 0]
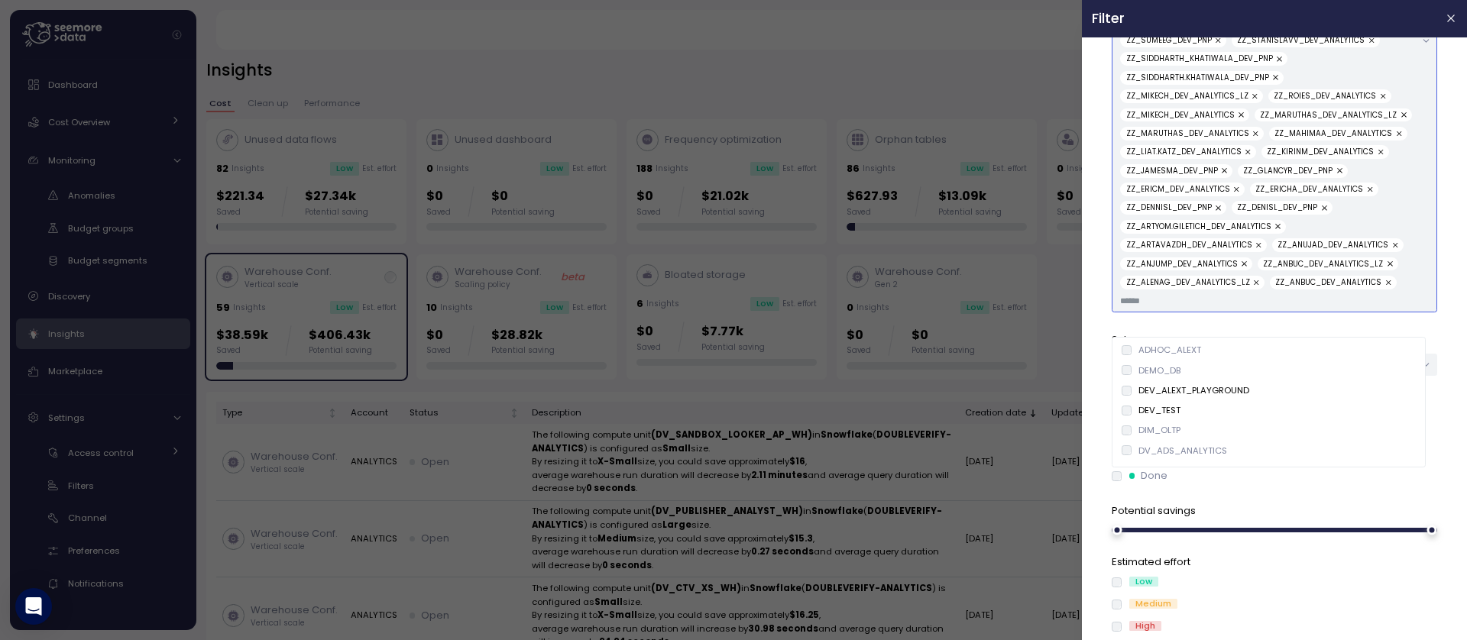
drag, startPoint x: 1246, startPoint y: 371, endPoint x: 1235, endPoint y: 338, distance: 35.3
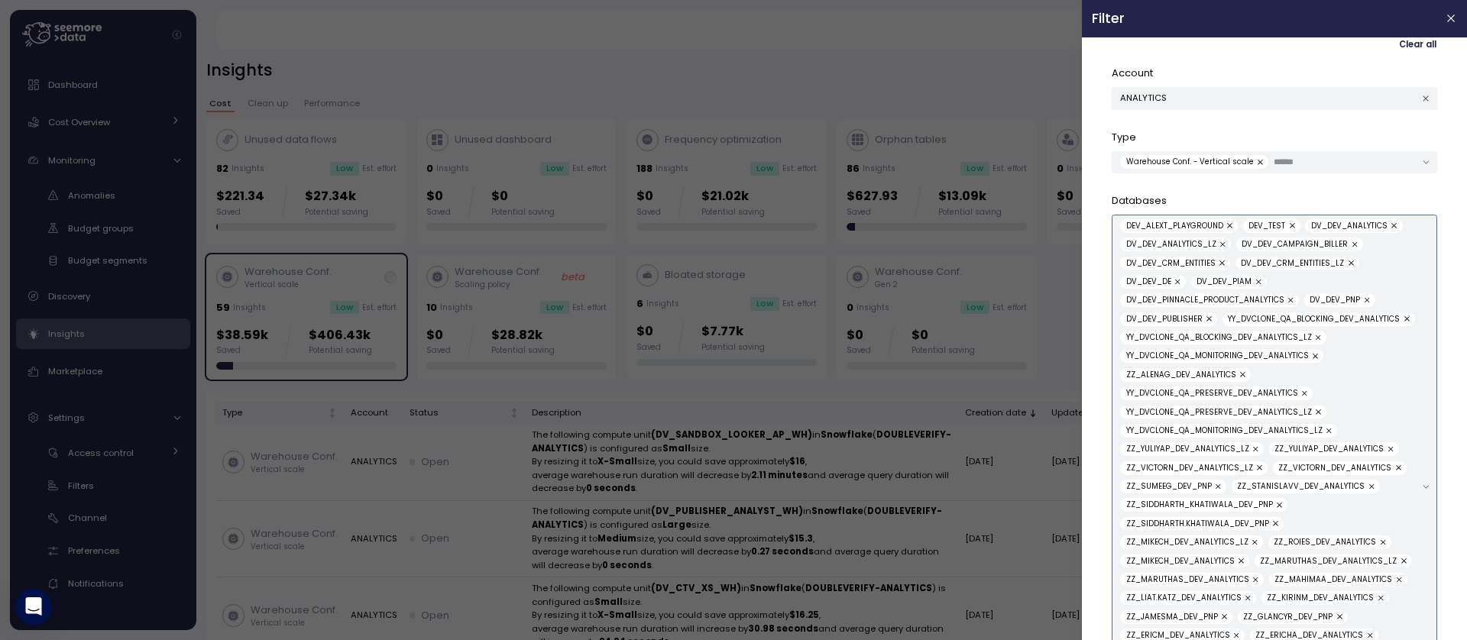
scroll to position [0, 0]
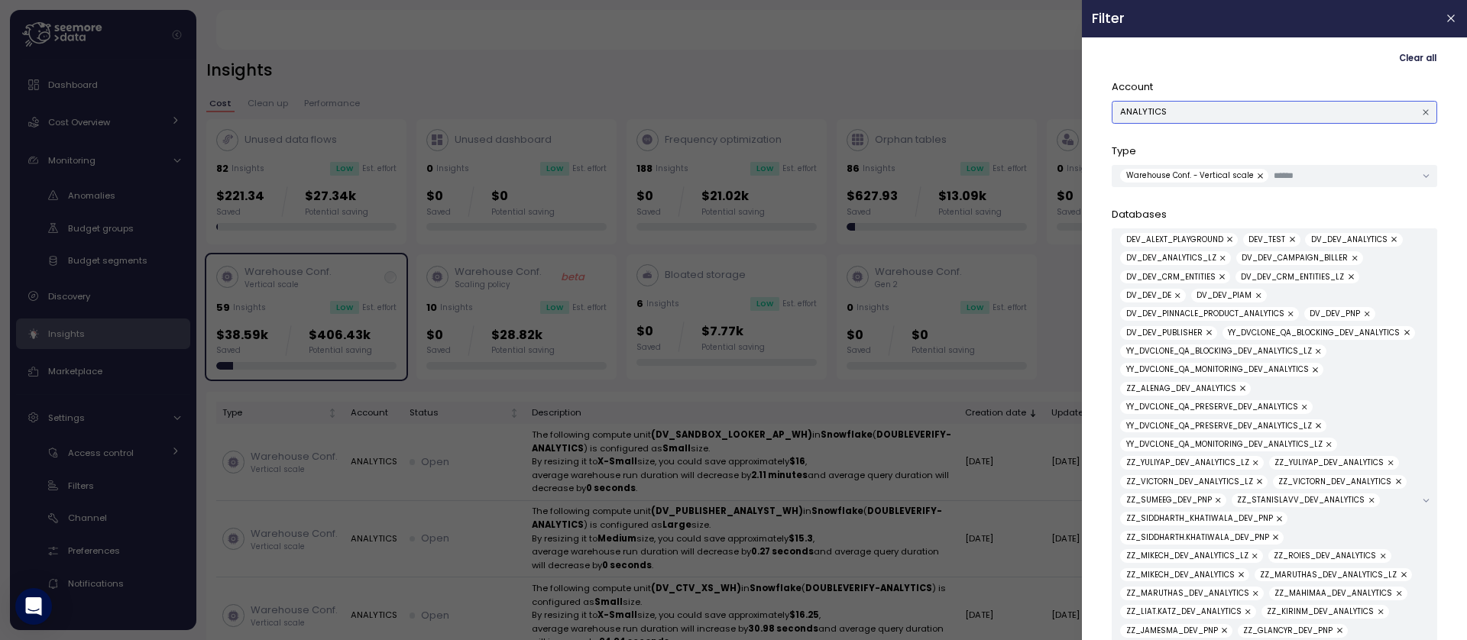
click at [1301, 111] on button "ANALYTICS" at bounding box center [1275, 112] width 326 height 22
click at [1237, 68] on div "Clear all" at bounding box center [1275, 58] width 326 height 22
click at [1369, 180] on input "text" at bounding box center [1345, 176] width 142 height 14
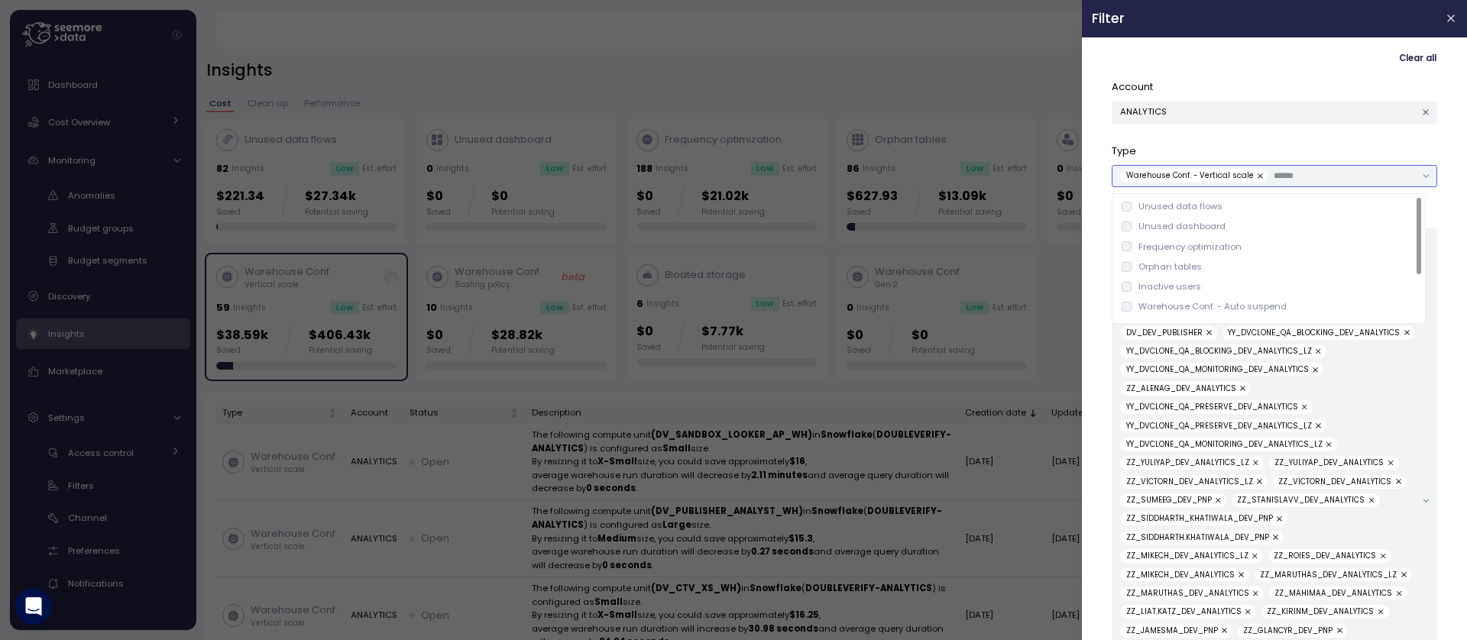
click at [1314, 180] on input "text" at bounding box center [1345, 176] width 142 height 14
click at [1319, 159] on div "Type Warehouse Conf. - Vertical scale" at bounding box center [1275, 166] width 326 height 44
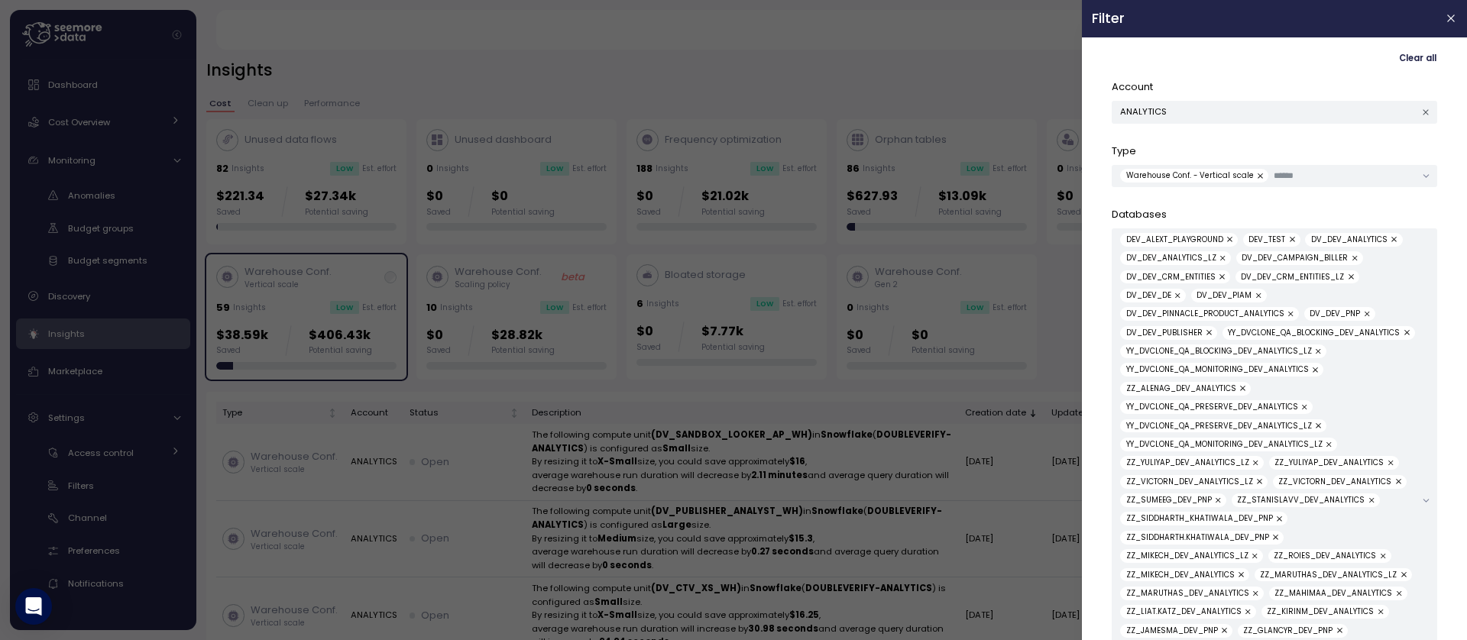
click at [756, 394] on div at bounding box center [733, 320] width 1467 height 640
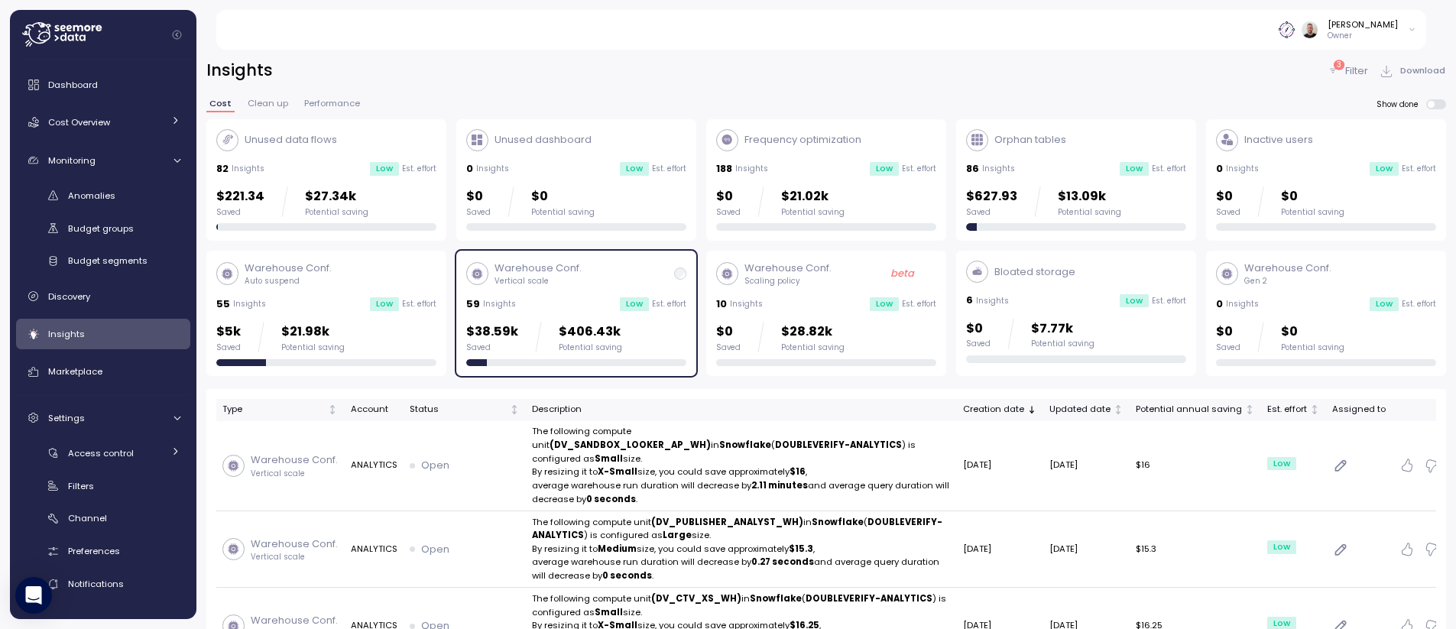
click at [1350, 71] on p "Filter" at bounding box center [1356, 70] width 23 height 15
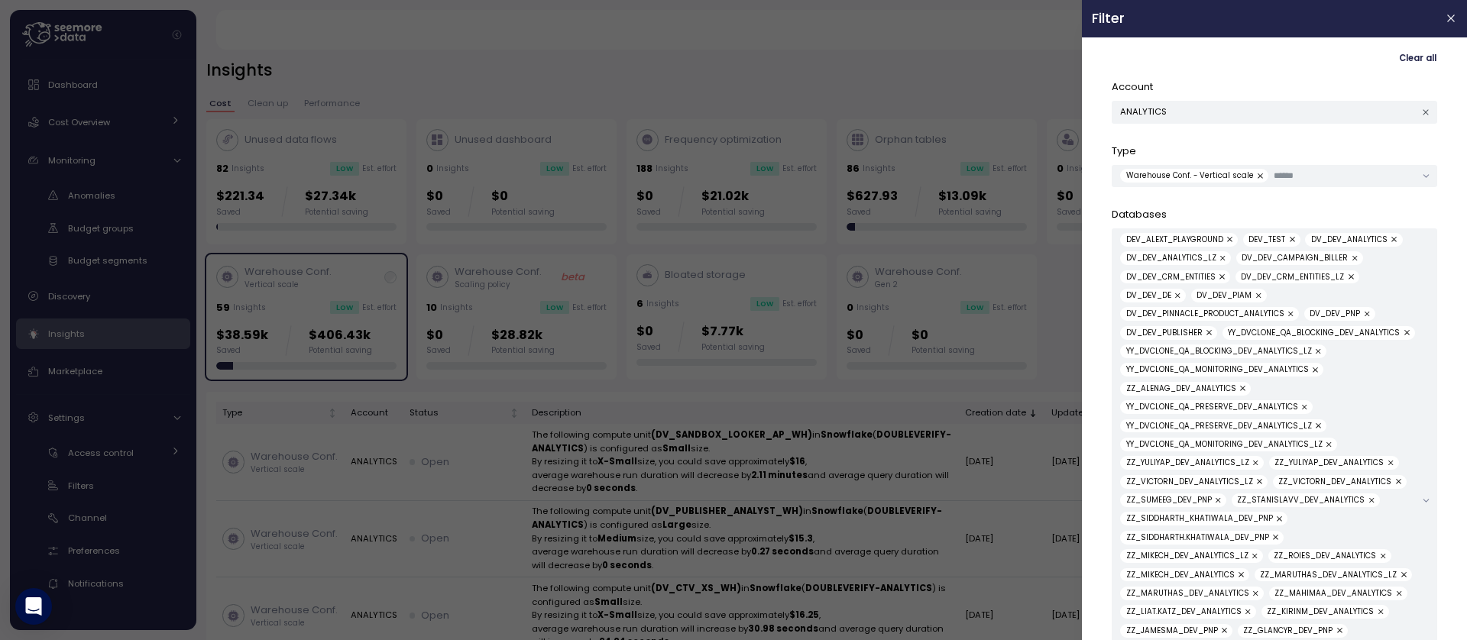
click at [1016, 81] on div at bounding box center [733, 320] width 1467 height 640
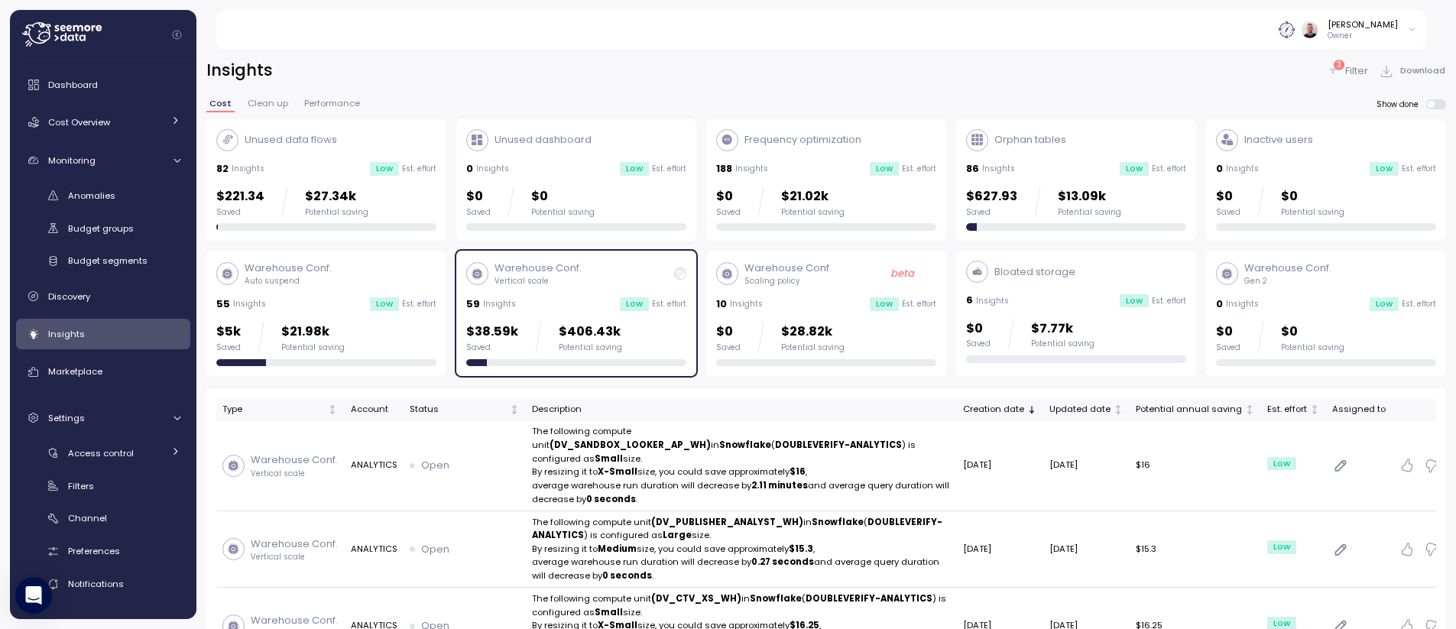
click at [1366, 73] on p "Filter" at bounding box center [1356, 70] width 23 height 15
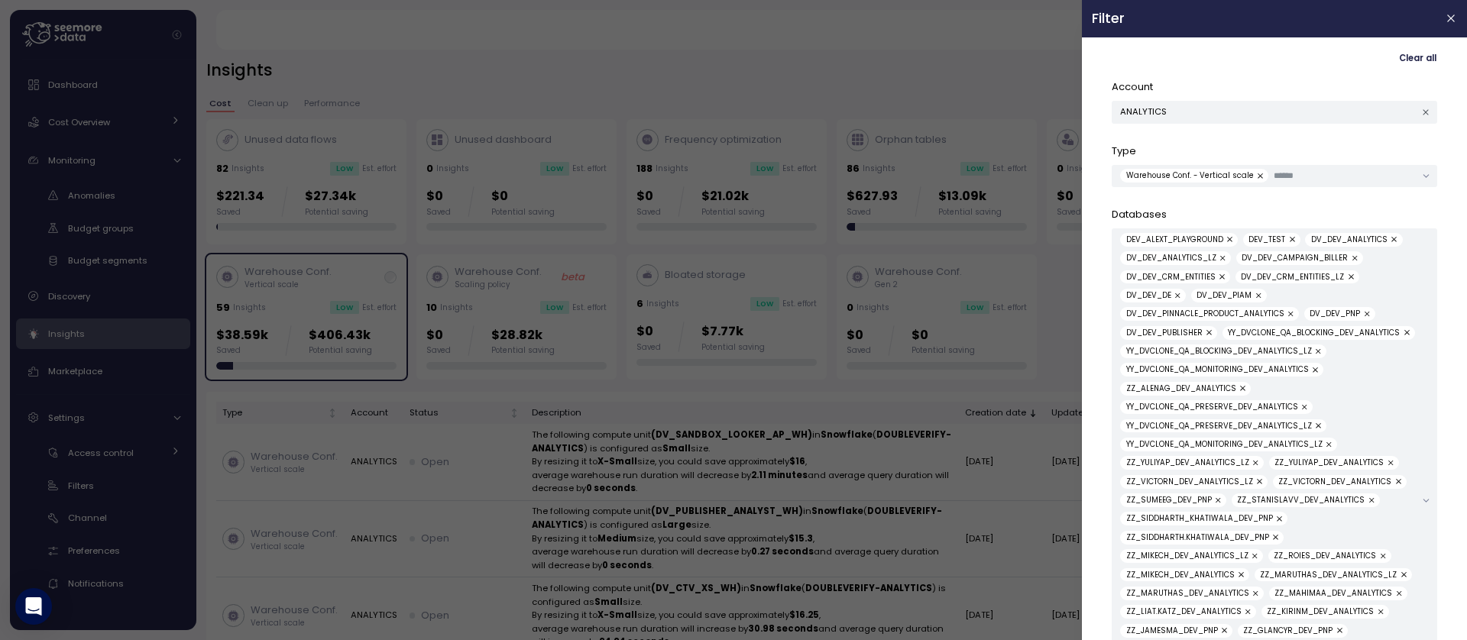
click at [758, 63] on div at bounding box center [733, 320] width 1467 height 640
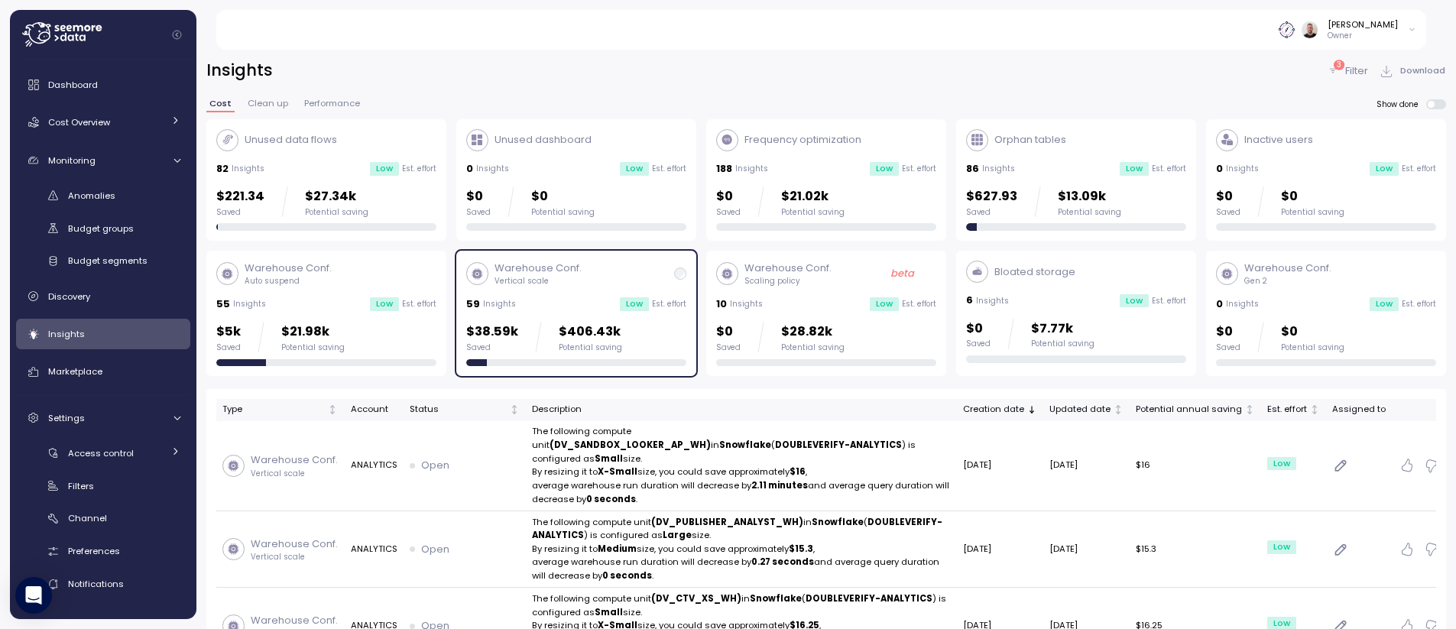
click at [1068, 60] on div "Insights 3 Filter Download" at bounding box center [825, 71] width 1239 height 22
click at [107, 193] on span "Anomalies" at bounding box center [91, 196] width 47 height 12
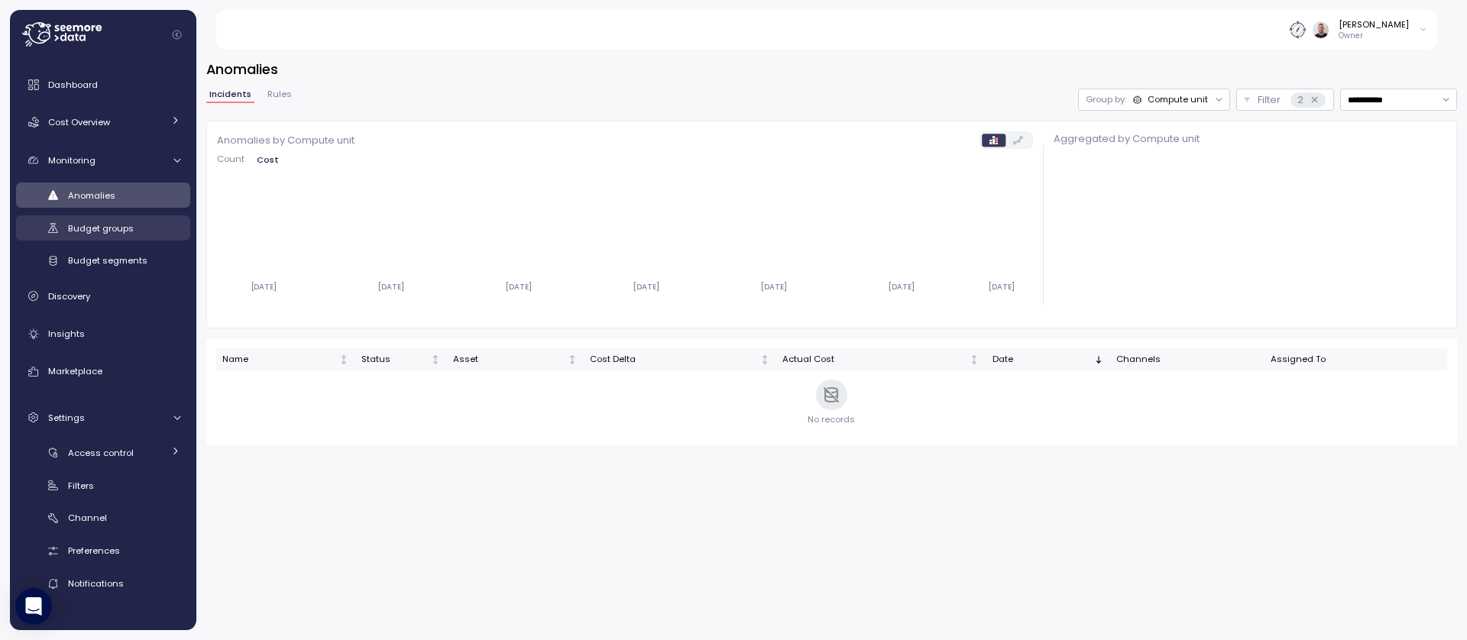
click at [121, 226] on span "Budget groups" at bounding box center [101, 228] width 66 height 12
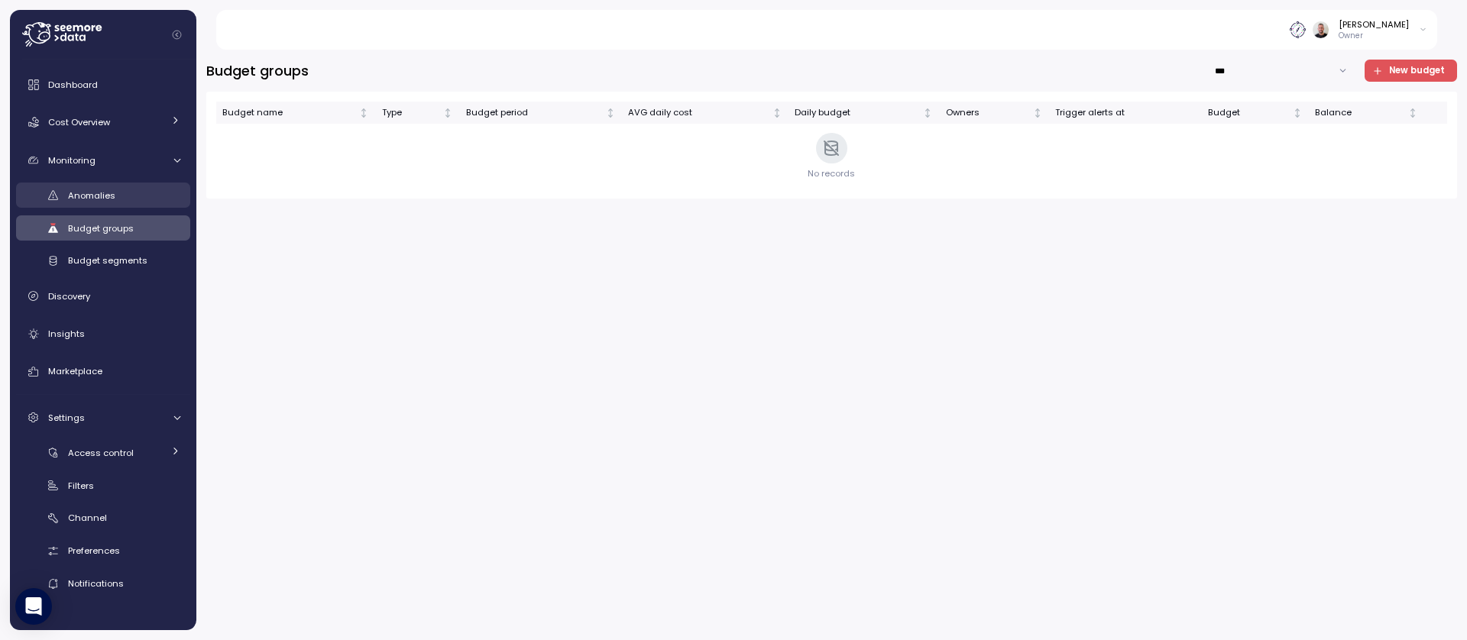
click at [115, 199] on div "Anomalies" at bounding box center [124, 195] width 112 height 15
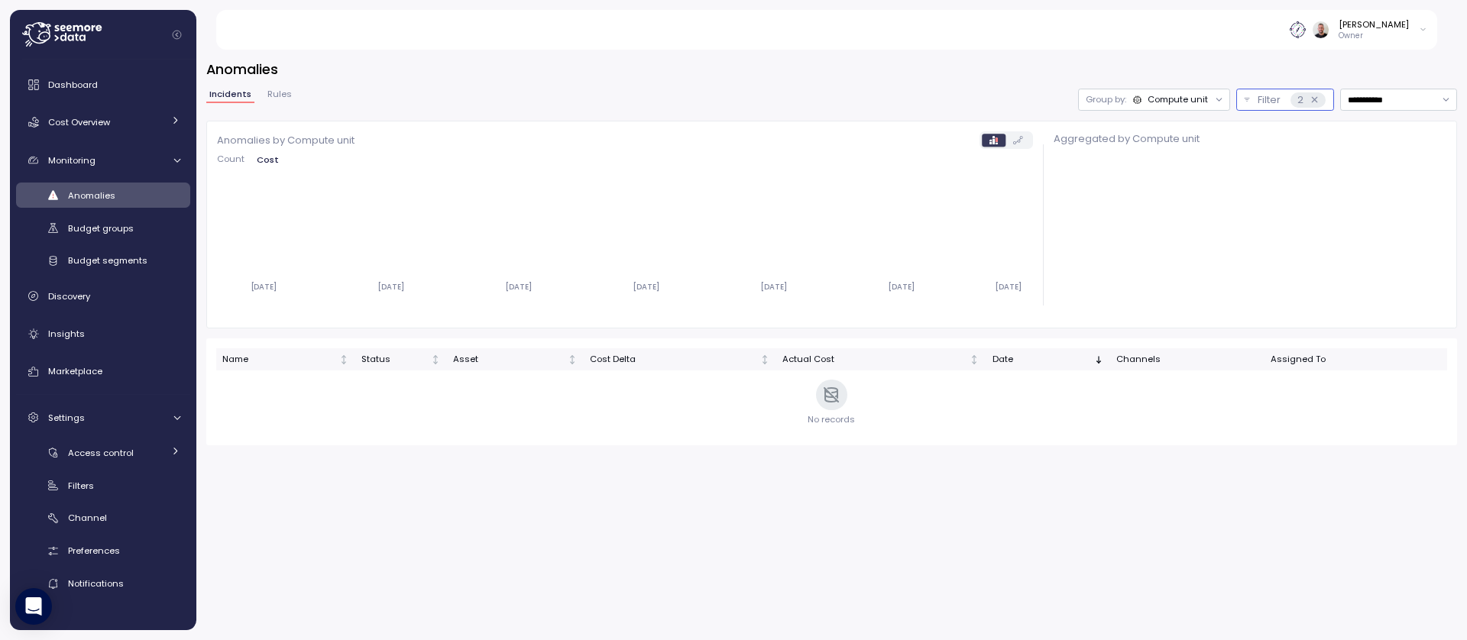
click at [1239, 102] on button "Filter 2" at bounding box center [1285, 100] width 98 height 22
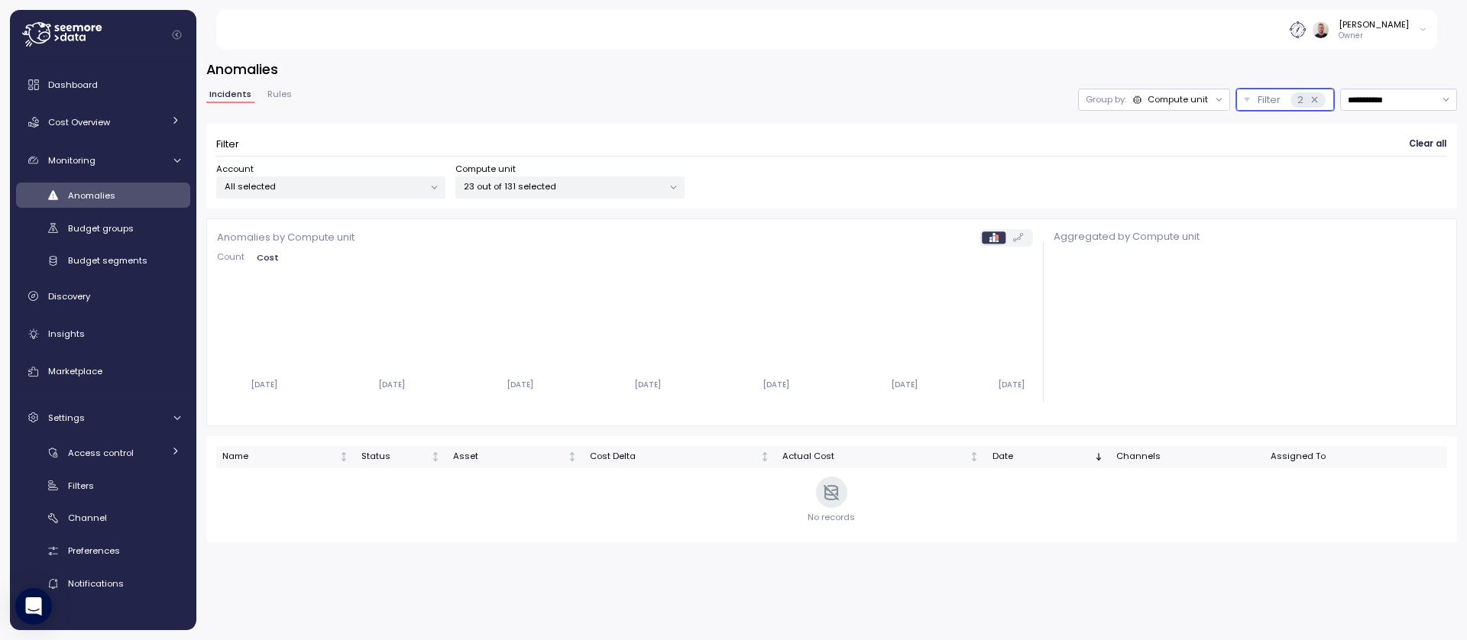
click at [529, 191] on p "23 out of 131 selected" at bounding box center [563, 186] width 199 height 12
click at [998, 193] on div "Account All selected Compute unit 23 out of 131 selected" at bounding box center [831, 181] width 1231 height 36
click at [115, 233] on span "Budget groups" at bounding box center [101, 228] width 66 height 12
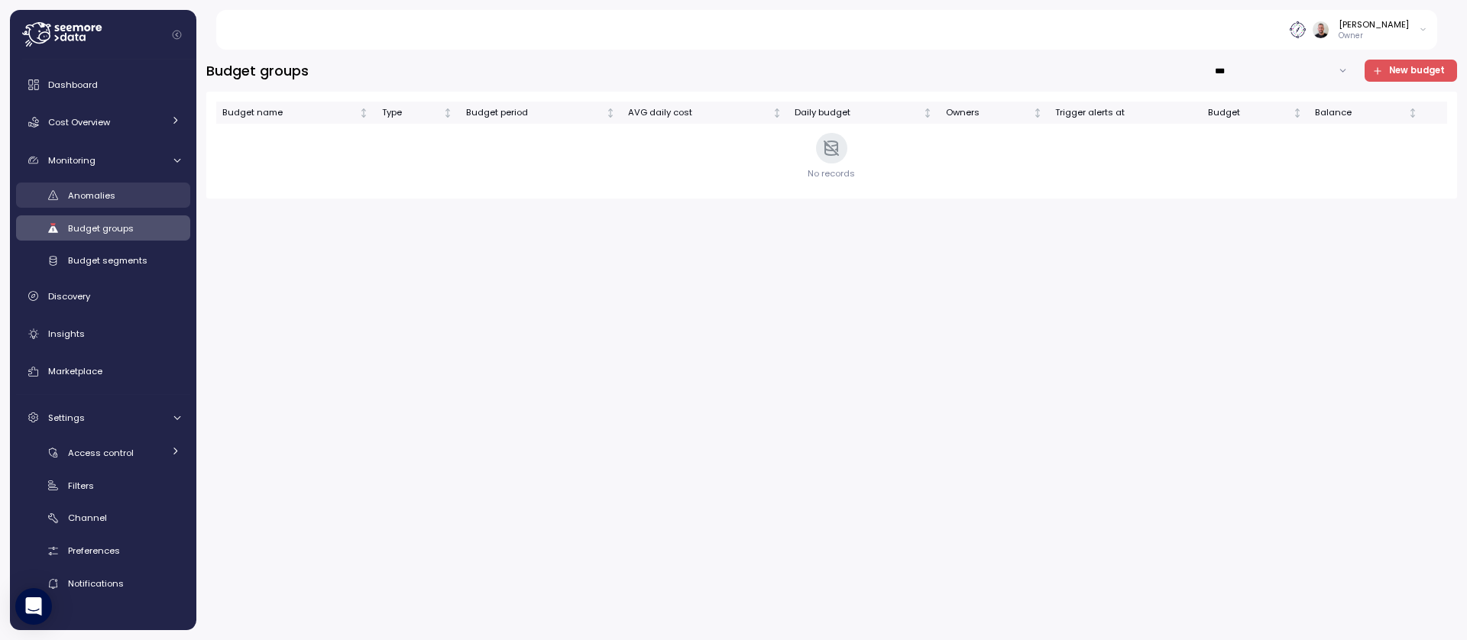
click at [111, 202] on div "Anomalies" at bounding box center [124, 195] width 112 height 15
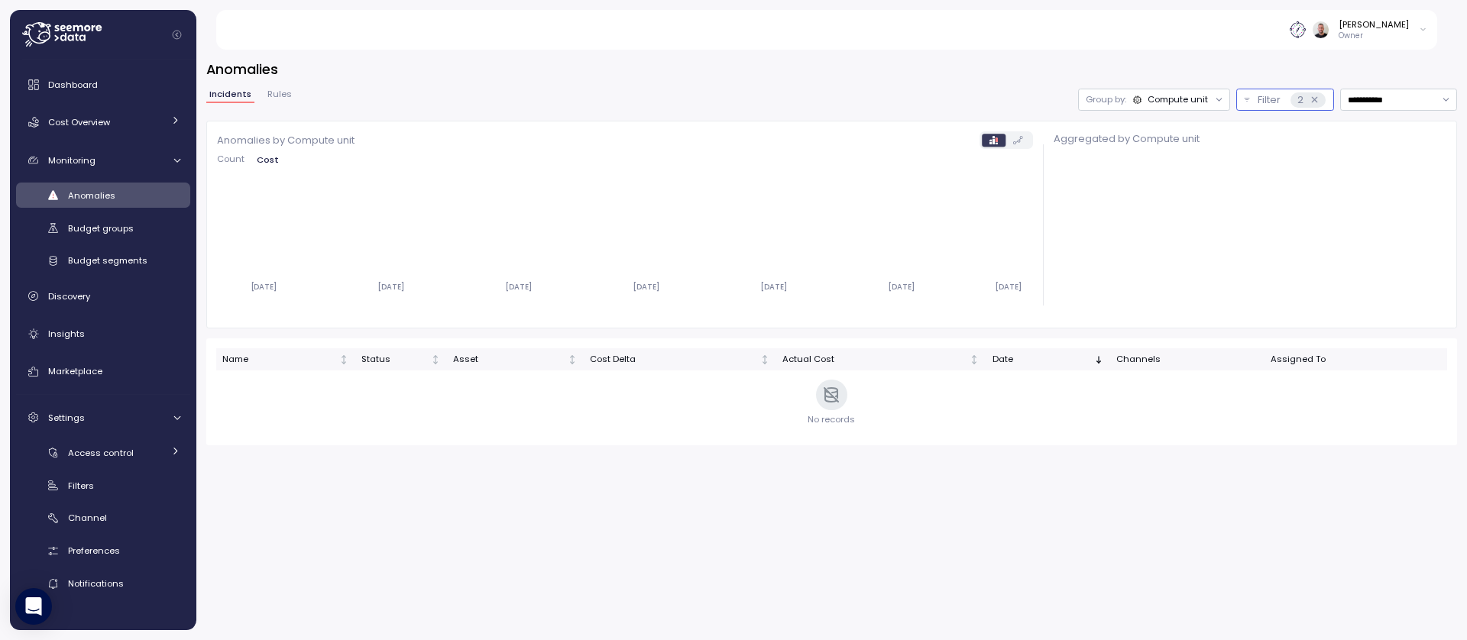
click at [1313, 101] on icon at bounding box center [1315, 100] width 10 height 10
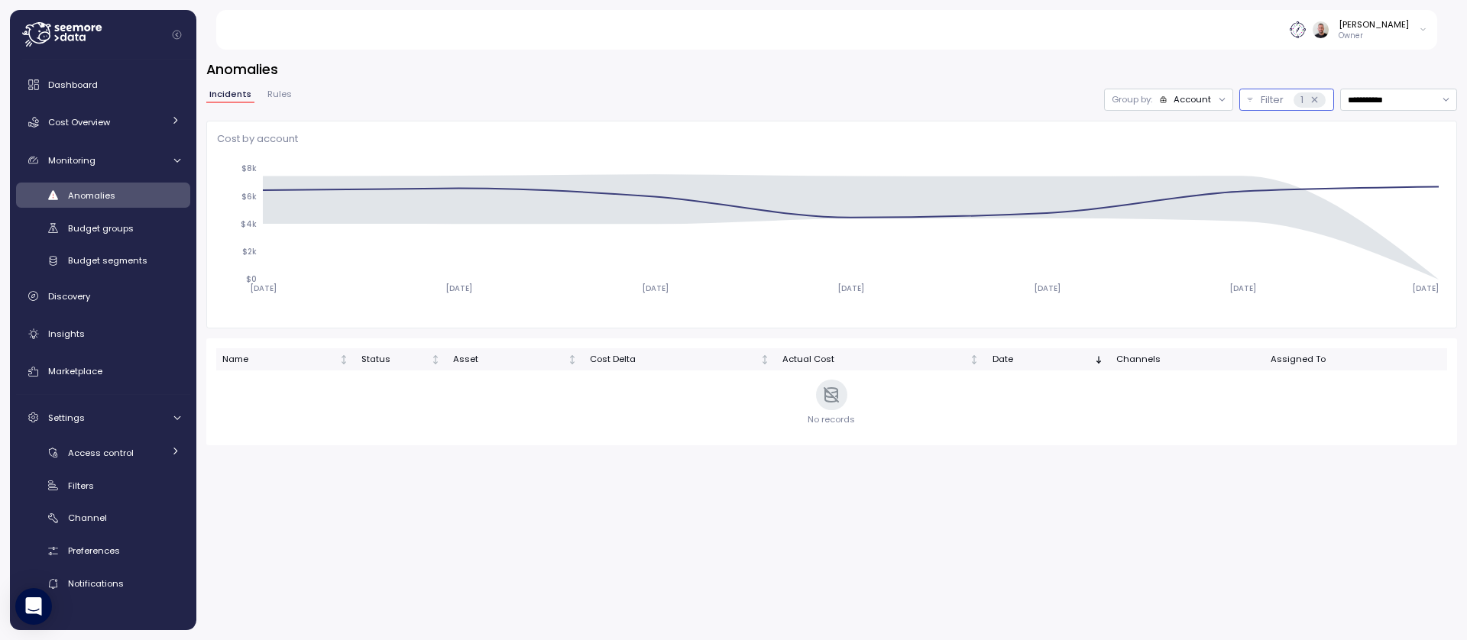
click at [1189, 100] on div "Account" at bounding box center [1192, 99] width 37 height 12
click at [1176, 160] on p "Compute unit" at bounding box center [1182, 159] width 60 height 12
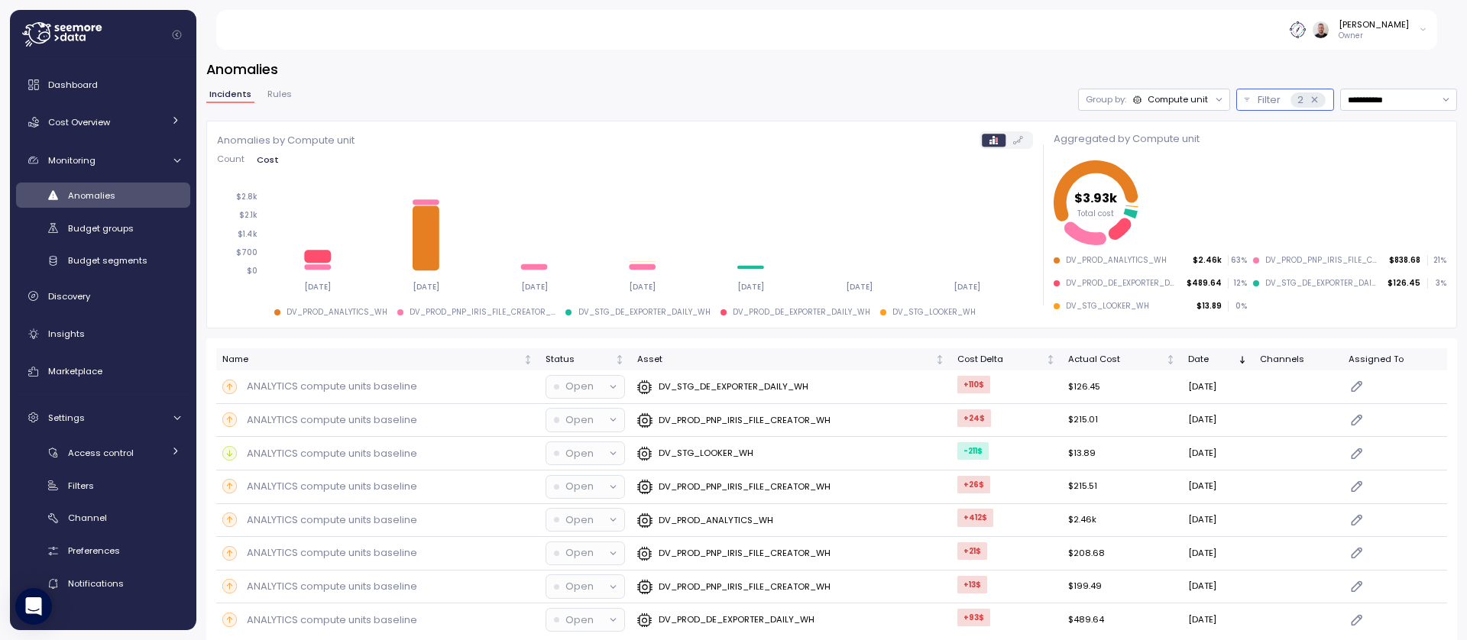
click at [1310, 96] on icon at bounding box center [1315, 100] width 10 height 10
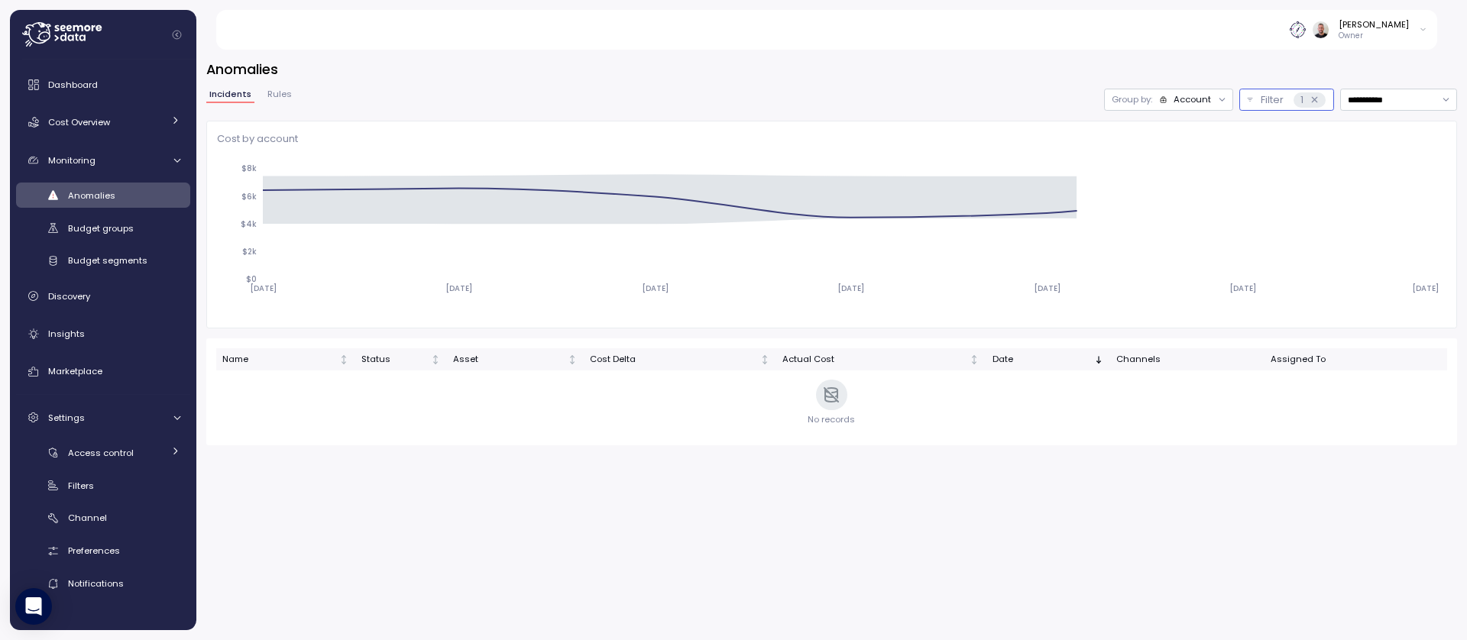
click at [1317, 103] on icon at bounding box center [1315, 100] width 10 height 10
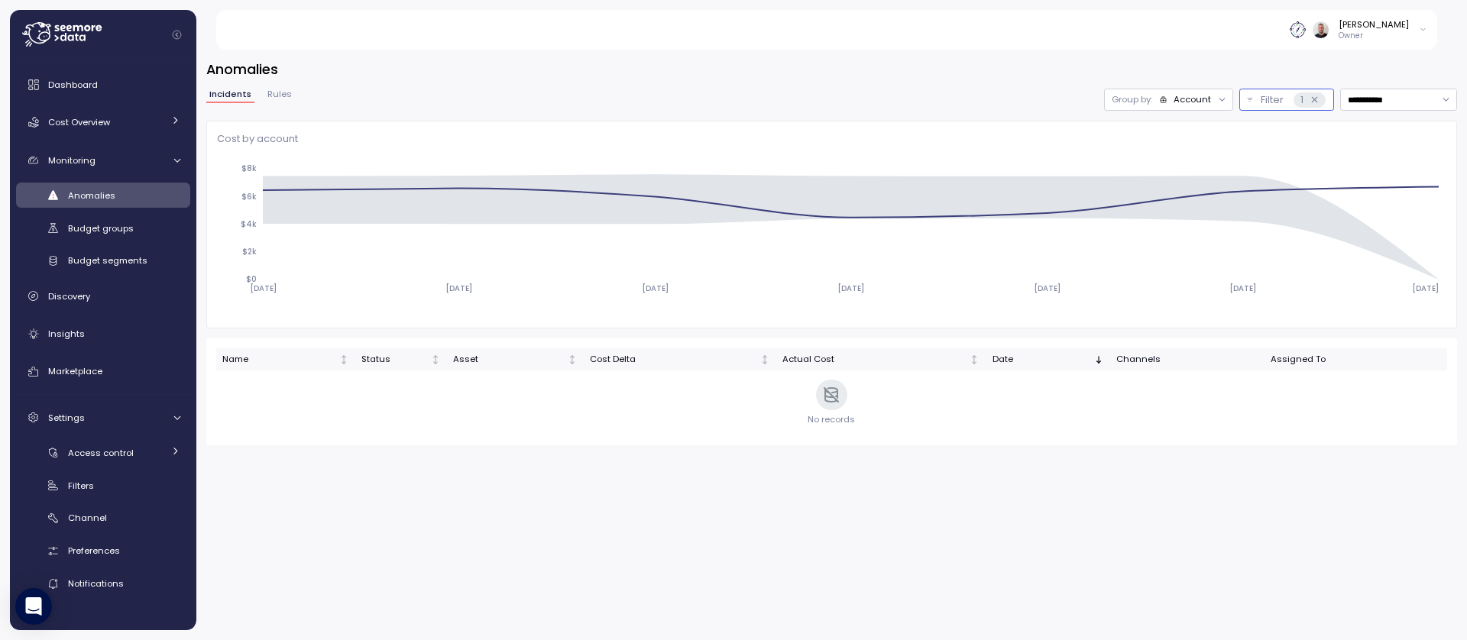
click at [1252, 102] on button "Filter 1" at bounding box center [1286, 100] width 95 height 22
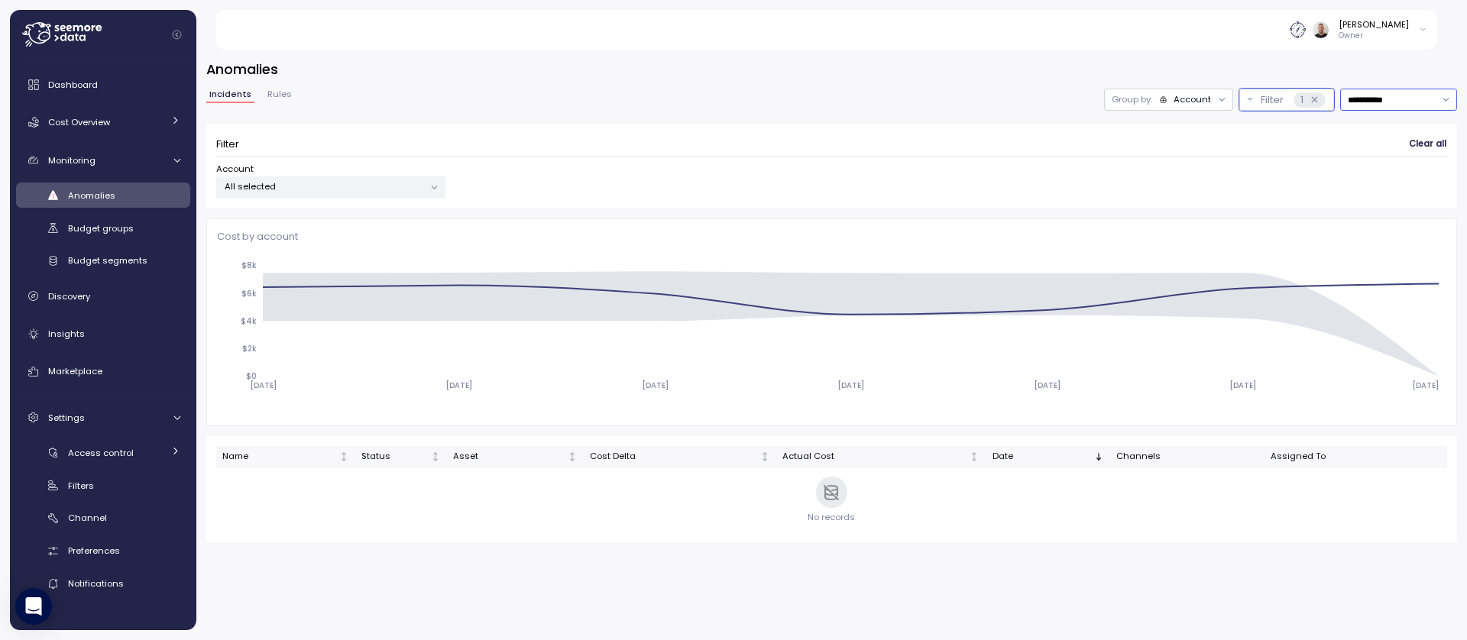
click at [1398, 105] on input "**********" at bounding box center [1398, 100] width 117 height 22
click at [1392, 190] on div "Last 14 days" at bounding box center [1391, 190] width 53 height 12
type input "**********"
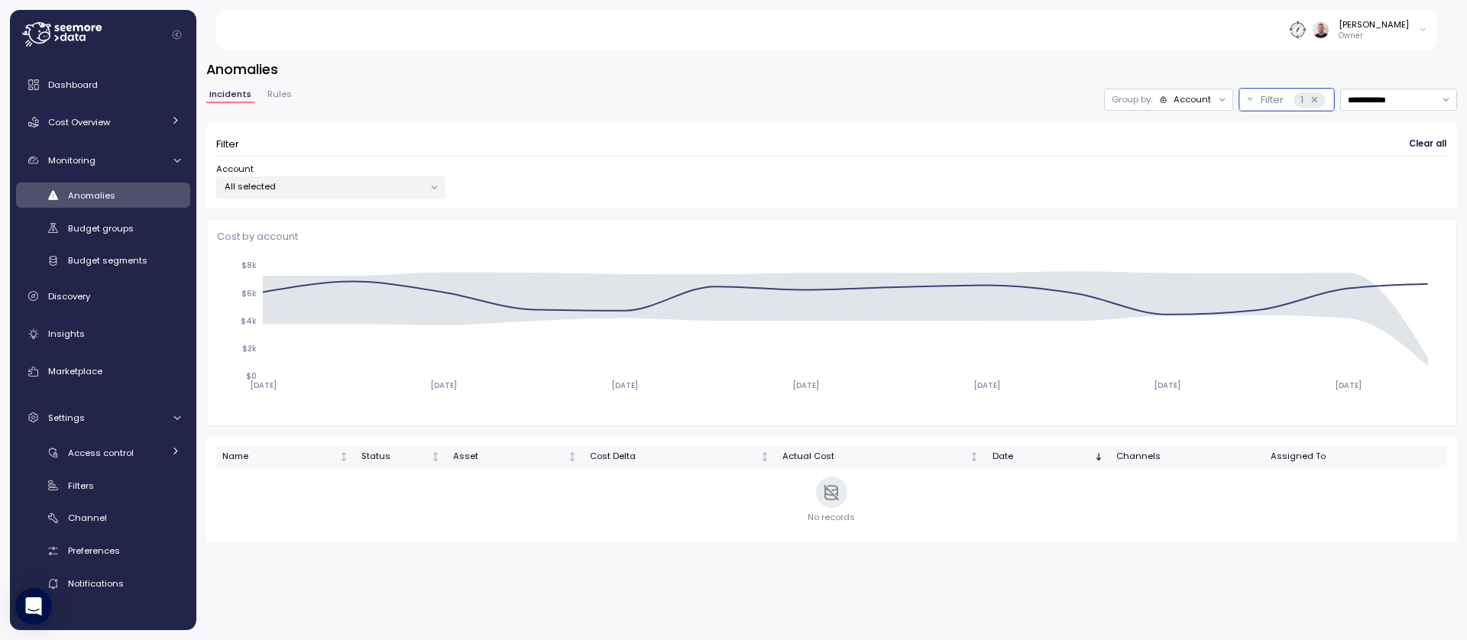
click at [92, 199] on span "Anomalies" at bounding box center [91, 196] width 47 height 12
click at [103, 225] on span "Budget groups" at bounding box center [101, 228] width 66 height 12
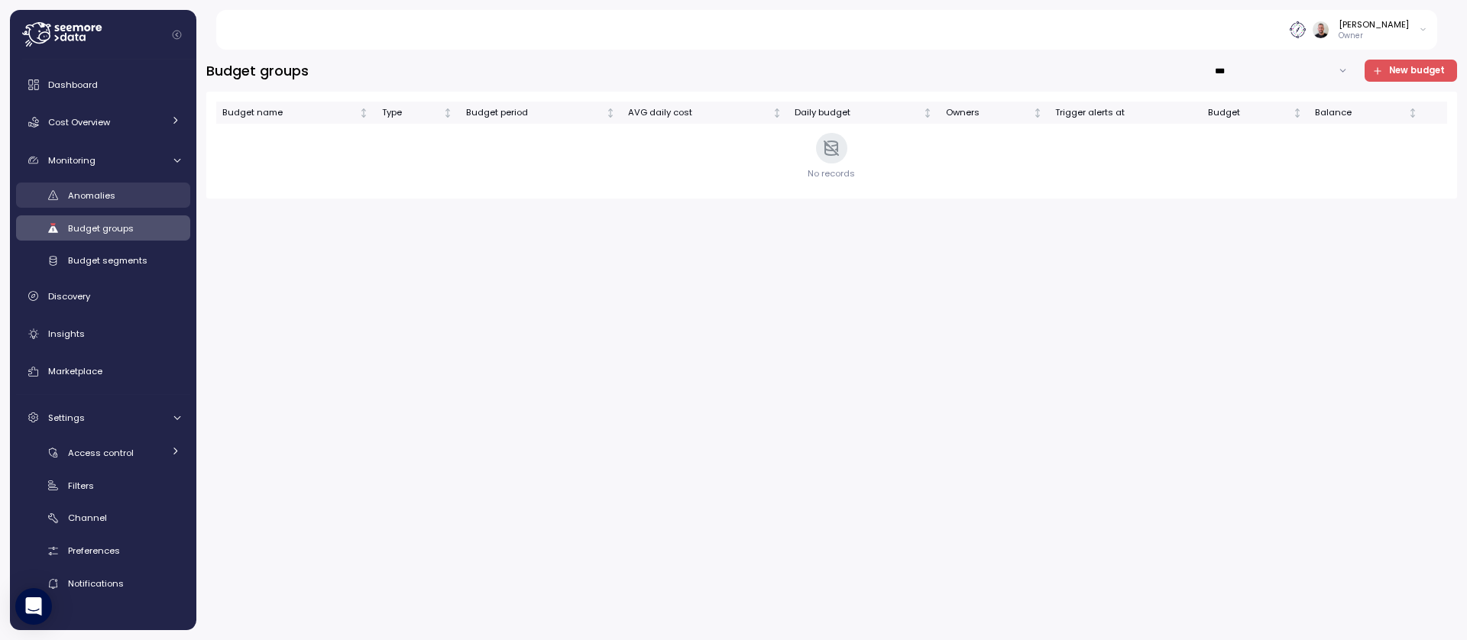
click at [101, 199] on span "Anomalies" at bounding box center [91, 196] width 47 height 12
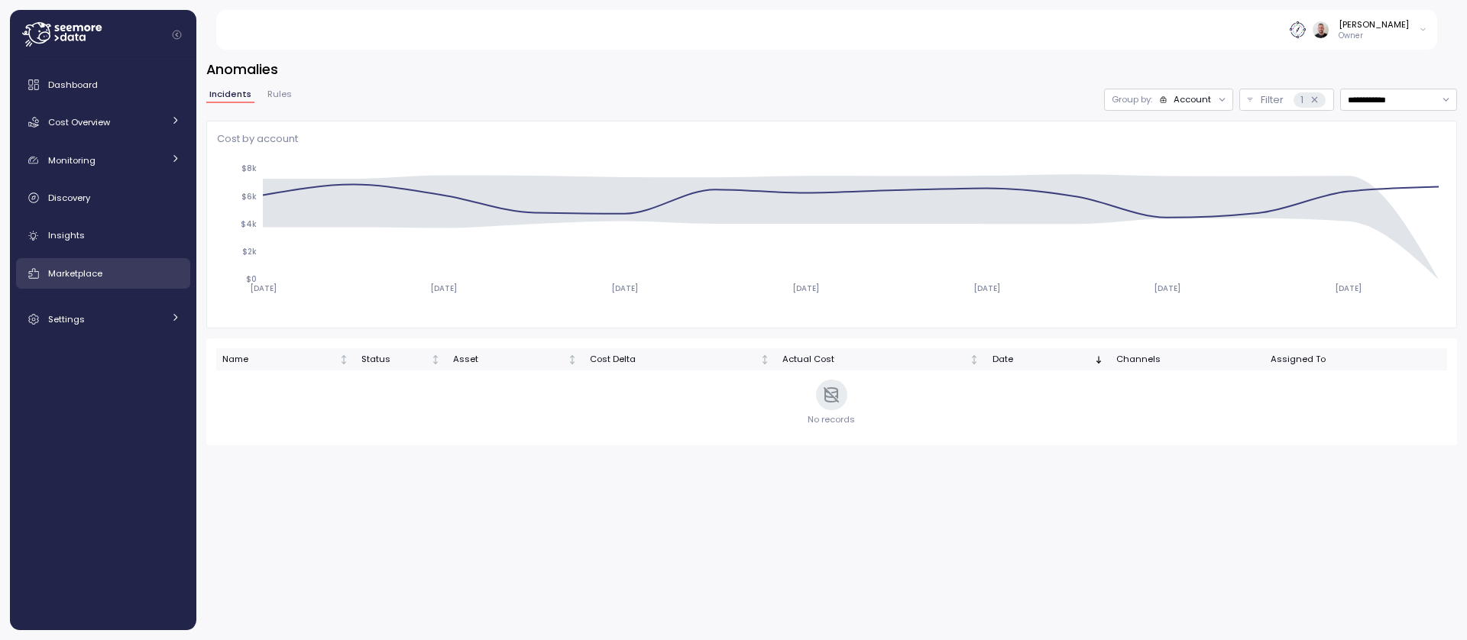
click at [87, 276] on span "Marketplace" at bounding box center [75, 273] width 54 height 12
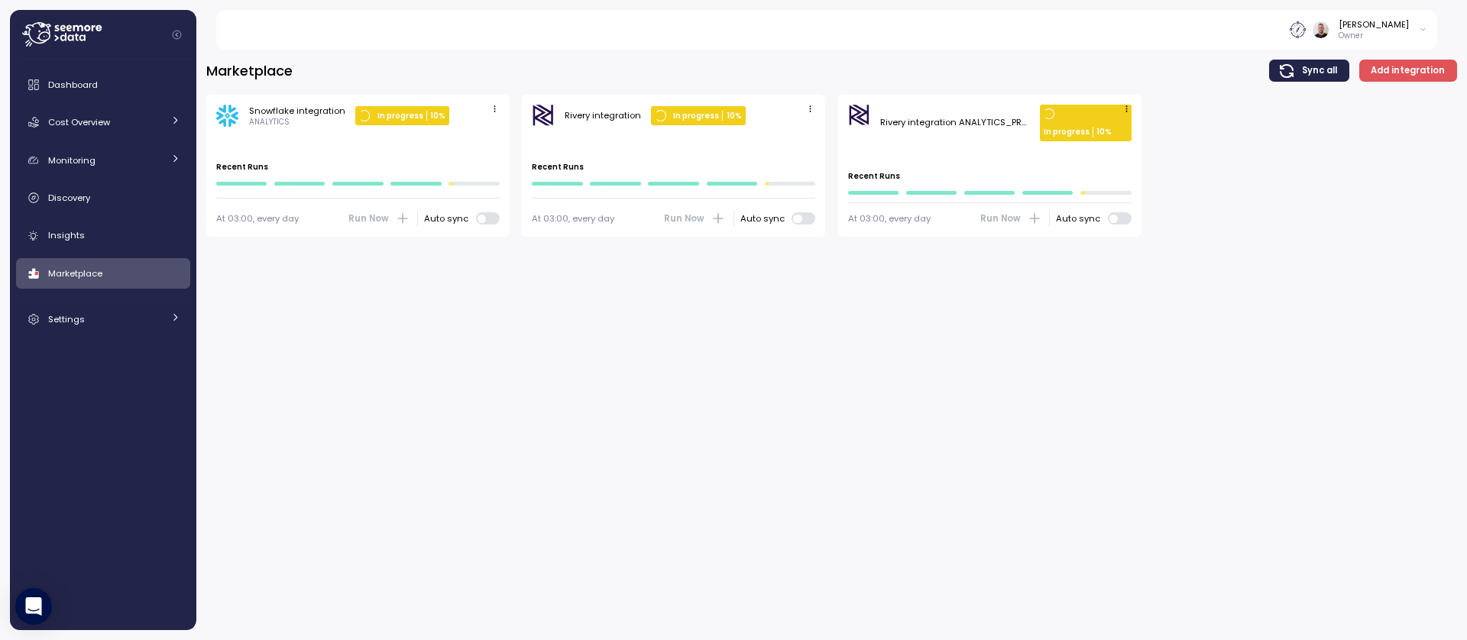
click at [1127, 109] on icon "button" at bounding box center [1127, 109] width 10 height 10
click at [1051, 64] on div "Marketplace Sync all Add integration" at bounding box center [831, 71] width 1251 height 22
click at [292, 115] on div "Snowflake integration" at bounding box center [297, 111] width 96 height 12
click at [99, 93] on link "Dashboard" at bounding box center [103, 85] width 174 height 31
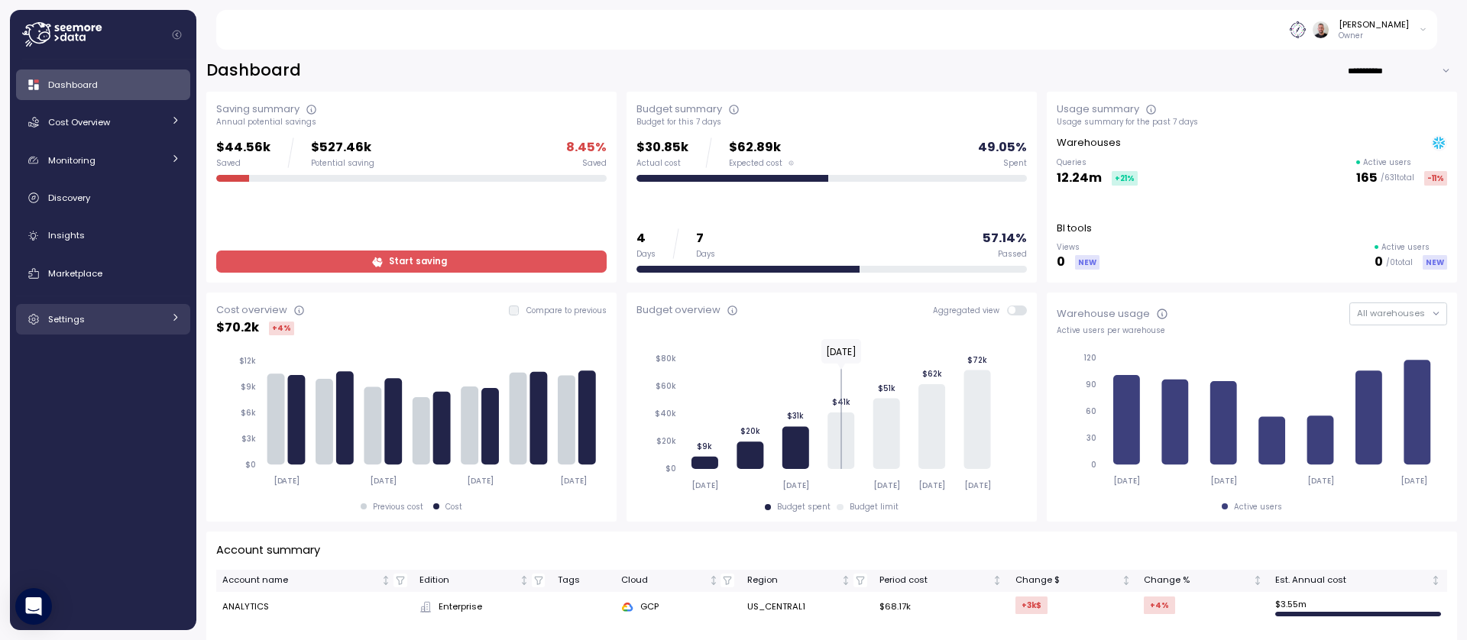
click at [99, 324] on div "Settings" at bounding box center [105, 319] width 115 height 15
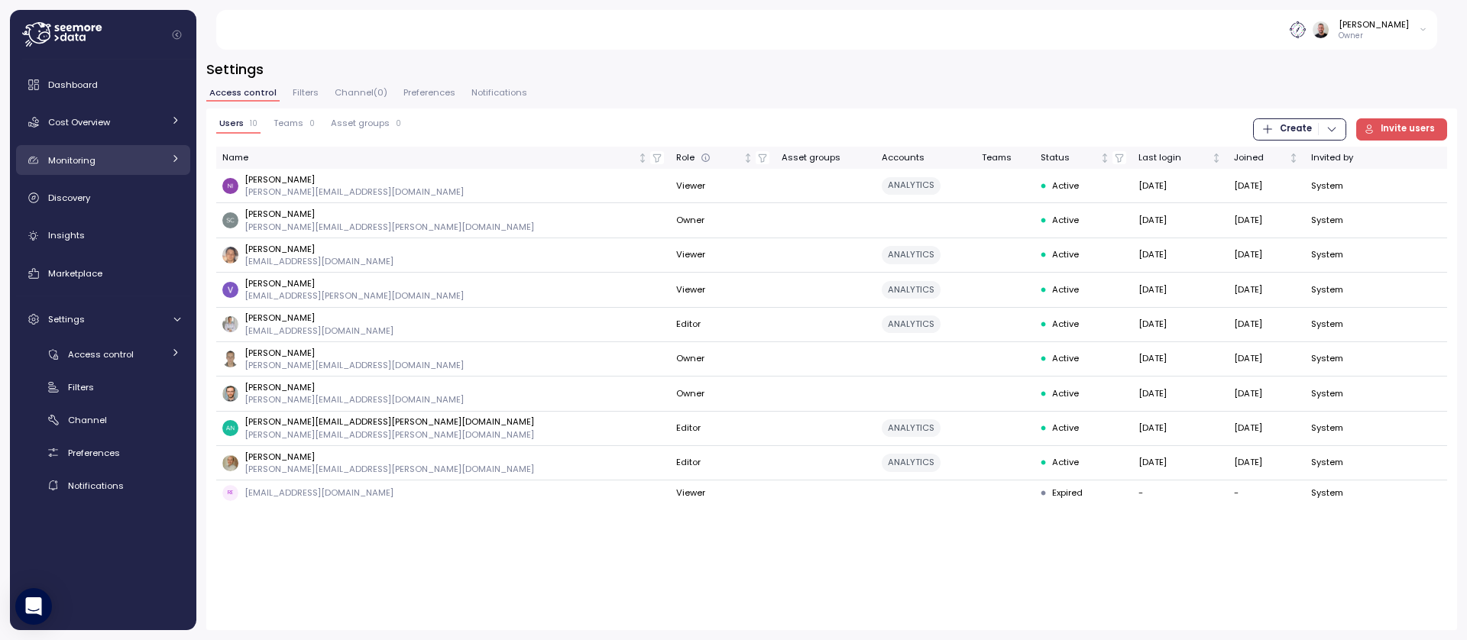
click at [101, 163] on div "Monitoring" at bounding box center [105, 160] width 115 height 15
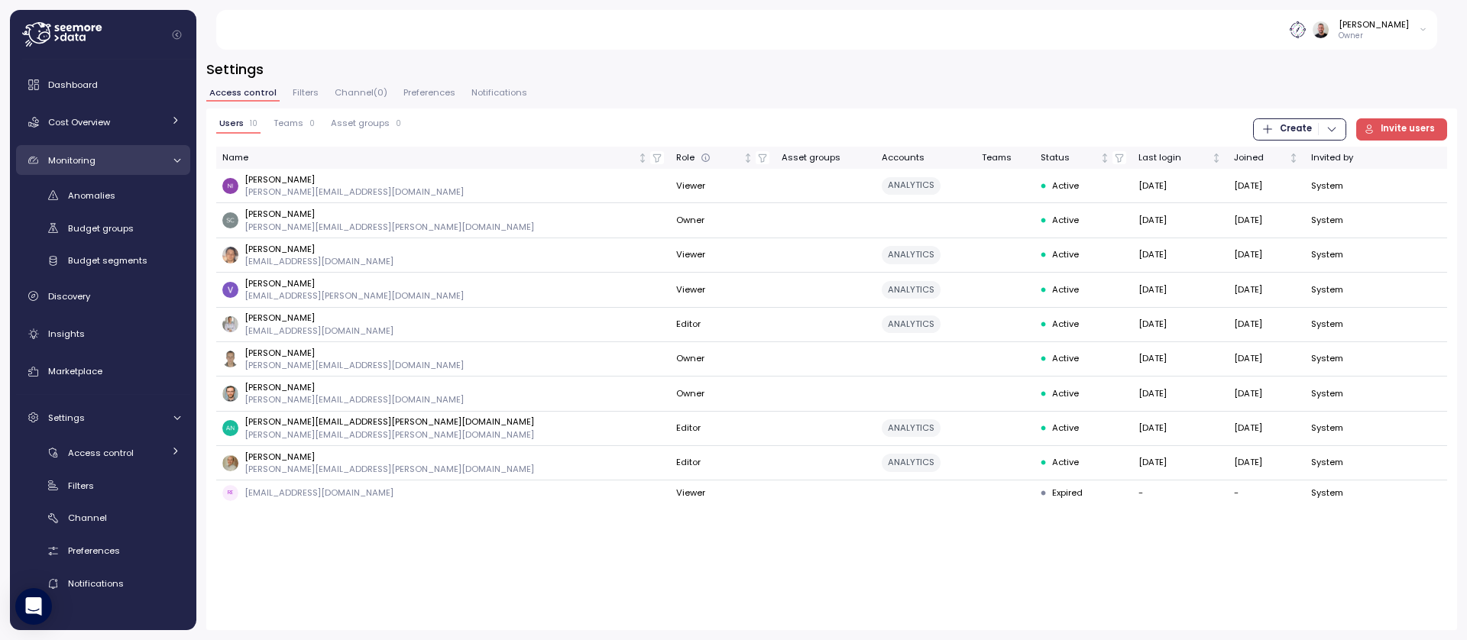
click at [101, 163] on div "Monitoring" at bounding box center [105, 160] width 115 height 15
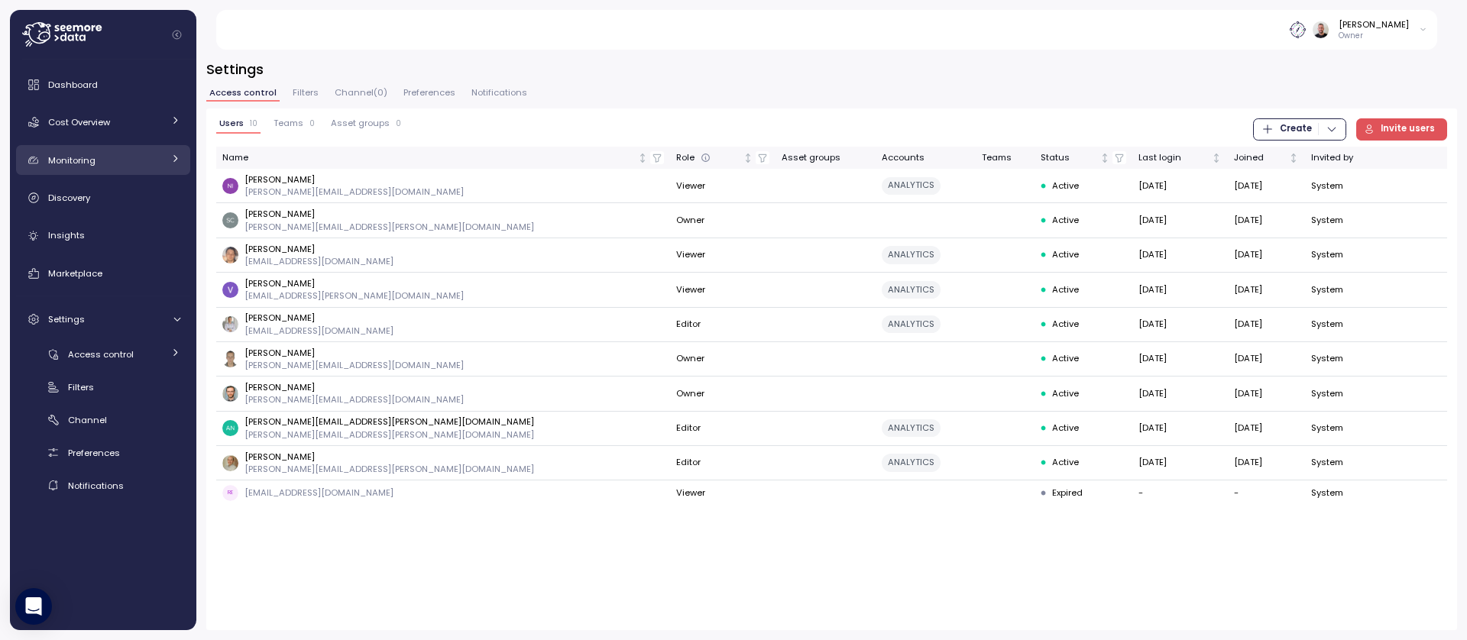
click at [101, 163] on div "Monitoring" at bounding box center [105, 160] width 115 height 15
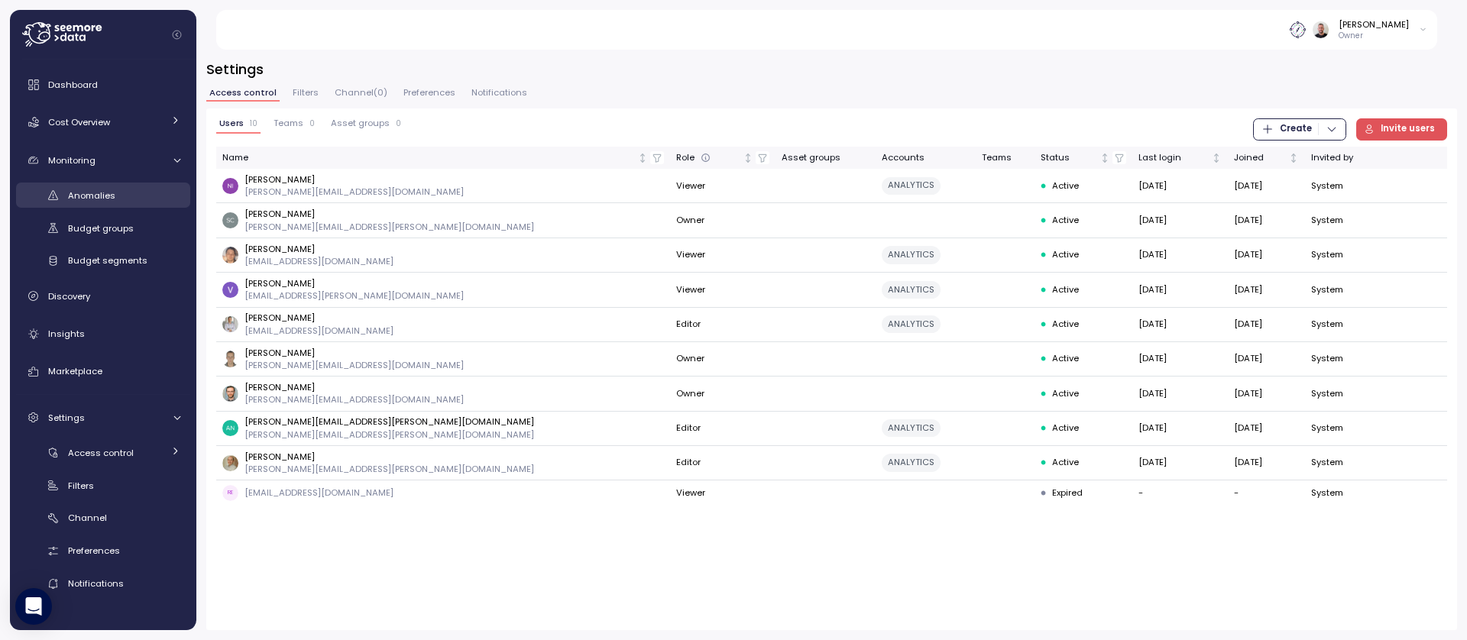
click at [92, 198] on span "Anomalies" at bounding box center [91, 196] width 47 height 12
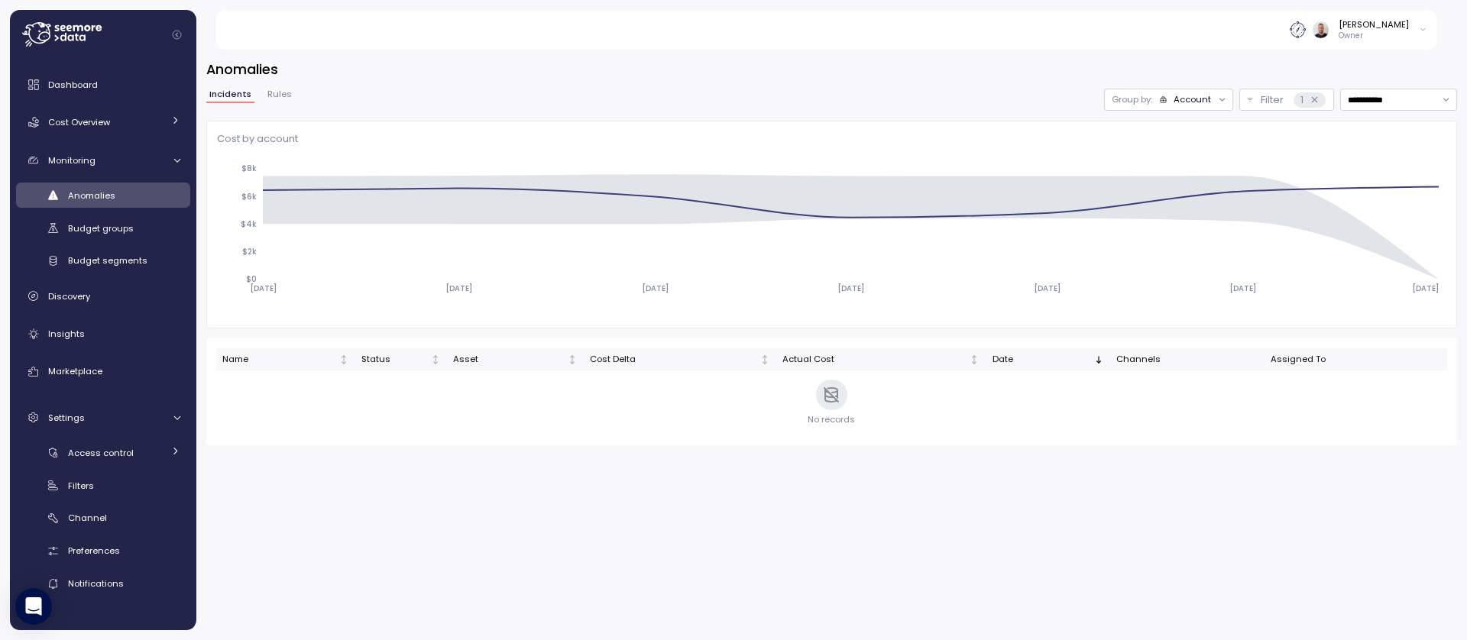
click at [1149, 105] on p "Group by:" at bounding box center [1132, 99] width 40 height 12
click at [1177, 156] on p "Compute unit" at bounding box center [1182, 159] width 60 height 12
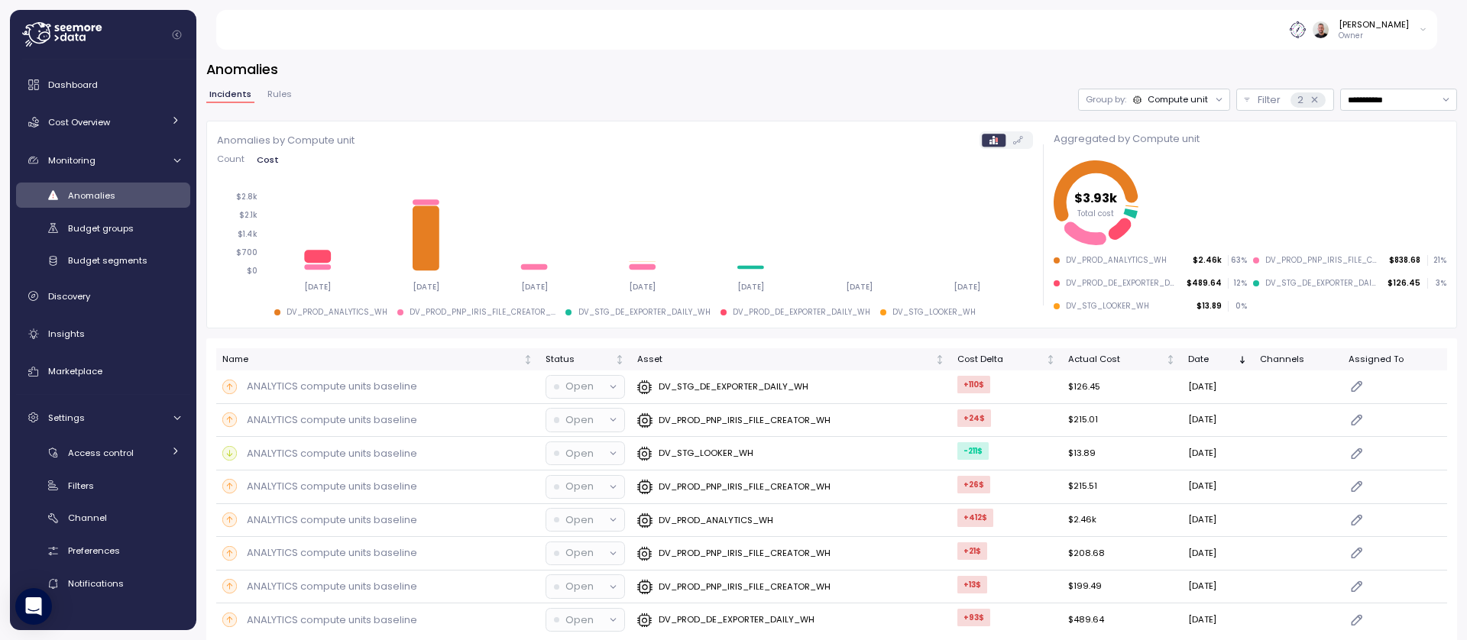
click at [1187, 102] on div "Compute unit" at bounding box center [1178, 99] width 60 height 12
click at [1174, 125] on div "Account" at bounding box center [1141, 133] width 92 height 18
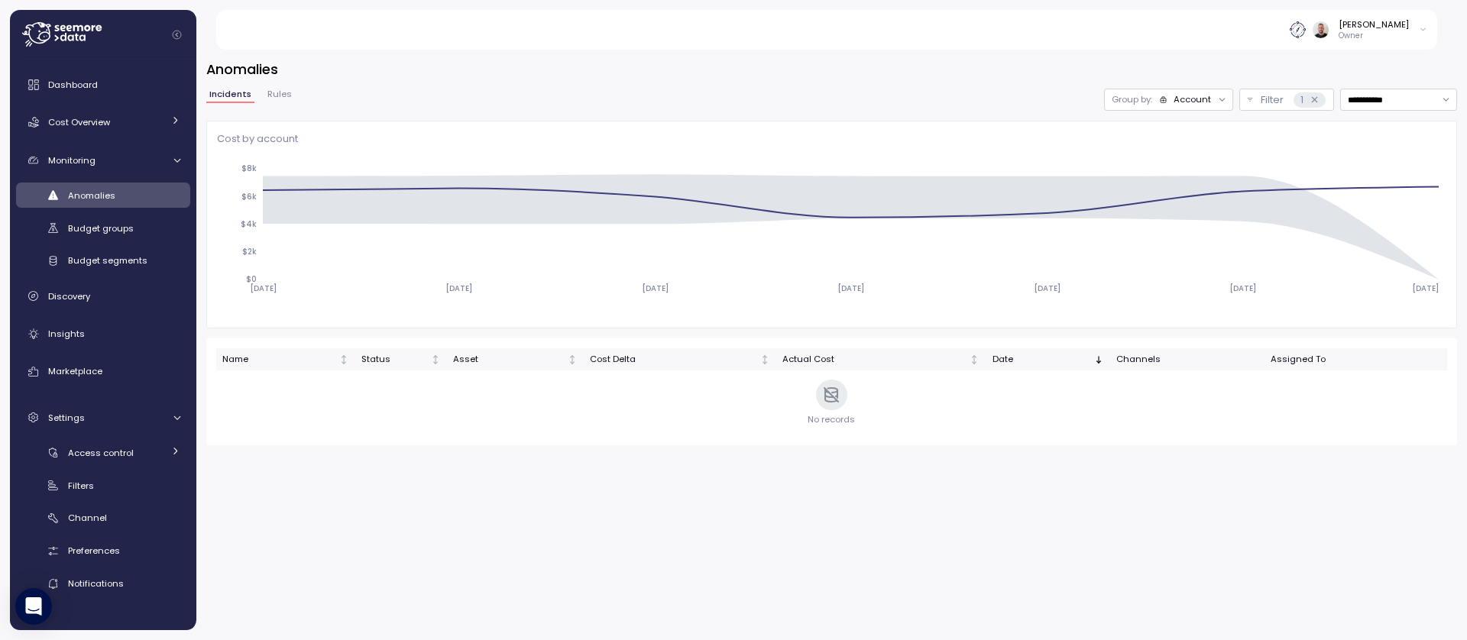
click at [1190, 107] on div "Group by: Account" at bounding box center [1168, 100] width 129 height 22
click at [1181, 157] on p "Compute unit" at bounding box center [1182, 159] width 60 height 12
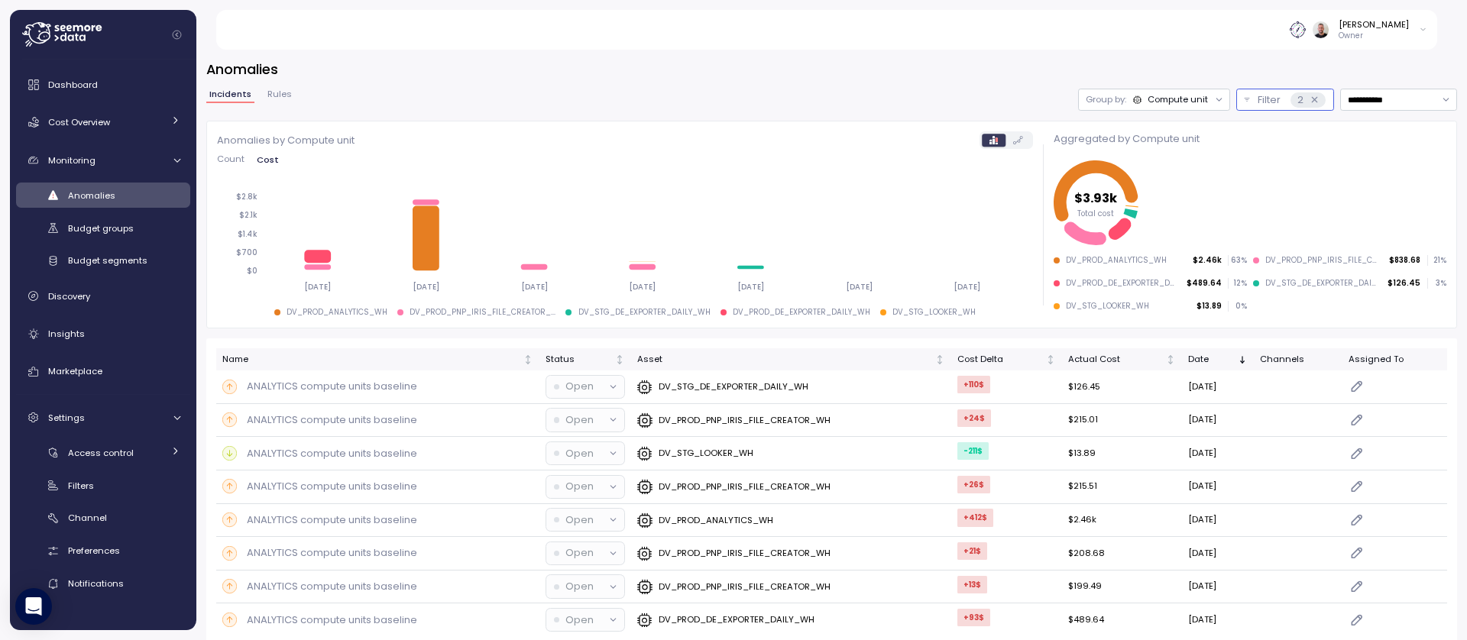
click at [1236, 103] on button "Filter 2" at bounding box center [1285, 100] width 98 height 22
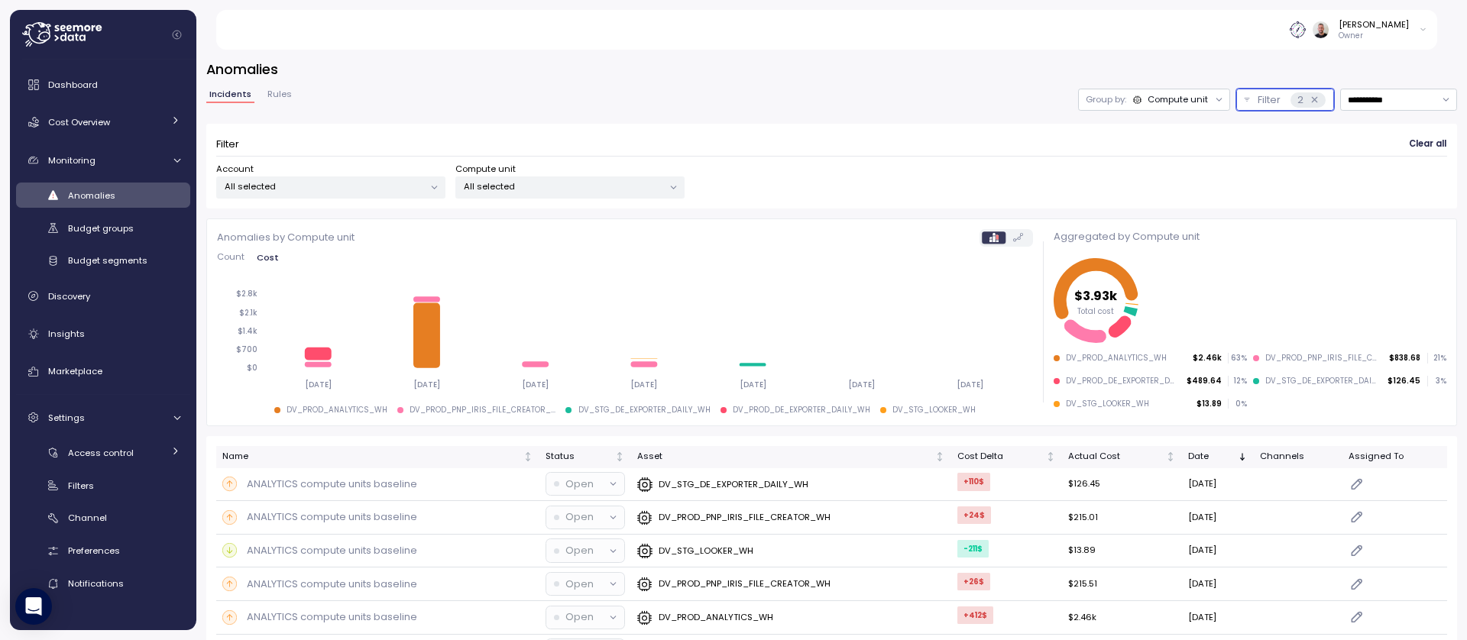
click at [490, 185] on p "All selected" at bounding box center [563, 186] width 199 height 12
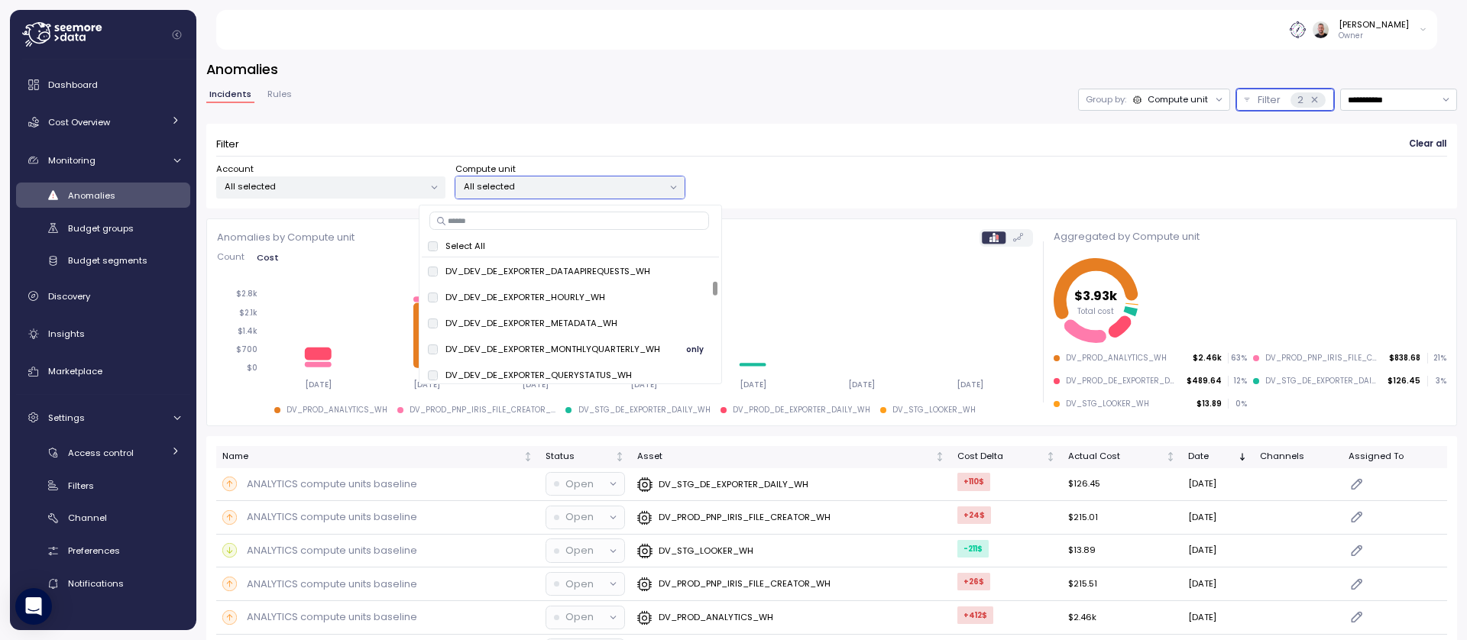
scroll to position [734, 0]
click at [693, 343] on span "only" at bounding box center [695, 344] width 18 height 17
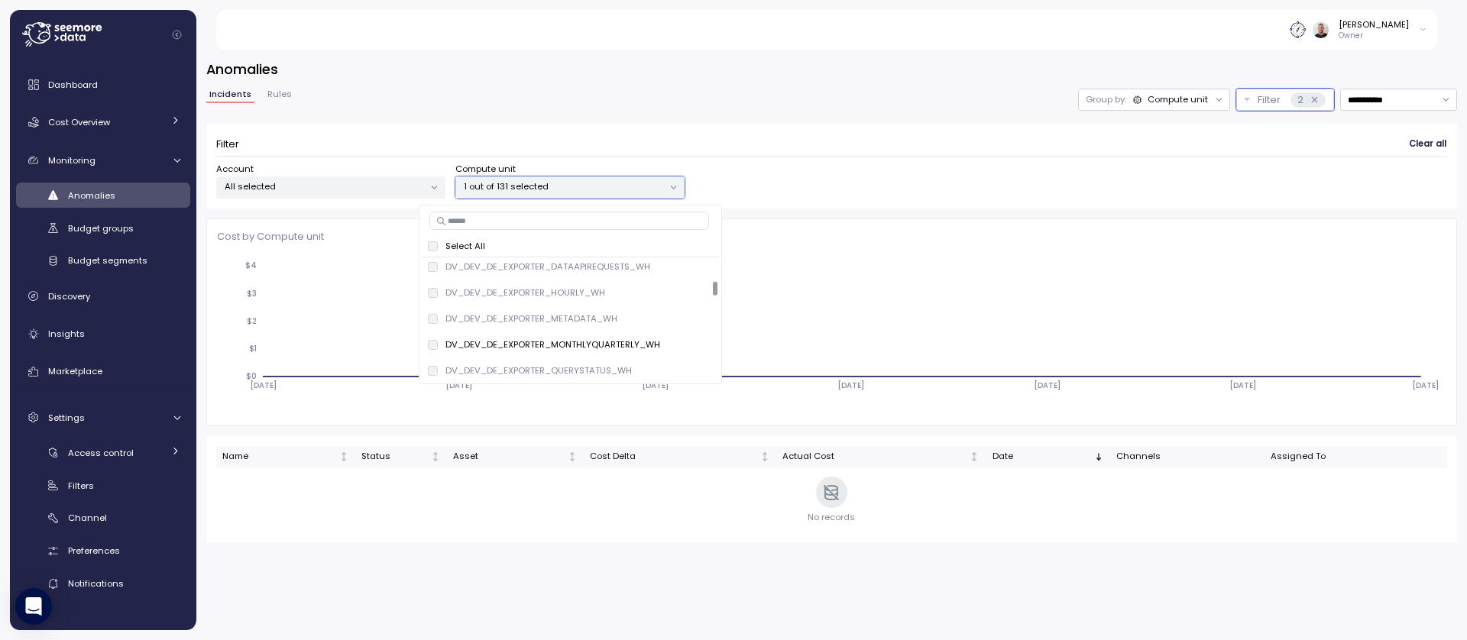
click at [556, 215] on input at bounding box center [569, 221] width 280 height 18
type input "*"
type input "***"
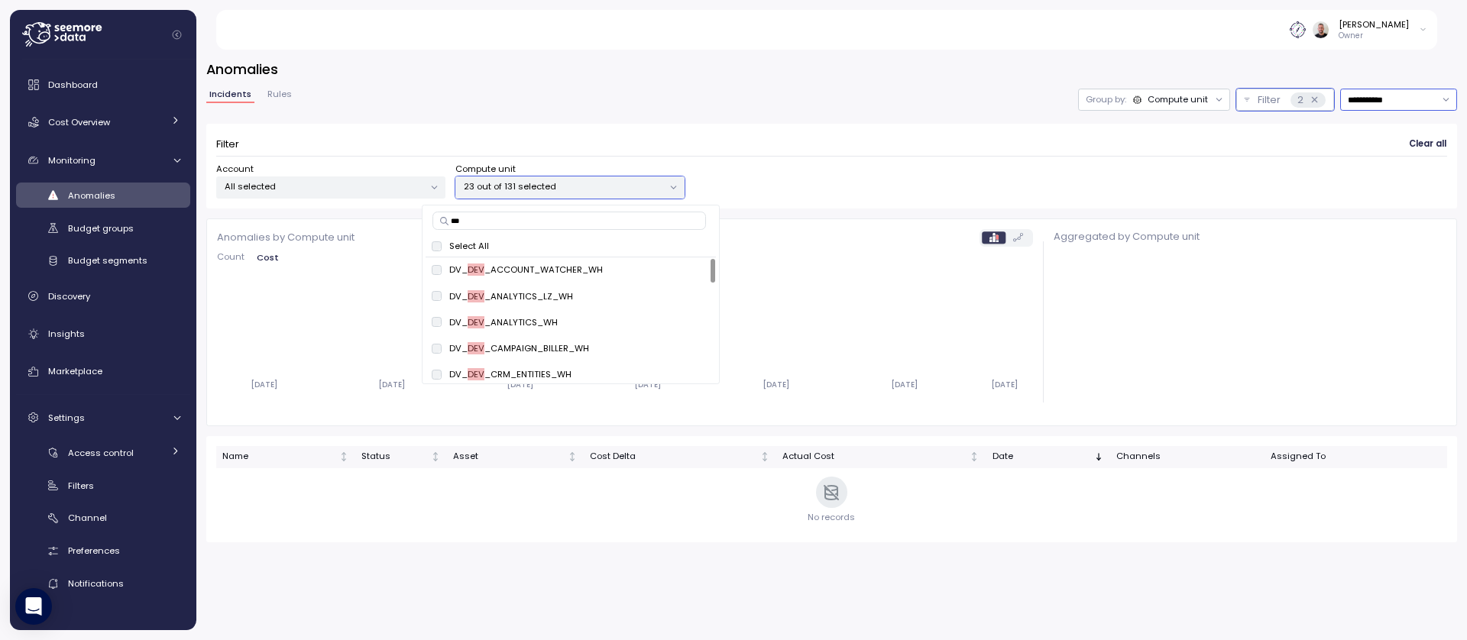
click at [1388, 98] on input "**********" at bounding box center [1398, 100] width 117 height 22
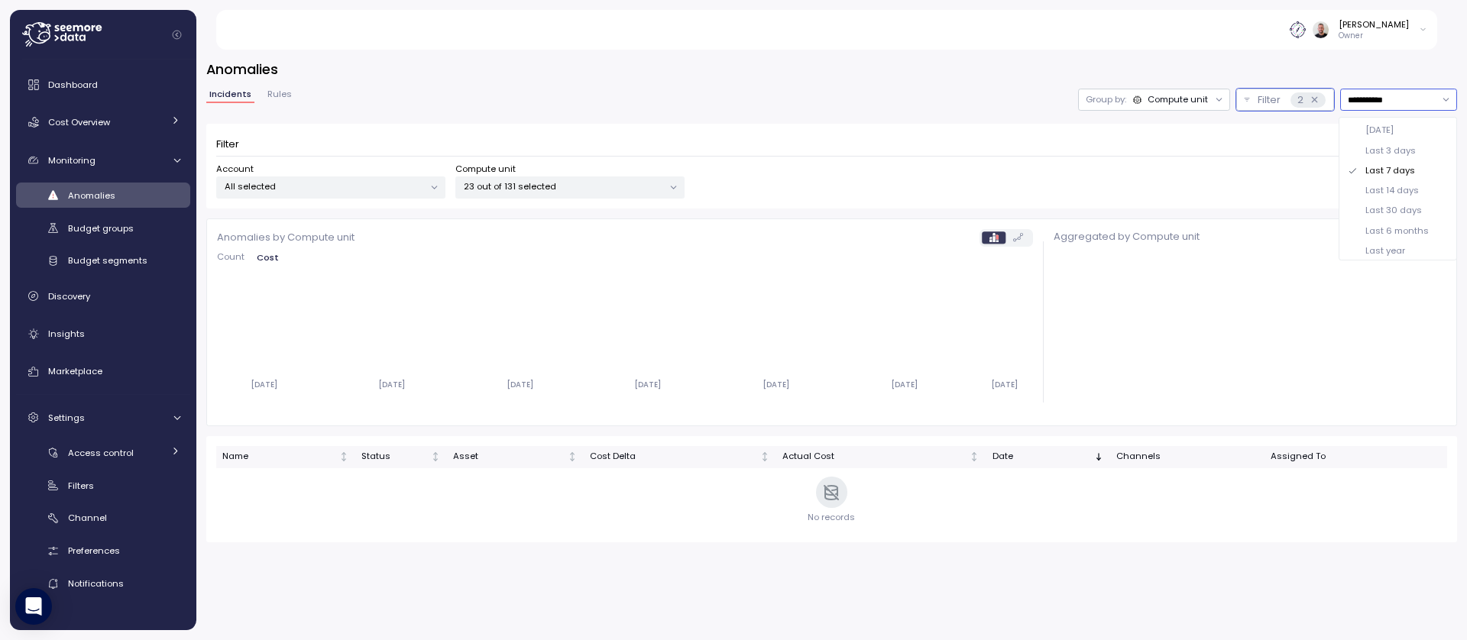
click at [1400, 193] on div "Last 14 days" at bounding box center [1391, 190] width 53 height 12
click at [1378, 95] on input "**********" at bounding box center [1398, 100] width 117 height 22
click at [1375, 209] on div "Last 30 days" at bounding box center [1393, 210] width 57 height 12
type input "**********"
click at [137, 236] on link "Budget groups" at bounding box center [103, 227] width 174 height 25
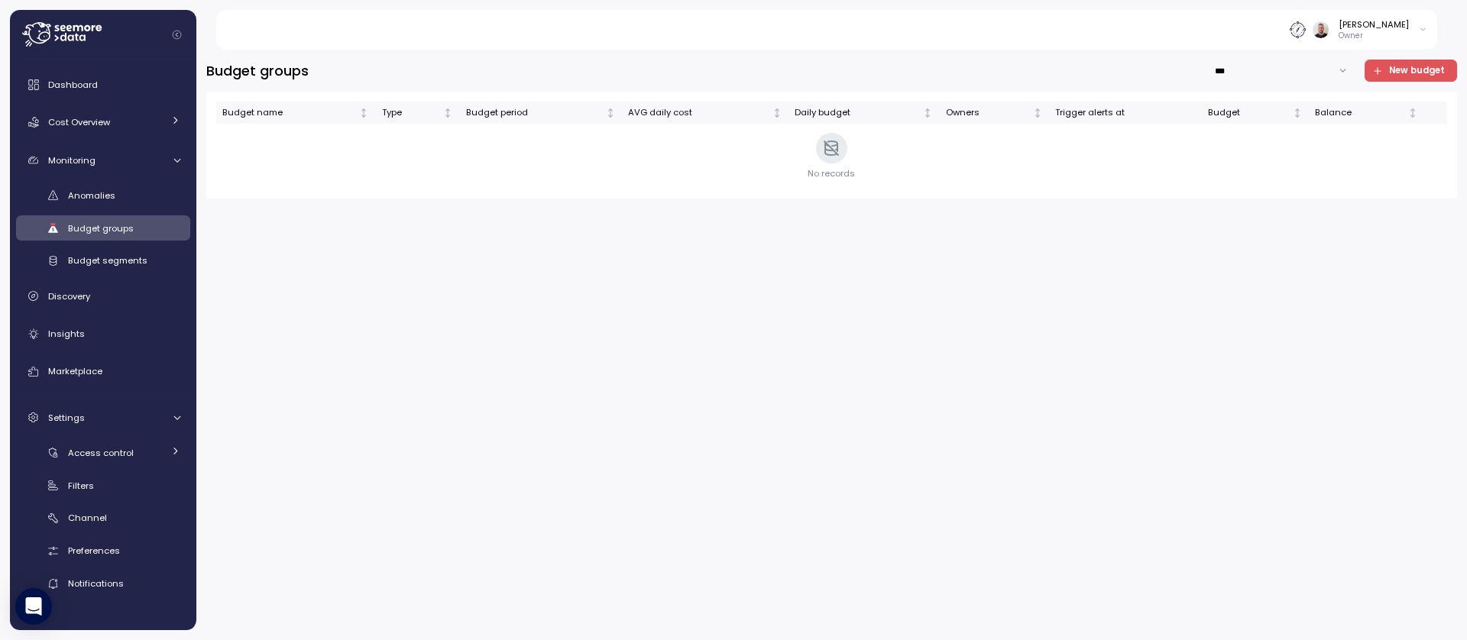
click at [131, 208] on div "Anomalies Budget groups Budget segments" at bounding box center [103, 228] width 174 height 91
click at [112, 193] on span "Anomalies" at bounding box center [91, 196] width 47 height 12
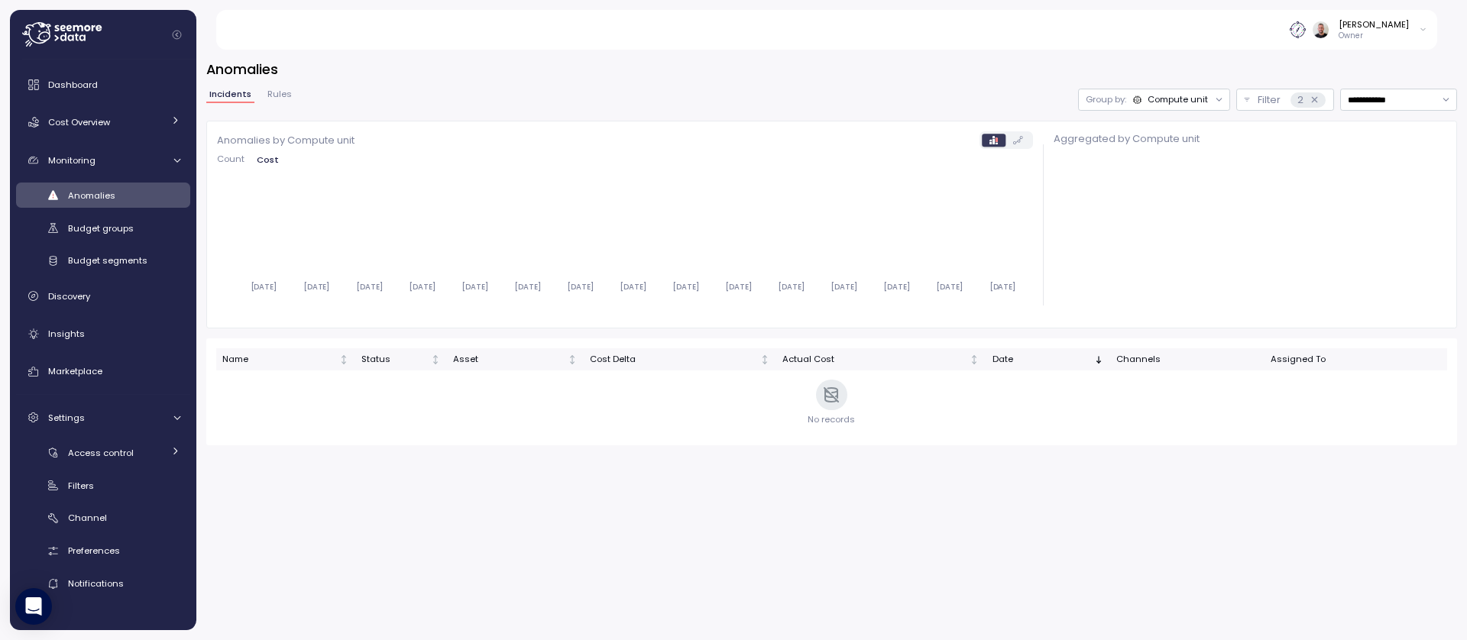
click at [1185, 107] on div "Group by: Compute unit" at bounding box center [1154, 100] width 152 height 22
click at [954, 95] on div "**********" at bounding box center [831, 100] width 1251 height 22
click at [110, 200] on span "Anomalies" at bounding box center [91, 196] width 47 height 12
click at [1196, 102] on div "Compute unit" at bounding box center [1178, 99] width 60 height 12
click at [1302, 102] on div "2" at bounding box center [1308, 99] width 34 height 15
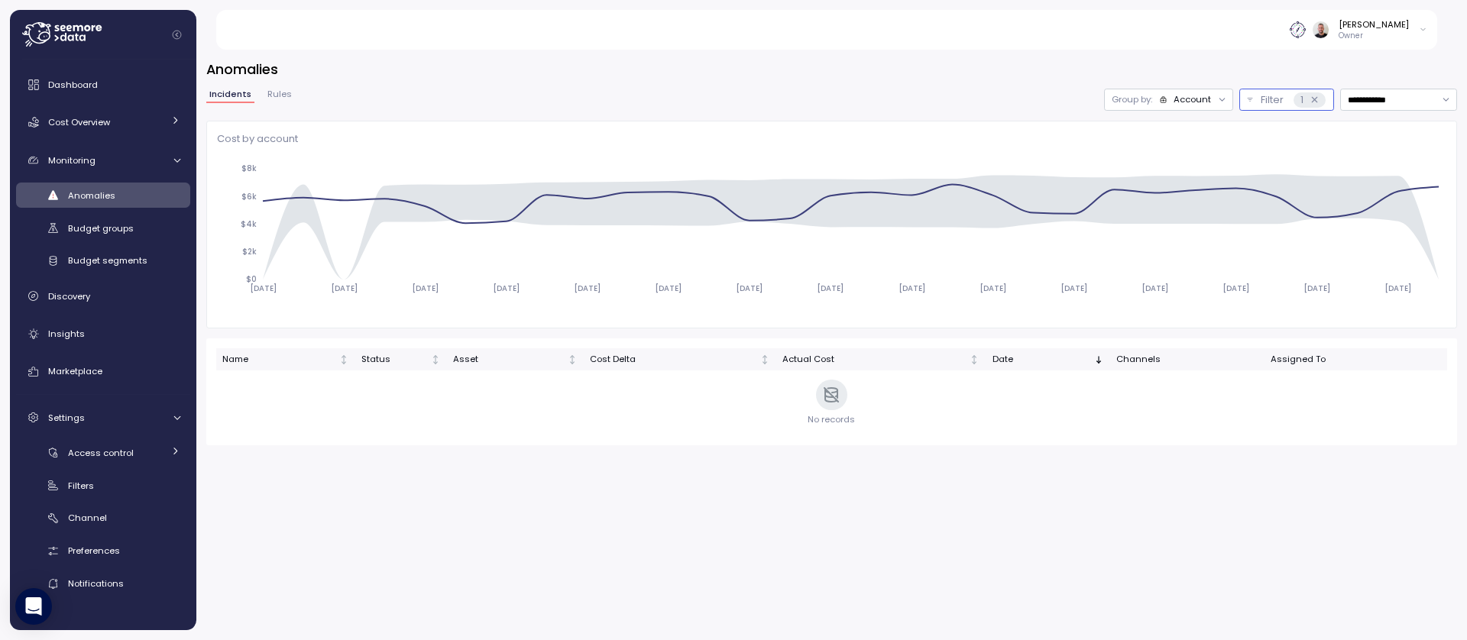
click at [1311, 104] on icon at bounding box center [1315, 100] width 10 height 10
click at [1369, 100] on input "**********" at bounding box center [1398, 100] width 117 height 22
click at [1395, 188] on div "Last 14 days" at bounding box center [1391, 190] width 53 height 12
type input "**********"
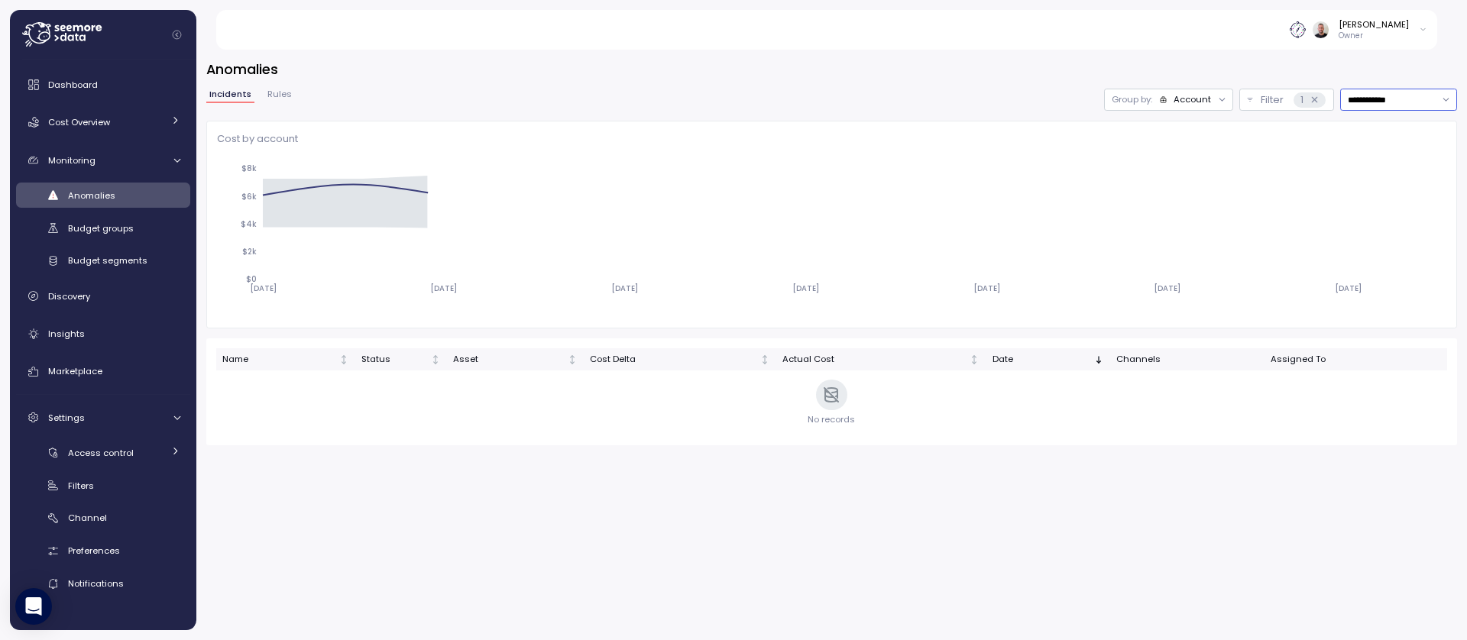
click at [1207, 98] on div "Account" at bounding box center [1192, 99] width 37 height 12
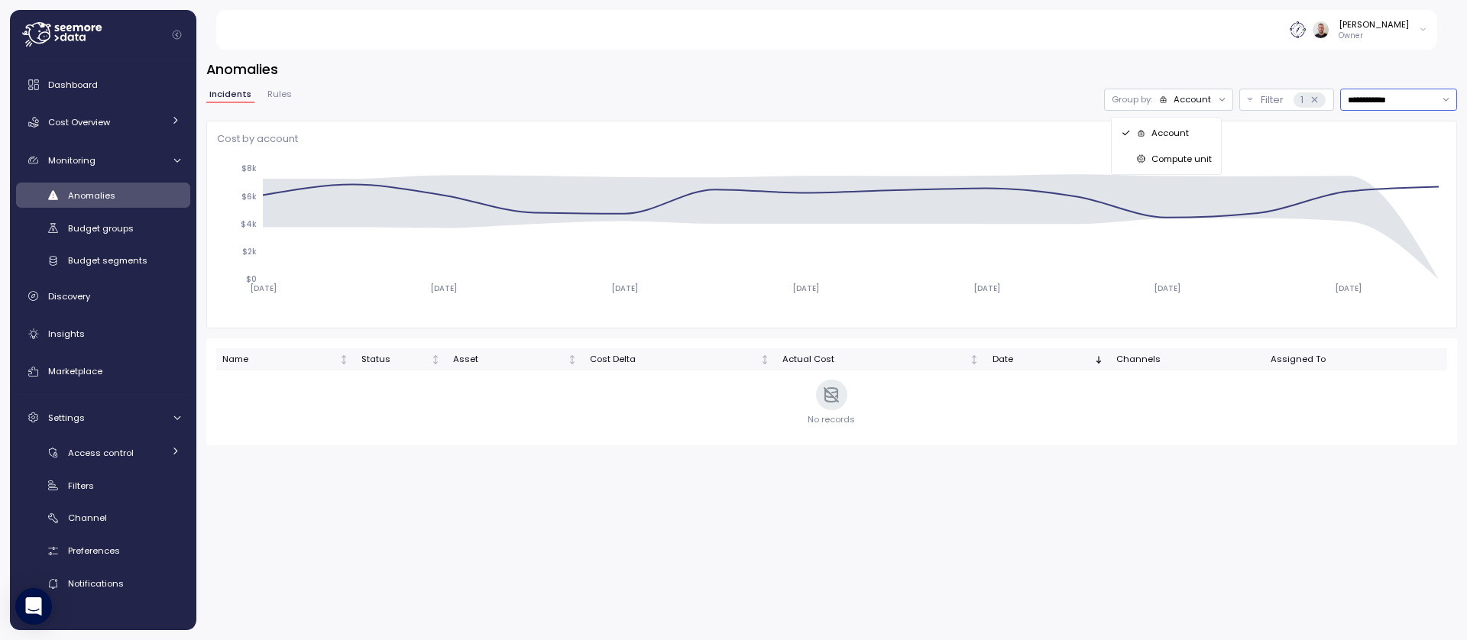
click at [1197, 163] on p "Compute unit" at bounding box center [1182, 159] width 60 height 12
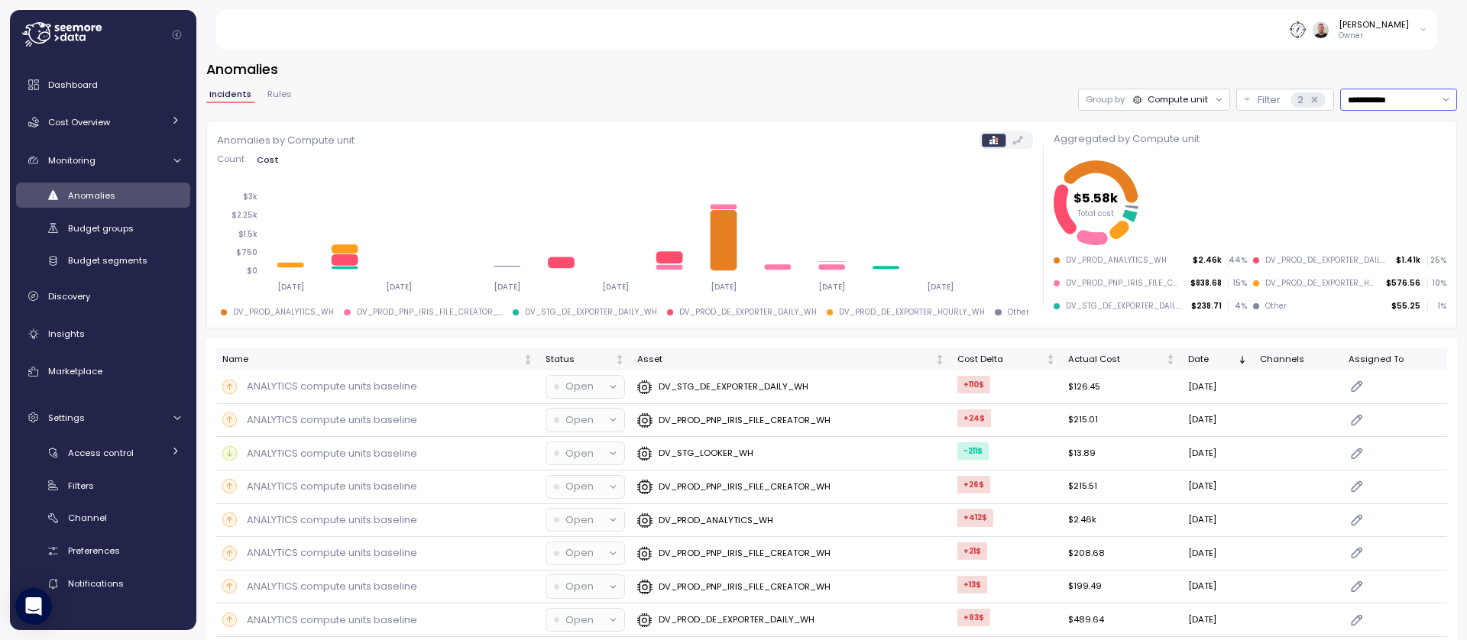
click at [1356, 102] on input "**********" at bounding box center [1398, 100] width 117 height 22
click at [1258, 99] on p "Filter" at bounding box center [1269, 99] width 23 height 15
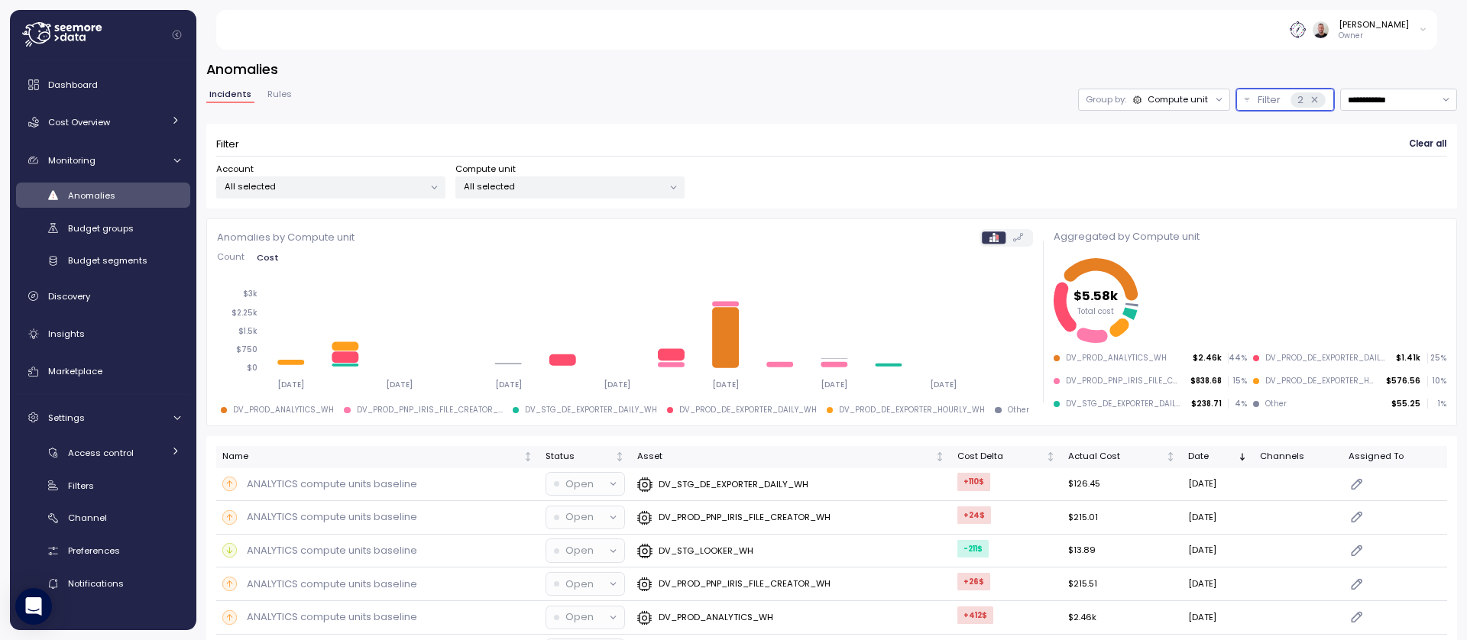
click at [1312, 99] on icon at bounding box center [1314, 99] width 5 height 5
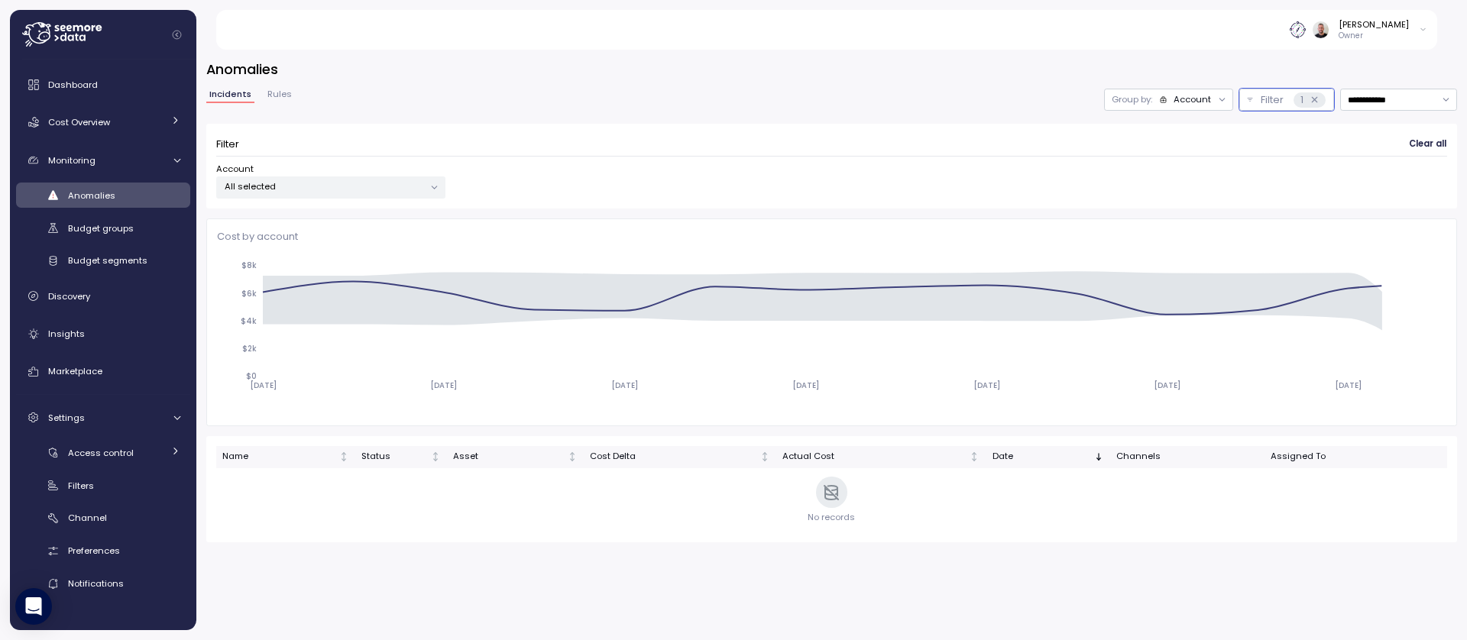
click at [1217, 99] on icon at bounding box center [1222, 100] width 10 height 10
click at [1196, 160] on p "Compute unit" at bounding box center [1182, 159] width 60 height 12
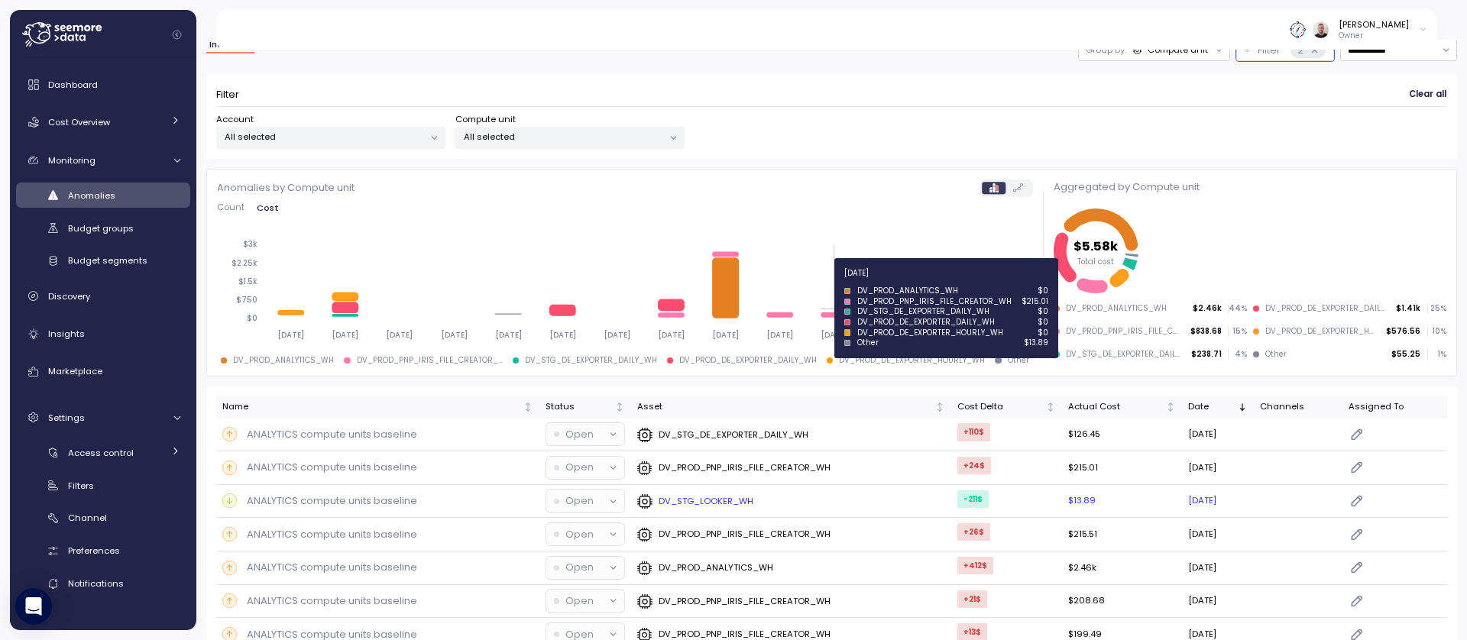
scroll to position [275, 0]
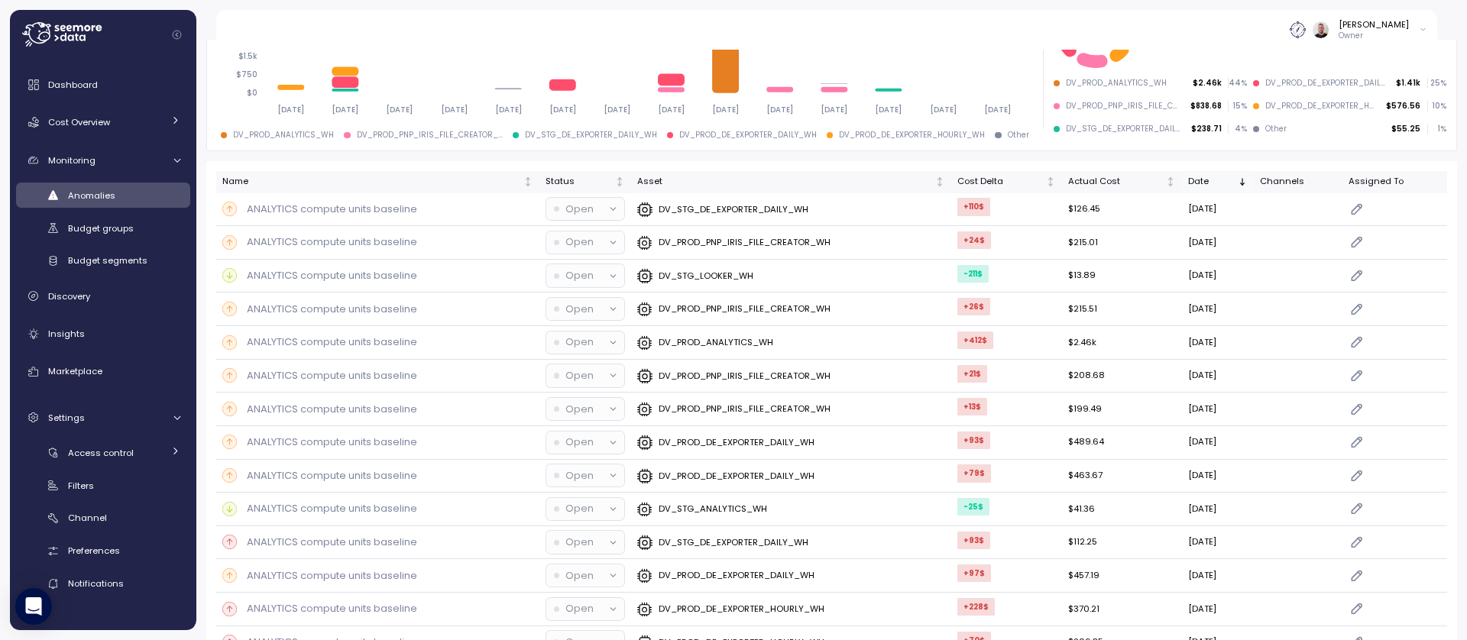
click at [1188, 183] on div "Date" at bounding box center [1211, 182] width 47 height 14
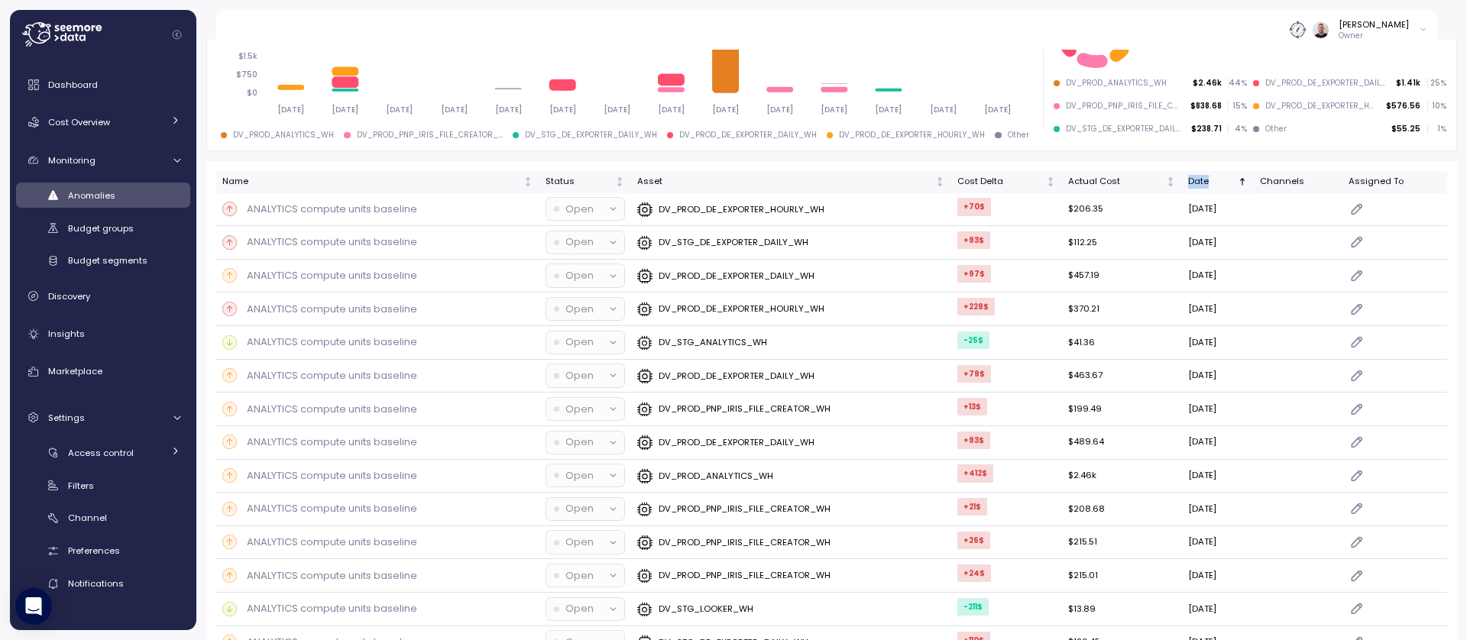
click at [1188, 183] on div "Date" at bounding box center [1211, 182] width 47 height 14
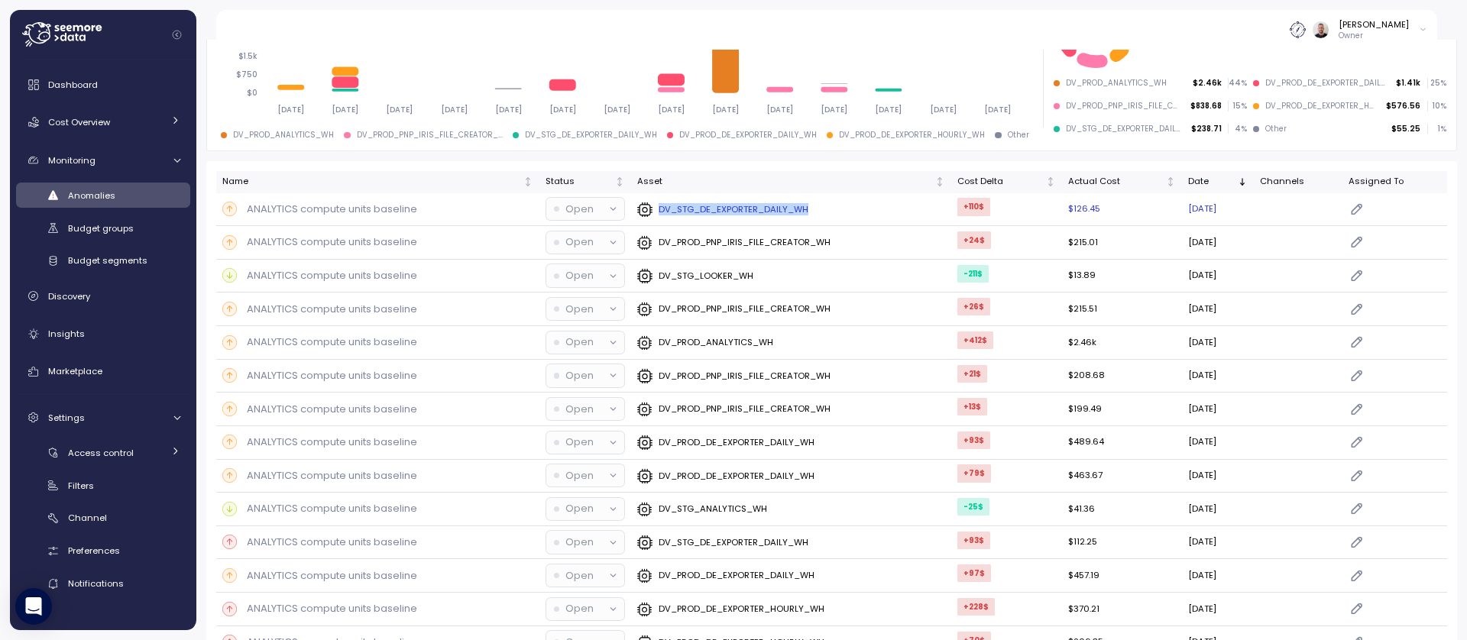
drag, startPoint x: 815, startPoint y: 208, endPoint x: 649, endPoint y: 208, distance: 165.0
click at [649, 208] on div "DV_STG_DE_EXPORTER_DAILY_WH" at bounding box center [791, 209] width 308 height 15
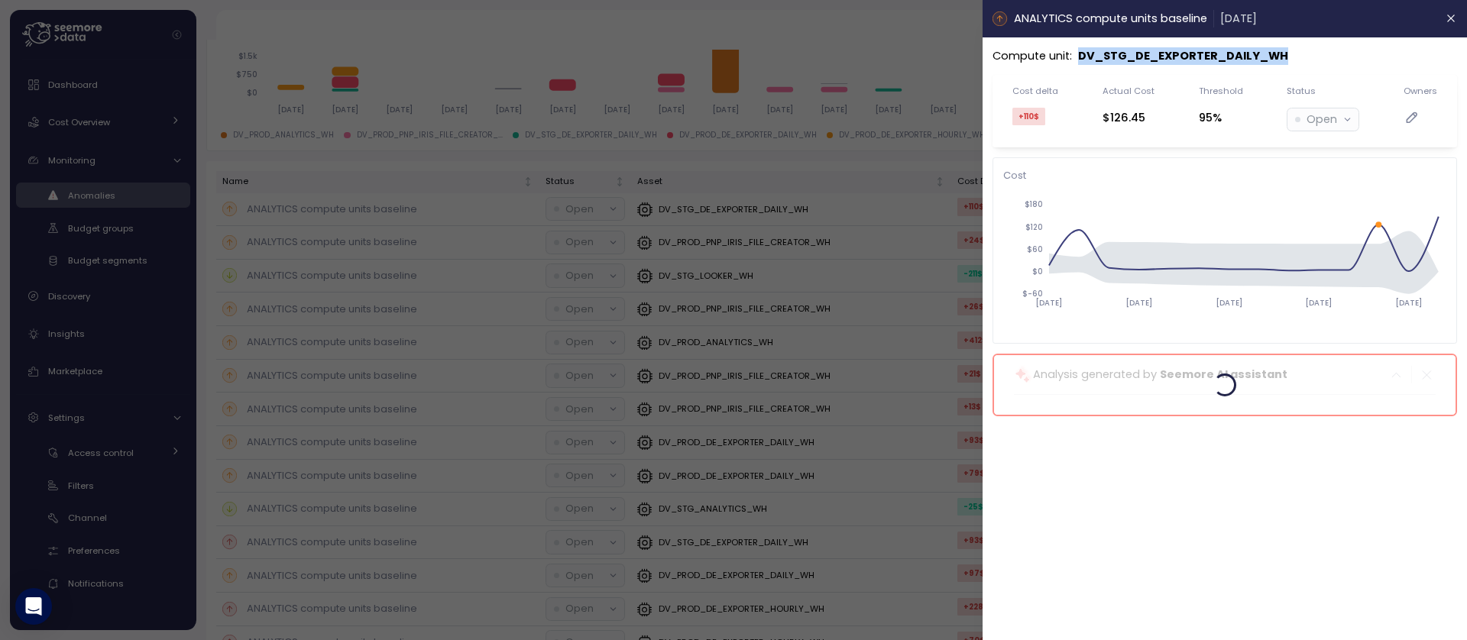
drag, startPoint x: 1077, startPoint y: 57, endPoint x: 1309, endPoint y: 59, distance: 232.3
click at [1309, 59] on div "Compute unit : DV_STG_DE_EXPORTER_DAILY_WH" at bounding box center [1225, 56] width 465 height 18
copy p "DV_STG_DE_EXPORTER_DAILY_WH"
